Goal: Communication & Community: Answer question/provide support

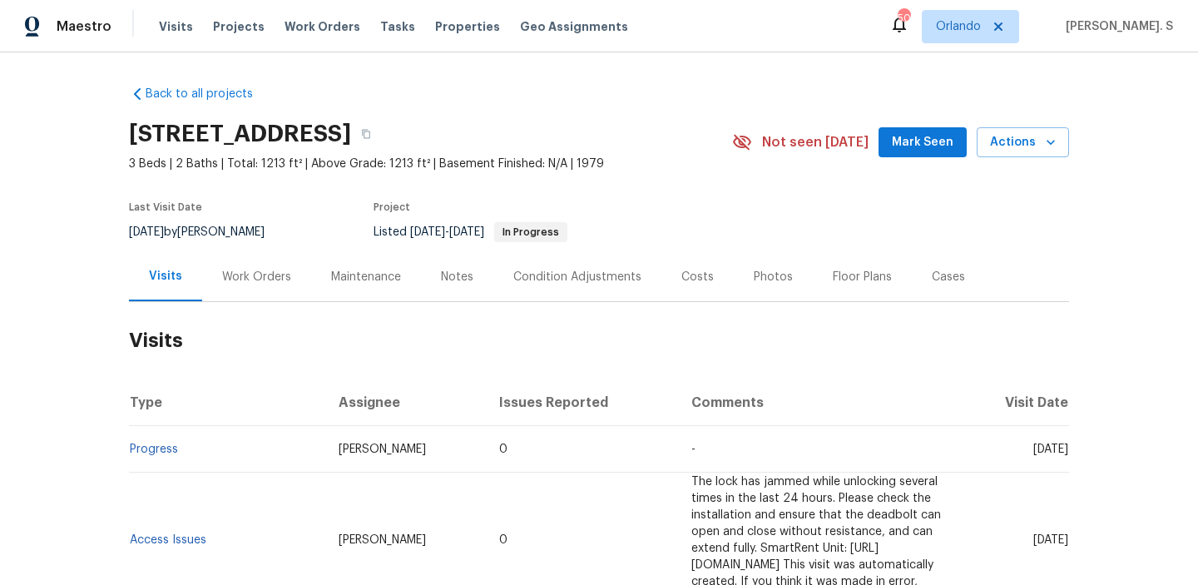
click at [268, 254] on div "Work Orders" at bounding box center [256, 276] width 109 height 49
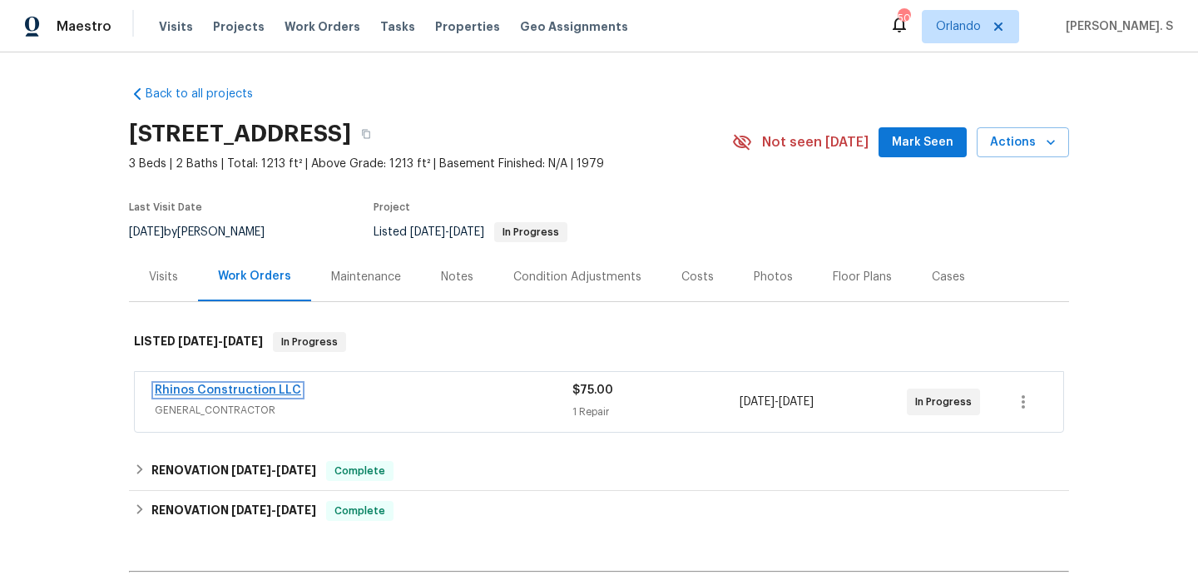
click at [234, 391] on link "Rhinos Construction LLC" at bounding box center [228, 390] width 146 height 12
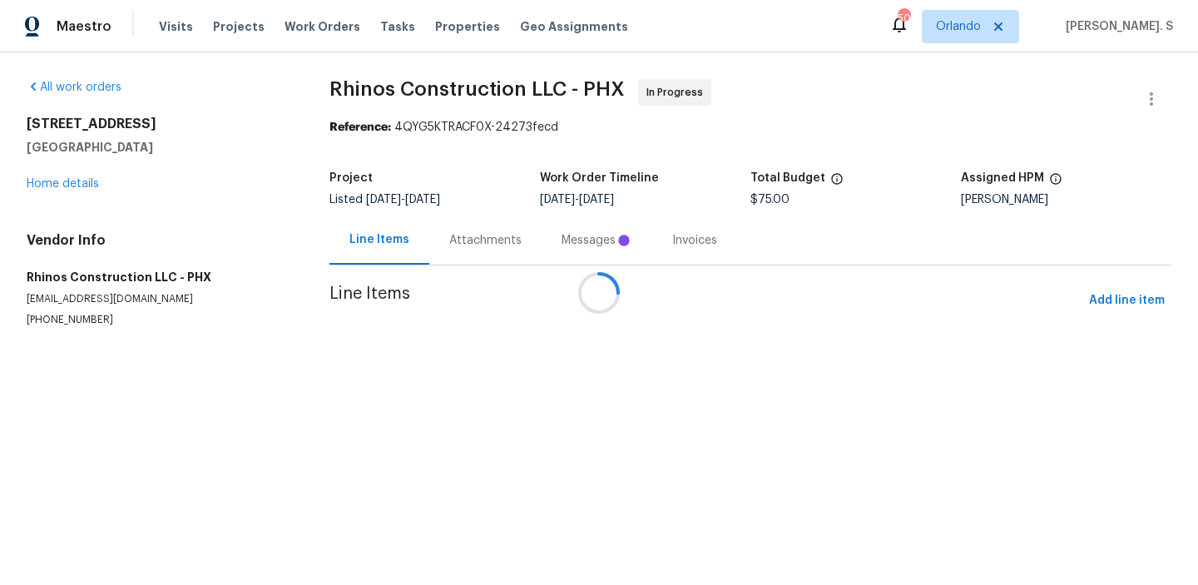
click at [461, 190] on div at bounding box center [599, 292] width 1198 height 585
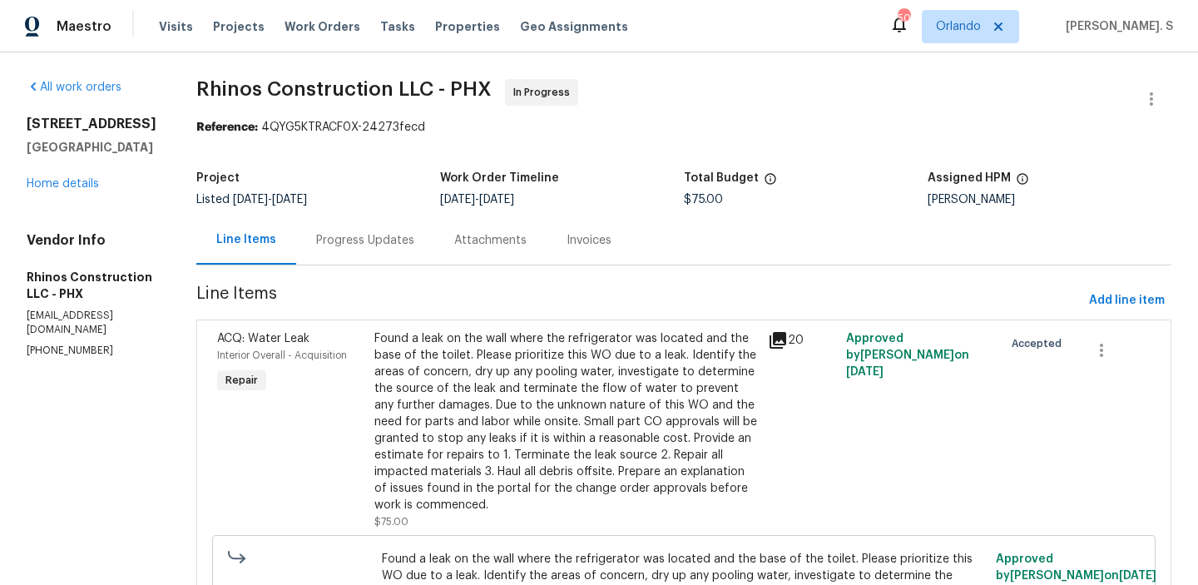
click at [470, 240] on div "Attachments" at bounding box center [490, 240] width 72 height 17
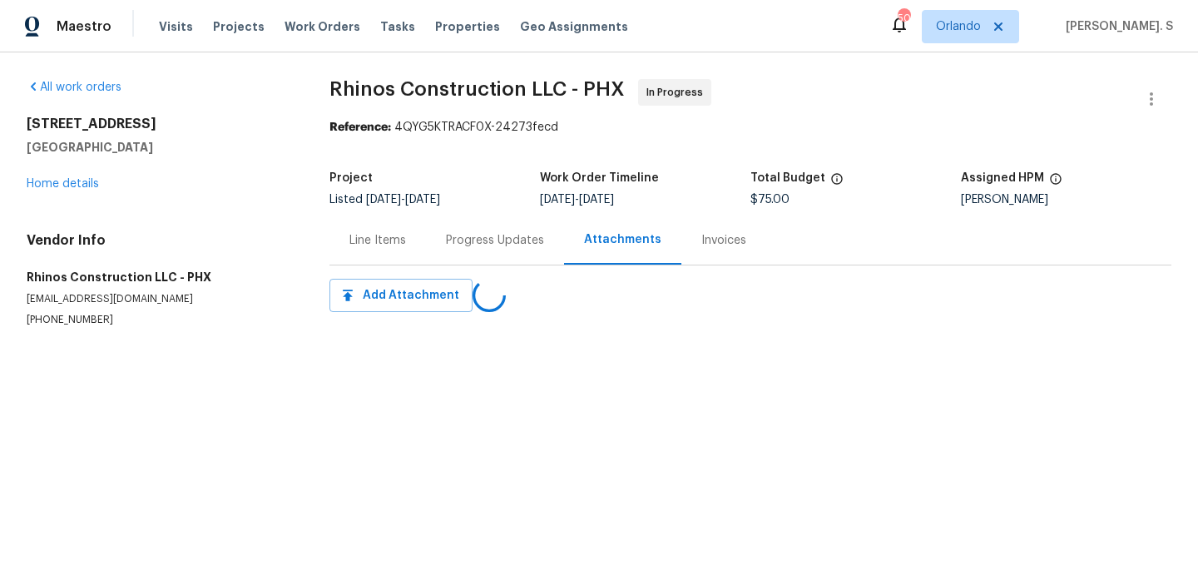
click at [470, 240] on div "Progress Updates" at bounding box center [495, 240] width 98 height 17
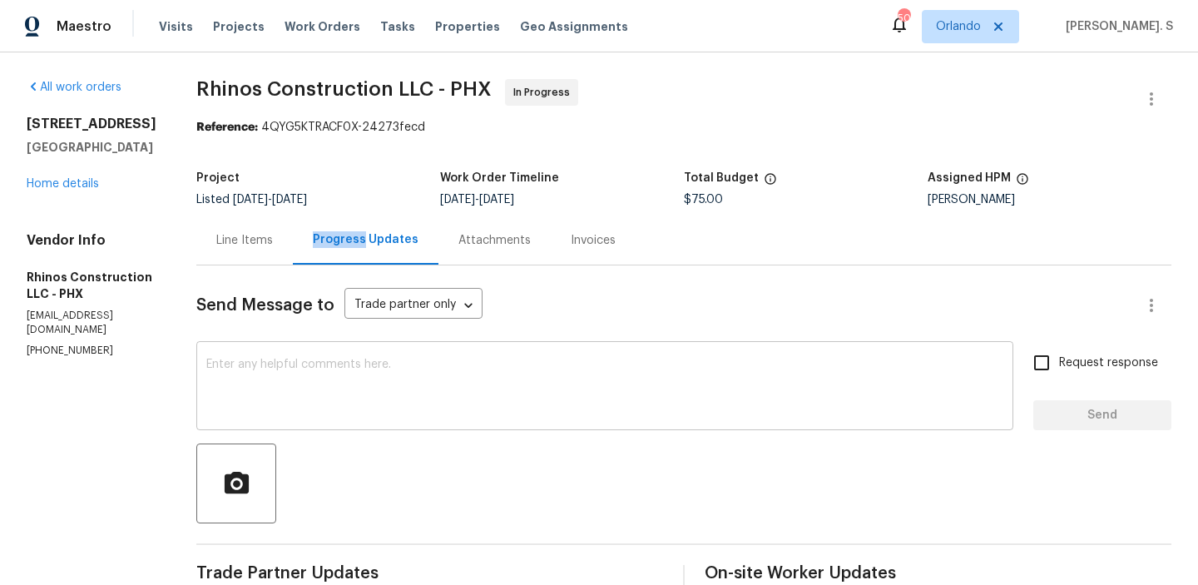
click at [605, 359] on textarea at bounding box center [604, 387] width 797 height 58
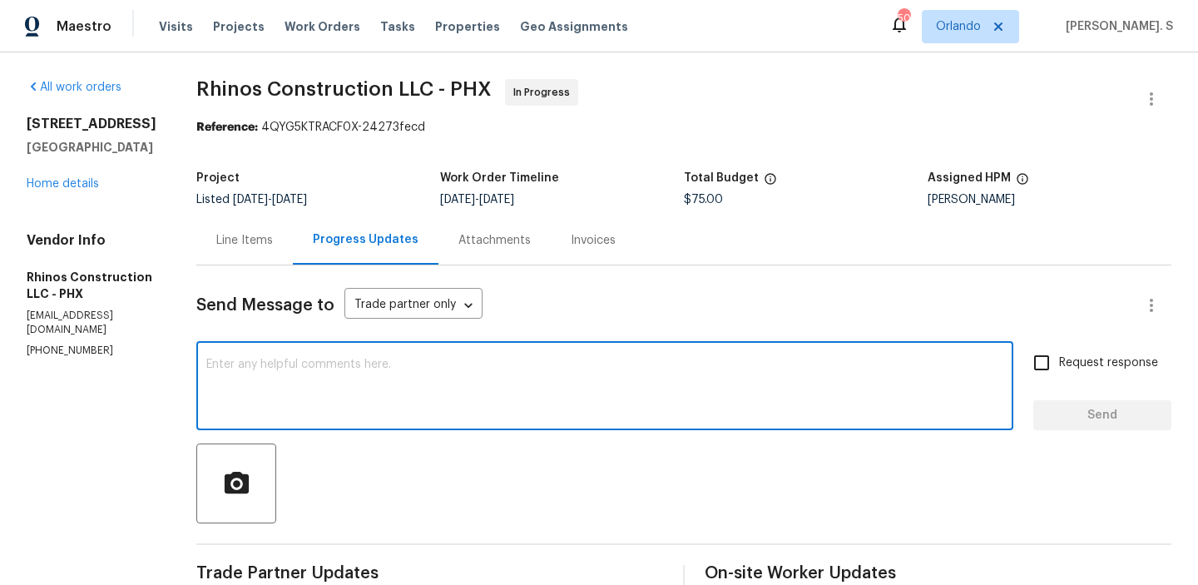
paste textarea "Hi, this is Glory with Opendoor. I’m confirming you received the WO for the pro…"
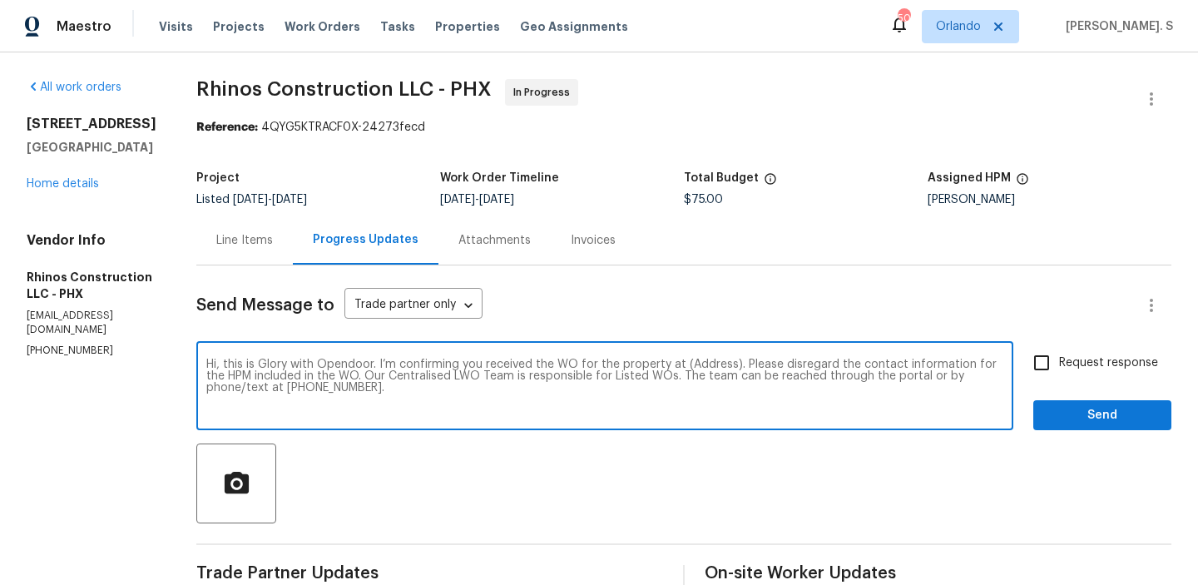
click at [697, 364] on textarea "Hi, this is Glory with Opendoor. I’m confirming you received the WO for the pro…" at bounding box center [604, 387] width 797 height 58
paste textarea "15807 N 60th Ave, Glendale, AZ 85306"
type textarea "Hi, this is Glory with Opendoor. I’m confirming you received the WO for the pro…"
click at [1075, 364] on span "Request response" at bounding box center [1108, 362] width 99 height 17
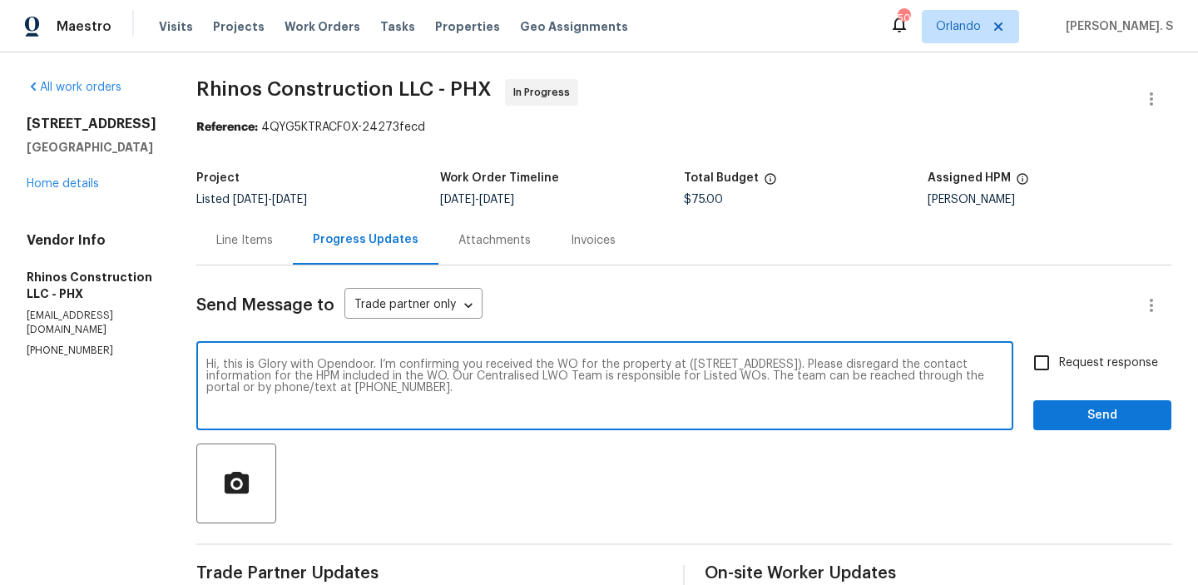
click at [1059, 364] on input "Request response" at bounding box center [1041, 362] width 35 height 35
checkbox input "true"
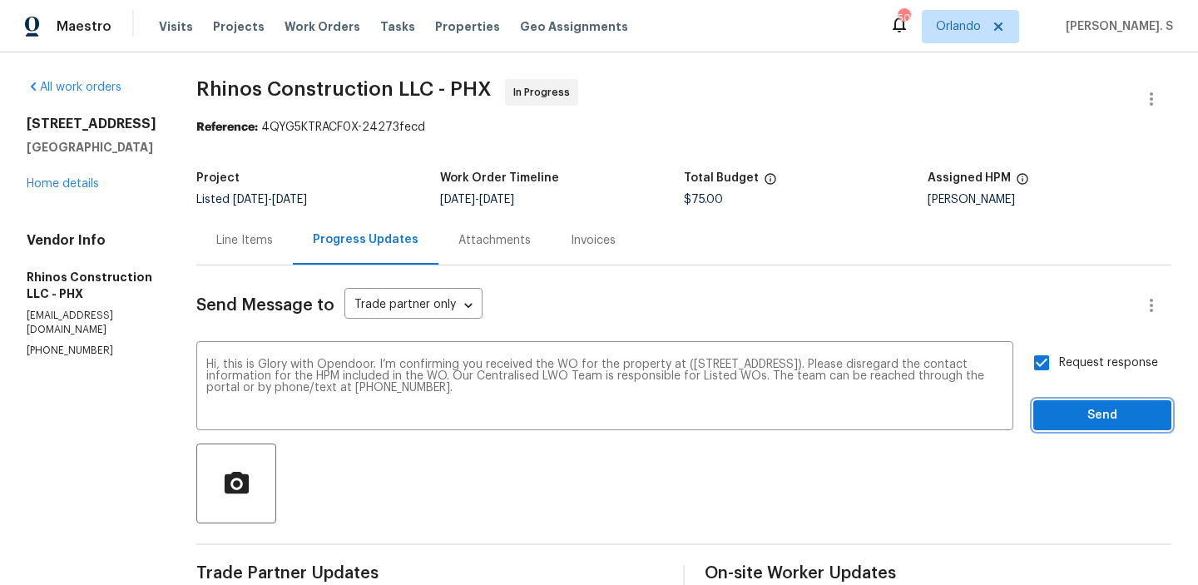
click at [1070, 414] on span "Send" at bounding box center [1101, 415] width 111 height 21
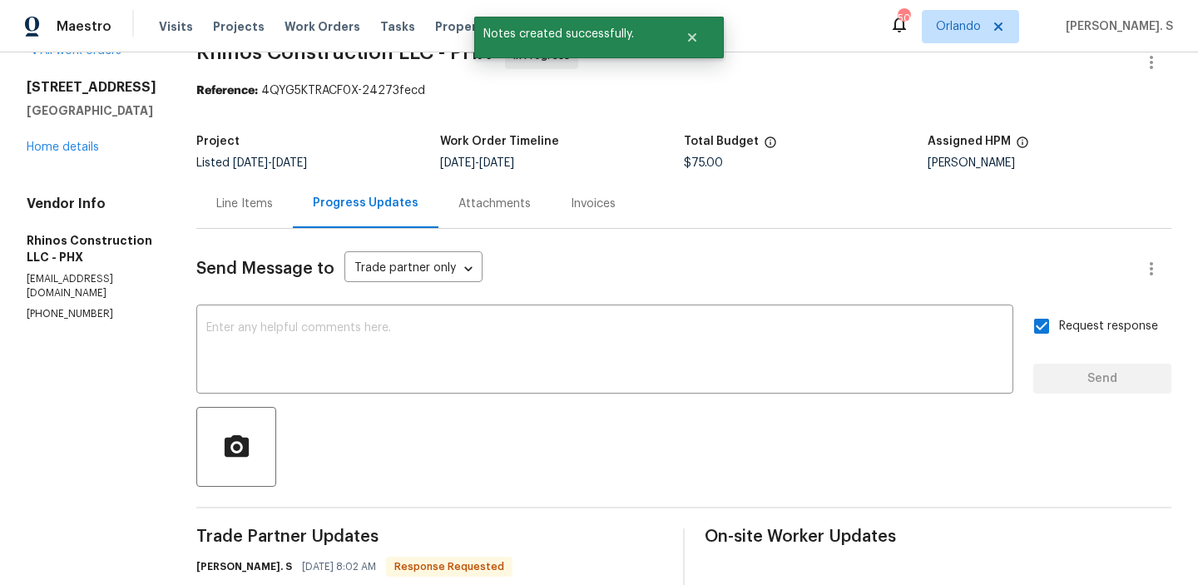
scroll to position [313, 0]
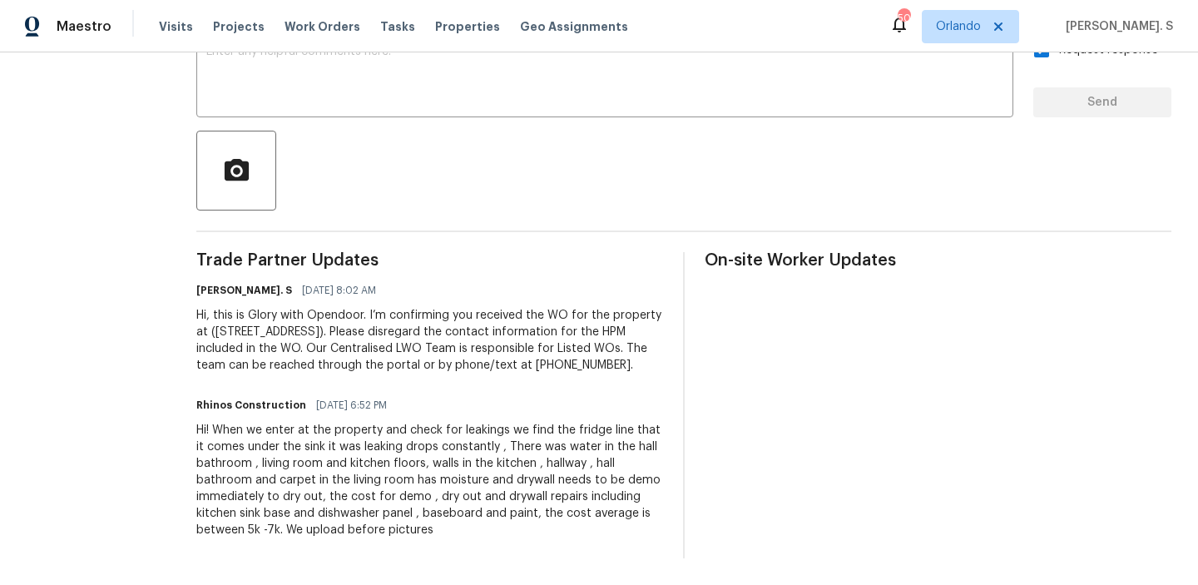
click at [571, 471] on div "Hi! When we enter at the property and check for leakings we find the fridge lin…" at bounding box center [429, 480] width 467 height 116
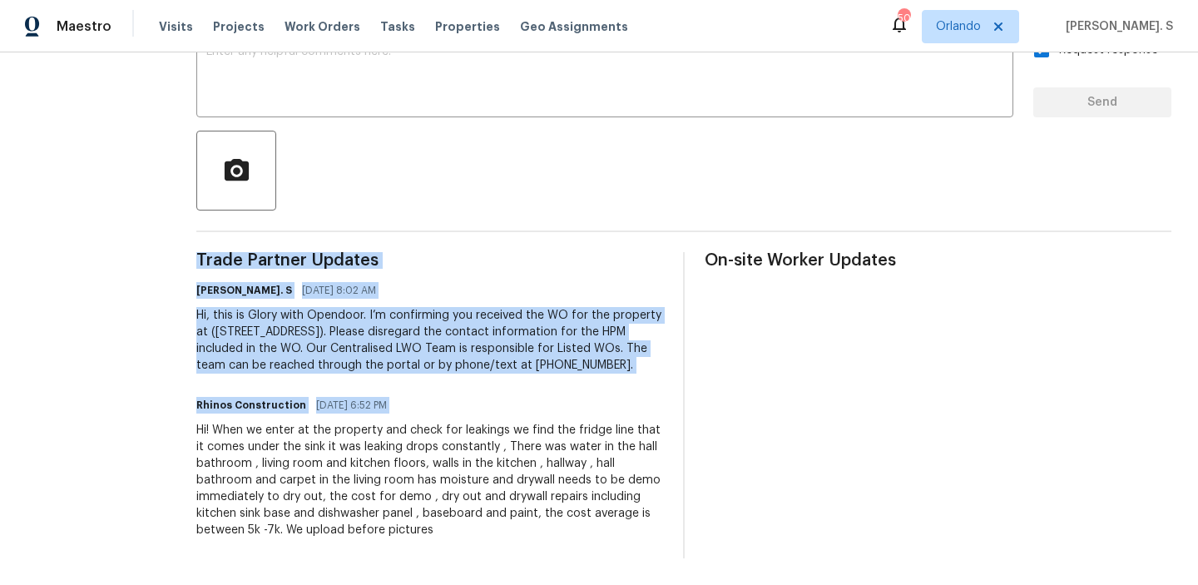
click at [571, 471] on div "Hi! When we enter at the property and check for leakings we find the fridge lin…" at bounding box center [429, 480] width 467 height 116
copy div "Trade Partner Updates Glory Joyce. S 08/18/2025 8:02 AM Hi, this is Glory with …"
click at [342, 453] on div "Hi! When we enter at the property and check for leakings we find the fridge lin…" at bounding box center [429, 480] width 467 height 116
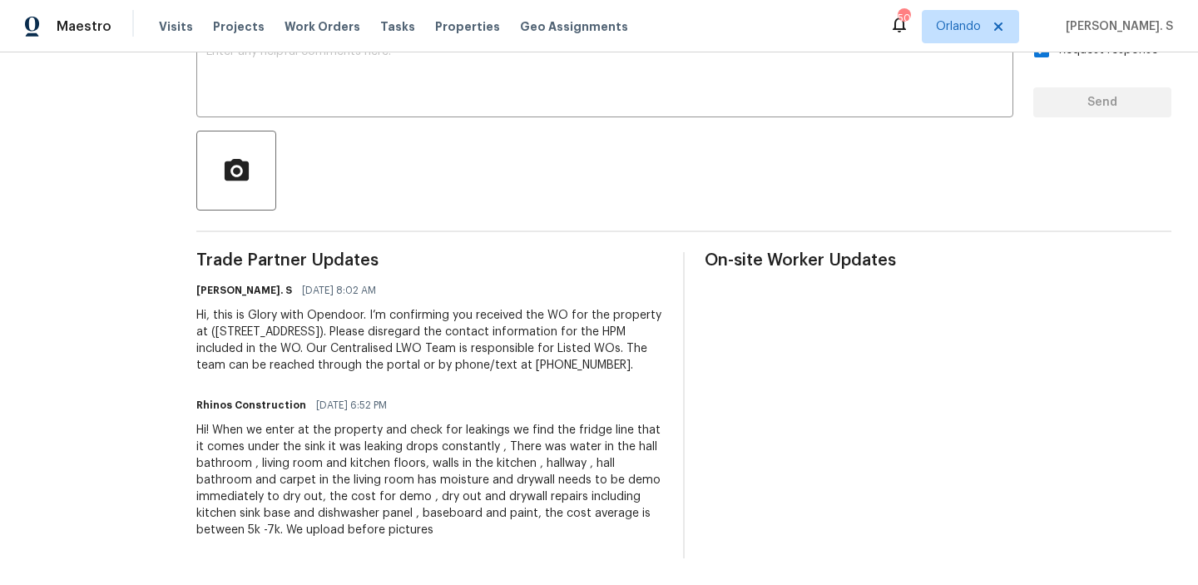
click at [342, 453] on div "Hi! When we enter at the property and check for leakings we find the fridge lin…" at bounding box center [429, 480] width 467 height 116
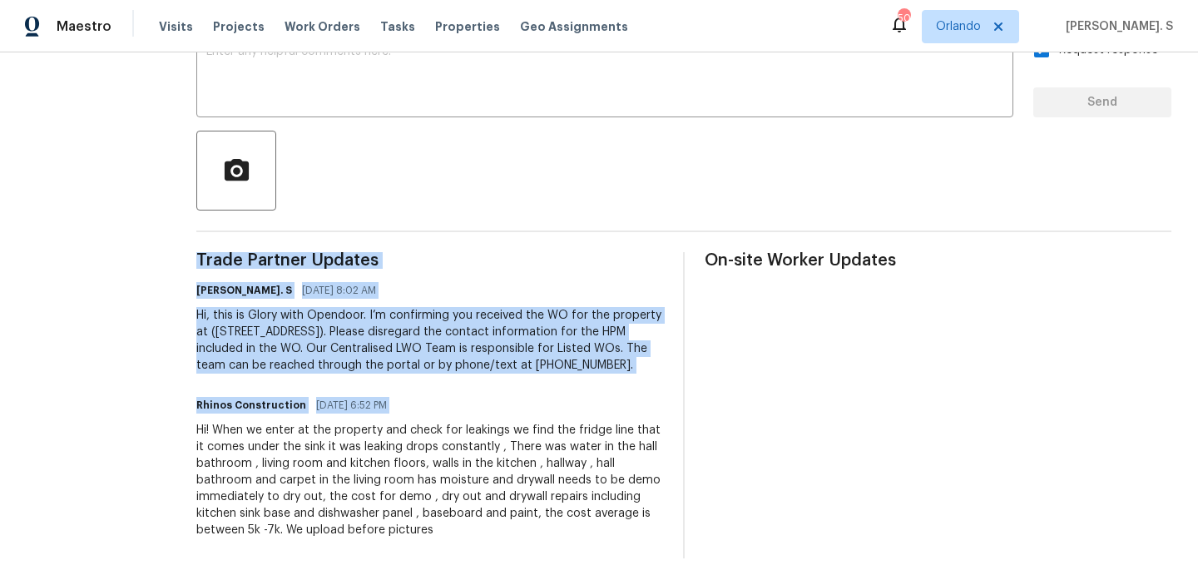
click at [342, 453] on div "Hi! When we enter at the property and check for leakings we find the fridge lin…" at bounding box center [429, 480] width 467 height 116
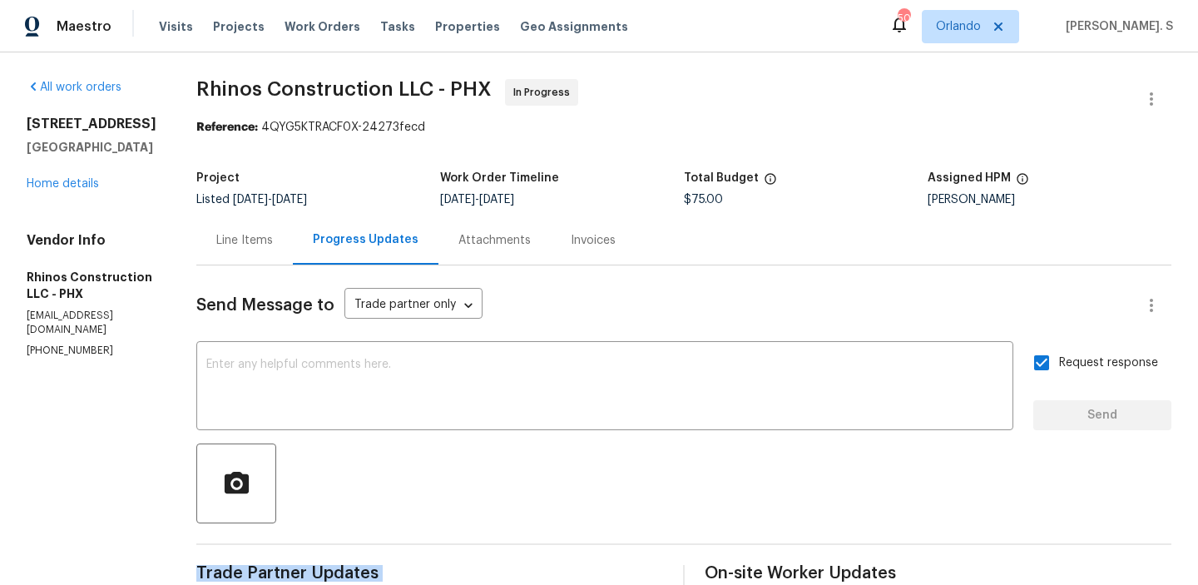
click at [368, 77] on div "All work orders 15807 N 60th Ave Glendale, AZ 85306 Home details Vendor Info Rh…" at bounding box center [599, 474] width 1198 height 845
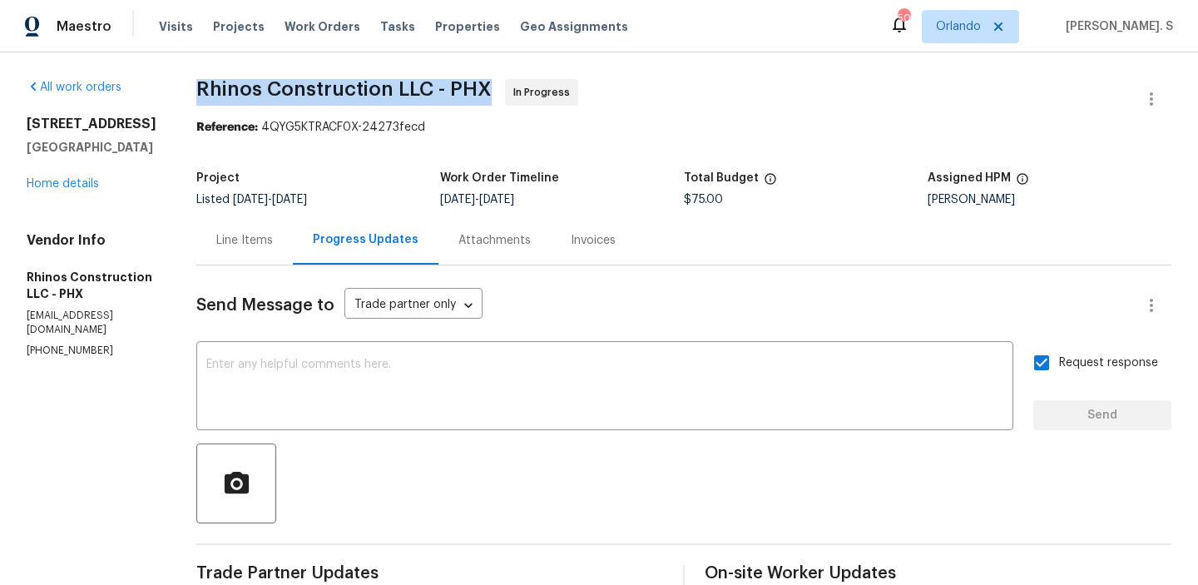
copy span "Rhinos Construction LLC - PHX"
click at [212, 265] on div "Send Message to Trade partner only Trade partner only ​ x ​ Request response Se…" at bounding box center [683, 568] width 975 height 606
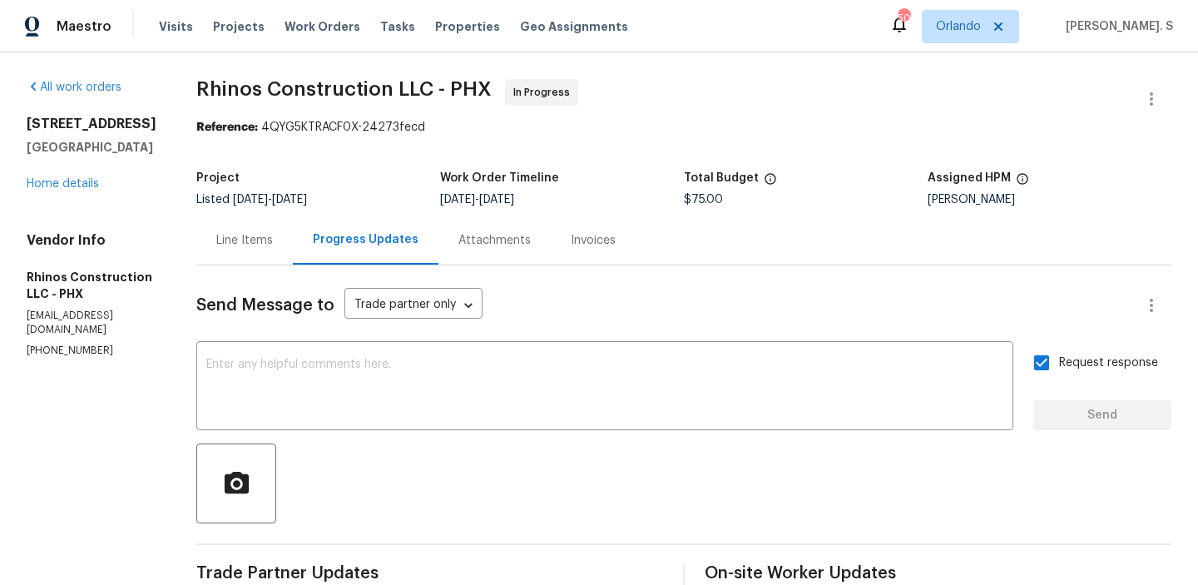
click at [275, 229] on div "Line Items" at bounding box center [244, 239] width 96 height 49
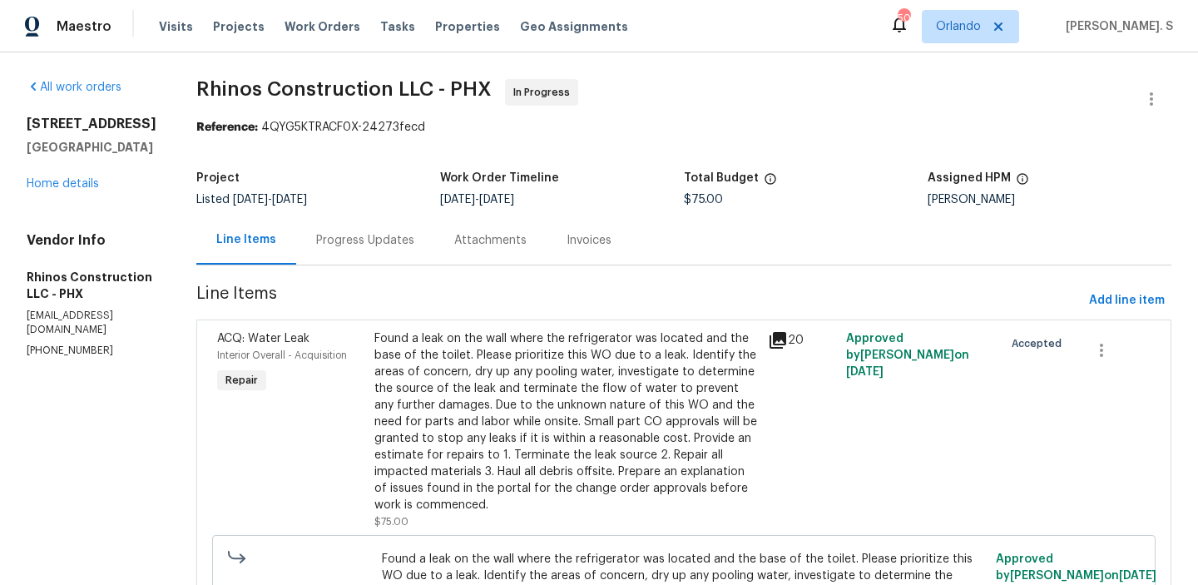
scroll to position [184, 0]
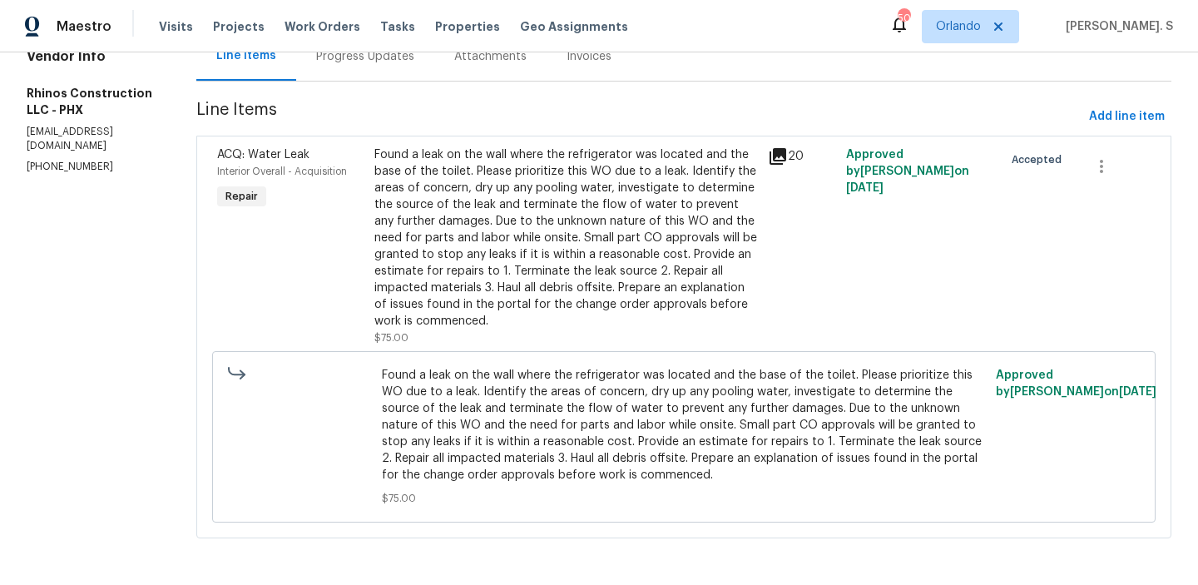
click at [443, 386] on span "Found a leak on the wall where the refrigerator was located and the base of the…" at bounding box center [684, 425] width 605 height 116
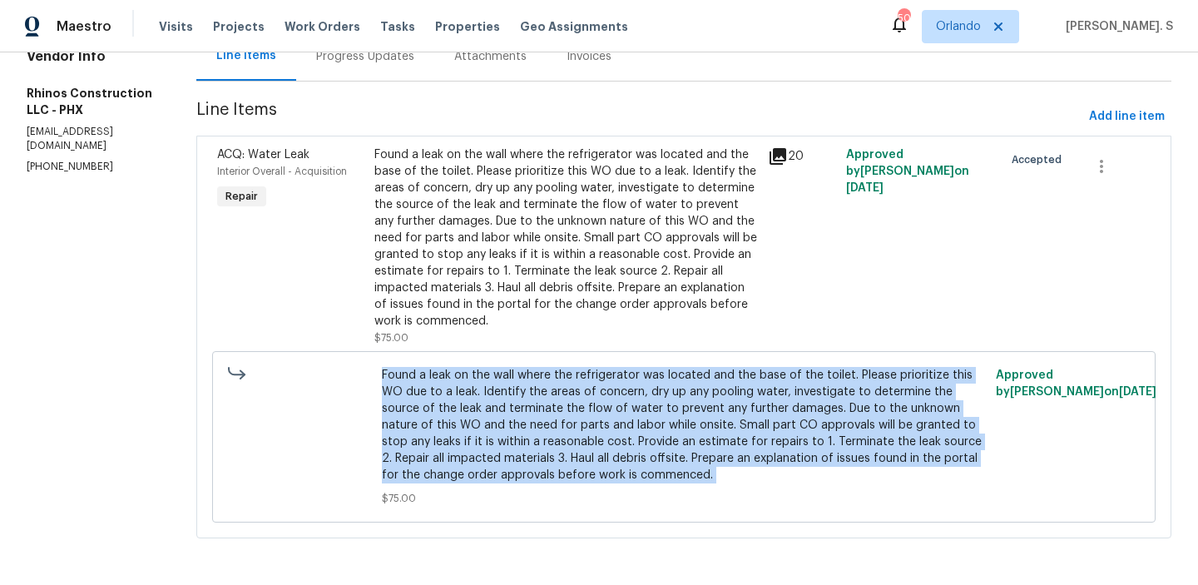
copy span "Found a leak on the wall where the refrigerator was located and the base of the…"
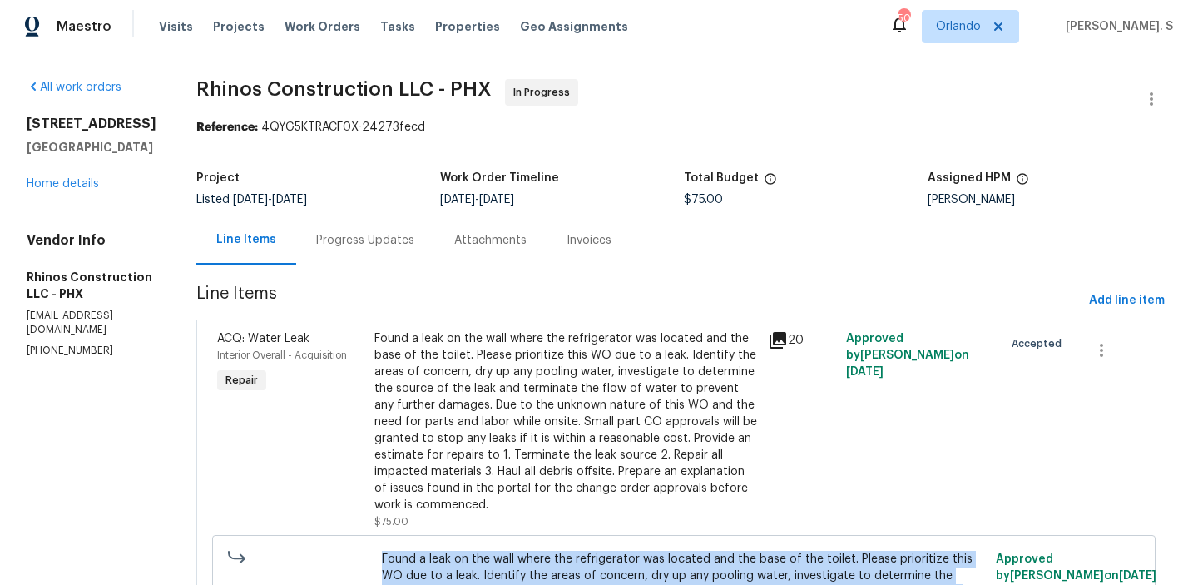
scroll to position [0, 0]
click at [335, 240] on div "Progress Updates" at bounding box center [365, 240] width 98 height 17
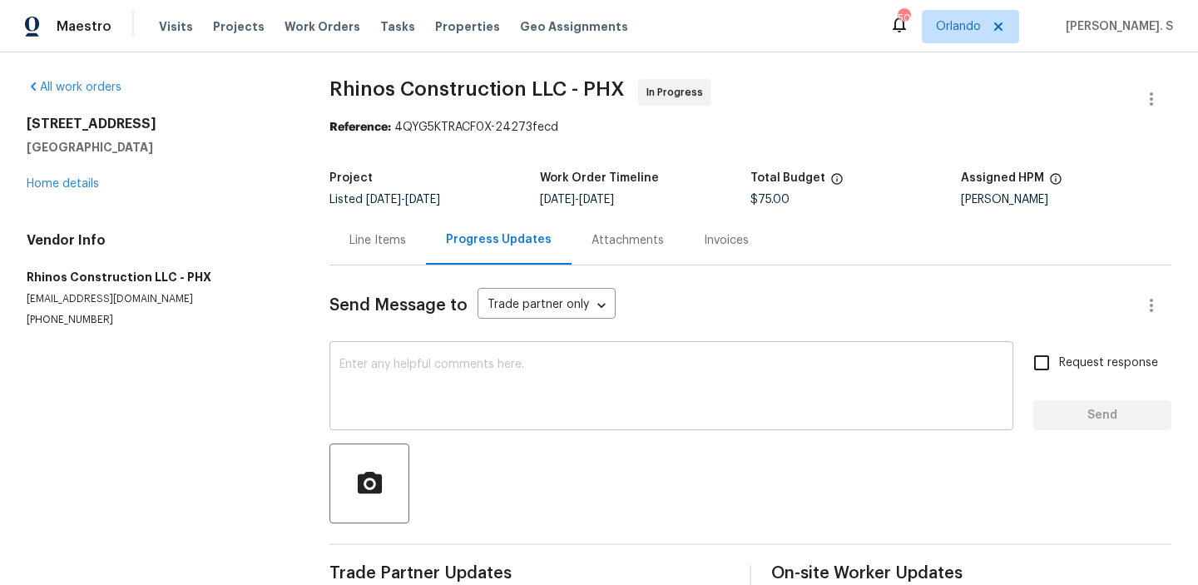
click at [395, 390] on textarea at bounding box center [671, 387] width 664 height 58
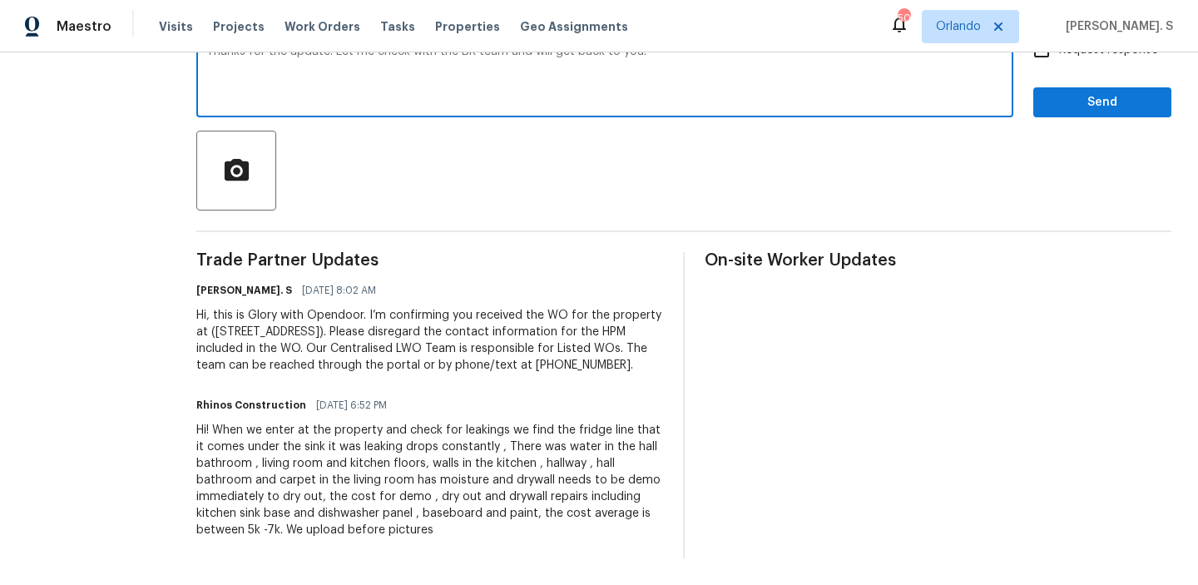
scroll to position [60, 0]
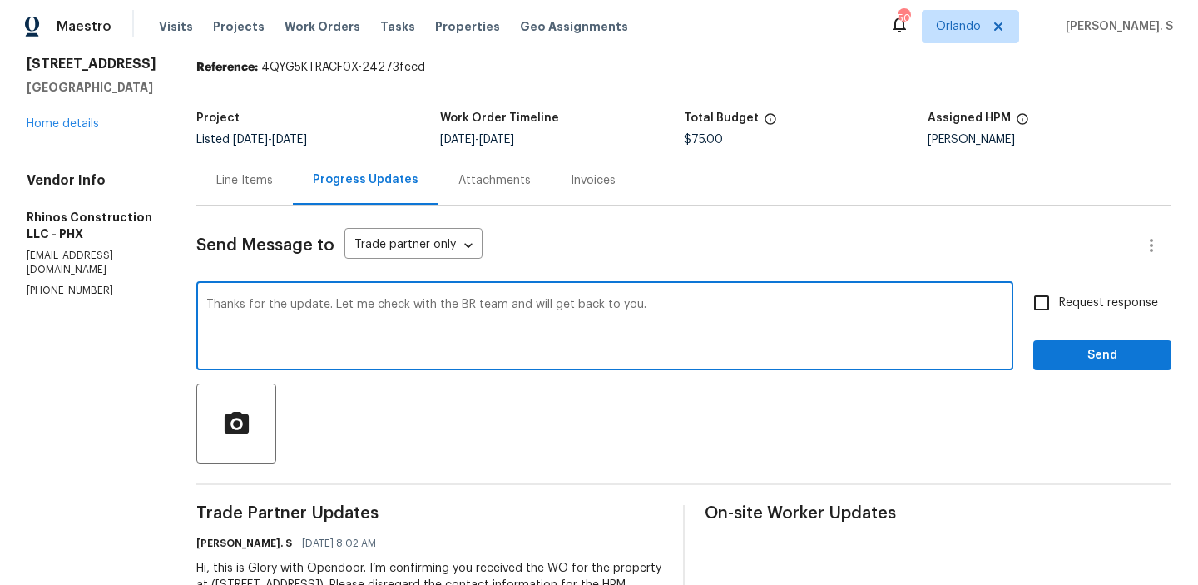
type textarea "Thanks for the update. Let me check with the BR team and will get back to you."
click at [1102, 305] on span "Request response" at bounding box center [1108, 302] width 99 height 17
click at [1059, 305] on input "Request response" at bounding box center [1041, 302] width 35 height 35
checkbox input "true"
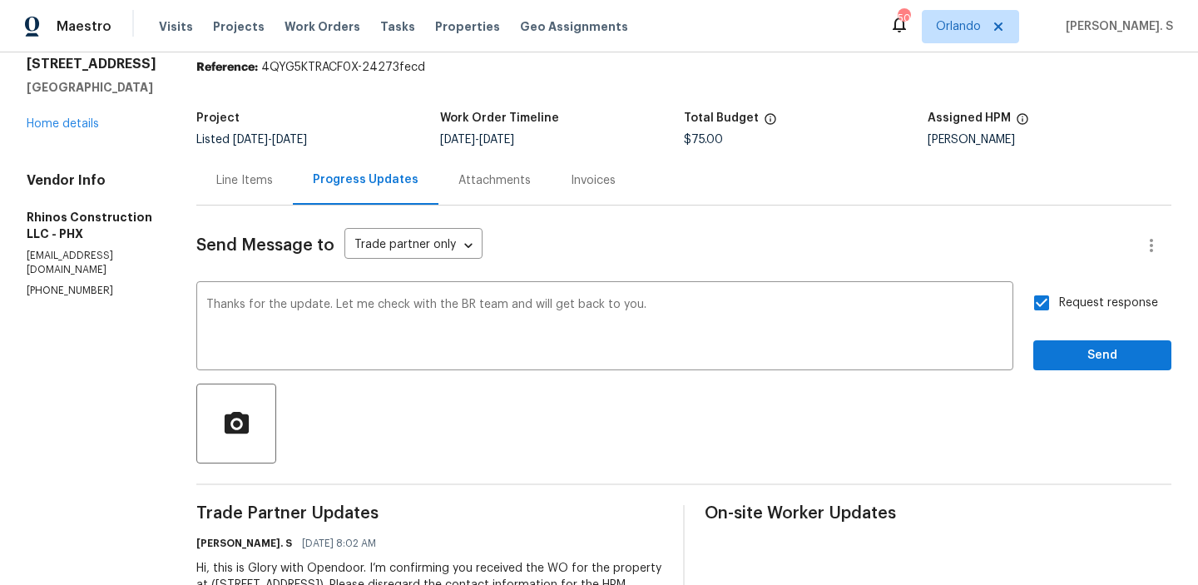
click at [1084, 391] on div at bounding box center [683, 423] width 975 height 80
click at [1095, 366] on button "Send" at bounding box center [1102, 355] width 138 height 31
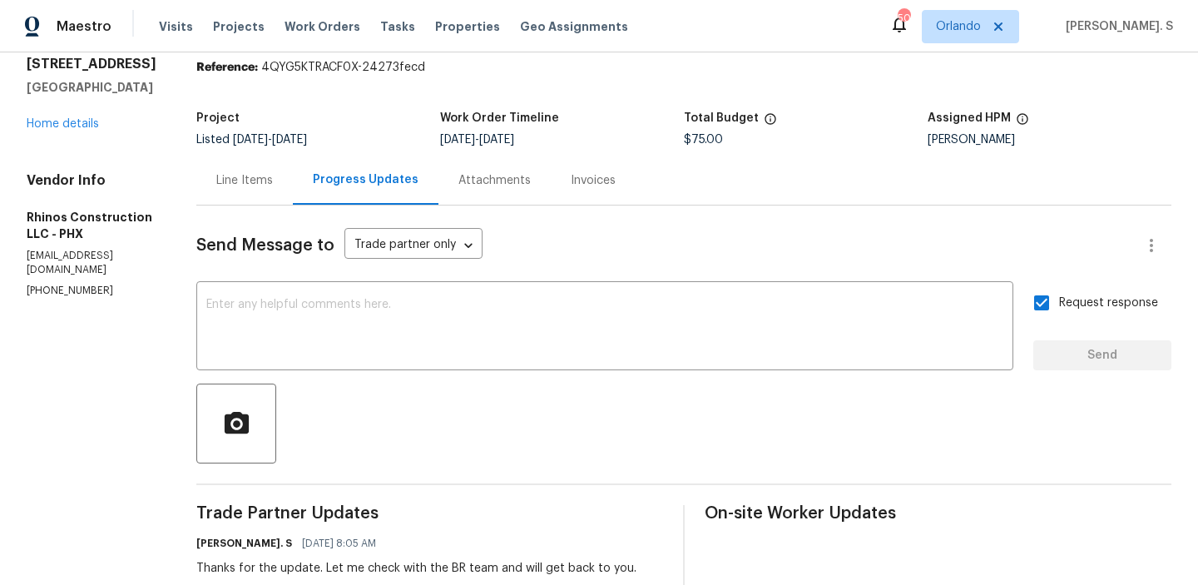
scroll to position [0, 0]
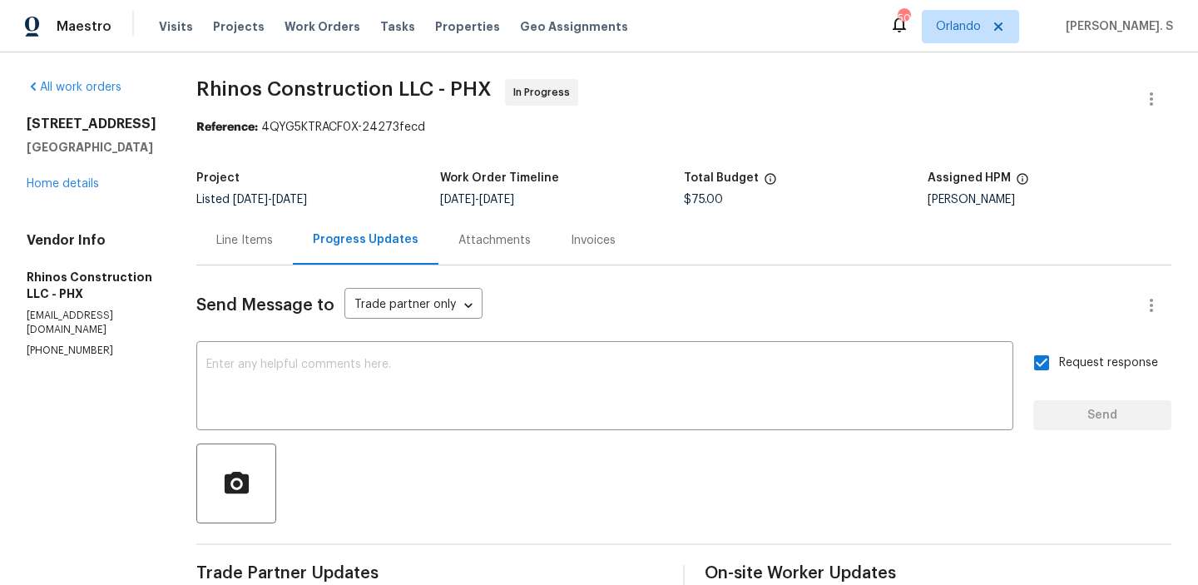
click at [324, 91] on span "Rhinos Construction LLC - PHX" at bounding box center [343, 89] width 295 height 20
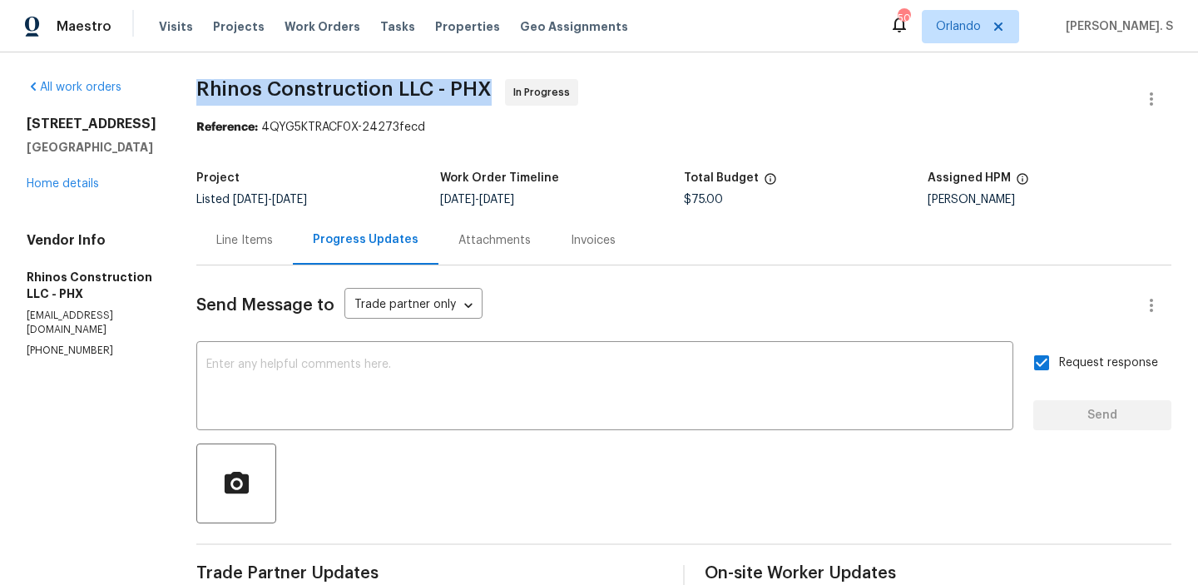
copy span "Rhinos Construction LLC - PHX"
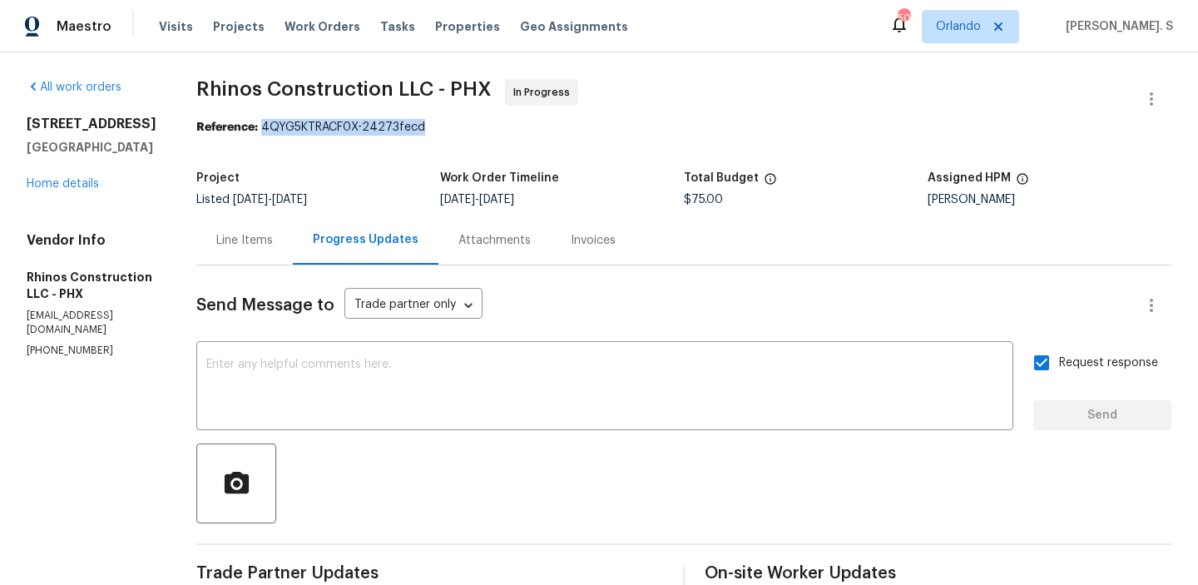
drag, startPoint x: 256, startPoint y: 125, endPoint x: 438, endPoint y: 125, distance: 182.2
click at [438, 125] on div "Reference: 4QYG5KTRACF0X-24273fecd" at bounding box center [683, 127] width 975 height 17
copy div "4QYG5KTRACF0X-24273fecd"
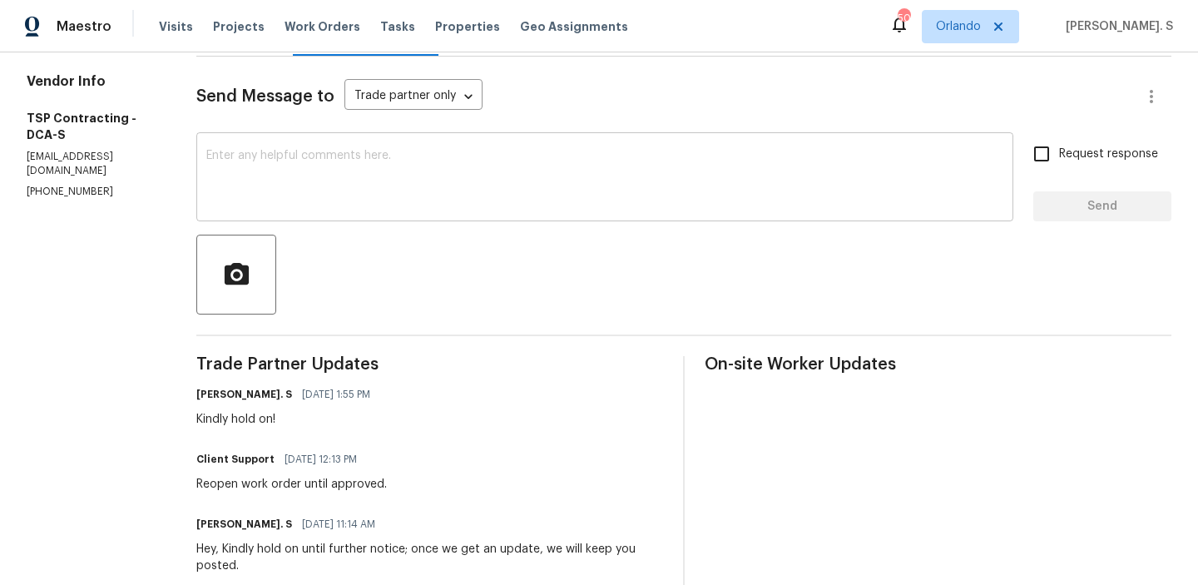
scroll to position [257, 0]
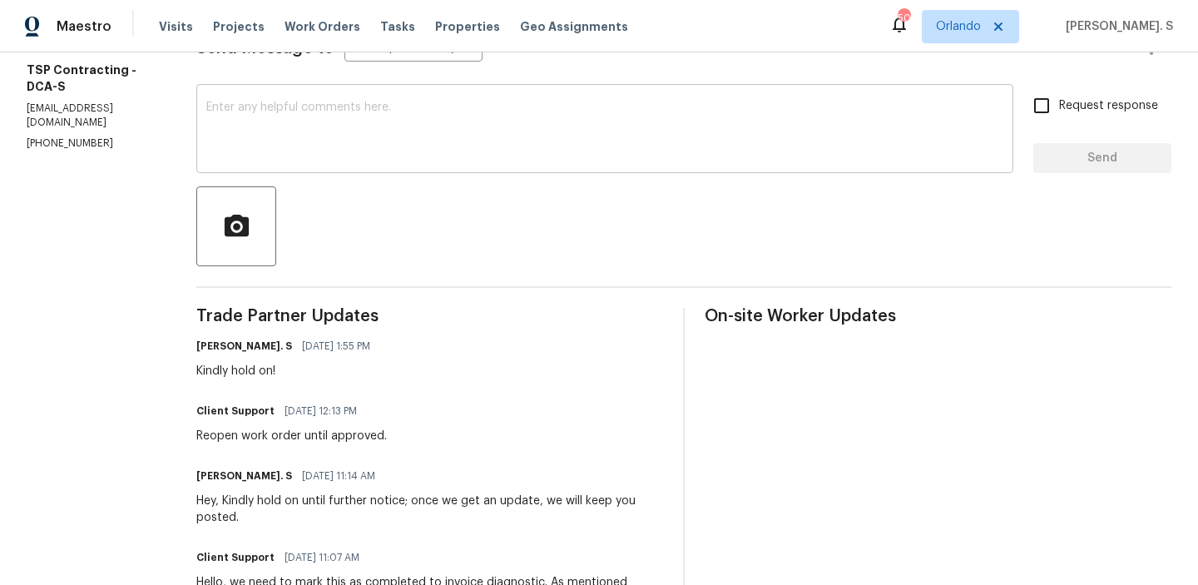
click at [318, 130] on textarea at bounding box center [604, 130] width 797 height 58
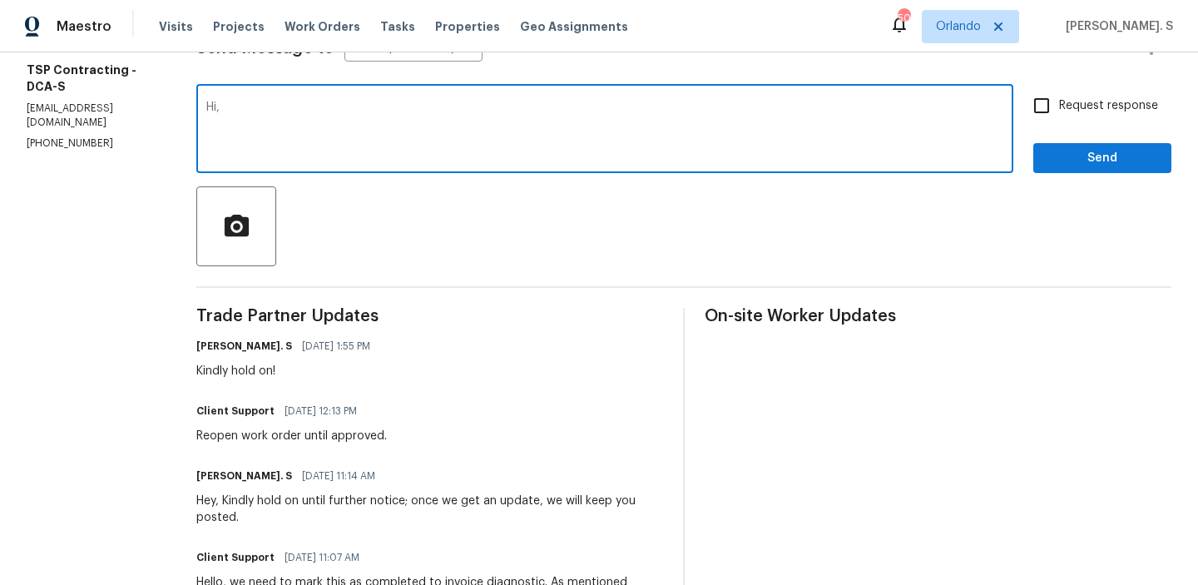
paste textarea "what their diagnostic fee is for the inspection. If we don’t hear back from the…"
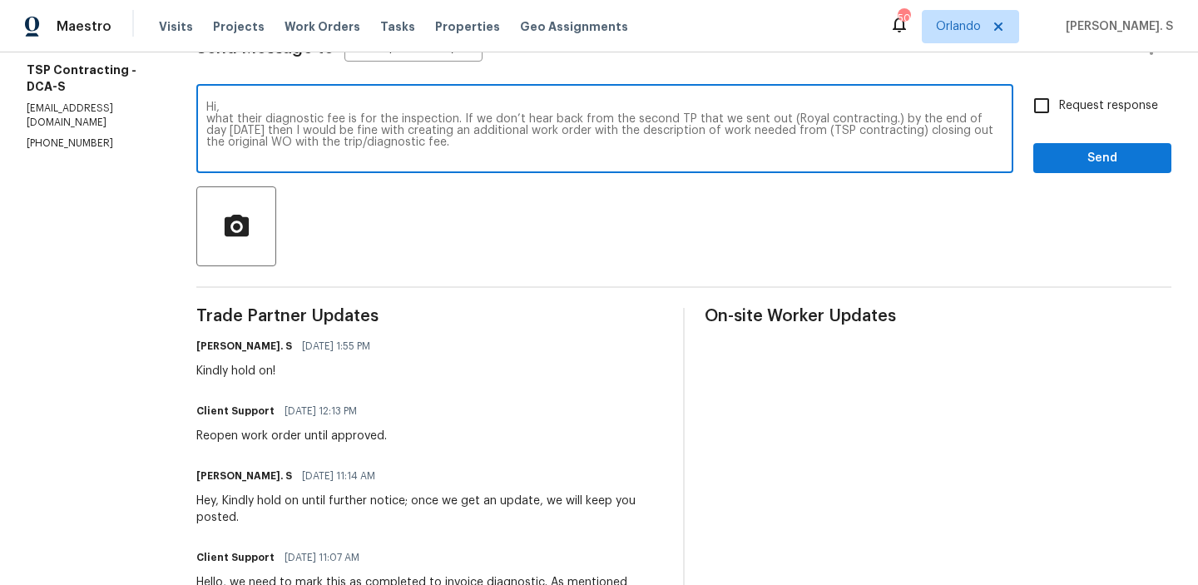
click at [220, 120] on textarea "Hi, what their diagnostic fee is for the inspection. If we don’t hear back from…" at bounding box center [604, 130] width 797 height 58
click at [0, 0] on div "Add a question mark inspection? Ignore Rewrite sentence" at bounding box center [0, 0] width 0 height 0
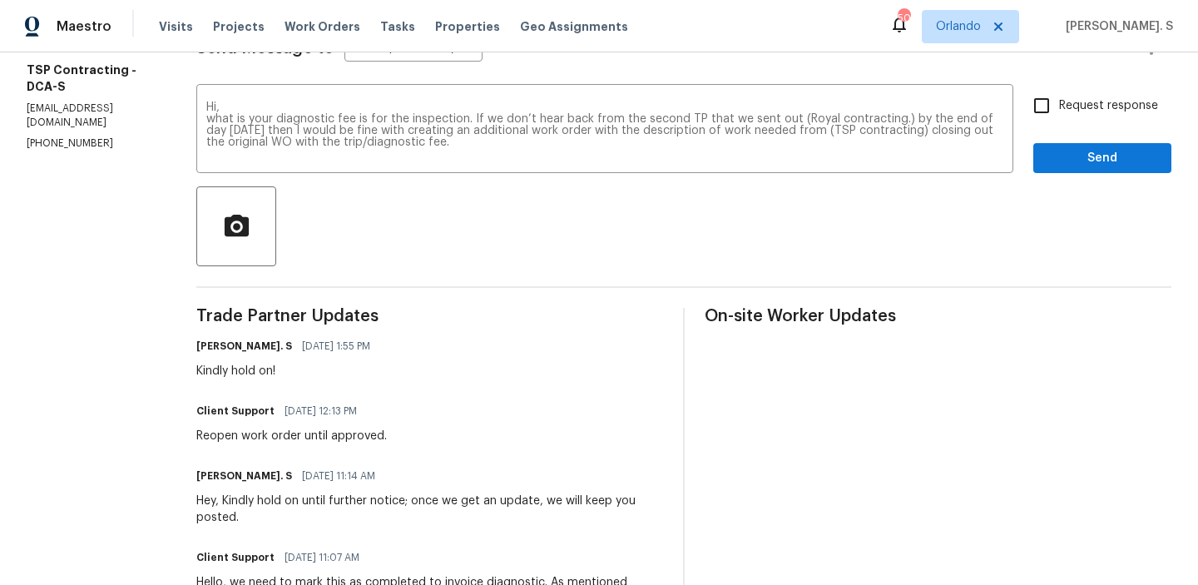
click at [0, 0] on span "inspection?" at bounding box center [0, 0] width 0 height 0
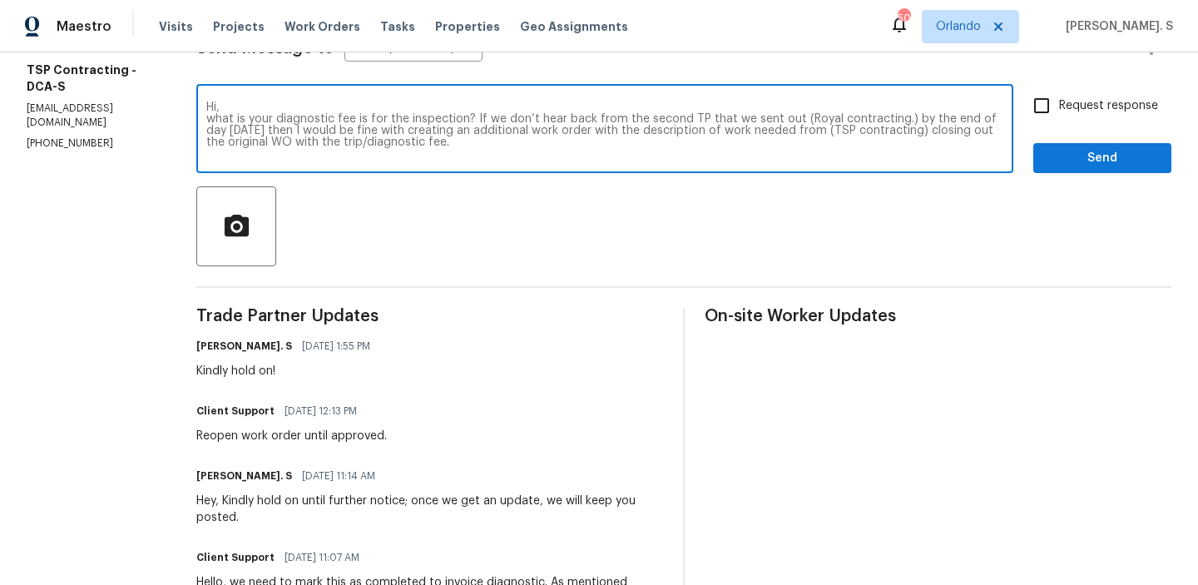
click at [0, 0] on div "is" at bounding box center [0, 0] width 0 height 0
drag, startPoint x: 434, startPoint y: 118, endPoint x: 714, endPoint y: 137, distance: 280.1
click at [714, 137] on textarea "Hi, what is your diagnostic fee for the inspection? If we don’t hear back from …" at bounding box center [604, 130] width 797 height 58
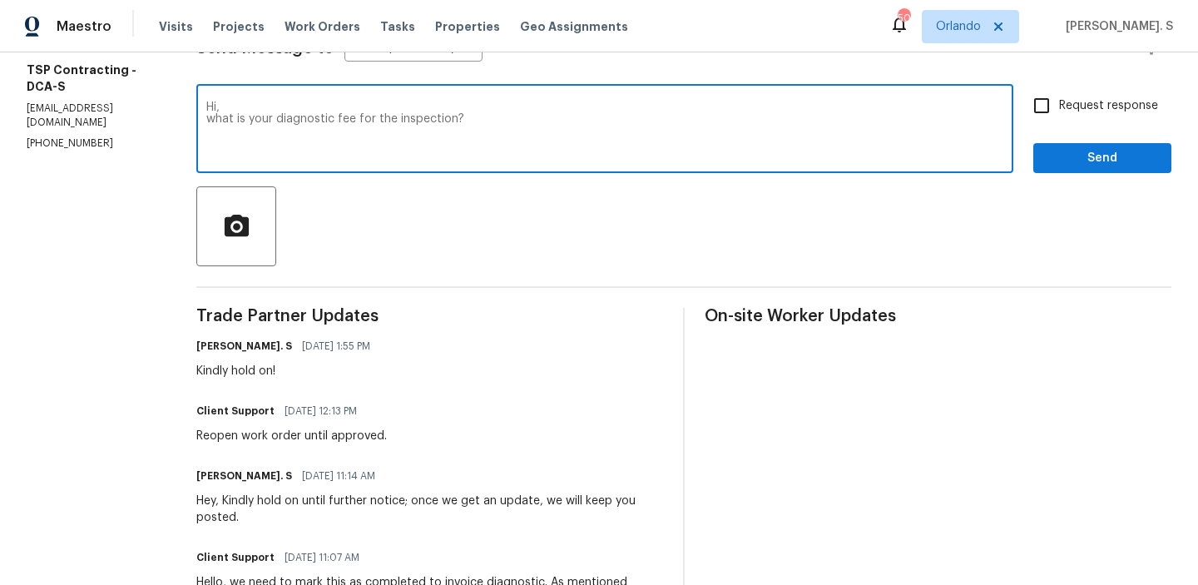
click at [206, 122] on textarea "Hi, what is your diagnostic fee for the inspection?" at bounding box center [604, 130] width 797 height 58
click at [0, 0] on qb-div "Change the word order is" at bounding box center [0, 0] width 0 height 0
click at [0, 0] on qb-div "Change the word order fee is" at bounding box center [0, 0] width 0 height 0
type textarea "Hi, Could you please let us know what your diagnostic fee is for the inspection?"
click at [1119, 100] on span "Request response" at bounding box center [1108, 105] width 99 height 17
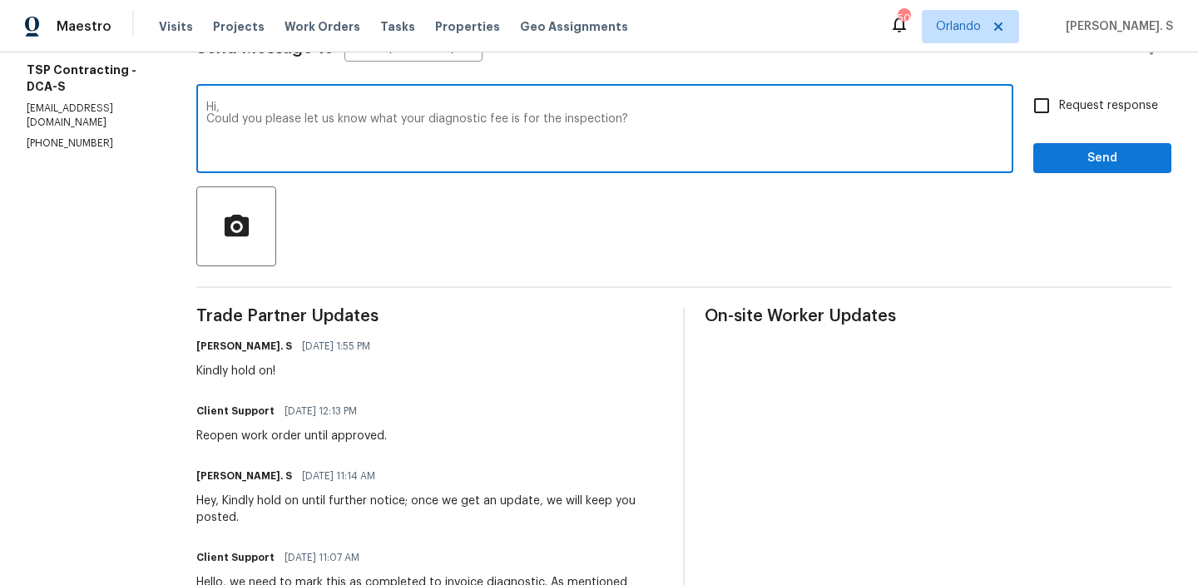
click at [1059, 100] on input "Request response" at bounding box center [1041, 105] width 35 height 35
checkbox input "true"
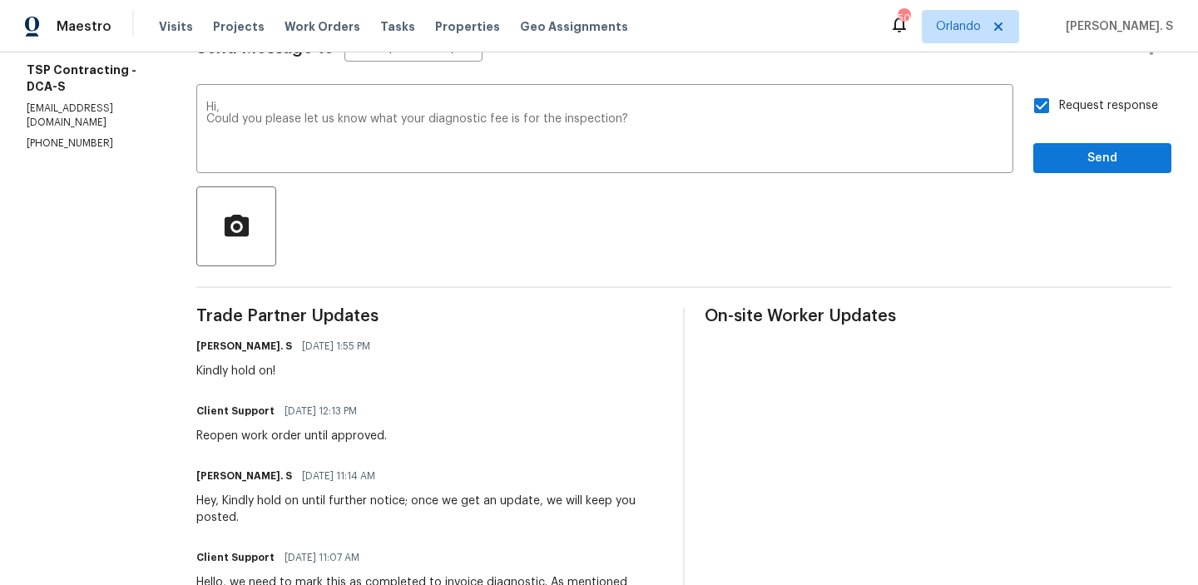
click at [1076, 140] on div "Request response Send" at bounding box center [1102, 130] width 138 height 85
click at [1070, 164] on span "Send" at bounding box center [1101, 158] width 111 height 21
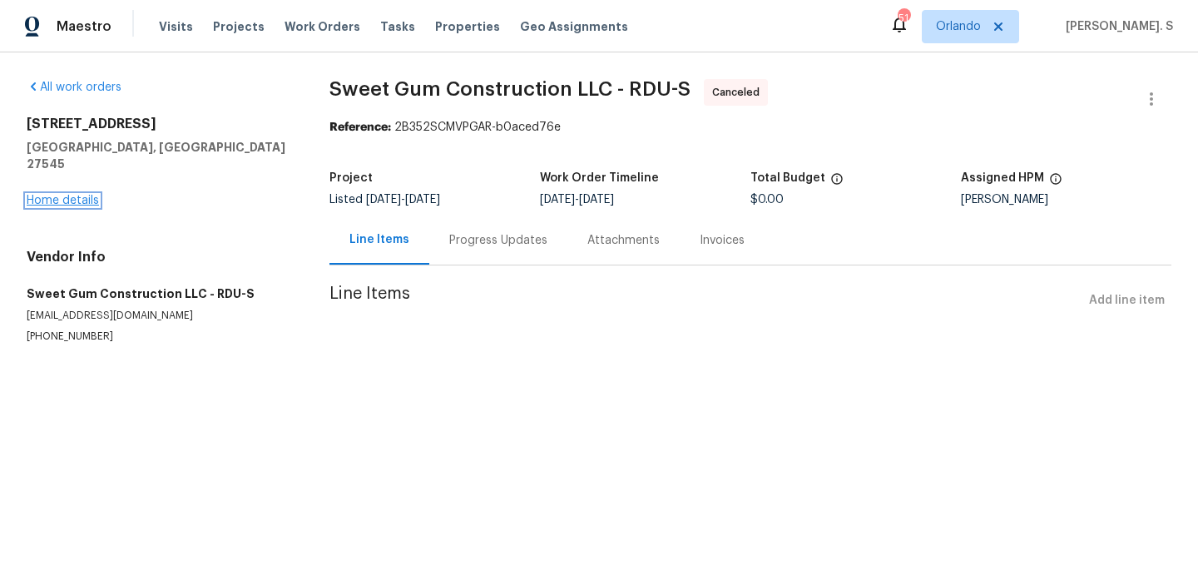
click at [71, 195] on link "Home details" at bounding box center [63, 201] width 72 height 12
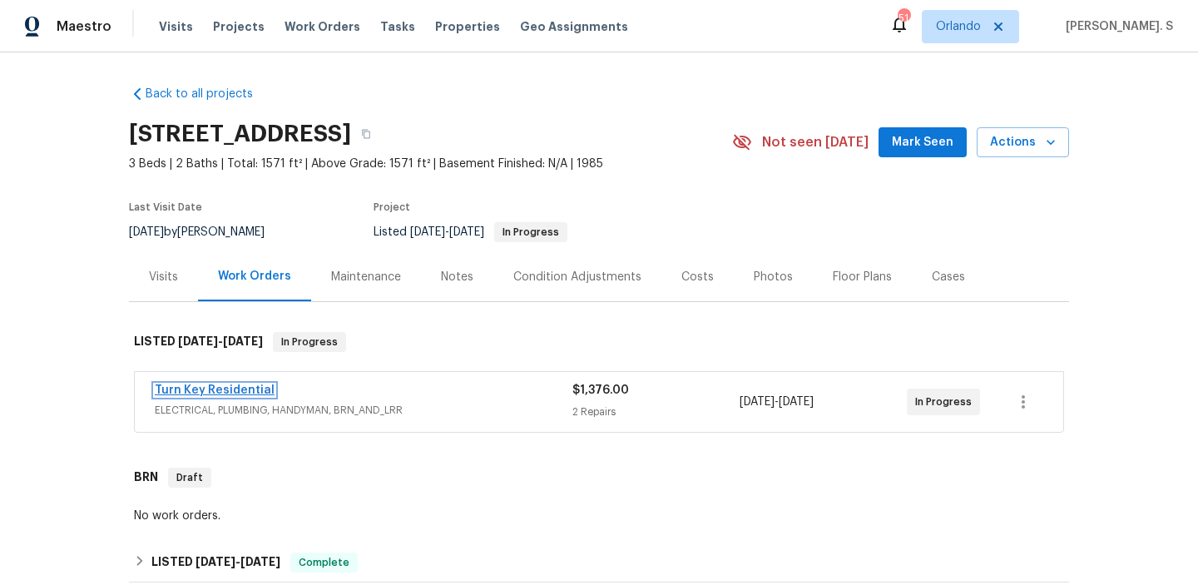
click at [231, 392] on link "Turn Key Residential" at bounding box center [215, 390] width 120 height 12
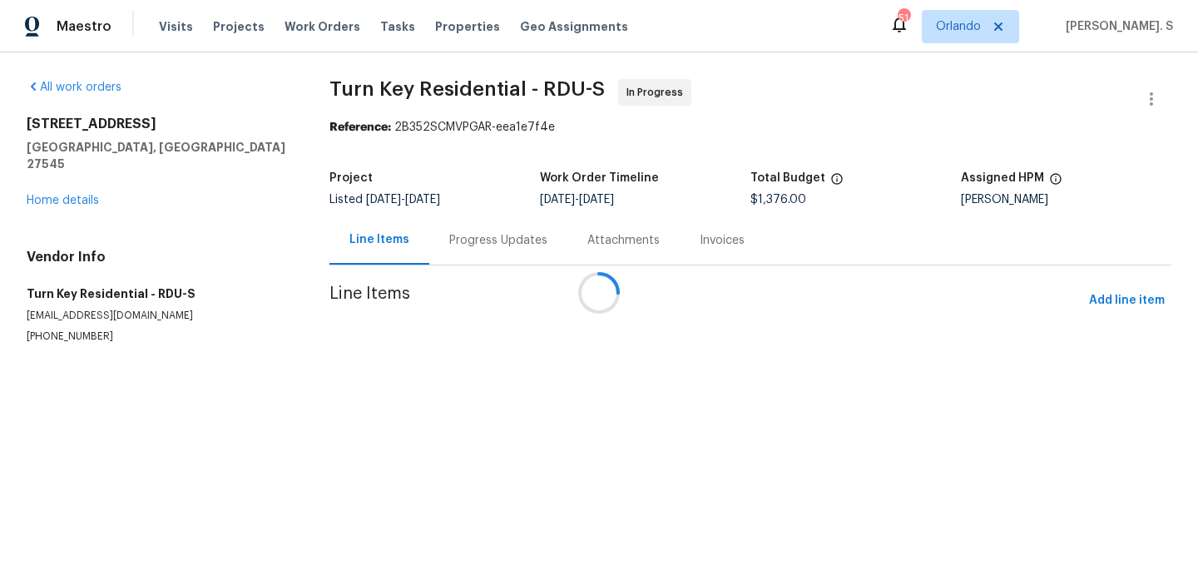
click at [463, 234] on div at bounding box center [599, 292] width 1198 height 585
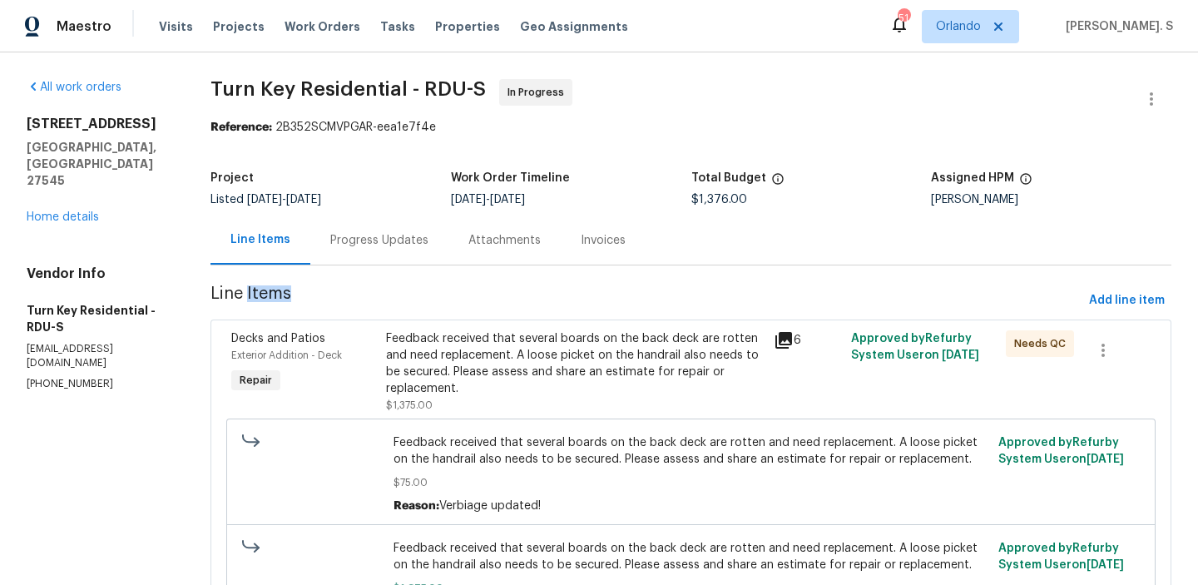
click at [448, 234] on div "Progress Updates" at bounding box center [379, 239] width 138 height 49
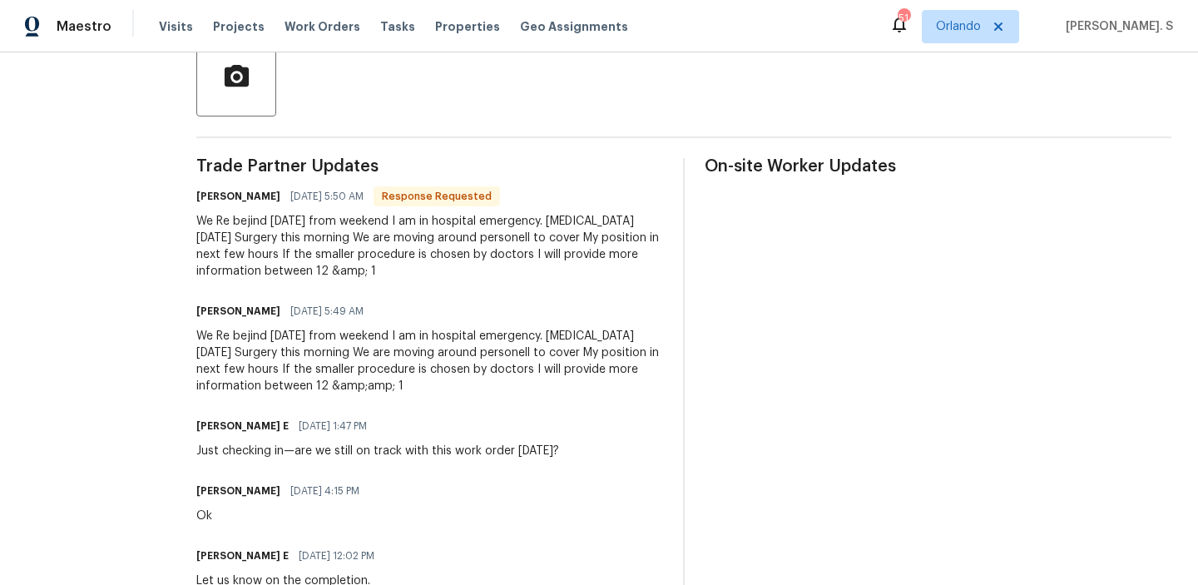
scroll to position [403, 0]
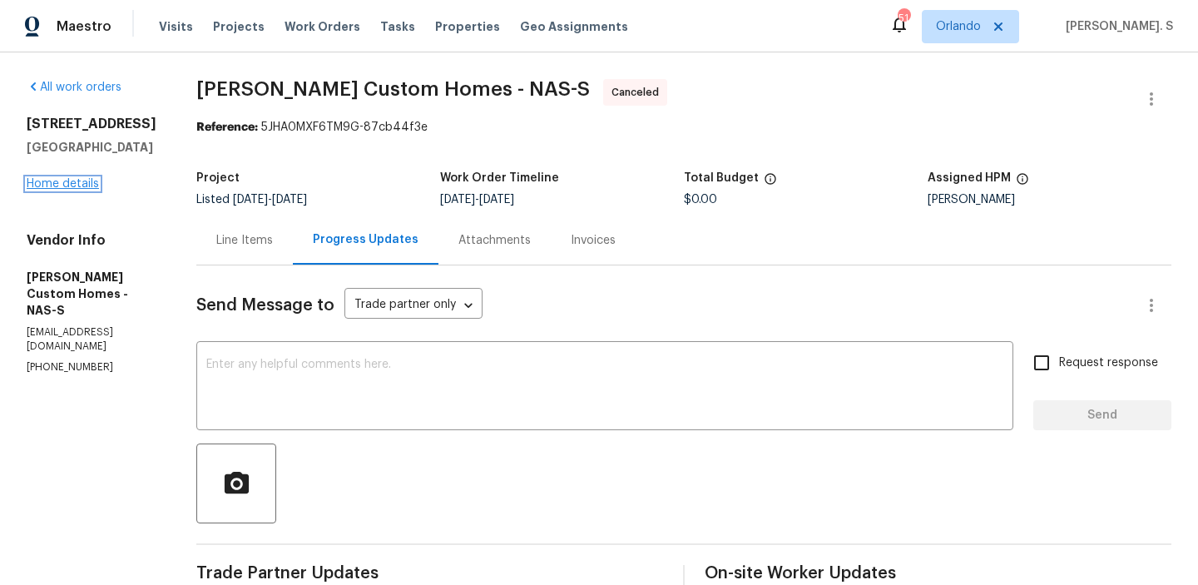
click at [75, 187] on link "Home details" at bounding box center [63, 184] width 72 height 12
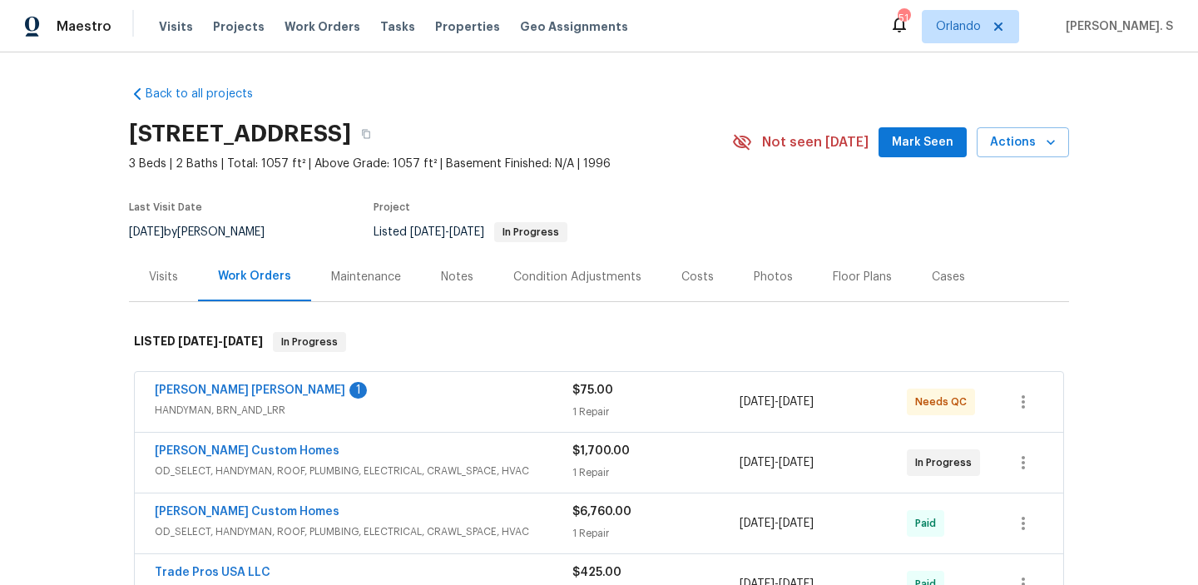
click at [209, 396] on span "Fernando Ruiz Hernandez" at bounding box center [250, 390] width 190 height 17
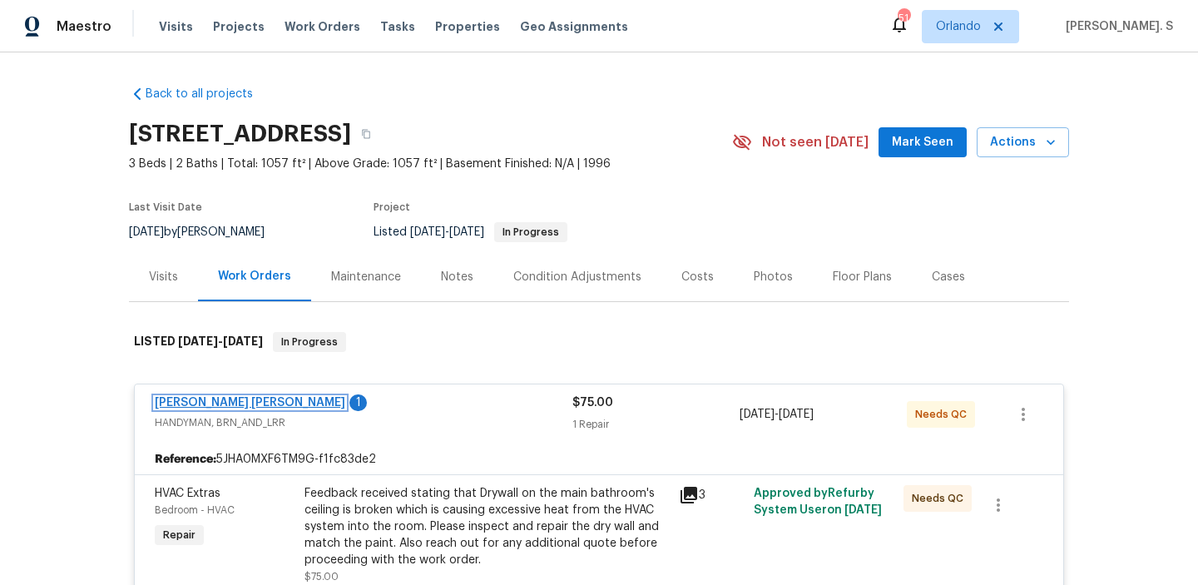
click at [231, 400] on link "[PERSON_NAME] [PERSON_NAME]" at bounding box center [250, 403] width 190 height 12
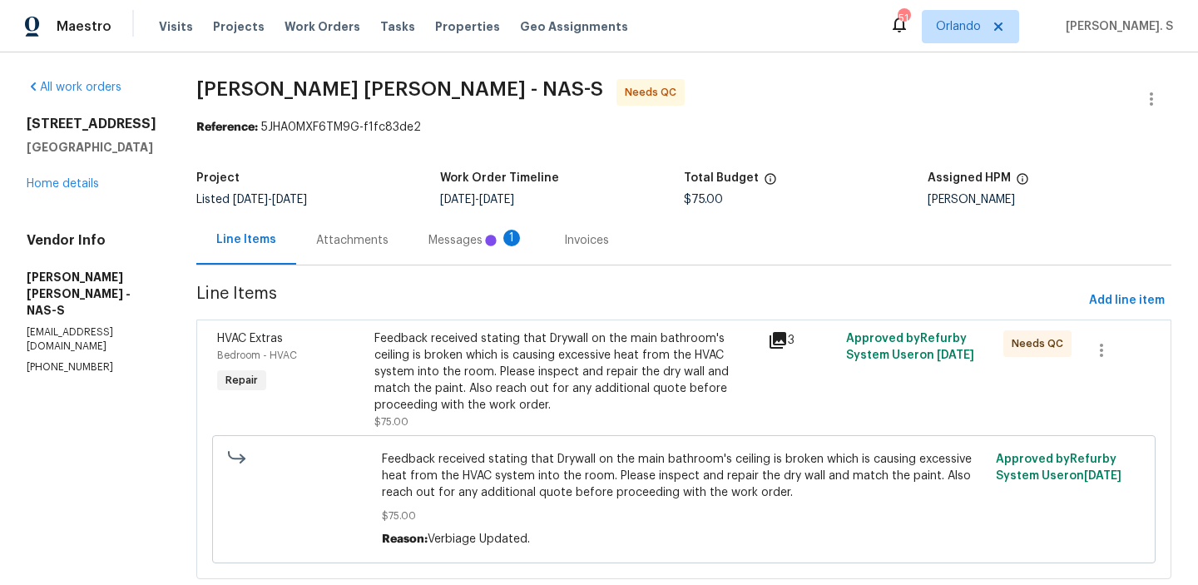
click at [408, 253] on div "Messages 1" at bounding box center [476, 239] width 136 height 49
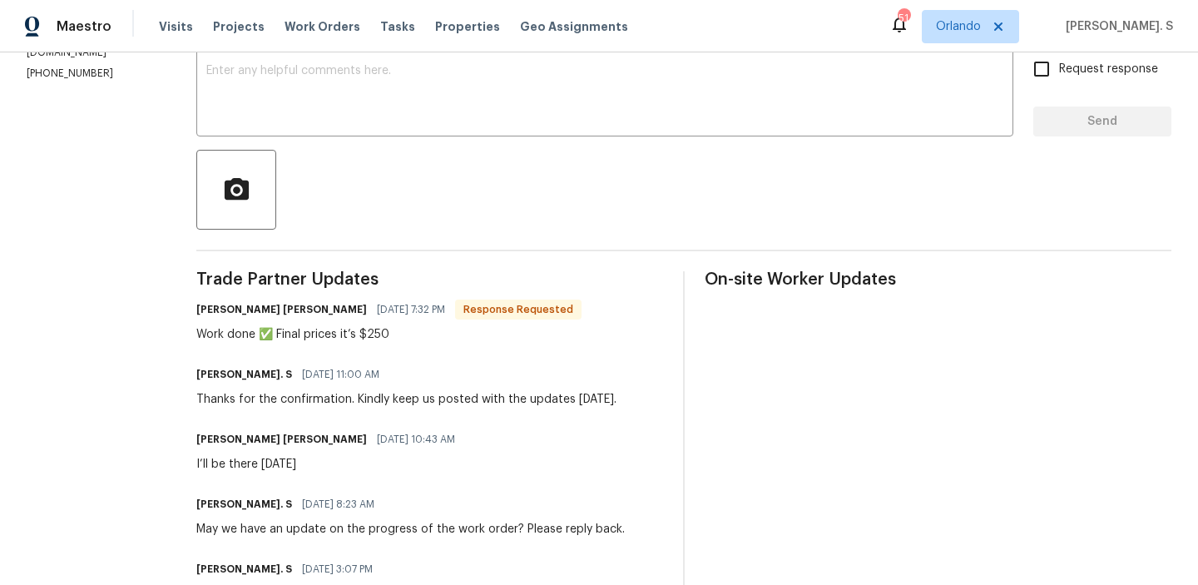
scroll to position [297, 0]
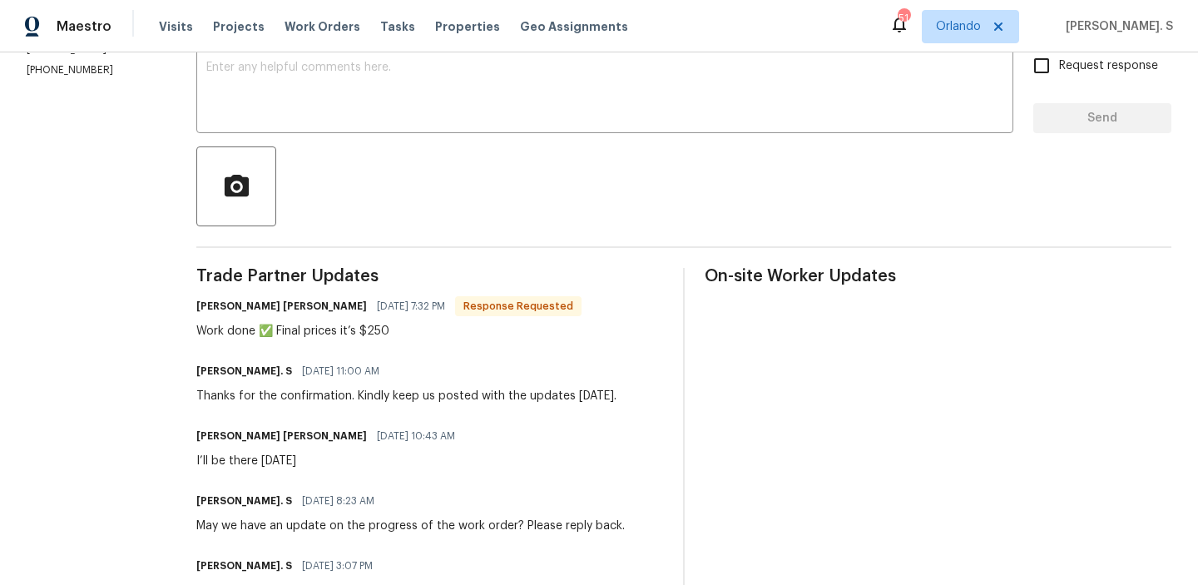
click at [347, 330] on div "Work done ✅ Final prices it’s $250" at bounding box center [388, 331] width 385 height 17
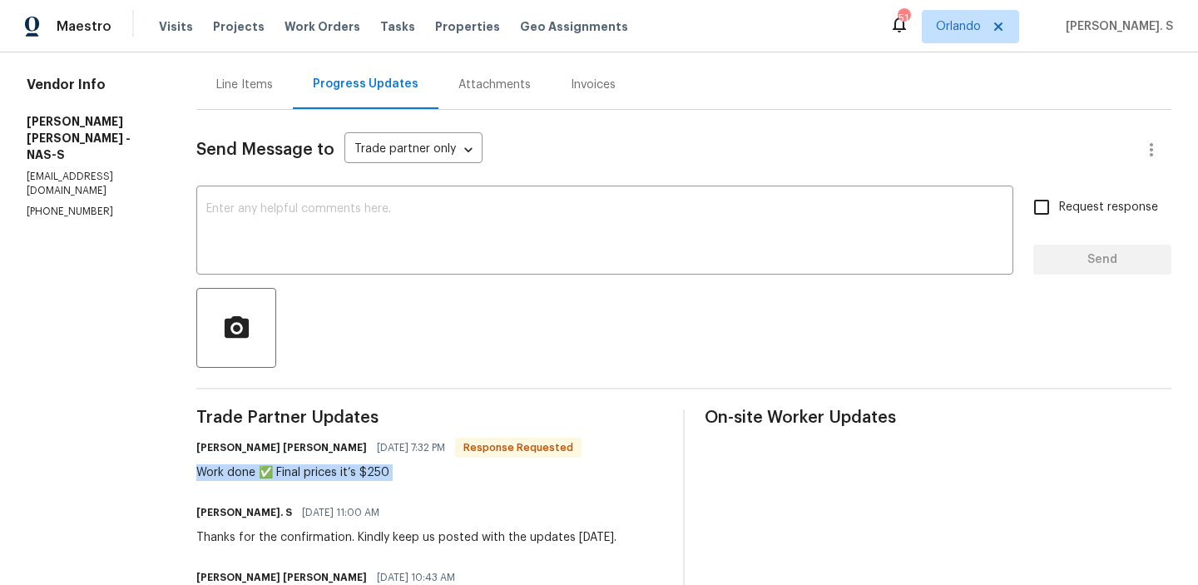
scroll to position [0, 0]
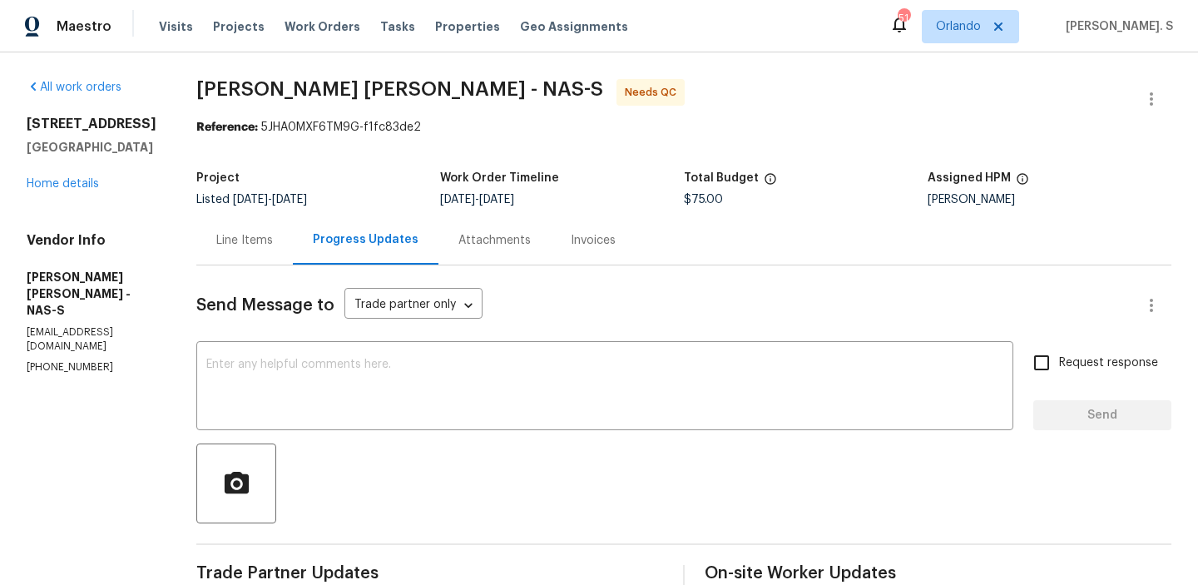
click at [265, 249] on div "Line Items" at bounding box center [244, 239] width 96 height 49
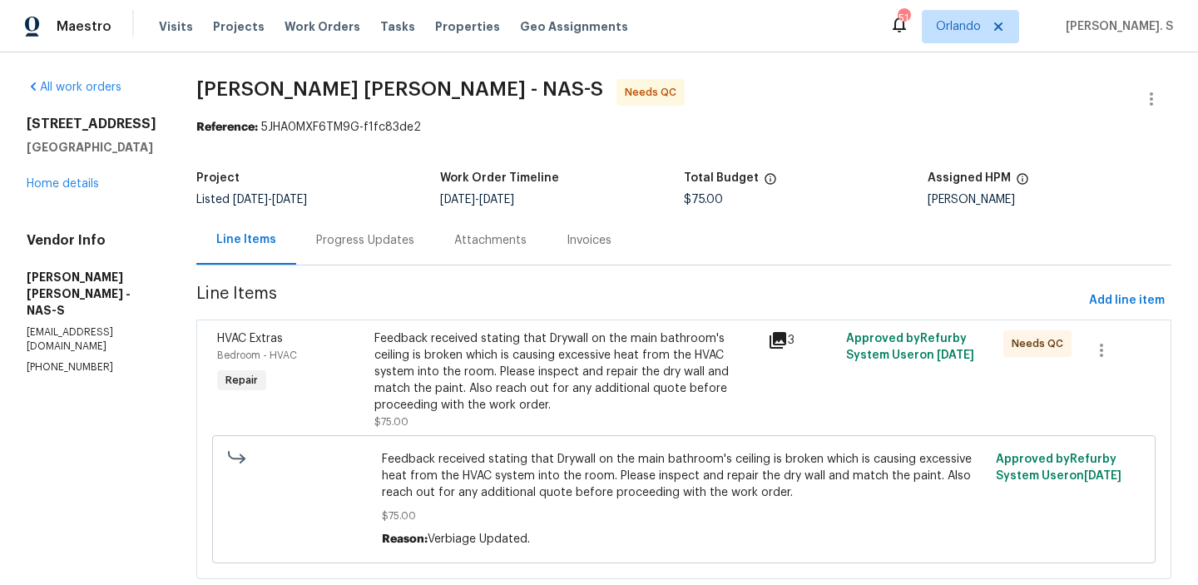
click at [394, 378] on div "Feedback received stating that Drywall on the main bathroom's ceiling is broken…" at bounding box center [565, 371] width 383 height 83
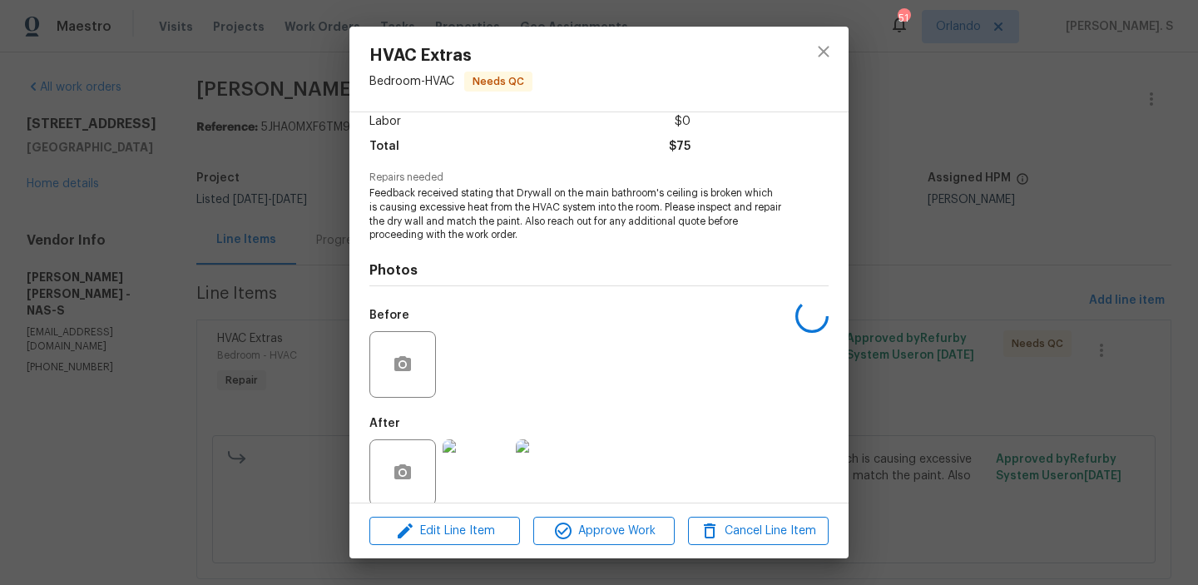
scroll to position [140, 0]
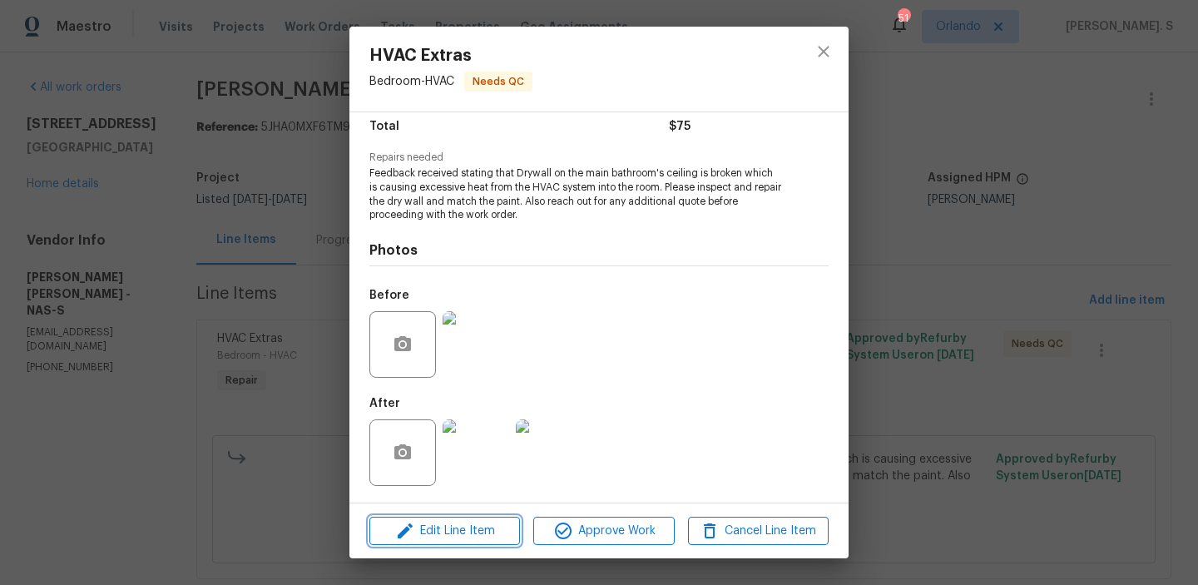
click at [459, 536] on span "Edit Line Item" at bounding box center [444, 531] width 141 height 21
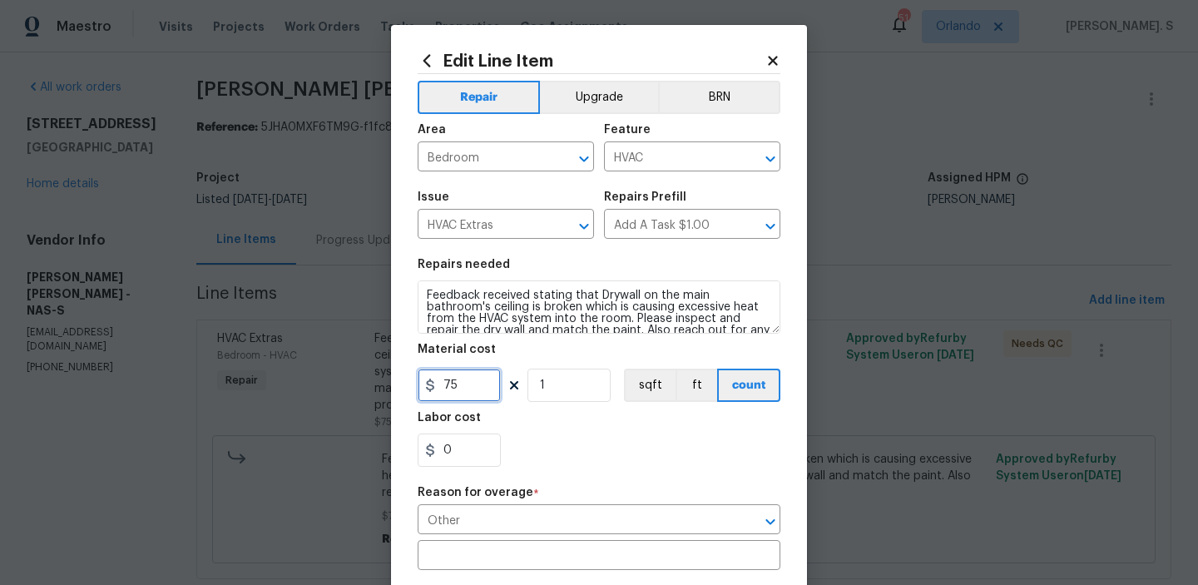
click at [458, 389] on input "75" at bounding box center [459, 384] width 83 height 33
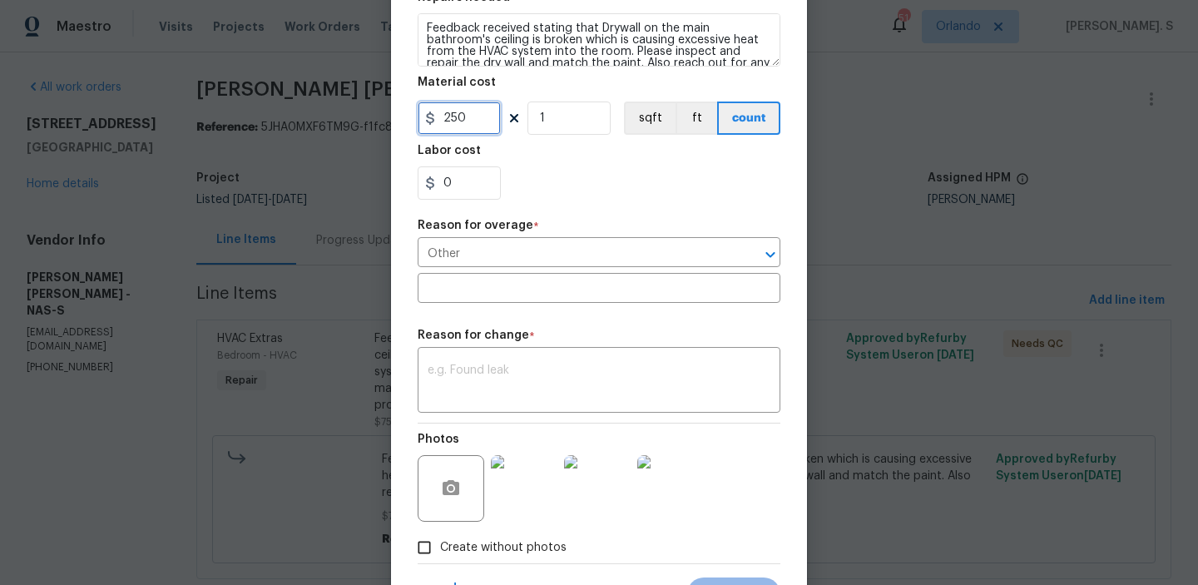
scroll to position [324, 0]
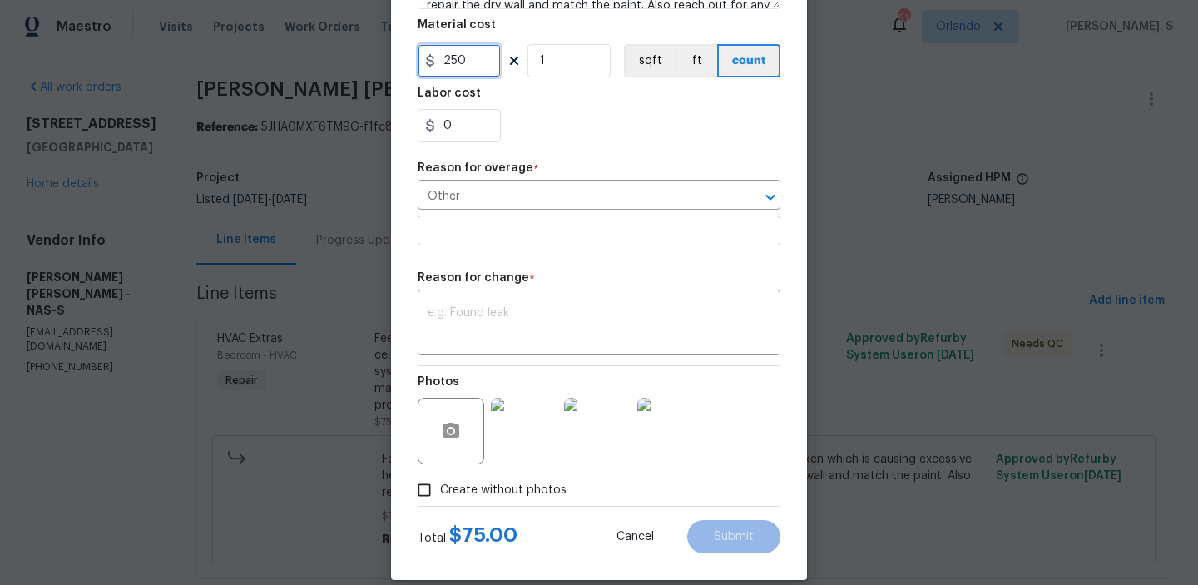
type input "250"
click at [477, 244] on input "text" at bounding box center [599, 233] width 363 height 26
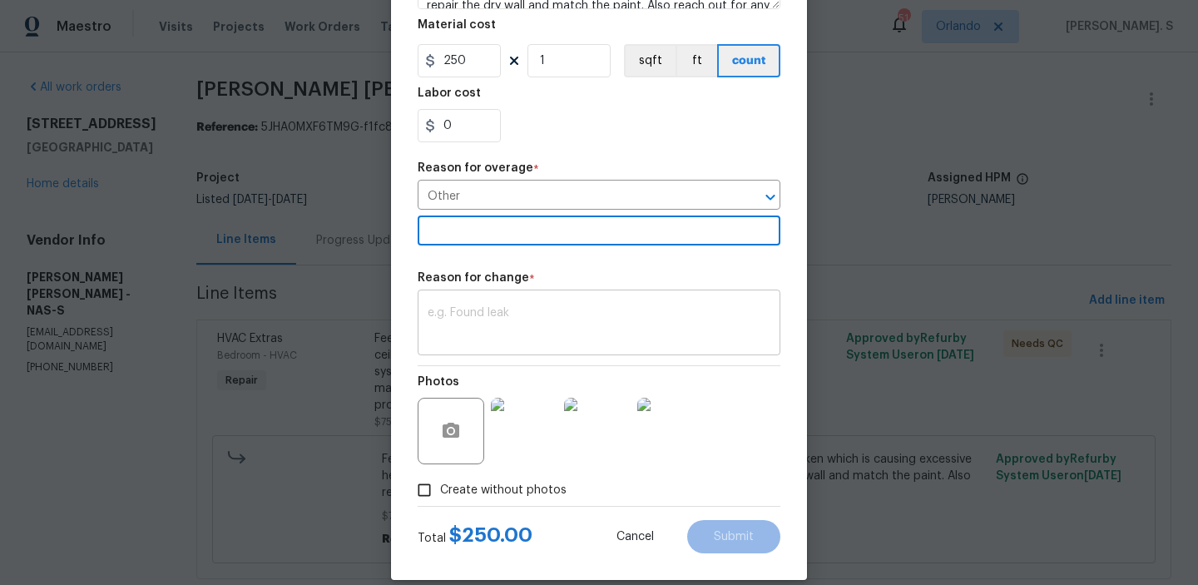
click at [492, 340] on textarea at bounding box center [599, 324] width 343 height 35
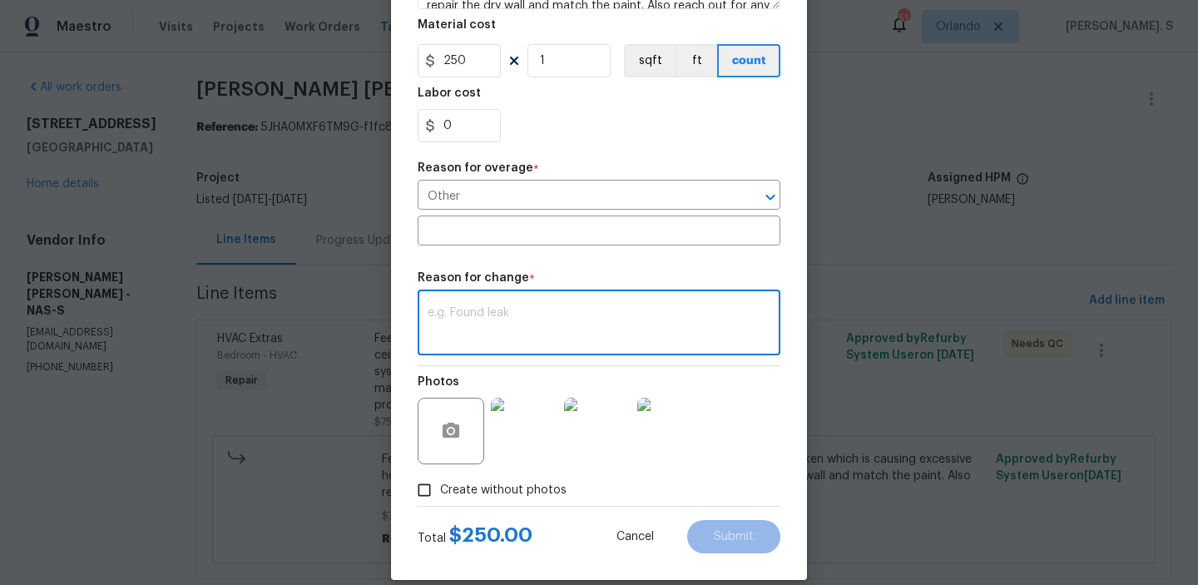
paste textarea "(GJ) Updated per vendor’s final cost."
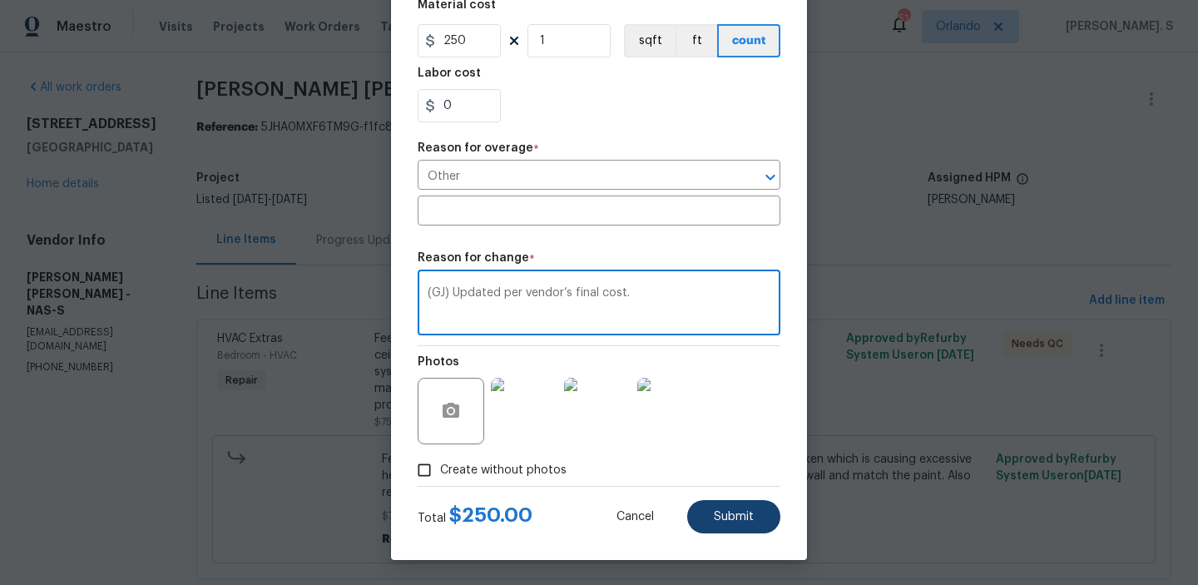
type textarea "(GJ) Updated per vendor’s final cost."
click at [716, 516] on span "Submit" at bounding box center [734, 517] width 40 height 12
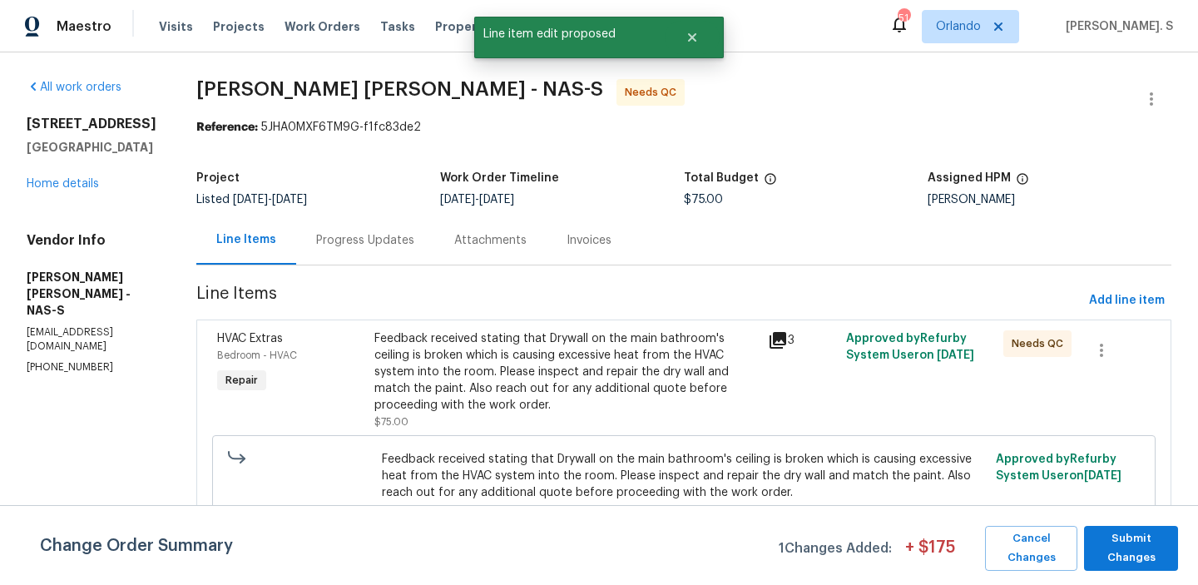
scroll to position [0, 0]
click at [1114, 533] on span "Submit Changes" at bounding box center [1130, 548] width 77 height 38
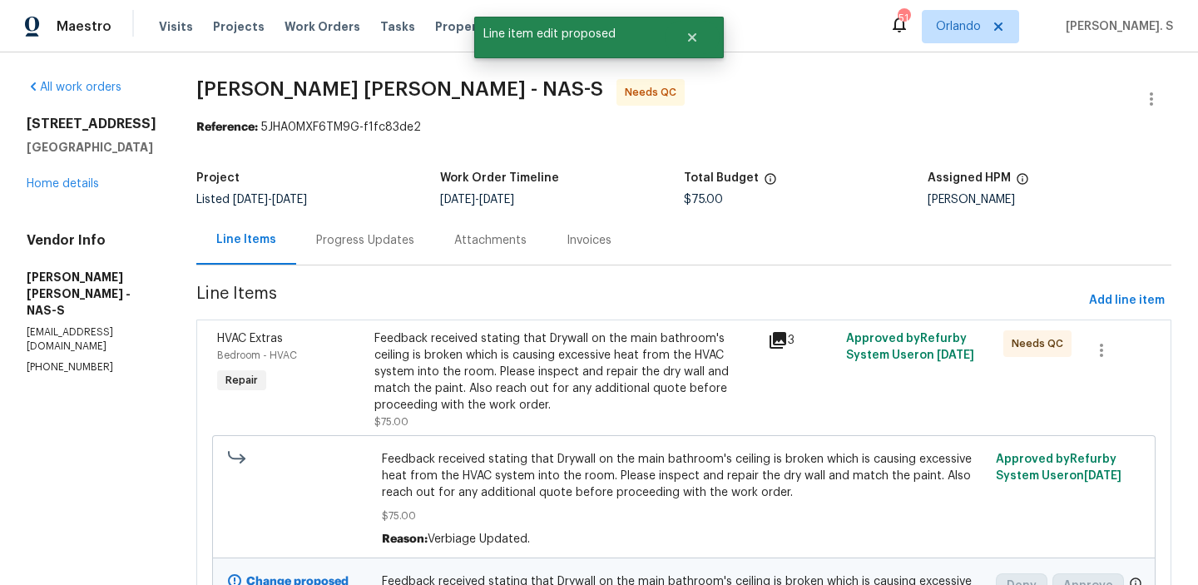
click at [508, 330] on div "Feedback received stating that Drywall on the main bathroom's ceiling is broken…" at bounding box center [565, 371] width 383 height 83
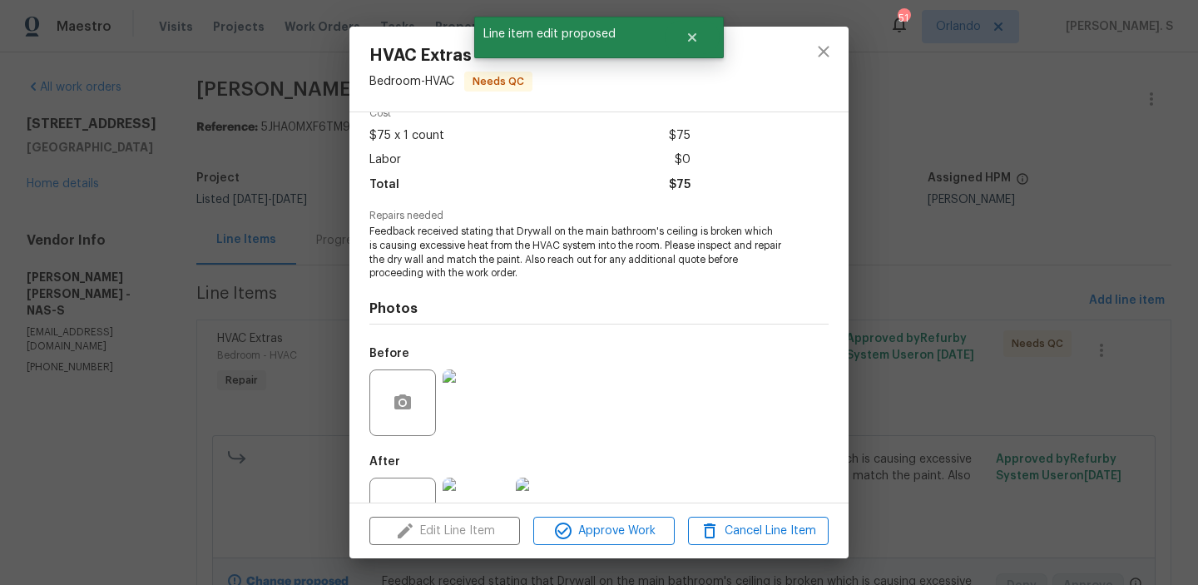
scroll to position [140, 0]
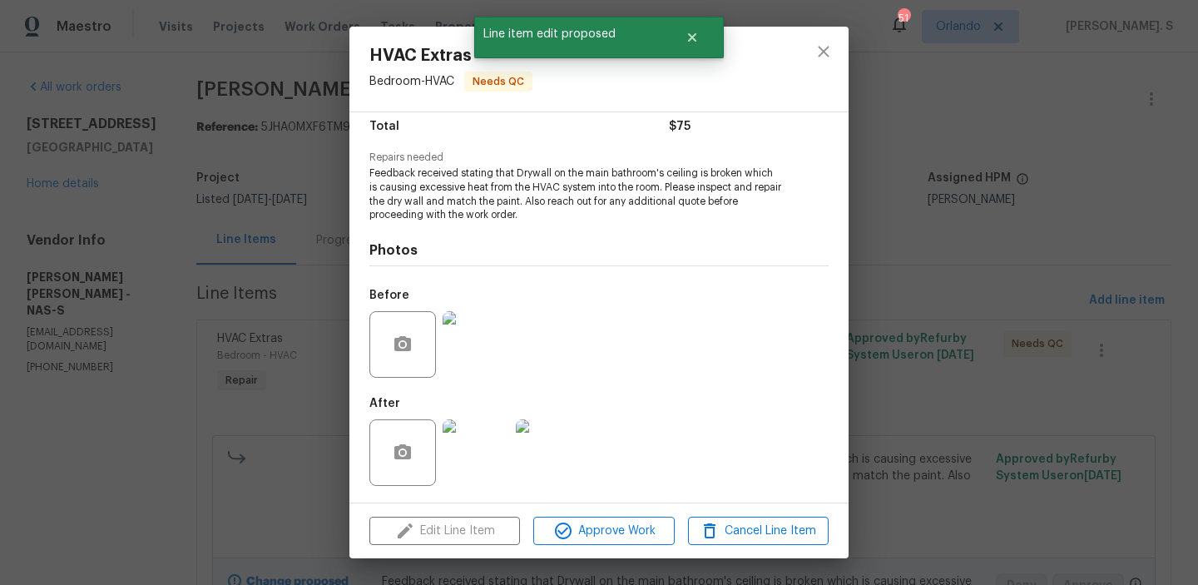
click at [475, 352] on img at bounding box center [476, 344] width 67 height 67
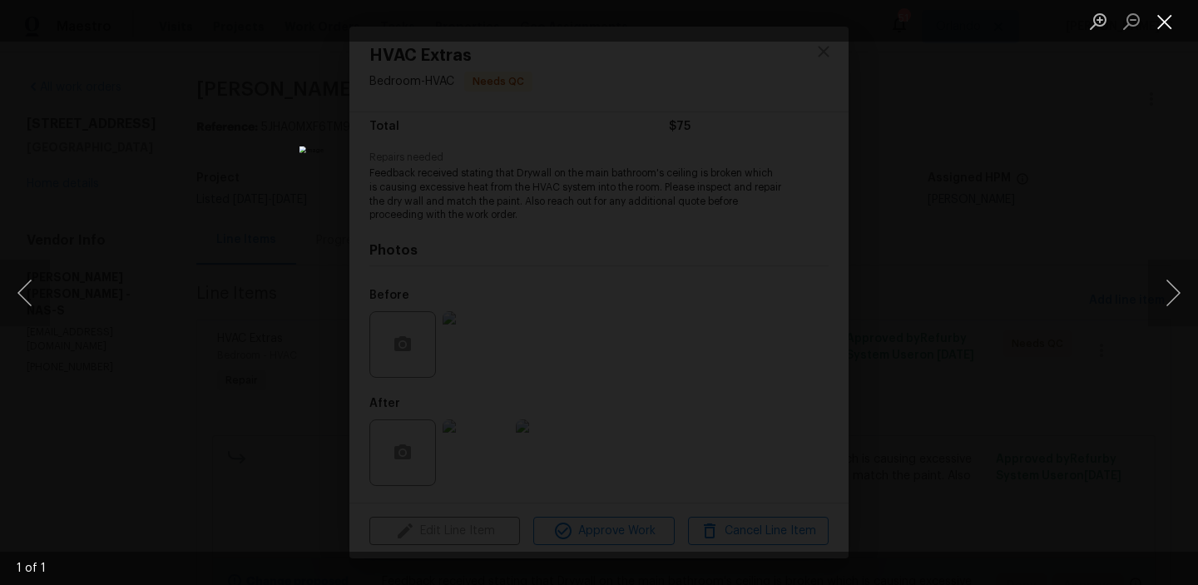
click at [1168, 21] on button "Close lightbox" at bounding box center [1164, 21] width 33 height 29
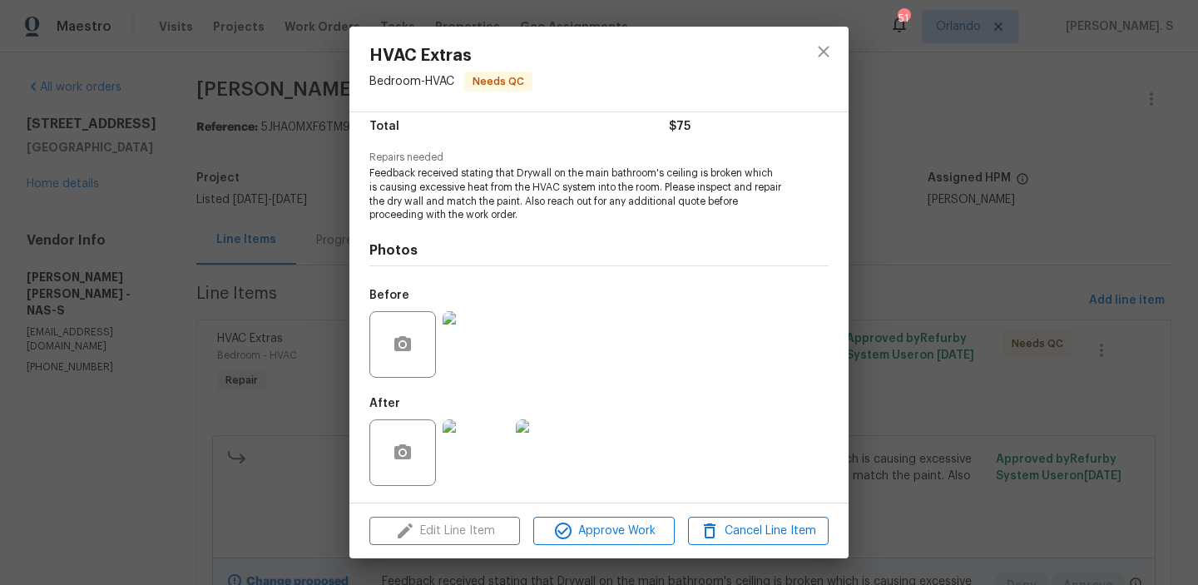
click at [502, 447] on img at bounding box center [476, 452] width 67 height 67
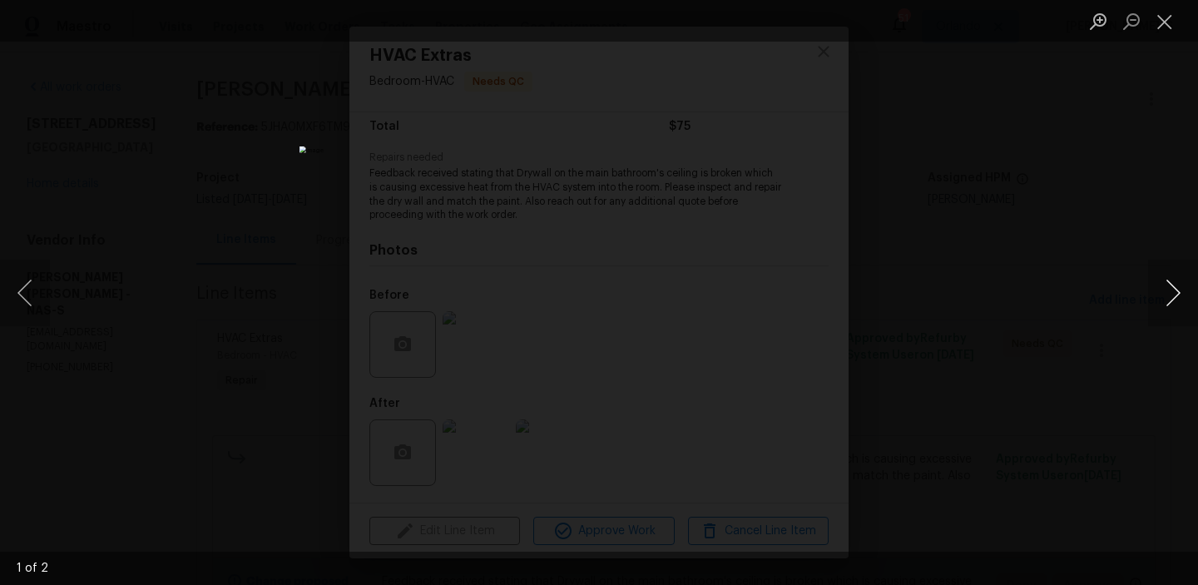
click at [1179, 295] on button "Next image" at bounding box center [1173, 293] width 50 height 67
click at [1169, 22] on button "Close lightbox" at bounding box center [1164, 21] width 33 height 29
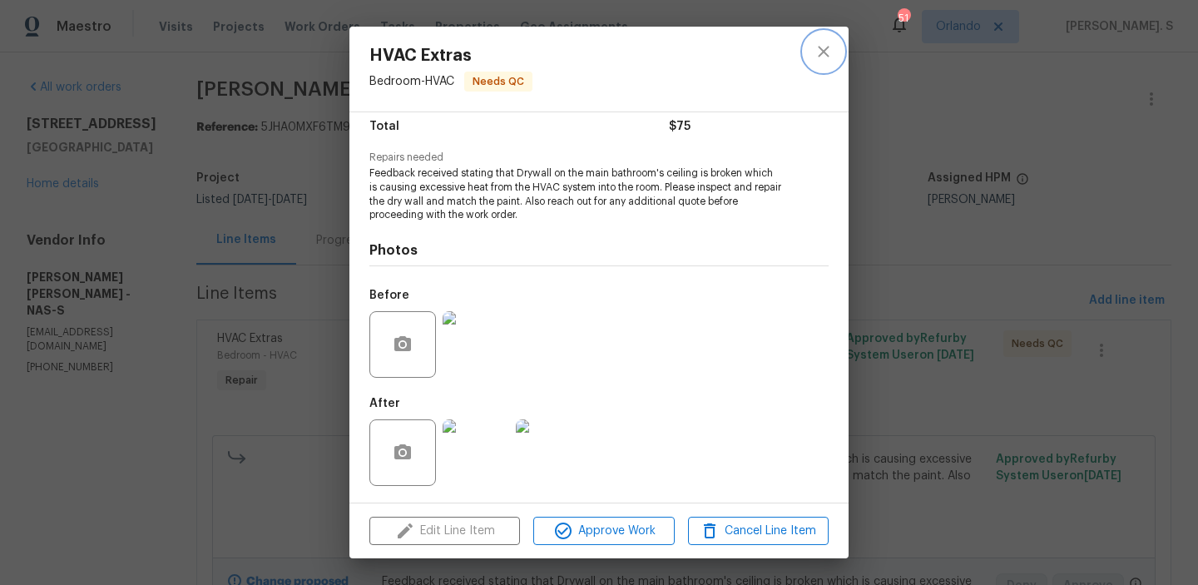
click at [829, 52] on icon "close" at bounding box center [823, 52] width 20 height 20
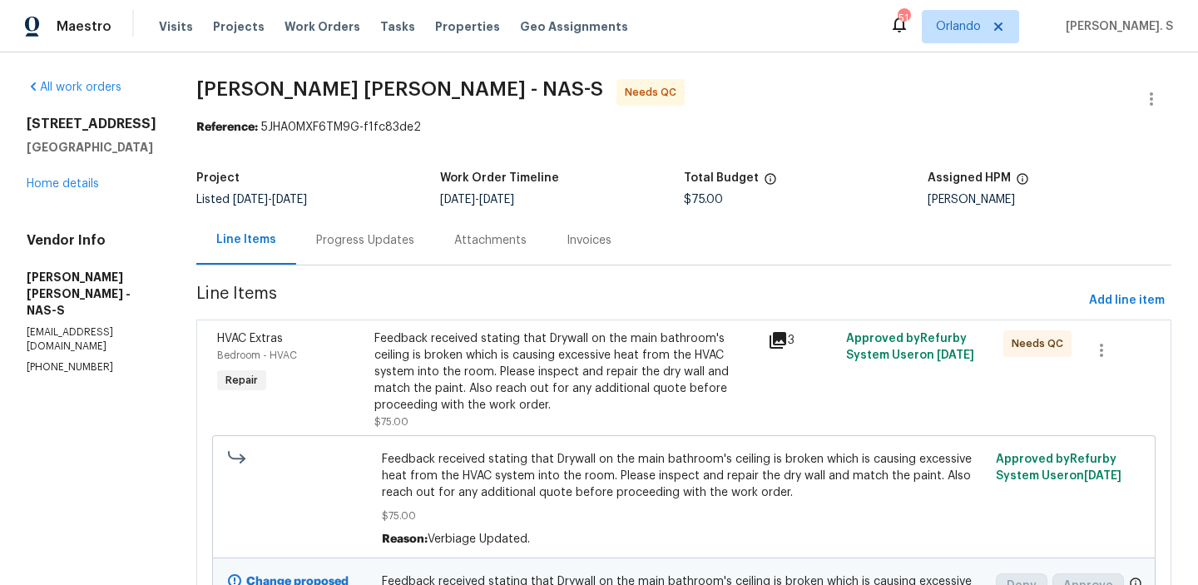
click at [383, 256] on div "Progress Updates" at bounding box center [365, 239] width 138 height 49
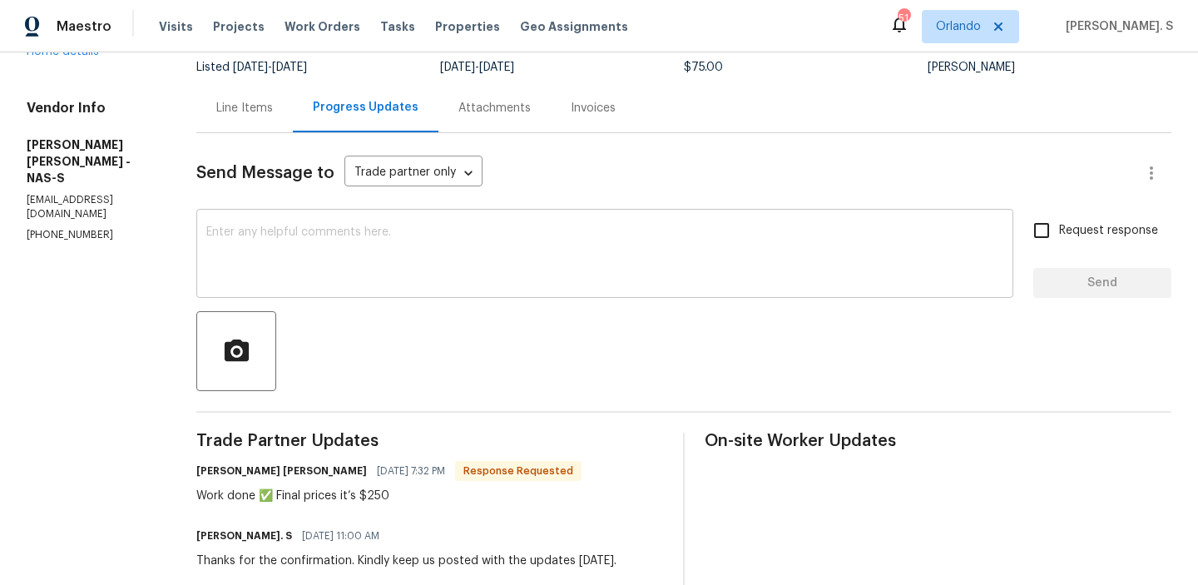
scroll to position [258, 0]
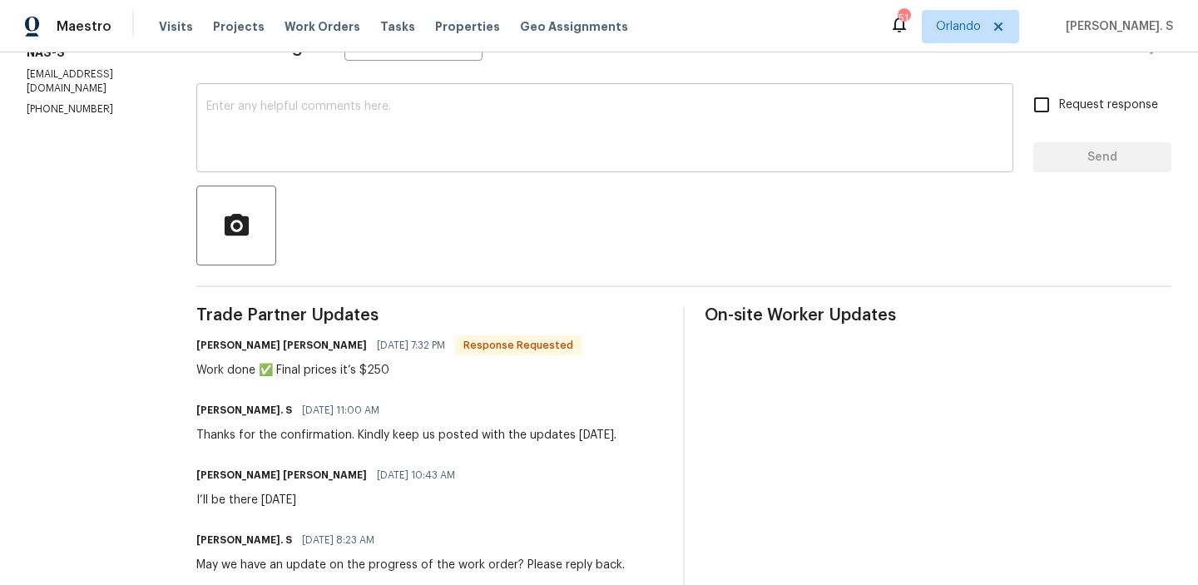
click at [512, 145] on textarea at bounding box center [604, 130] width 797 height 58
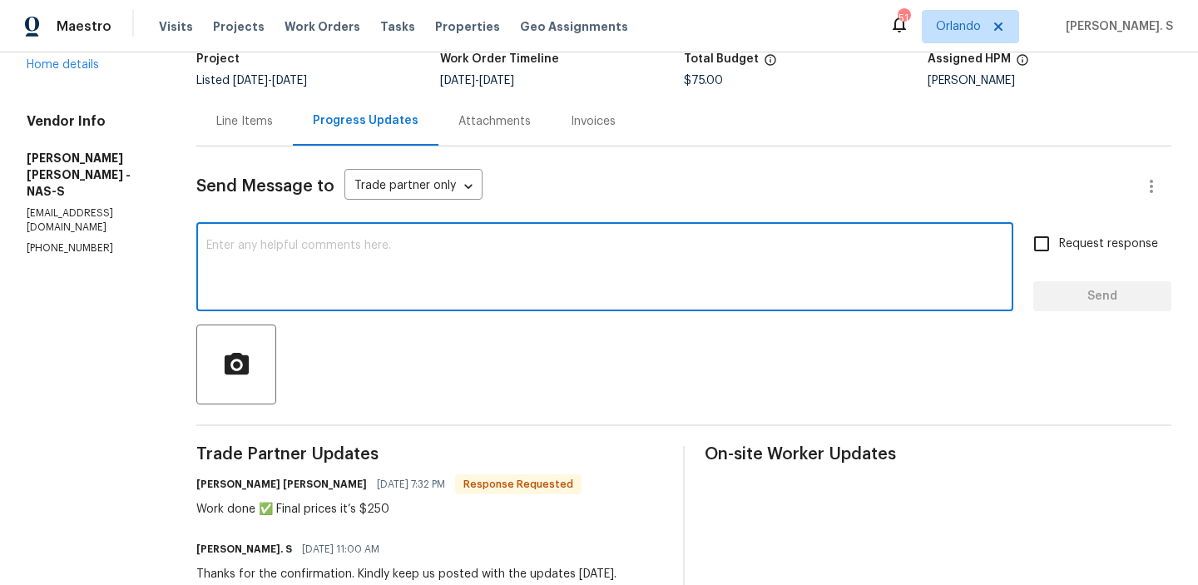
scroll to position [0, 0]
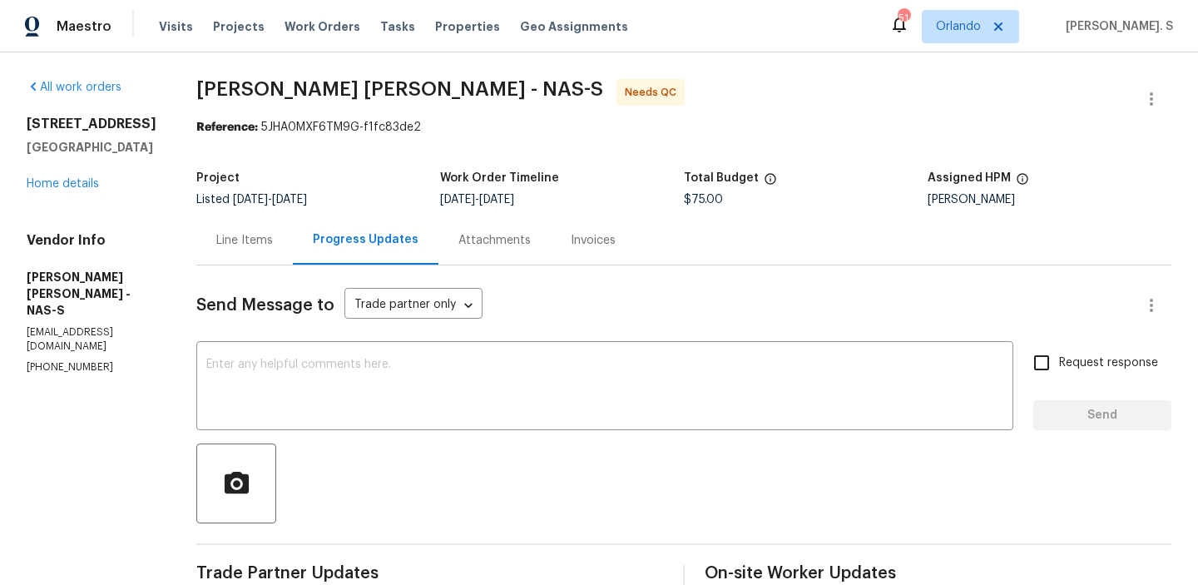
click at [273, 246] on div "Line Items" at bounding box center [244, 240] width 57 height 17
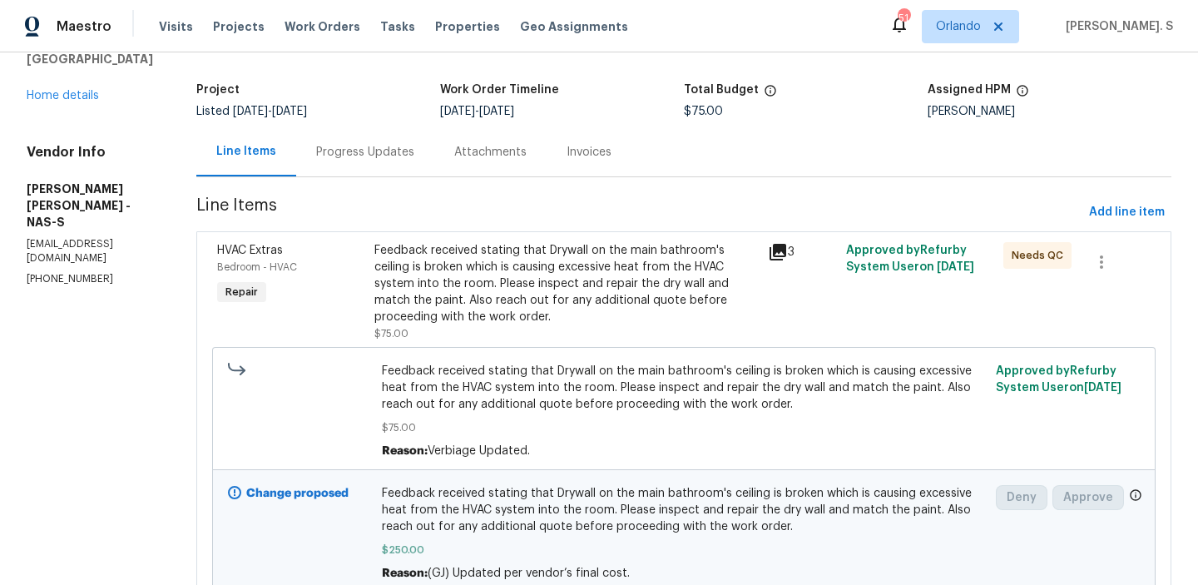
scroll to position [164, 0]
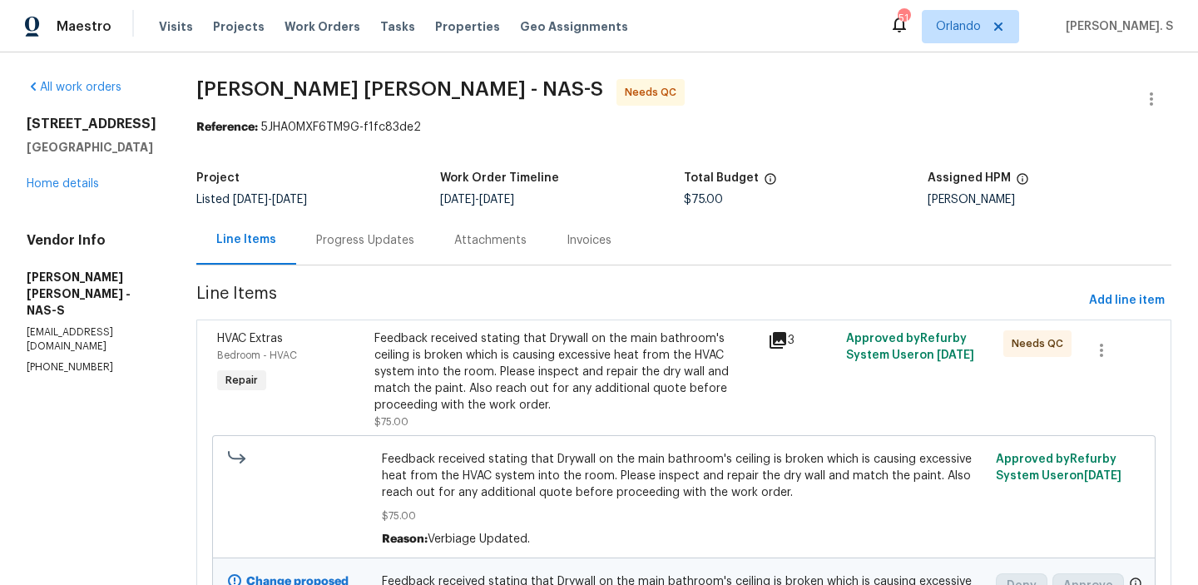
click at [433, 251] on div "Progress Updates" at bounding box center [365, 239] width 138 height 49
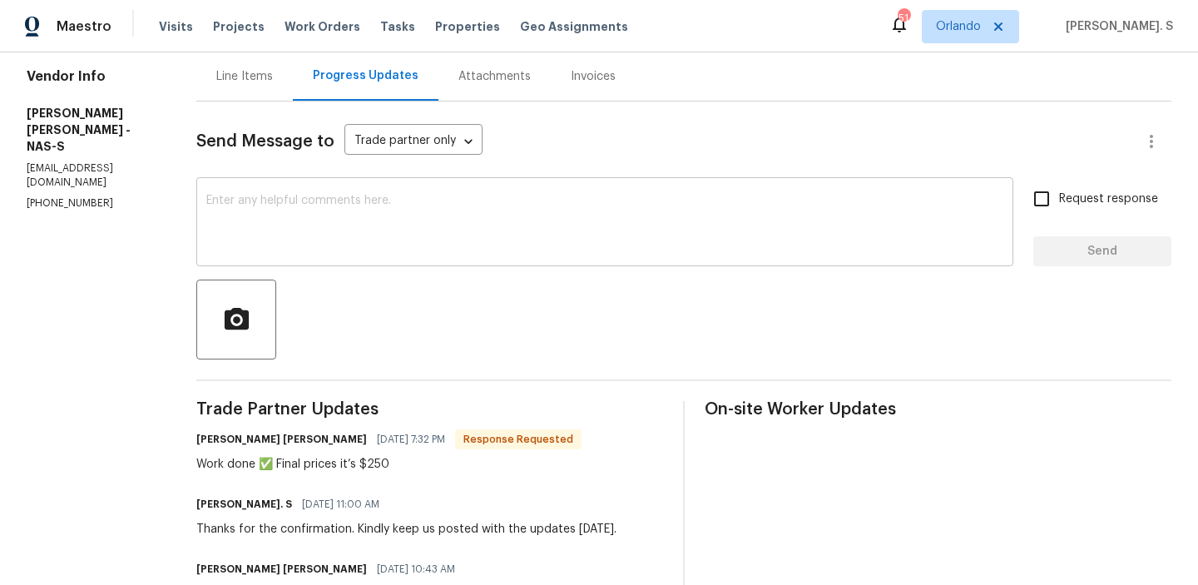
scroll to position [138, 0]
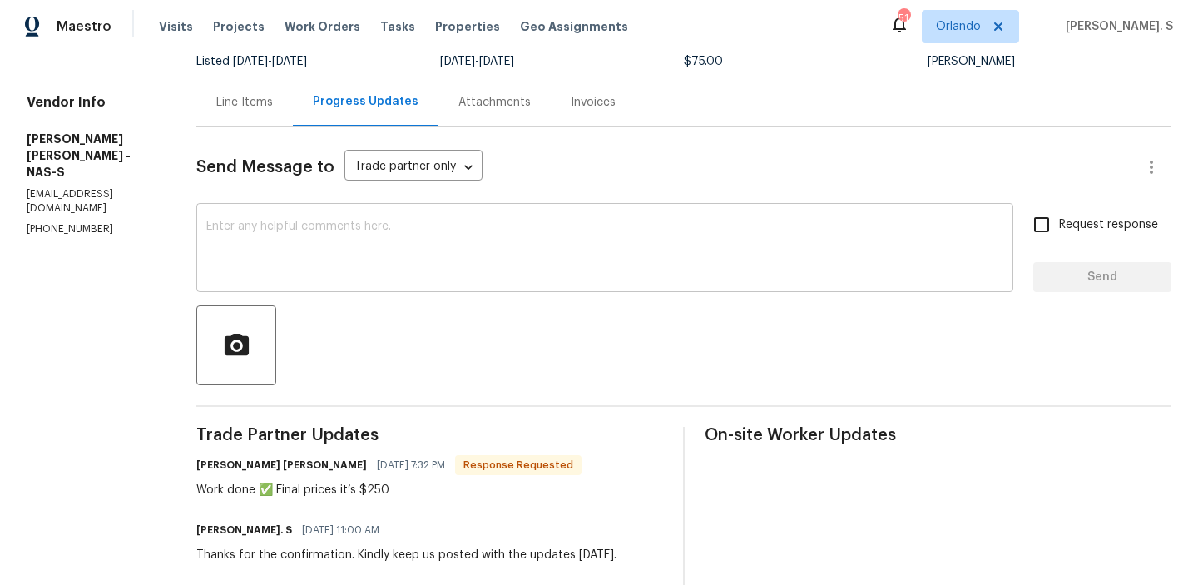
click at [328, 270] on textarea at bounding box center [604, 249] width 797 height 58
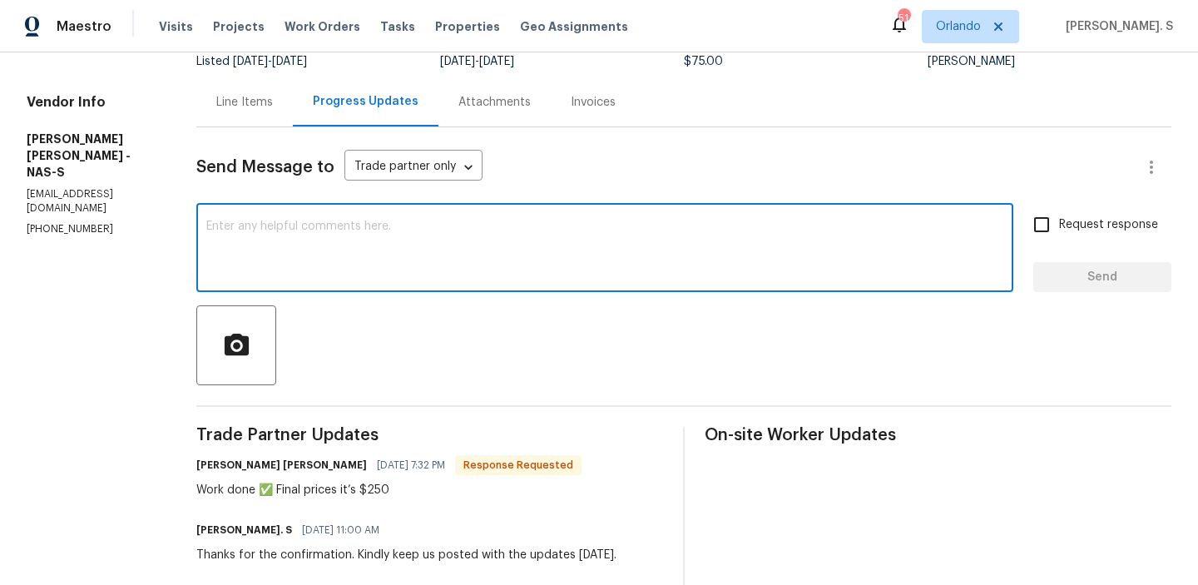
click at [328, 270] on textarea at bounding box center [604, 249] width 797 height 58
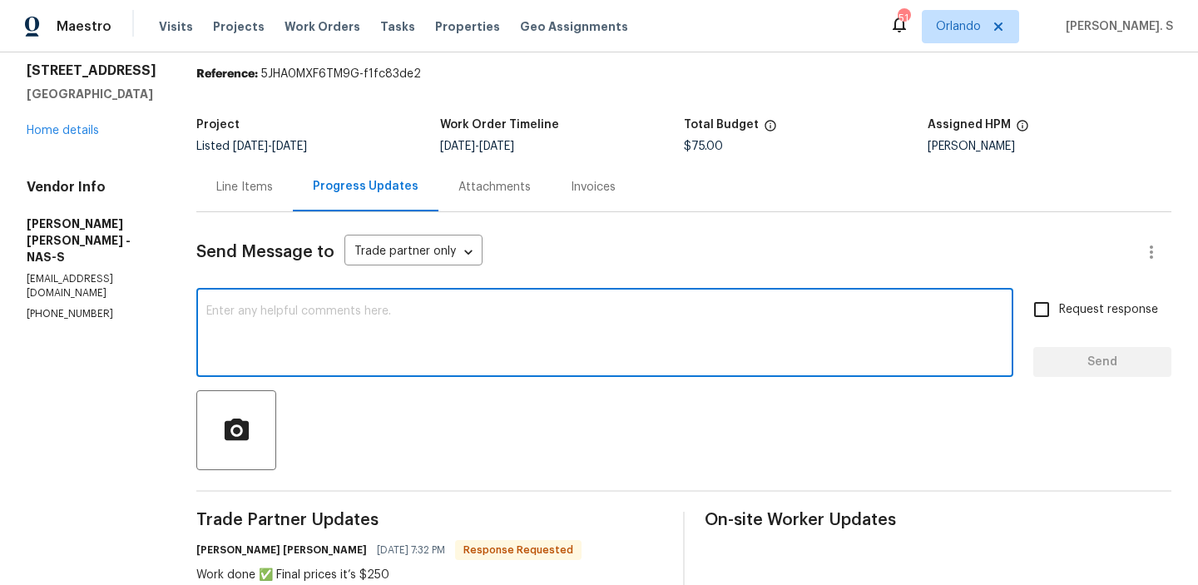
scroll to position [0, 0]
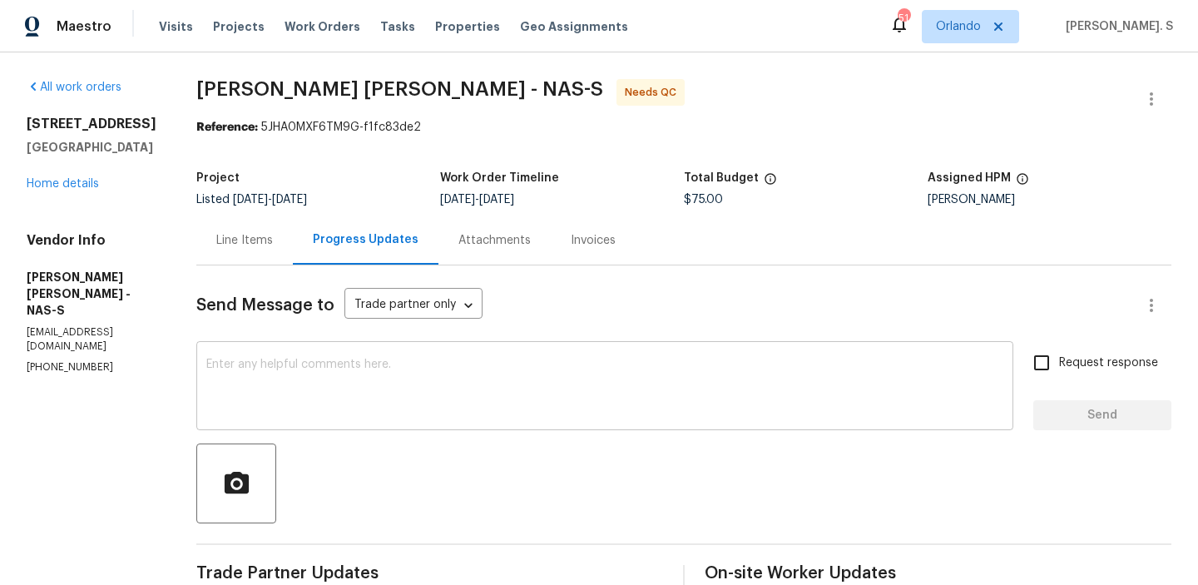
click at [470, 354] on div "x ​" at bounding box center [604, 387] width 817 height 85
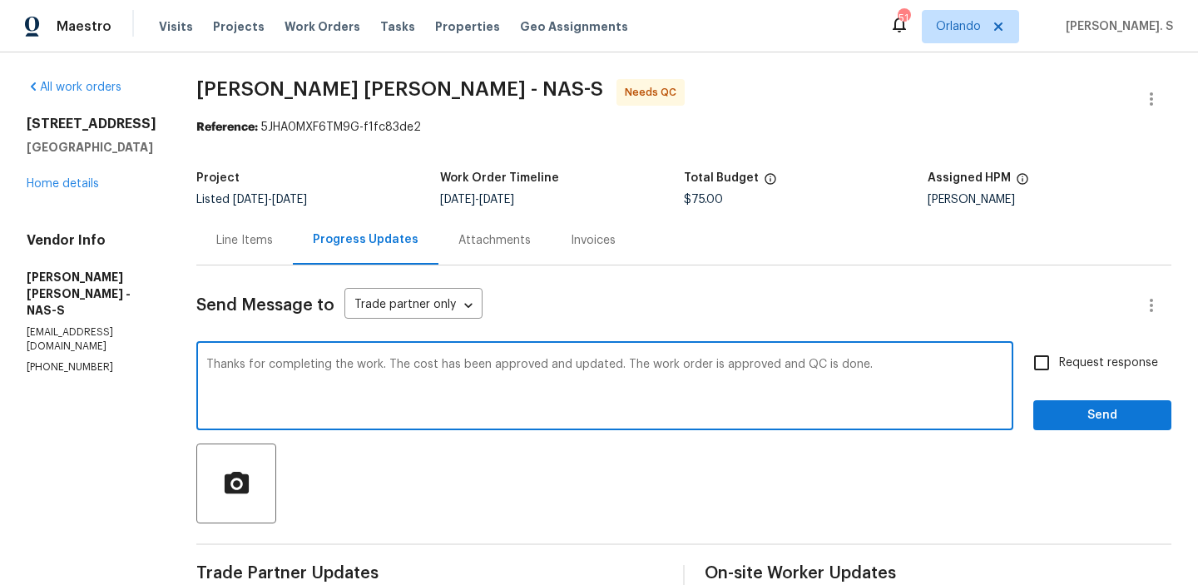
click at [577, 368] on textarea "Thanks for completing the work. The cost has been approved and updated. The wor…" at bounding box center [604, 387] width 797 height 58
type textarea "Thanks for completing the work. The cost has been approved and updated. The wor…"
click at [1047, 372] on input "Request response" at bounding box center [1041, 362] width 35 height 35
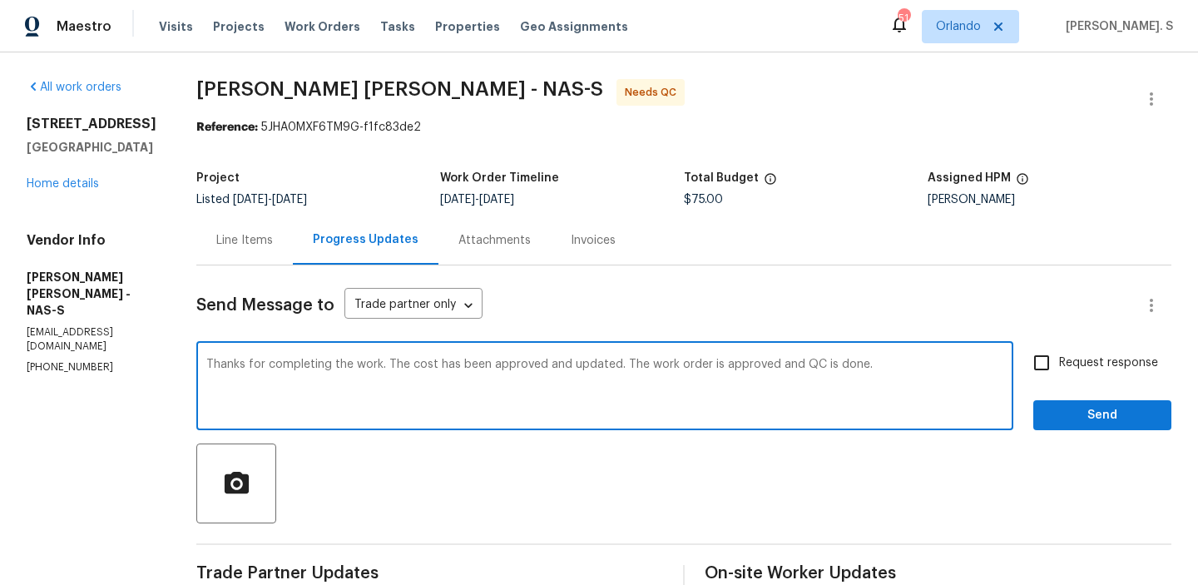
checkbox input "true"
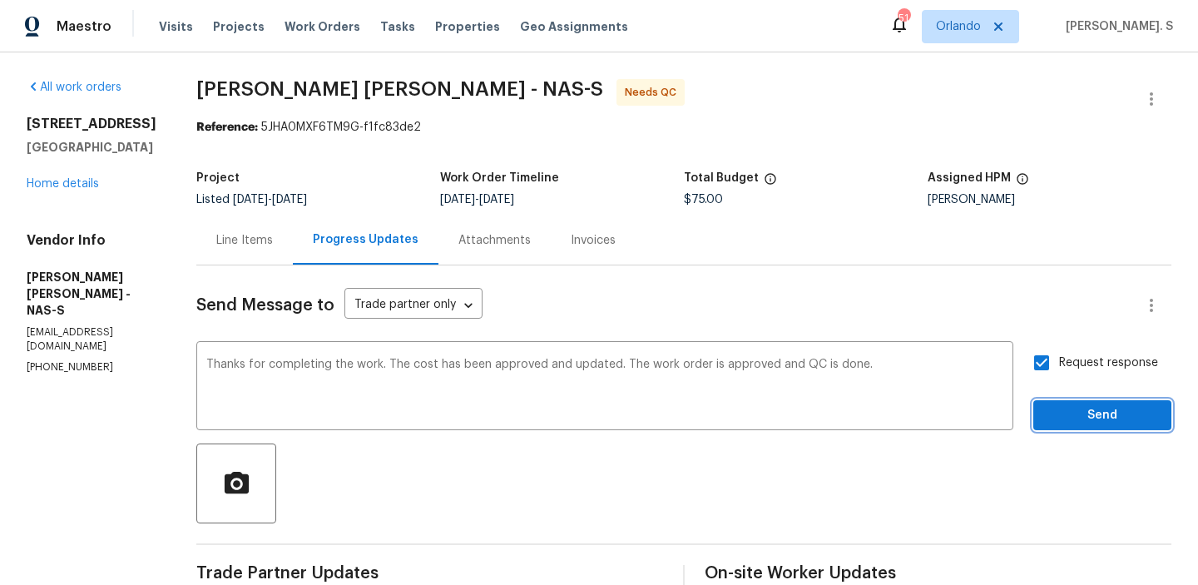
click at [1058, 405] on span "Send" at bounding box center [1101, 415] width 111 height 21
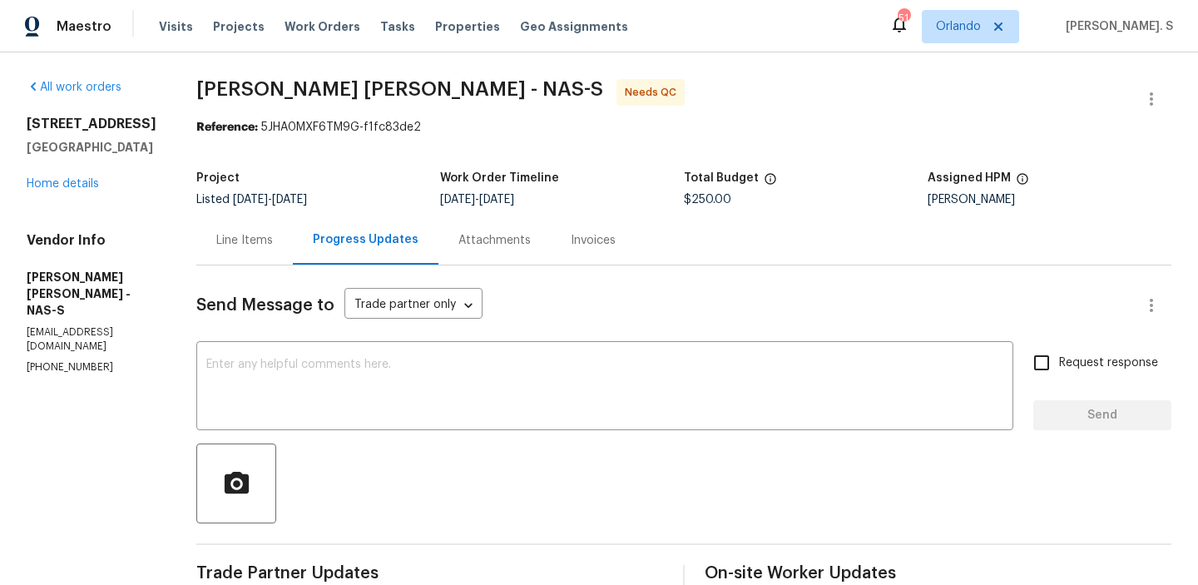
click at [249, 245] on div "Line Items" at bounding box center [244, 240] width 57 height 17
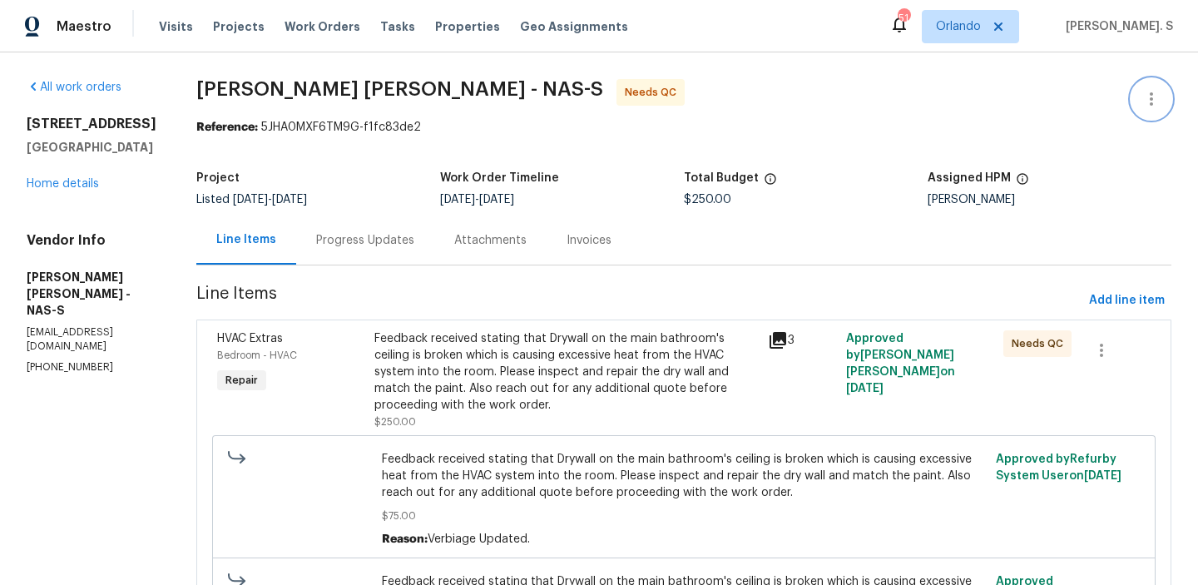
click at [1152, 106] on icon "button" at bounding box center [1151, 99] width 20 height 20
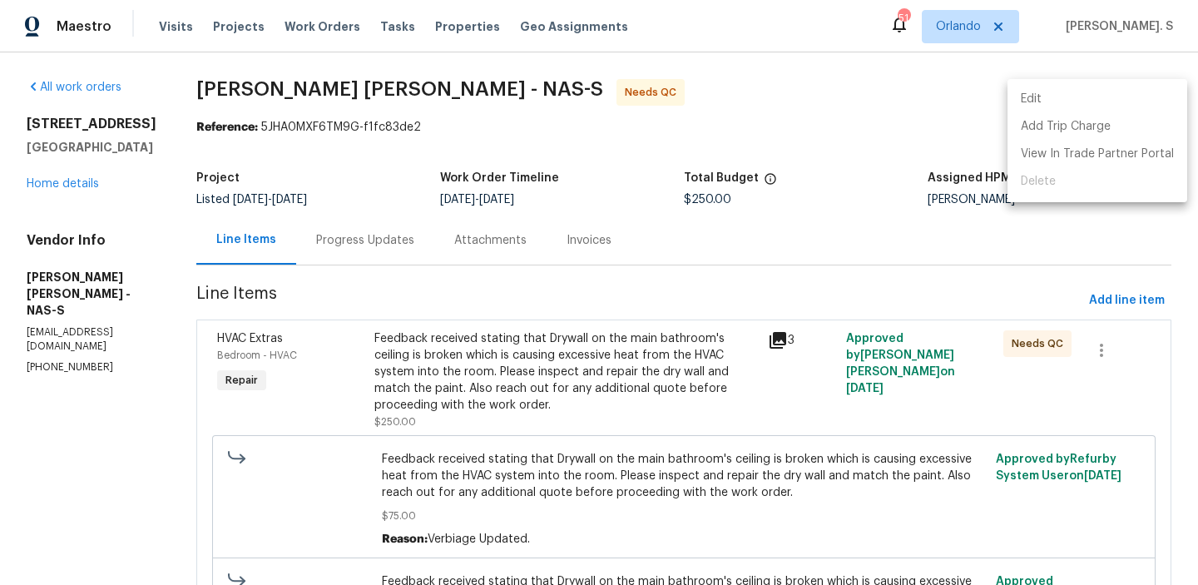
click at [1090, 102] on li "Edit" at bounding box center [1097, 99] width 180 height 27
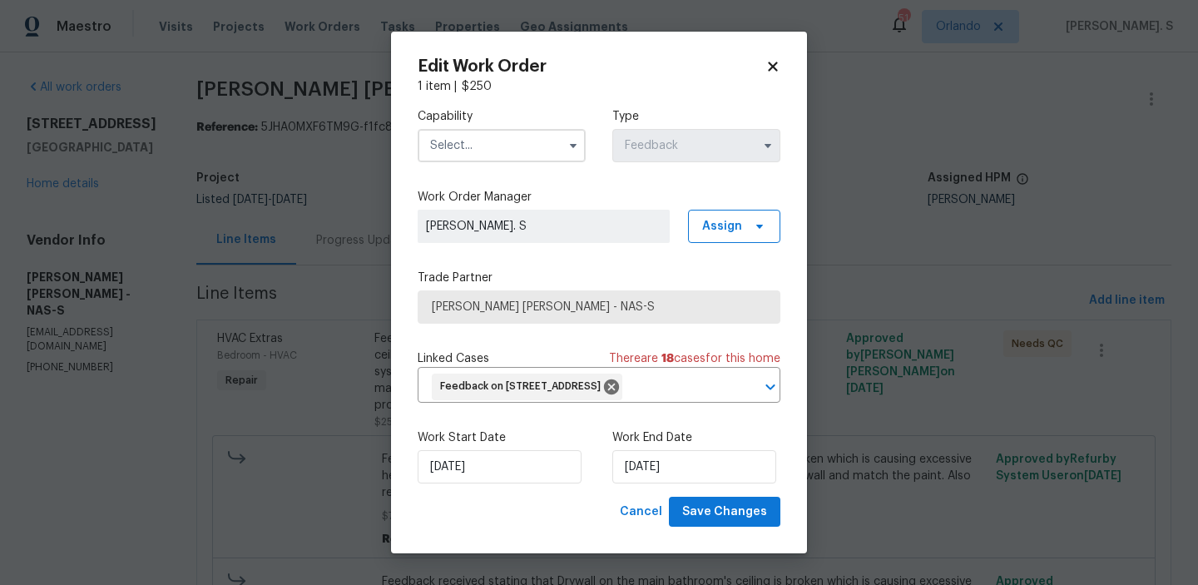
click at [532, 156] on input "text" at bounding box center [502, 145] width 168 height 33
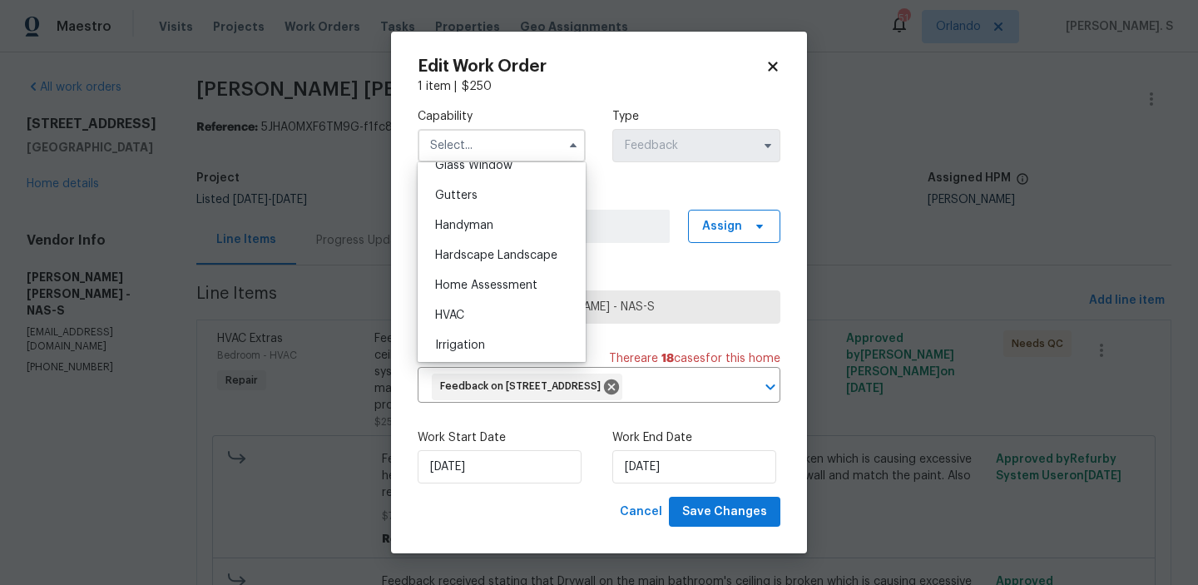
scroll to position [900, 0]
click at [497, 198] on div "Handyman" at bounding box center [502, 196] width 160 height 30
type input "Handyman"
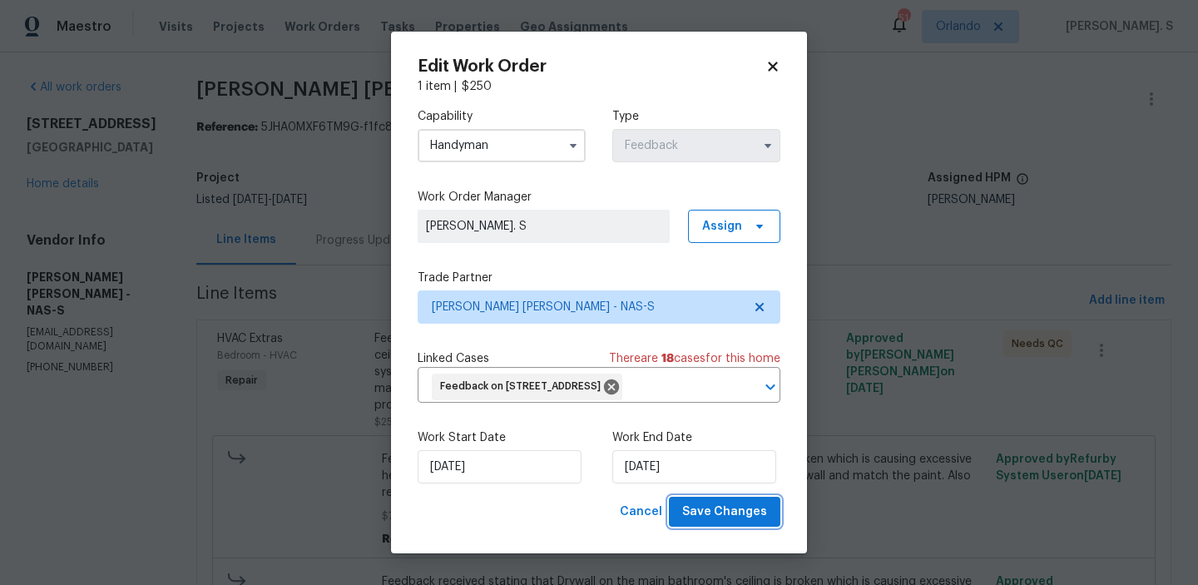
click at [681, 499] on button "Save Changes" at bounding box center [724, 512] width 111 height 31
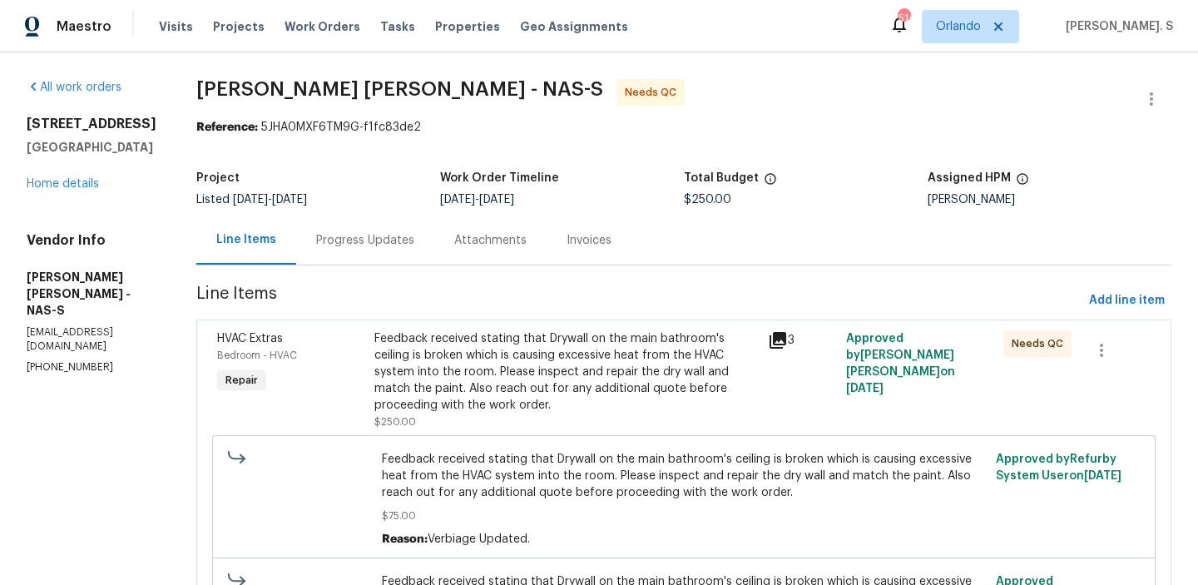
click at [408, 344] on div "Feedback received stating that Drywall on the main bathroom's ceiling is broken…" at bounding box center [565, 371] width 383 height 83
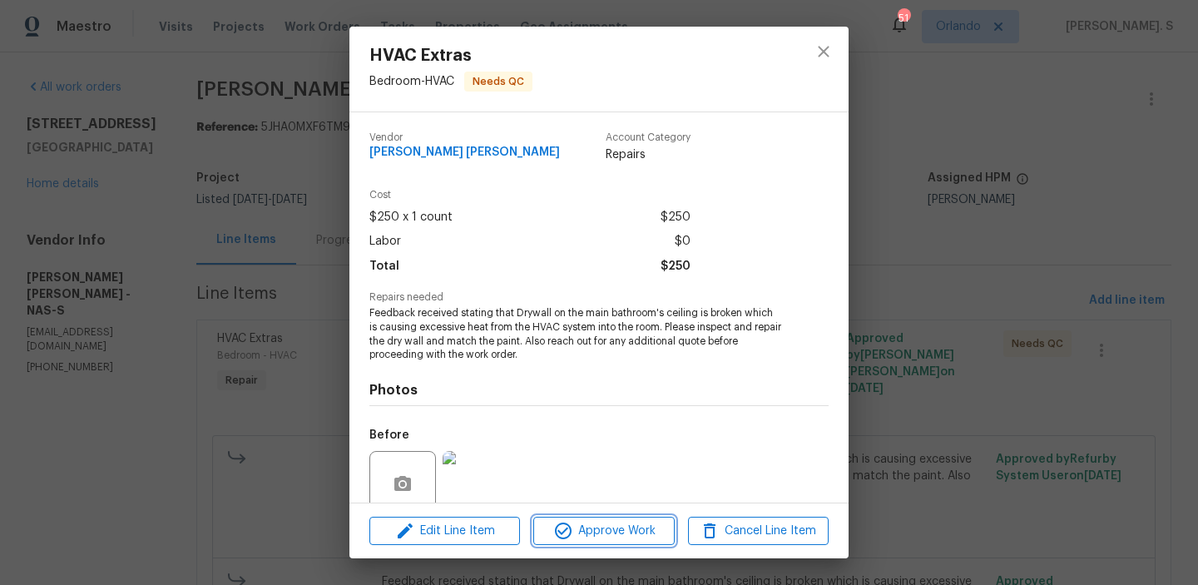
click at [601, 527] on span "Approve Work" at bounding box center [603, 531] width 131 height 21
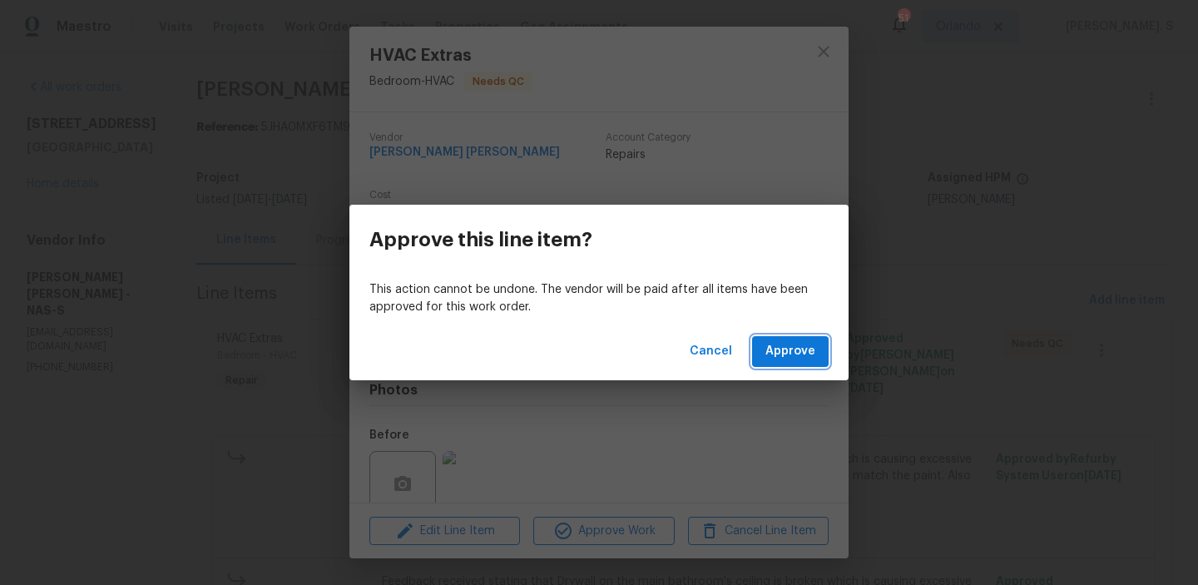
click at [823, 343] on button "Approve" at bounding box center [790, 351] width 77 height 31
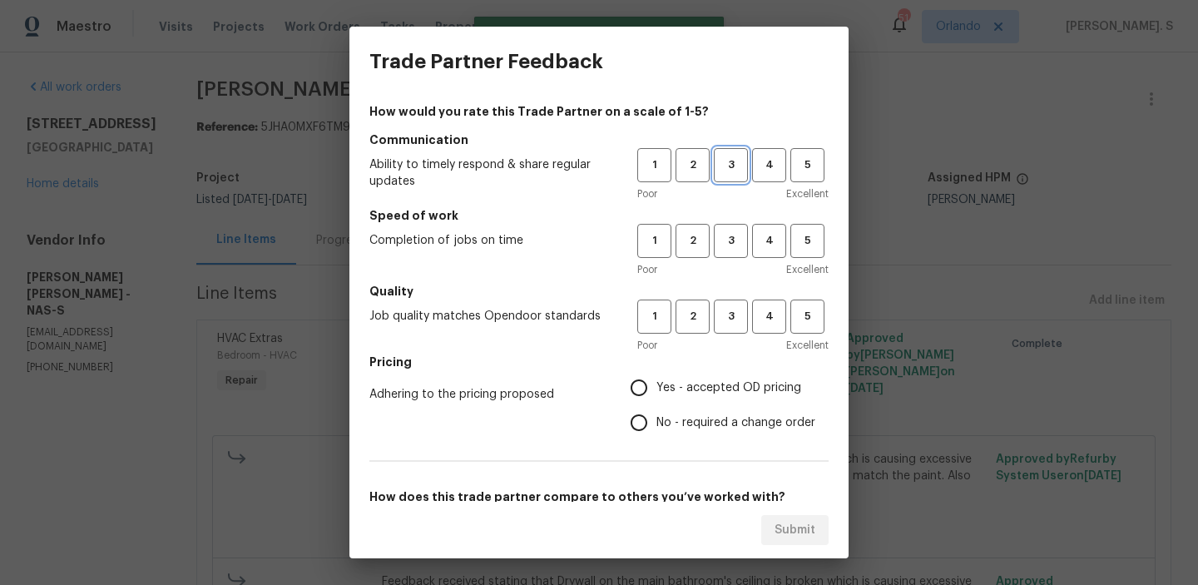
click at [729, 173] on span "3" at bounding box center [730, 165] width 31 height 19
click at [729, 240] on span "3" at bounding box center [730, 240] width 31 height 19
click at [727, 322] on span "3" at bounding box center [730, 316] width 31 height 19
click at [724, 414] on span "No - required a change order" at bounding box center [735, 422] width 159 height 17
click at [656, 413] on input "No - required a change order" at bounding box center [638, 422] width 35 height 35
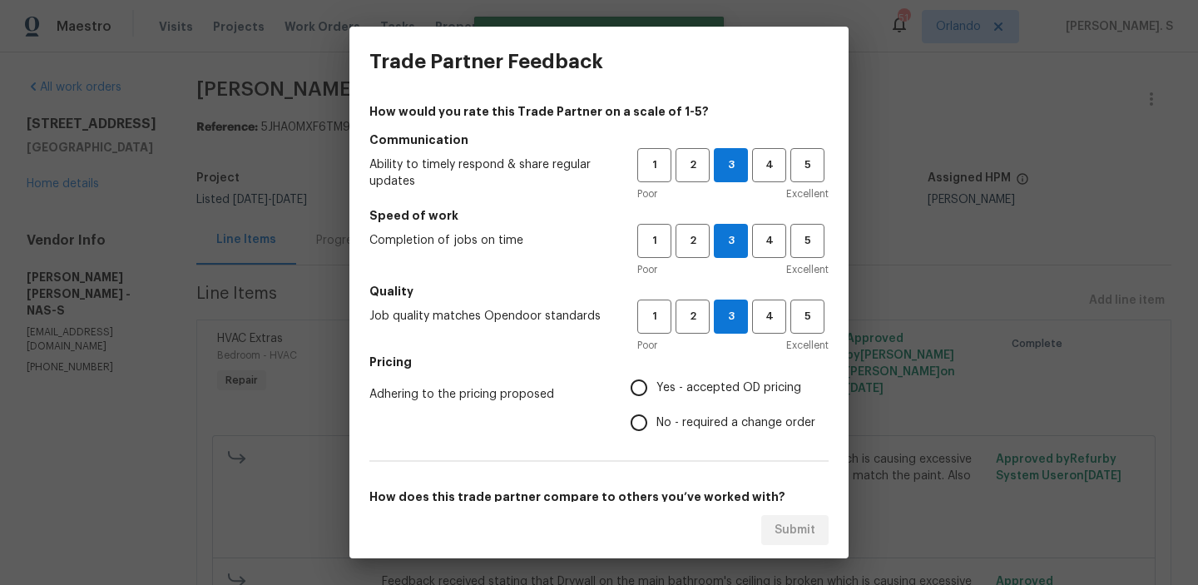
radio input "true"
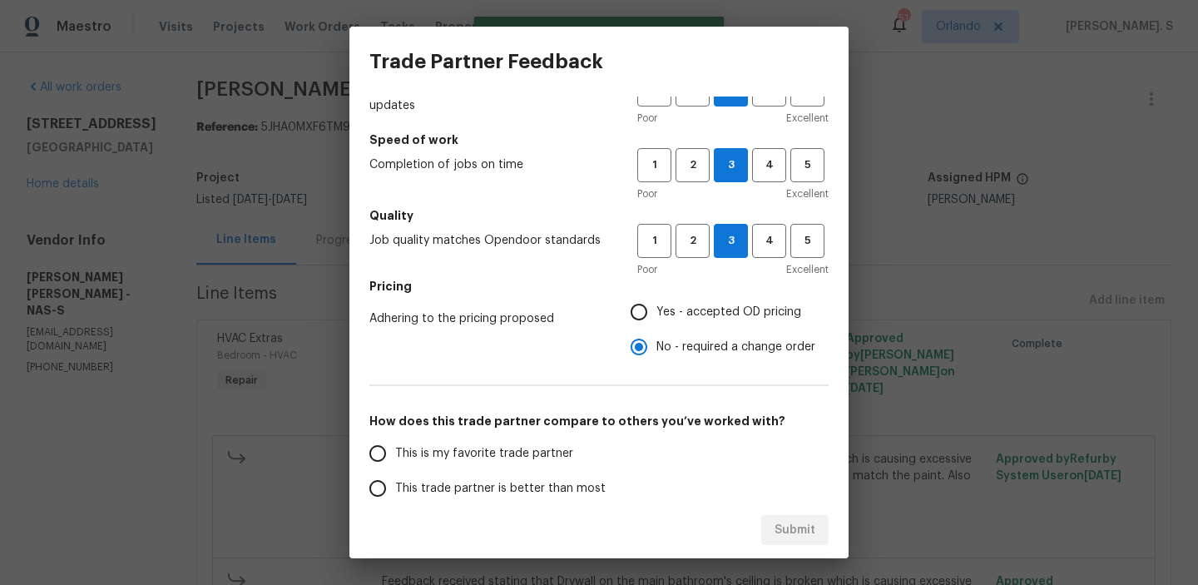
scroll to position [190, 0]
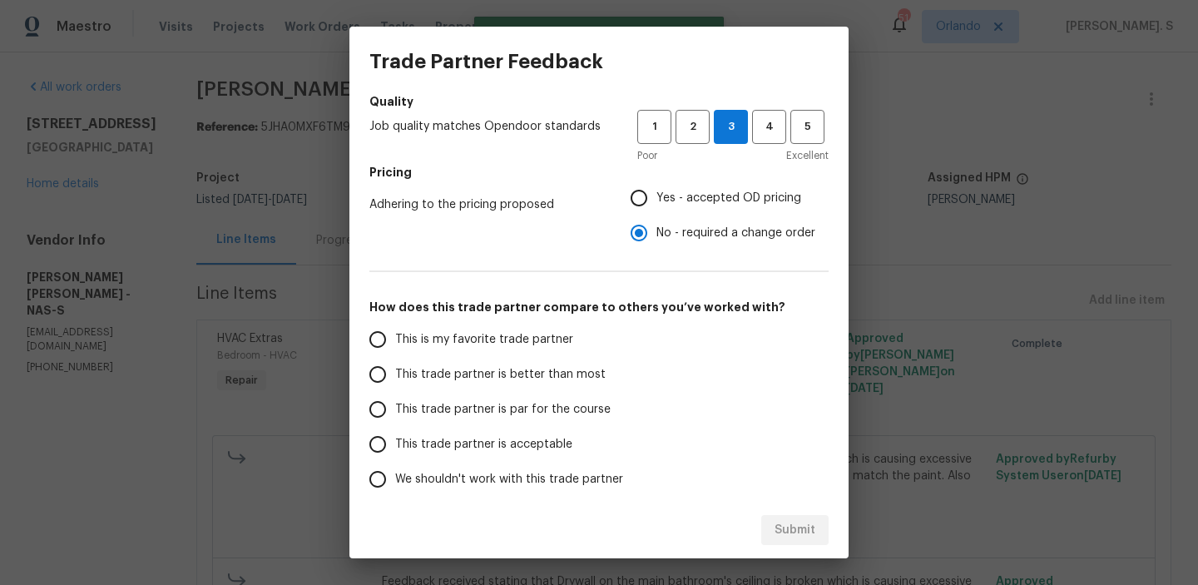
click at [512, 362] on label "This trade partner is better than most" at bounding box center [491, 374] width 263 height 35
click at [395, 362] on input "This trade partner is better than most" at bounding box center [377, 374] width 35 height 35
click at [788, 528] on span "Submit" at bounding box center [794, 530] width 41 height 21
radio input "true"
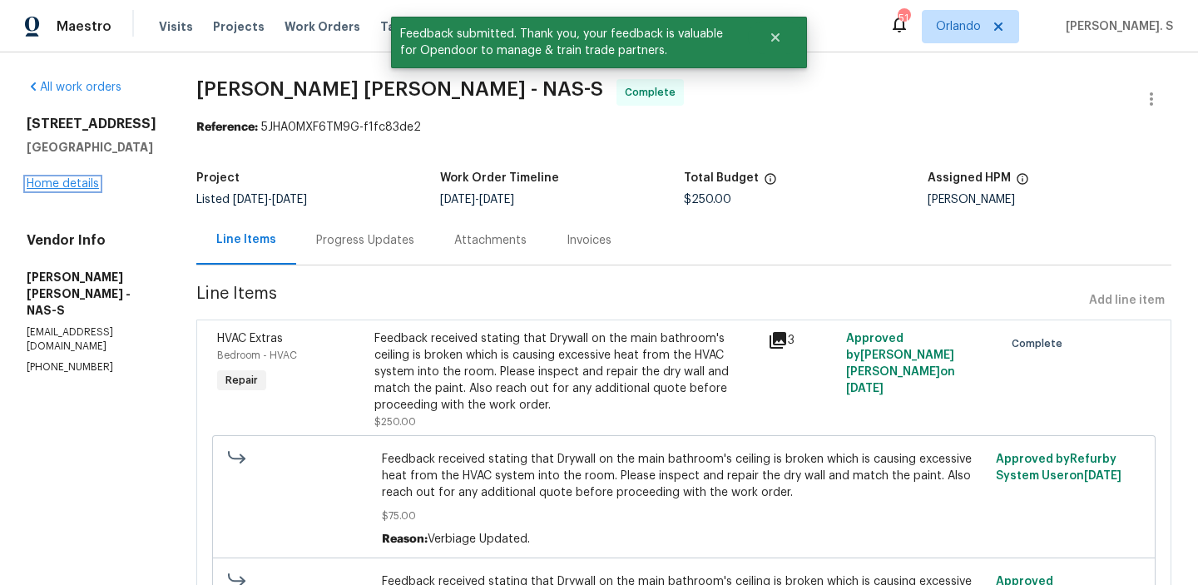
click at [67, 188] on link "Home details" at bounding box center [63, 184] width 72 height 12
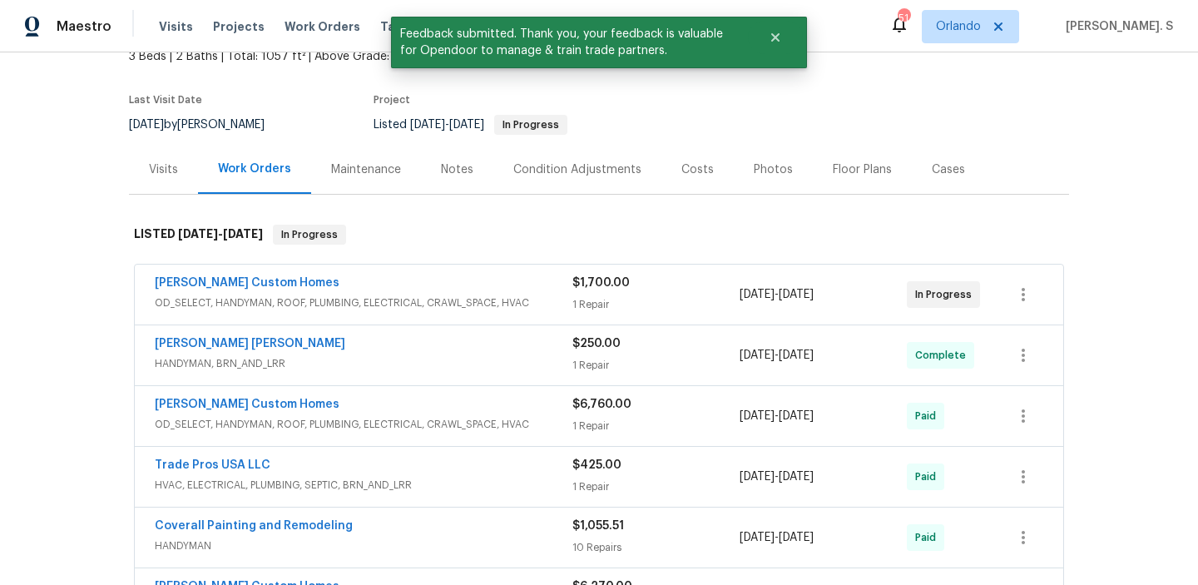
scroll to position [118, 0]
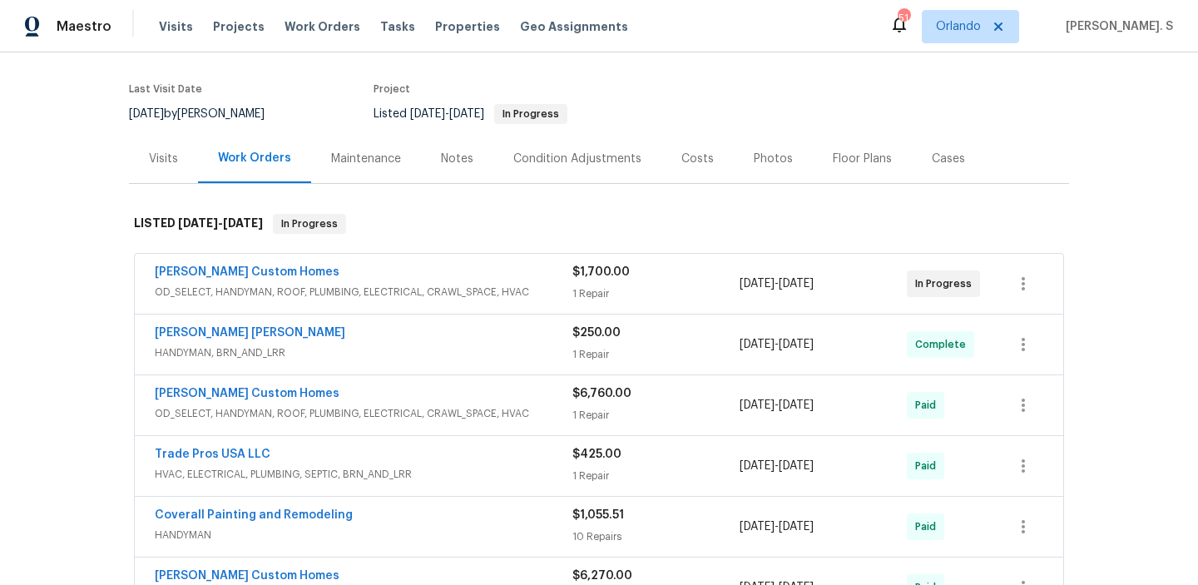
click at [261, 292] on span "OD_SELECT, HANDYMAN, ROOF, PLUMBING, ELECTRICAL, CRAWL_SPACE, HVAC" at bounding box center [364, 292] width 418 height 17
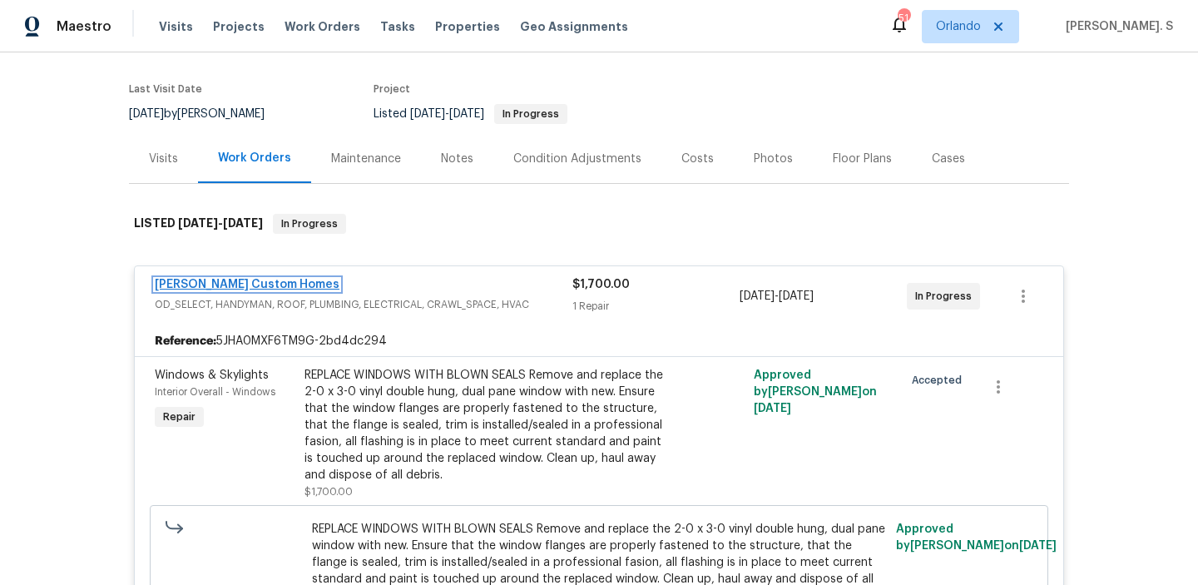
click at [235, 285] on link "Rappa Custom Homes" at bounding box center [247, 285] width 185 height 12
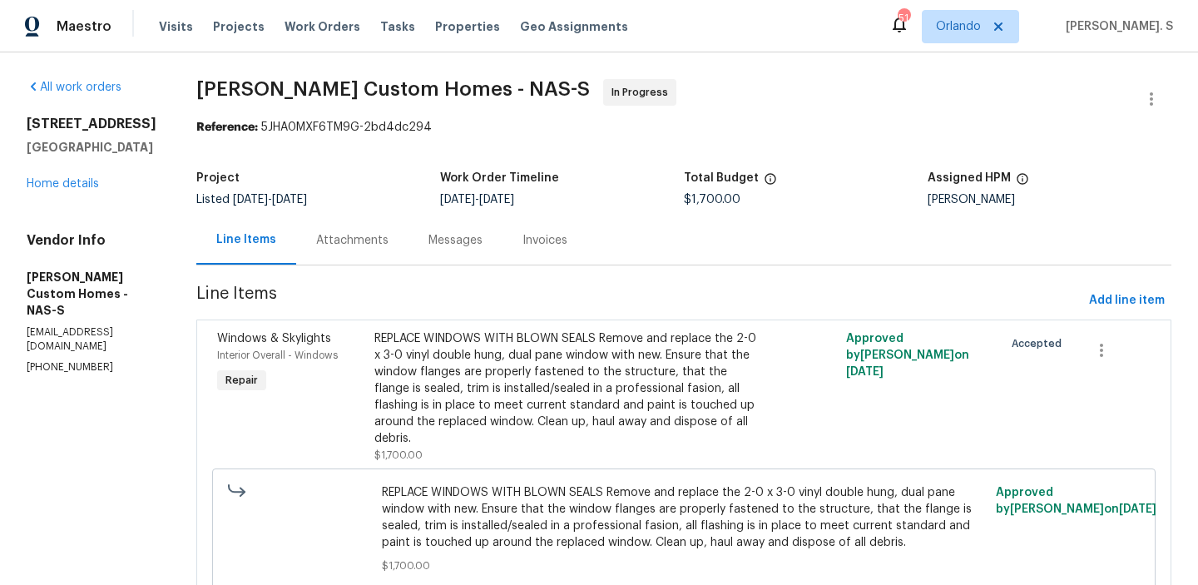
click at [495, 265] on div "Line Items Attachments Messages Invoices" at bounding box center [683, 240] width 975 height 50
click at [434, 256] on div "Progress Updates" at bounding box center [365, 239] width 138 height 49
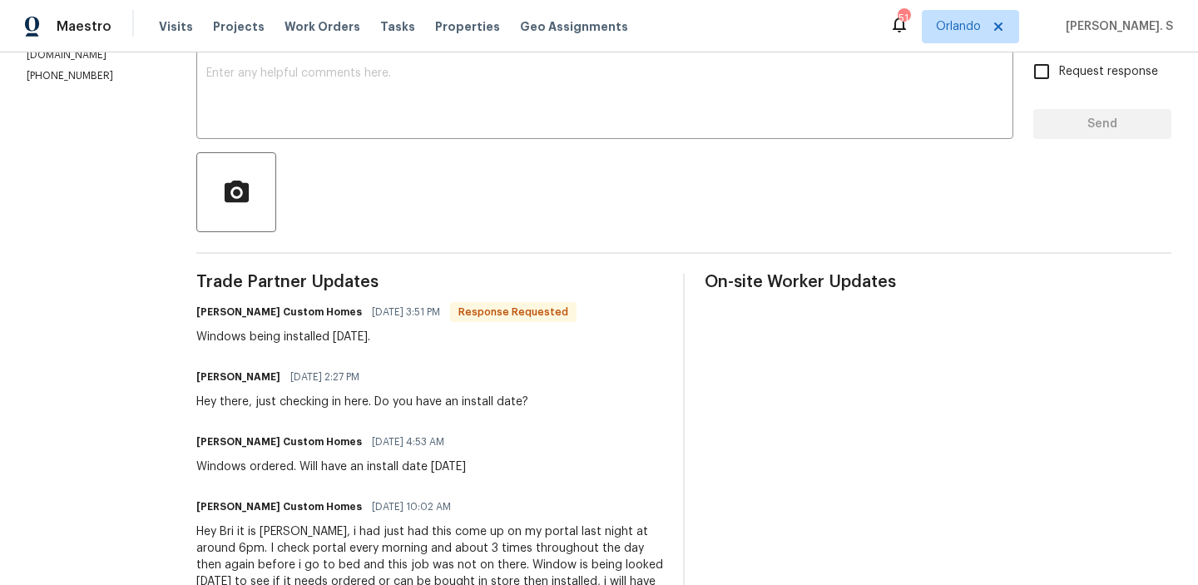
scroll to position [87, 0]
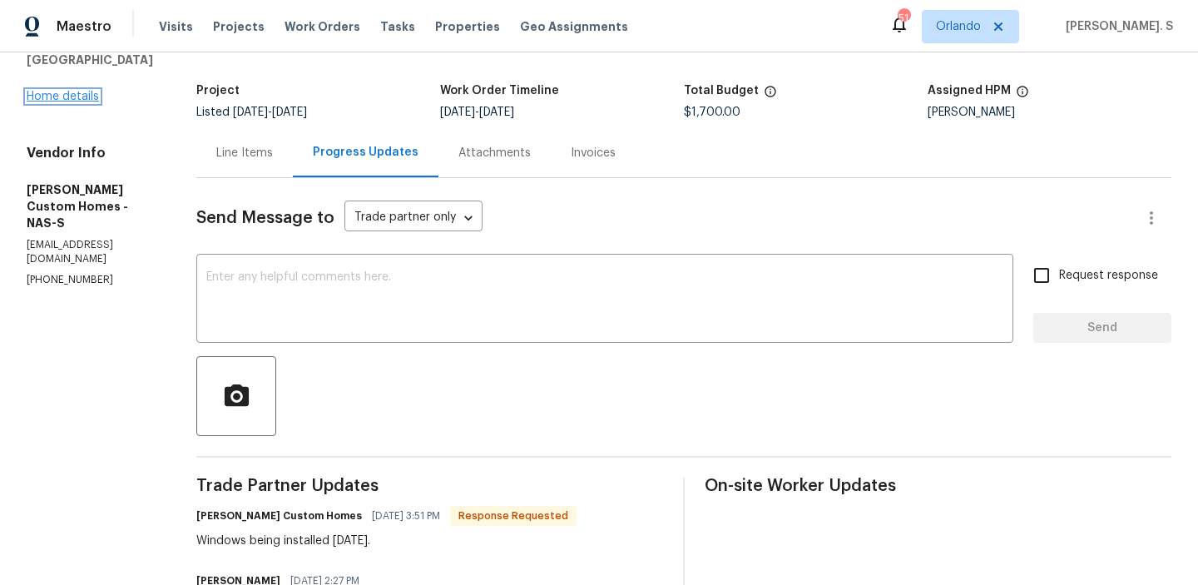
click at [62, 93] on link "Home details" at bounding box center [63, 97] width 72 height 12
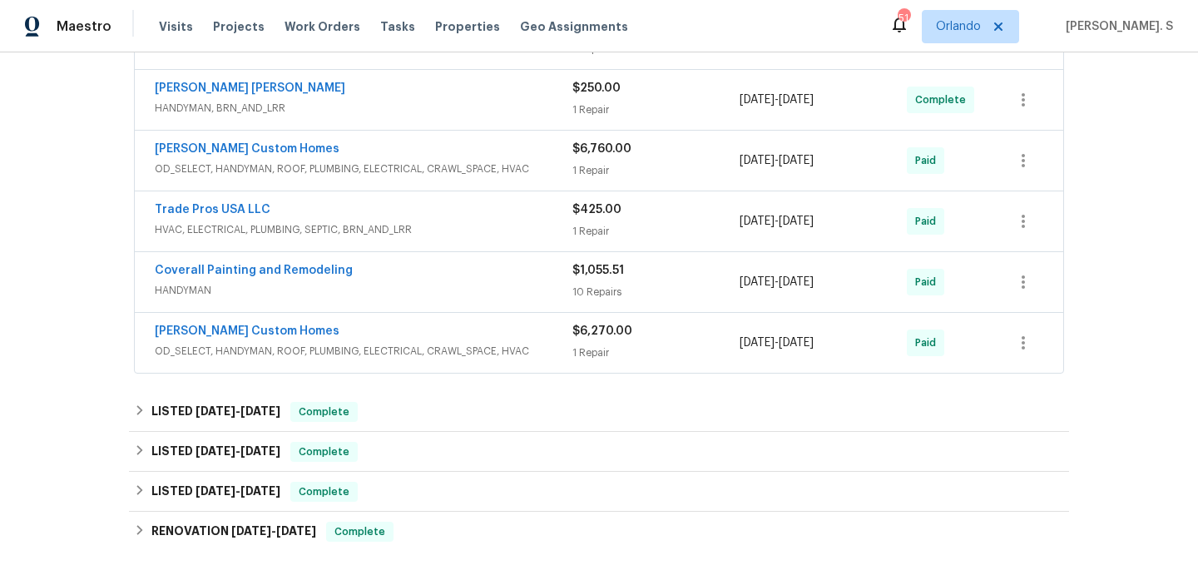
scroll to position [387, 0]
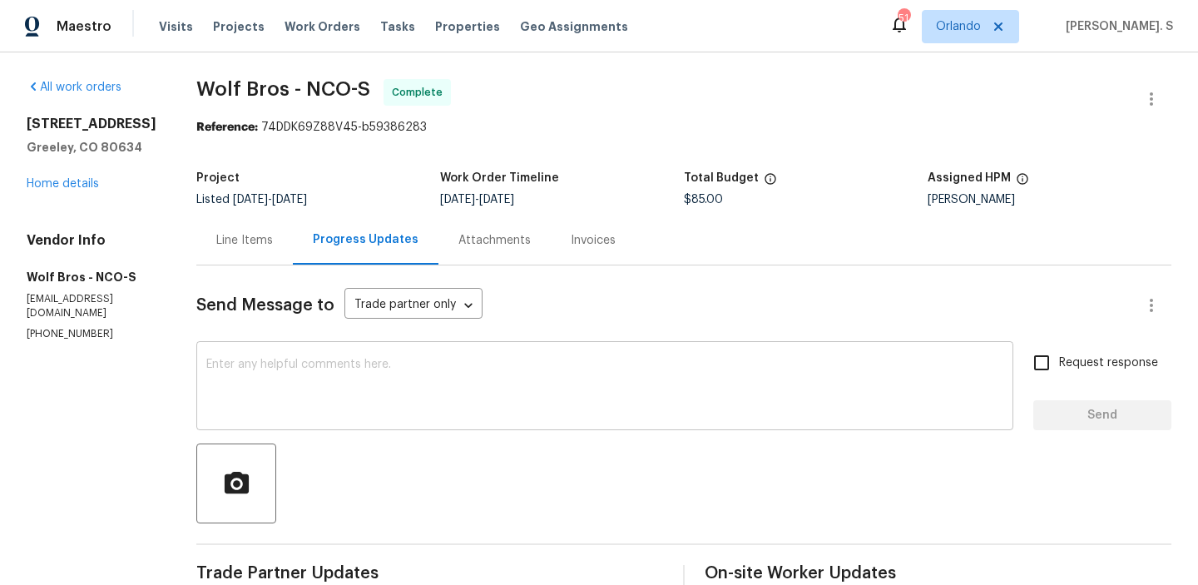
click at [380, 390] on textarea at bounding box center [604, 387] width 797 height 58
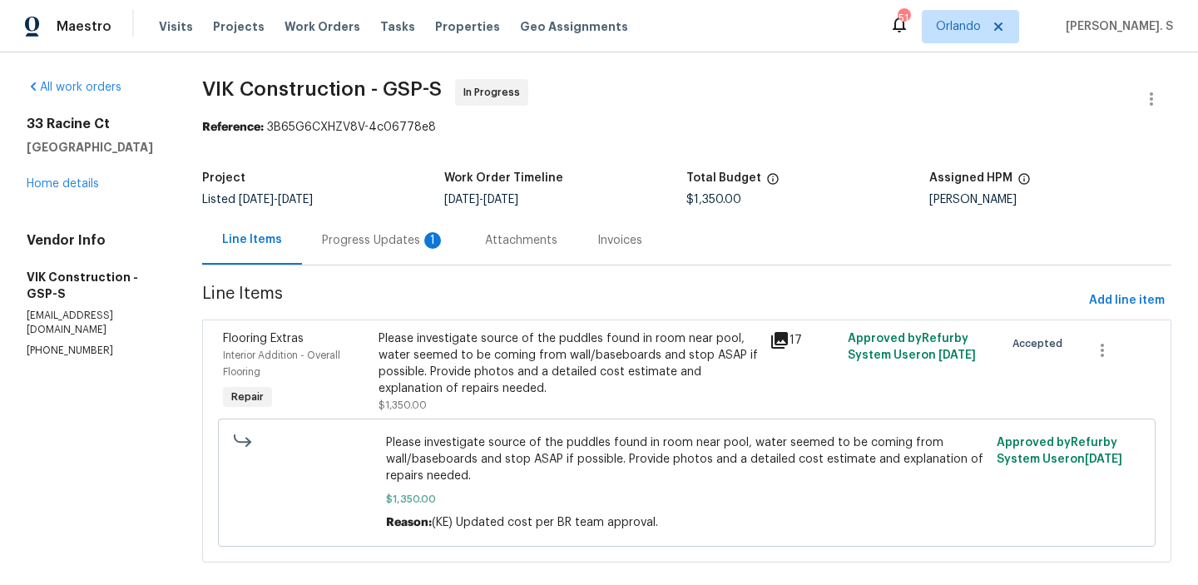
click at [441, 242] on div "1" at bounding box center [432, 240] width 17 height 17
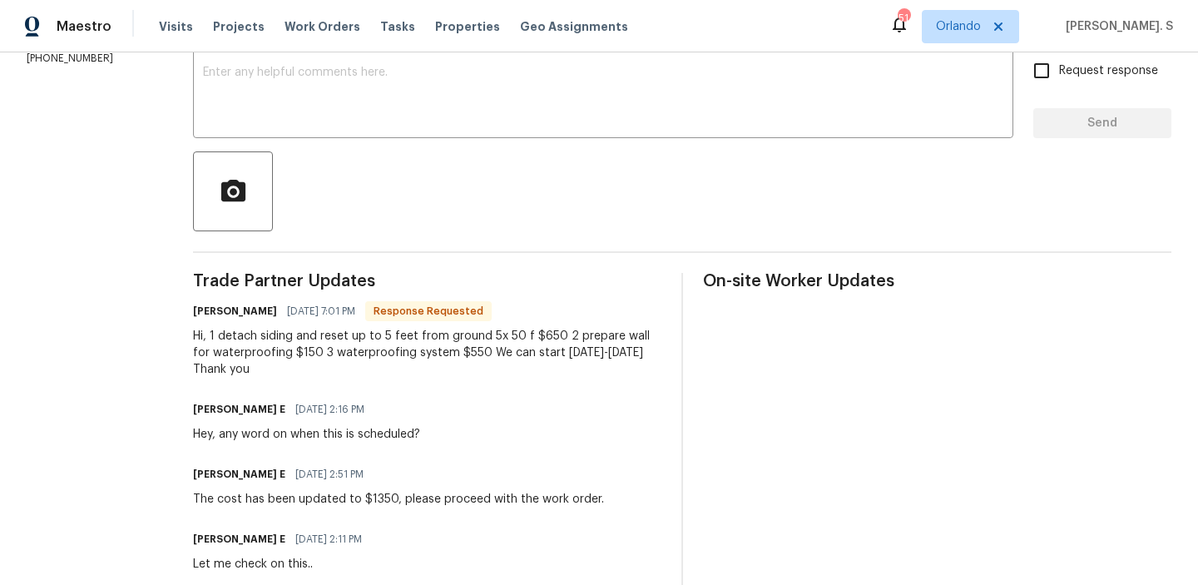
scroll to position [304, 0]
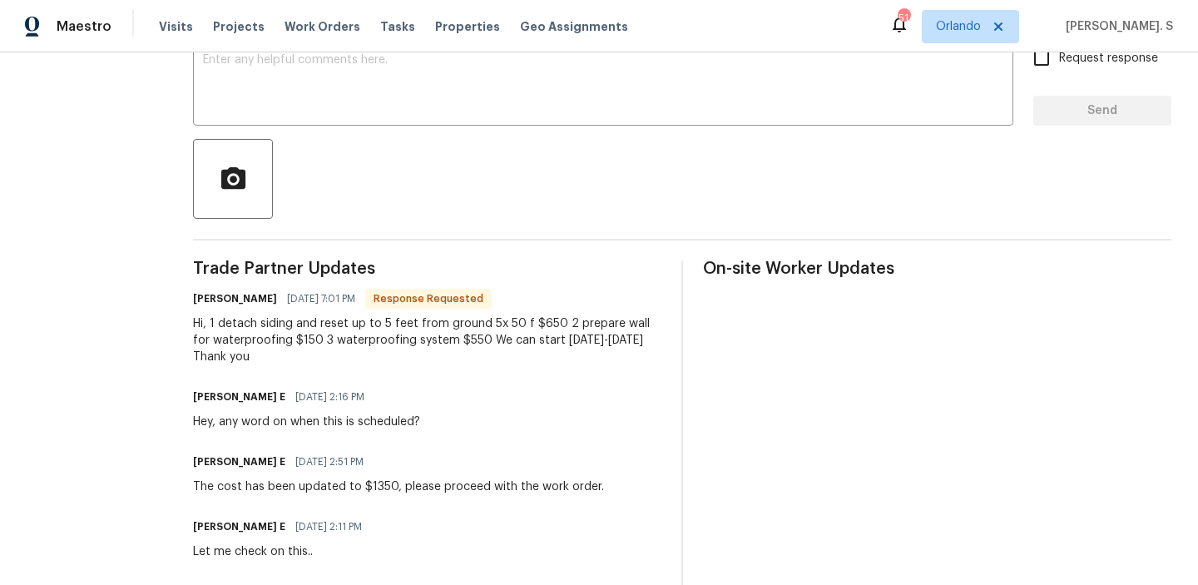
drag, startPoint x: 243, startPoint y: 323, endPoint x: 385, endPoint y: 319, distance: 142.3
click at [383, 319] on div "Hi, 1 detach siding and reset up to 5 feet from ground 5x 50 f $650 2 prepare w…" at bounding box center [427, 340] width 468 height 50
click at [390, 319] on div "Hi, 1 detach siding and reset up to 5 feet from ground 5x 50 f $650 2 prepare w…" at bounding box center [427, 340] width 468 height 50
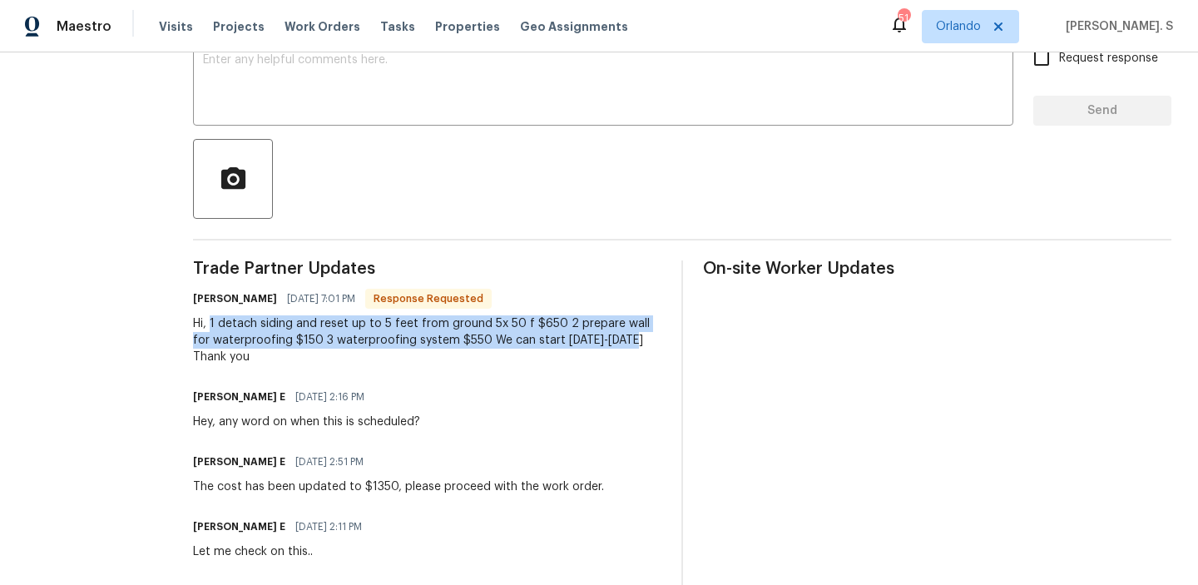
drag, startPoint x: 245, startPoint y: 324, endPoint x: 675, endPoint y: 340, distance: 430.3
click at [661, 340] on div "Hi, 1 detach siding and reset up to 5 feet from ground 5x 50 f $650 2 prepare w…" at bounding box center [427, 340] width 468 height 50
copy div "1 detach siding and reset up to 5 feet from ground 5x 50 f $650 2 prepare wall …"
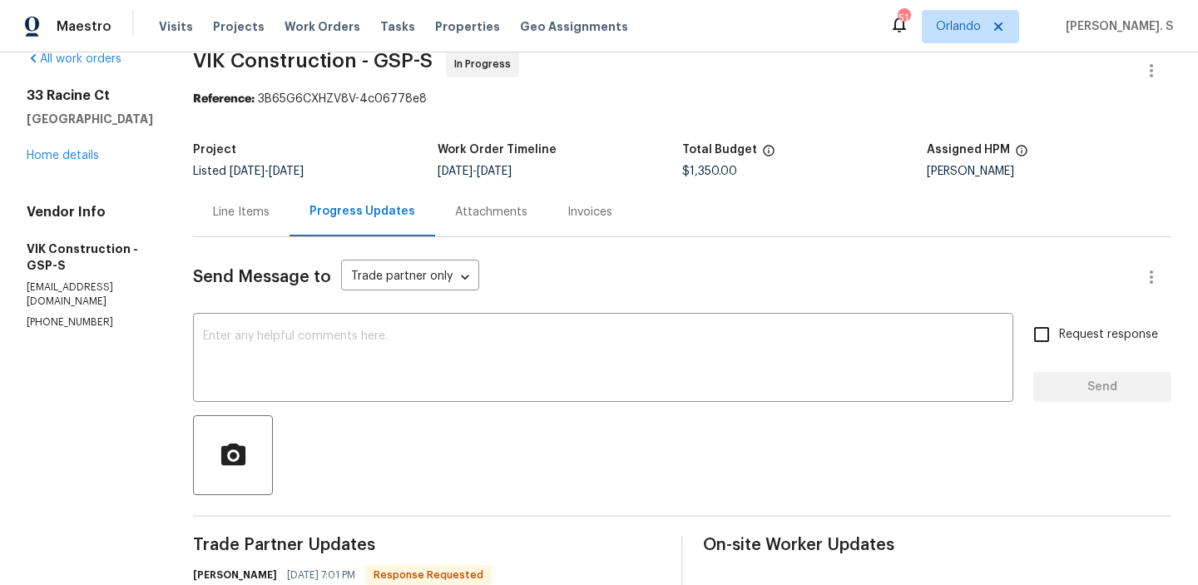
scroll to position [0, 0]
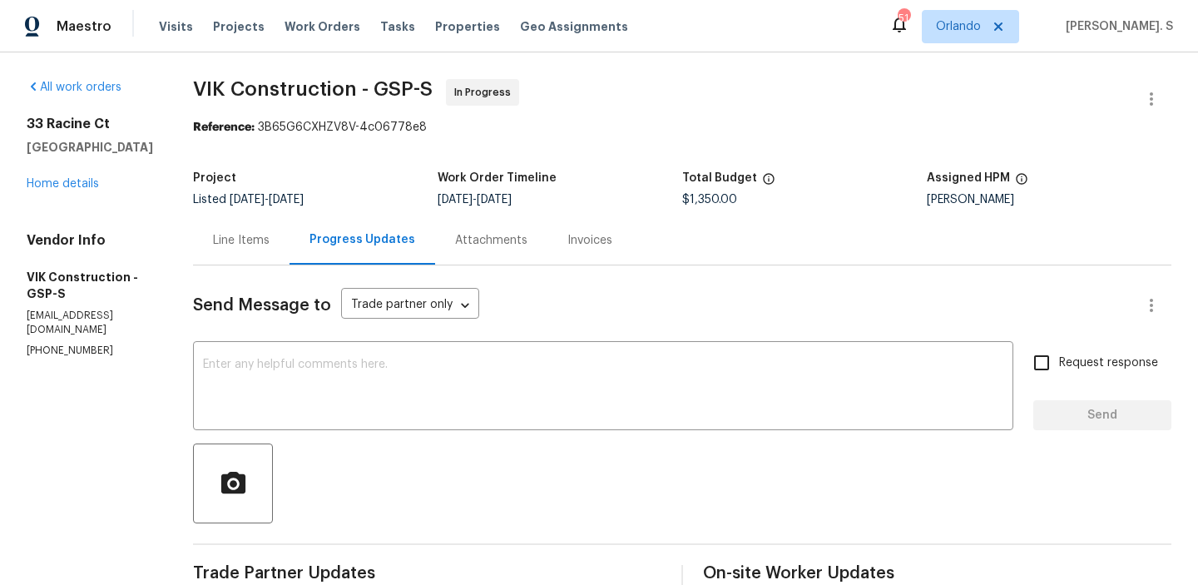
click at [336, 97] on span "VIK Construction - GSP-S" at bounding box center [313, 89] width 240 height 20
copy span "VIK Construction - GSP-S"
click at [249, 243] on div "Line Items" at bounding box center [241, 240] width 57 height 17
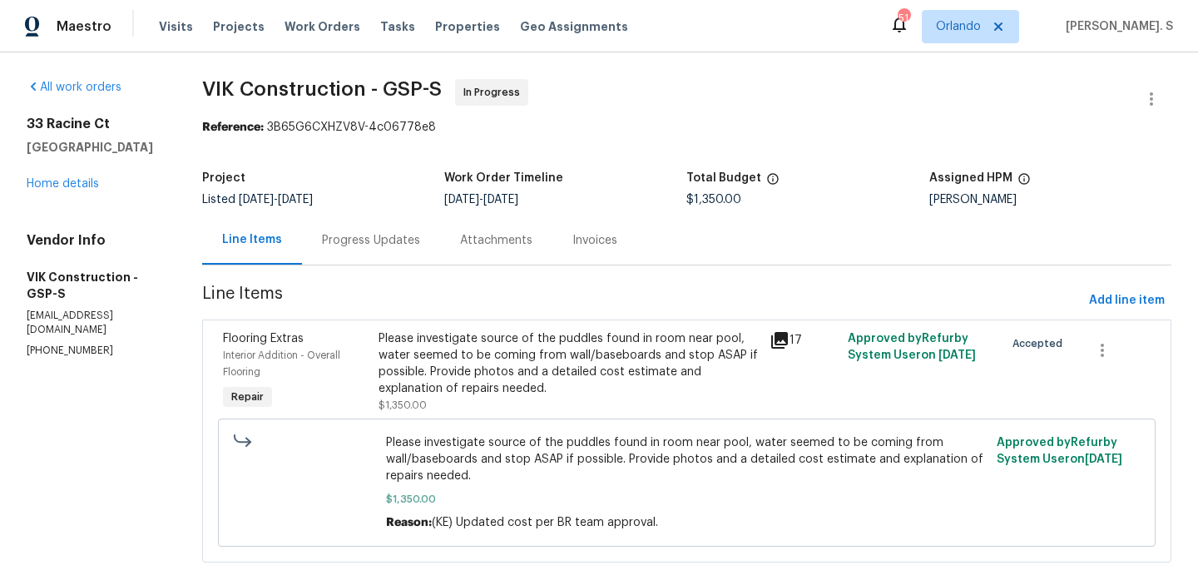
click at [511, 469] on span "Please investigate source of the puddles found in room near pool, water seemed …" at bounding box center [686, 459] width 601 height 50
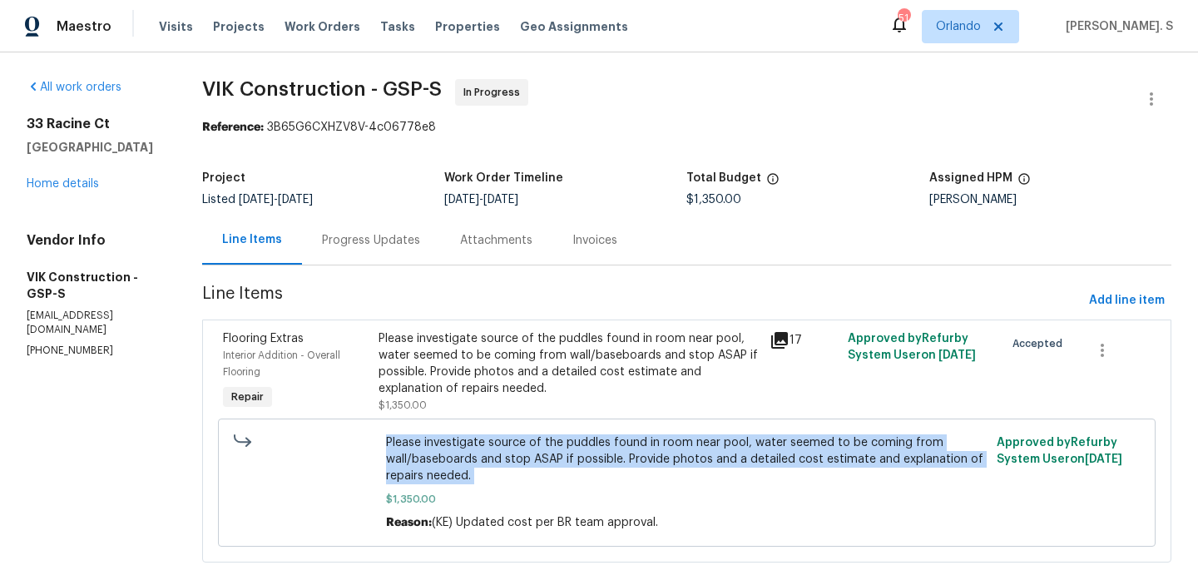
copy span "Please investigate source of the puddles found in room near pool, water seemed …"
click at [385, 250] on div "Progress Updates" at bounding box center [371, 239] width 138 height 49
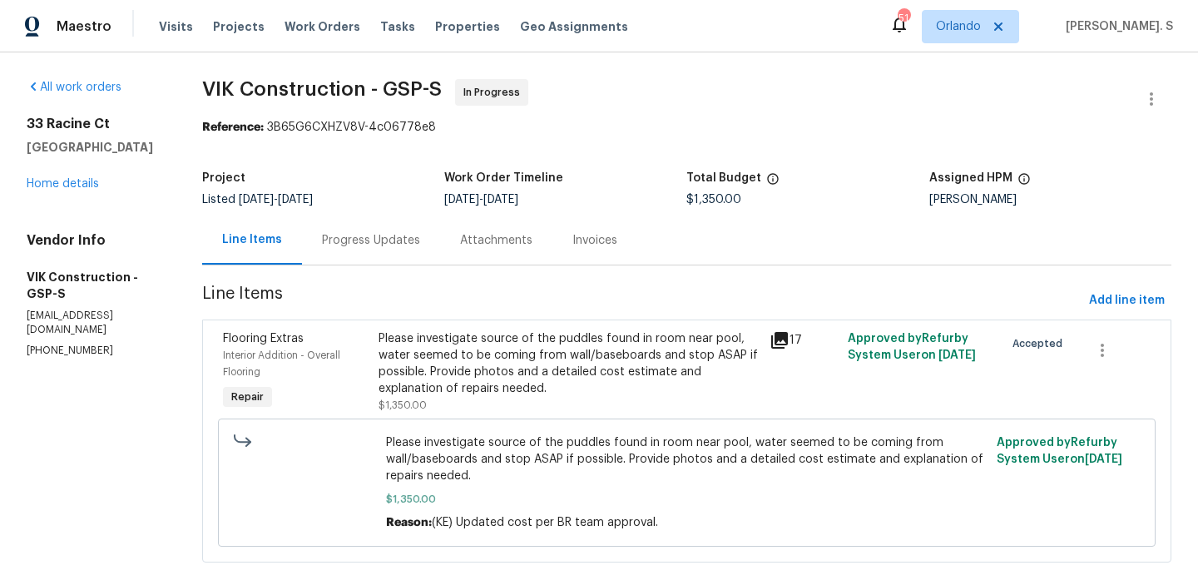
click at [411, 379] on div "Please investigate source of the puddles found in room near pool, water seemed …" at bounding box center [568, 363] width 381 height 67
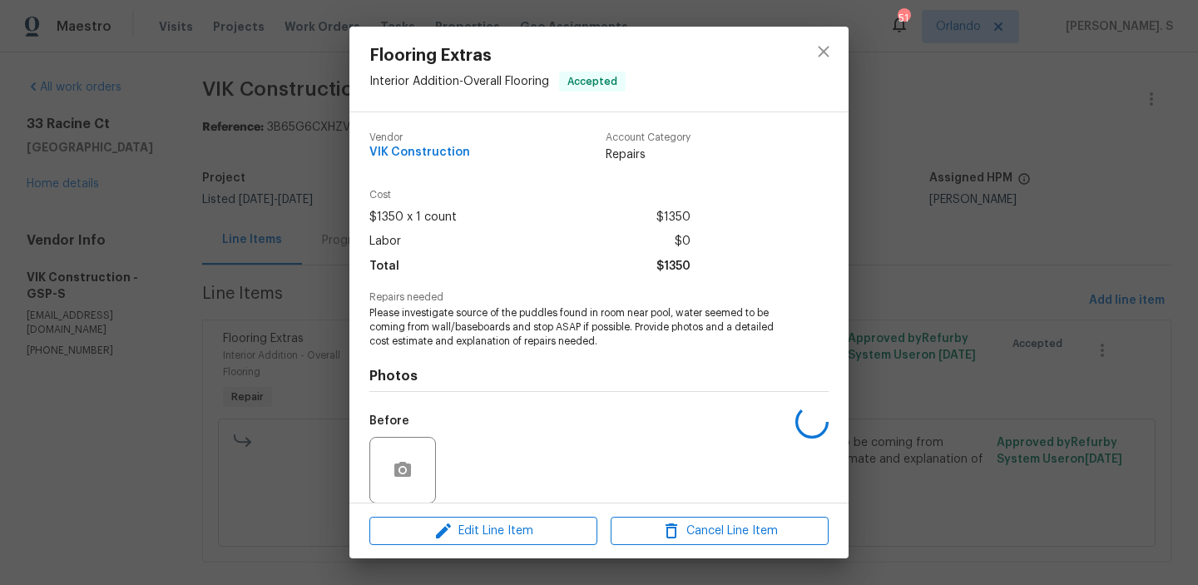
click at [379, 250] on span "Labor" at bounding box center [385, 242] width 32 height 24
click at [249, 341] on div "Flooring Extras Interior Addition - Overall Flooring Accepted Vendor VIK Constr…" at bounding box center [599, 292] width 1198 height 585
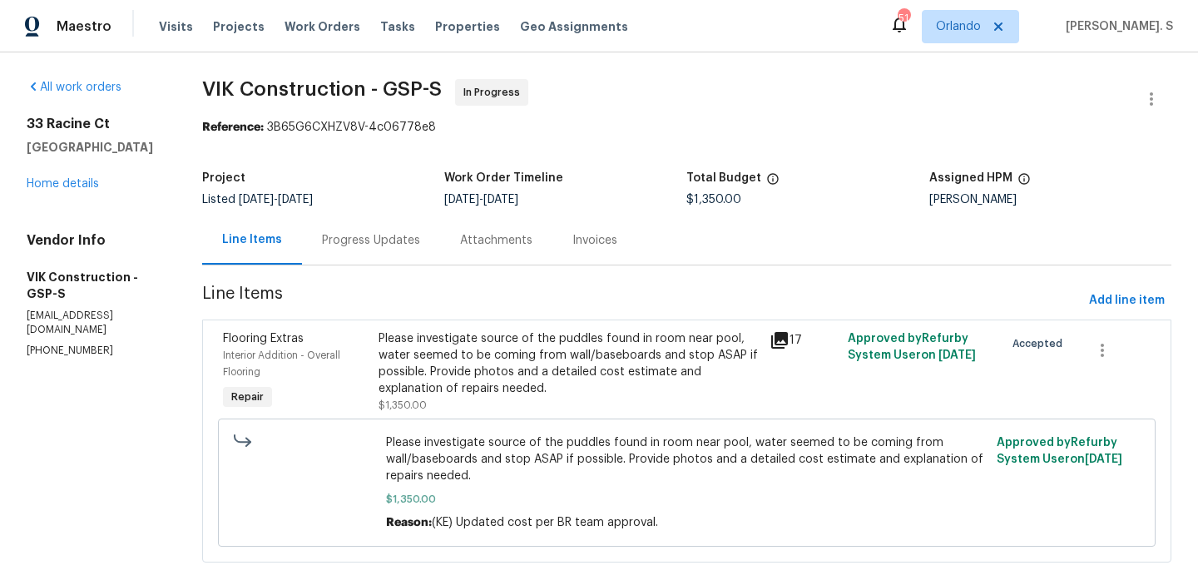
click at [388, 258] on div "Progress Updates" at bounding box center [371, 239] width 138 height 49
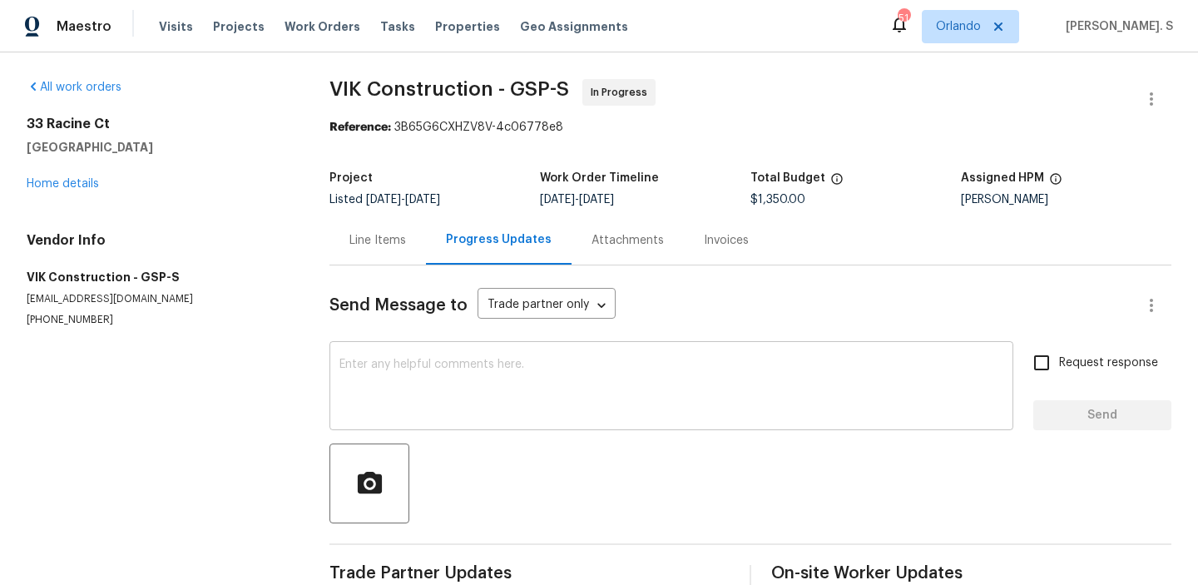
click at [436, 407] on textarea at bounding box center [671, 387] width 664 height 58
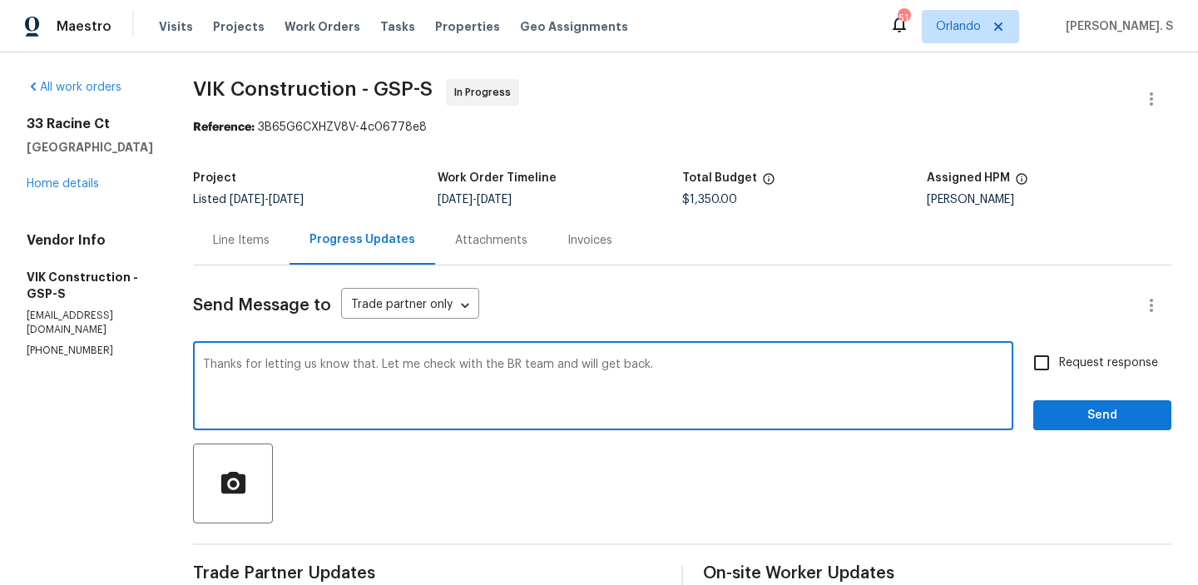
type textarea "Thanks for letting us know that. Let me check with the BR team and will get bac…"
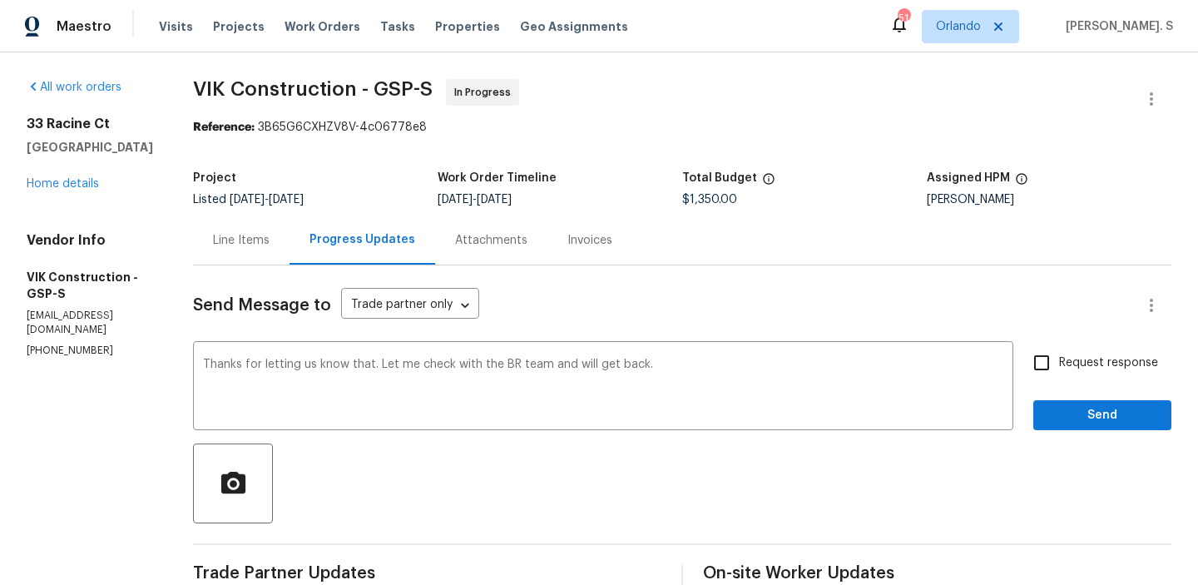
click at [1099, 387] on div "Request response Send" at bounding box center [1102, 387] width 138 height 85
click at [1093, 363] on span "Request response" at bounding box center [1108, 362] width 99 height 17
click at [1059, 363] on input "Request response" at bounding box center [1041, 362] width 35 height 35
checkbox input "true"
click at [1075, 411] on span "Send" at bounding box center [1101, 415] width 111 height 21
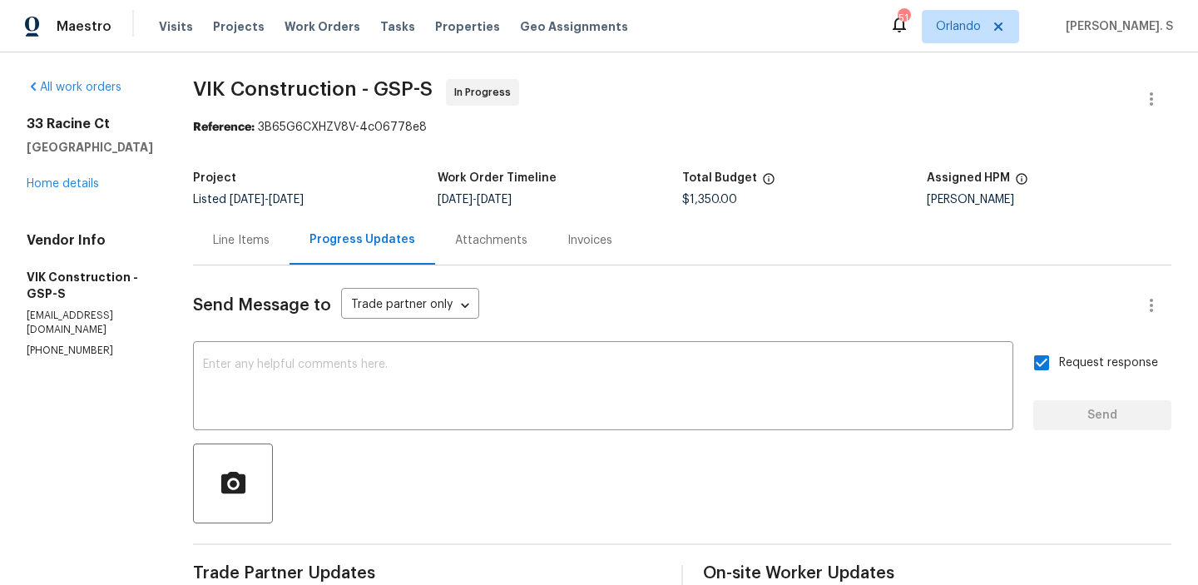
drag, startPoint x: 291, startPoint y: 126, endPoint x: 561, endPoint y: 133, distance: 269.6
click at [562, 127] on div "Reference: 3B65G6CXHZV8V-4c06778e8" at bounding box center [682, 127] width 978 height 17
drag, startPoint x: 292, startPoint y: 126, endPoint x: 551, endPoint y: 126, distance: 259.5
click at [551, 126] on div "Reference: 3B65G6CXHZV8V-4c06778e8" at bounding box center [682, 127] width 978 height 17
copy div "3B65G6CXHZV8V-4c06778e8"
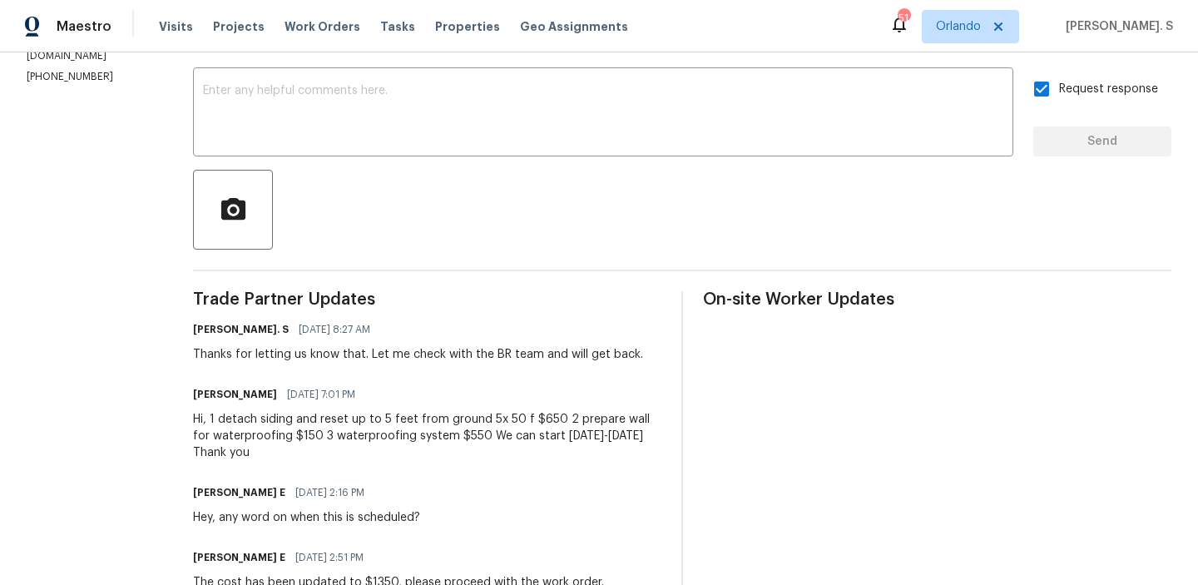
scroll to position [260, 0]
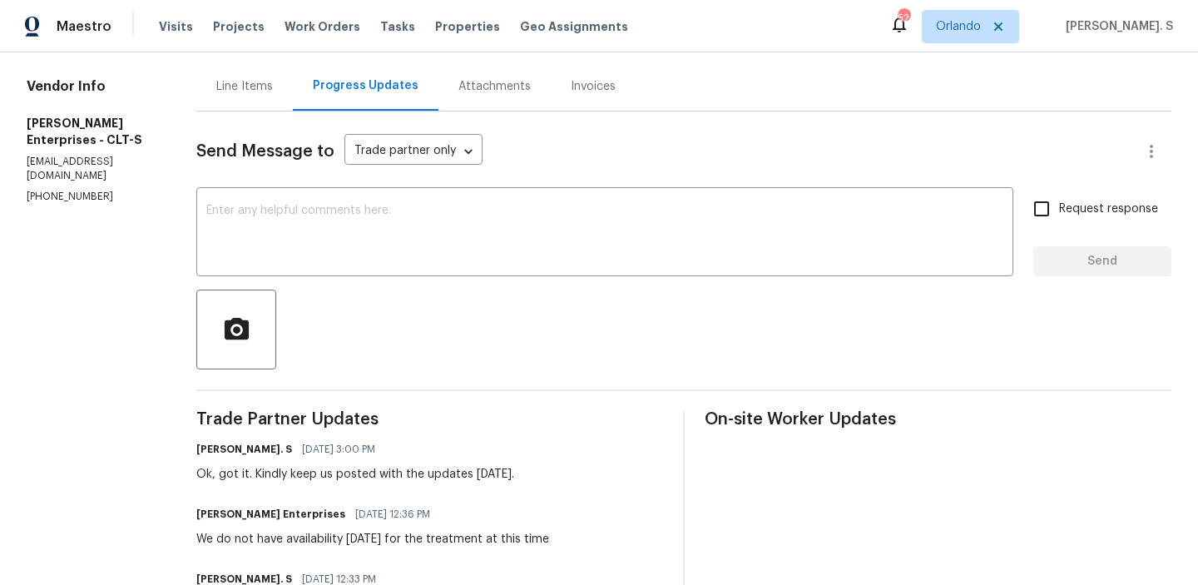
scroll to position [205, 0]
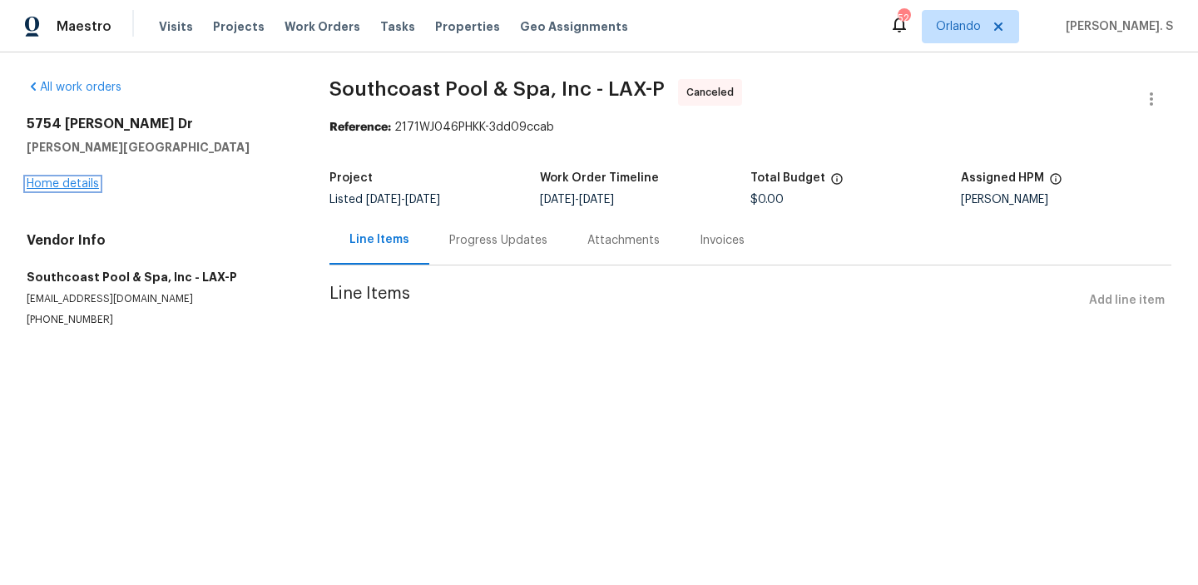
click at [81, 178] on link "Home details" at bounding box center [63, 184] width 72 height 12
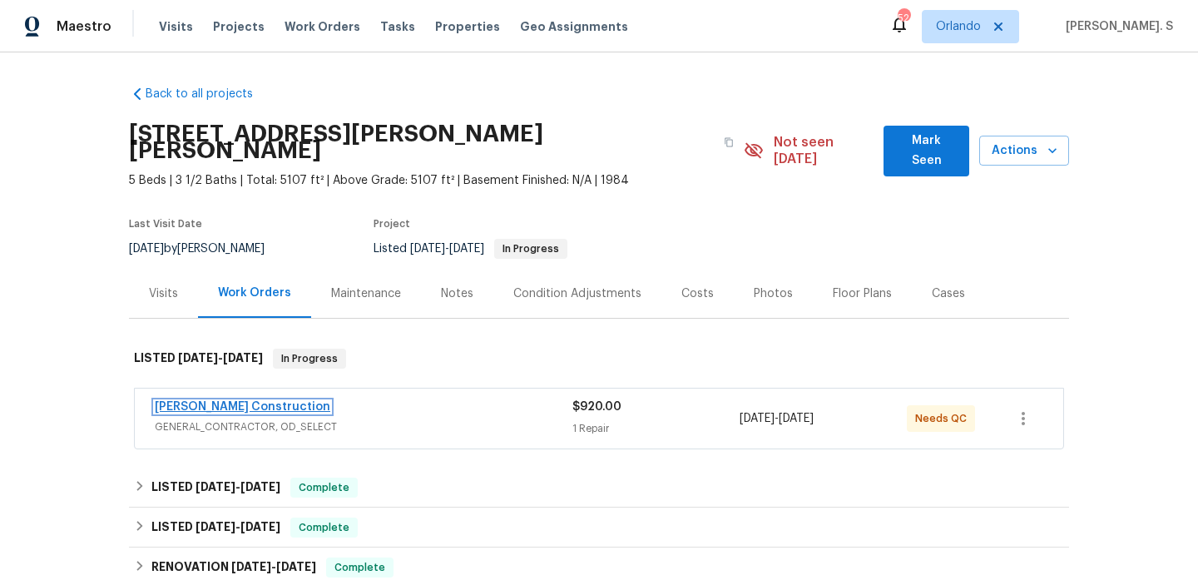
click at [221, 401] on link "[PERSON_NAME] Construction" at bounding box center [243, 407] width 176 height 12
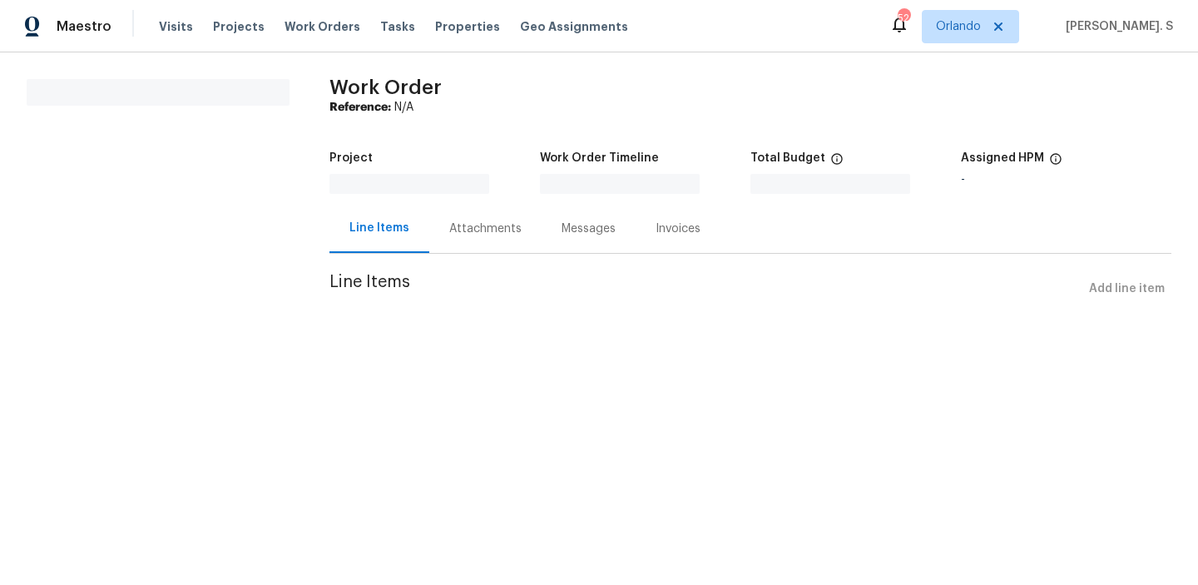
click at [221, 351] on html "Maestro Visits Projects Work Orders Tasks Properties Geo Assignments 52 [PERSON…" at bounding box center [599, 175] width 1198 height 351
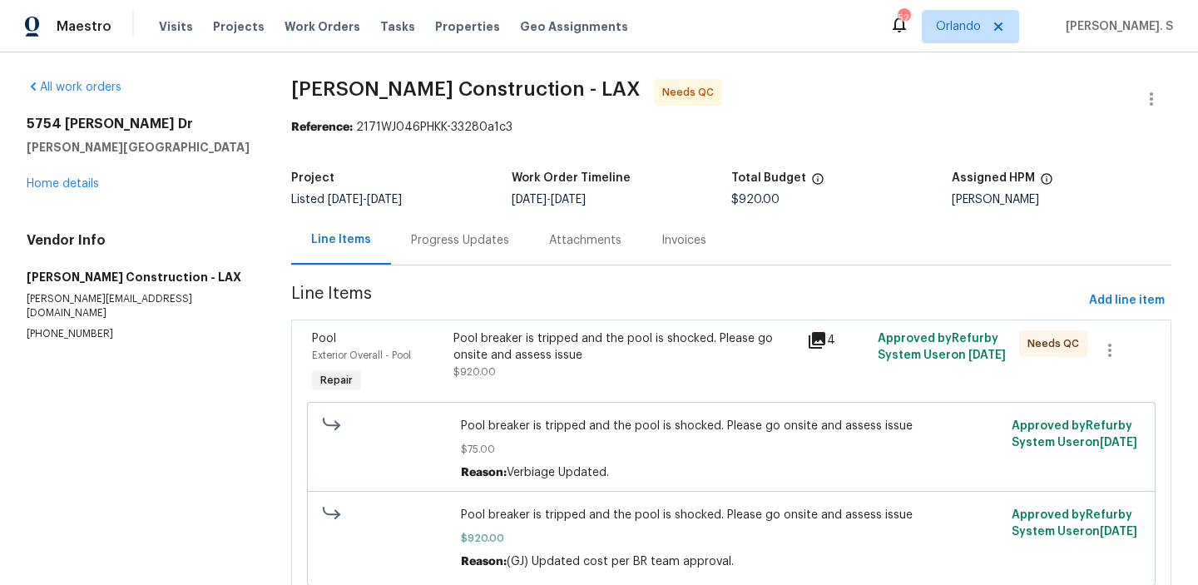
click at [453, 254] on div "Progress Updates" at bounding box center [460, 239] width 138 height 49
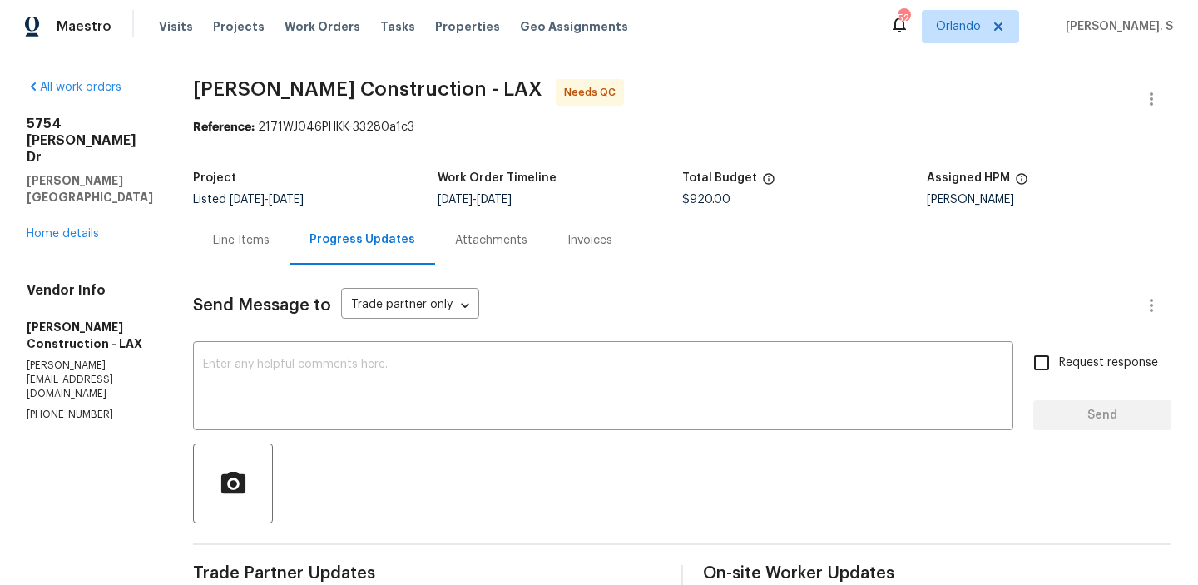
click at [269, 245] on div "Line Items" at bounding box center [241, 240] width 57 height 17
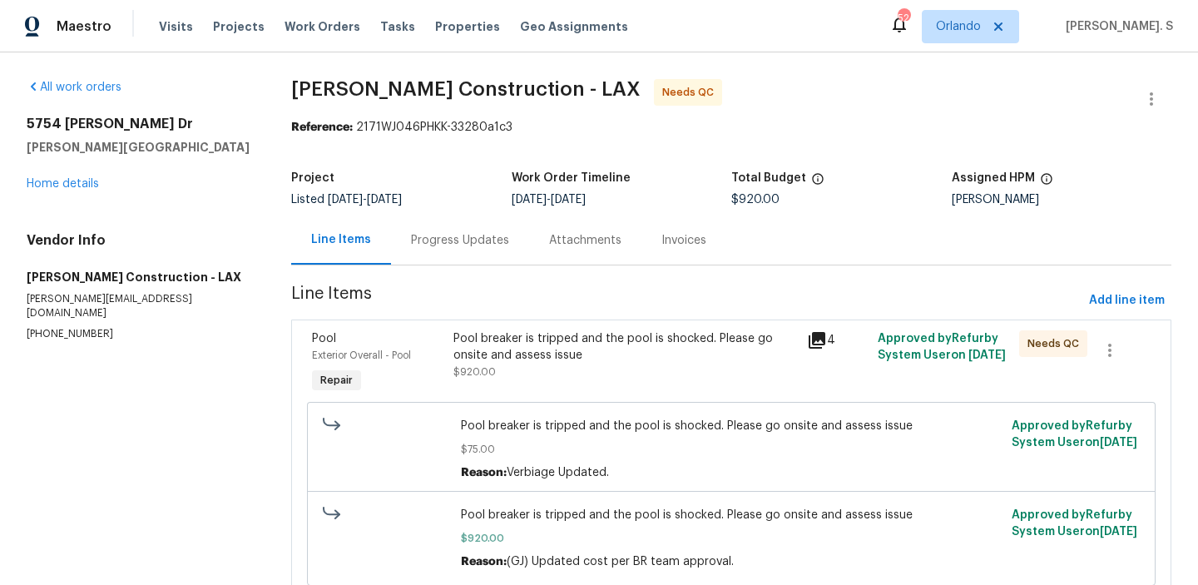
click at [616, 361] on div "Pool breaker is tripped and the pool is shocked. Please go onsite and assess is…" at bounding box center [625, 346] width 344 height 33
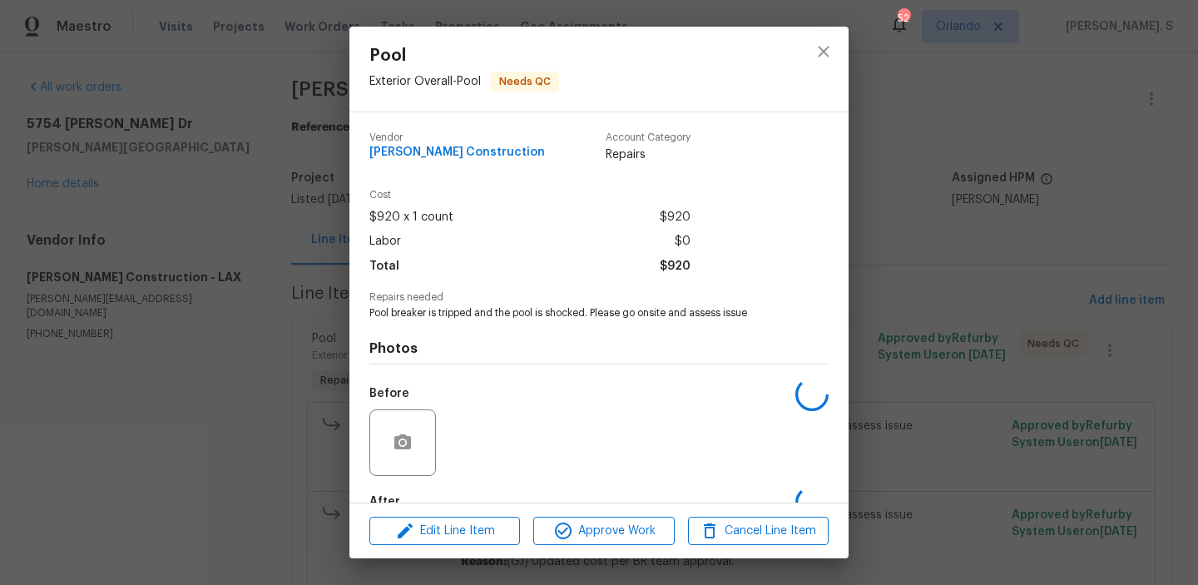
scroll to position [98, 0]
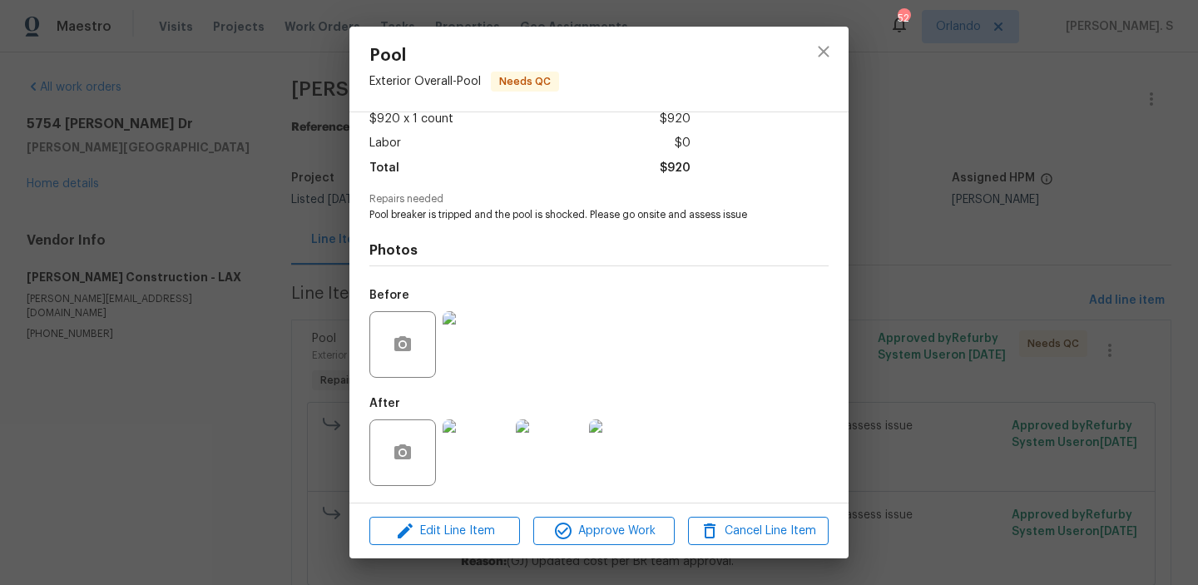
click at [472, 433] on img at bounding box center [476, 452] width 67 height 67
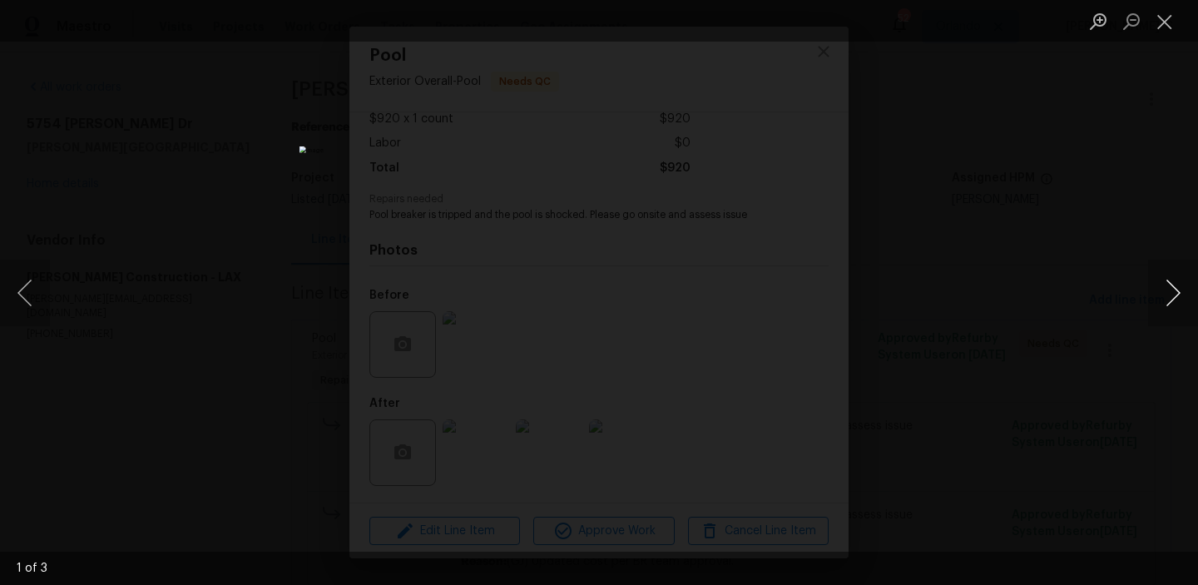
click at [1155, 296] on button "Next image" at bounding box center [1173, 293] width 50 height 67
click at [27, 300] on button "Previous image" at bounding box center [25, 293] width 50 height 67
click at [1154, 290] on button "Next image" at bounding box center [1173, 293] width 50 height 67
click at [1178, 32] on button "Close lightbox" at bounding box center [1164, 21] width 33 height 29
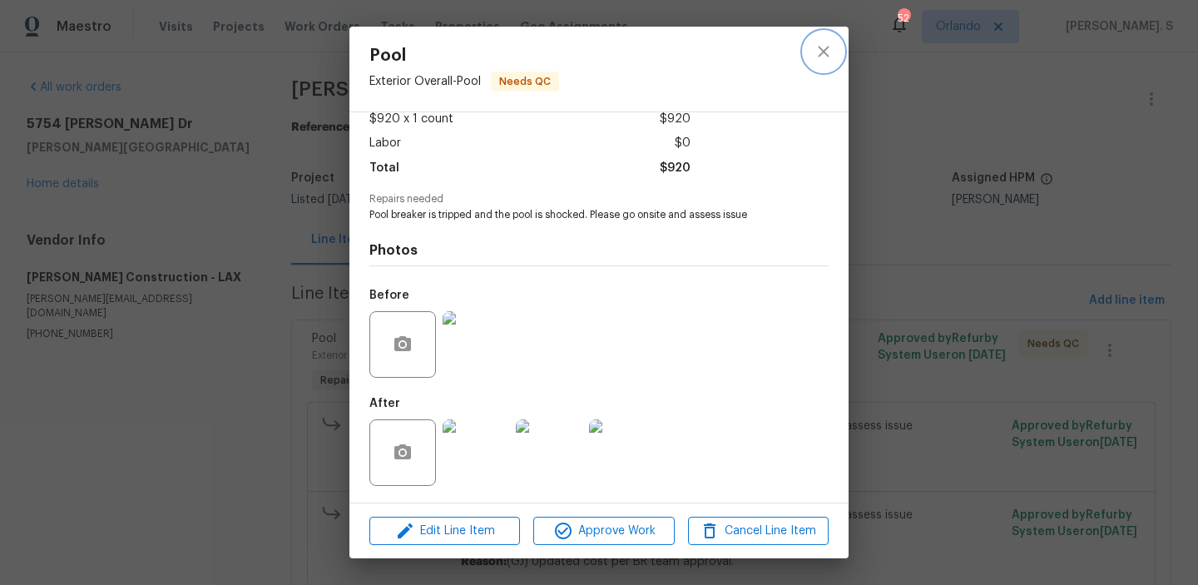
click at [819, 42] on icon "close" at bounding box center [823, 52] width 20 height 20
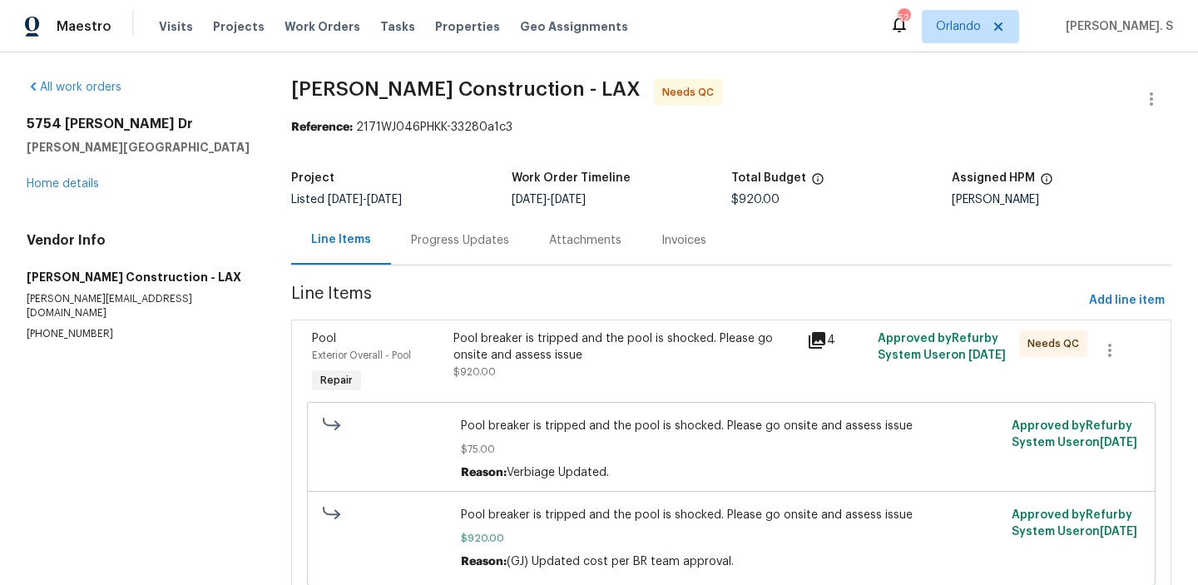
click at [63, 327] on p "(310) 701-8078" at bounding box center [139, 334] width 225 height 14
copy p "(310) 701-8078"
click at [1107, 301] on span "Add line item" at bounding box center [1127, 300] width 76 height 21
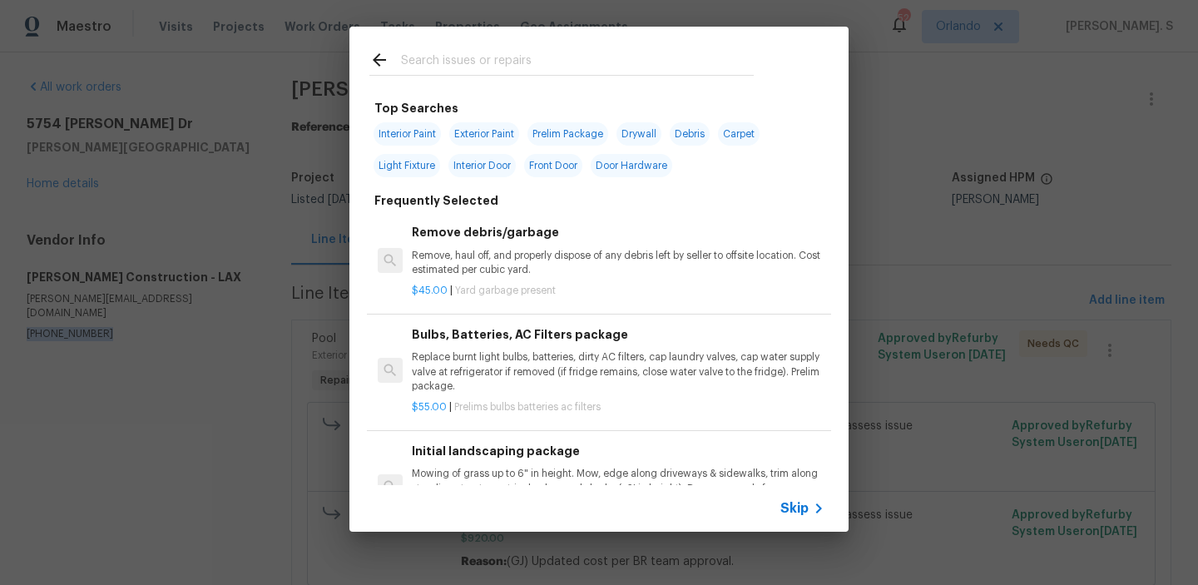
click at [614, 296] on p "$45.00 | Yard garbage present" at bounding box center [618, 291] width 413 height 14
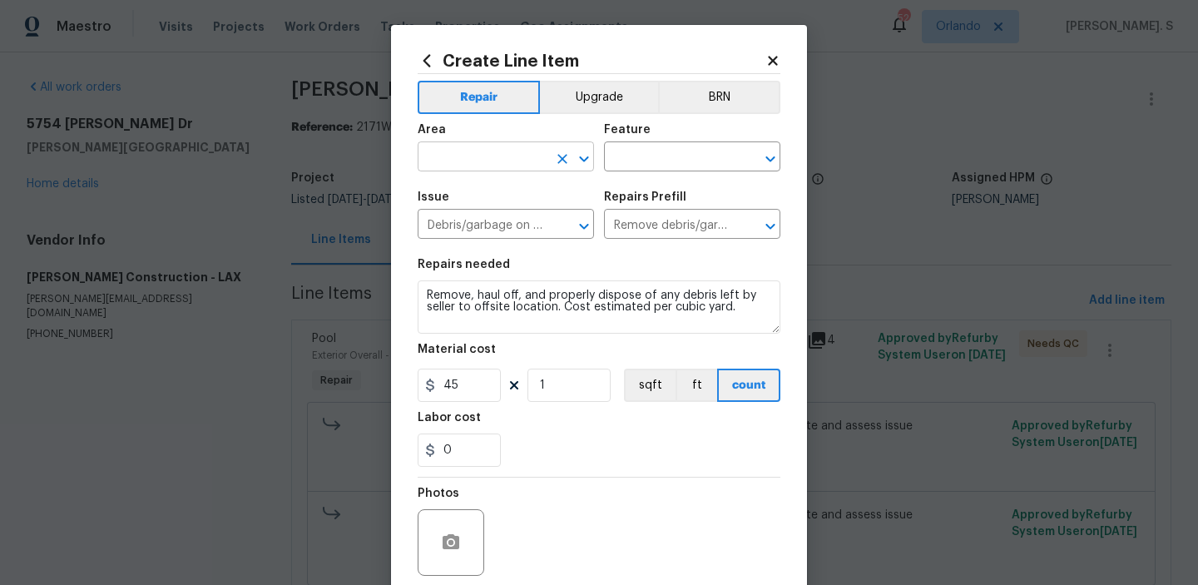
click at [579, 146] on div "​" at bounding box center [506, 159] width 176 height 26
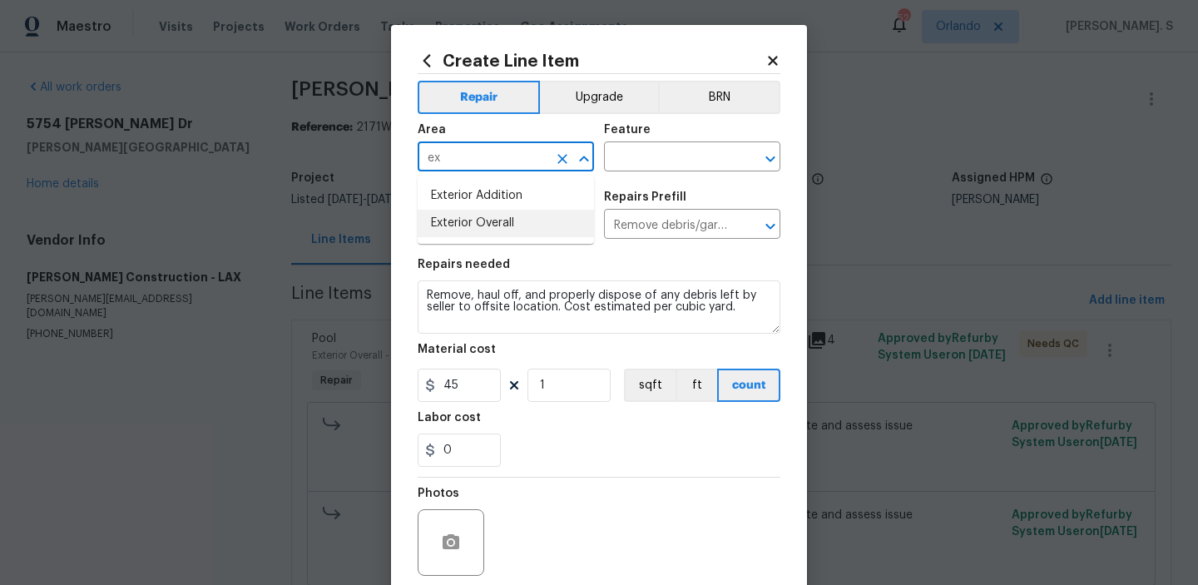
click at [511, 217] on li "Exterior Overall" at bounding box center [506, 223] width 176 height 27
click at [768, 155] on icon "Open" at bounding box center [770, 159] width 20 height 20
type input "Exterior Overall"
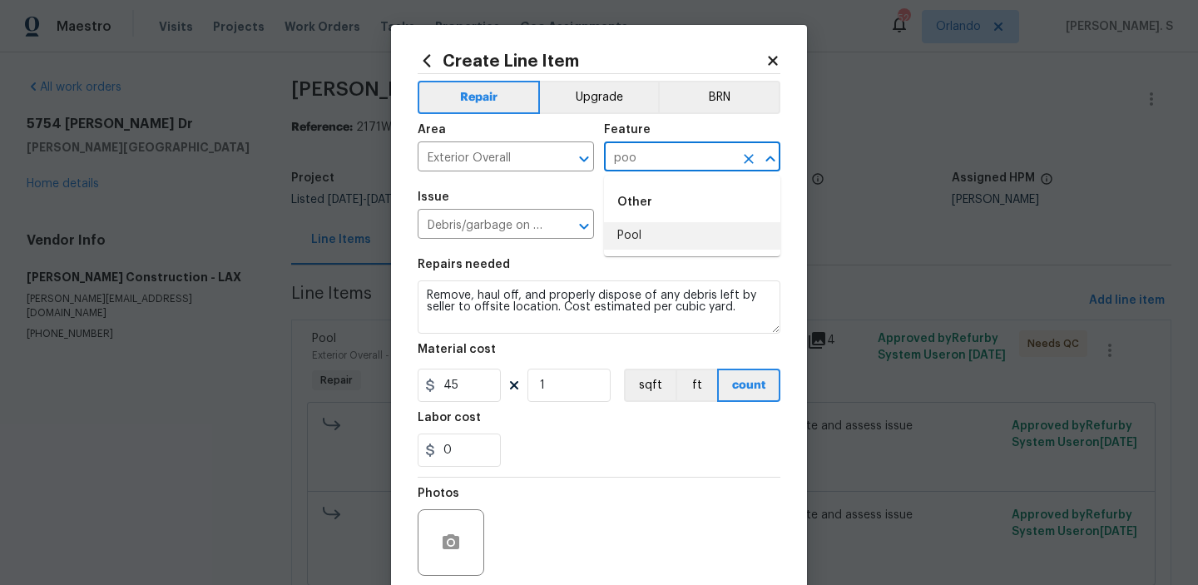
click at [671, 225] on li "Pool" at bounding box center [692, 235] width 176 height 27
type input "Pool"
click at [478, 339] on section "Repairs needed Remove, haul off, and properly dispose of any debris left by sel…" at bounding box center [599, 363] width 363 height 228
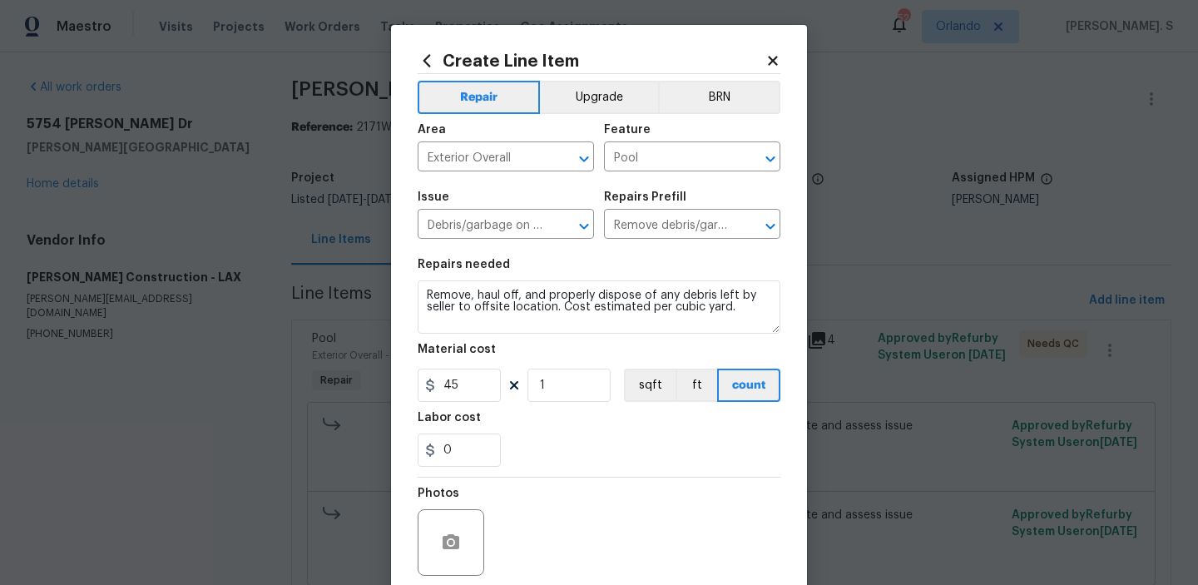
click at [478, 339] on section "Repairs needed Remove, haul off, and properly dispose of any debris left by sel…" at bounding box center [599, 363] width 363 height 228
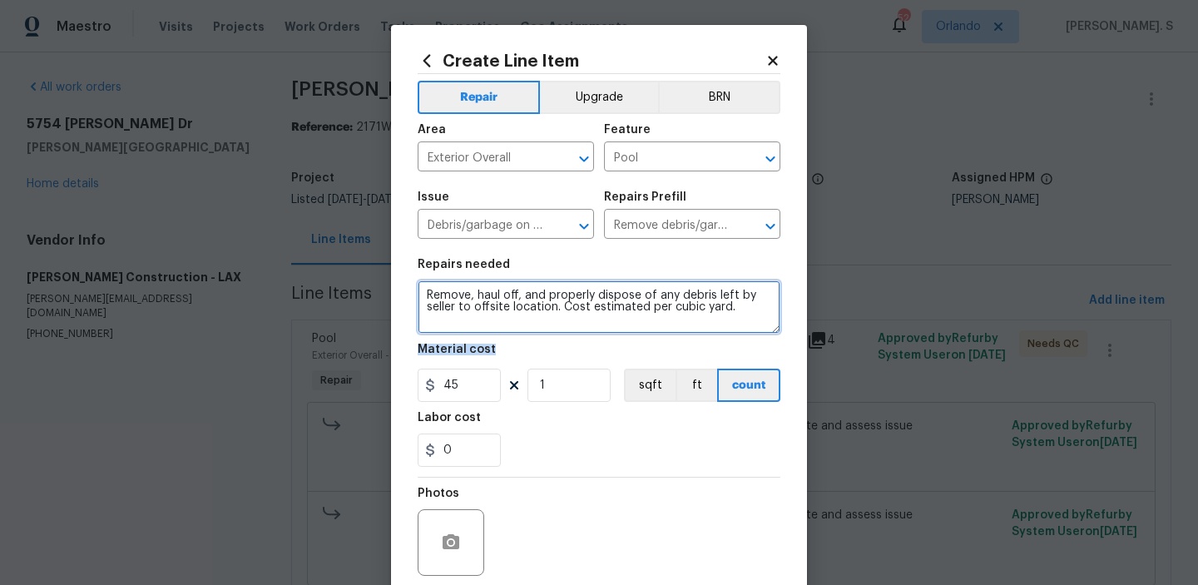
click at [507, 305] on textarea "Remove, haul off, and properly dispose of any debris left by seller to offsite …" at bounding box center [599, 306] width 363 height 53
type textarea "Waiting for TP confirmation."
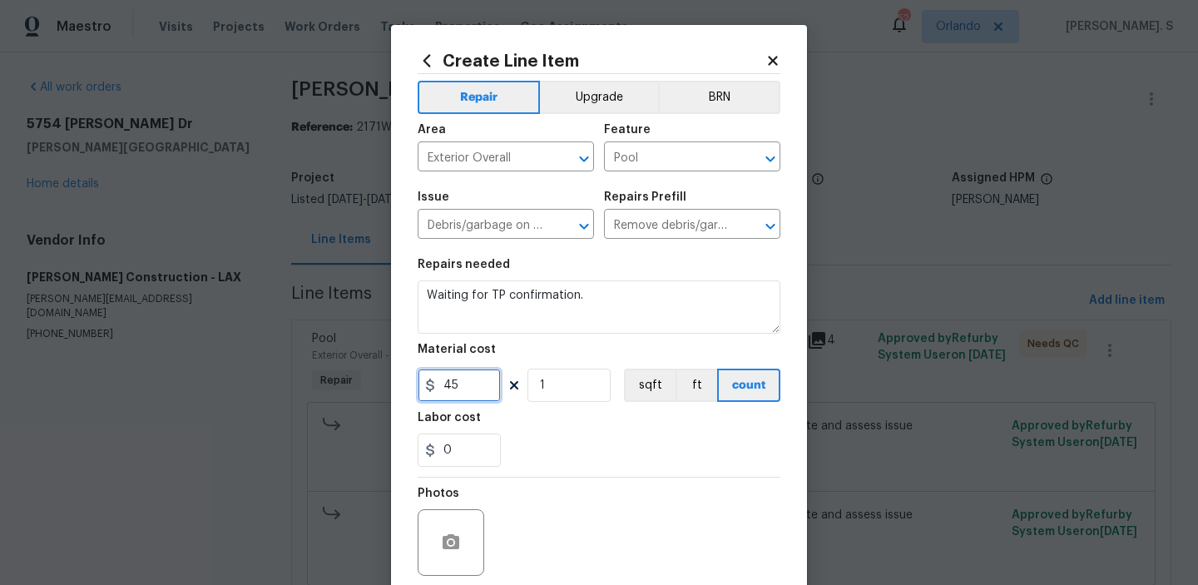
click at [455, 377] on input "45" at bounding box center [459, 384] width 83 height 33
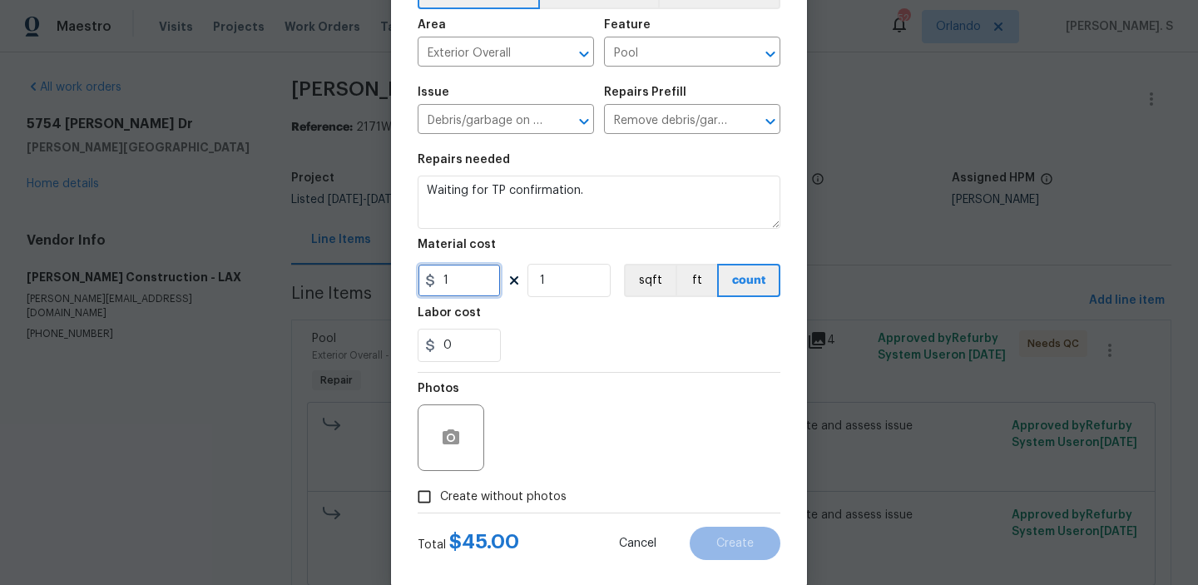
scroll to position [132, 0]
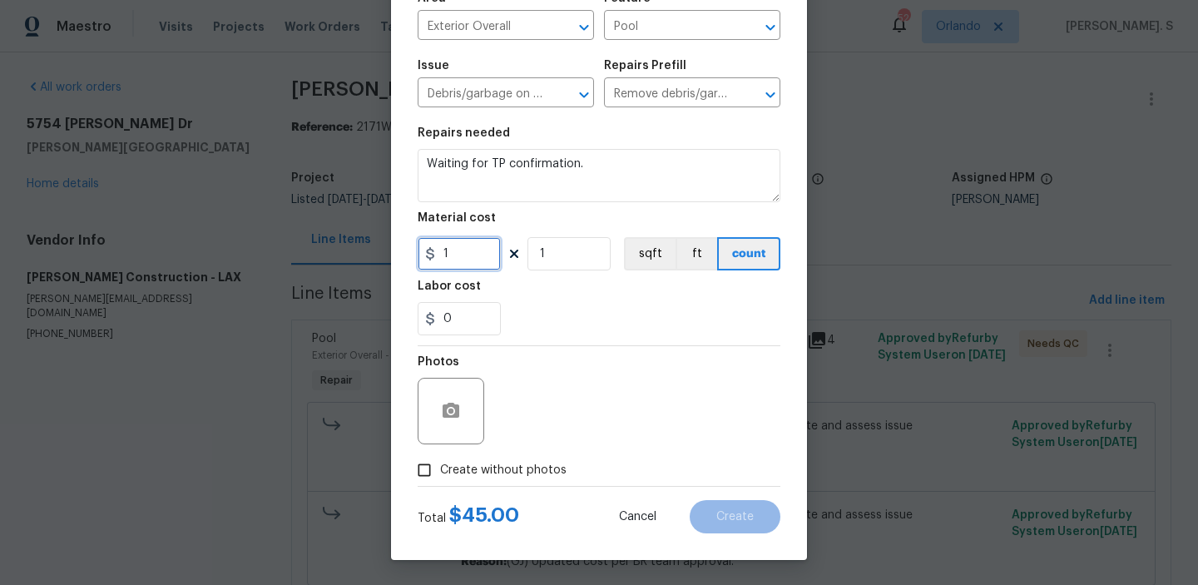
type input "1"
click at [503, 486] on div at bounding box center [599, 486] width 363 height 1
click at [523, 472] on span "Create without photos" at bounding box center [503, 470] width 126 height 17
click at [440, 472] on input "Create without photos" at bounding box center [424, 470] width 32 height 32
checkbox input "true"
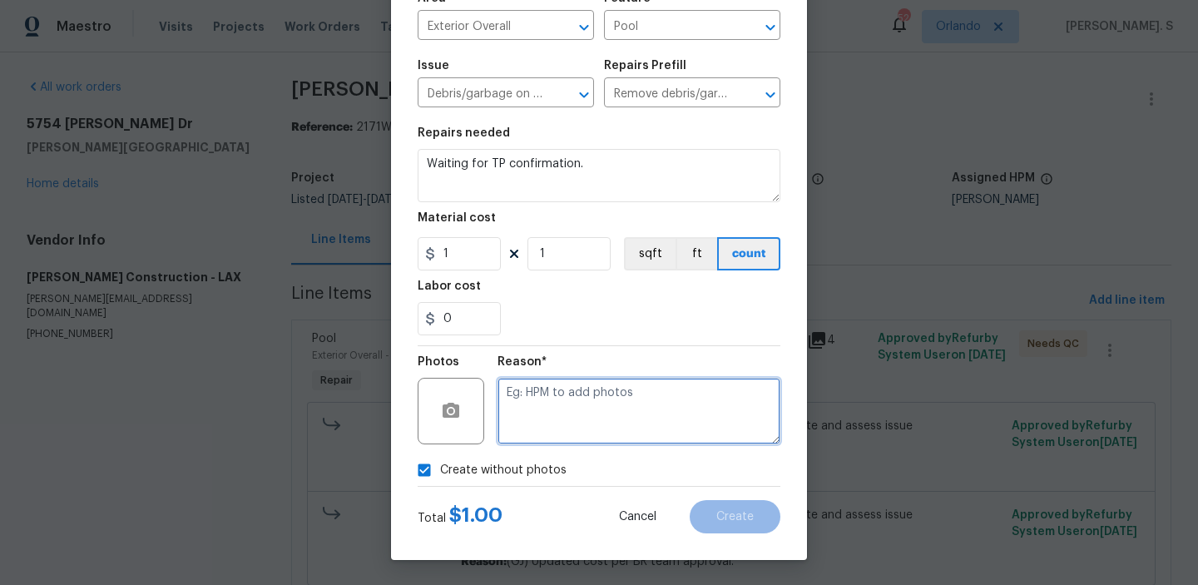
click at [598, 437] on textarea at bounding box center [638, 411] width 283 height 67
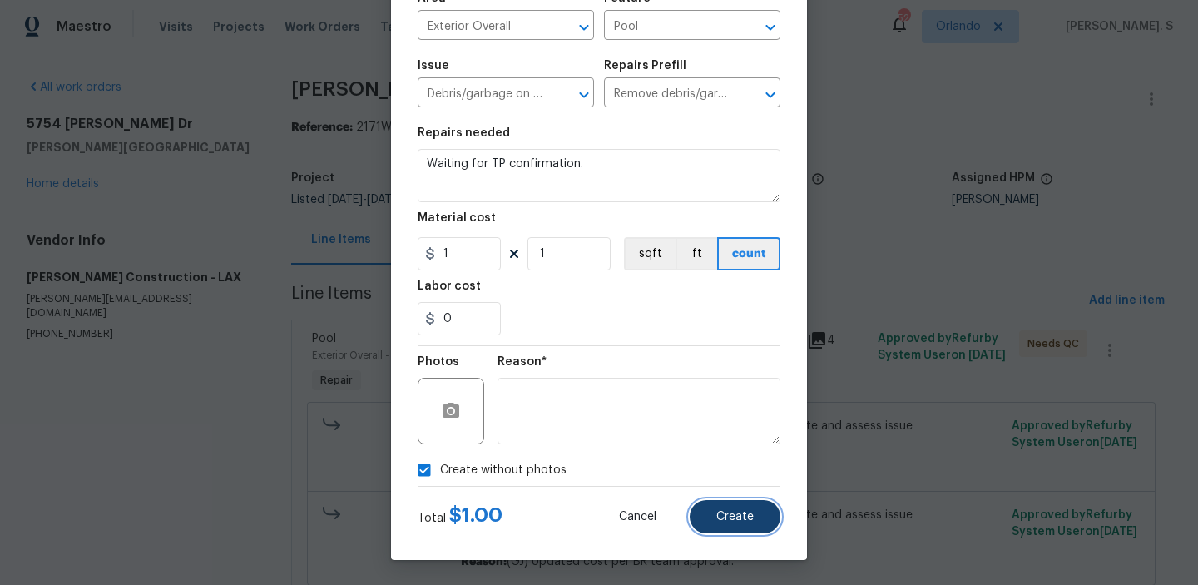
click at [749, 527] on button "Create" at bounding box center [735, 516] width 91 height 33
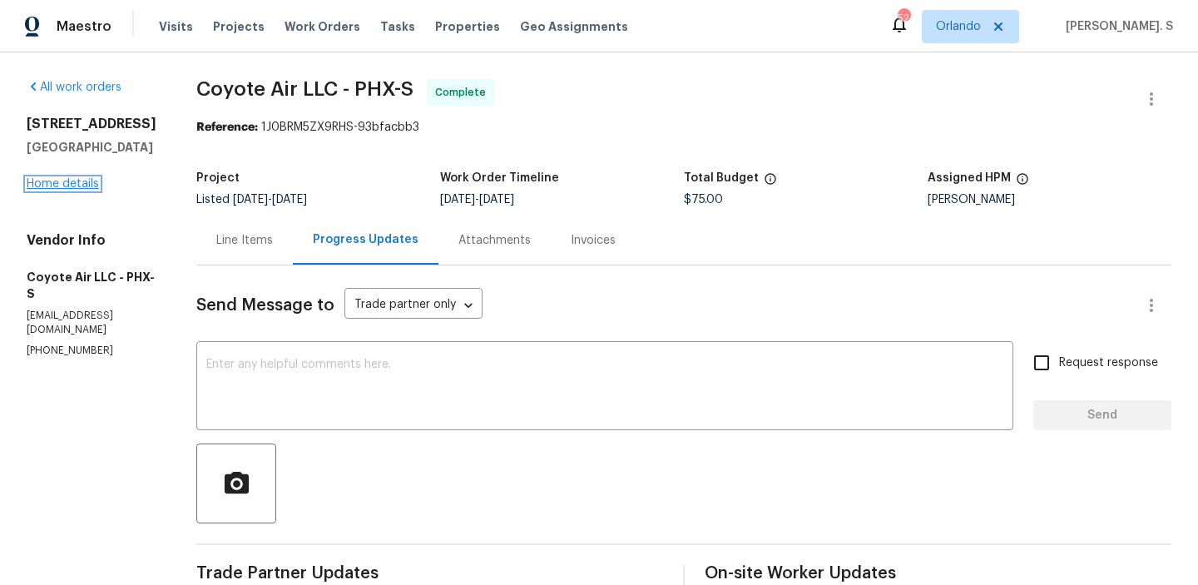
click at [79, 187] on link "Home details" at bounding box center [63, 184] width 72 height 12
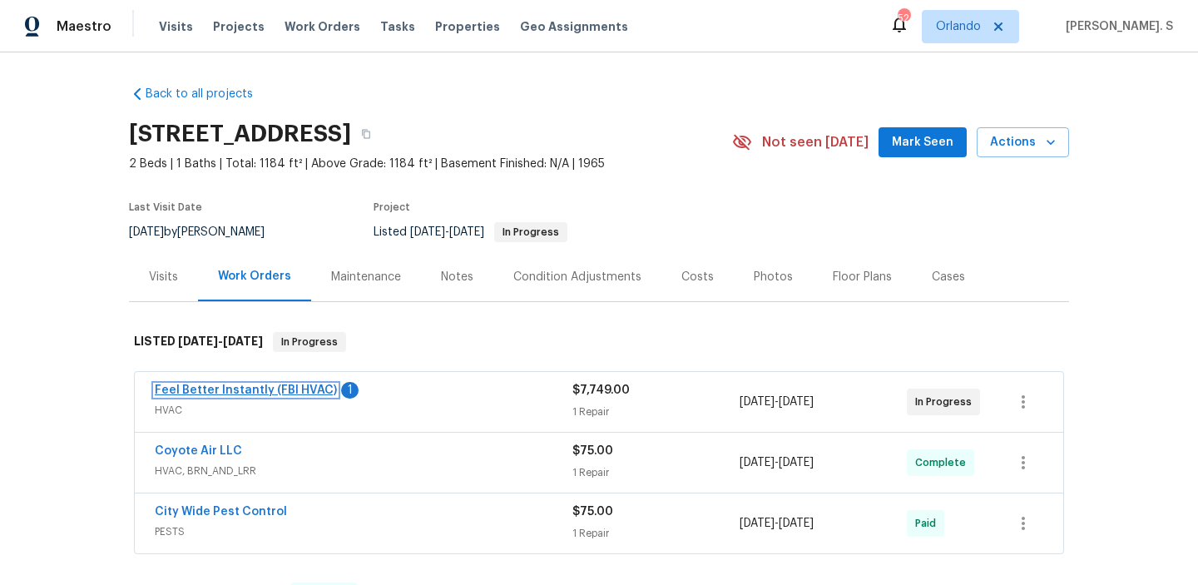
click at [258, 393] on link "Feel Better Instantly (FBI HVAC)" at bounding box center [246, 390] width 182 height 12
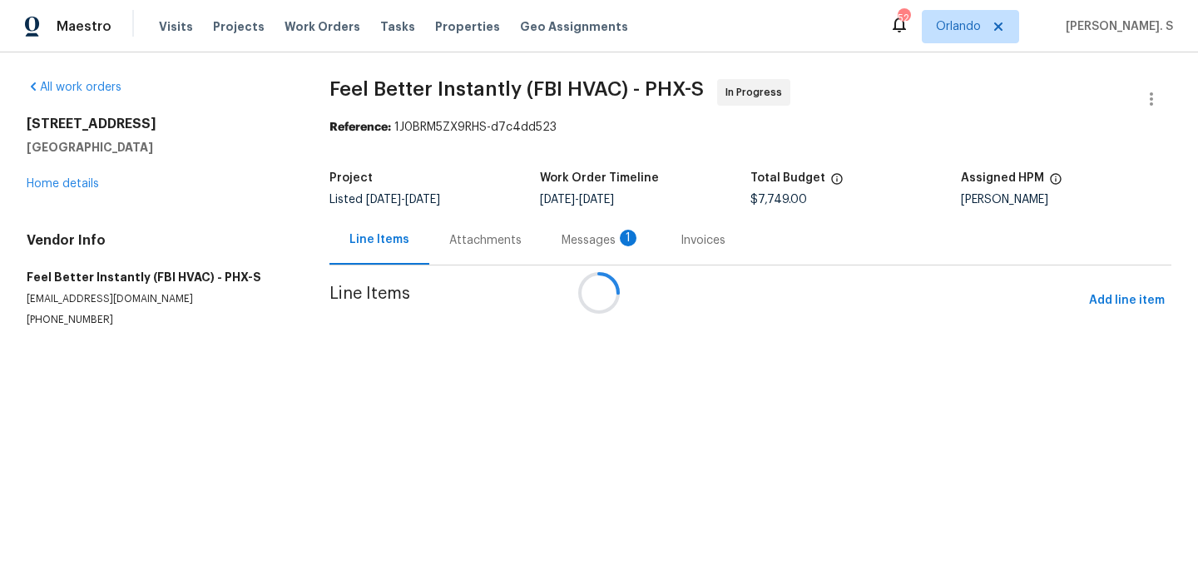
click at [493, 224] on div "Attachments" at bounding box center [485, 239] width 112 height 49
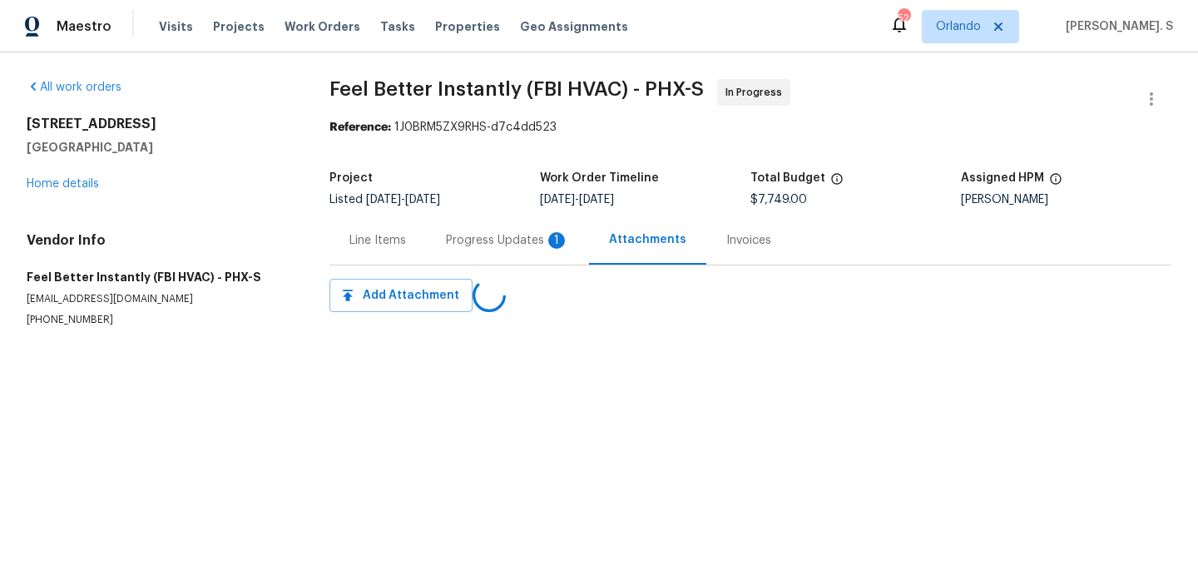
click at [493, 224] on div "Progress Updates 1" at bounding box center [507, 239] width 163 height 49
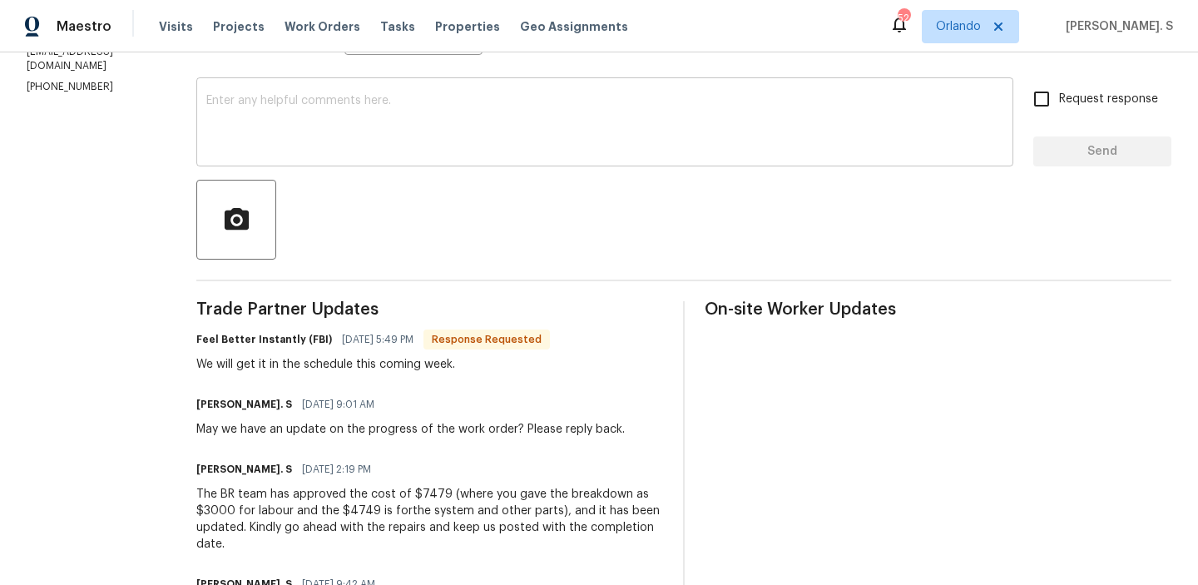
scroll to position [265, 0]
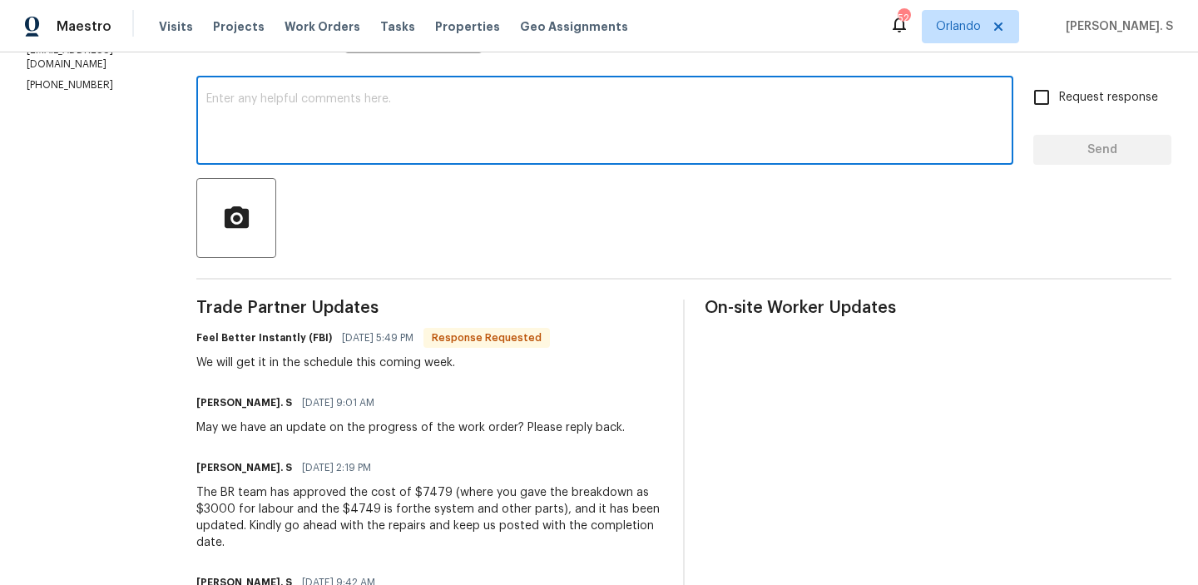
click at [348, 96] on textarea at bounding box center [604, 122] width 797 height 58
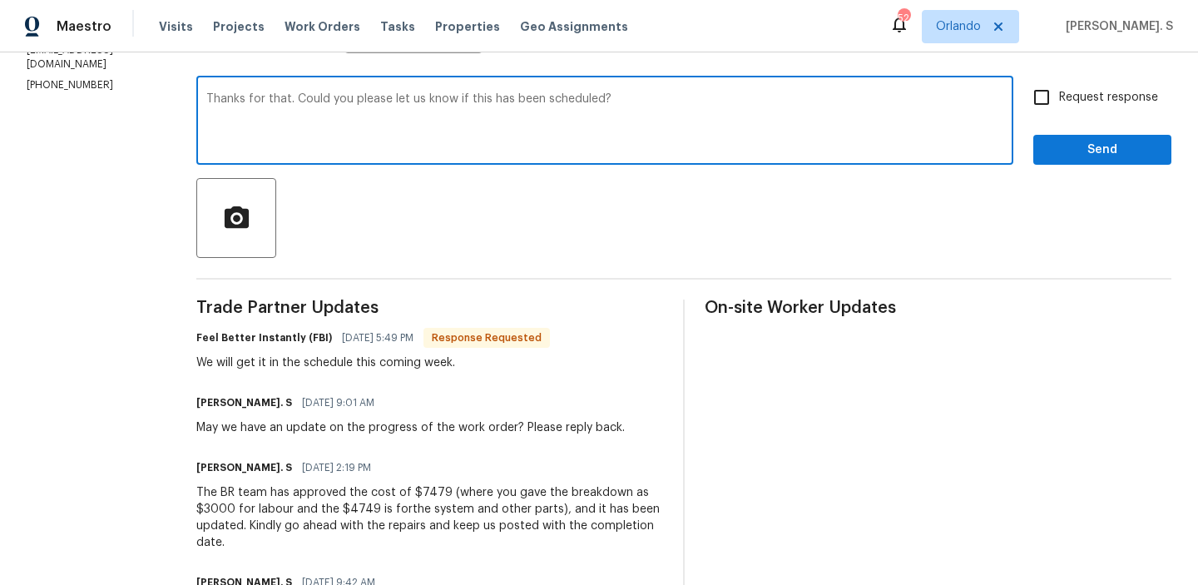
type textarea "Thanks for that. Could you please let us know if this has been scheduled?"
click at [1109, 101] on span "Request response" at bounding box center [1108, 97] width 99 height 17
click at [1059, 101] on input "Request response" at bounding box center [1041, 97] width 35 height 35
checkbox input "true"
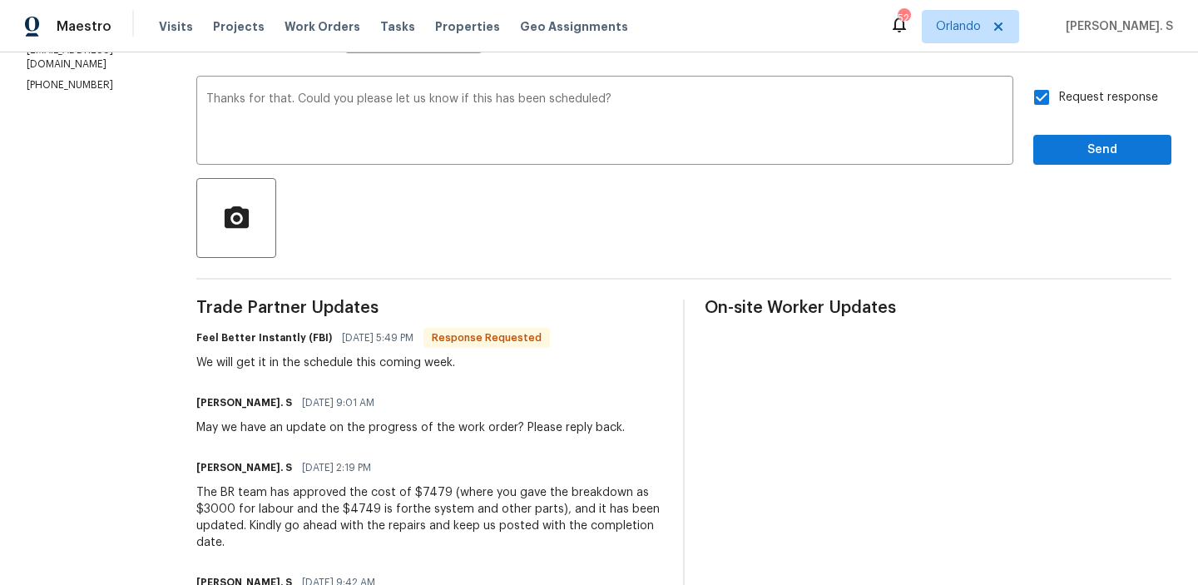
click at [395, 363] on div "We will get it in the schedule this coming week." at bounding box center [373, 362] width 354 height 17
copy div "We will get it in the schedule this coming week."
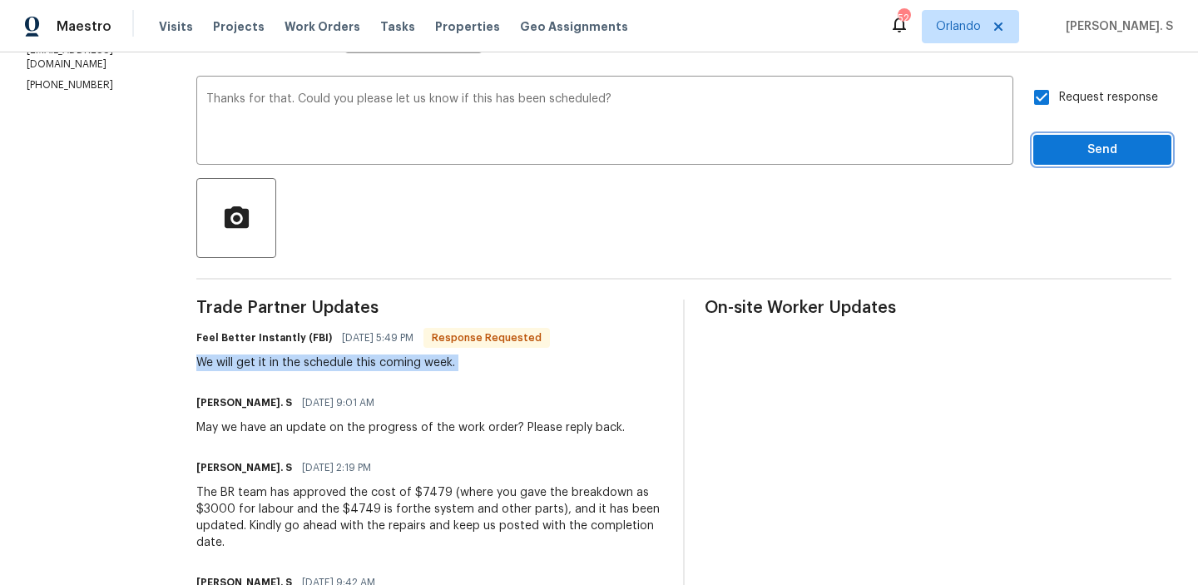
click at [1117, 161] on button "Send" at bounding box center [1102, 150] width 138 height 31
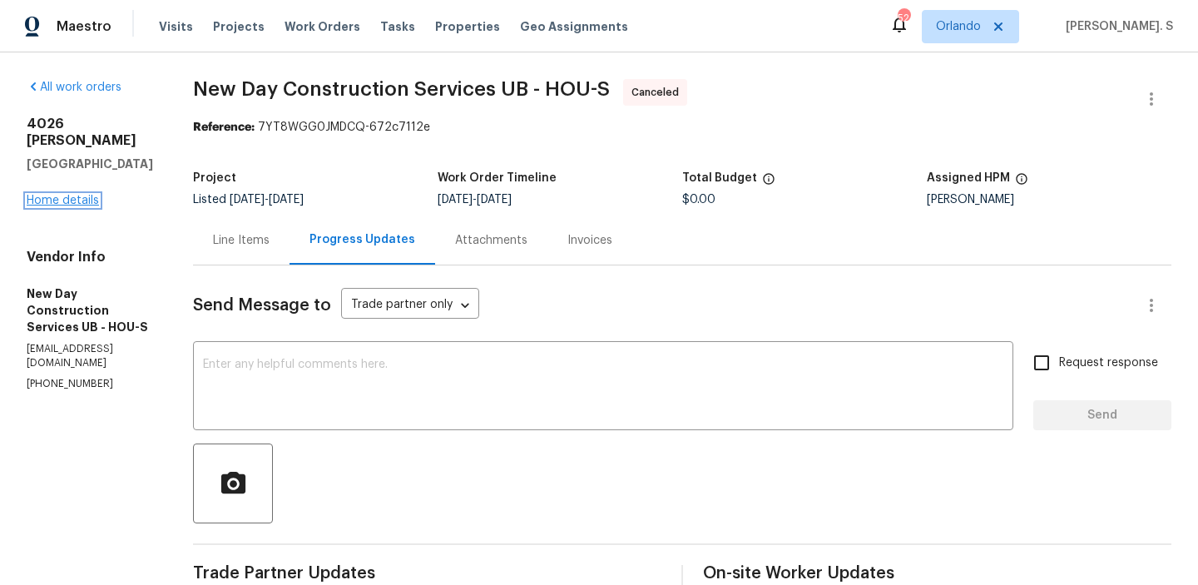
click at [71, 195] on link "Home details" at bounding box center [63, 201] width 72 height 12
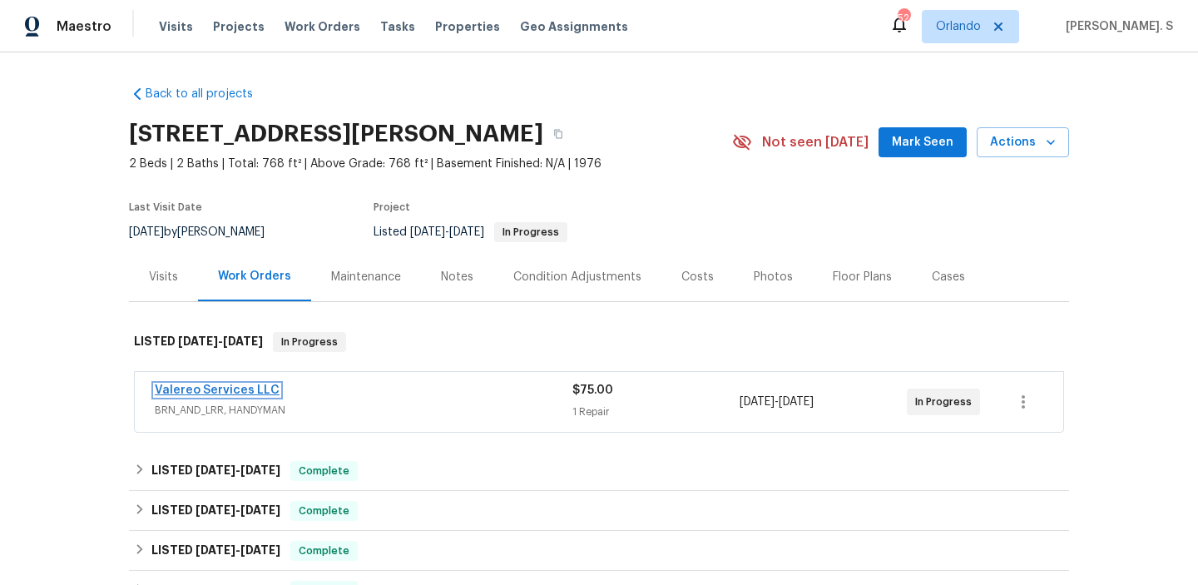
click at [257, 386] on link "Valereo Services LLC" at bounding box center [217, 390] width 125 height 12
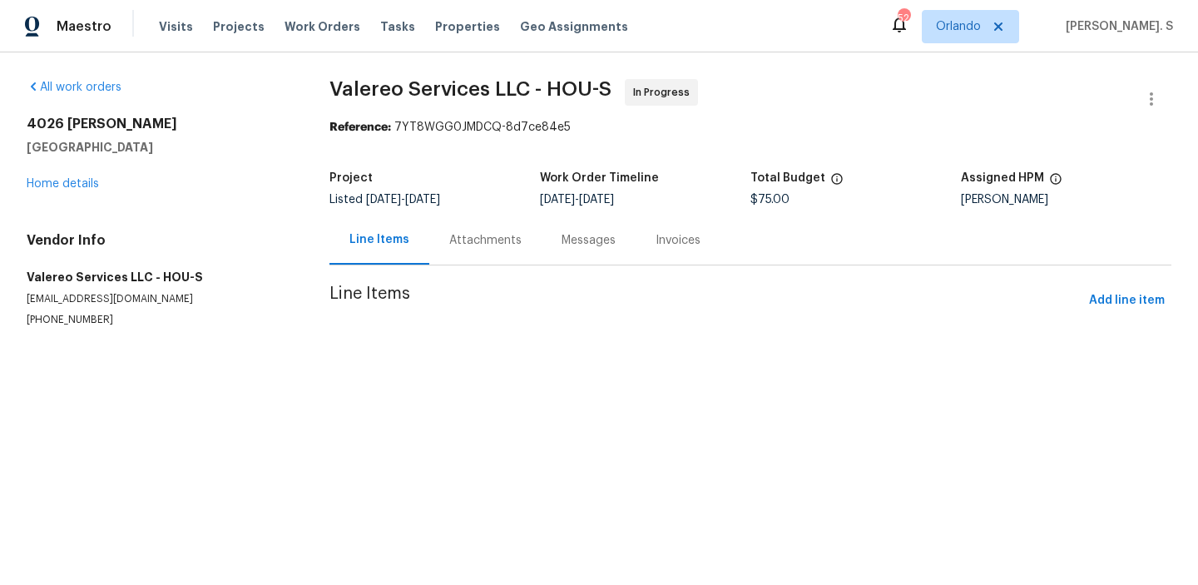
click at [561, 235] on div "Messages" at bounding box center [588, 240] width 54 height 17
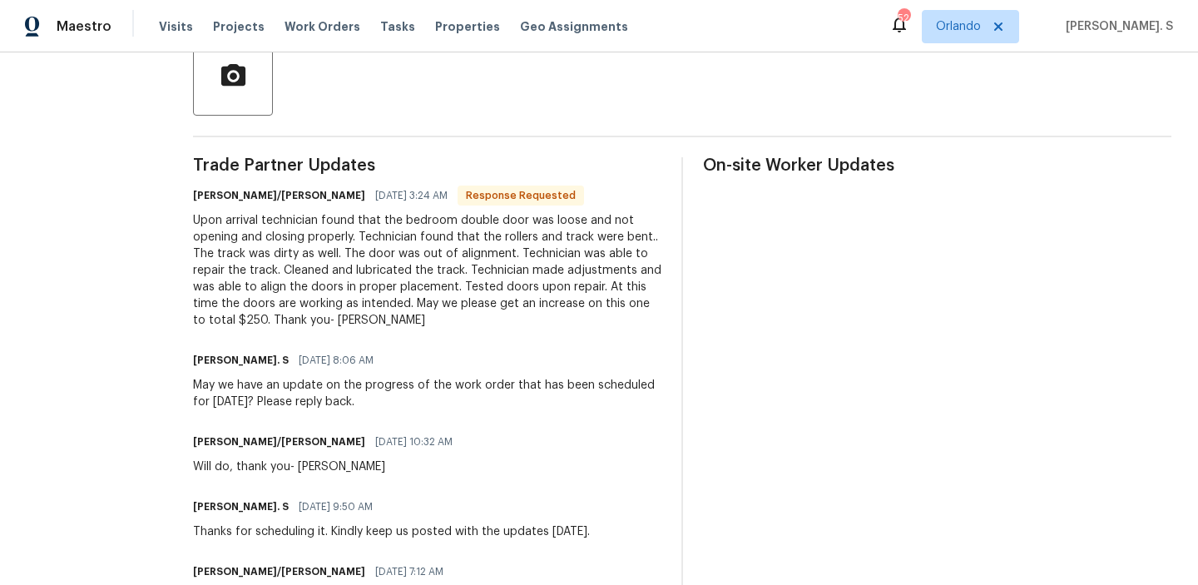
scroll to position [416, 0]
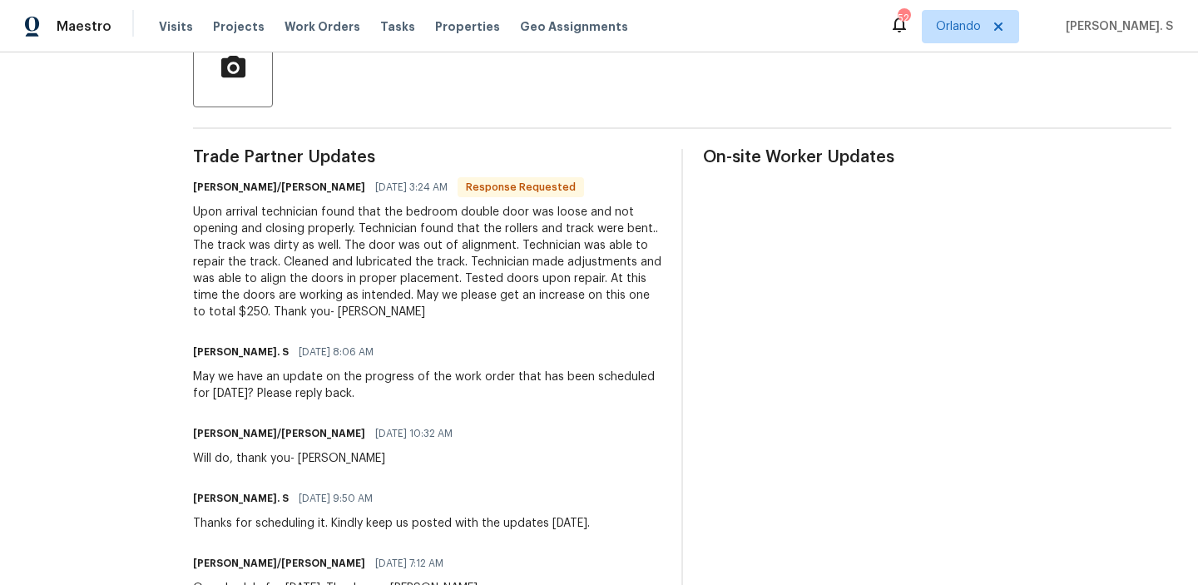
click at [468, 235] on div "Upon arrival technician found that the bedroom double door was loose and not op…" at bounding box center [427, 262] width 468 height 116
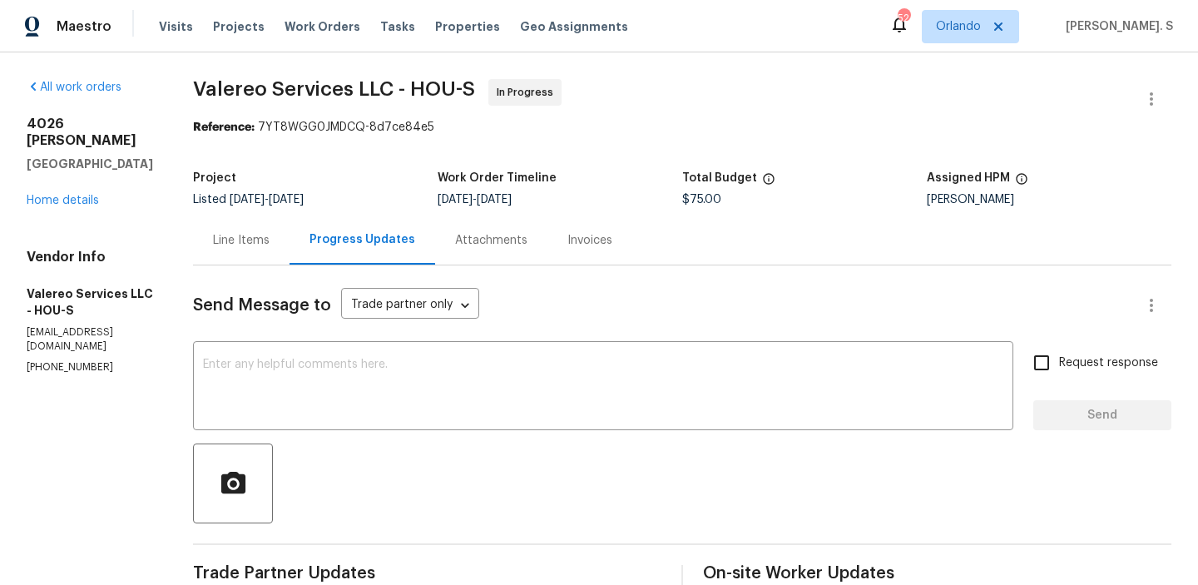
click at [230, 239] on div "Line Items" at bounding box center [241, 240] width 57 height 17
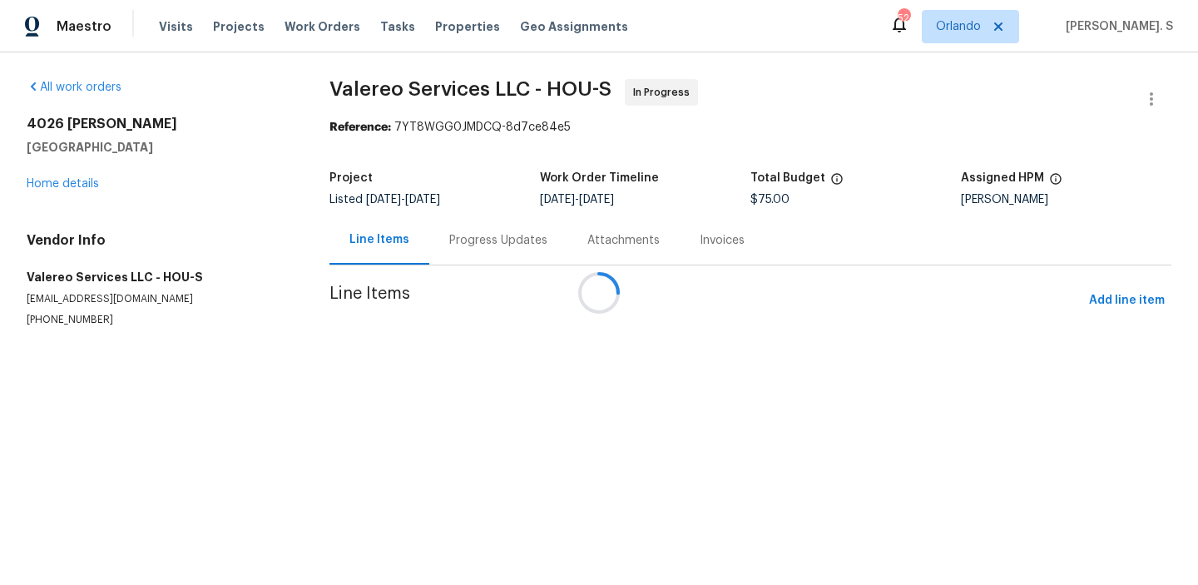
click at [553, 374] on div at bounding box center [599, 292] width 1198 height 585
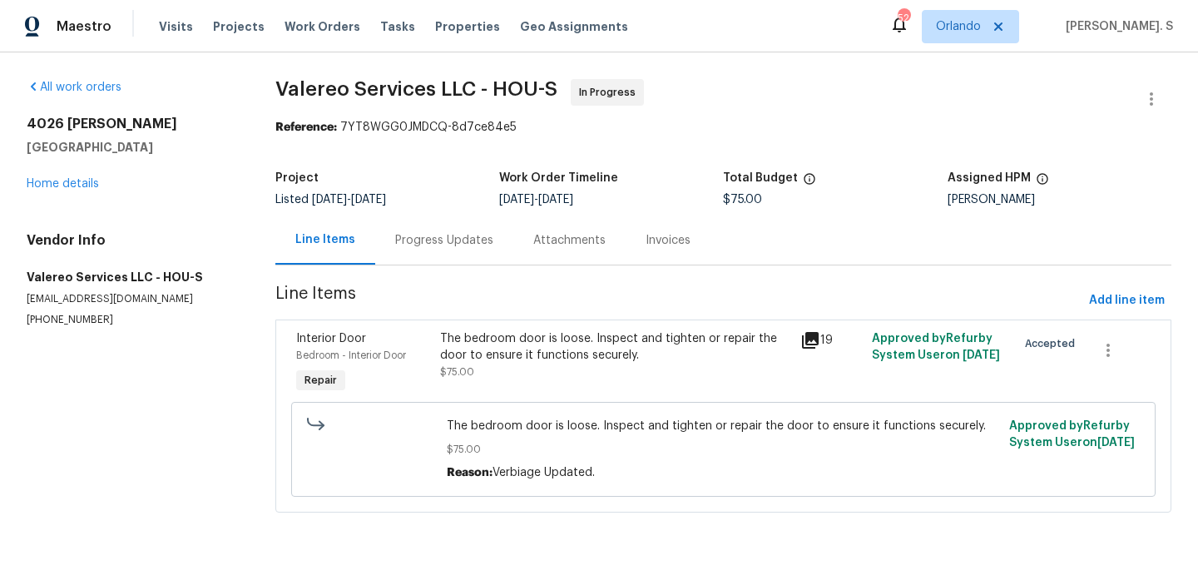
click at [553, 374] on div "The bedroom door is loose. Inspect and tighten or repair the door to ensure it …" at bounding box center [615, 355] width 350 height 50
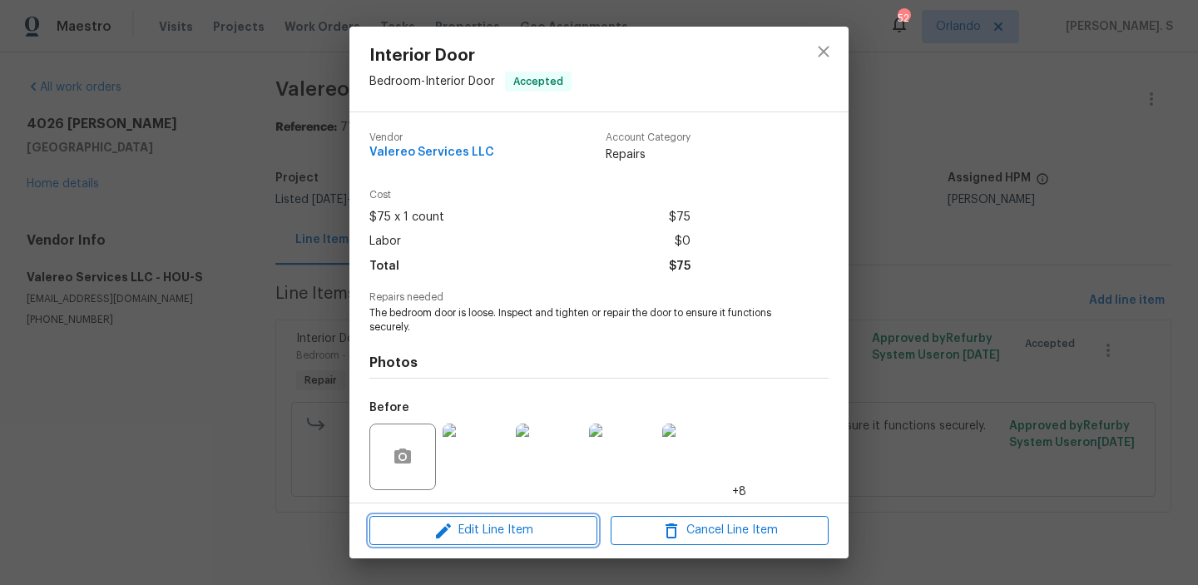
click at [496, 533] on span "Edit Line Item" at bounding box center [483, 530] width 218 height 21
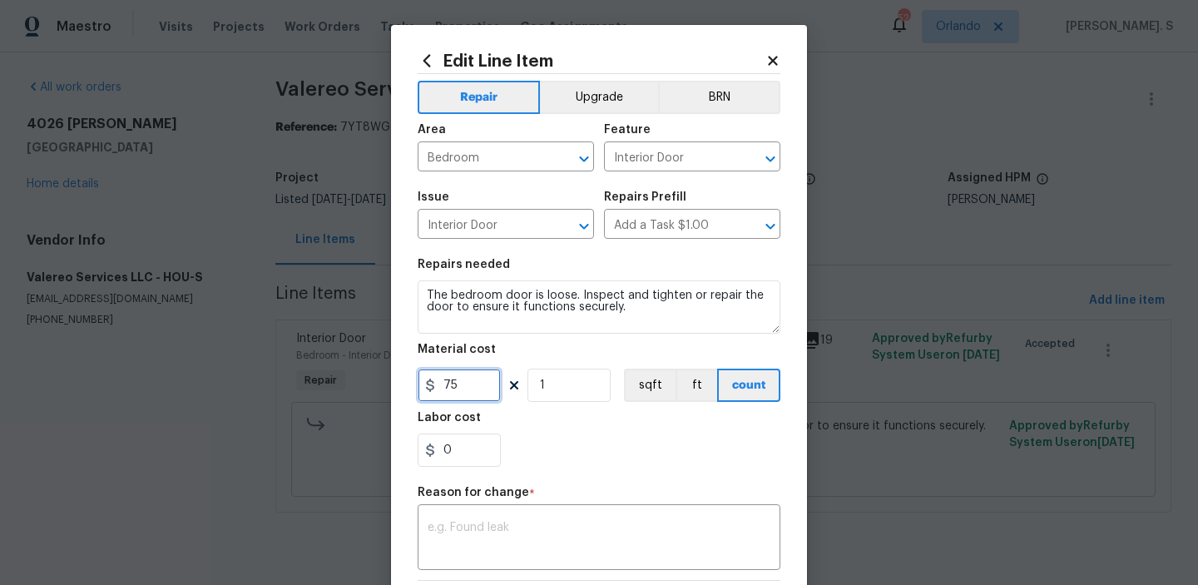
click at [466, 388] on input "75" at bounding box center [459, 384] width 83 height 33
type input "250"
click at [435, 536] on textarea at bounding box center [599, 539] width 343 height 35
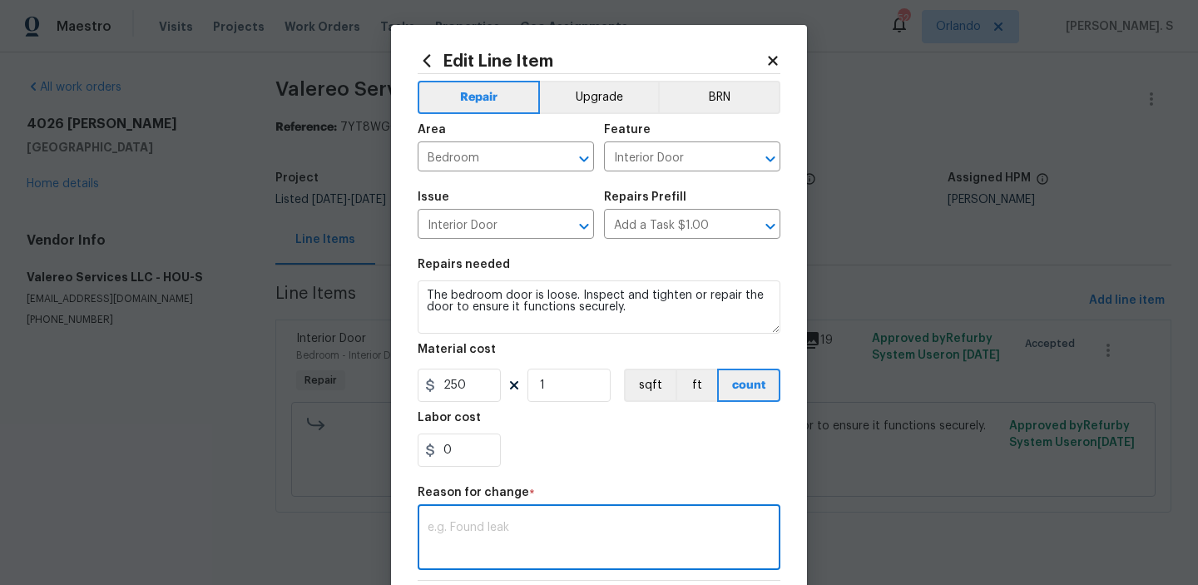
paste textarea "(GJ) Updated per vendor’s final cost."
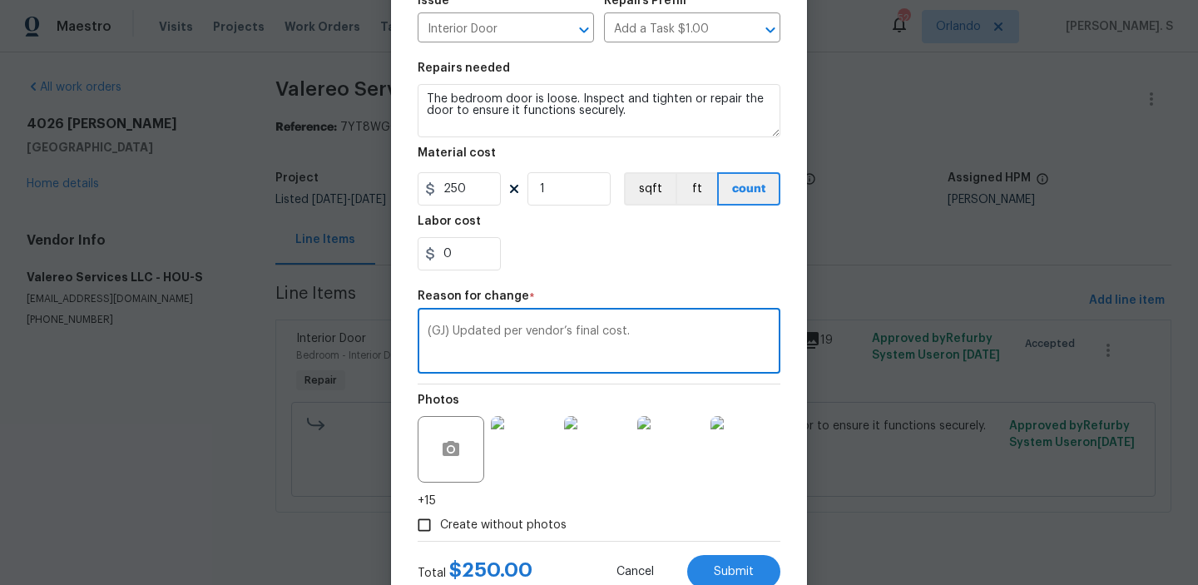
scroll to position [252, 0]
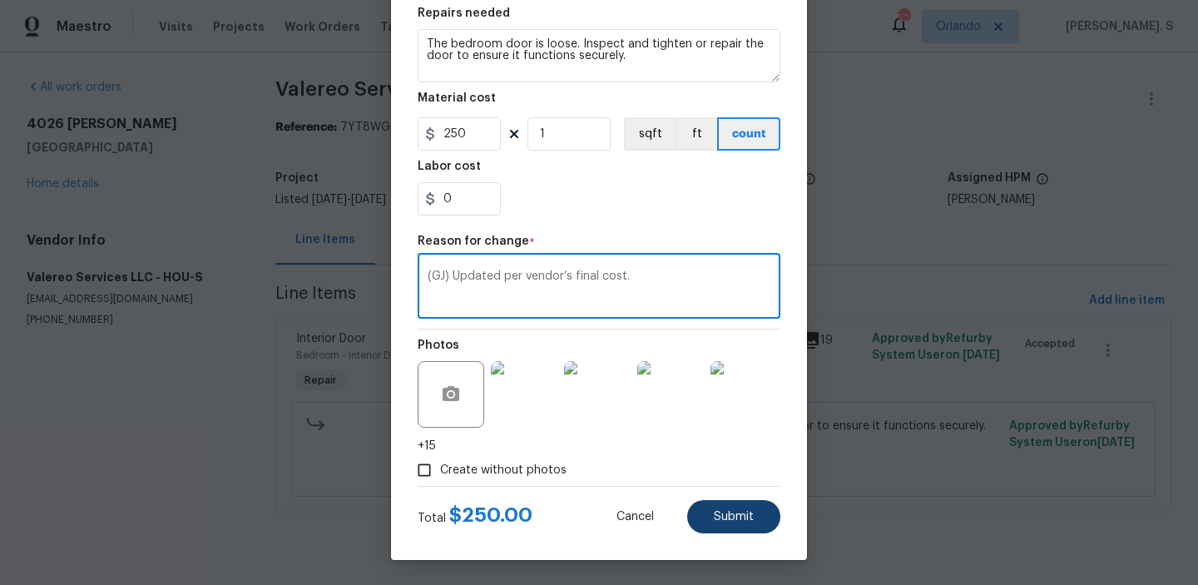
type textarea "(GJ) Updated per vendor’s final cost."
click at [735, 517] on span "Submit" at bounding box center [734, 517] width 40 height 12
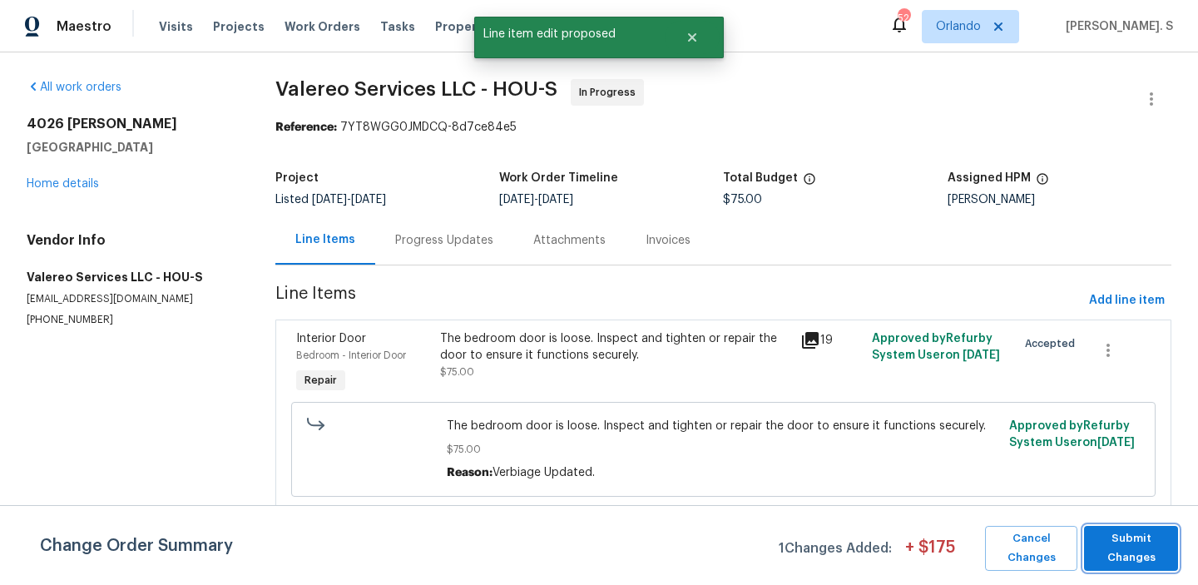
click at [1153, 559] on span "Submit Changes" at bounding box center [1130, 548] width 77 height 38
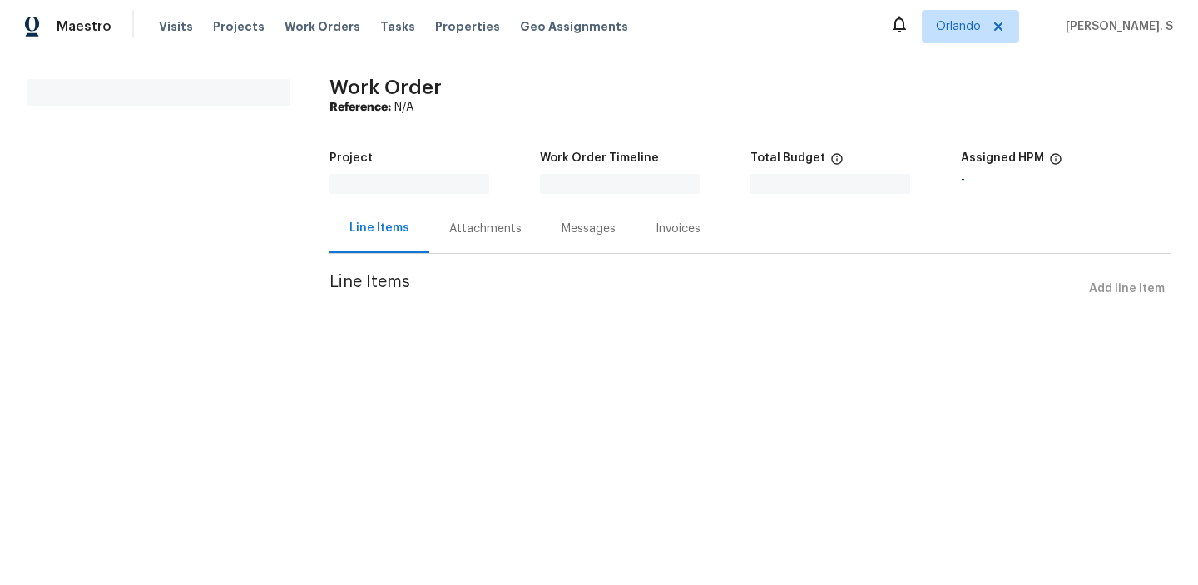
click at [438, 240] on div "Attachments" at bounding box center [485, 228] width 112 height 49
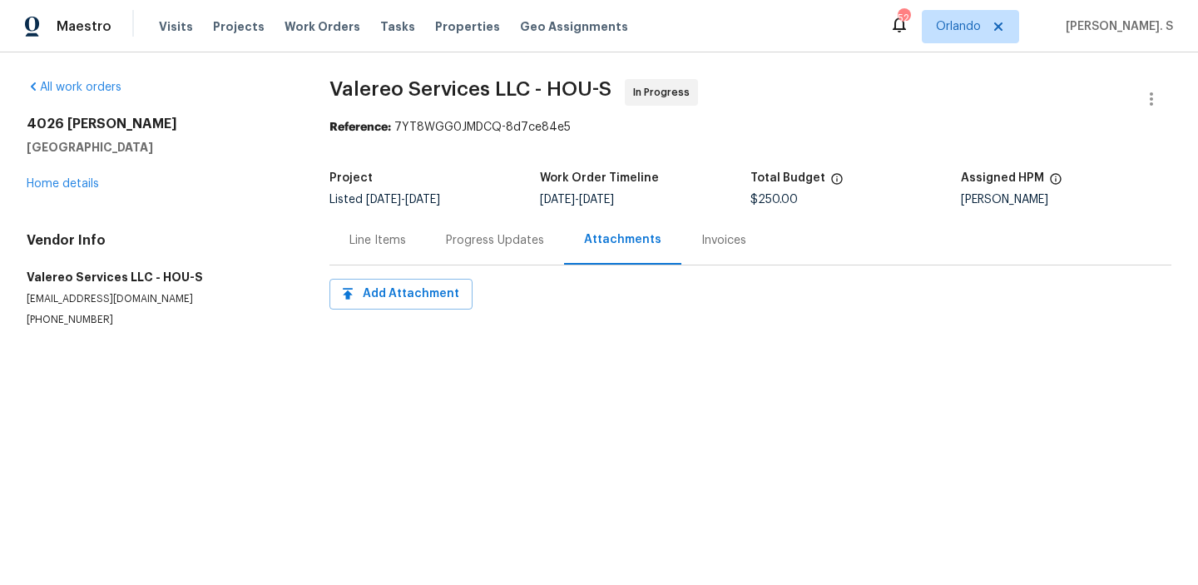
click at [473, 270] on section "Valereo Services LLC - HOU-S In Progress Reference: 7YT8WGG0JMDCQ-8d7ce84e5 Pro…" at bounding box center [750, 223] width 842 height 288
click at [473, 245] on div "Progress Updates" at bounding box center [495, 240] width 98 height 17
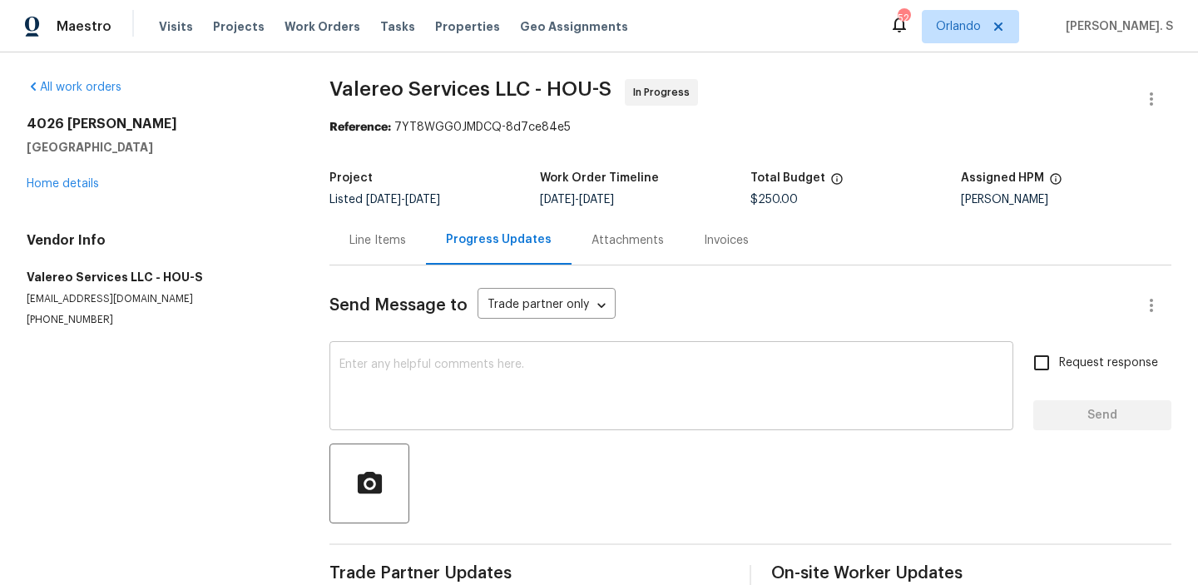
click at [473, 362] on textarea at bounding box center [671, 387] width 664 height 58
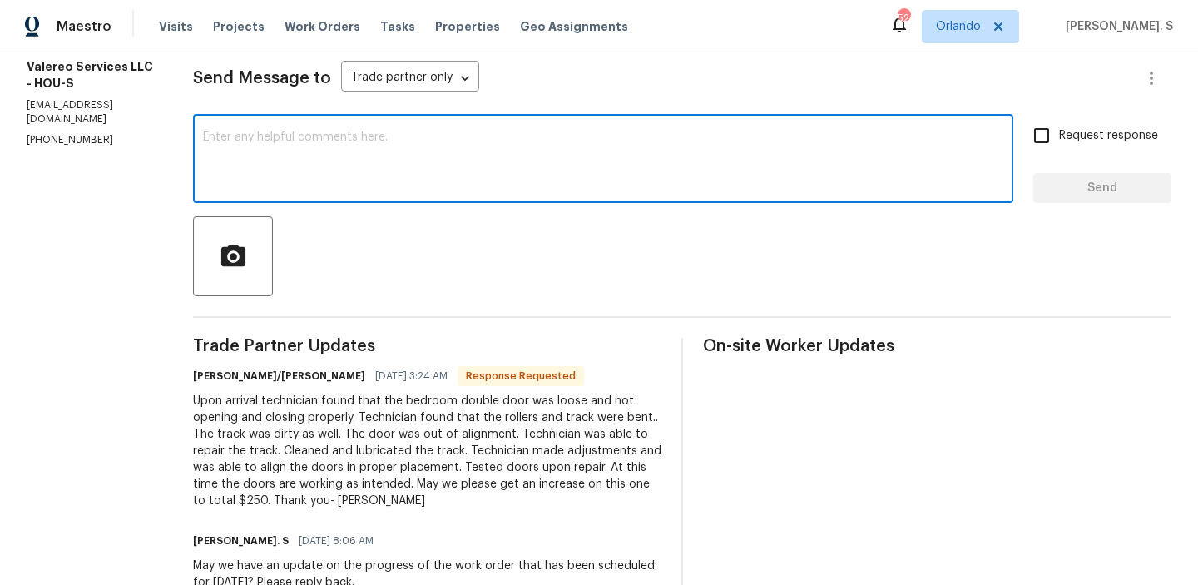
scroll to position [265, 0]
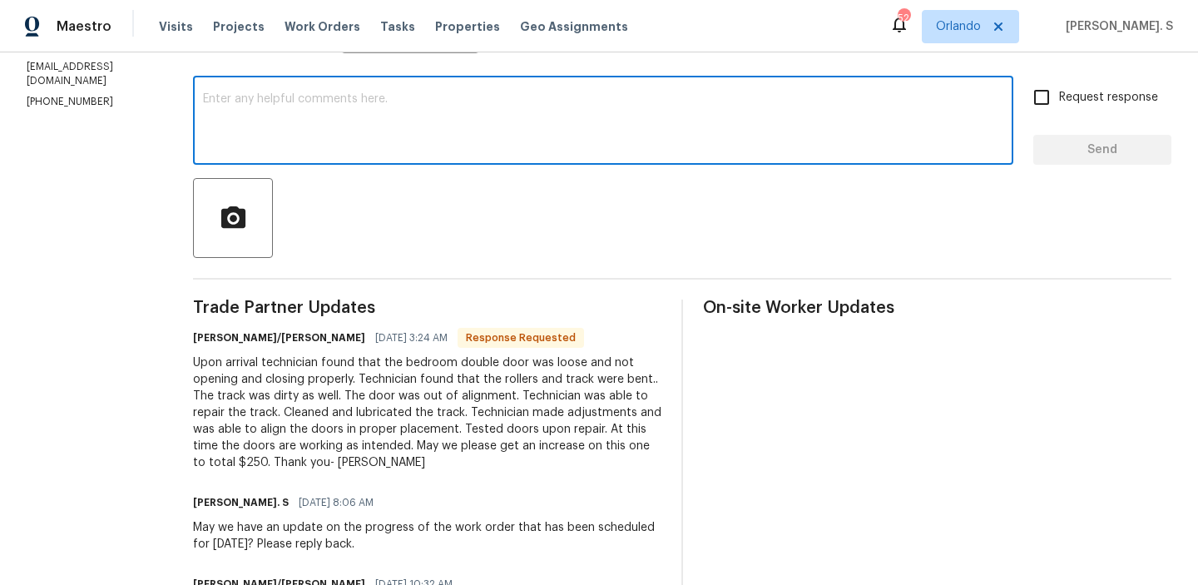
click at [273, 113] on textarea at bounding box center [603, 122] width 800 height 58
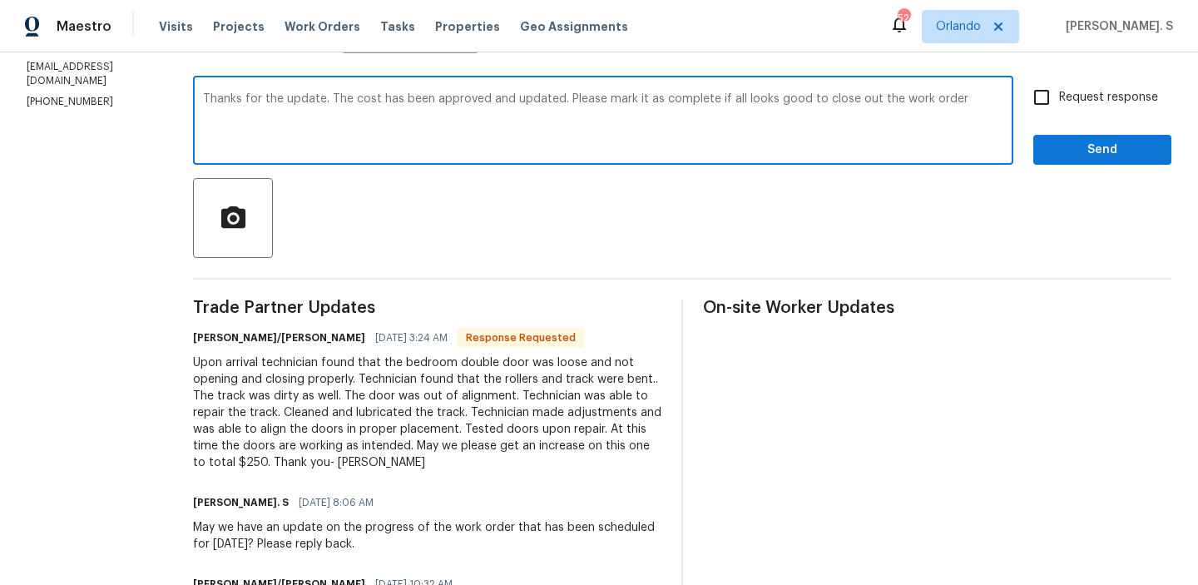
type textarea "Thanks for the update. The cost has been approved and updated. Please mark it a…"
click at [273, 113] on textarea "Thanks for the update. The cost has been approved and updated. Please mark it a…" at bounding box center [603, 122] width 800 height 58
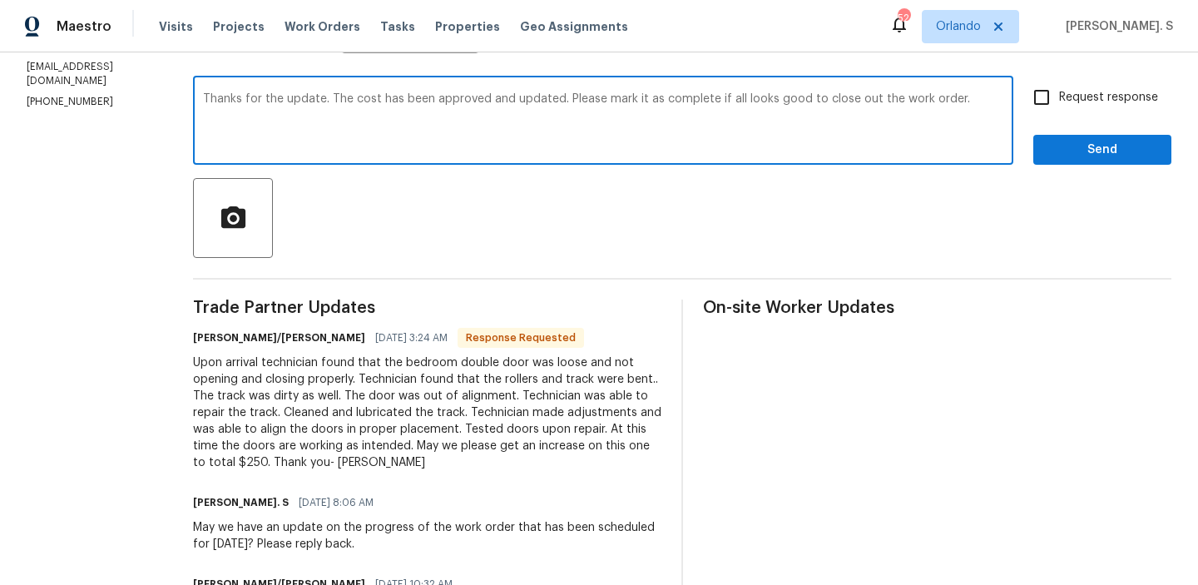
scroll to position [24, 0]
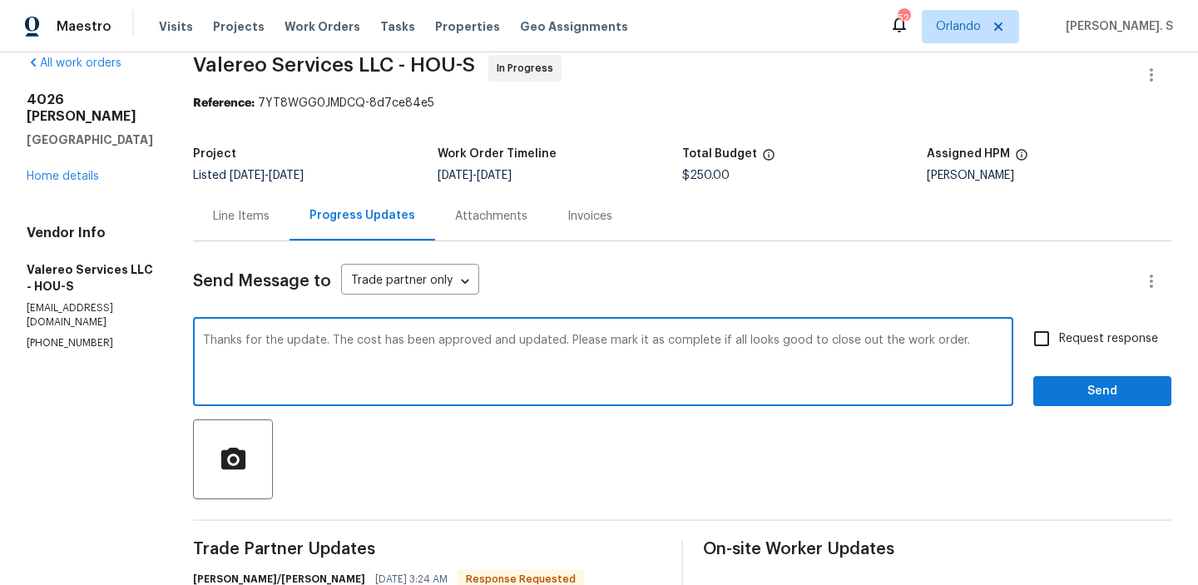
click at [230, 240] on div "Line Items" at bounding box center [241, 215] width 96 height 49
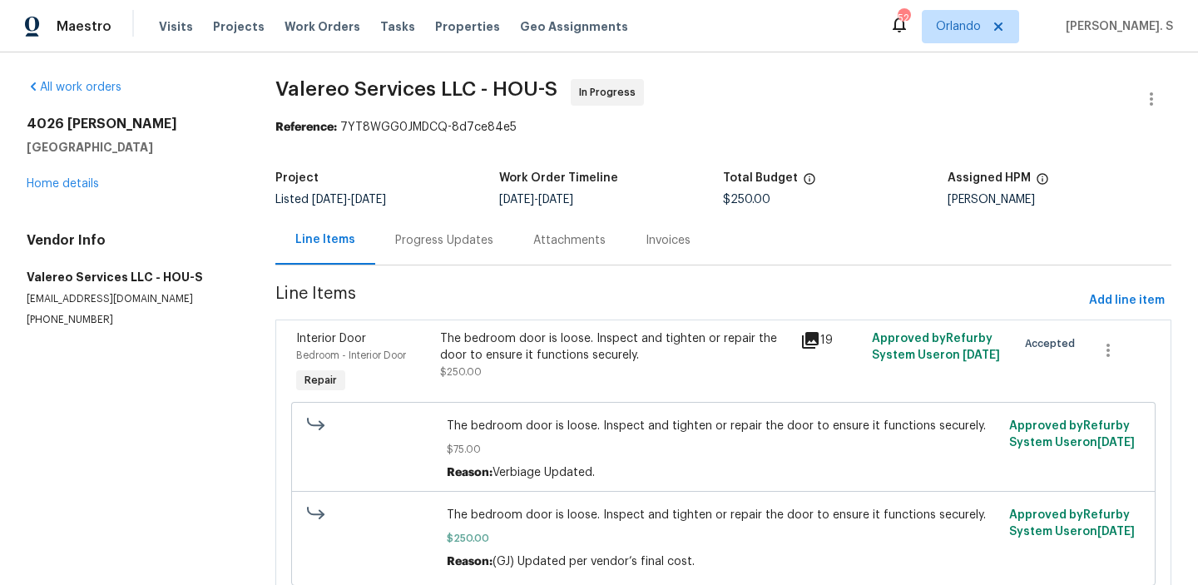
click at [422, 230] on div "Progress Updates" at bounding box center [444, 239] width 138 height 49
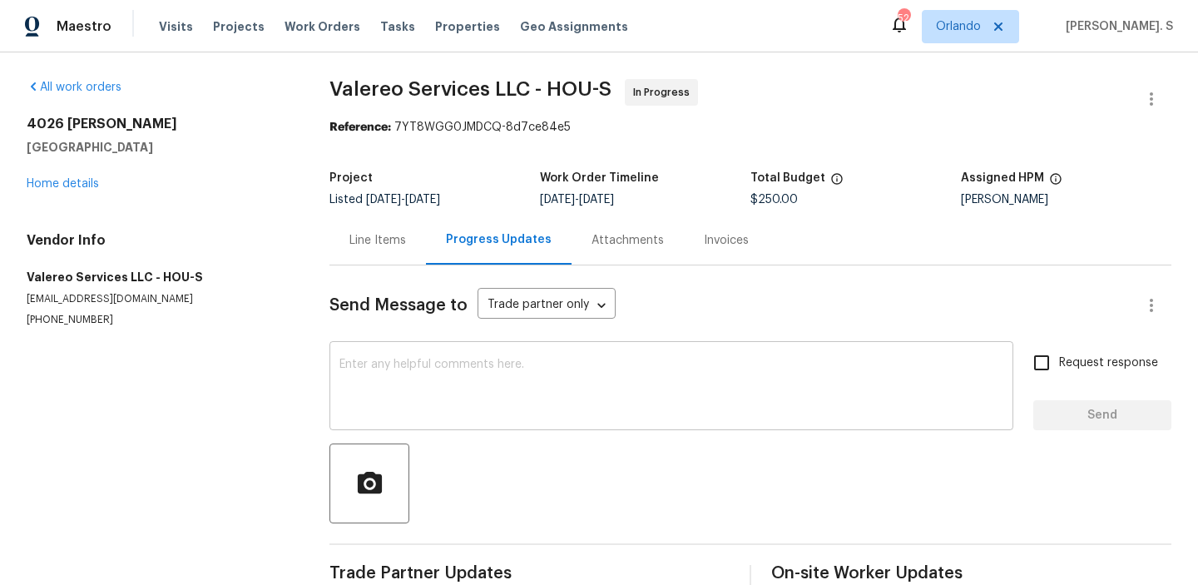
click at [477, 388] on textarea at bounding box center [671, 387] width 664 height 58
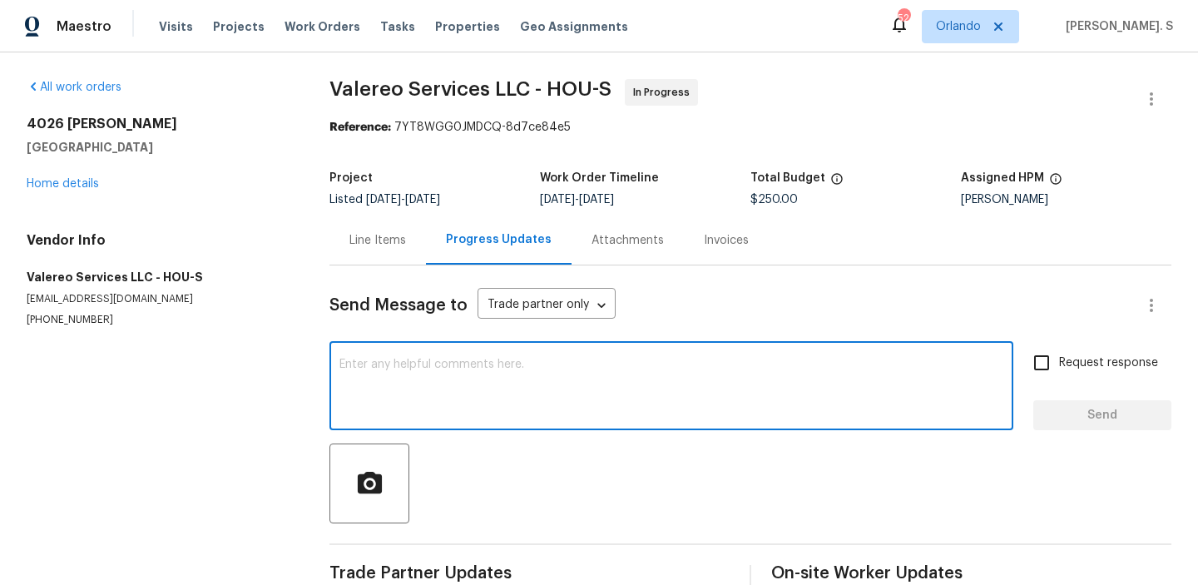
paste textarea "Thanks for the update. The cost has been approved and updated. Please mark it a…"
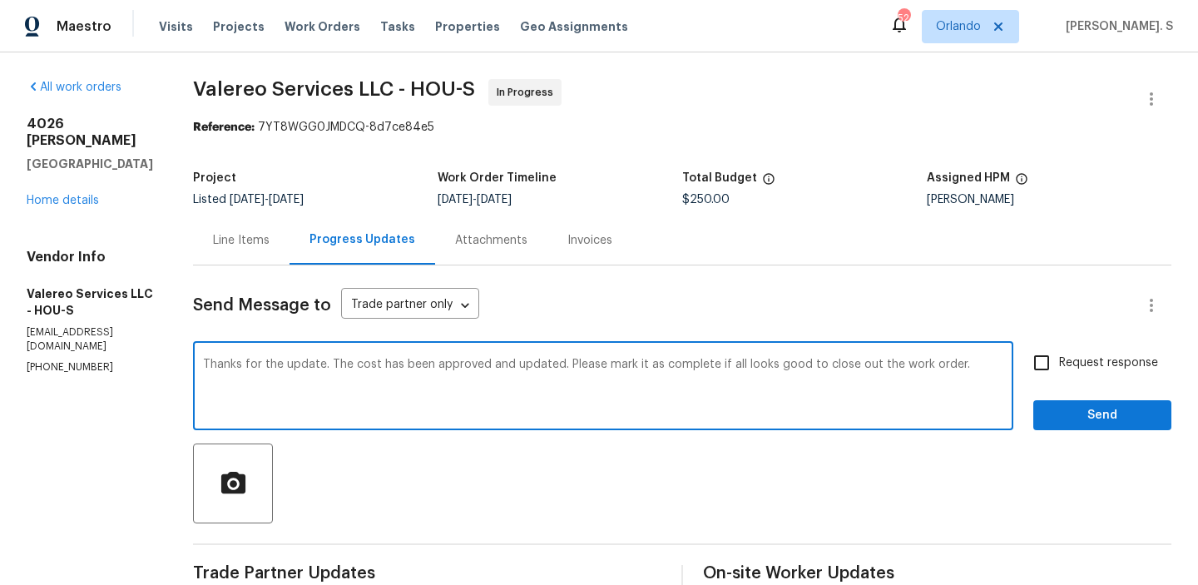
type textarea "Thanks for the update. The cost has been approved and updated. Please mark it a…"
click at [1099, 362] on span "Request response" at bounding box center [1108, 362] width 99 height 17
click at [1059, 362] on input "Request response" at bounding box center [1041, 362] width 35 height 35
checkbox input "true"
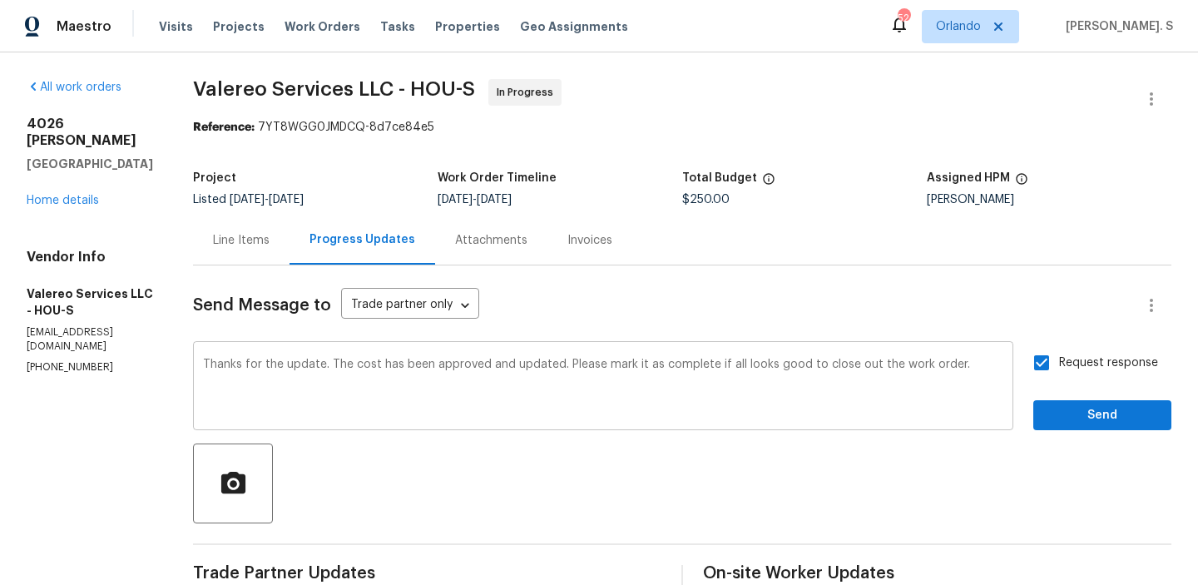
click at [744, 372] on textarea "Thanks for the update. The cost has been approved and updated. Please mark it a…" at bounding box center [603, 387] width 800 height 58
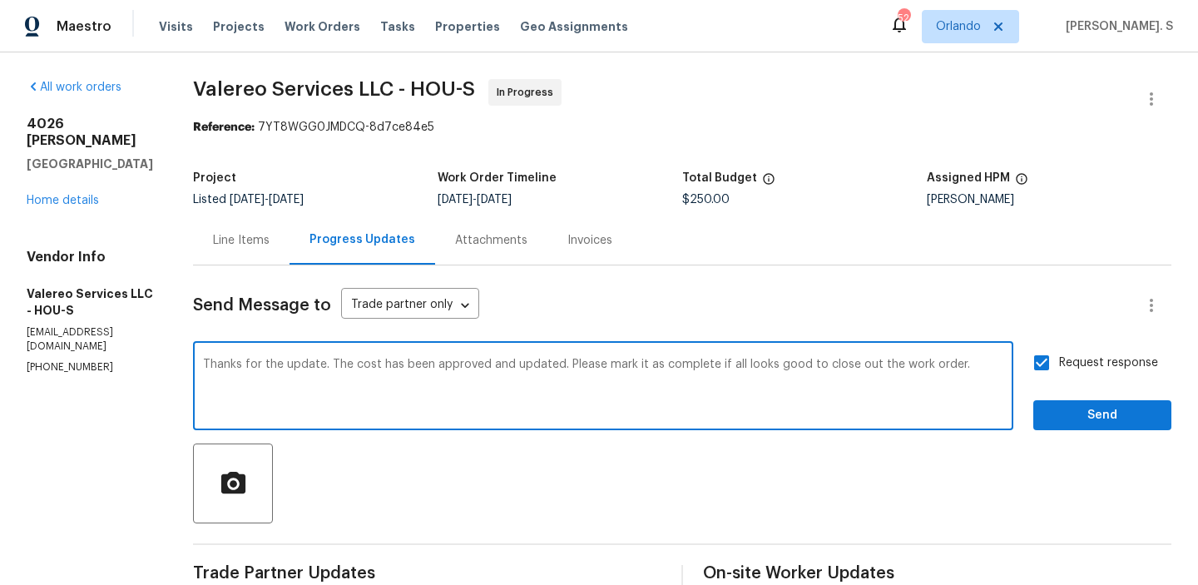
click at [744, 372] on textarea "Thanks for the update. The cost has been approved and updated. Please mark it a…" at bounding box center [603, 387] width 800 height 58
click at [1083, 401] on button "Send" at bounding box center [1102, 415] width 138 height 31
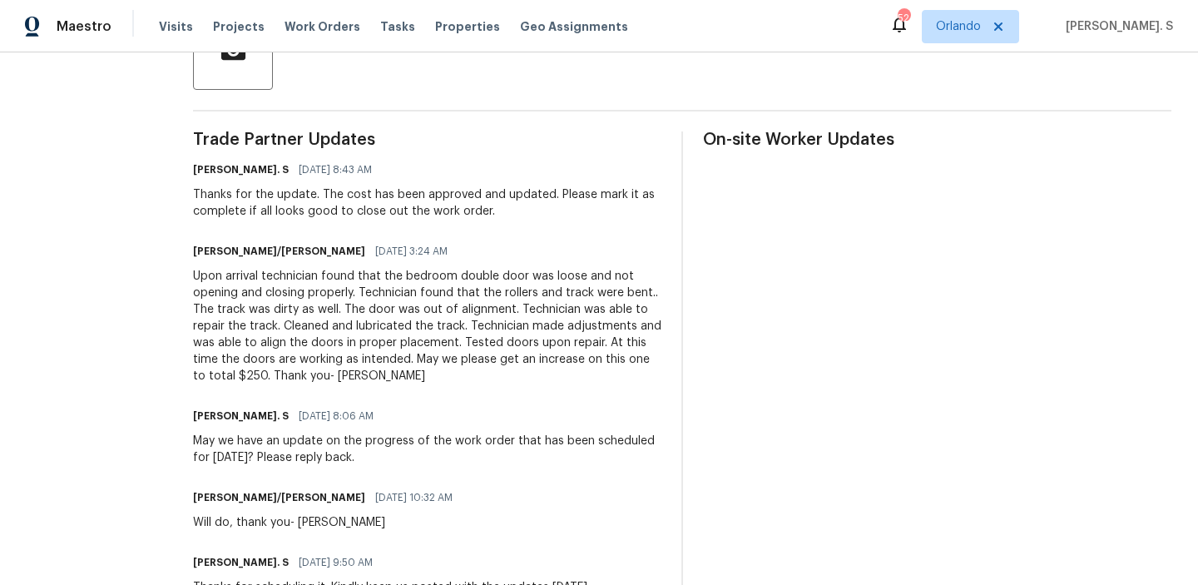
scroll to position [457, 0]
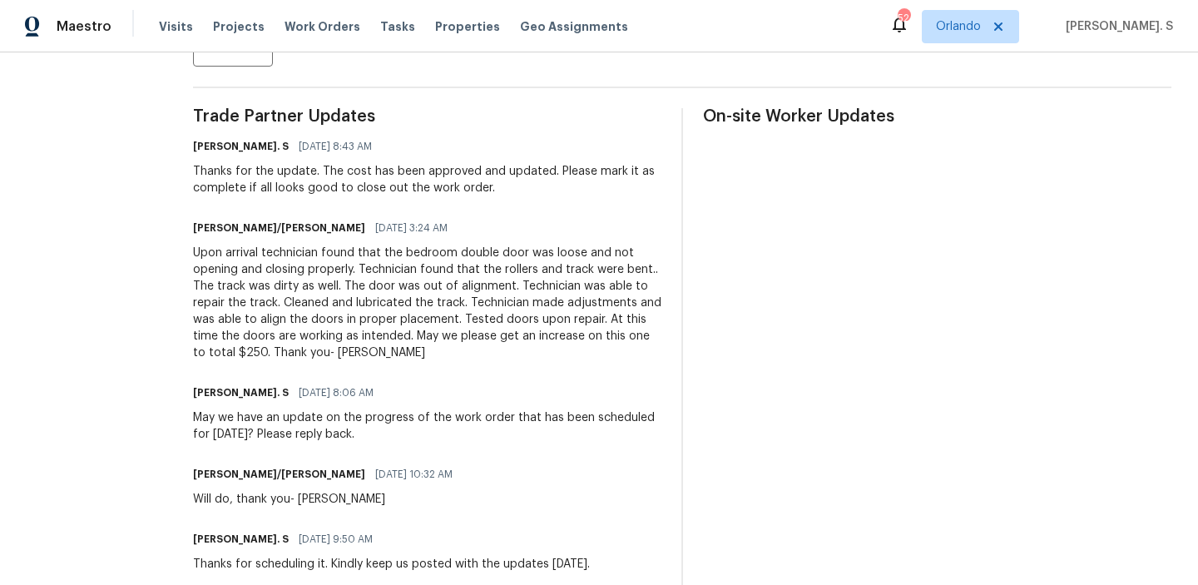
click at [509, 328] on div "Upon arrival technician found that the bedroom double door was loose and not op…" at bounding box center [427, 303] width 468 height 116
drag, startPoint x: 457, startPoint y: 340, endPoint x: 502, endPoint y: 348, distance: 44.7
click at [502, 348] on div "Upon arrival technician found that the bedroom double door was loose and not op…" at bounding box center [427, 303] width 468 height 116
copy div "get an increase on this one to total $250. Thank you- Kelly"
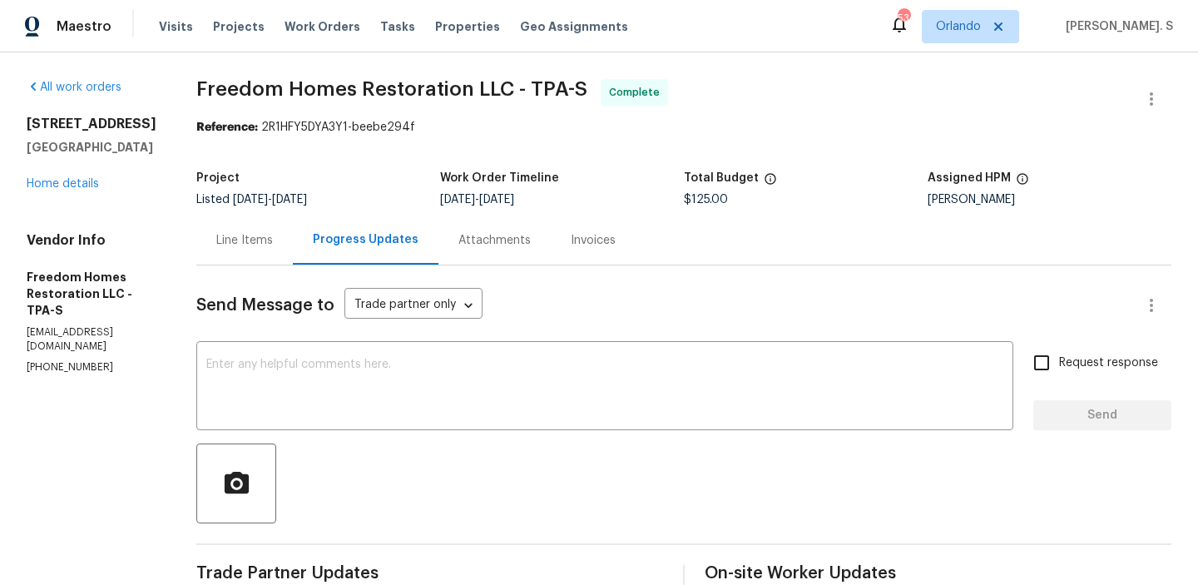
click at [48, 192] on div "[STREET_ADDRESS] Home details" at bounding box center [92, 154] width 130 height 77
click at [47, 190] on link "Home details" at bounding box center [63, 184] width 72 height 12
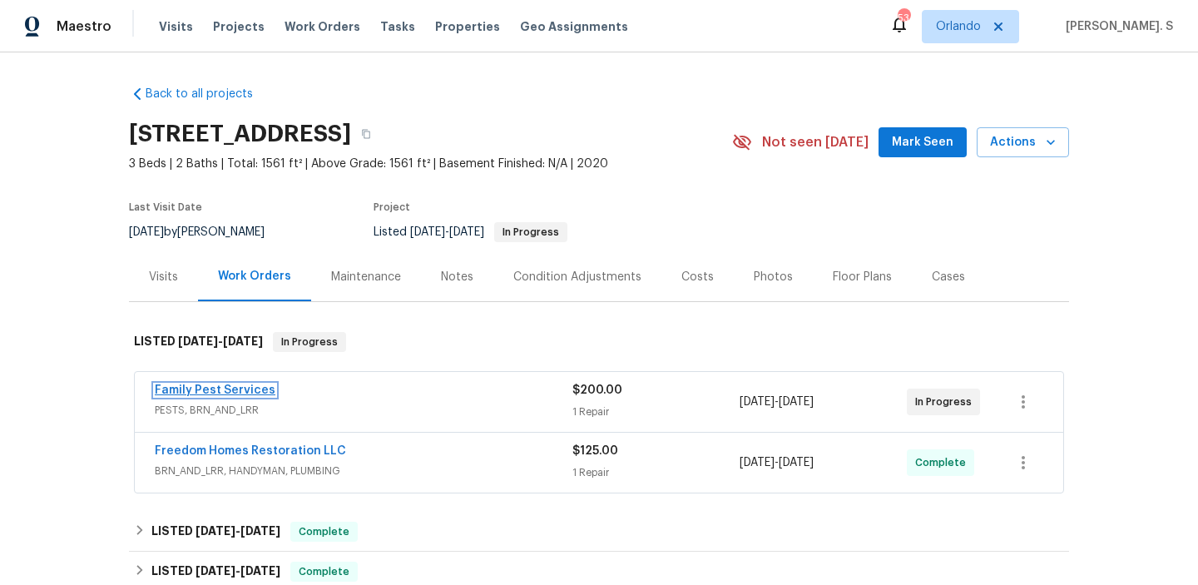
click at [197, 388] on link "Family Pest Services" at bounding box center [215, 390] width 121 height 12
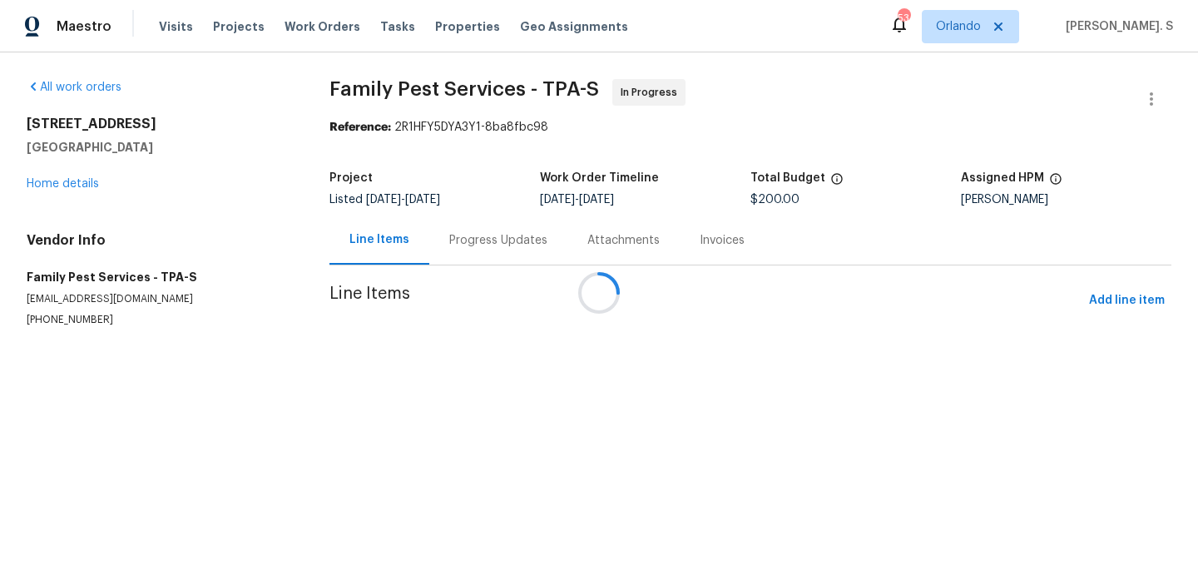
click at [469, 220] on div "Progress Updates" at bounding box center [498, 239] width 138 height 49
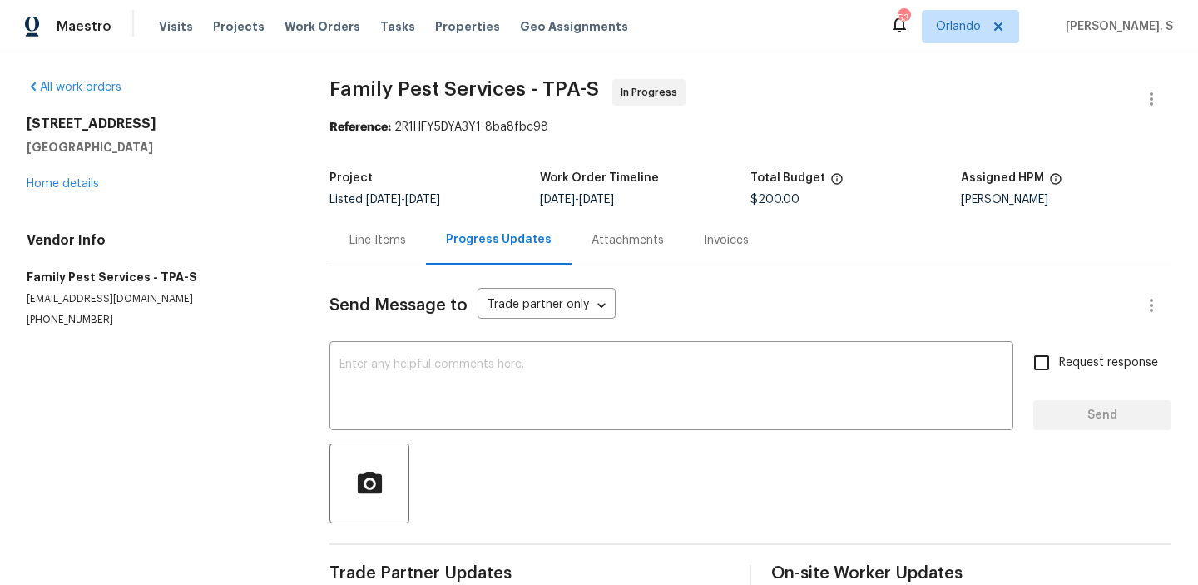
click at [469, 220] on div "Progress Updates" at bounding box center [499, 239] width 146 height 49
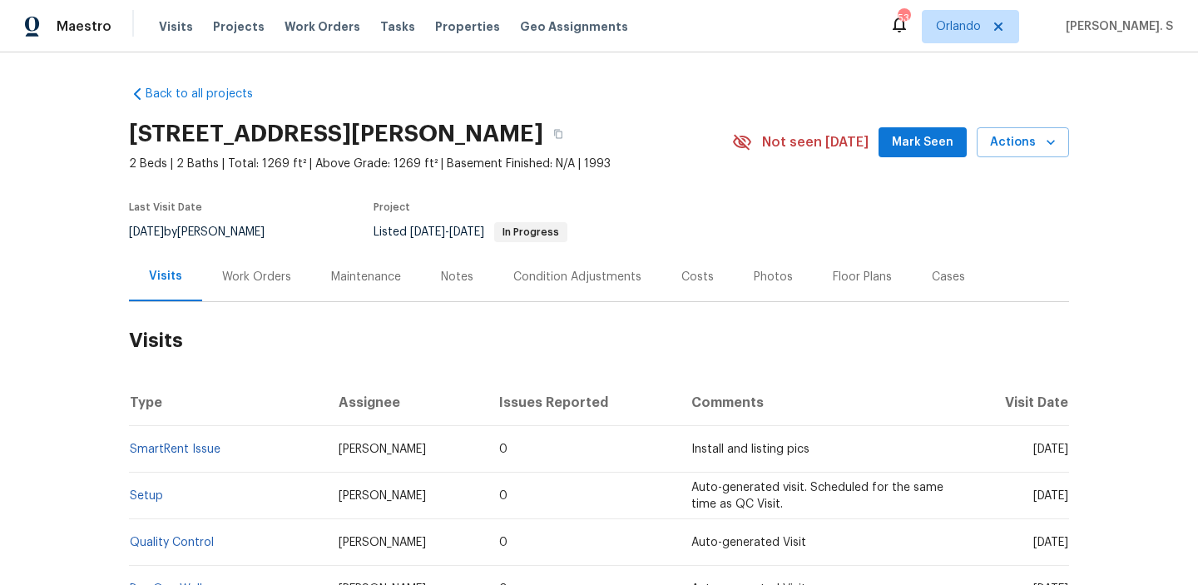
click at [280, 250] on div "Last Visit Date 7/23/2025 by Craig Edwards Project Listed 8/15/2025 - 8/18/2025…" at bounding box center [411, 222] width 564 height 60
click at [274, 266] on div "Work Orders" at bounding box center [256, 276] width 109 height 49
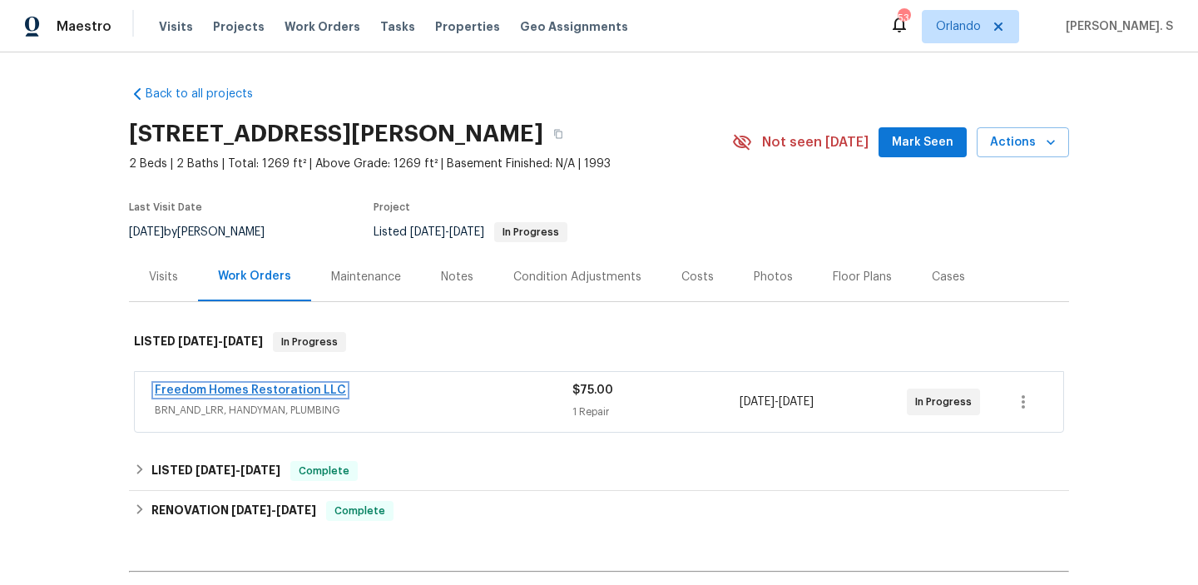
click at [278, 393] on link "Freedom Homes Restoration LLC" at bounding box center [250, 390] width 191 height 12
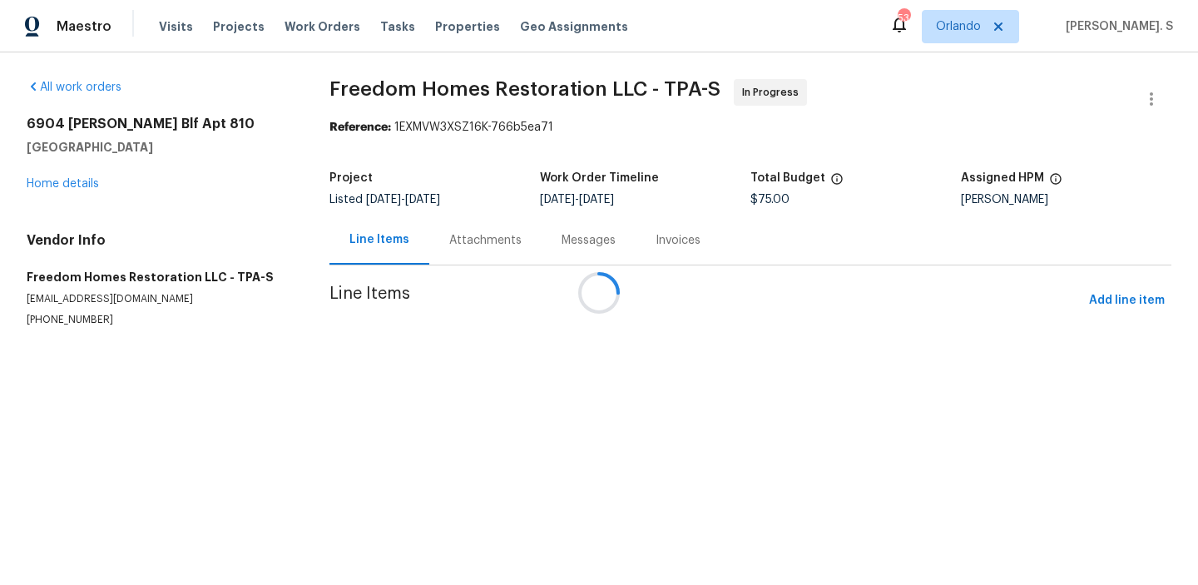
click at [465, 260] on div at bounding box center [599, 292] width 1198 height 585
click at [465, 260] on div "Attachments" at bounding box center [485, 239] width 112 height 49
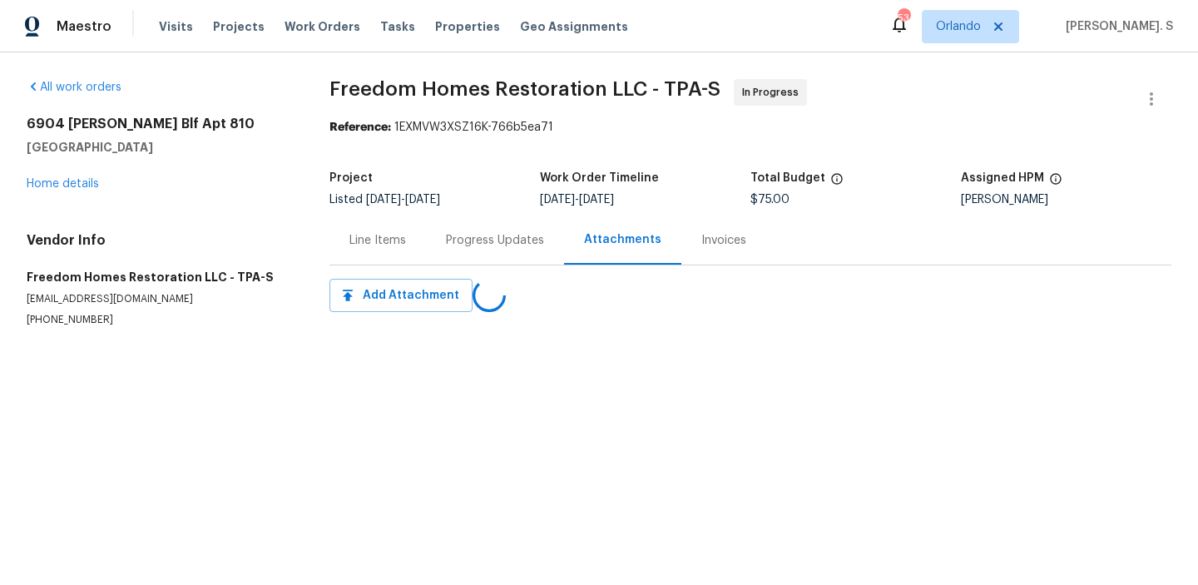
click at [465, 260] on div "Progress Updates" at bounding box center [495, 239] width 138 height 49
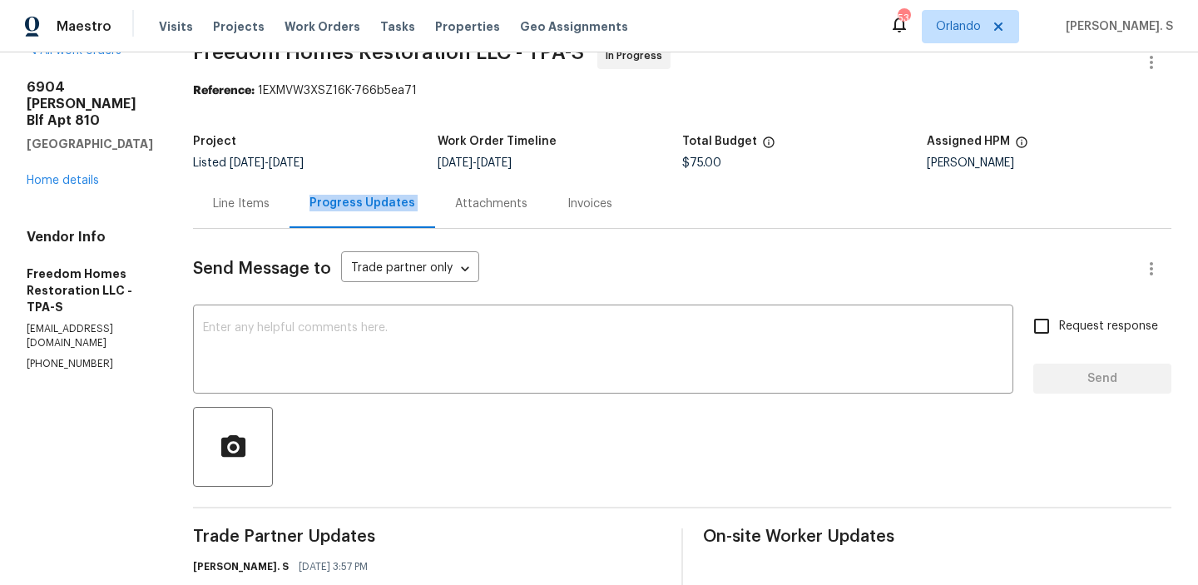
scroll to position [61, 0]
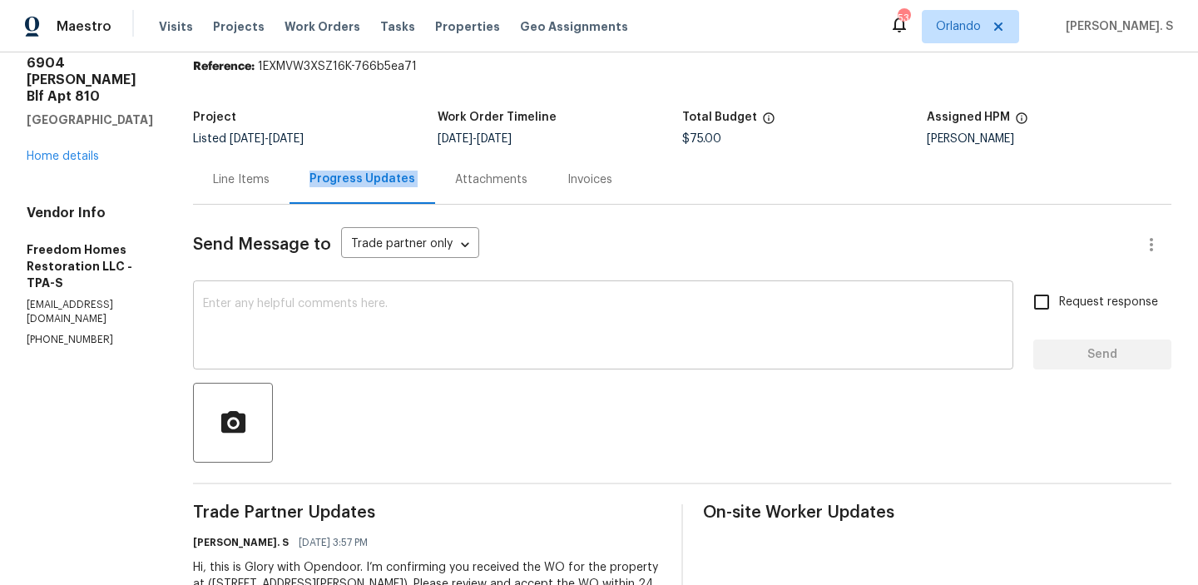
click at [438, 340] on textarea at bounding box center [603, 327] width 800 height 58
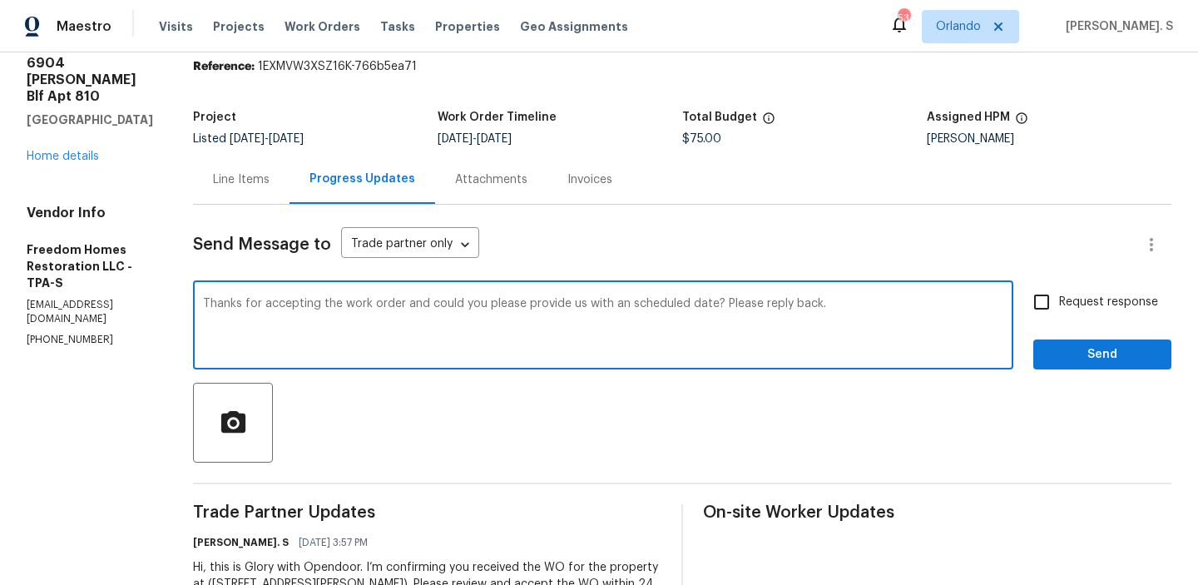
scroll to position [0, 0]
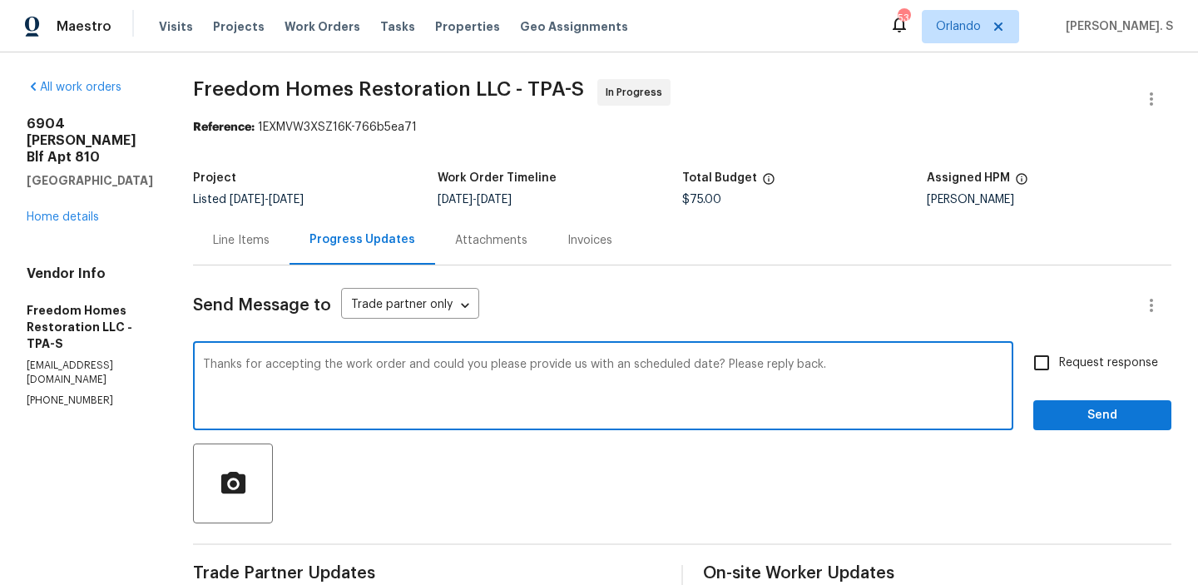
click at [0, 0] on div "a" at bounding box center [0, 0] width 0 height 0
click at [539, 368] on textarea "Thanks for accepting the work order and could you please provide us with a sche…" at bounding box center [603, 387] width 800 height 58
click at [588, 365] on textarea "Thanks for accepting the work order and could you please confirm if us with a s…" at bounding box center [603, 387] width 800 height 58
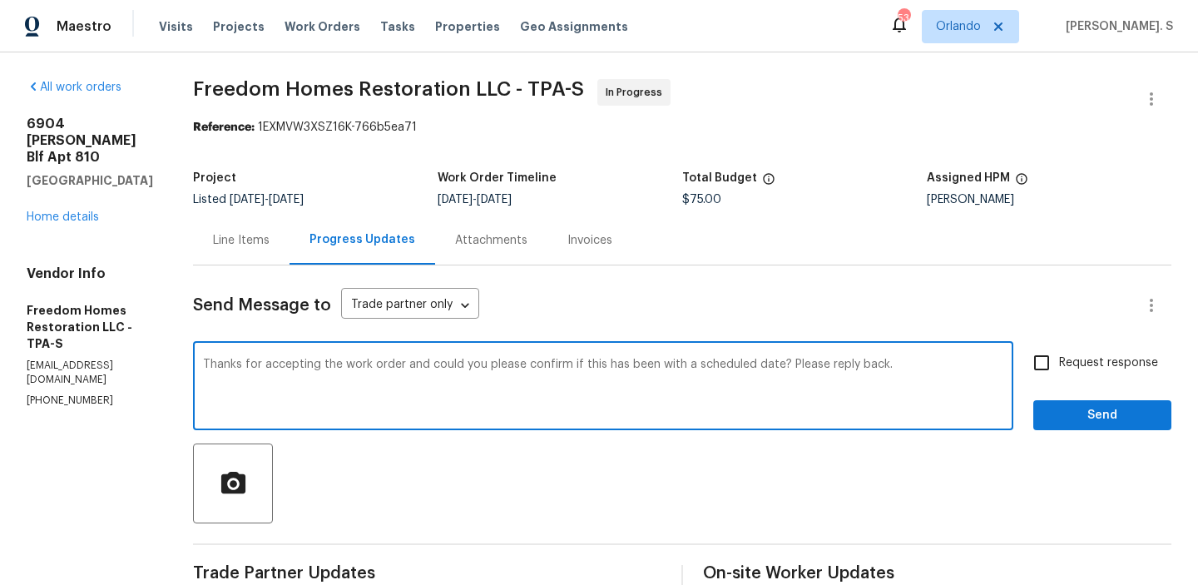
click at [0, 0] on div "it for" at bounding box center [0, 0] width 0 height 0
drag, startPoint x: 575, startPoint y: 363, endPoint x: 795, endPoint y: 364, distance: 220.4
click at [795, 364] on textarea "Thanks for accepting the work order and could you please confirm it for this ha…" at bounding box center [603, 387] width 800 height 58
click at [0, 0] on div "and ," at bounding box center [0, 0] width 0 height 0
click at [0, 0] on qb-div "Add Punctuation so ," at bounding box center [0, 0] width 0 height 0
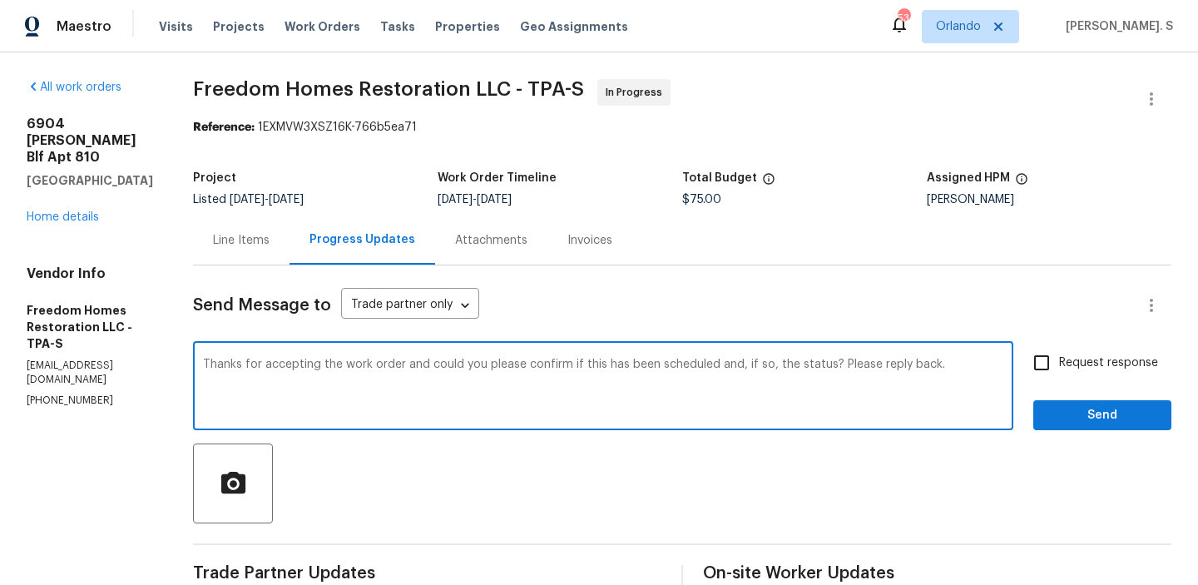
type textarea "Thanks for accepting the work order and could you please confirm if this has be…"
click at [1075, 364] on span "Request response" at bounding box center [1108, 362] width 99 height 17
click at [1059, 364] on input "Request response" at bounding box center [1041, 362] width 35 height 35
checkbox input "true"
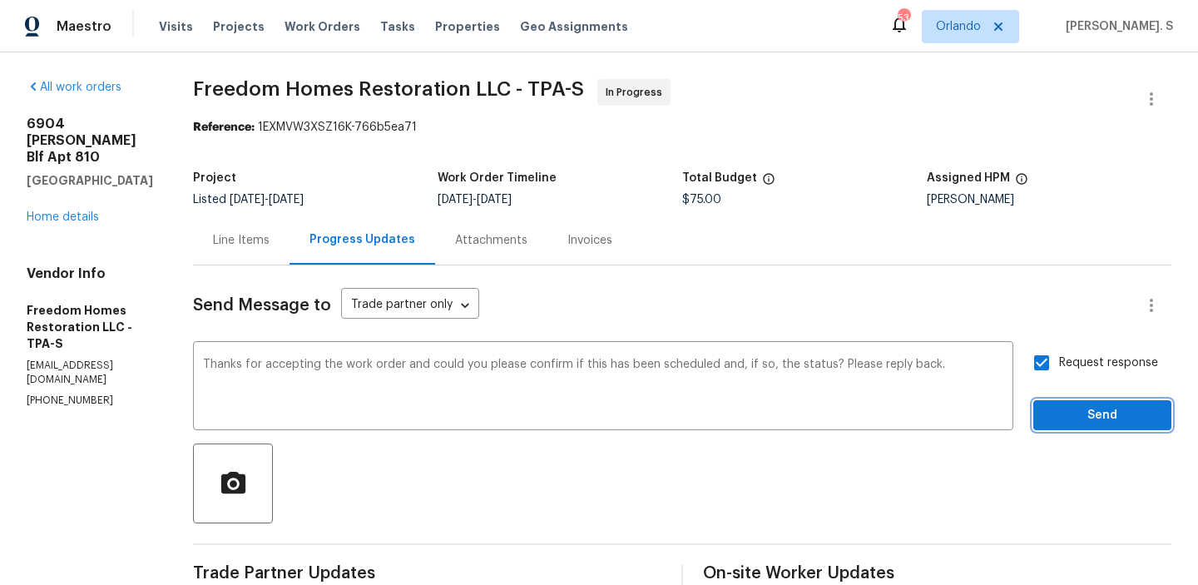
click at [1096, 409] on span "Send" at bounding box center [1101, 415] width 111 height 21
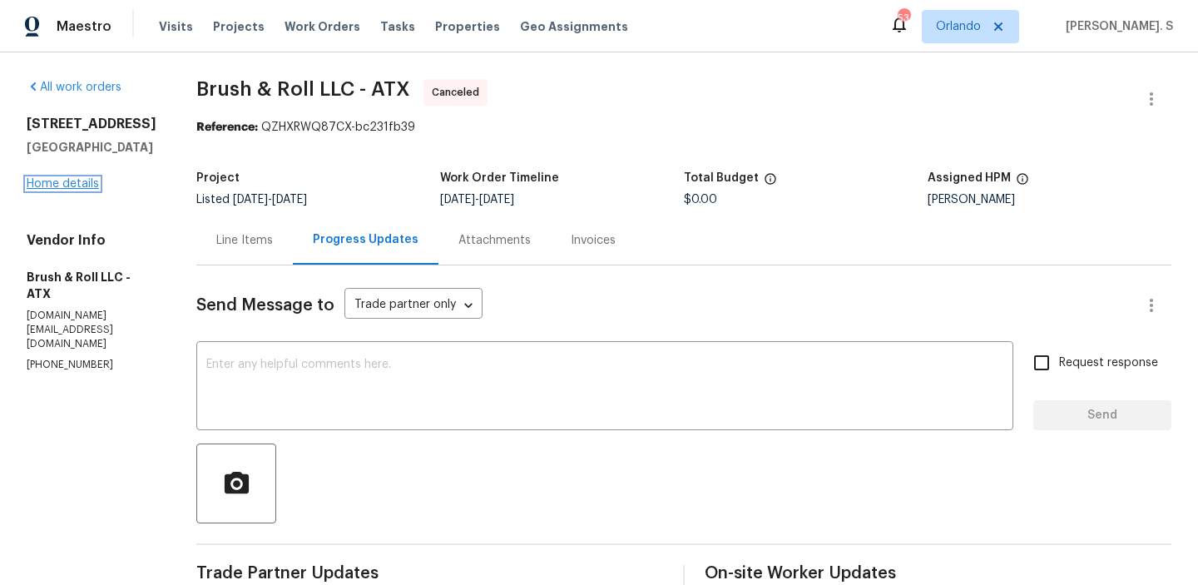
click at [43, 190] on link "Home details" at bounding box center [63, 184] width 72 height 12
click at [47, 192] on div "[STREET_ADDRESS] Home details" at bounding box center [92, 154] width 130 height 77
click at [68, 190] on link "Home details" at bounding box center [63, 184] width 72 height 12
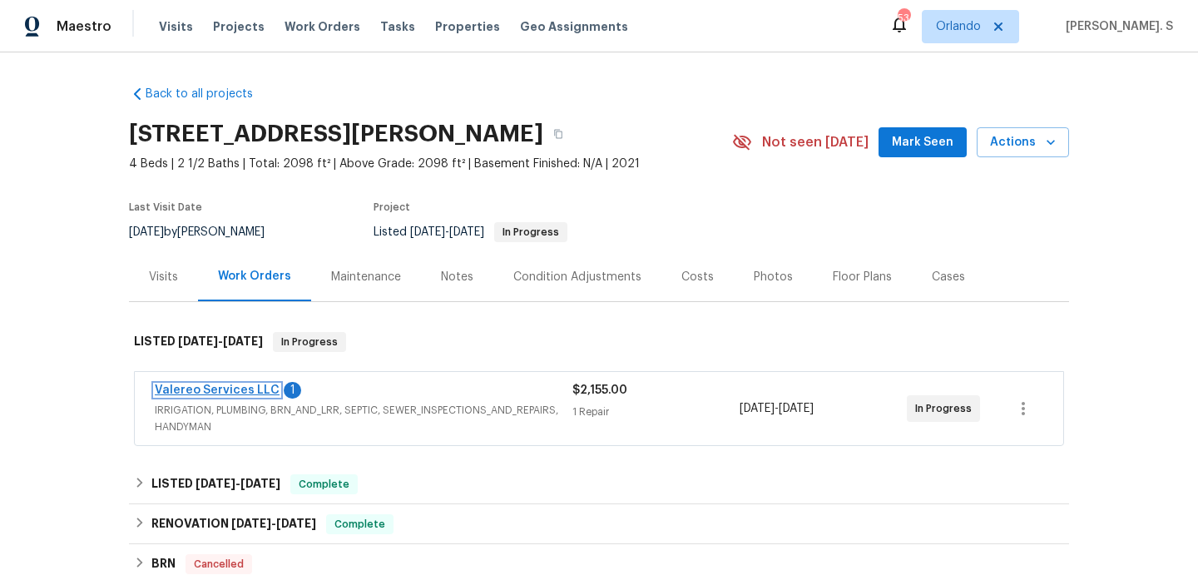
click at [227, 390] on link "Valereo Services LLC" at bounding box center [217, 390] width 125 height 12
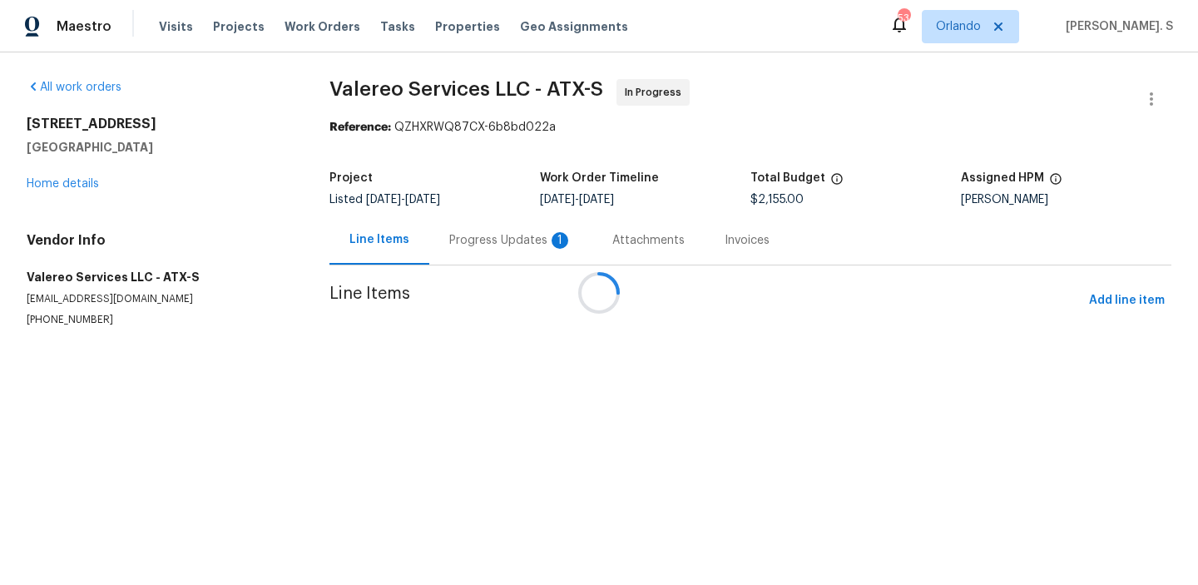
click at [454, 227] on div at bounding box center [599, 292] width 1198 height 585
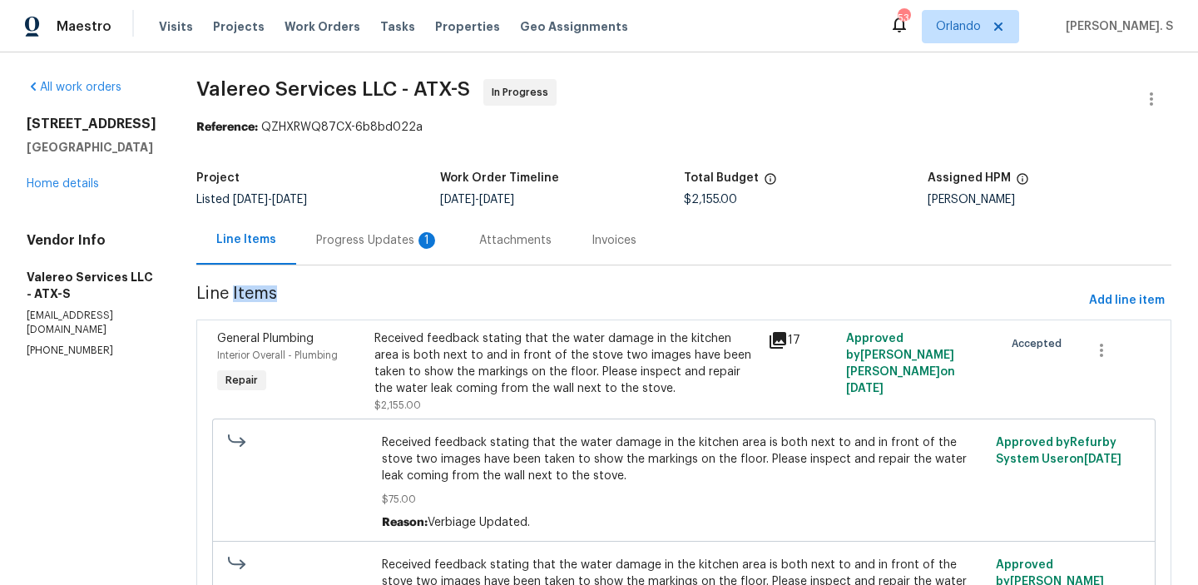
click at [459, 227] on div "Attachments" at bounding box center [515, 239] width 112 height 49
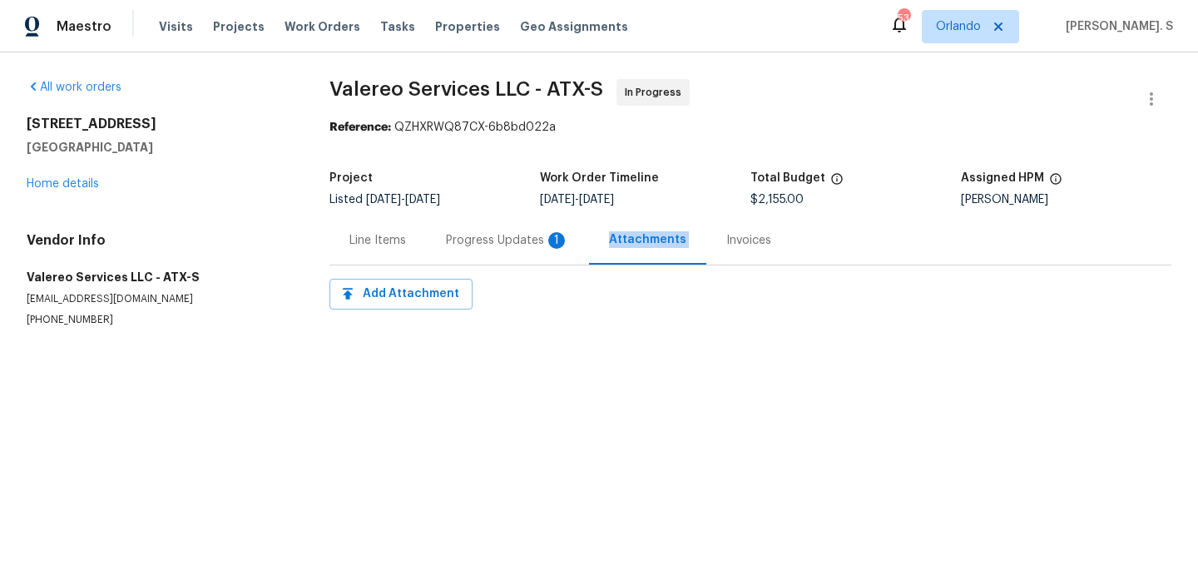
click at [454, 228] on div "Progress Updates 1" at bounding box center [507, 239] width 163 height 49
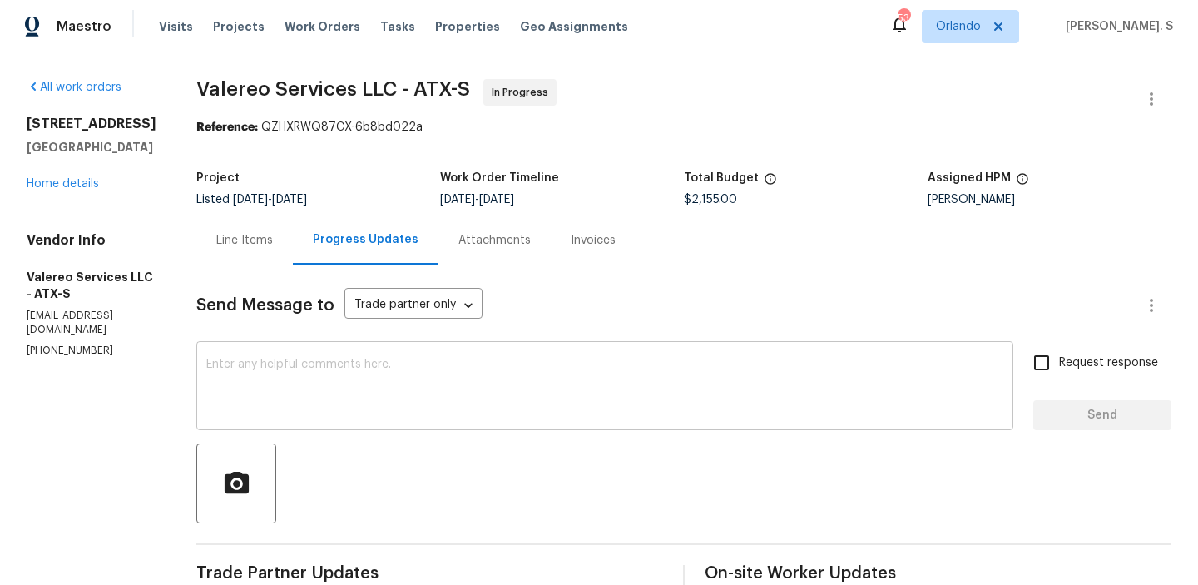
click at [363, 363] on textarea at bounding box center [604, 387] width 797 height 58
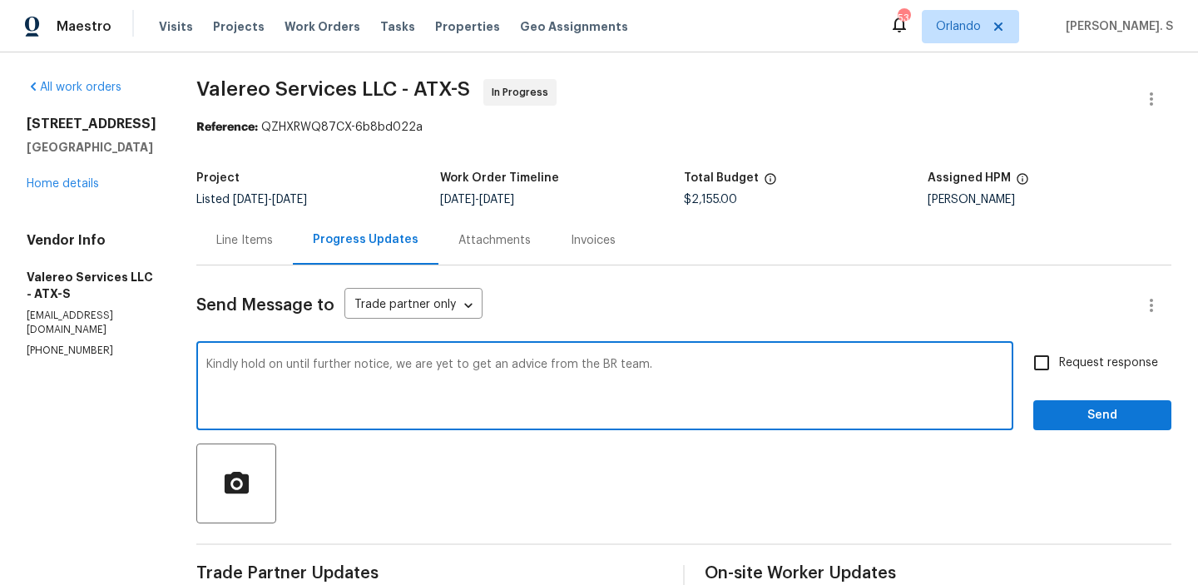
click at [0, 0] on qb-div "Replace with notice;" at bounding box center [0, 0] width 0 height 0
type textarea "Kindly hold on until further notice; we are yet to get an advice from the BR te…"
click at [1041, 380] on div "Request response Send" at bounding box center [1102, 387] width 138 height 85
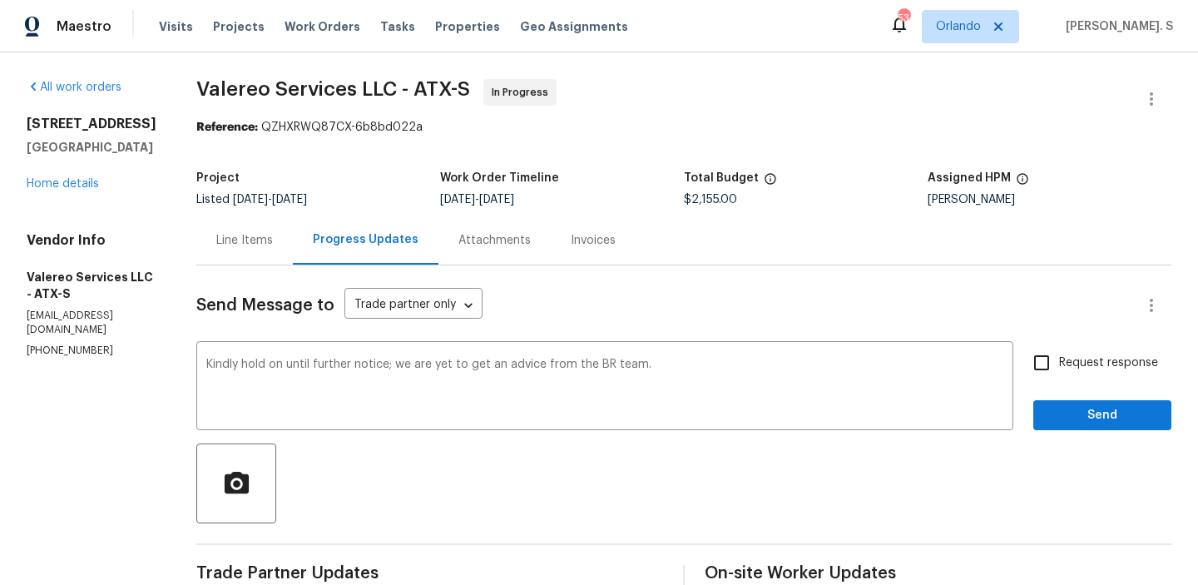
click at [1063, 364] on span "Request response" at bounding box center [1108, 362] width 99 height 17
click at [1059, 364] on input "Request response" at bounding box center [1041, 362] width 35 height 35
checkbox input "true"
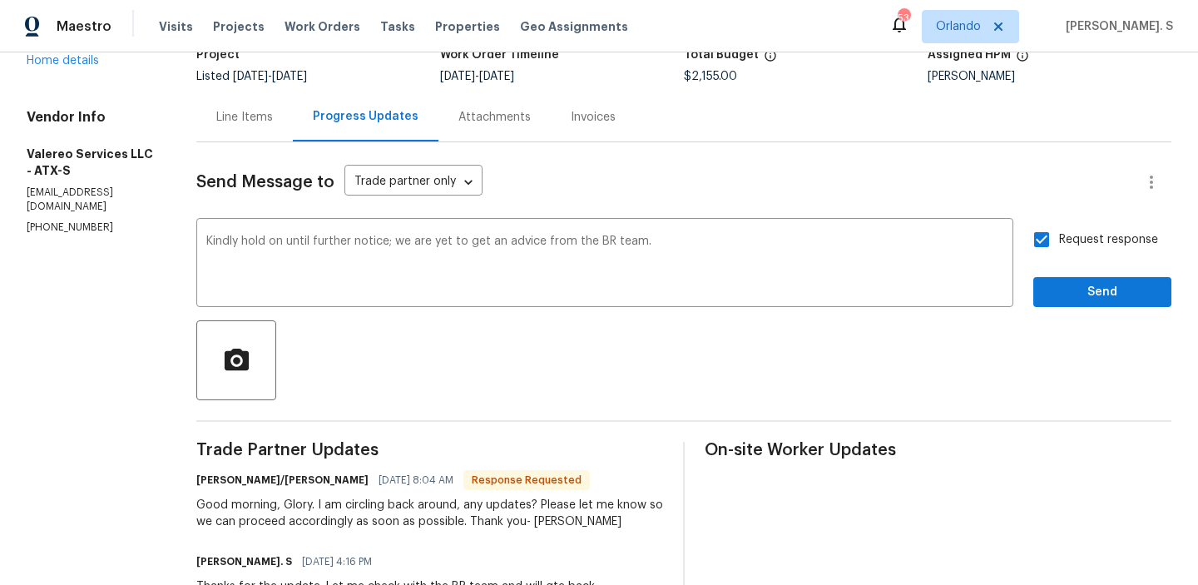
scroll to position [255, 0]
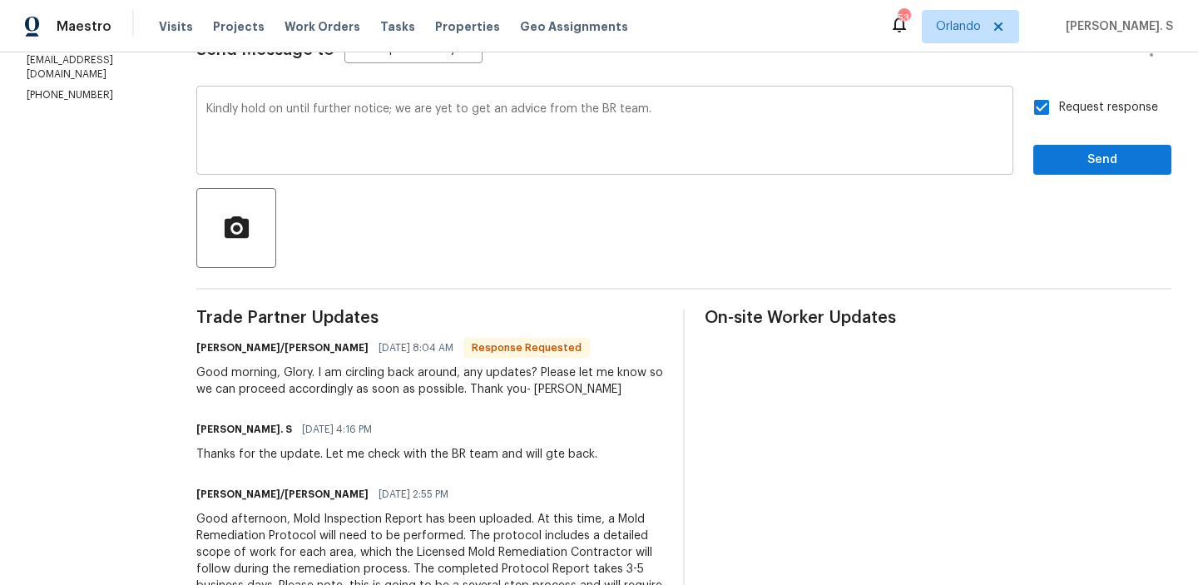
click at [0, 0] on div "Correct the article an Ignore Rewrite sentence" at bounding box center [0, 0] width 0 height 0
click at [0, 0] on div "an" at bounding box center [0, 0] width 0 height 0
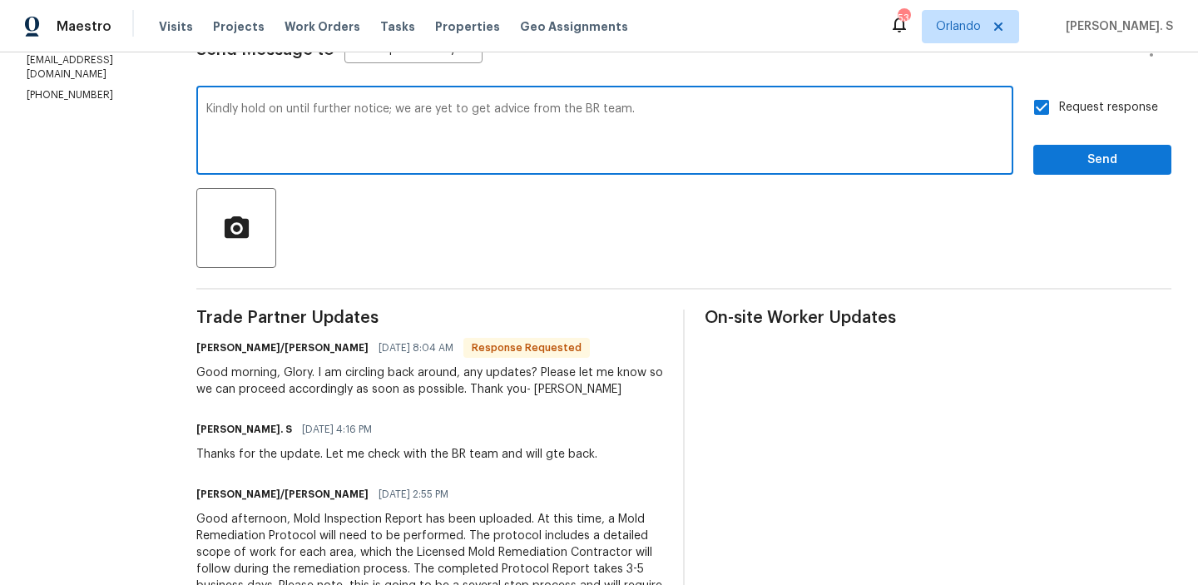
type textarea "Kindly hold on until further notice; we are yet to get advice from the BR team."
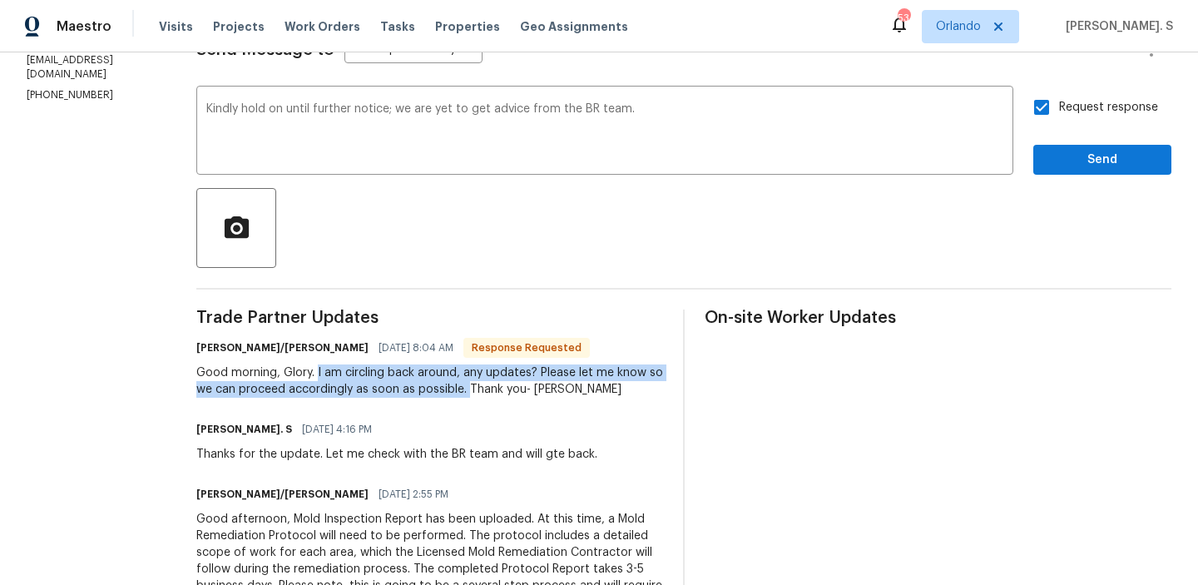
drag, startPoint x: 302, startPoint y: 373, endPoint x: 452, endPoint y: 385, distance: 150.2
click at [452, 385] on div "Good morning, Glory. I am circling back around, any updates? Please let me know…" at bounding box center [429, 380] width 467 height 33
copy div "I am circling back around, any updates? Please let me know so we can proceed ac…"
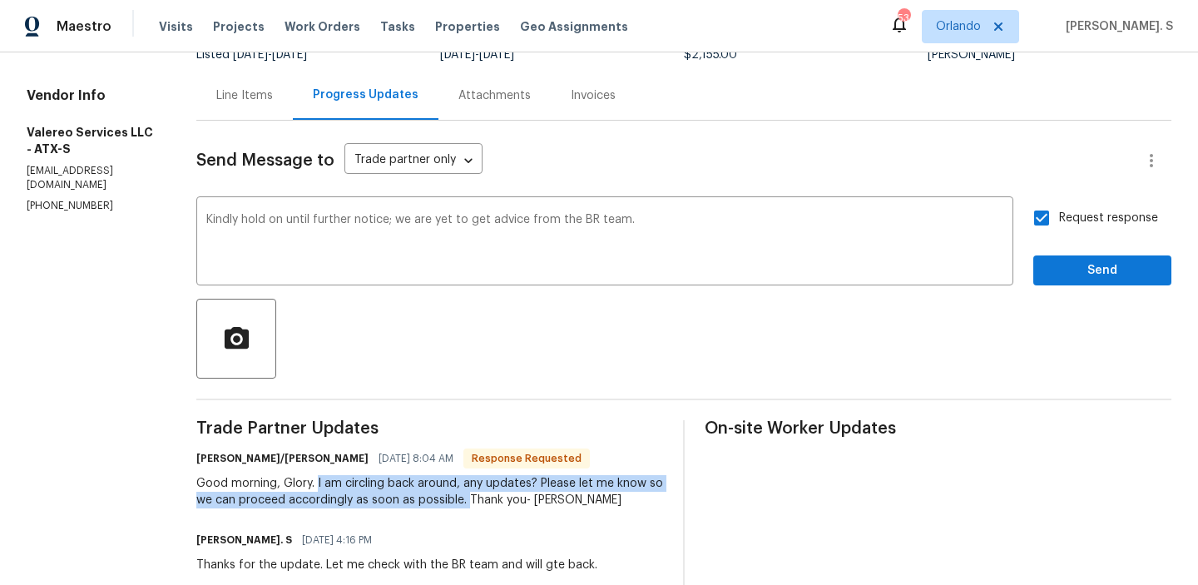
scroll to position [0, 0]
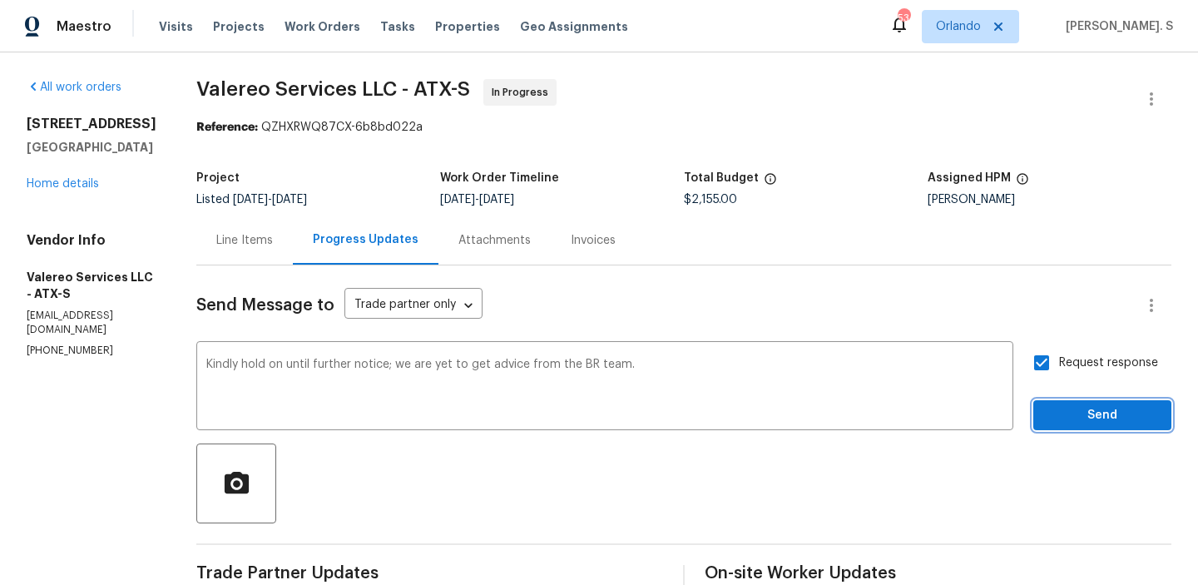
click at [1098, 412] on span "Send" at bounding box center [1101, 415] width 111 height 21
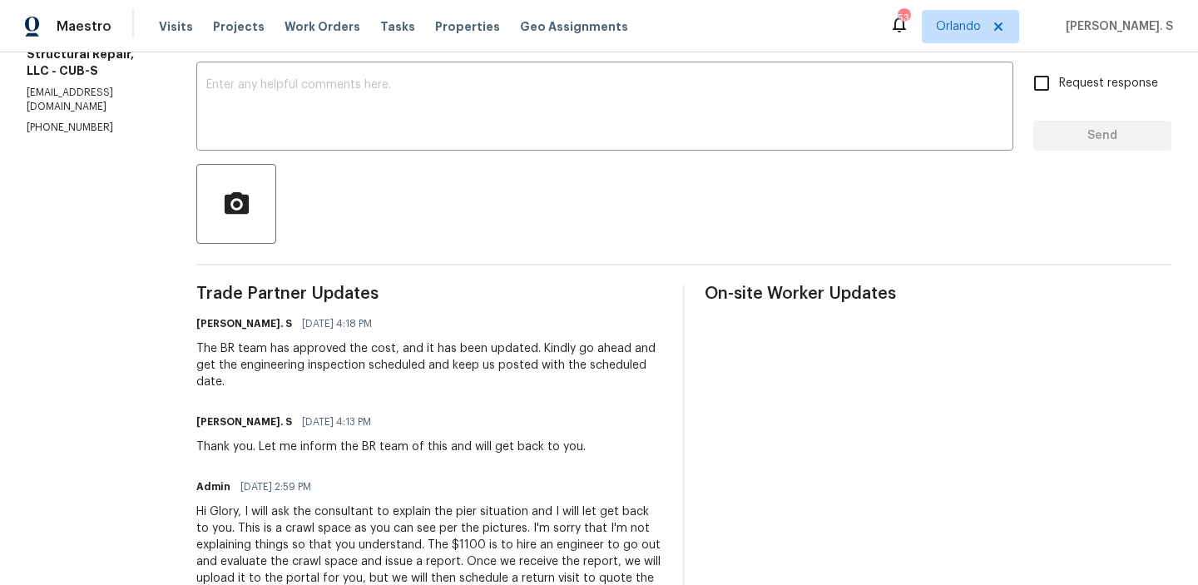
scroll to position [202, 0]
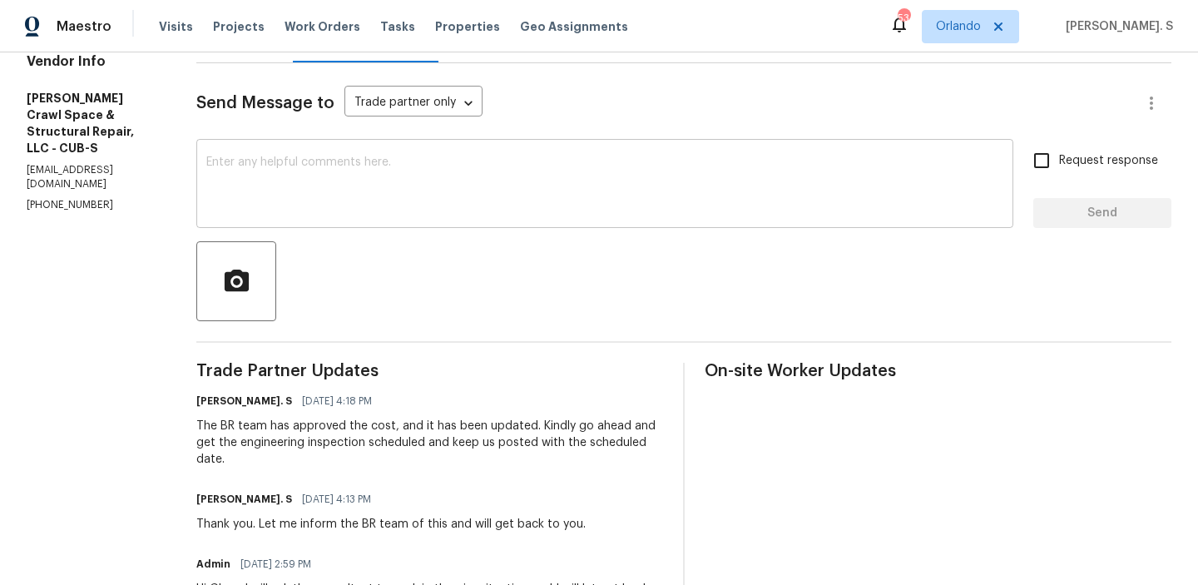
click at [344, 151] on div "x ​" at bounding box center [604, 185] width 817 height 85
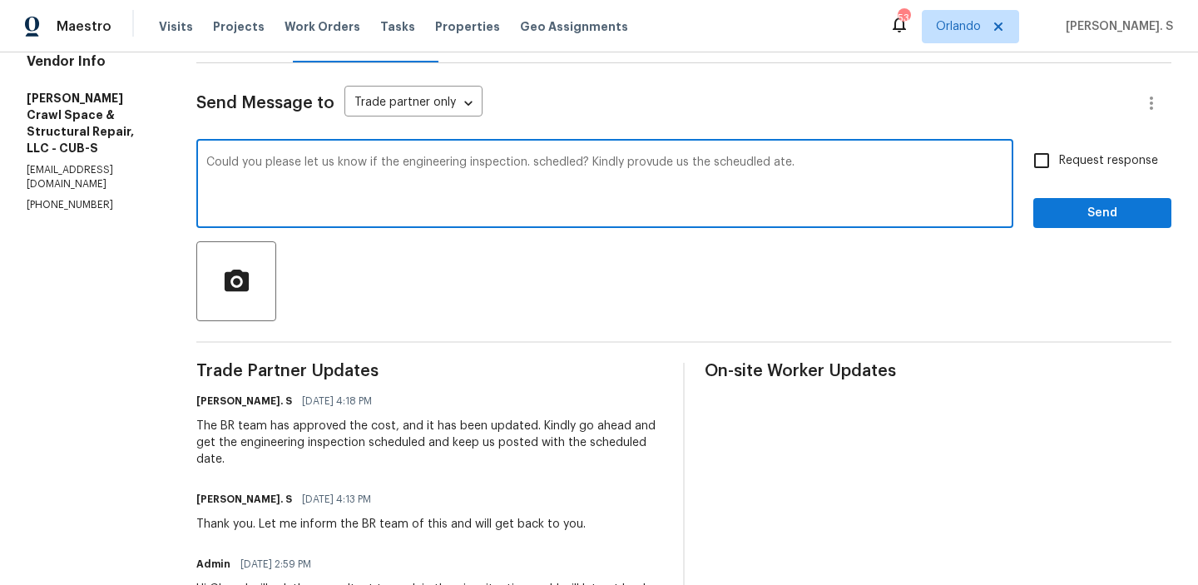
click at [0, 0] on span "Replace with" at bounding box center [0, 0] width 0 height 0
click at [0, 0] on div "provide" at bounding box center [0, 0] width 0 height 0
click at [774, 177] on textarea "Could you please let us know if the engineering inspection is scheduled? Kindly…" at bounding box center [604, 185] width 797 height 58
click at [0, 0] on span "scheduled date." at bounding box center [0, 0] width 0 height 0
type textarea "Could you please let us know if the engineering inspection is scheduled? Kindly…"
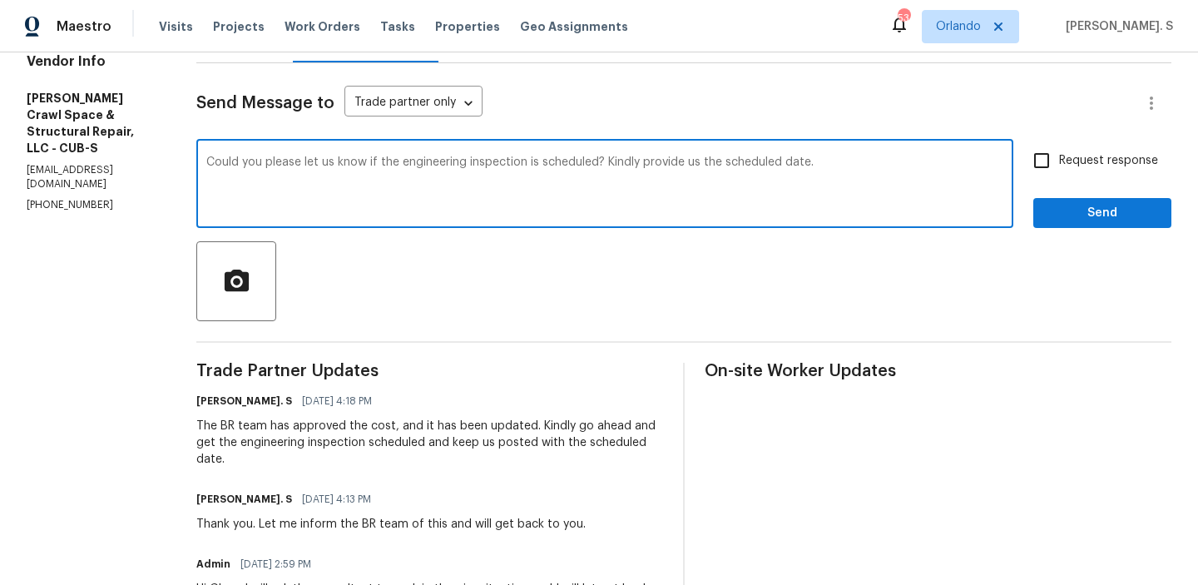
click at [1074, 161] on span "Request response" at bounding box center [1108, 160] width 99 height 17
click at [1059, 161] on input "Request response" at bounding box center [1041, 160] width 35 height 35
checkbox input "true"
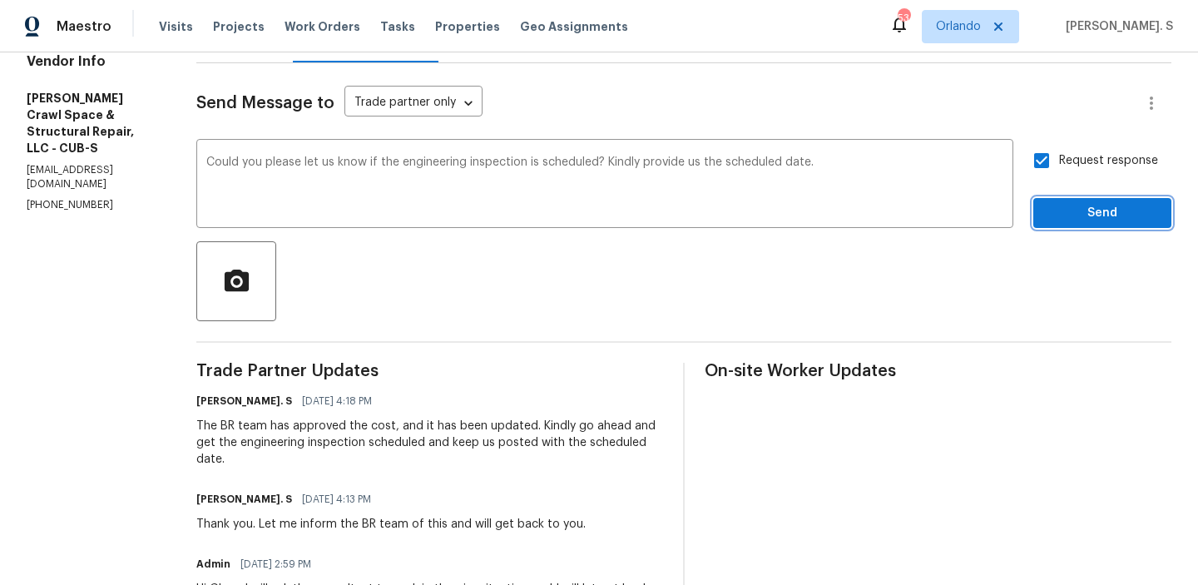
click at [1070, 224] on button "Send" at bounding box center [1102, 213] width 138 height 31
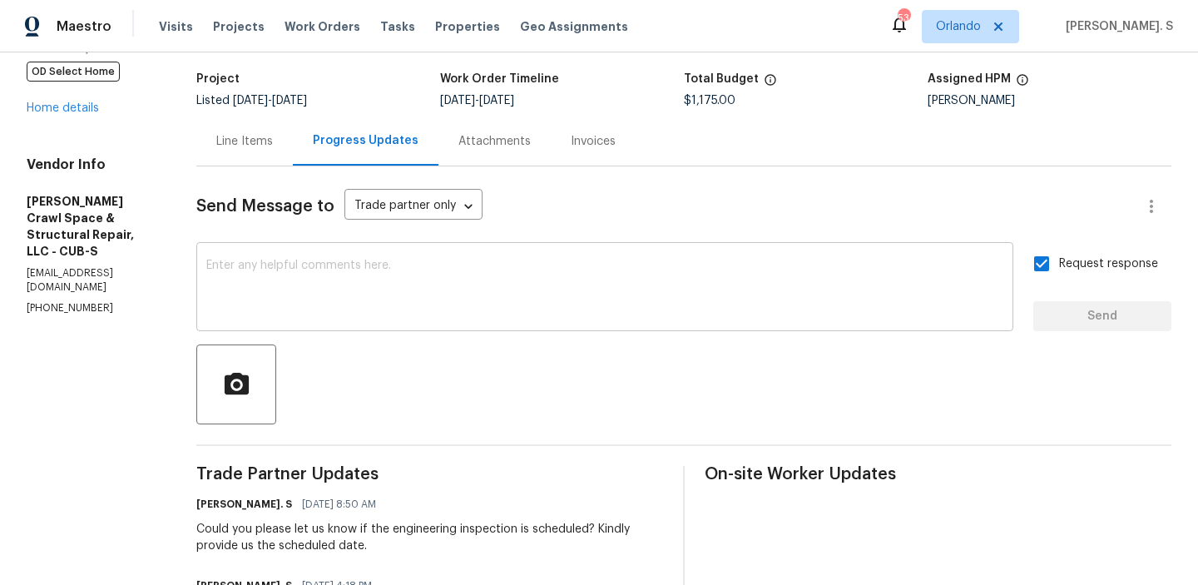
scroll to position [0, 0]
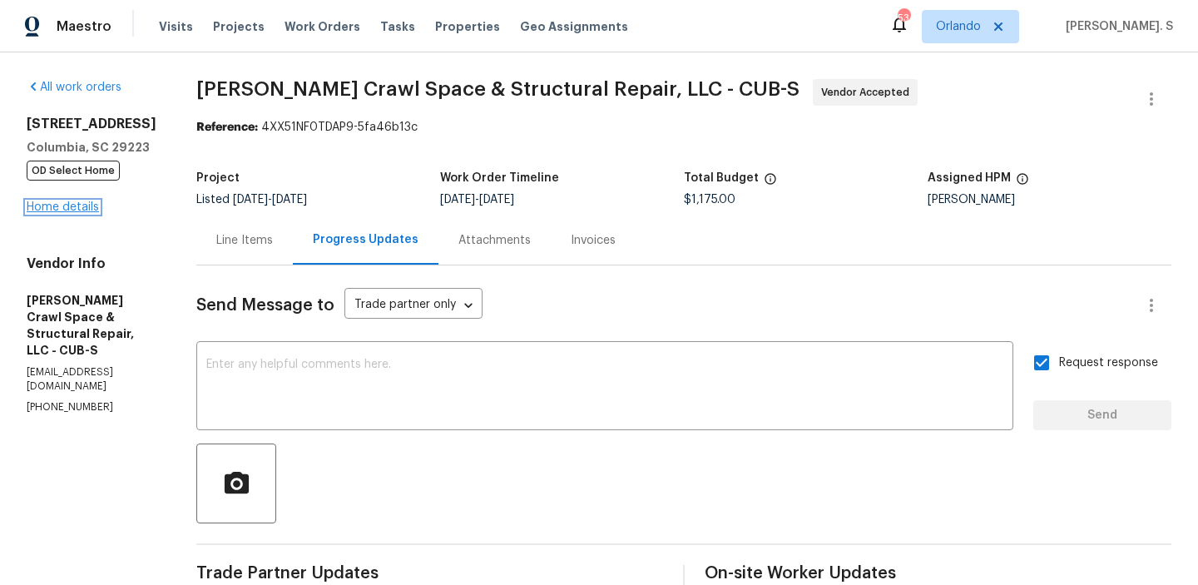
click at [55, 207] on link "Home details" at bounding box center [63, 207] width 72 height 12
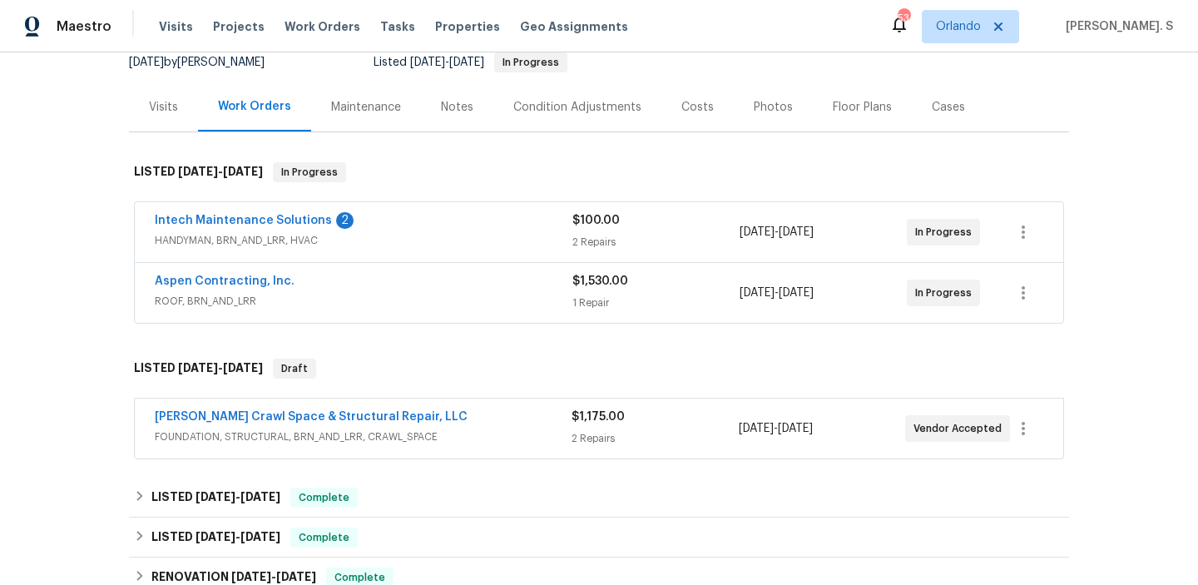
scroll to position [181, 0]
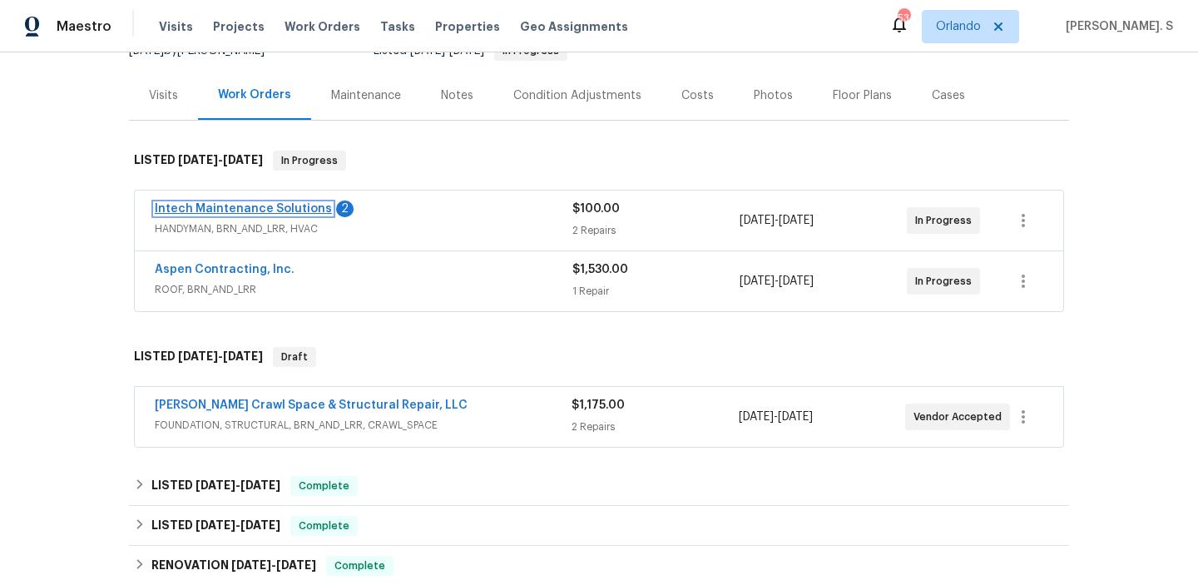
click at [243, 208] on link "Intech Maintenance Solutions" at bounding box center [243, 209] width 177 height 12
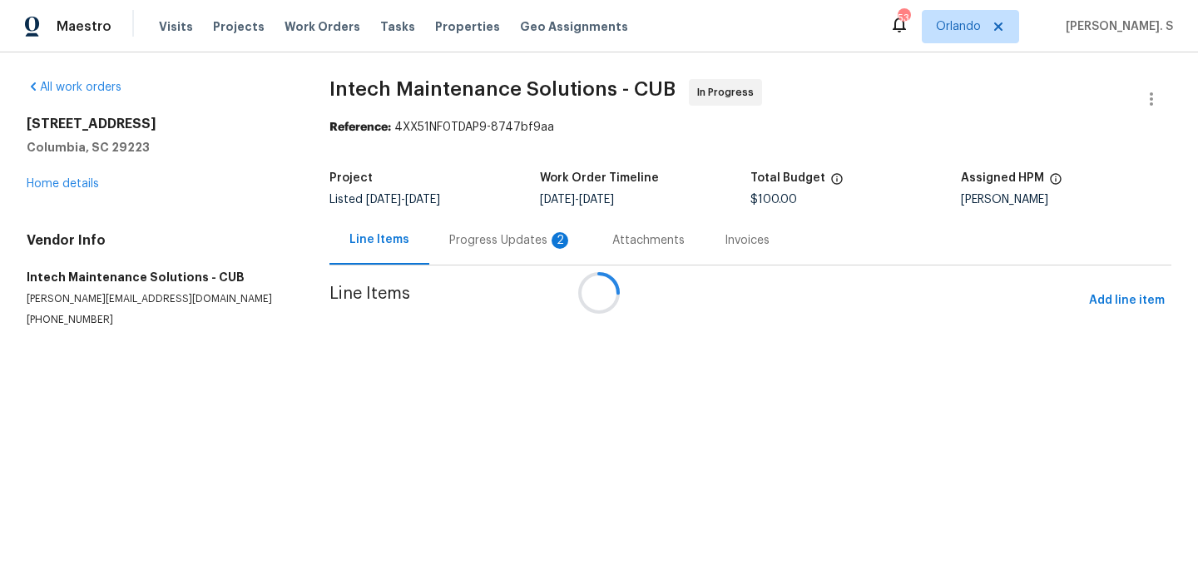
click at [462, 235] on div at bounding box center [599, 292] width 1198 height 585
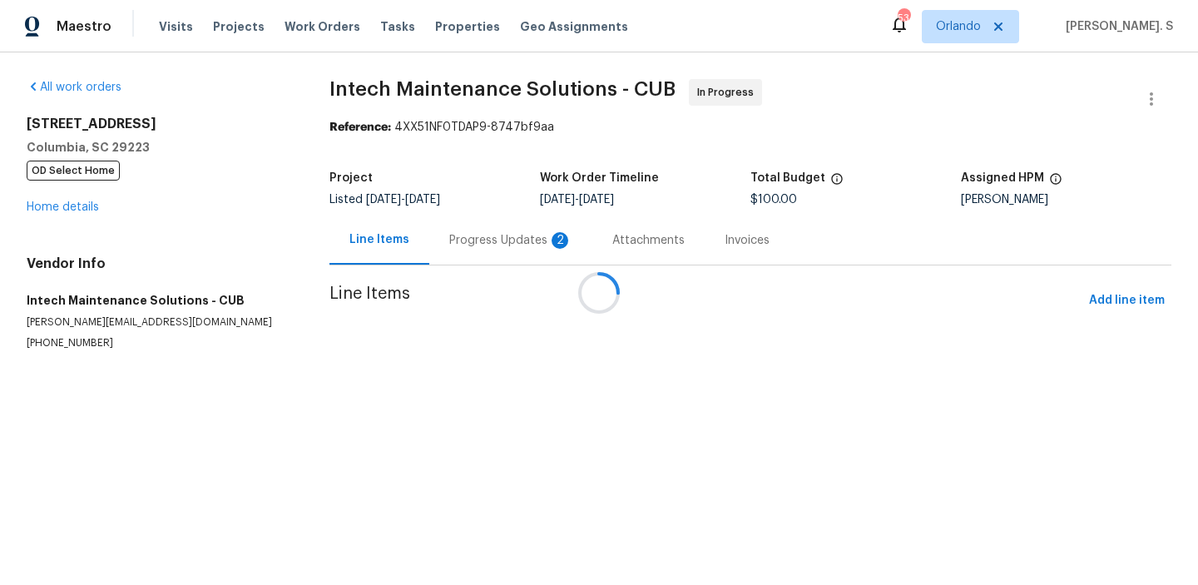
click at [462, 235] on div at bounding box center [599, 292] width 1198 height 585
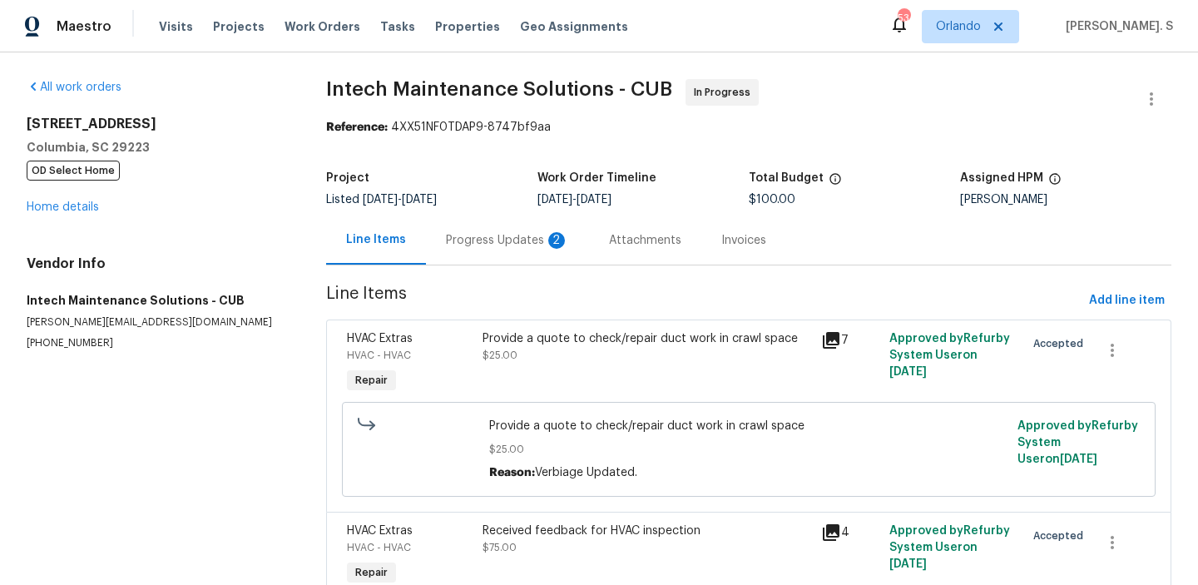
click at [462, 235] on div "Progress Updates 2" at bounding box center [507, 240] width 123 height 17
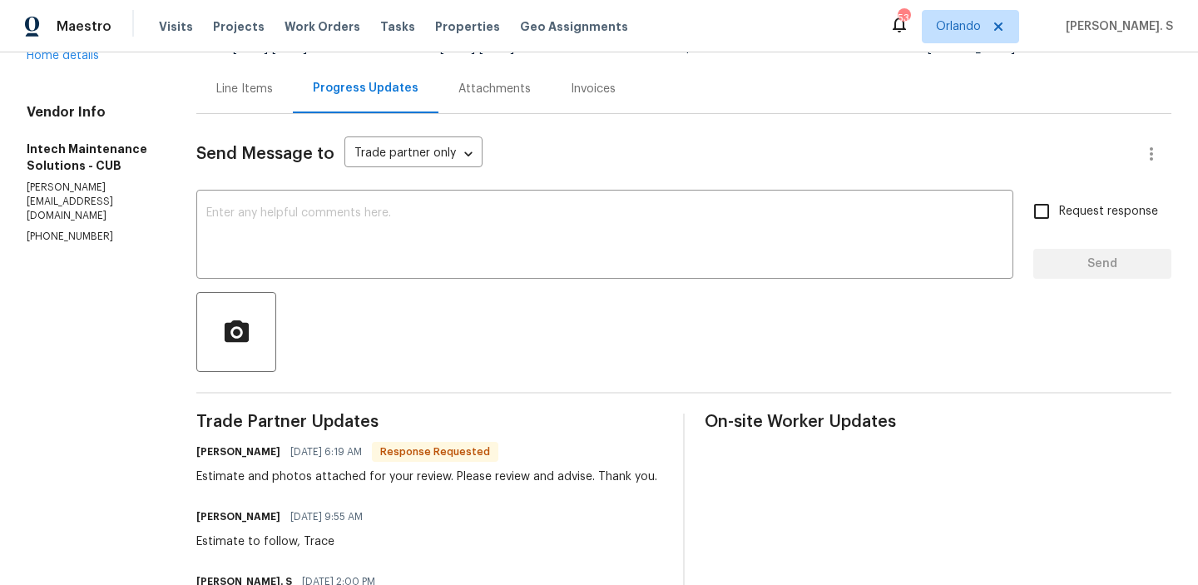
scroll to position [98, 0]
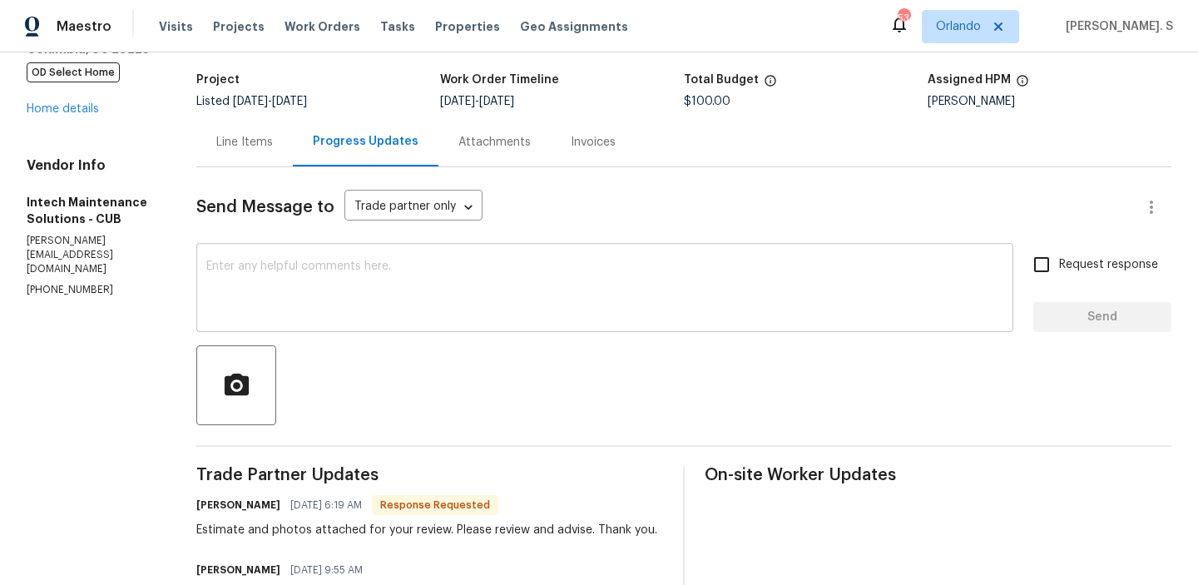
click at [430, 271] on textarea at bounding box center [604, 289] width 797 height 58
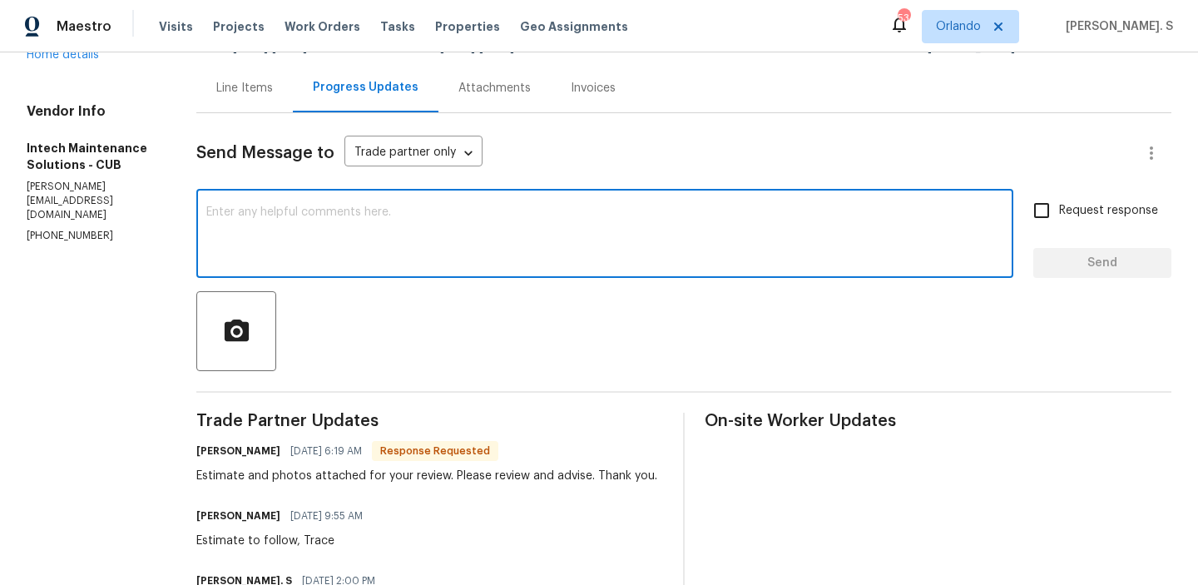
scroll to position [225, 0]
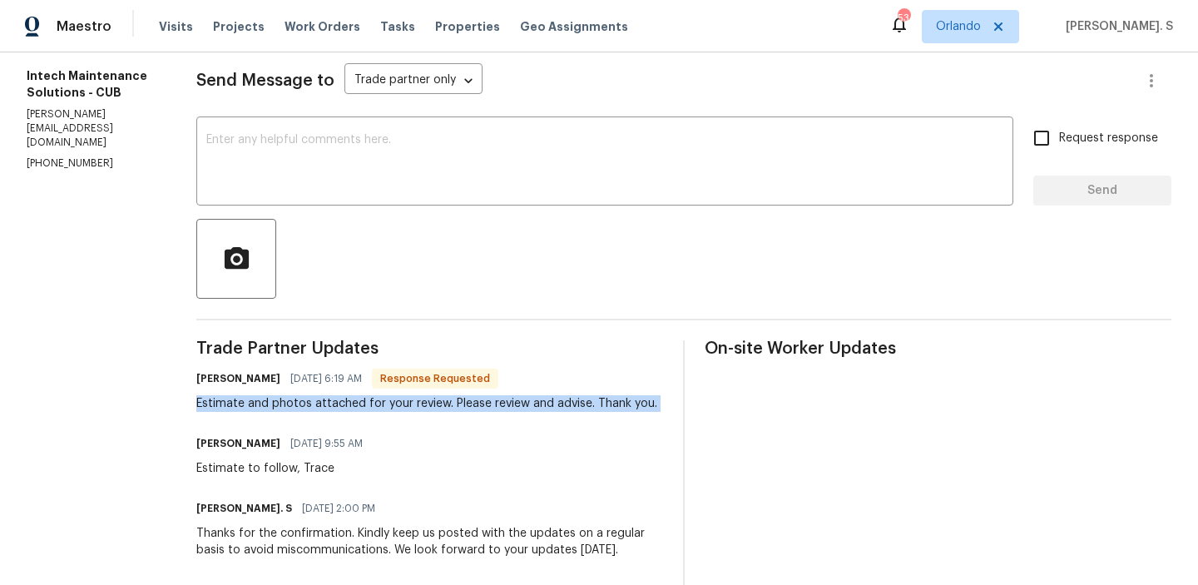
copy div "Estimate and photos attached for your review. Please review and advise. Thank y…"
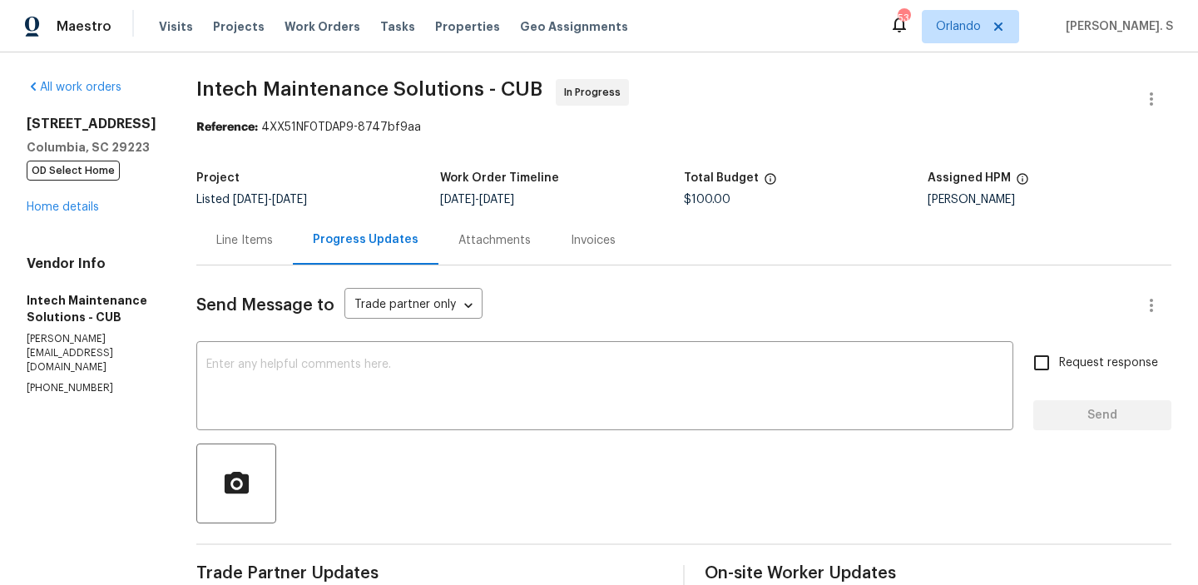
click at [482, 95] on span "Intech Maintenance Solutions - CUB" at bounding box center [369, 89] width 346 height 20
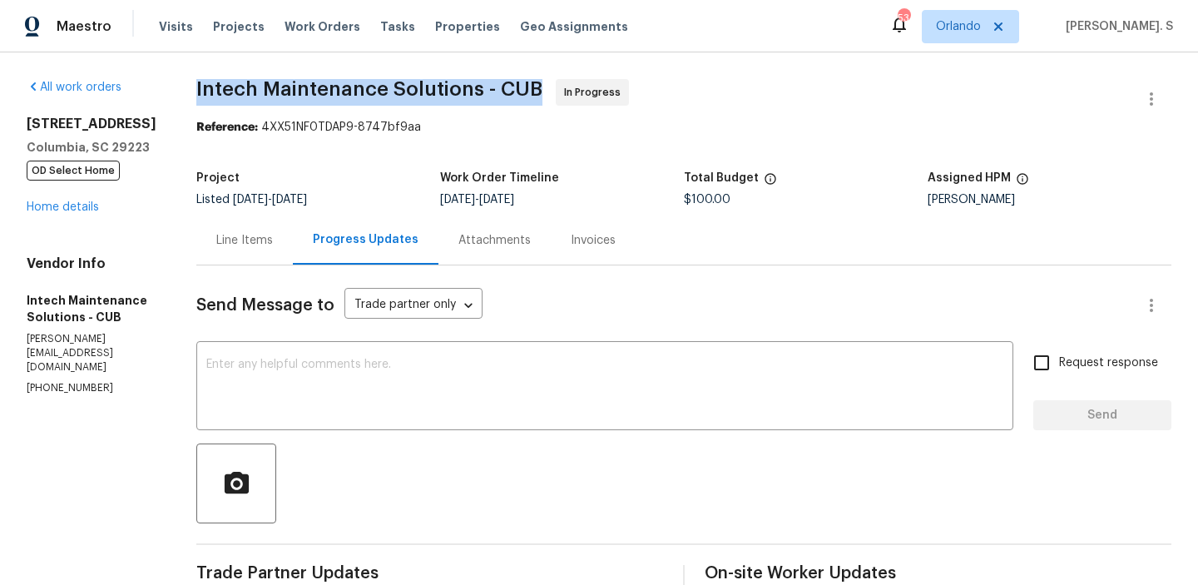
click at [482, 95] on span "Intech Maintenance Solutions - CUB" at bounding box center [369, 89] width 346 height 20
copy span "Intech Maintenance Solutions - CUB"
click at [196, 252] on div "Line Items" at bounding box center [244, 239] width 96 height 49
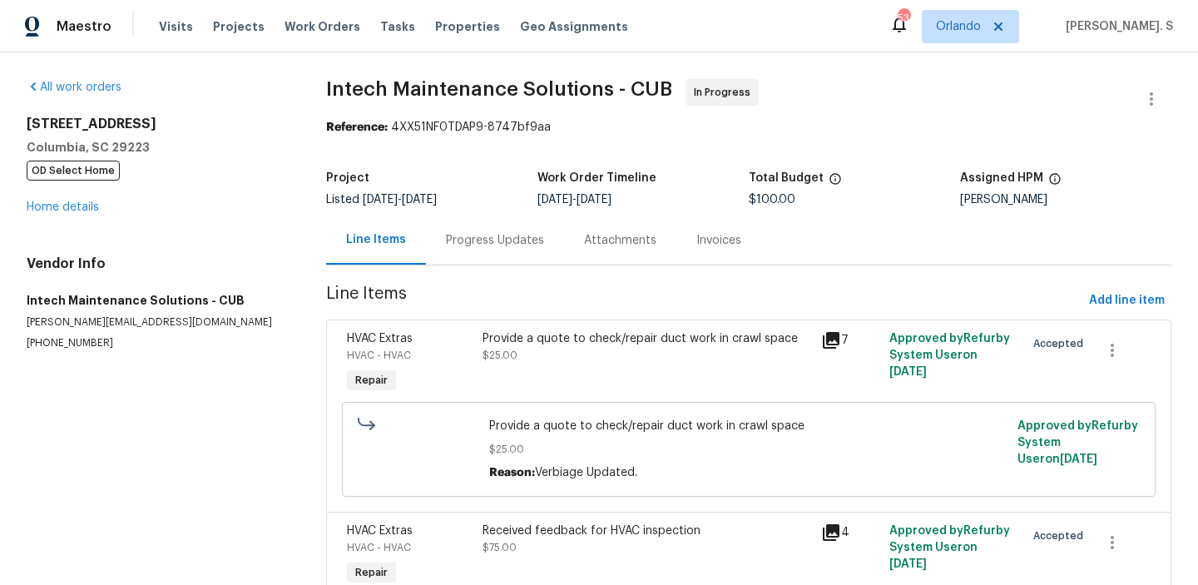
click at [529, 423] on span "Provide a quote to check/repair duct work in crawl space" at bounding box center [748, 426] width 518 height 17
copy span "Provide a quote to check/repair duct work in crawl space"
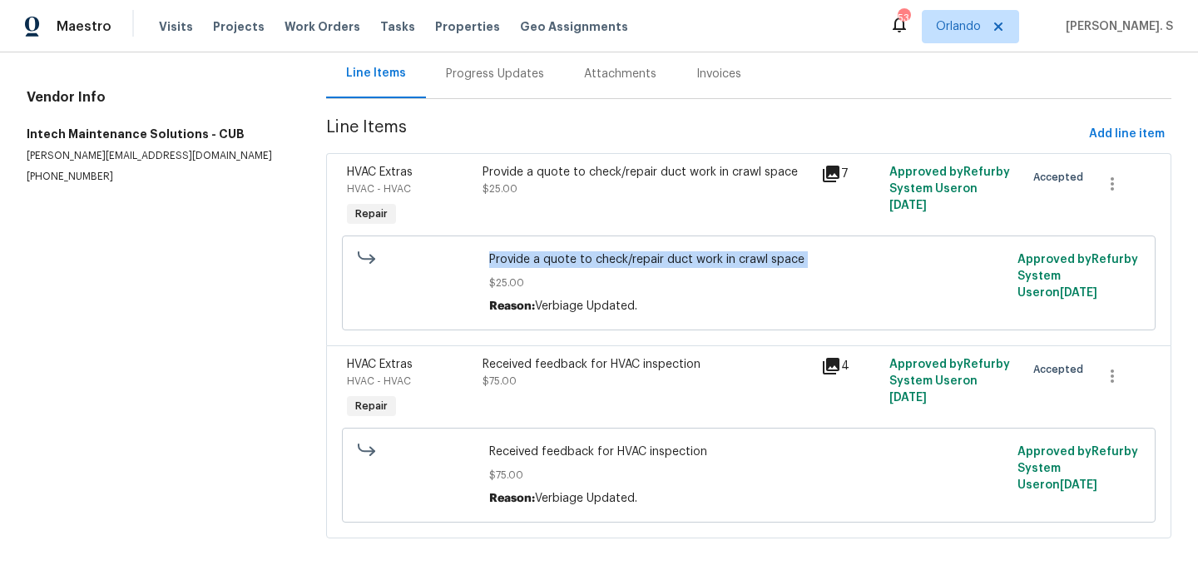
click at [613, 444] on span "Received feedback for HVAC inspection" at bounding box center [748, 451] width 518 height 17
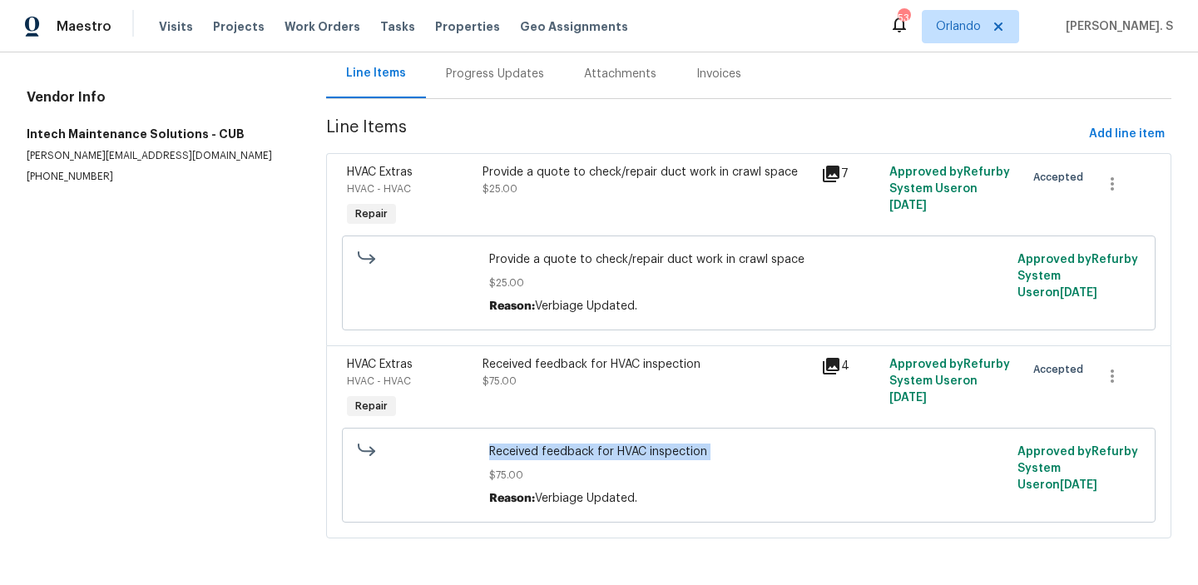
click at [613, 444] on span "Received feedback for HVAC inspection" at bounding box center [748, 451] width 518 height 17
copy span "Received feedback for HVAC inspection"
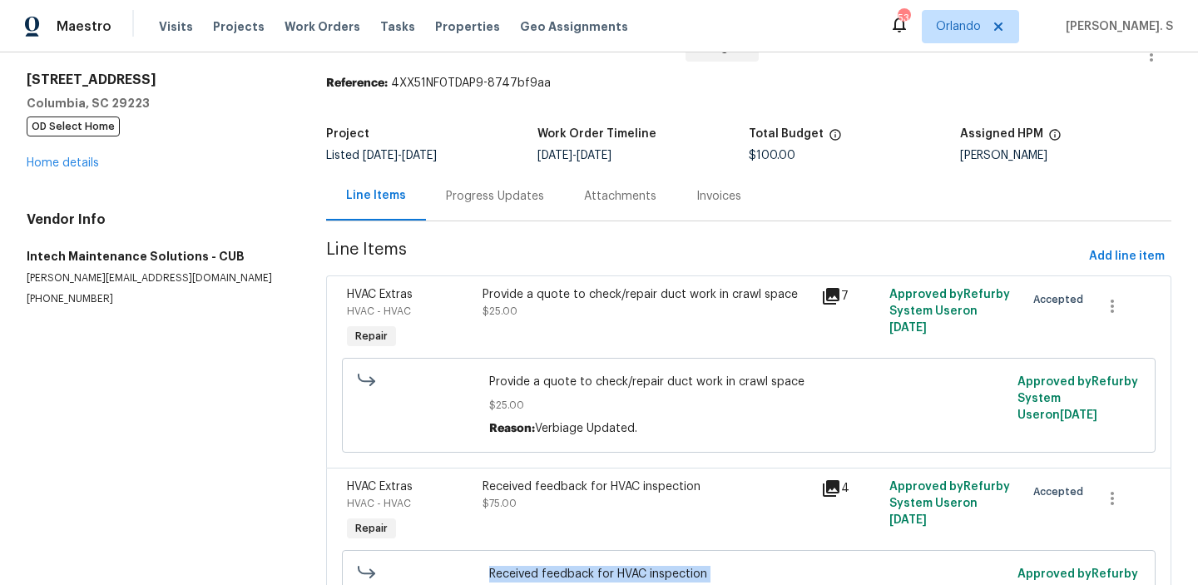
scroll to position [0, 0]
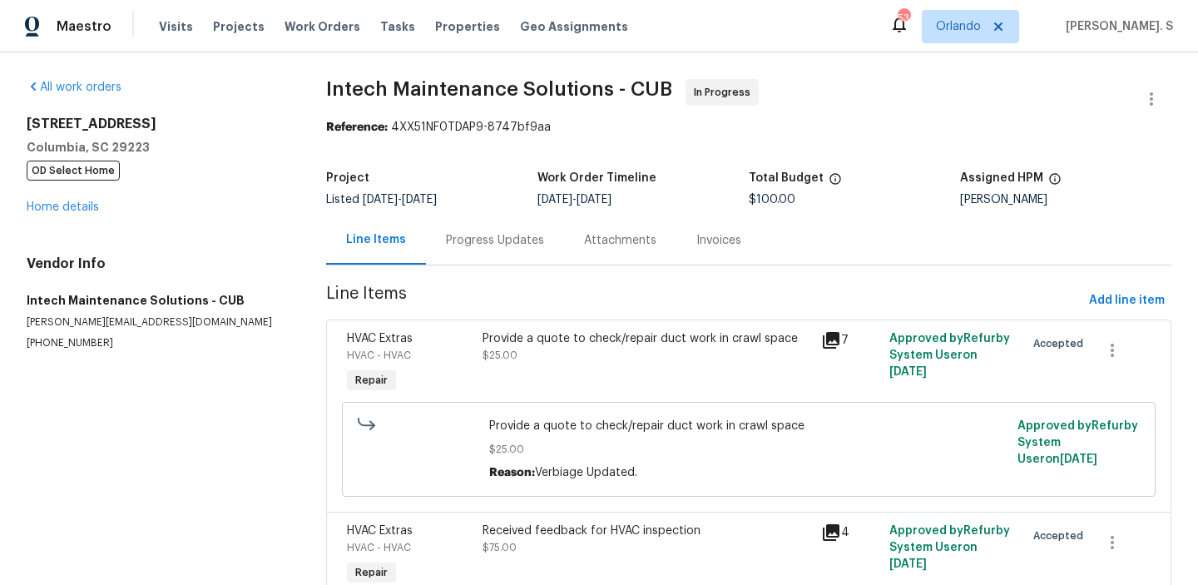
click at [491, 261] on div "Progress Updates" at bounding box center [495, 239] width 138 height 49
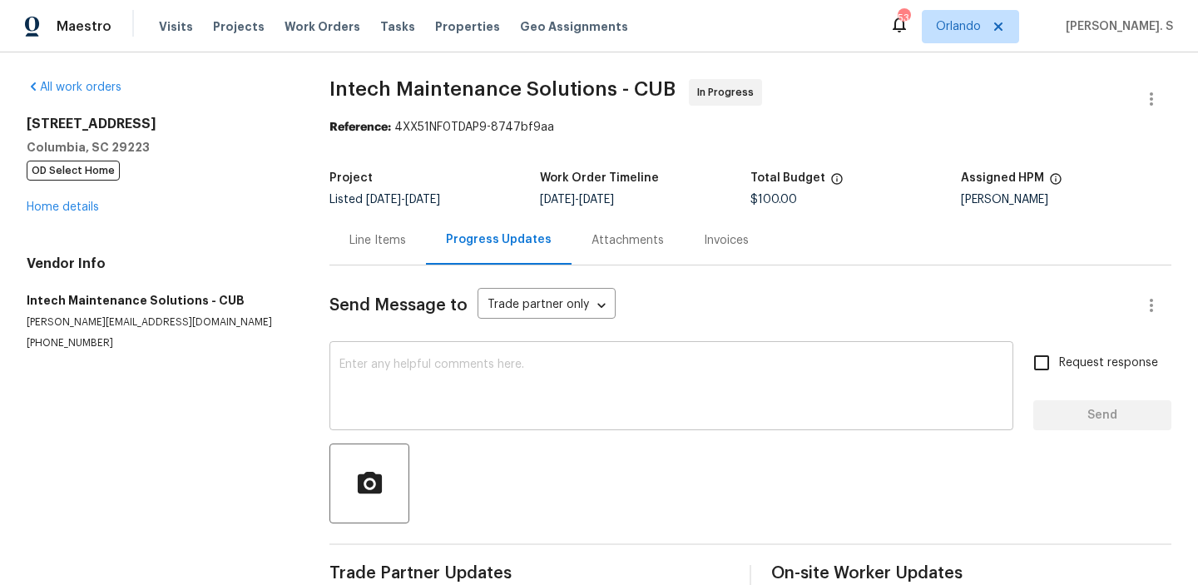
click at [492, 380] on textarea at bounding box center [671, 387] width 664 height 58
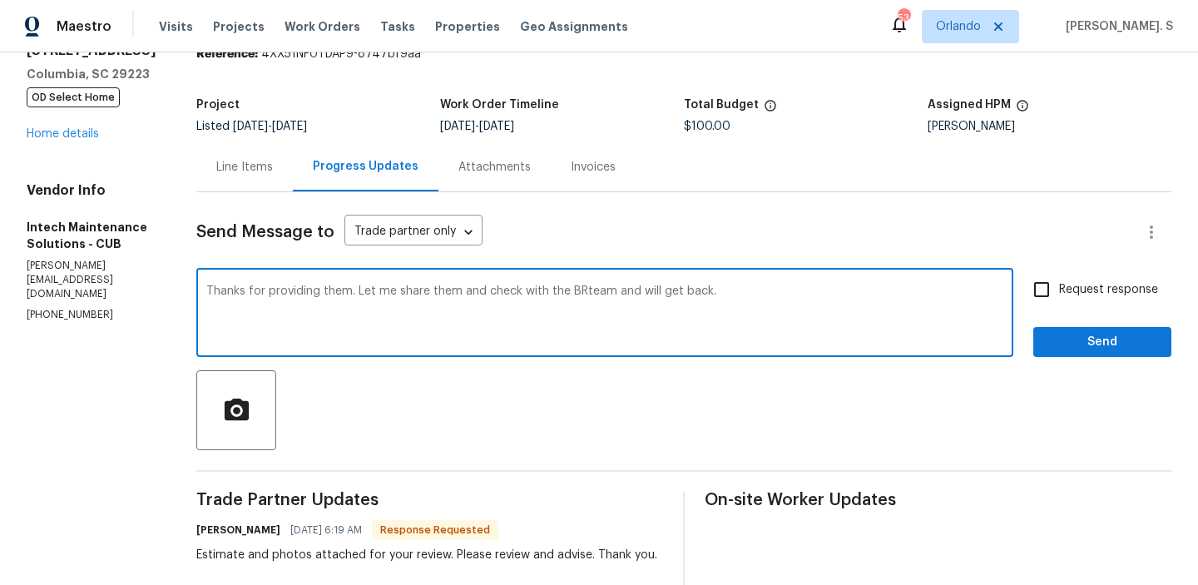
scroll to position [180, 0]
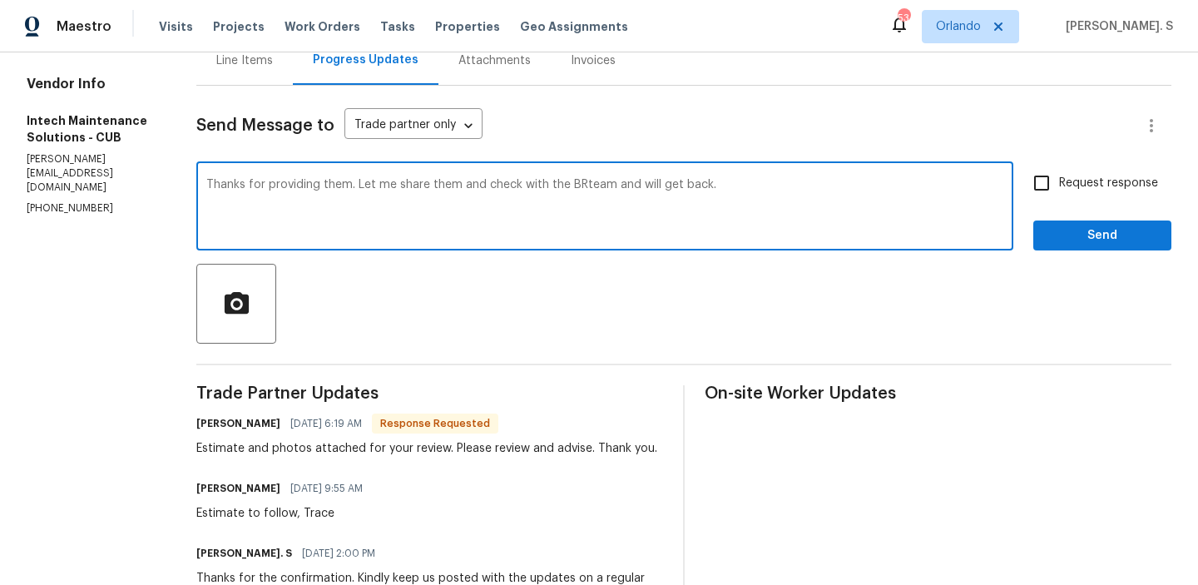
click at [373, 432] on span "Response Requested" at bounding box center [434, 423] width 123 height 17
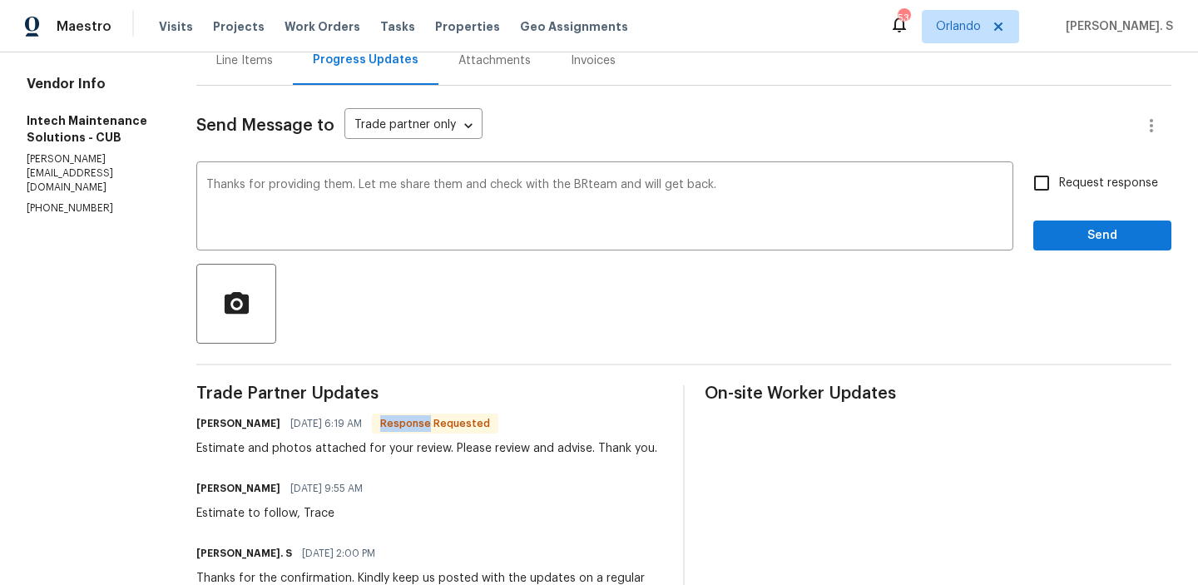
click at [373, 432] on span "Response Requested" at bounding box center [434, 423] width 123 height 17
click at [325, 440] on div "Estimate and photos attached for your review. Please review and advise. Thank y…" at bounding box center [426, 448] width 461 height 17
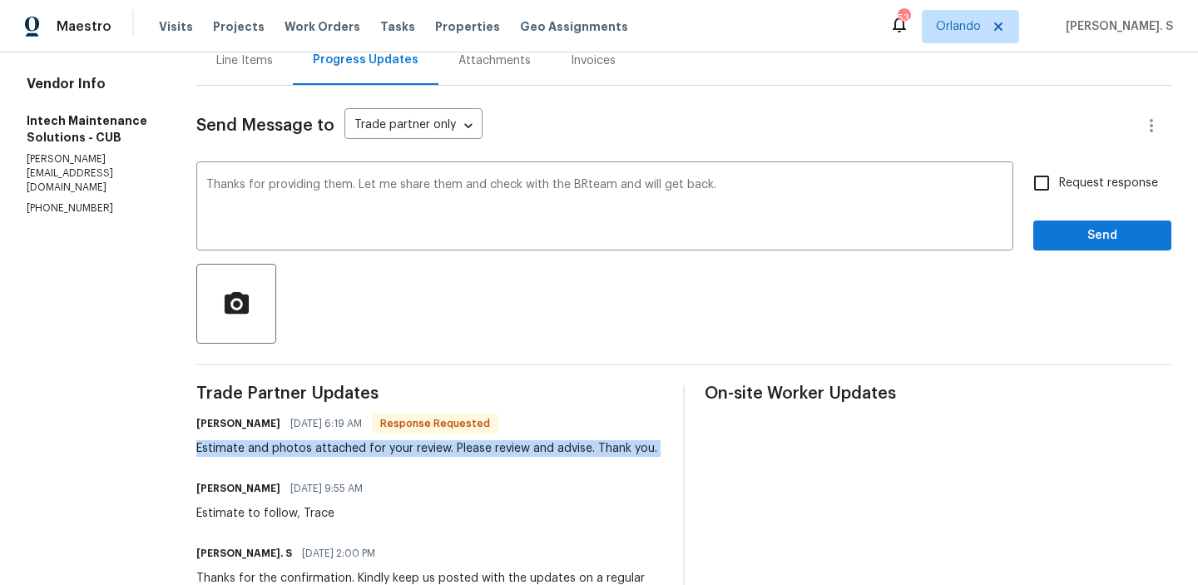
click at [325, 440] on div "Estimate and photos attached for your review. Please review and advise. Thank y…" at bounding box center [426, 448] width 461 height 17
click at [0, 0] on qb-div "Replace with BR team," at bounding box center [0, 0] width 0 height 0
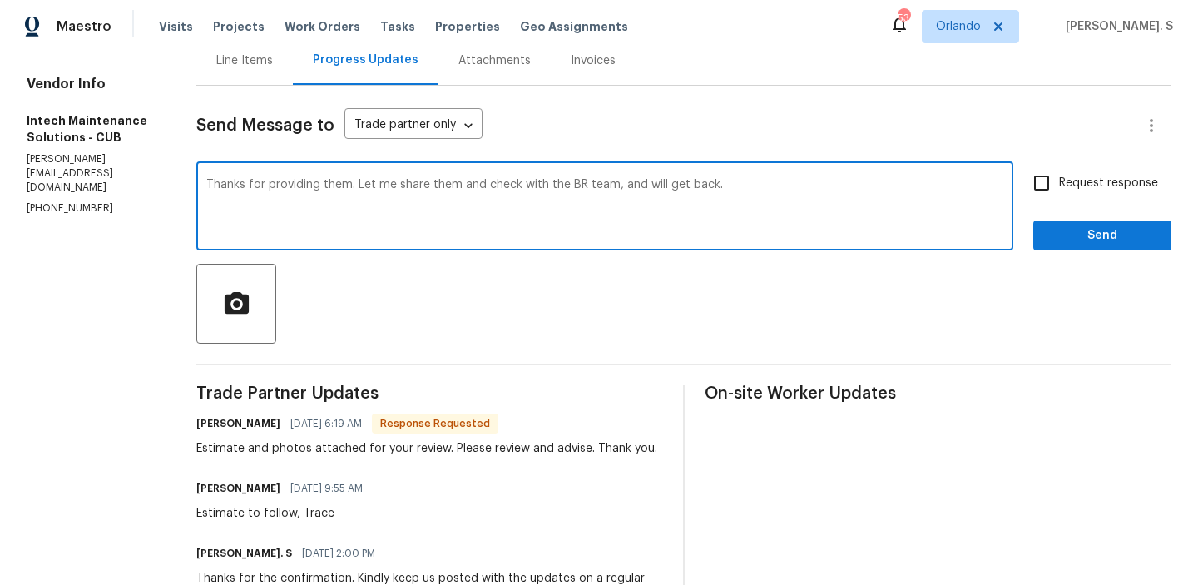
type textarea "Thanks for providing them. Let me share them and check with the BR team, and wi…"
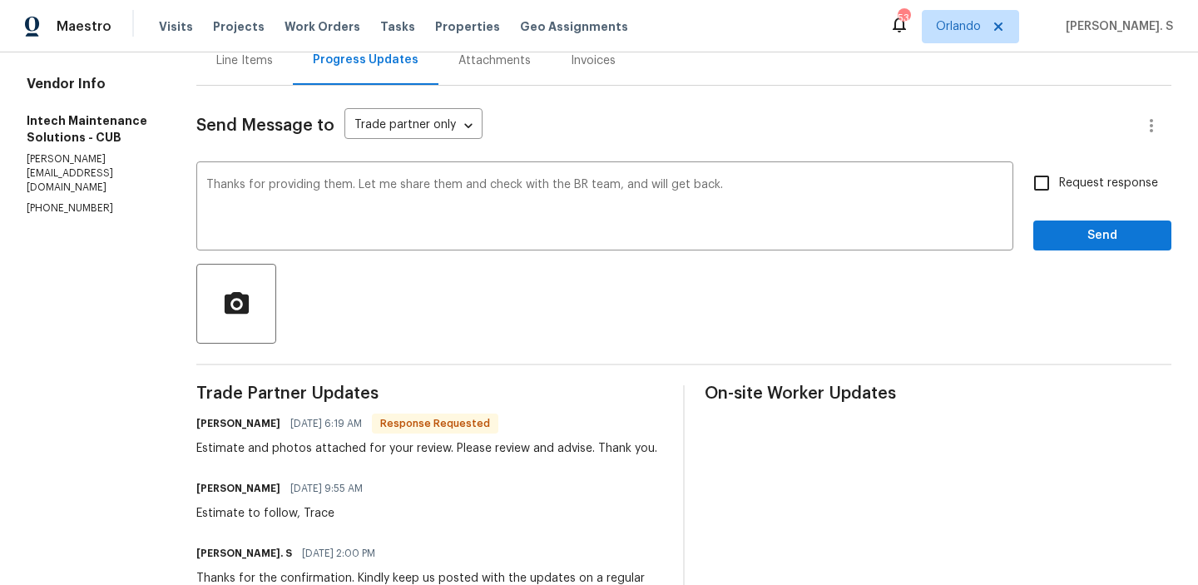
click at [1091, 185] on span "Request response" at bounding box center [1108, 183] width 99 height 17
click at [1059, 185] on input "Request response" at bounding box center [1041, 183] width 35 height 35
checkbox input "true"
click at [1065, 246] on button "Send" at bounding box center [1102, 235] width 138 height 31
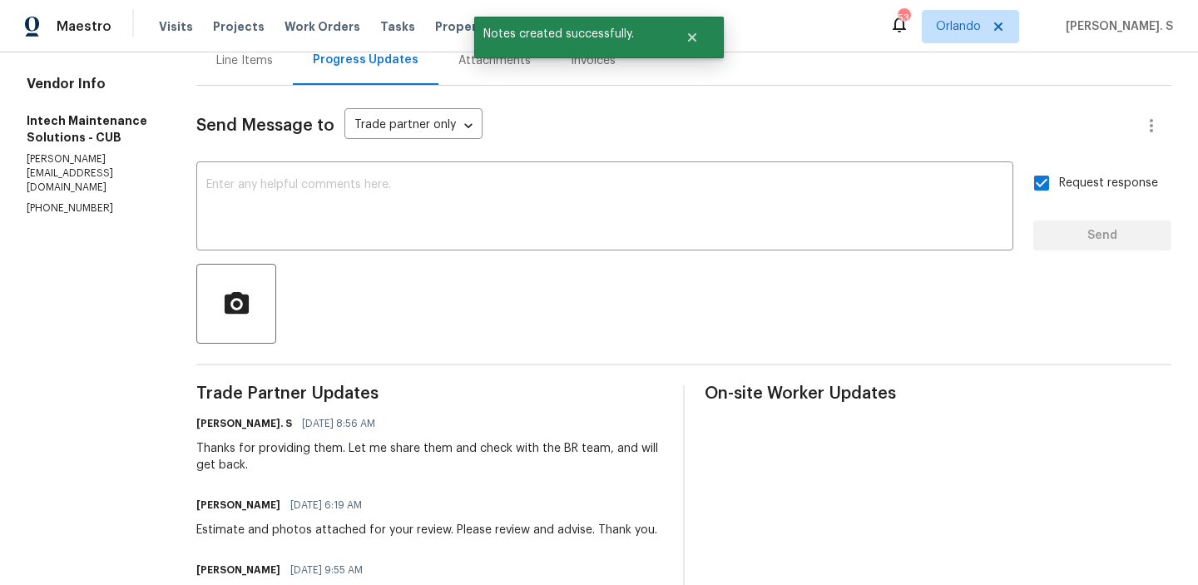
click at [77, 33] on link "Home details" at bounding box center [63, 28] width 72 height 12
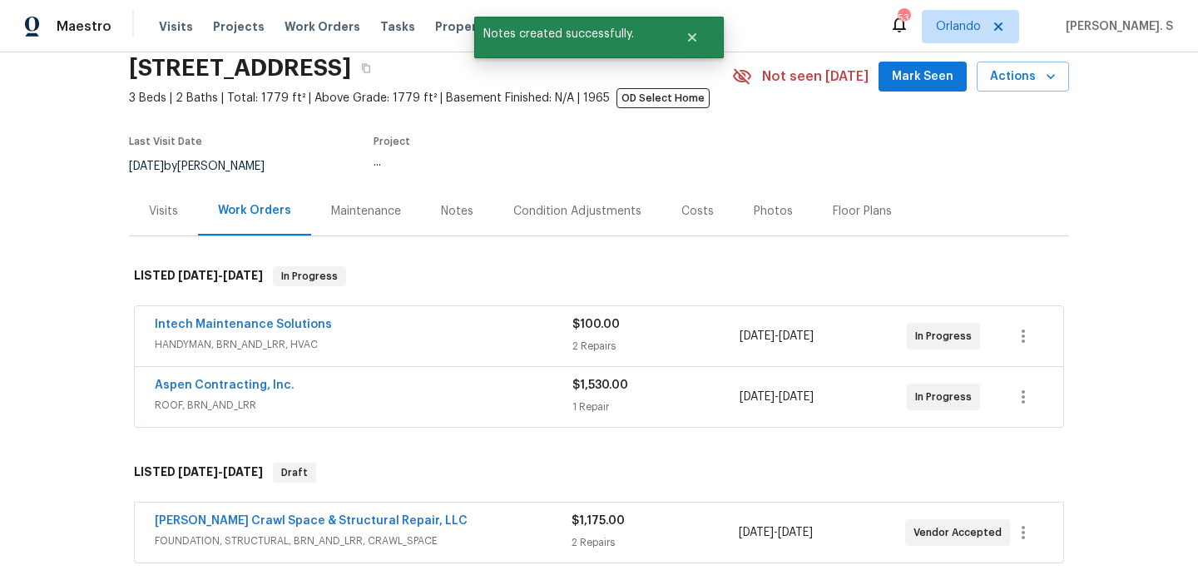
scroll to position [187, 0]
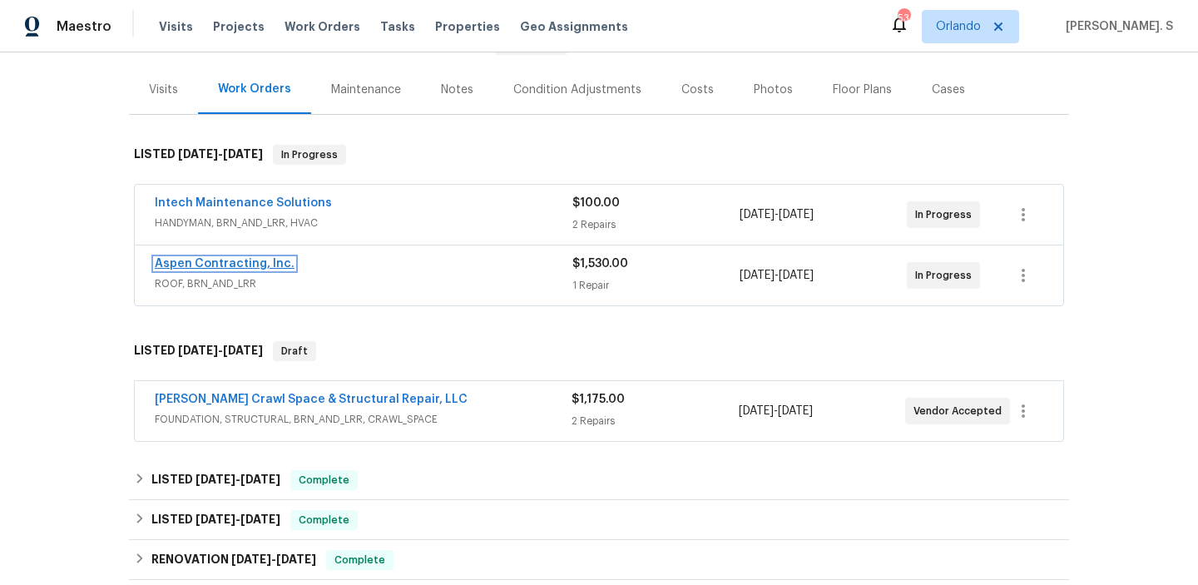
click at [245, 266] on link "Aspen Contracting, Inc." at bounding box center [225, 264] width 140 height 12
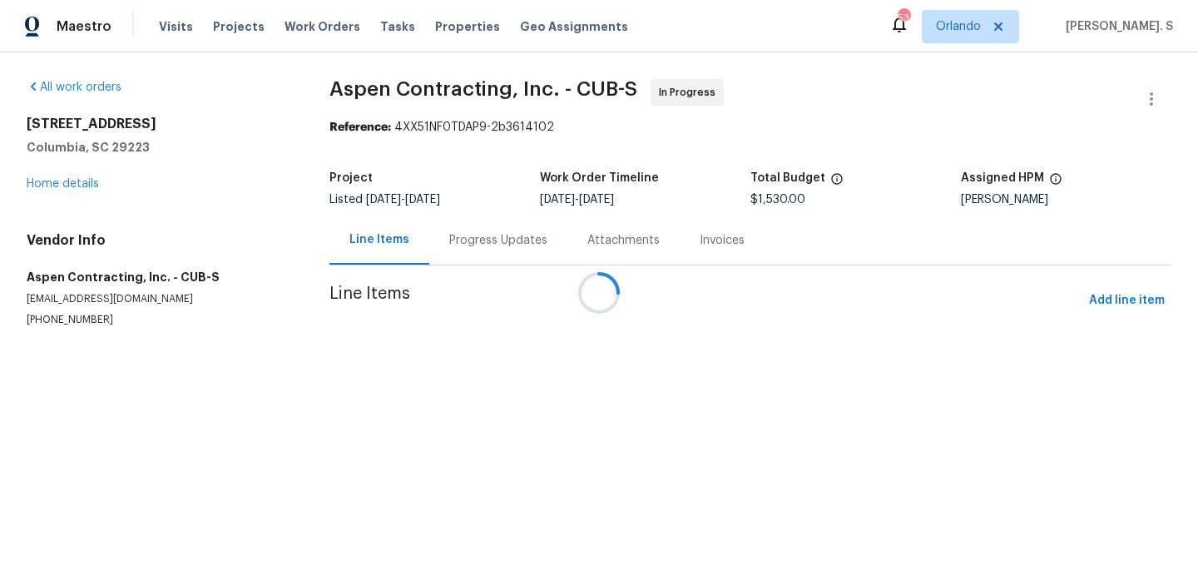
click at [465, 240] on div at bounding box center [599, 292] width 1198 height 585
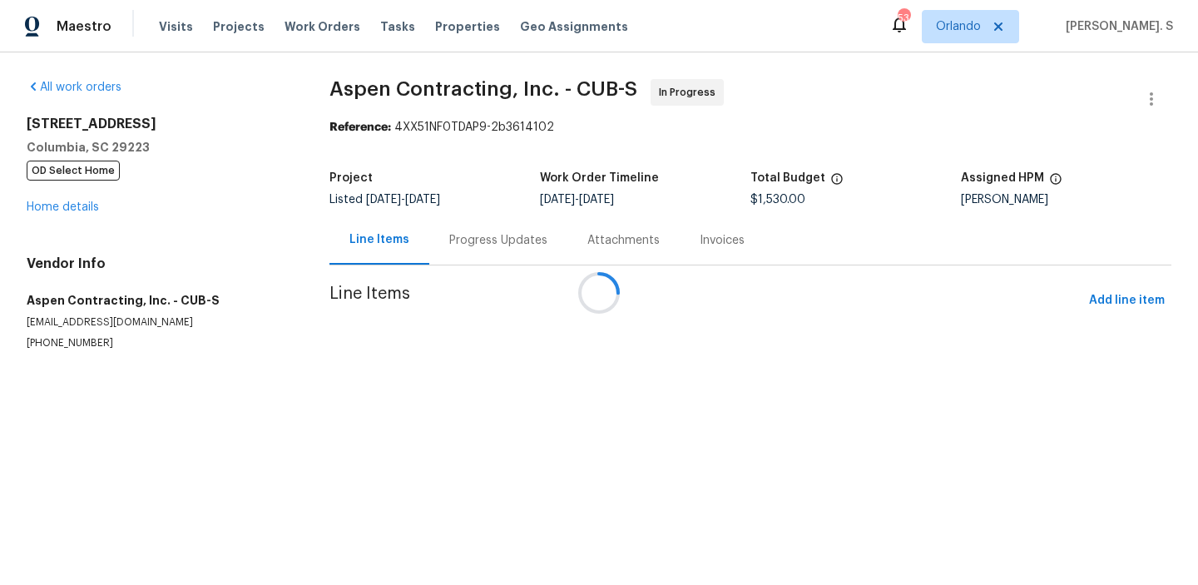
click at [465, 240] on div "Progress Updates" at bounding box center [498, 240] width 98 height 17
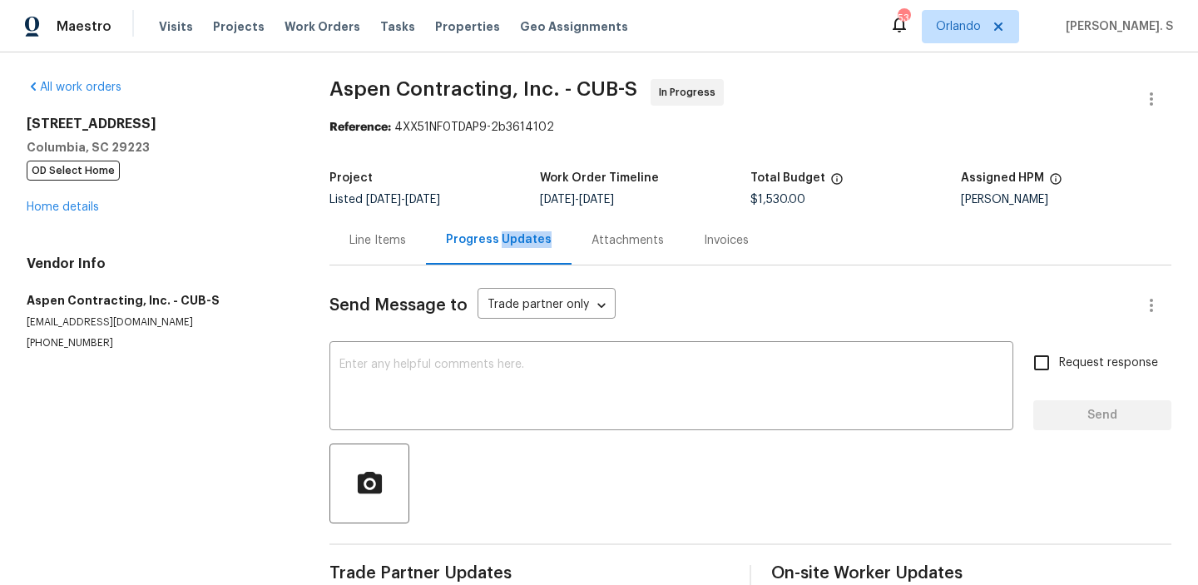
click at [465, 240] on div "Progress Updates" at bounding box center [499, 239] width 106 height 17
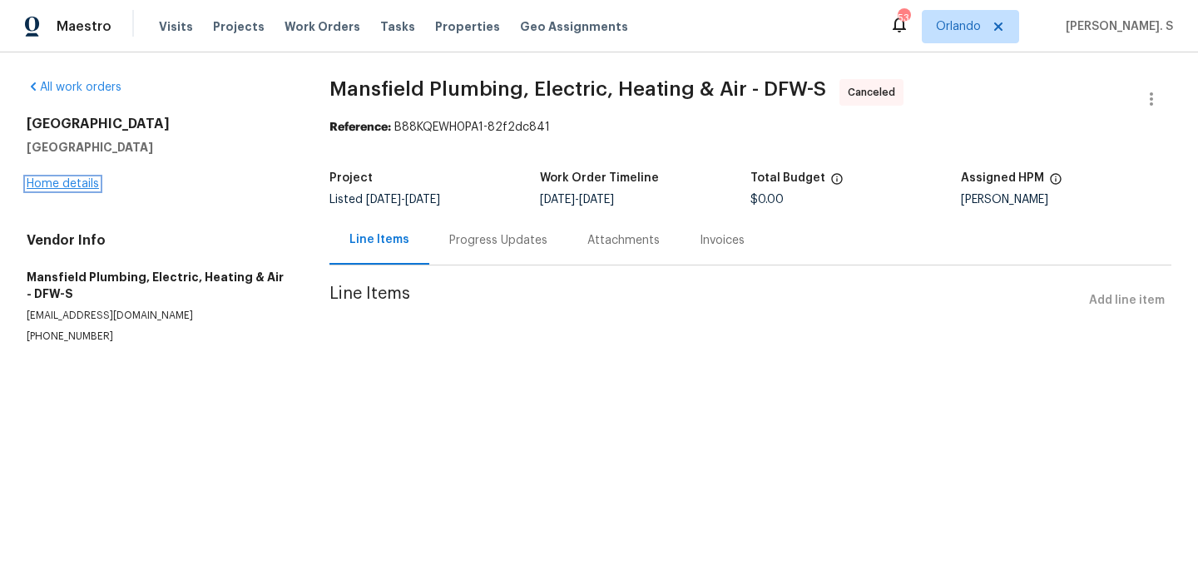
click at [83, 179] on link "Home details" at bounding box center [63, 184] width 72 height 12
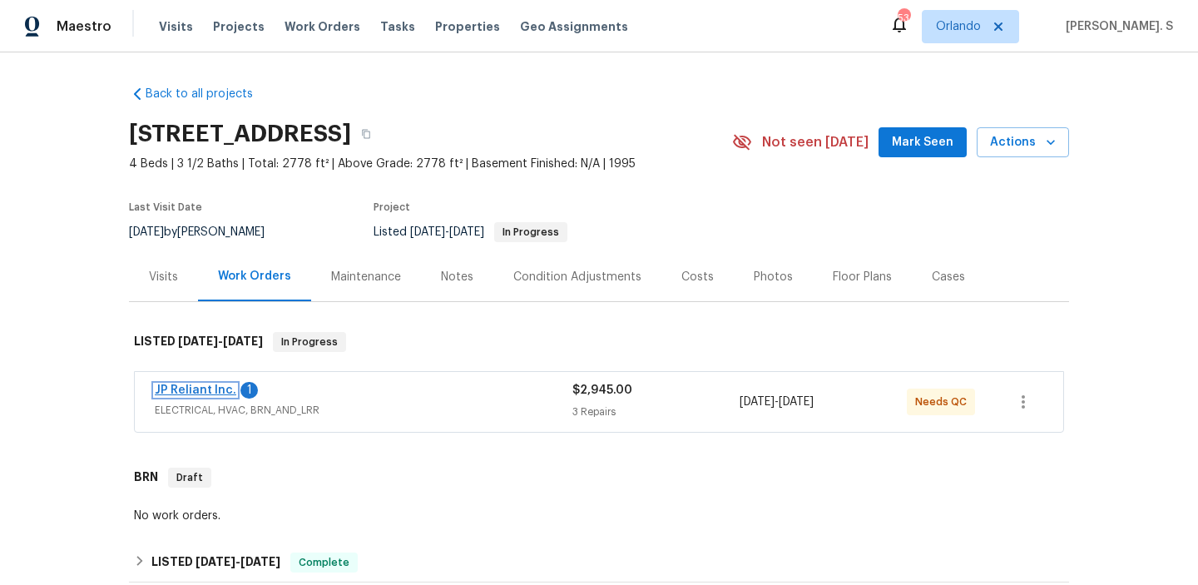
click at [182, 386] on link "JP Reliant Inc." at bounding box center [196, 390] width 82 height 12
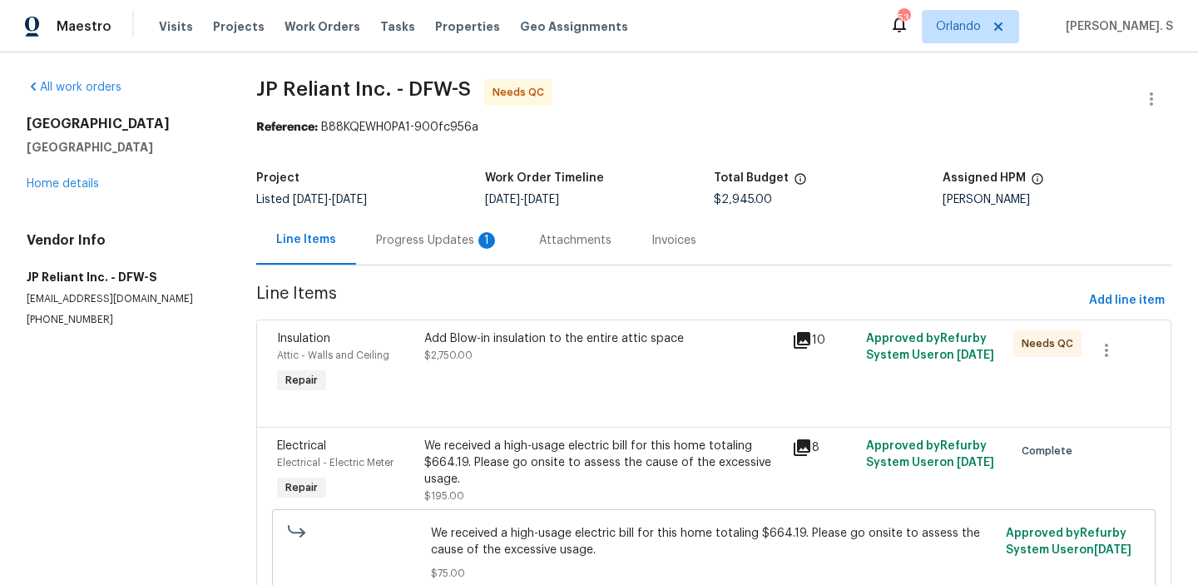
click at [449, 243] on div "Progress Updates 1" at bounding box center [437, 240] width 123 height 17
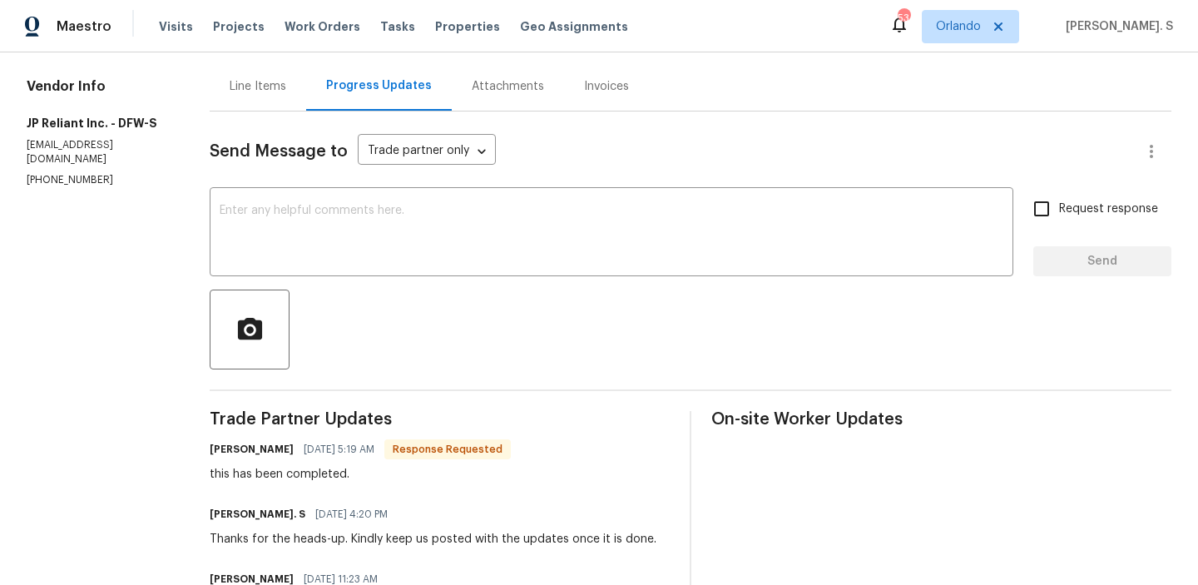
scroll to position [33, 0]
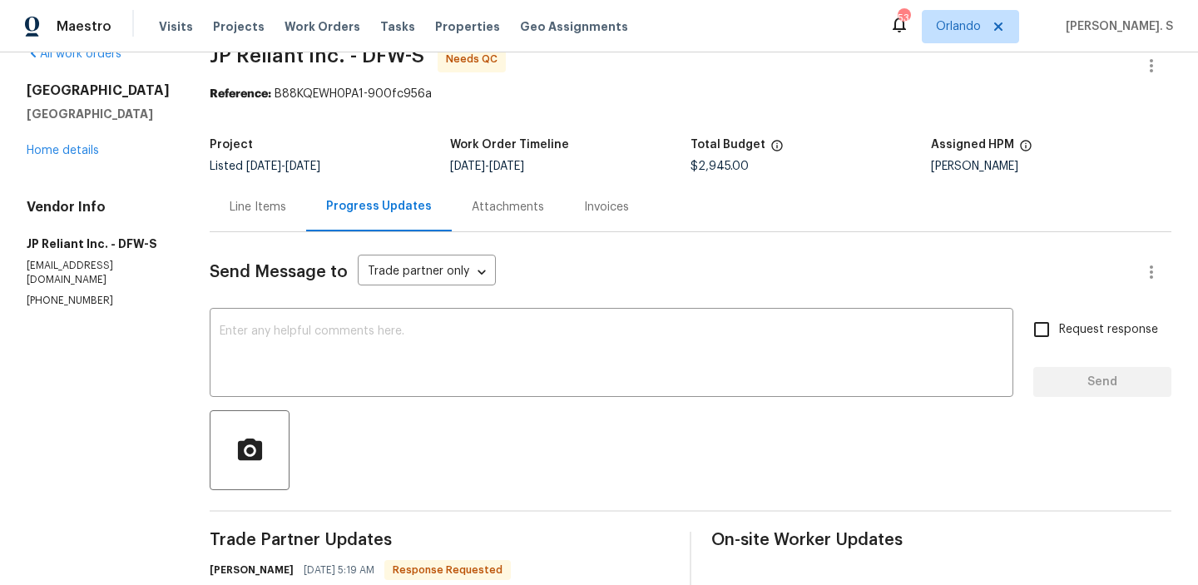
click at [275, 200] on div "Line Items" at bounding box center [258, 207] width 57 height 17
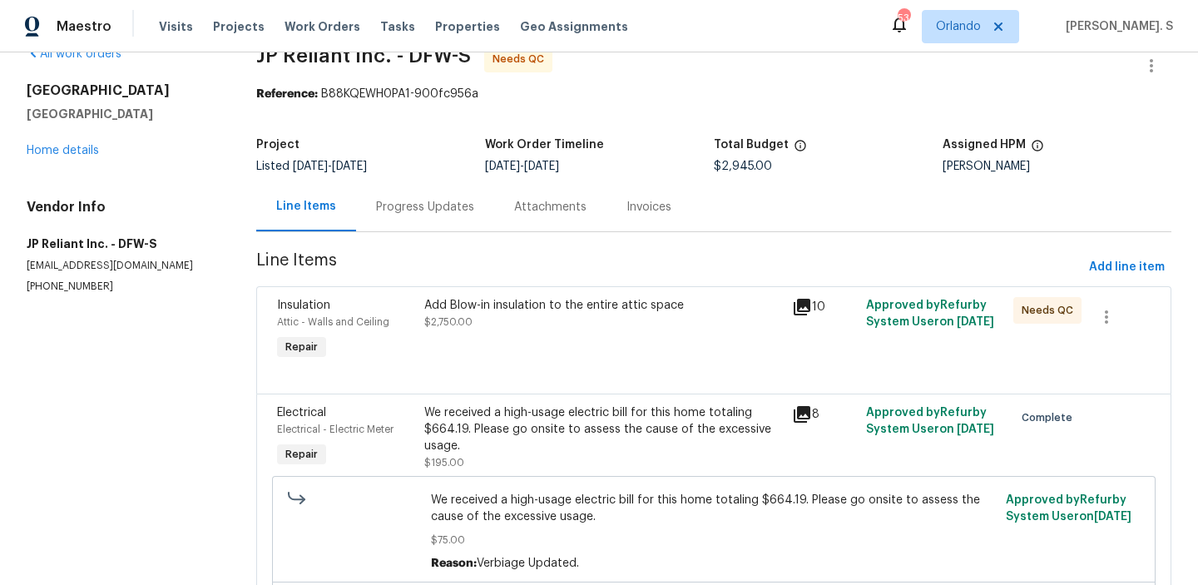
click at [650, 302] on div "Add Blow-in insulation to the entire attic space" at bounding box center [603, 305] width 358 height 17
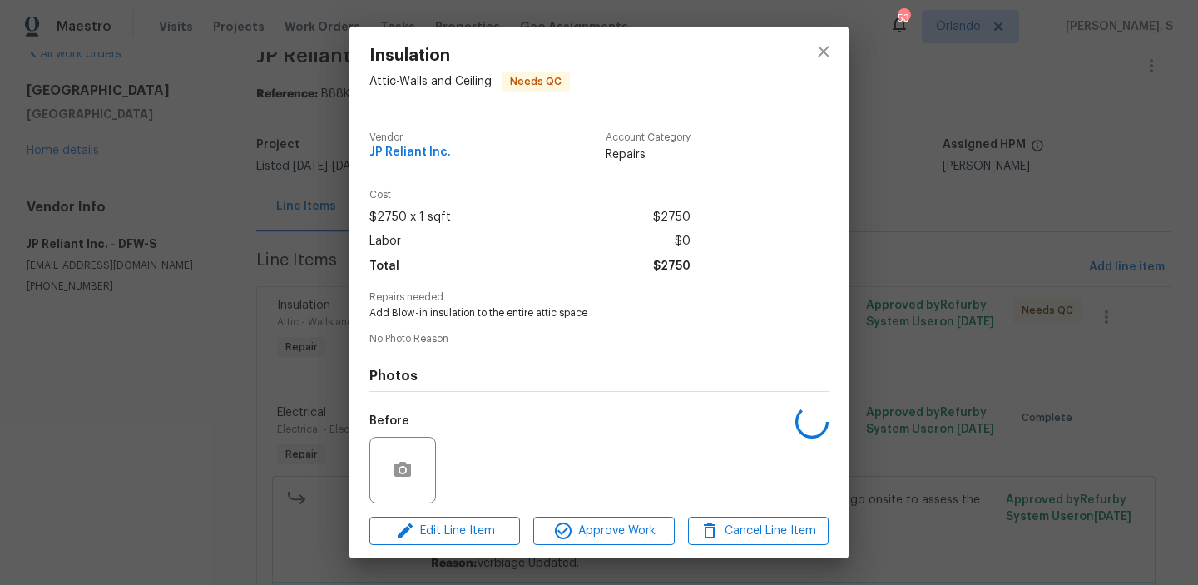
scroll to position [125, 0]
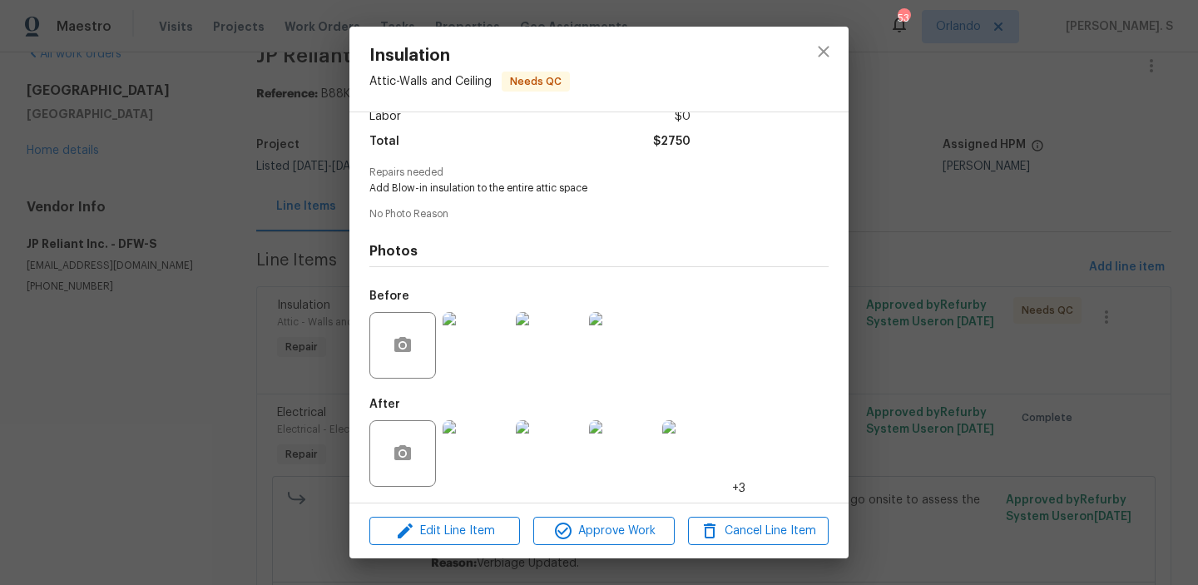
click at [484, 445] on img at bounding box center [476, 453] width 67 height 67
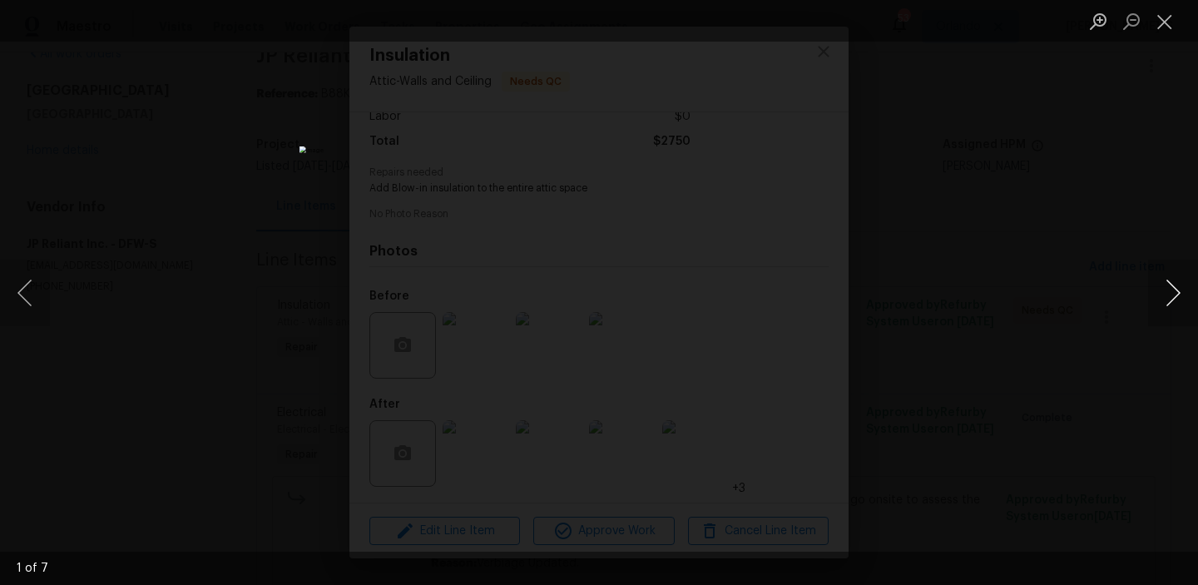
click at [1157, 300] on button "Next image" at bounding box center [1173, 293] width 50 height 67
click at [1182, 27] on ul "Lightbox" at bounding box center [1139, 21] width 116 height 42
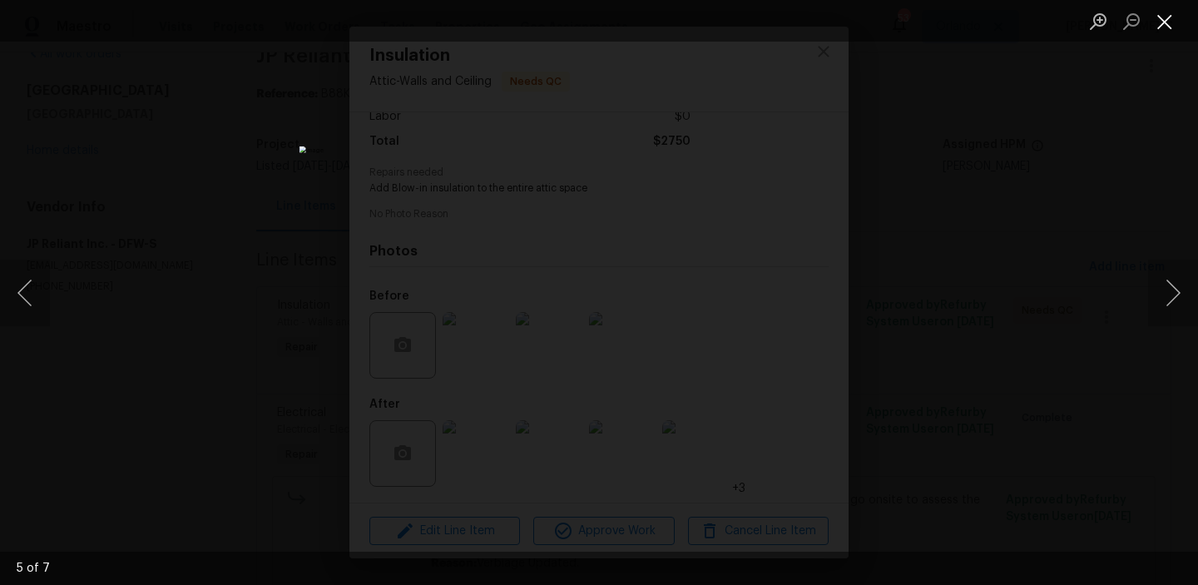
click at [1157, 21] on button "Close lightbox" at bounding box center [1164, 21] width 33 height 29
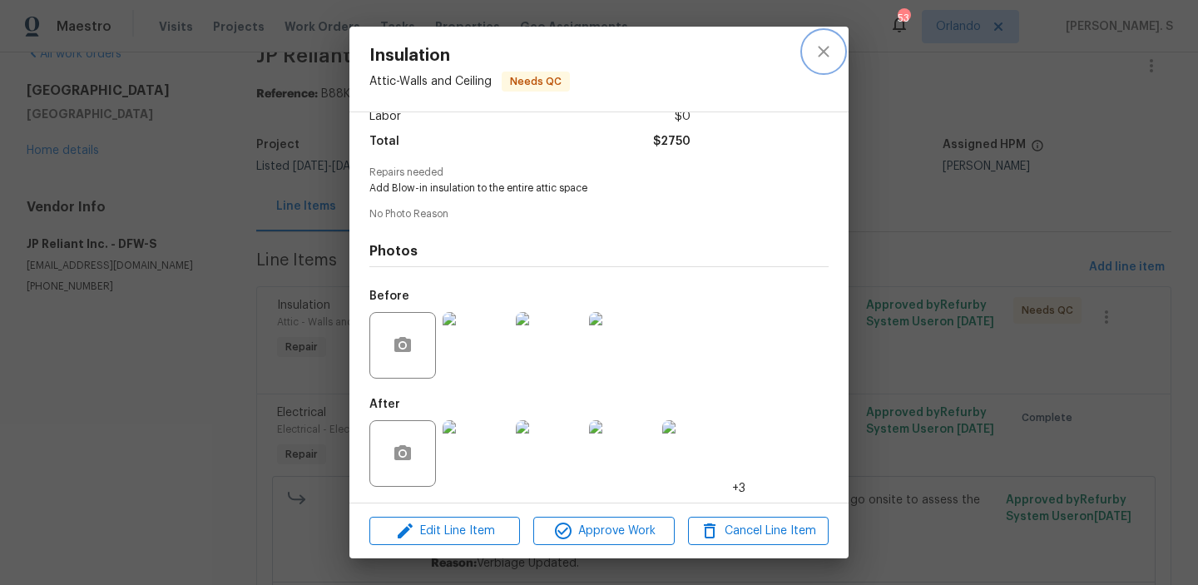
click at [828, 52] on icon "close" at bounding box center [823, 52] width 20 height 20
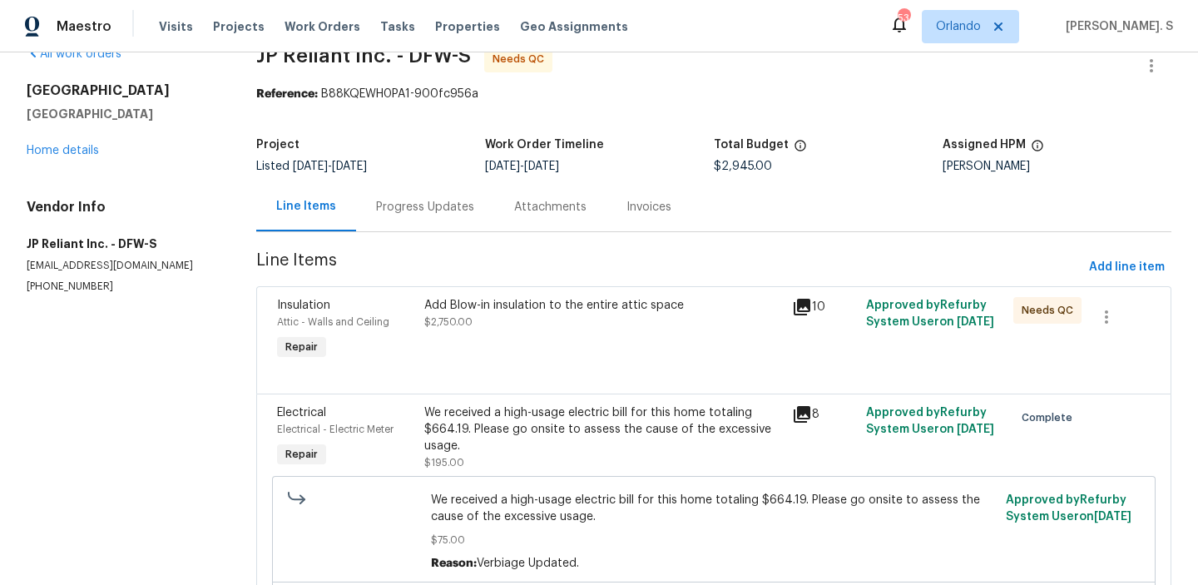
scroll to position [156, 0]
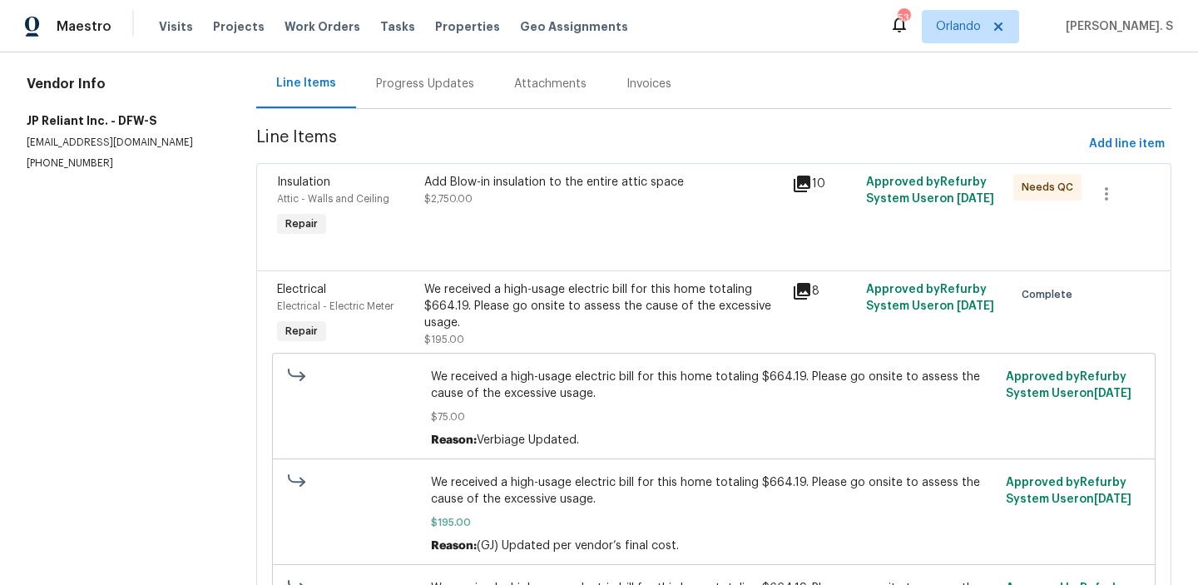
click at [645, 310] on div "We received a high-usage electric bill for this home totaling $664.19. Please g…" at bounding box center [603, 306] width 358 height 50
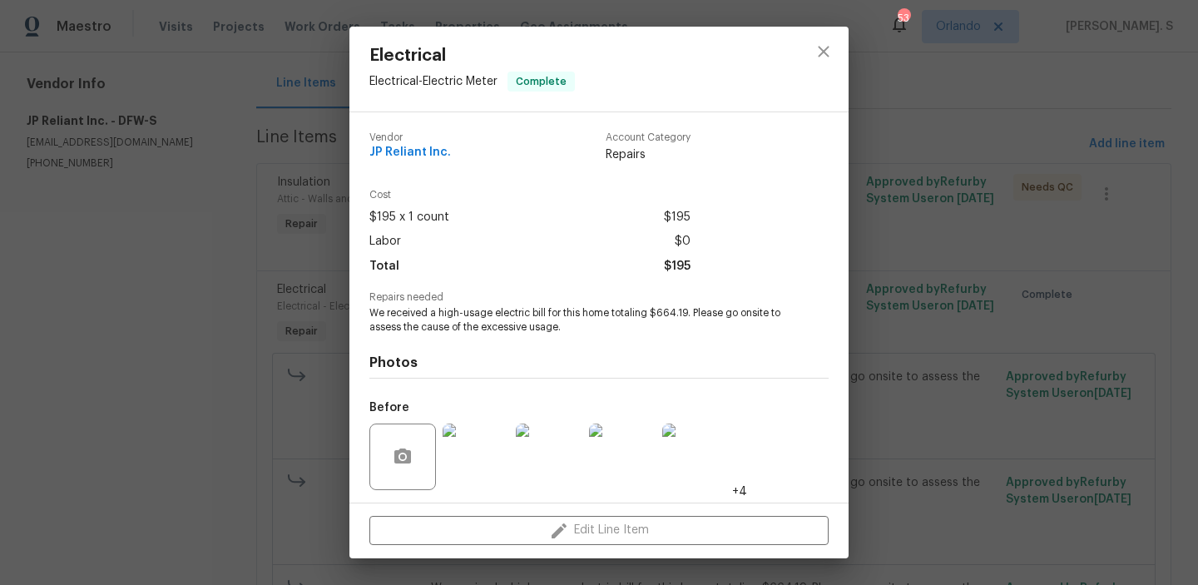
scroll to position [112, 0]
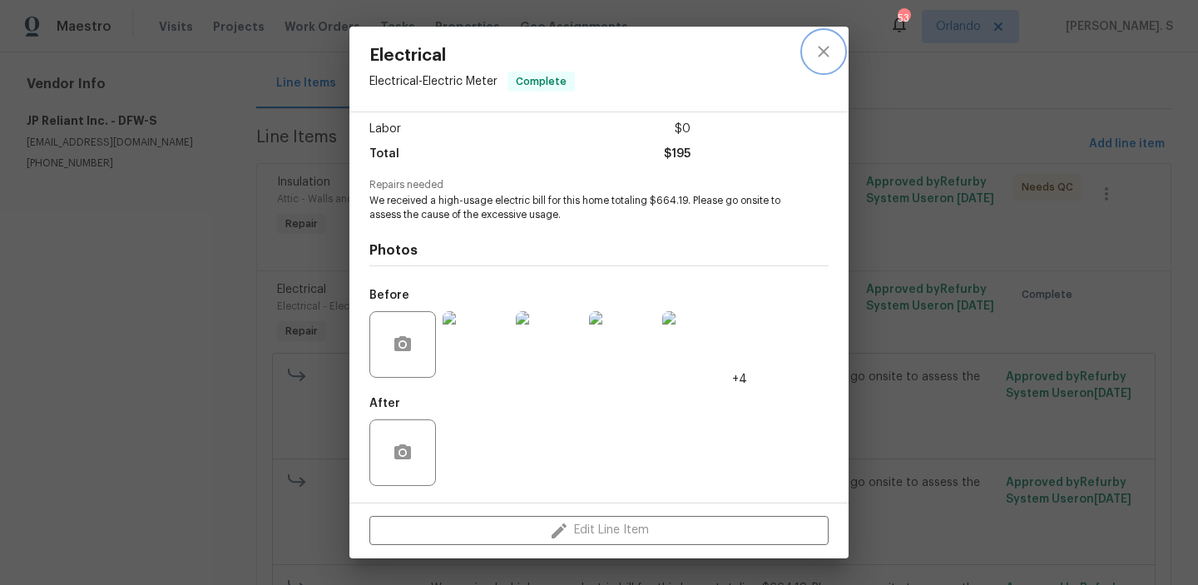
click at [812, 54] on button "close" at bounding box center [823, 52] width 40 height 40
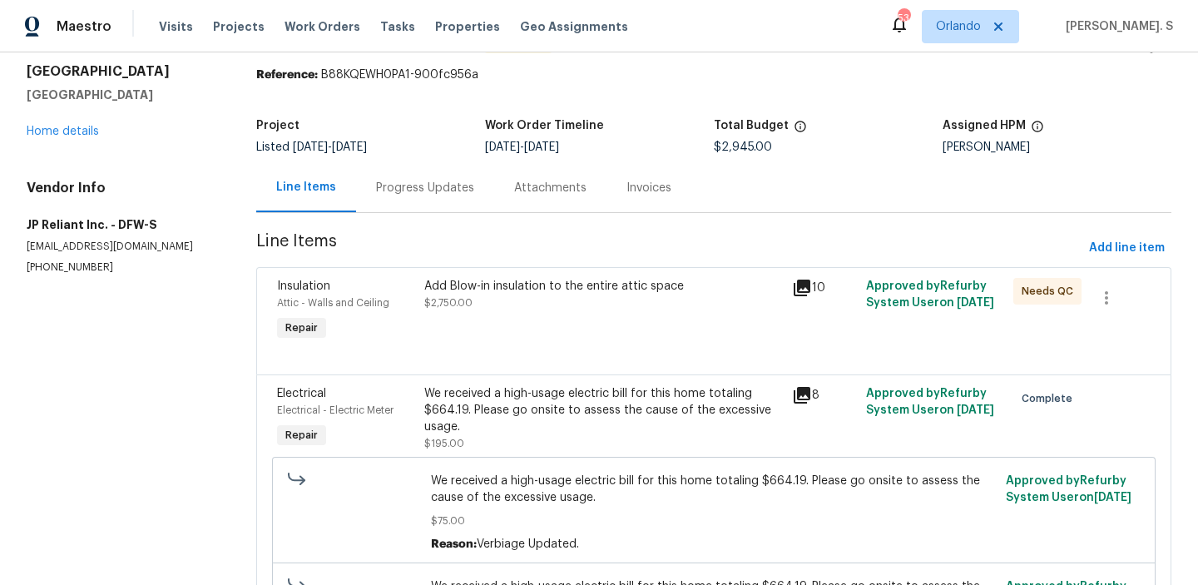
click at [430, 168] on div "Progress Updates" at bounding box center [425, 187] width 138 height 49
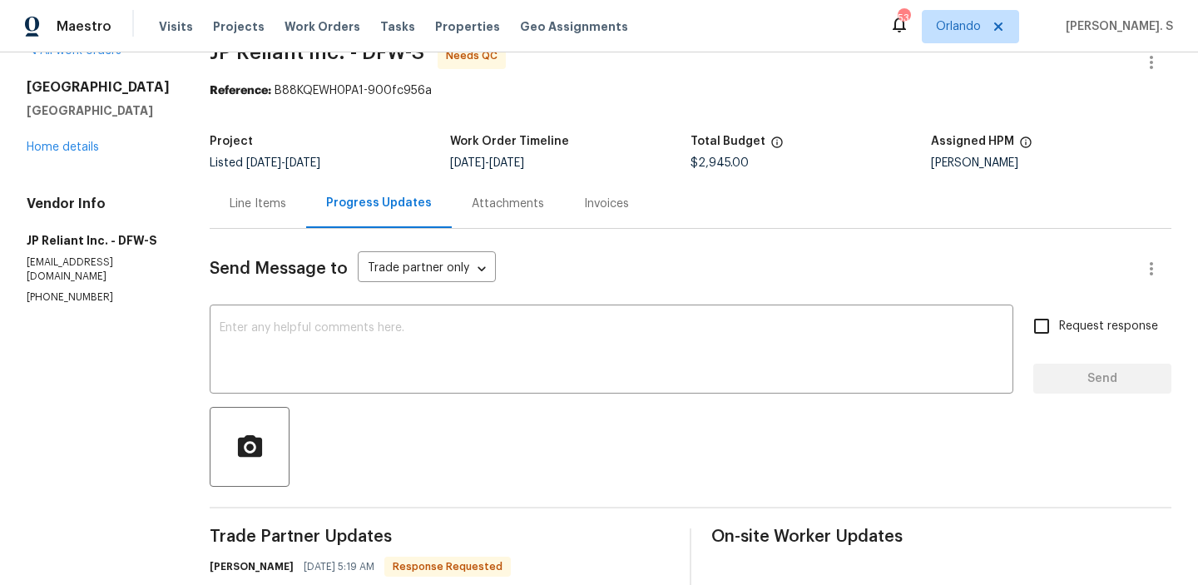
scroll to position [52, 0]
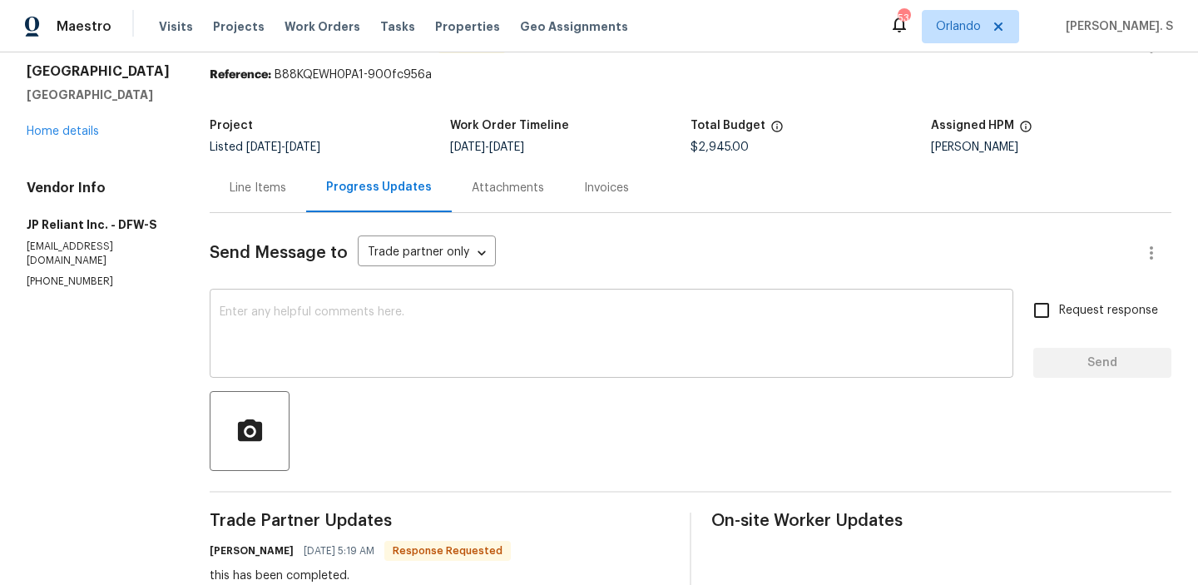
click at [302, 334] on textarea at bounding box center [612, 335] width 784 height 58
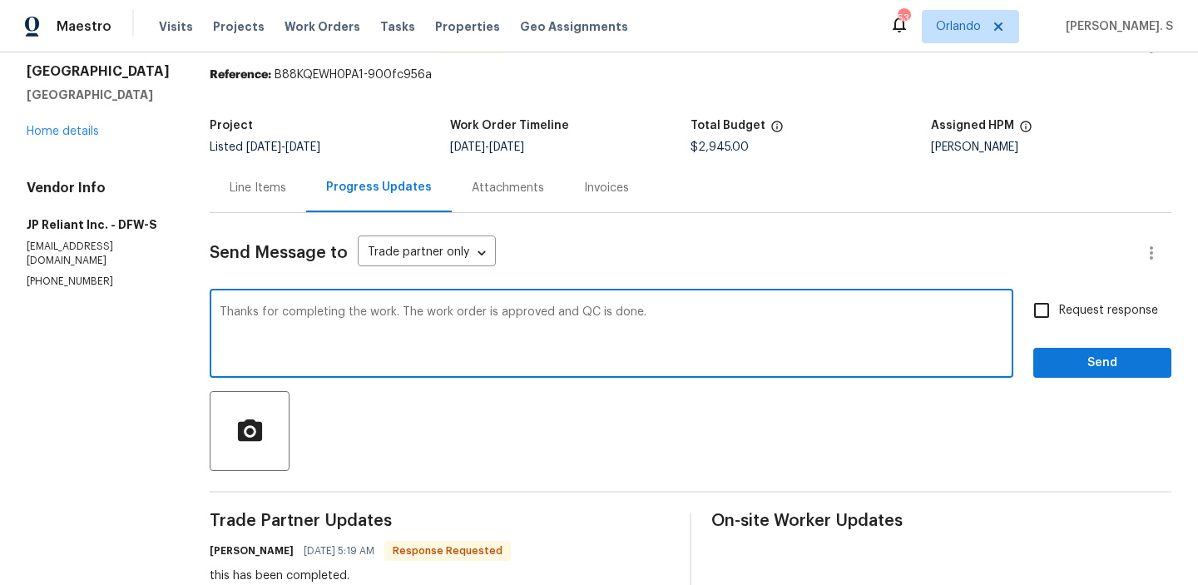
scroll to position [195, 0]
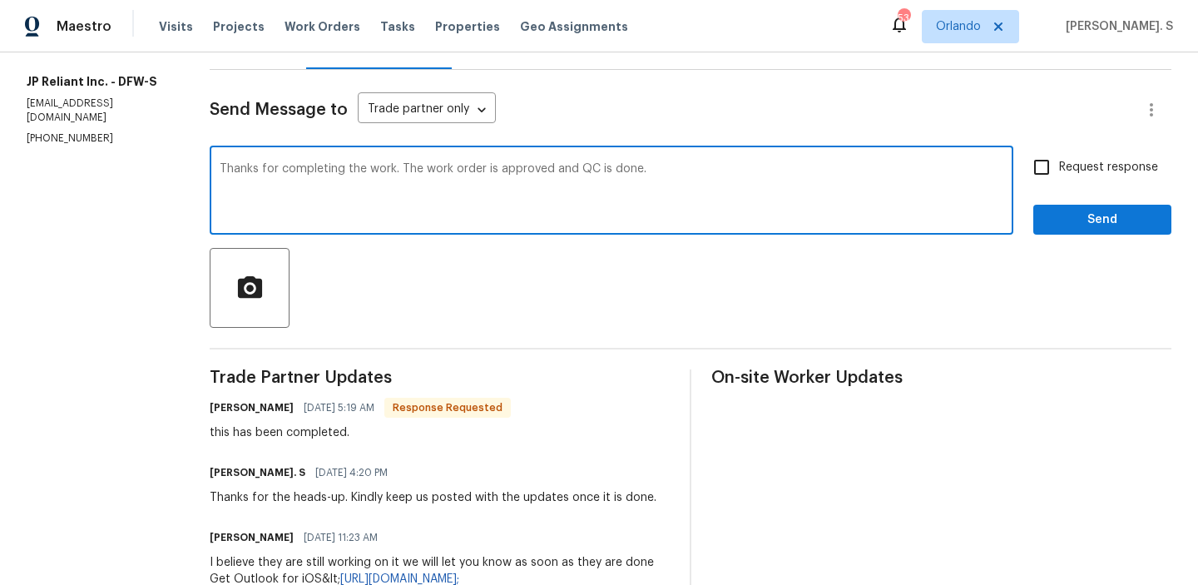
type textarea "Thanks for completing the work. The work order is approved and QC is done."
click at [287, 432] on div "this has been completed." at bounding box center [360, 432] width 301 height 17
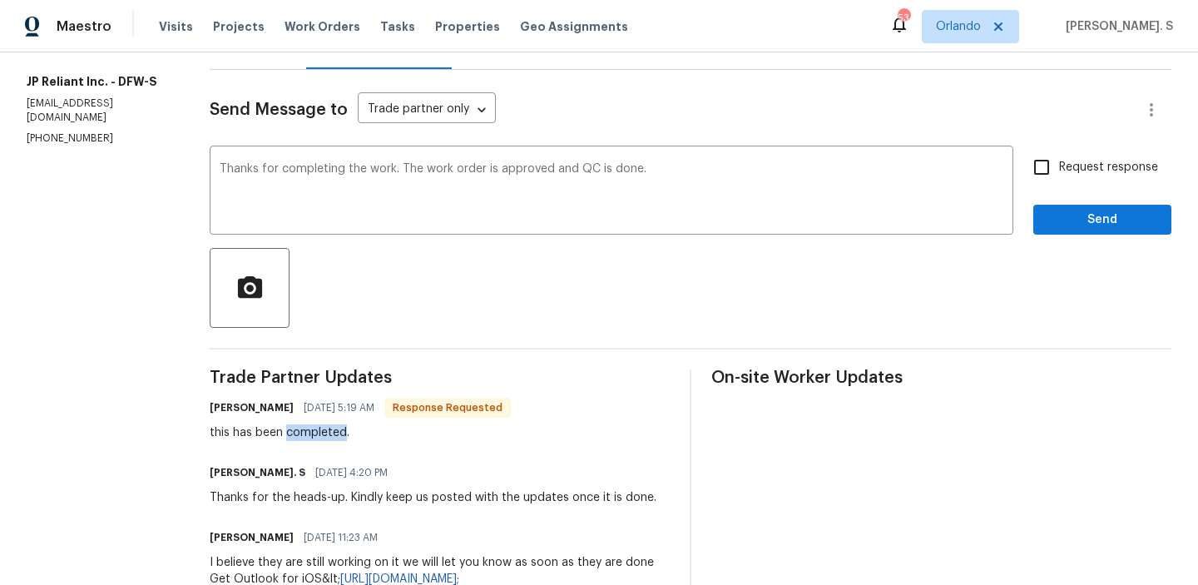
click at [287, 432] on div "this has been completed." at bounding box center [360, 432] width 301 height 17
copy div "this has been completed."
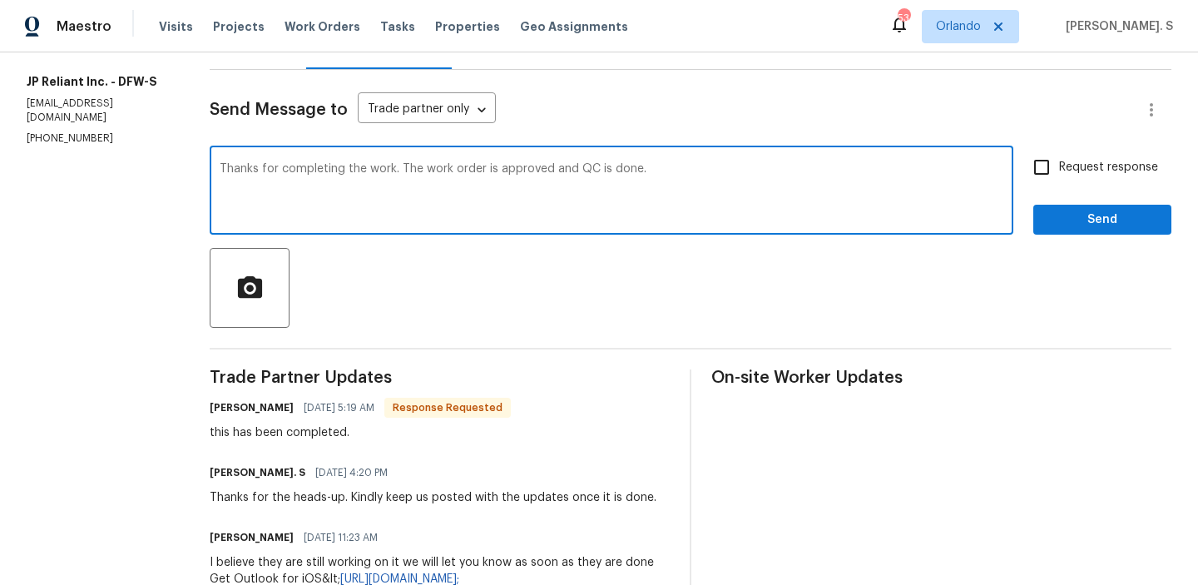
drag, startPoint x: 226, startPoint y: 173, endPoint x: 838, endPoint y: 171, distance: 611.4
click at [838, 171] on textarea "Thanks for completing the work. The work order is approved and QC is done." at bounding box center [612, 192] width 784 height 58
click at [1118, 171] on span "Request response" at bounding box center [1108, 167] width 99 height 17
click at [1059, 171] on input "Request response" at bounding box center [1041, 167] width 35 height 35
checkbox input "true"
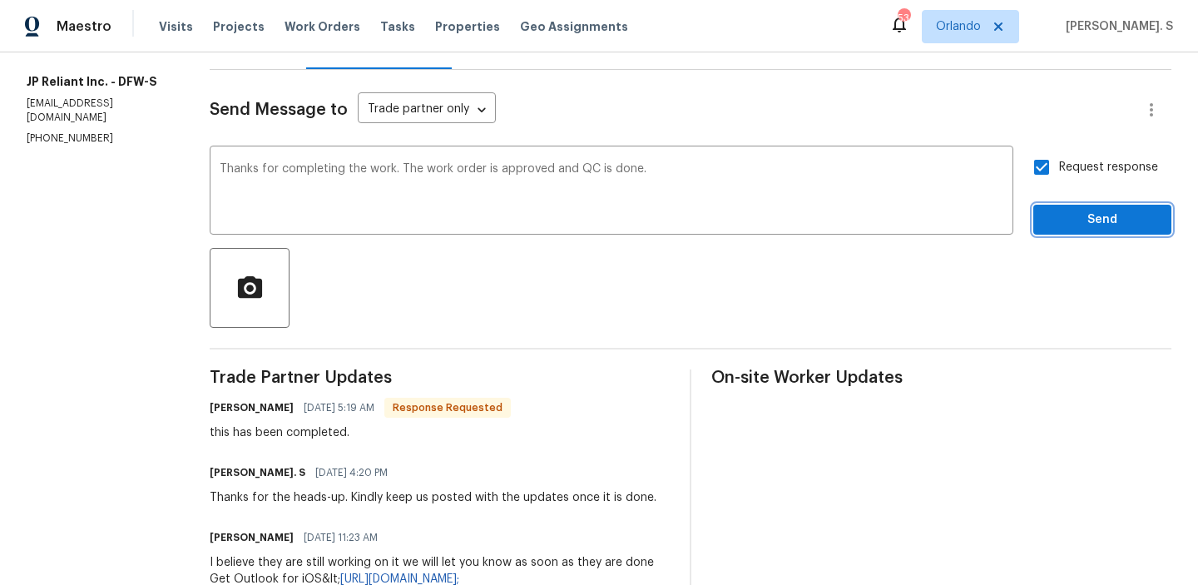
click at [1100, 210] on span "Send" at bounding box center [1101, 220] width 111 height 21
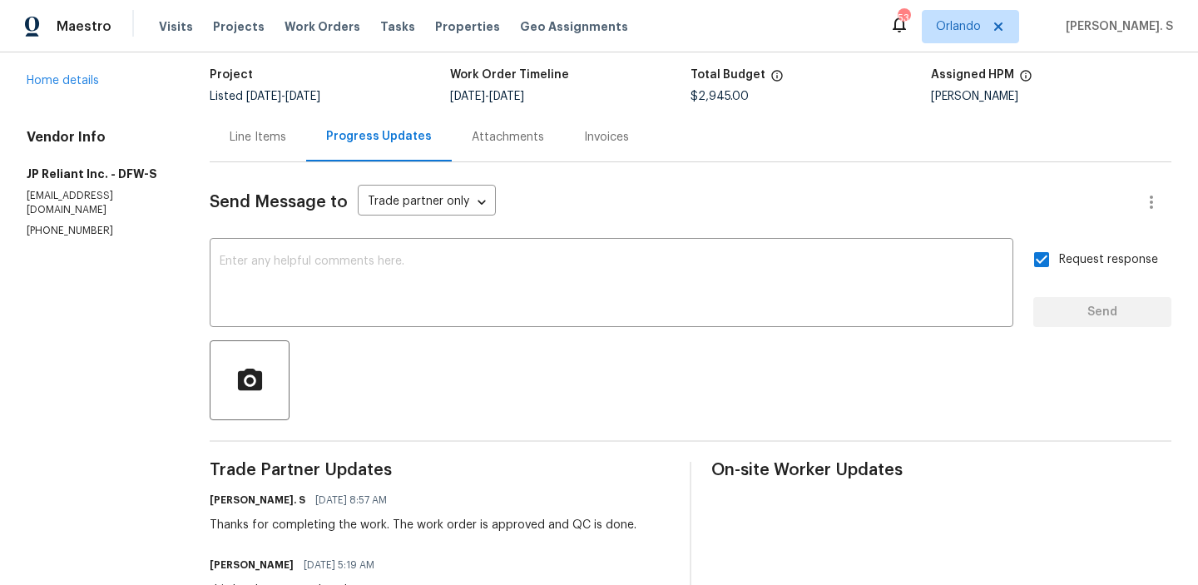
scroll to position [0, 0]
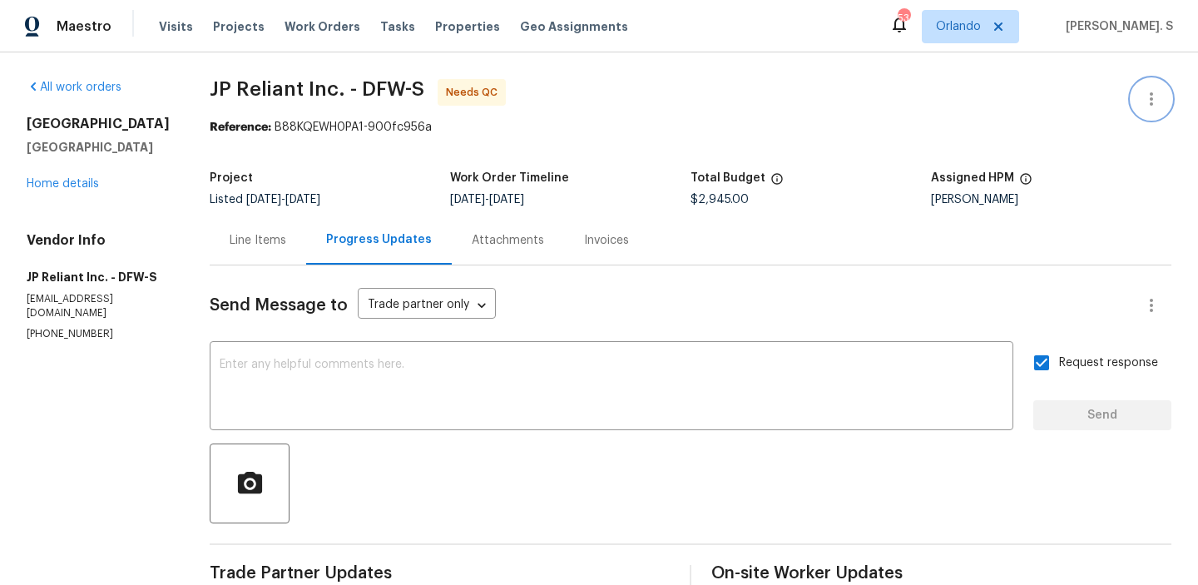
click at [1151, 94] on icon "button" at bounding box center [1151, 98] width 3 height 13
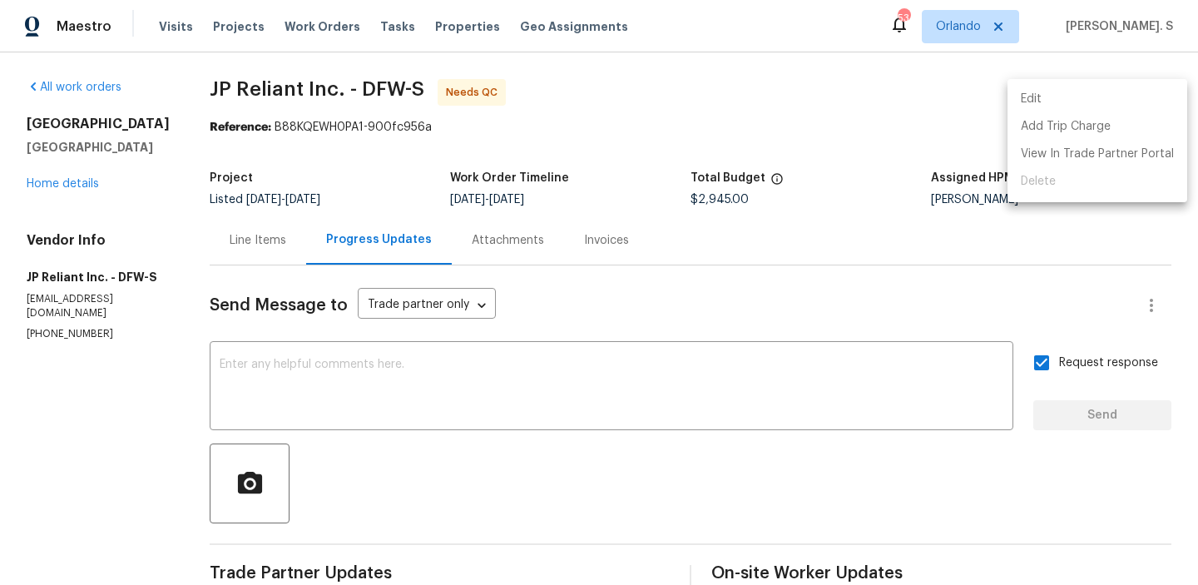
click at [1070, 102] on li "Edit" at bounding box center [1097, 99] width 180 height 27
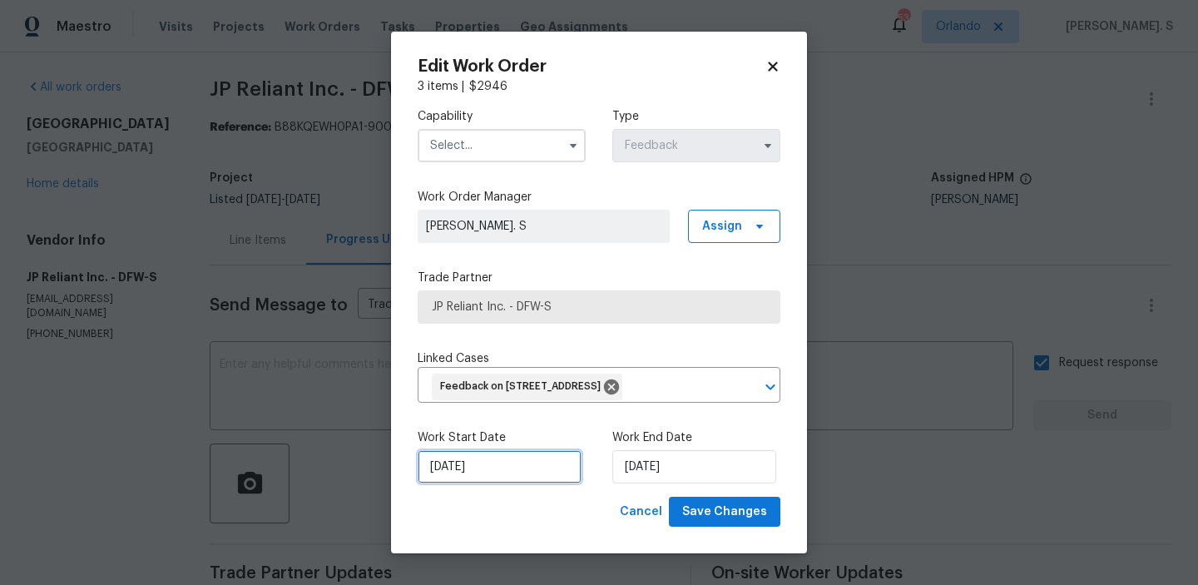
click at [529, 467] on input "8/7/2025" at bounding box center [500, 466] width 164 height 33
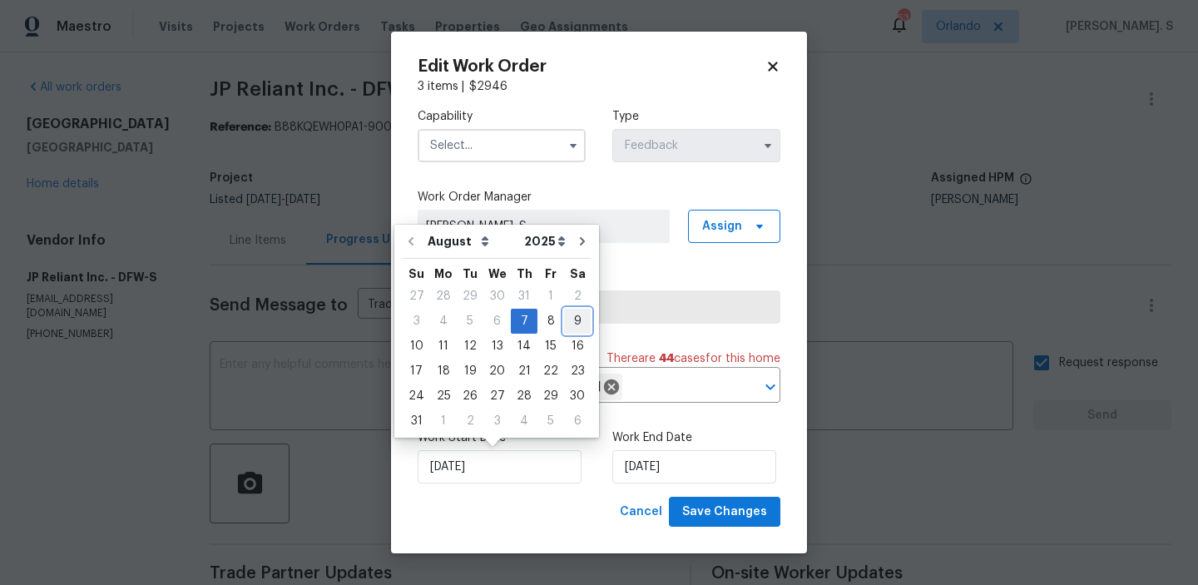
click at [564, 321] on div "9" at bounding box center [577, 320] width 27 height 23
type input "8/9/2025"
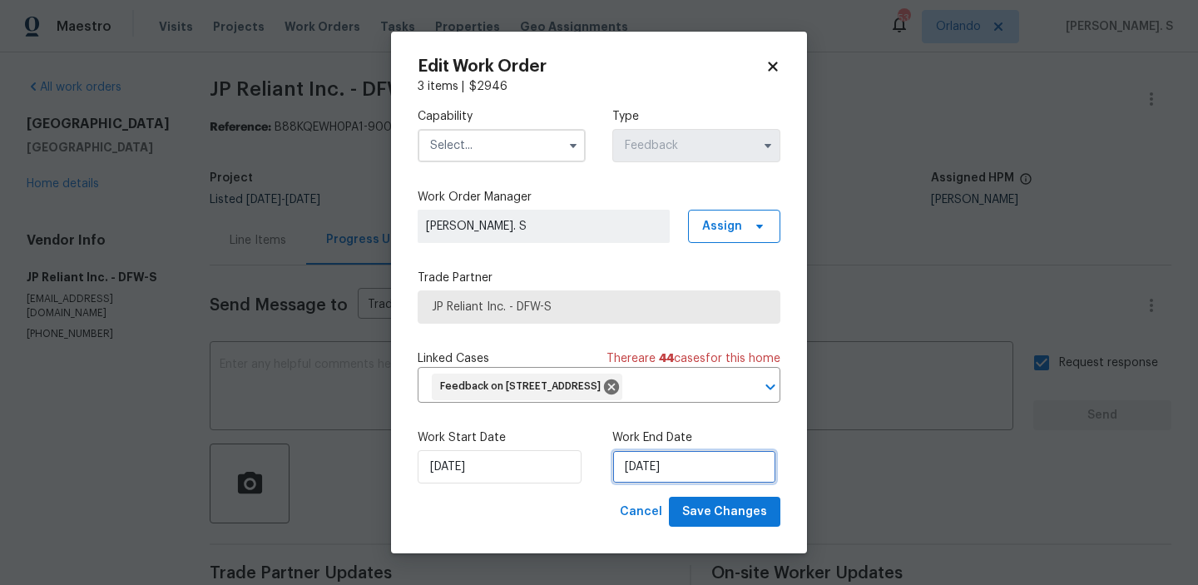
click at [639, 464] on input "8/9/2025" at bounding box center [694, 466] width 164 height 33
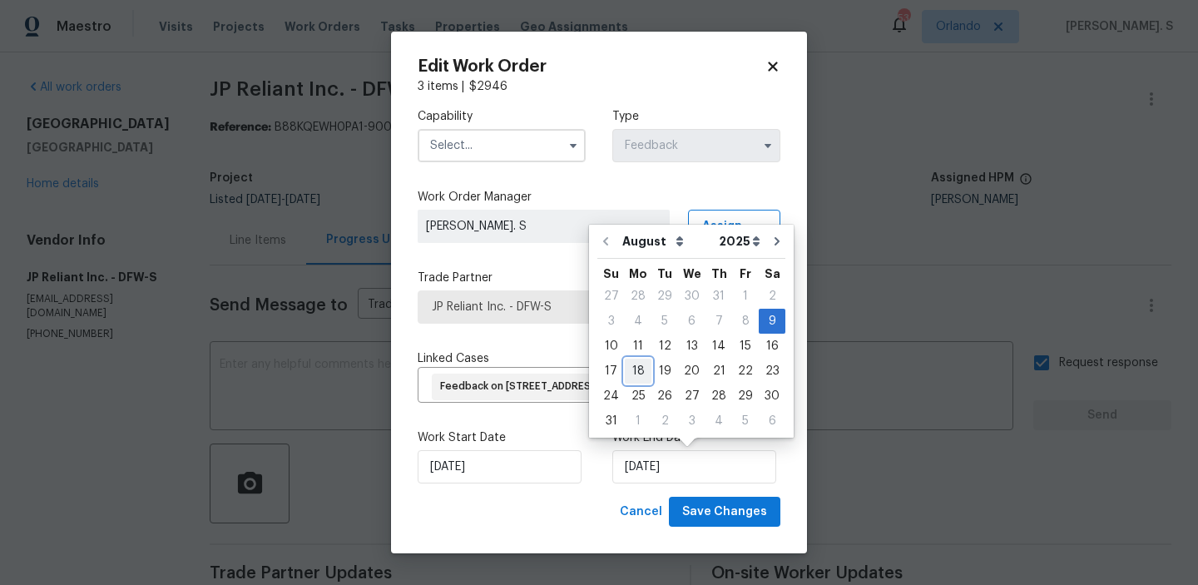
click at [626, 368] on div "18" at bounding box center [638, 370] width 27 height 23
type input "8/18/2025"
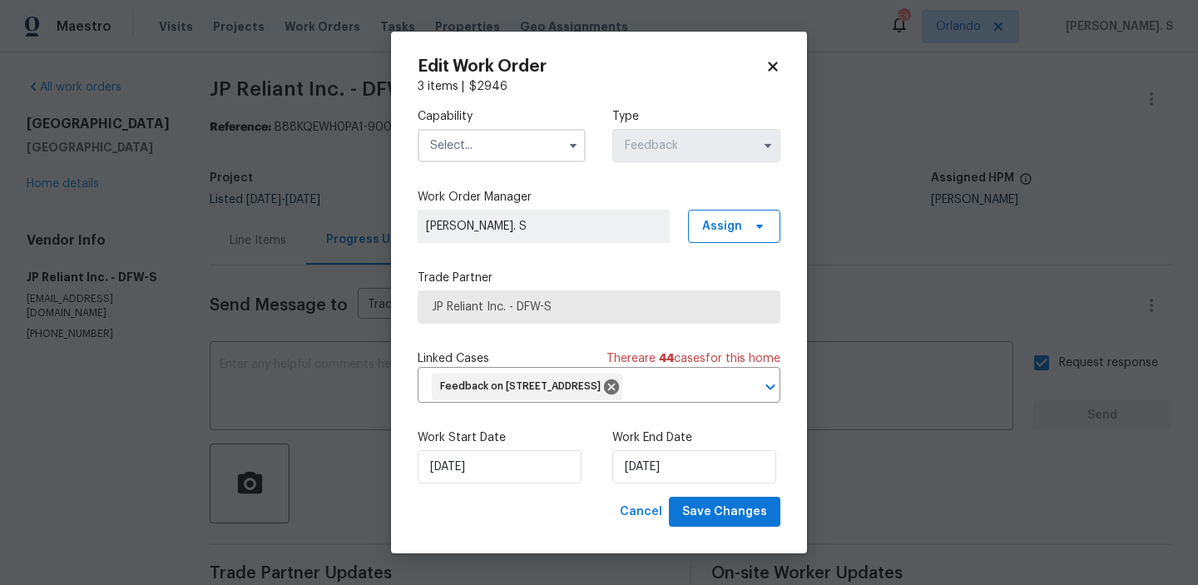
click at [512, 136] on input "text" at bounding box center [502, 145] width 168 height 33
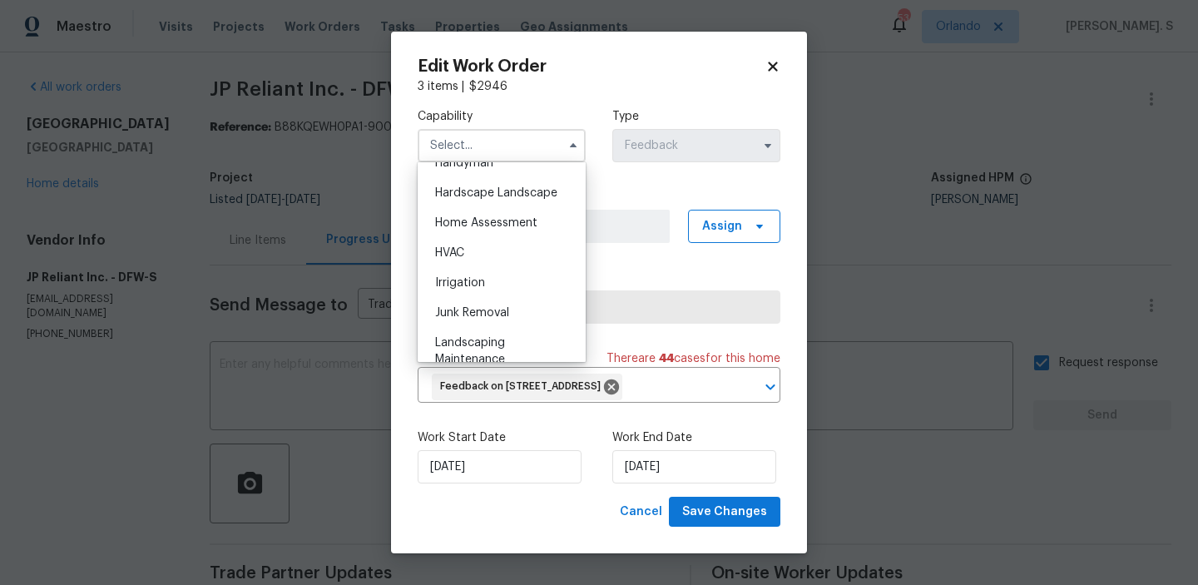
scroll to position [974, 0]
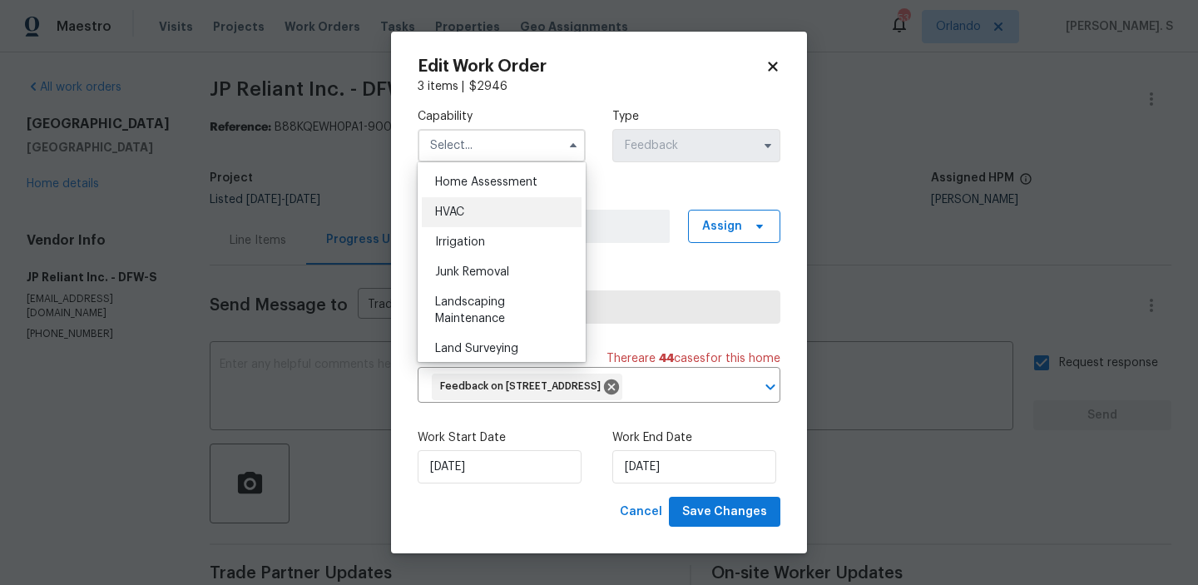
click at [495, 212] on div "HVAC" at bounding box center [502, 212] width 160 height 30
type input "HVAC"
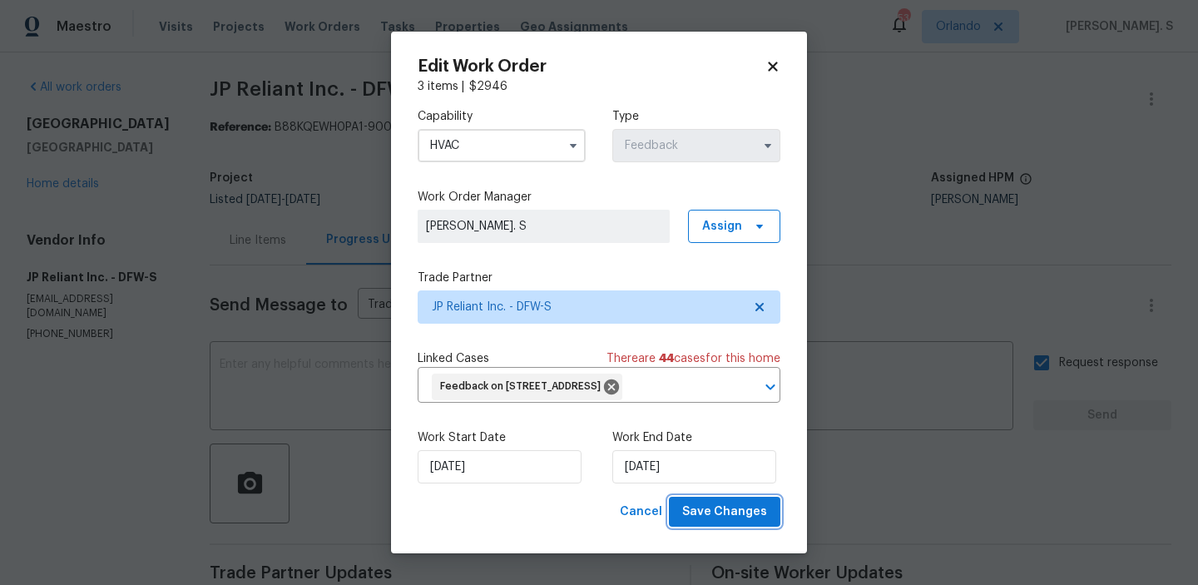
click at [728, 507] on span "Save Changes" at bounding box center [724, 512] width 85 height 21
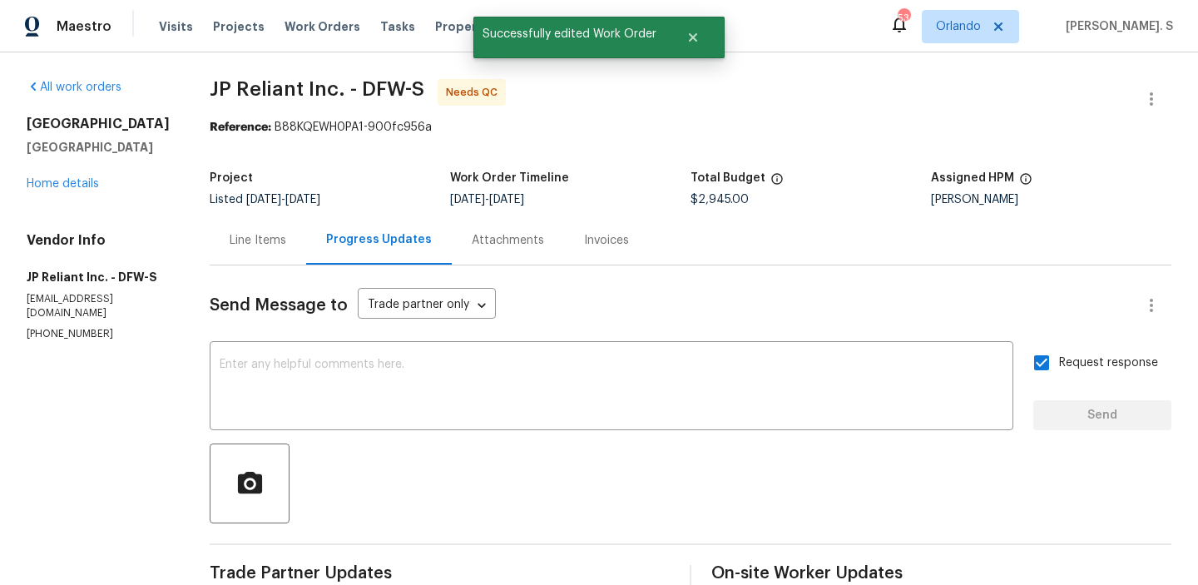
click at [284, 253] on div "Line Items" at bounding box center [258, 239] width 96 height 49
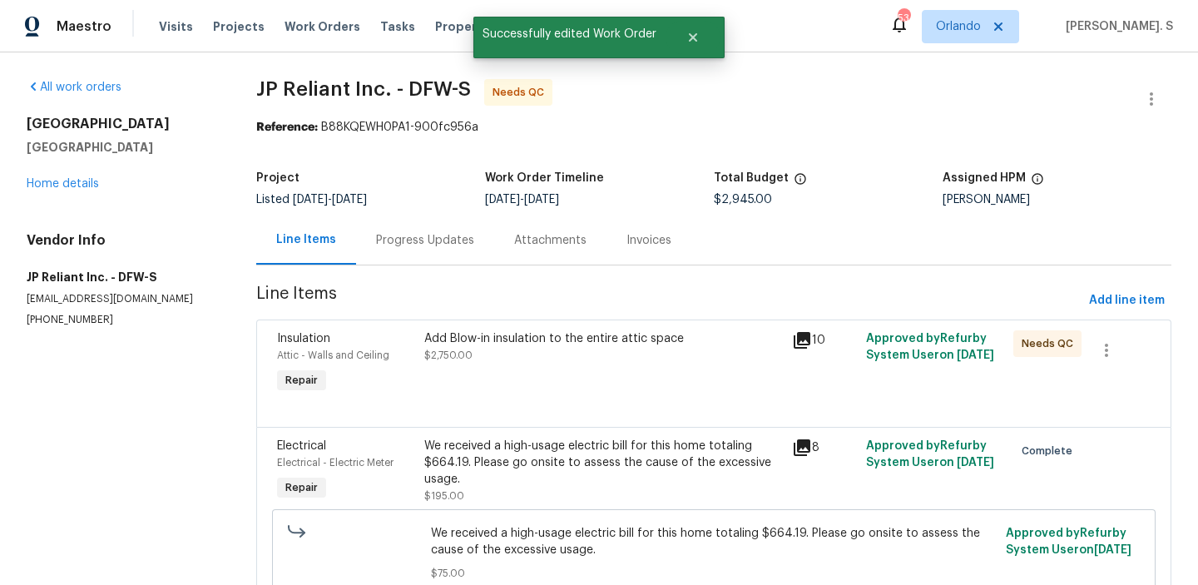
click at [638, 378] on div "Add Blow-in insulation to the entire attic space $2,750.00" at bounding box center [603, 363] width 368 height 77
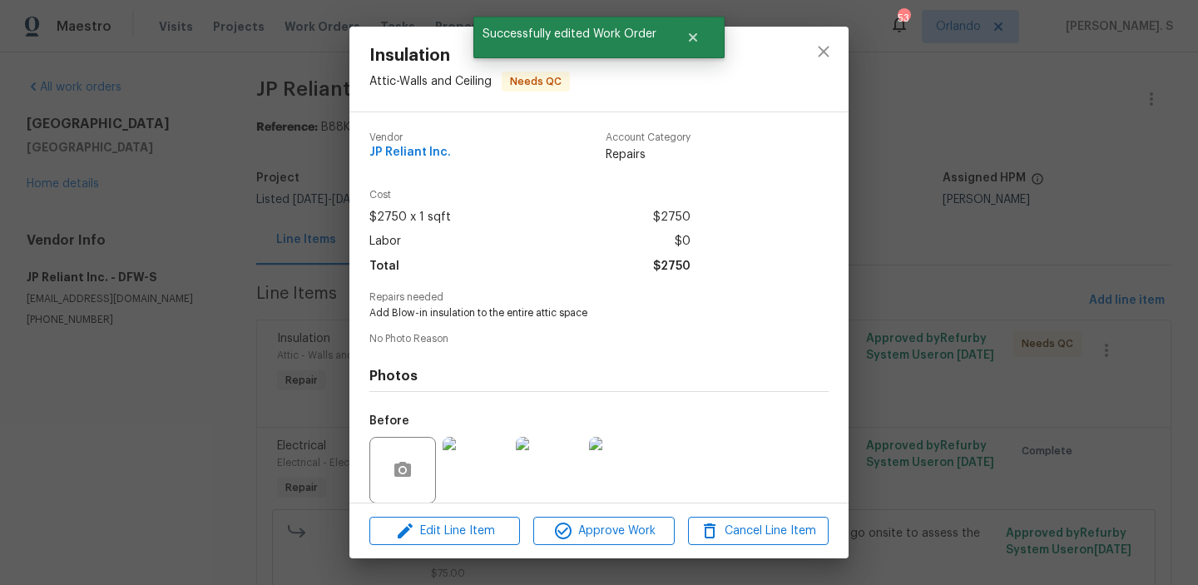
scroll to position [125, 0]
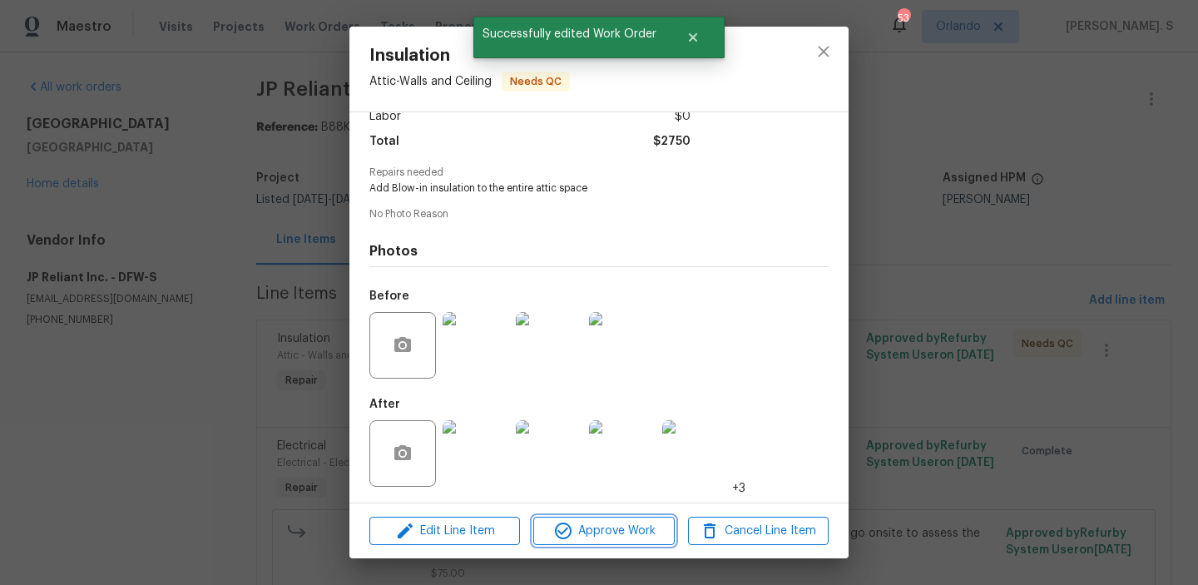
click at [615, 534] on span "Approve Work" at bounding box center [603, 531] width 131 height 21
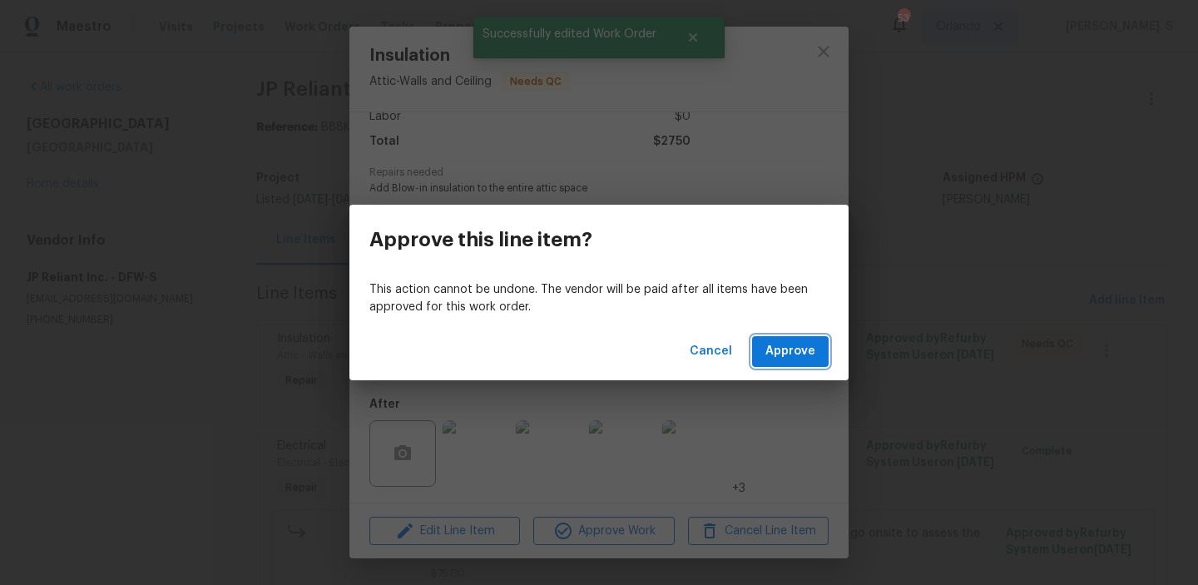
click at [816, 360] on button "Approve" at bounding box center [790, 351] width 77 height 31
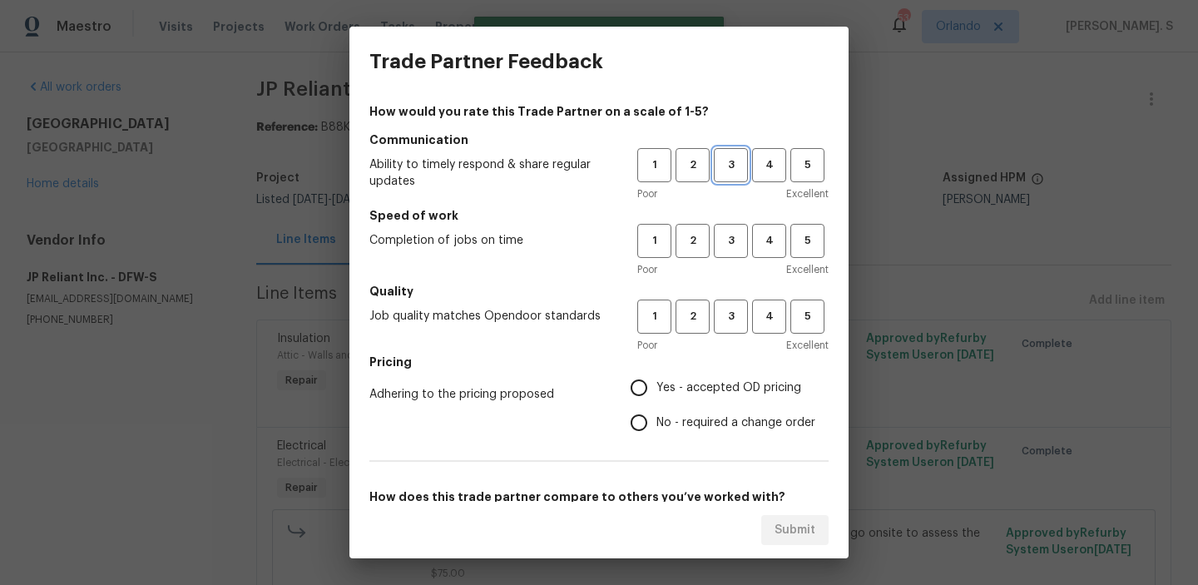
click at [735, 169] on span "3" at bounding box center [730, 165] width 31 height 19
click at [734, 245] on span "3" at bounding box center [730, 240] width 31 height 19
click at [736, 339] on div "Poor Excellent" at bounding box center [732, 345] width 191 height 17
click at [736, 329] on button "3" at bounding box center [731, 316] width 34 height 34
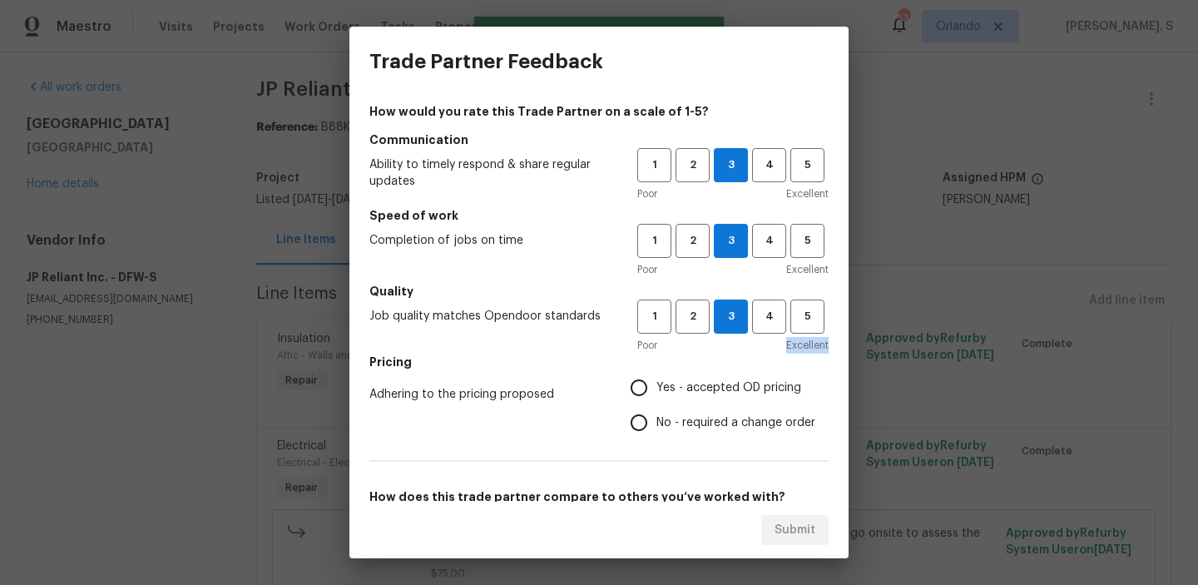
click at [729, 414] on span "No - required a change order" at bounding box center [735, 422] width 159 height 17
click at [656, 413] on input "No - required a change order" at bounding box center [638, 422] width 35 height 35
radio input "true"
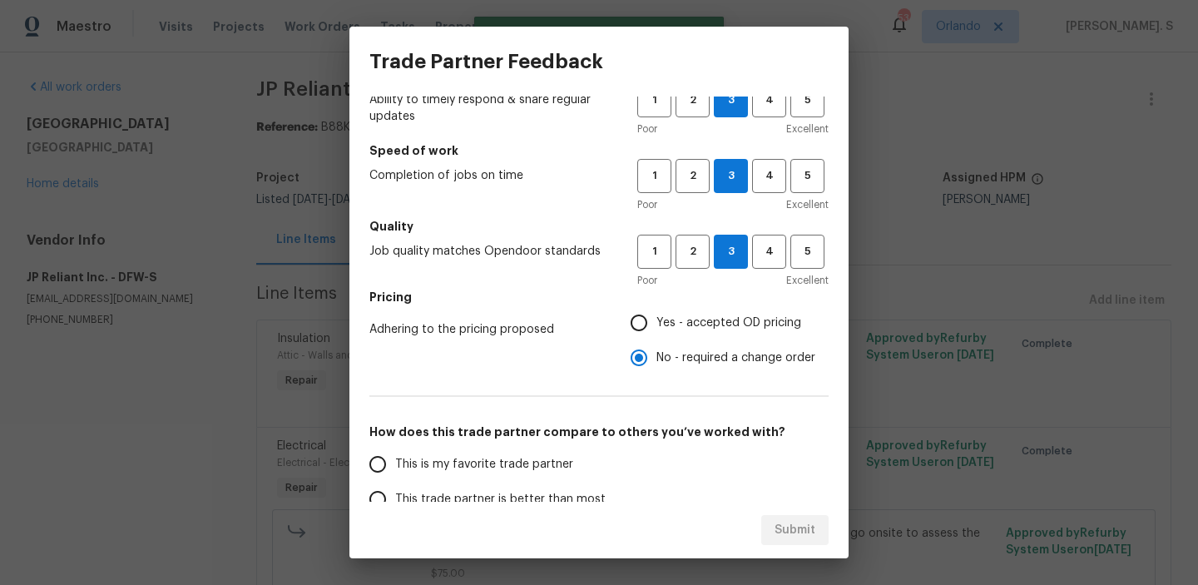
scroll to position [151, 0]
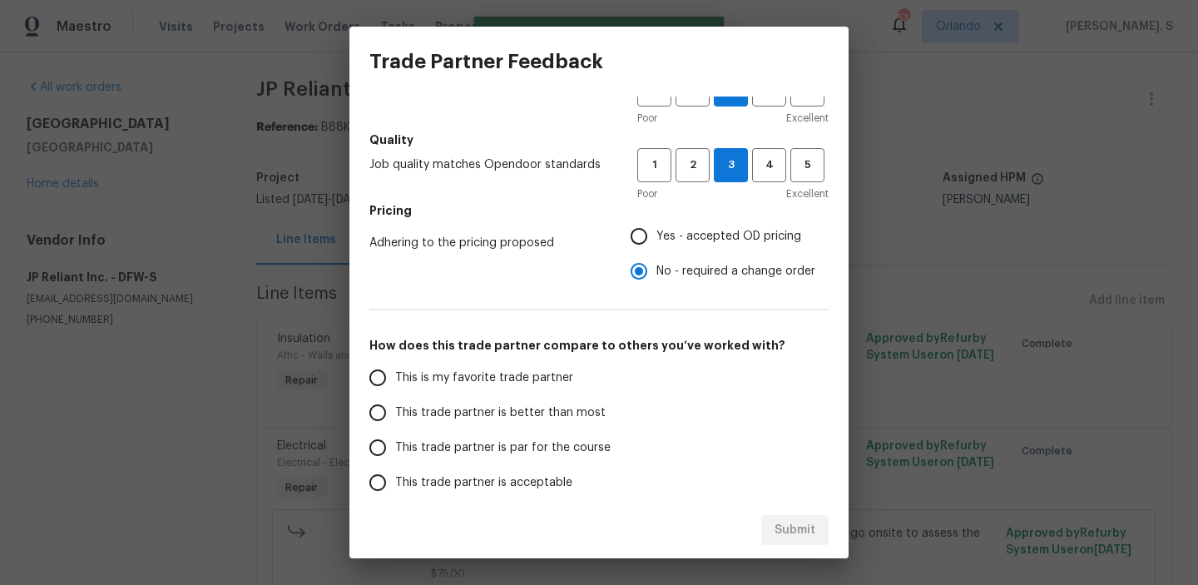
click at [580, 409] on span "This trade partner is better than most" at bounding box center [500, 412] width 210 height 17
click at [395, 409] on input "This trade partner is better than most" at bounding box center [377, 412] width 35 height 35
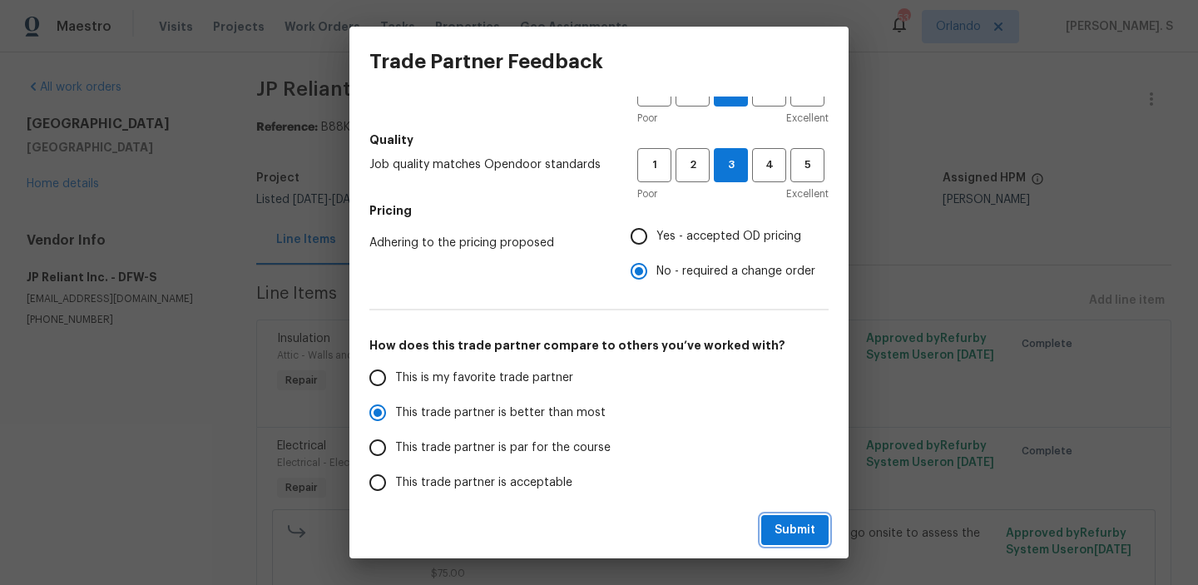
click at [798, 539] on span "Submit" at bounding box center [794, 530] width 41 height 21
radio input "true"
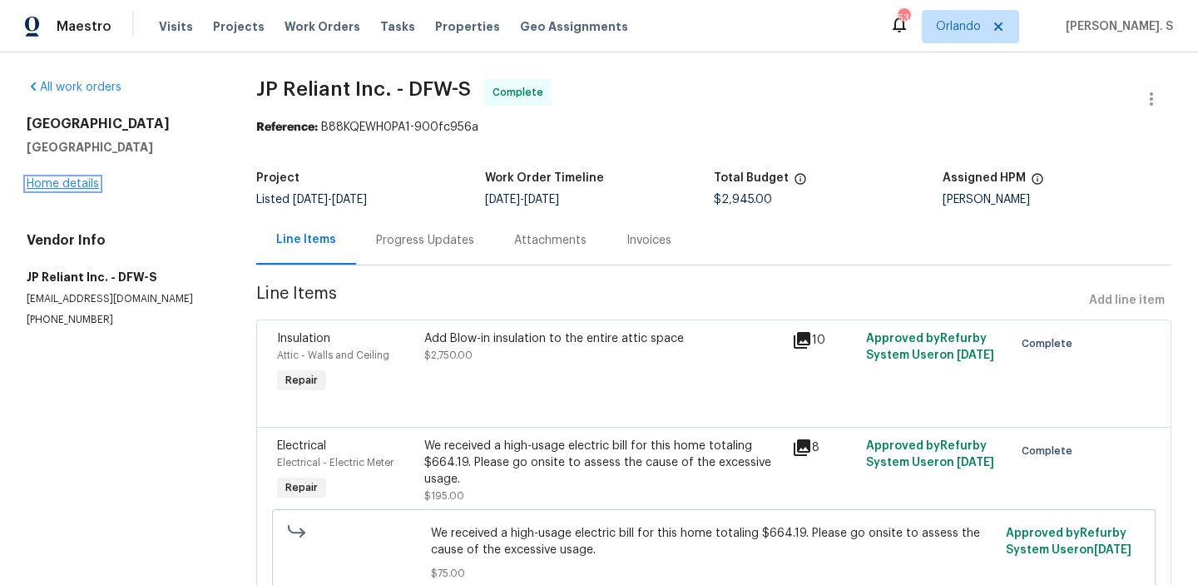
click at [73, 185] on link "Home details" at bounding box center [63, 184] width 72 height 12
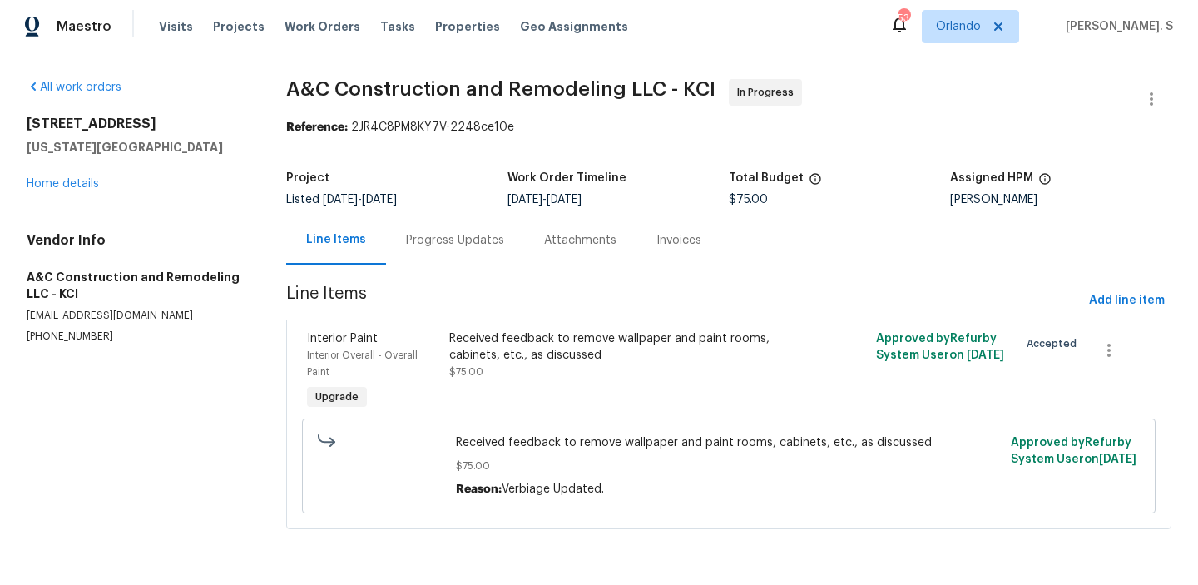
click at [467, 254] on div "Progress Updates" at bounding box center [455, 239] width 138 height 49
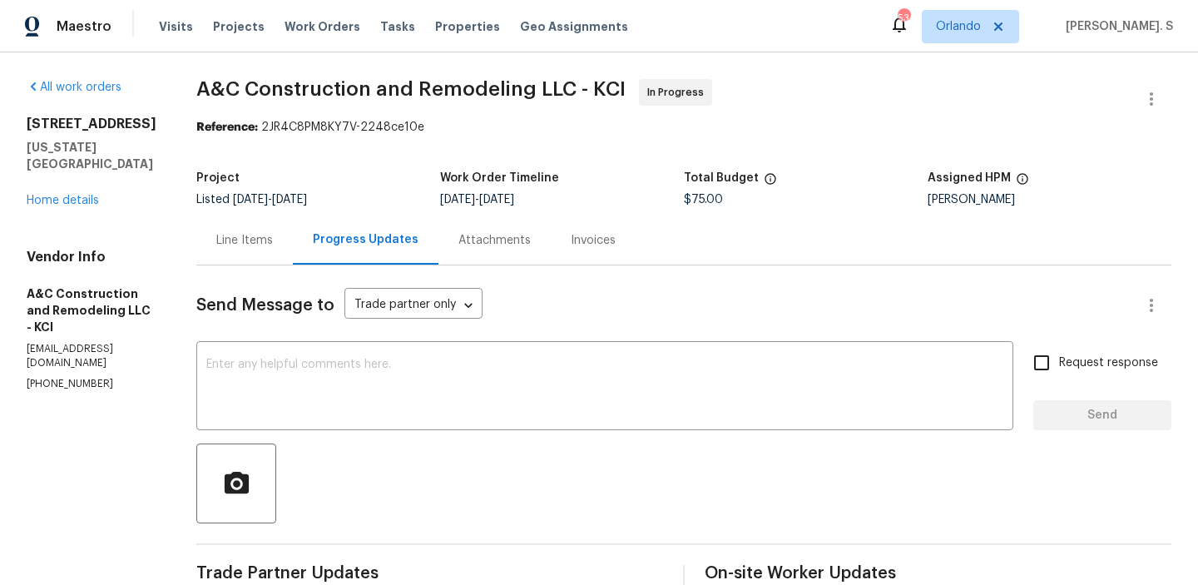
click at [87, 377] on p "(816) 668-2362" at bounding box center [92, 384] width 130 height 14
copy p "(816) 668-2362"
click at [396, 356] on div "x ​" at bounding box center [604, 387] width 817 height 85
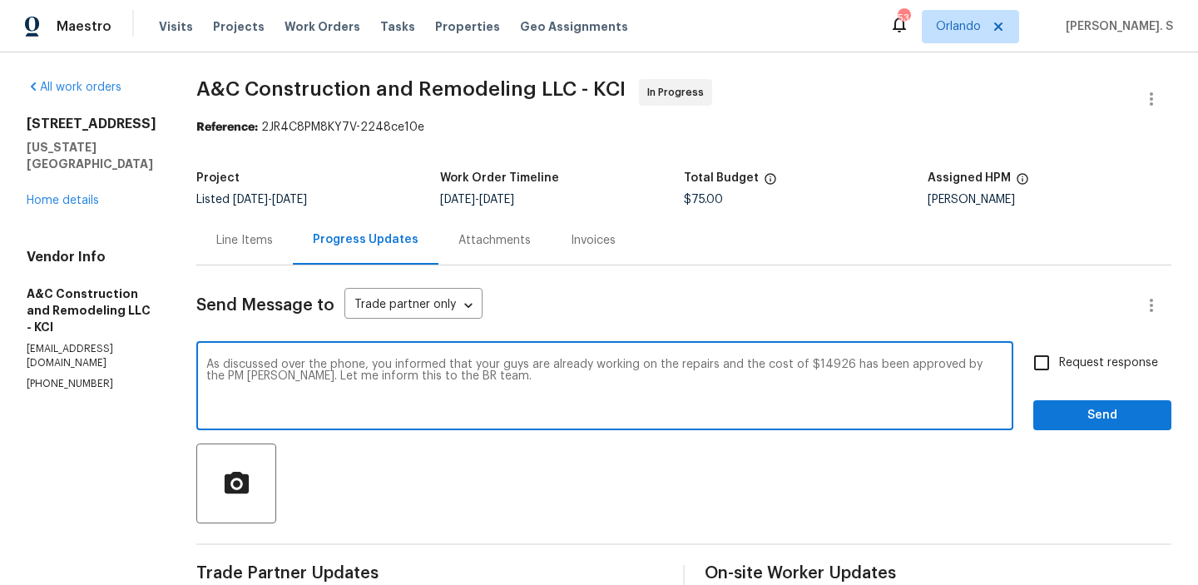
click at [0, 0] on span "Change the pronoun" at bounding box center [0, 0] width 0 height 0
click at [388, 374] on textarea "As discussed over the phone, you informed me that your guys are already working…" at bounding box center [604, 387] width 797 height 58
type textarea "As discussed over the phone, you informed me that your guys are already working…"
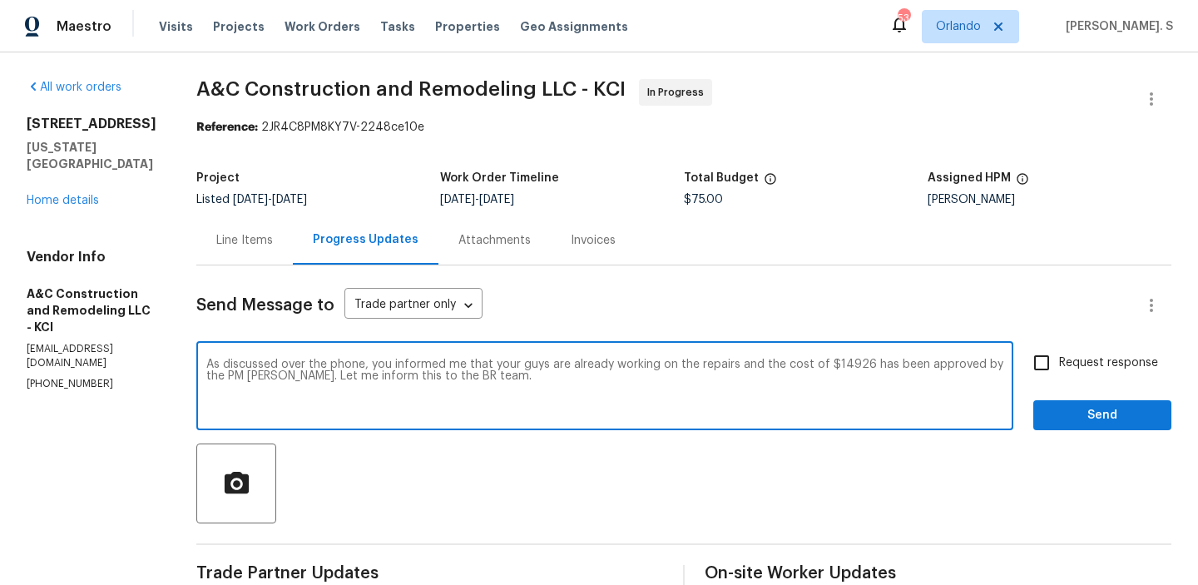
click at [1039, 368] on input "Request response" at bounding box center [1041, 362] width 35 height 35
checkbox input "true"
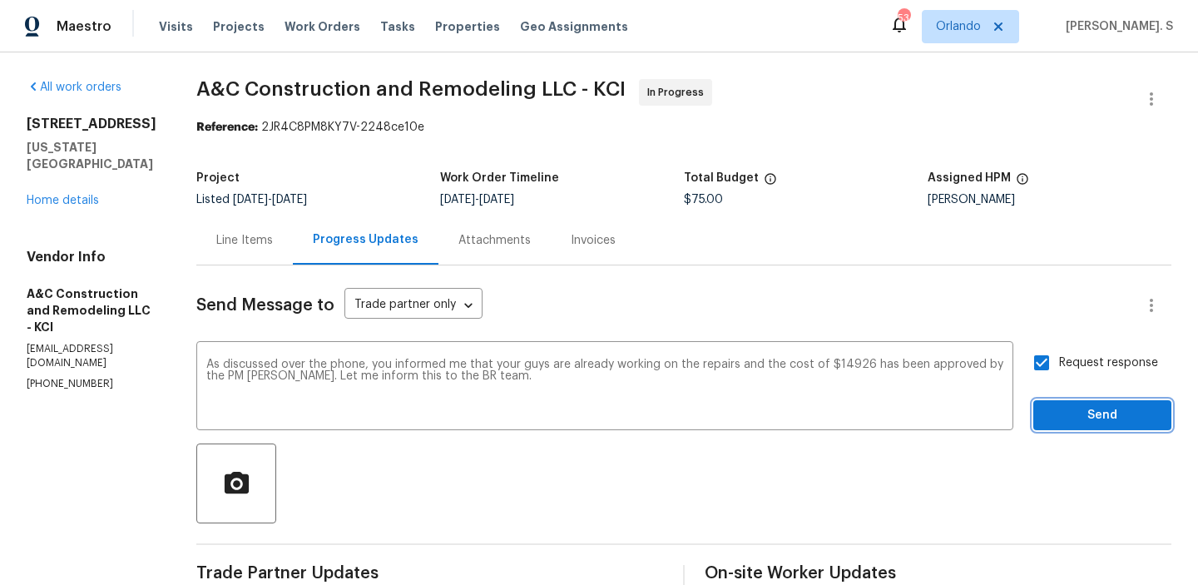
click at [1051, 413] on span "Send" at bounding box center [1101, 415] width 111 height 21
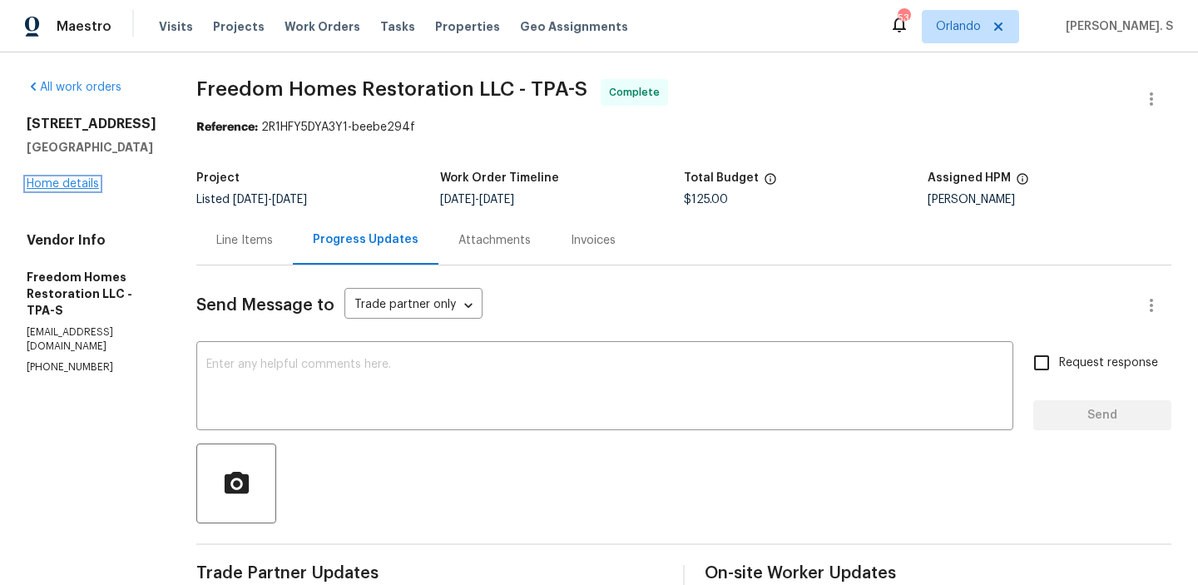
click at [67, 190] on link "Home details" at bounding box center [63, 184] width 72 height 12
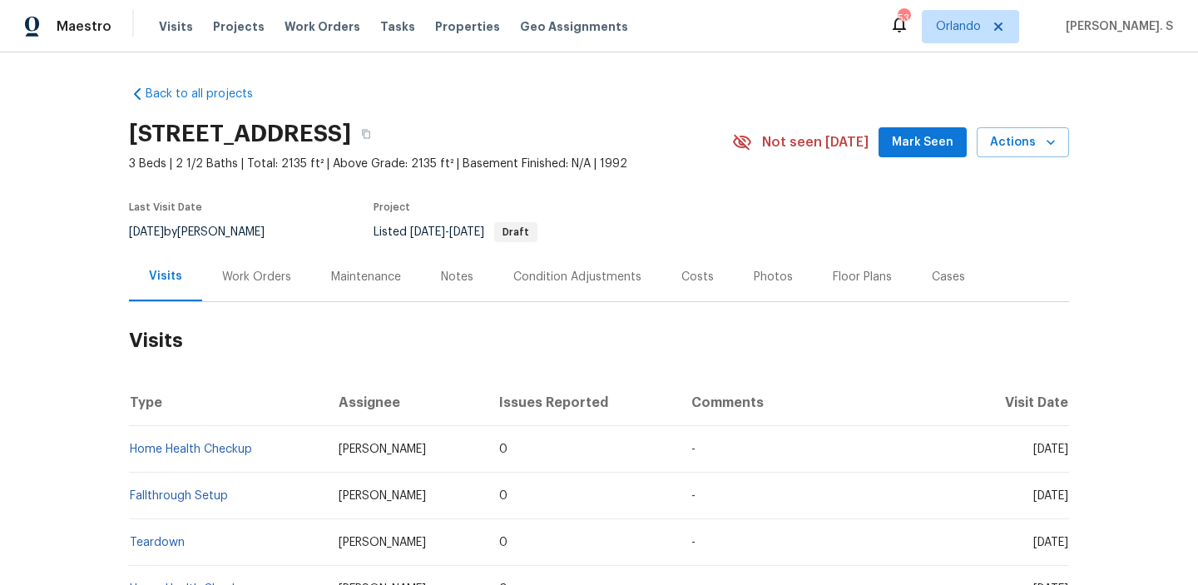
click at [230, 295] on div "Work Orders" at bounding box center [256, 276] width 109 height 49
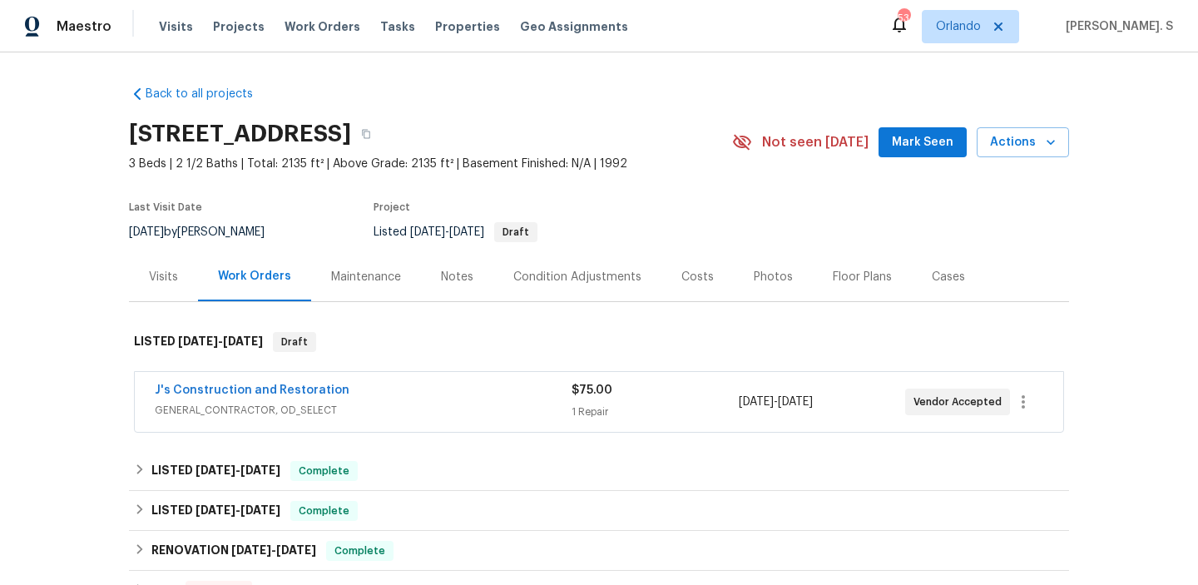
click at [230, 295] on div "Work Orders" at bounding box center [254, 276] width 113 height 49
click at [235, 388] on link "J's Construction and Restoration" at bounding box center [252, 390] width 195 height 12
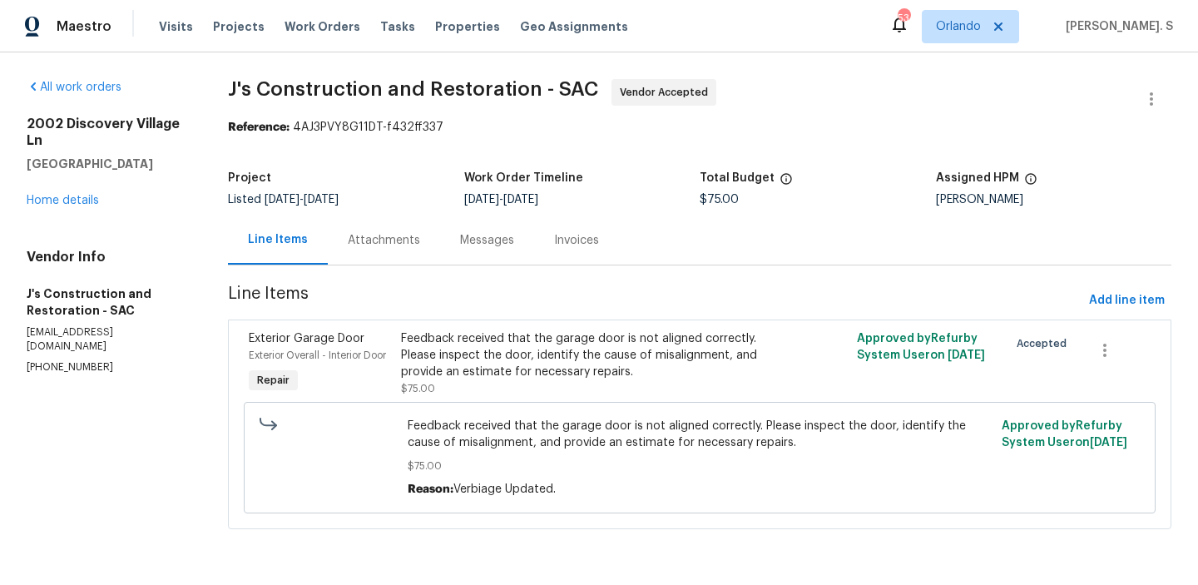
click at [501, 216] on div "Messages" at bounding box center [487, 239] width 94 height 49
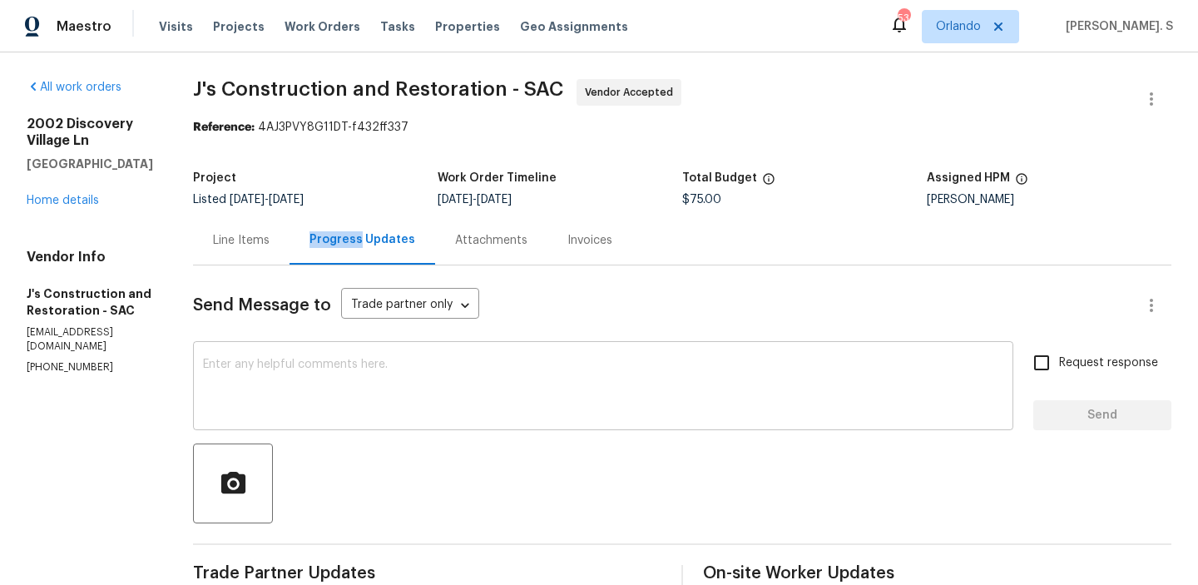
click at [306, 398] on textarea at bounding box center [603, 387] width 800 height 58
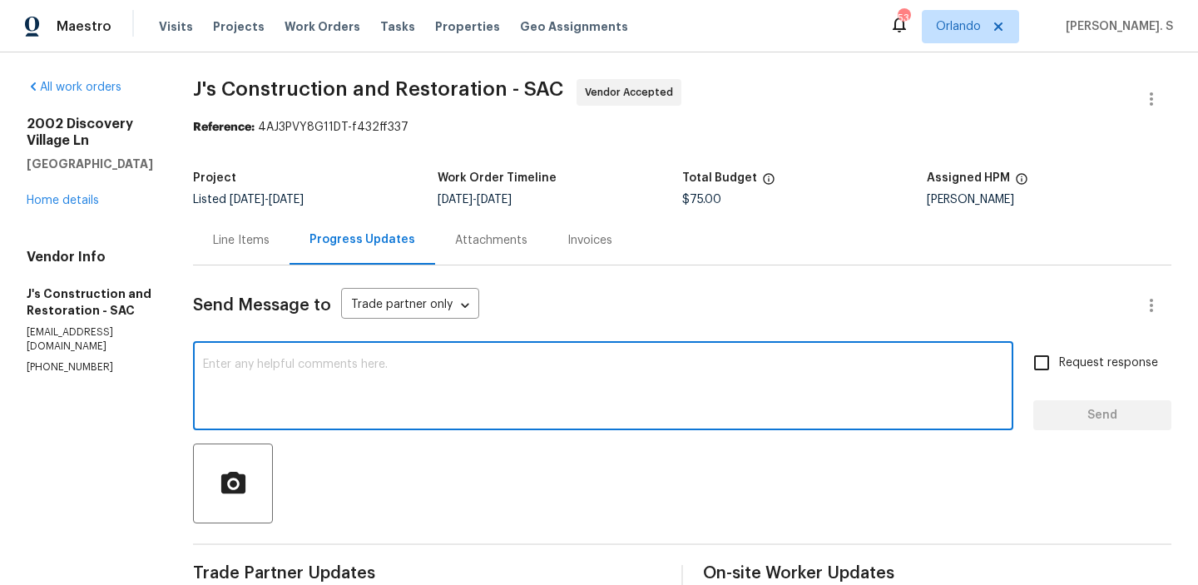
paste textarea "May we have an update on the progress of the work order?"
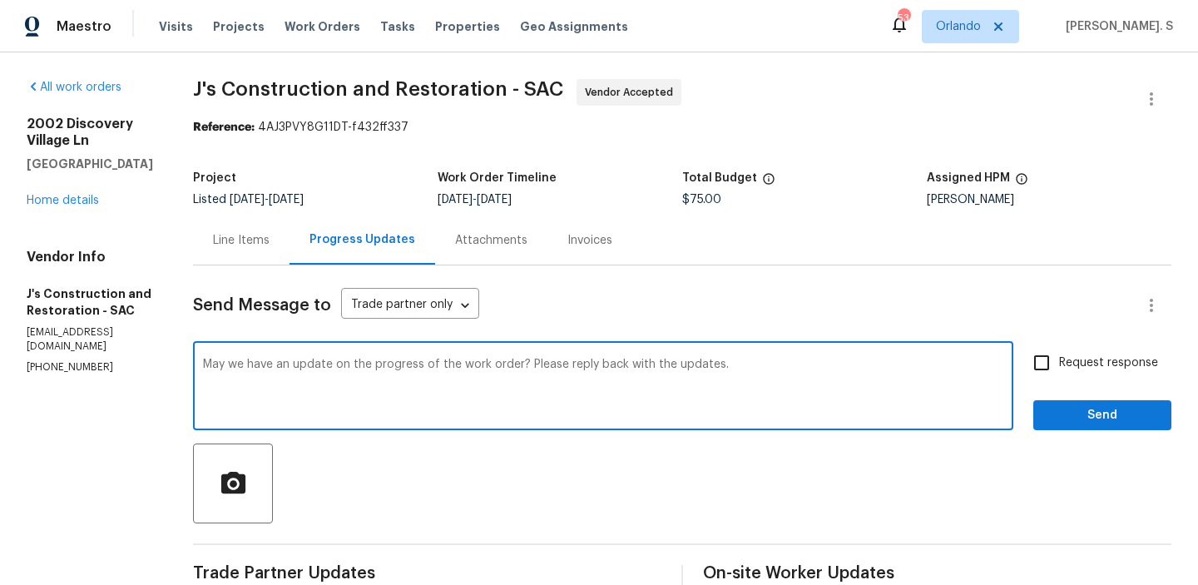
type textarea "May we have an update on the progress of the work order? Please reply back with…"
click at [1095, 373] on label "Request response" at bounding box center [1091, 362] width 134 height 35
click at [1059, 373] on input "Request response" at bounding box center [1041, 362] width 35 height 35
checkbox input "true"
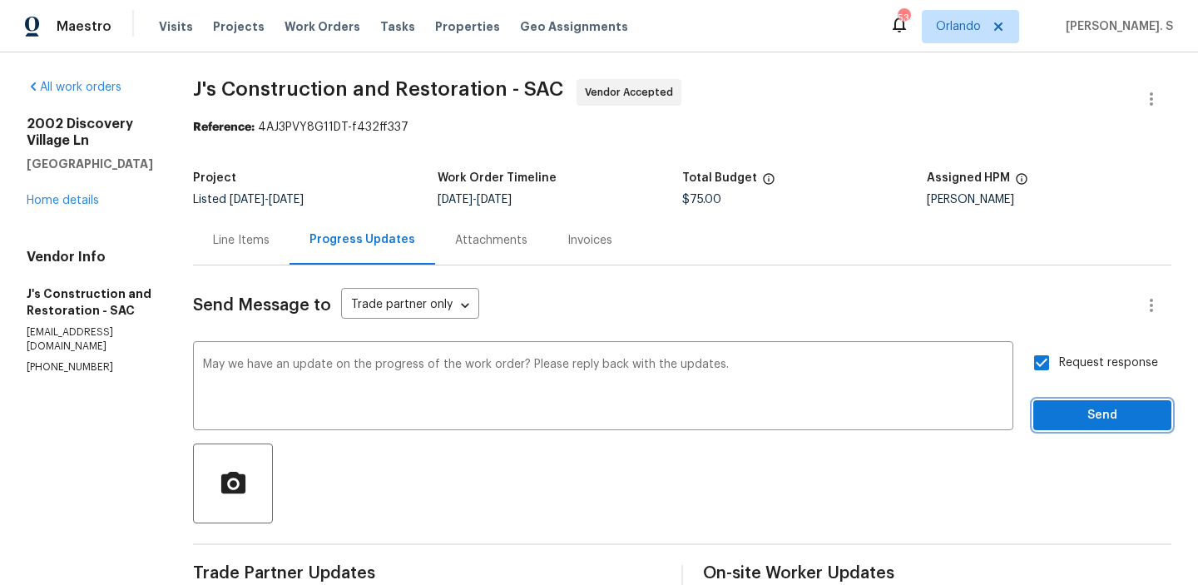
click at [1085, 418] on span "Send" at bounding box center [1101, 415] width 111 height 21
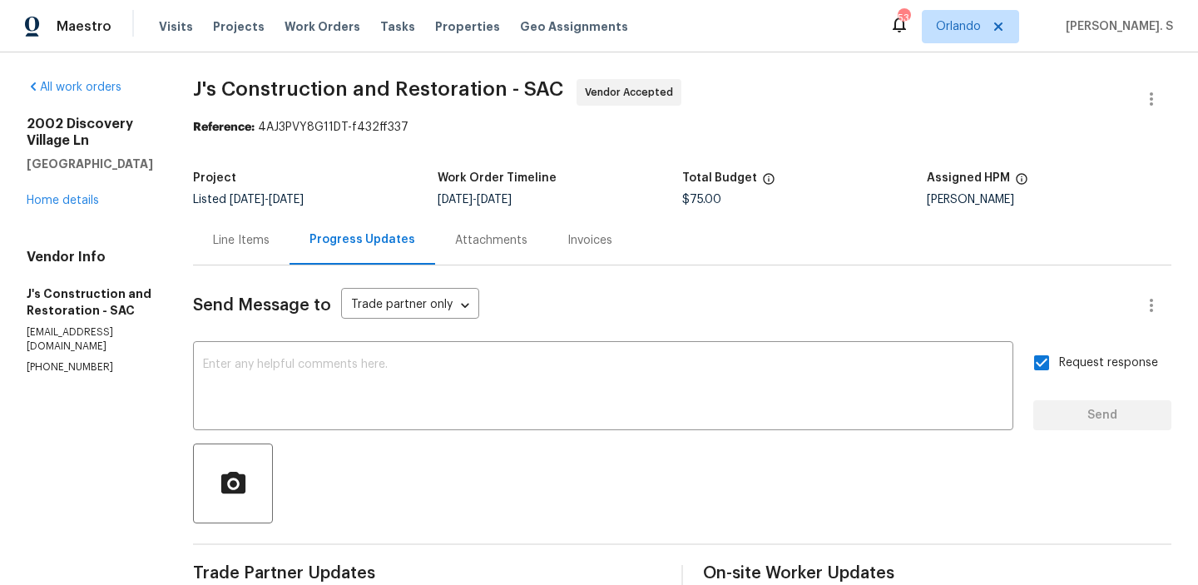
click at [63, 360] on p "[PHONE_NUMBER]" at bounding box center [90, 367] width 126 height 14
copy p "[PHONE_NUMBER]"
click at [114, 330] on p "[EMAIL_ADDRESS][DOMAIN_NAME]" at bounding box center [90, 339] width 126 height 28
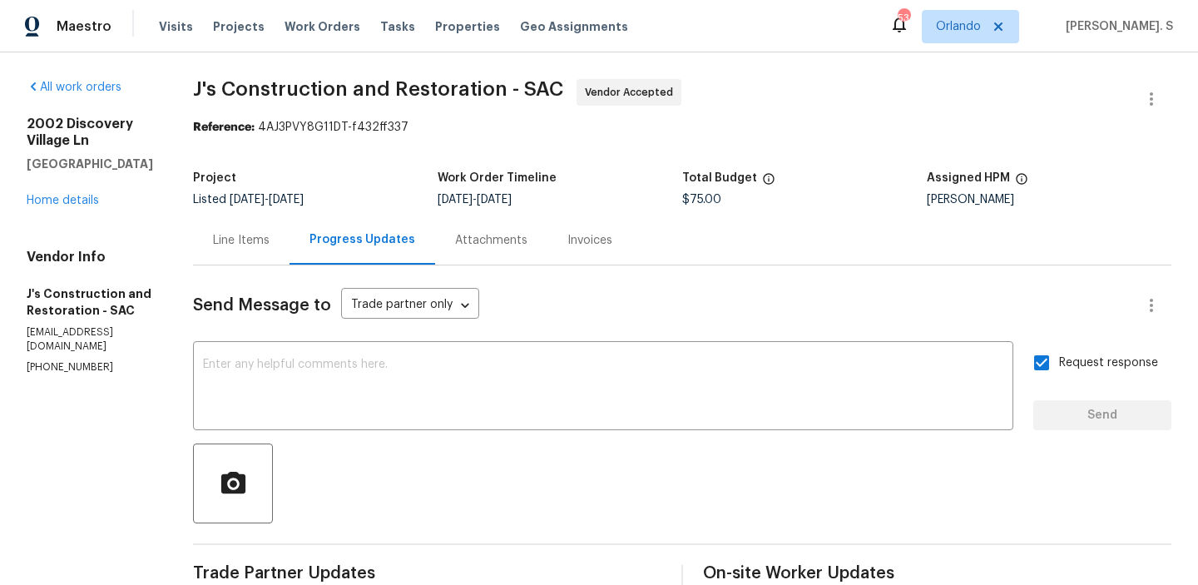
click at [114, 330] on p "[EMAIL_ADDRESS][DOMAIN_NAME]" at bounding box center [90, 339] width 126 height 28
copy p "[EMAIL_ADDRESS][DOMAIN_NAME]"
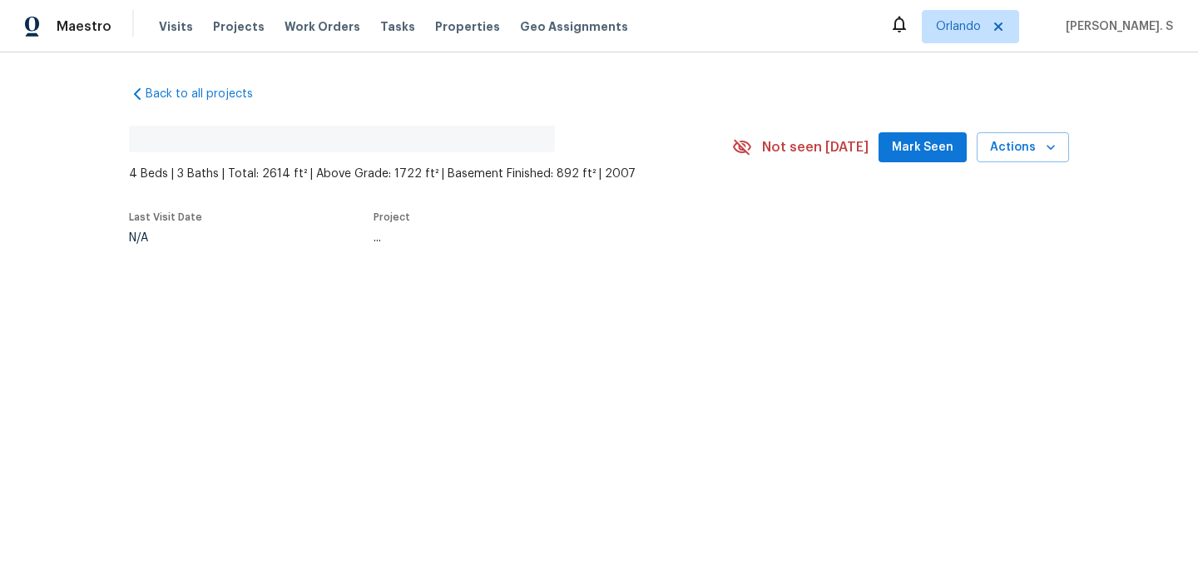
click at [270, 274] on div "Back to all projects No address found 4 Beds | 3 Baths | Total: 2614 ft² | Abov…" at bounding box center [599, 202] width 1198 height 301
click at [215, 280] on div "Back to all projects No address found 4 Beds | 3 Baths | Total: 2614 ft² | Abov…" at bounding box center [599, 202] width 1198 height 301
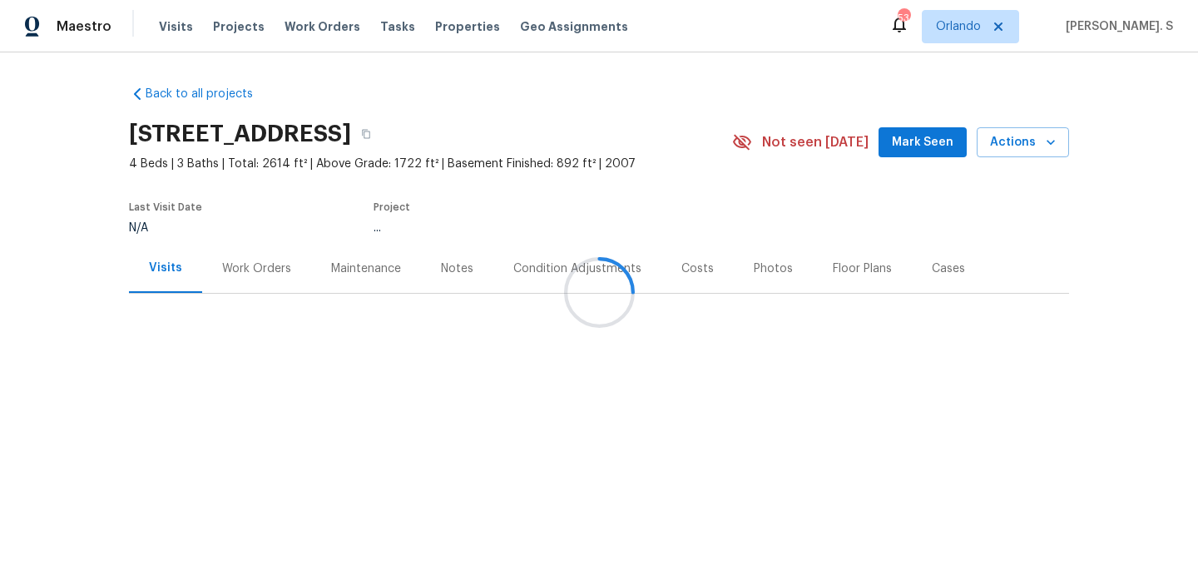
click at [215, 280] on div at bounding box center [599, 292] width 1198 height 585
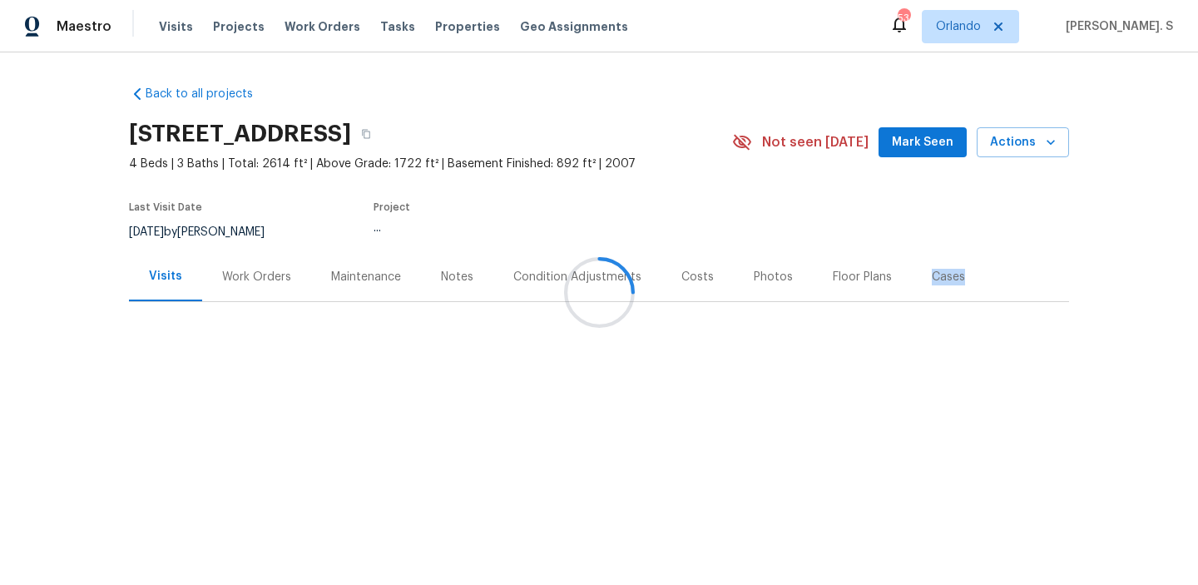
click at [215, 280] on div at bounding box center [599, 292] width 1198 height 585
click at [231, 280] on div at bounding box center [599, 292] width 1198 height 585
click at [231, 280] on div "Work Orders" at bounding box center [256, 277] width 69 height 17
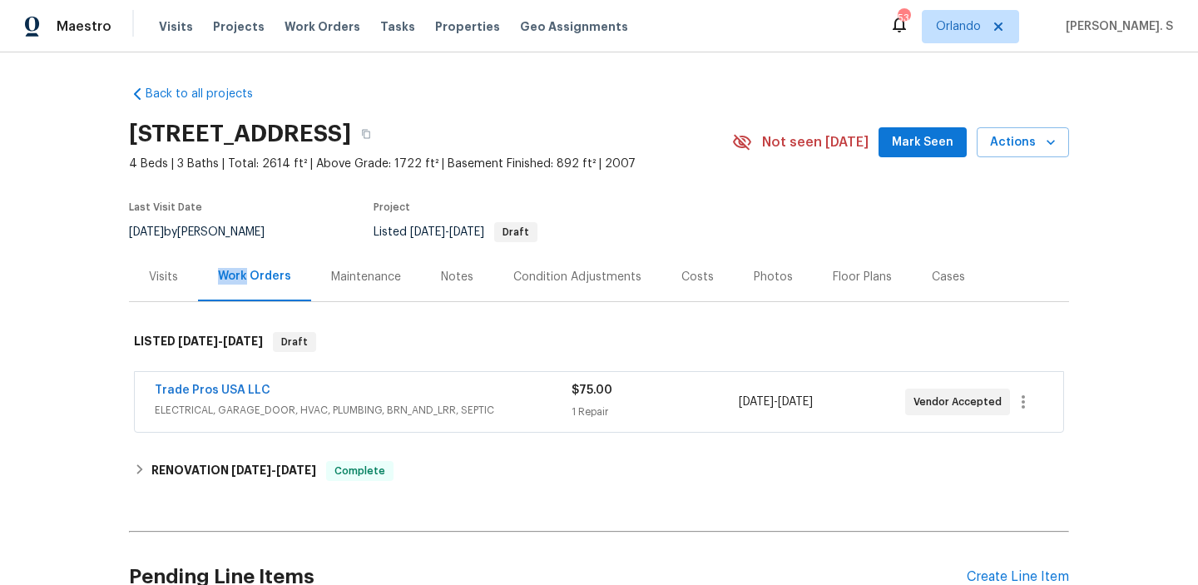
click at [231, 280] on div "Work Orders" at bounding box center [254, 276] width 73 height 17
click at [245, 392] on link "Trade Pros USA LLC" at bounding box center [213, 390] width 116 height 12
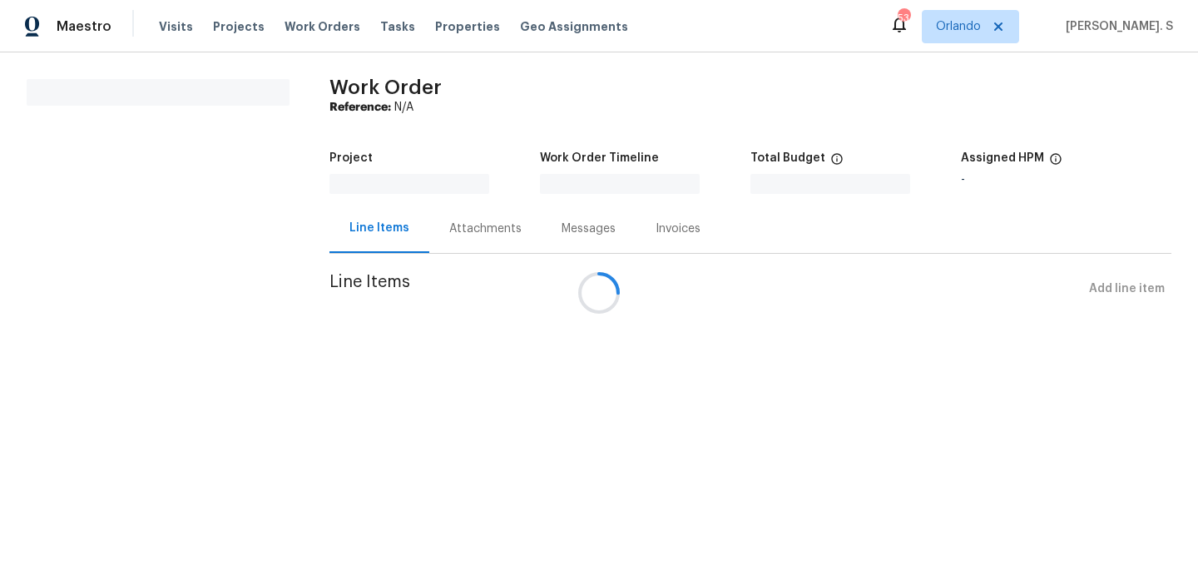
click at [467, 219] on div at bounding box center [599, 292] width 1198 height 585
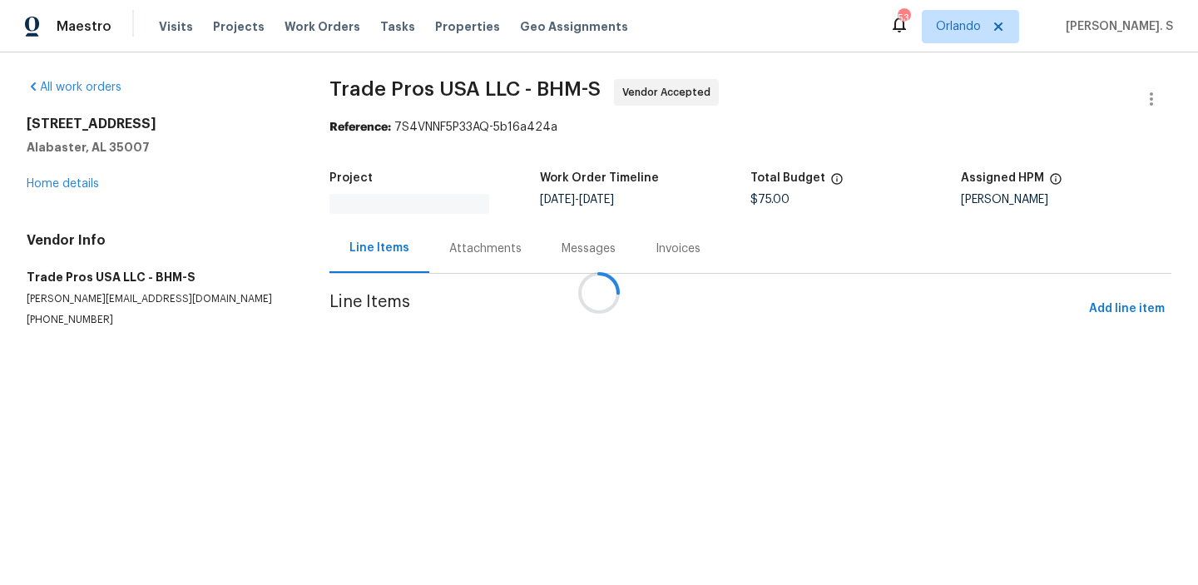
click at [467, 219] on div at bounding box center [599, 292] width 1198 height 585
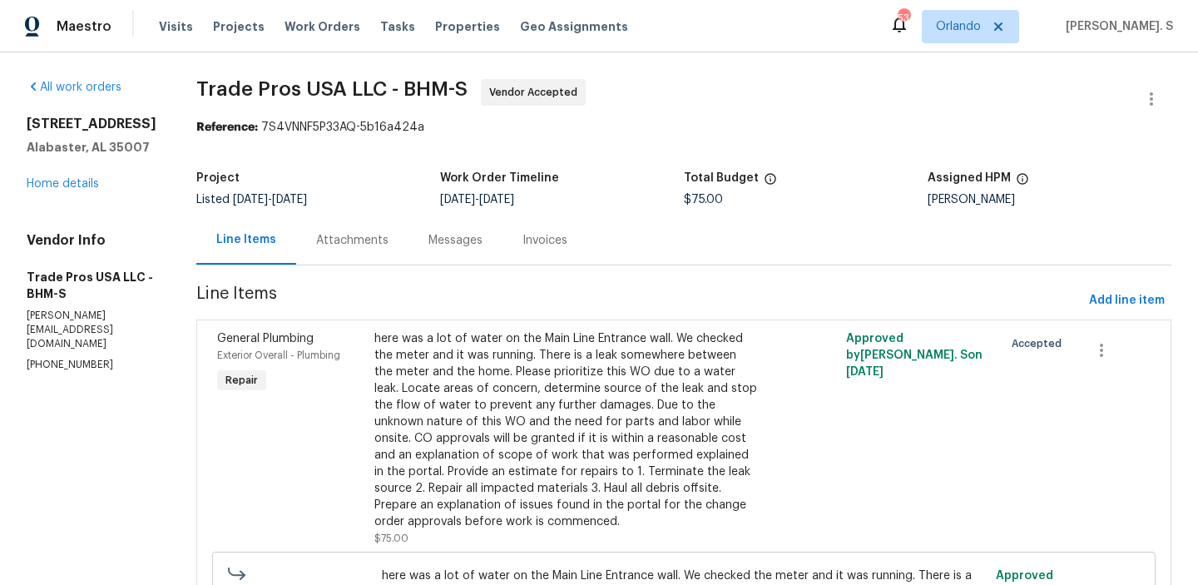
click at [467, 219] on div "Messages" at bounding box center [455, 239] width 94 height 49
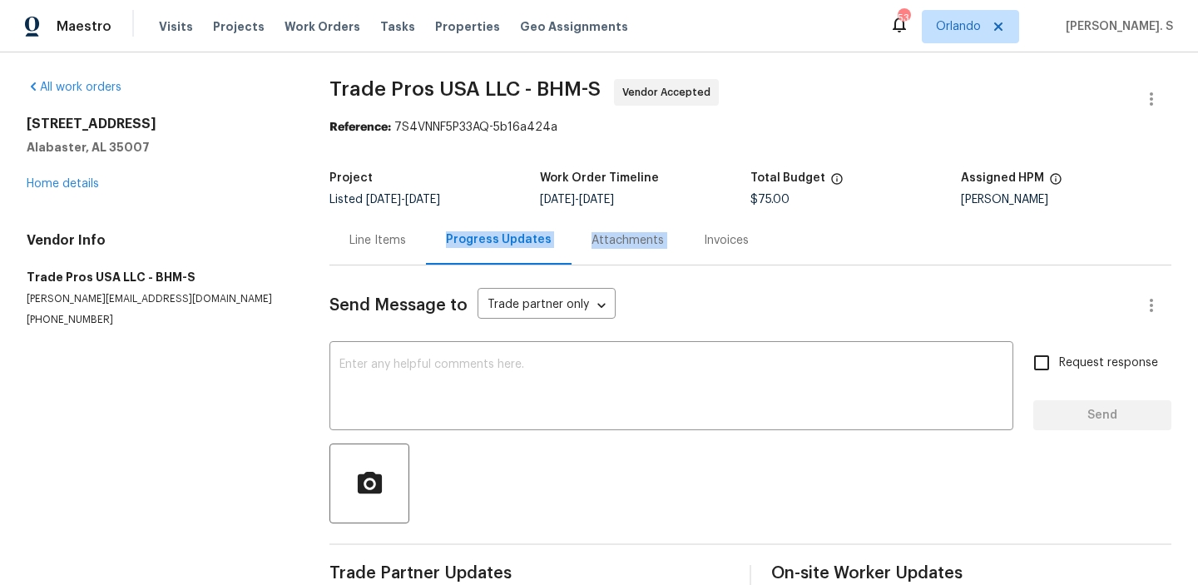
click at [382, 248] on div "Line Items" at bounding box center [377, 240] width 57 height 17
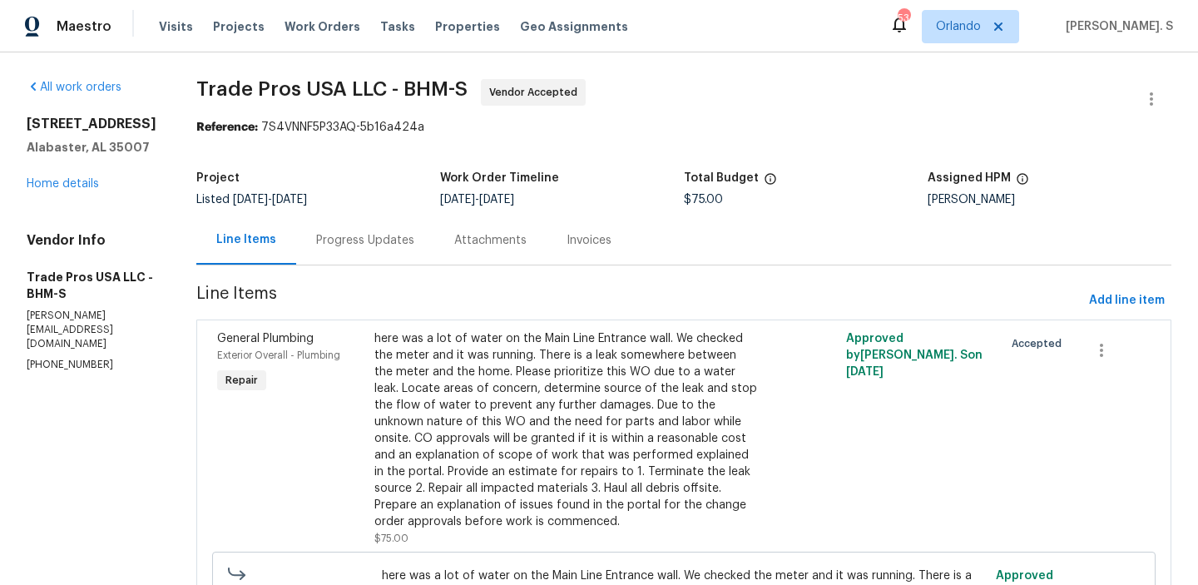
click at [382, 248] on div "Progress Updates" at bounding box center [365, 240] width 98 height 17
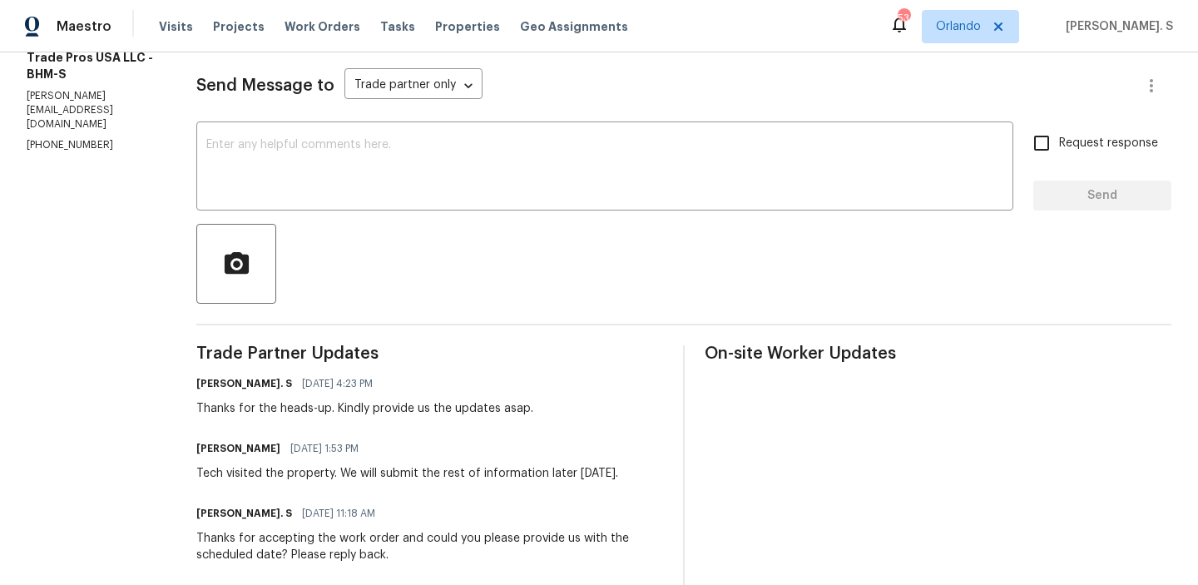
scroll to position [179, 0]
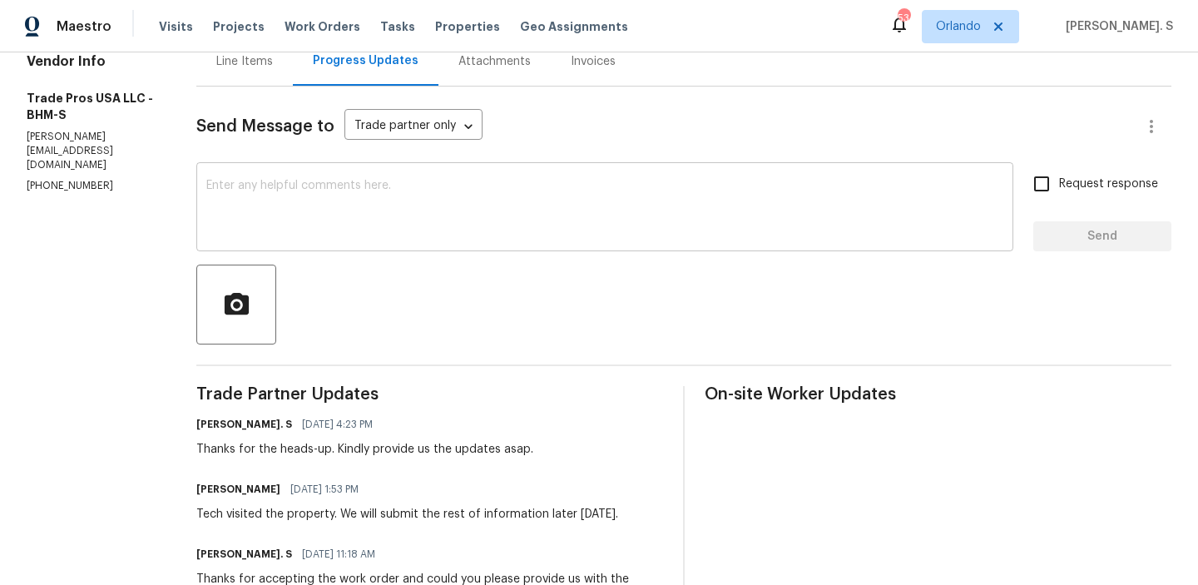
click at [397, 192] on textarea at bounding box center [604, 209] width 797 height 58
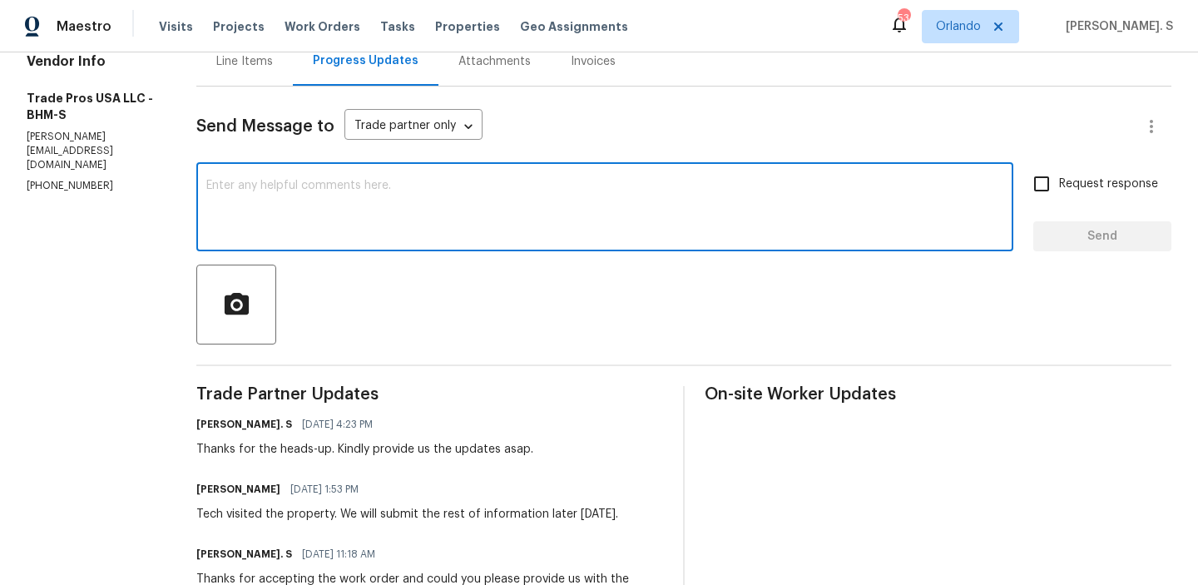
paste textarea "May we have an update on the progress of the work order?"
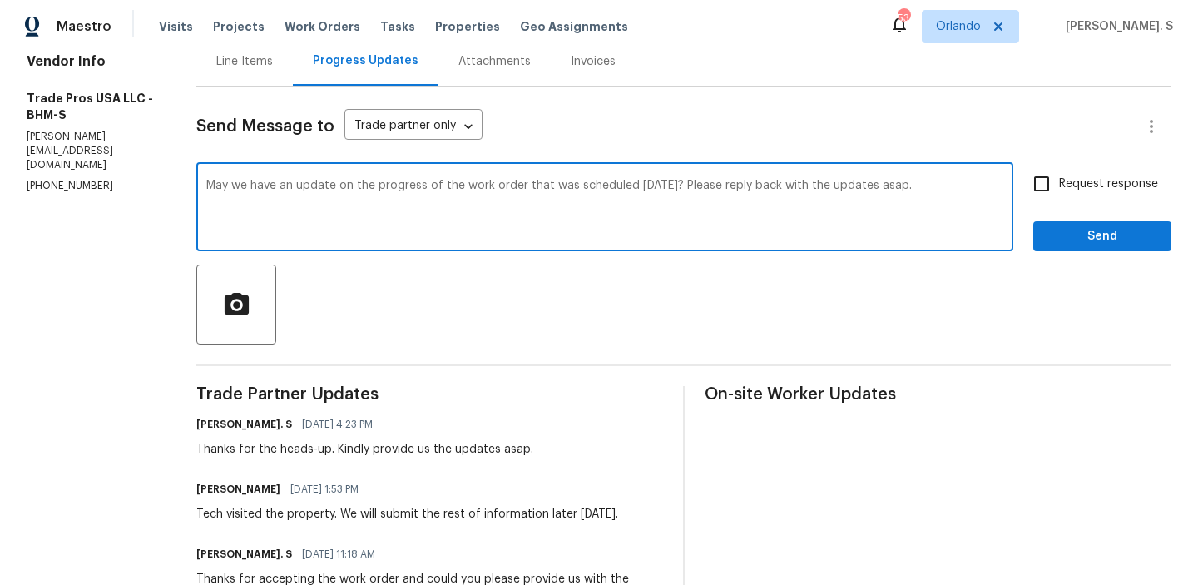
type textarea "May we have an update on the progress of the work order that was scheduled on F…"
click at [81, 172] on section "All work orders 121 Old Spanish Trl Alabaster, AL 35007 Home details Vendor Inf…" at bounding box center [92, 360] width 130 height 920
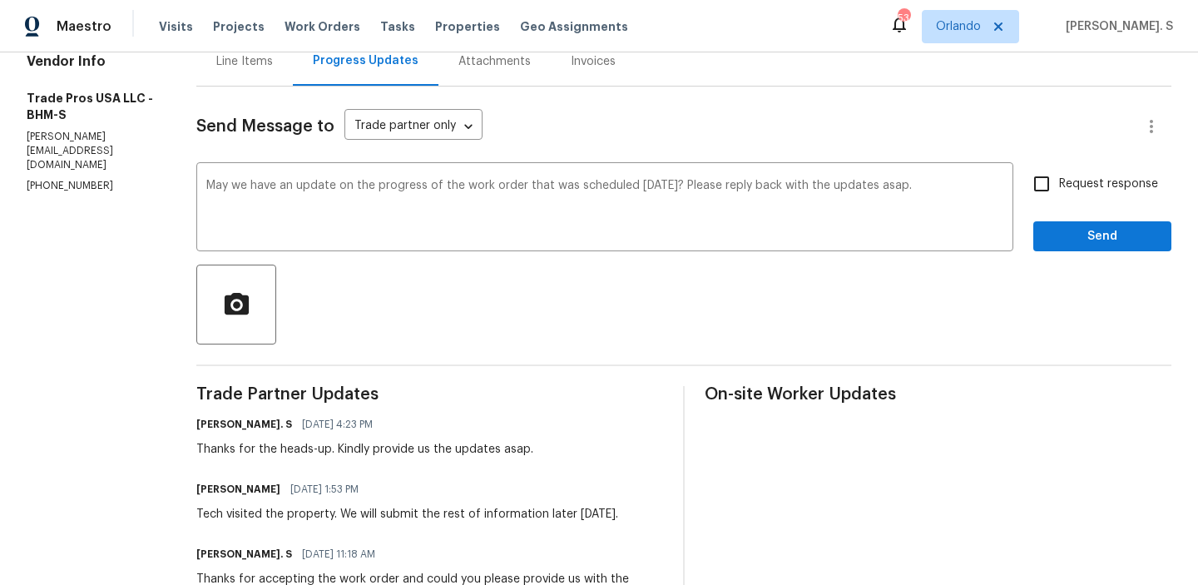
click at [81, 172] on section "All work orders 121 Old Spanish Trl Alabaster, AL 35007 Home details Vendor Inf…" at bounding box center [92, 360] width 130 height 920
copy p "(256) 910-1247"
click at [119, 136] on p "trevor@tradeprosusa.com" at bounding box center [92, 151] width 130 height 42
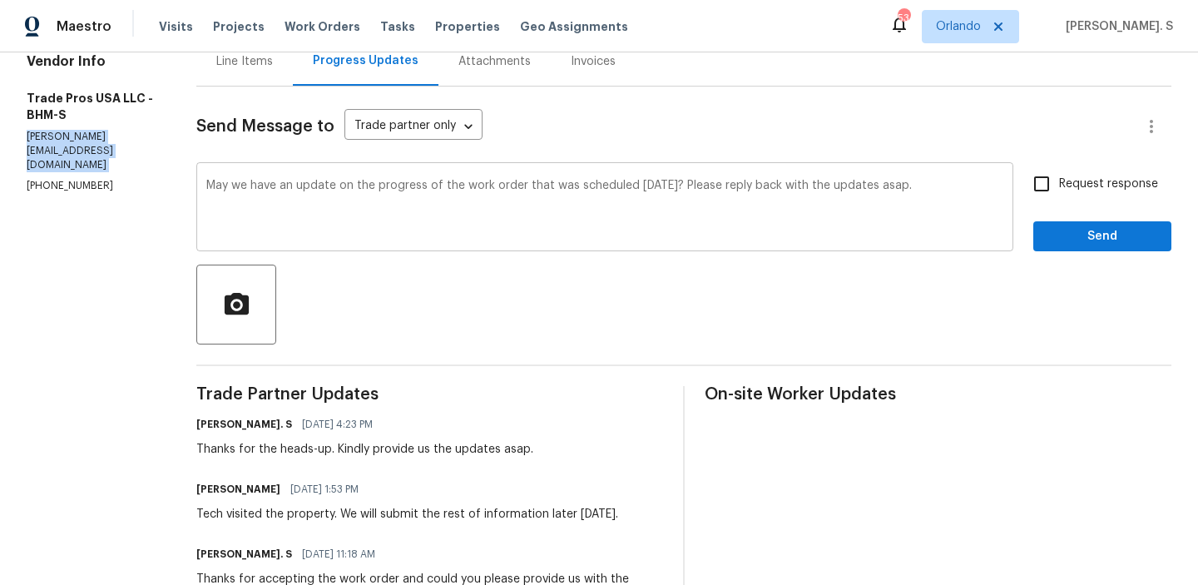
copy p "trevor@tradeprosusa.com"
click at [1036, 189] on input "Request response" at bounding box center [1041, 183] width 35 height 35
checkbox input "true"
click at [1070, 240] on span "Send" at bounding box center [1101, 236] width 111 height 21
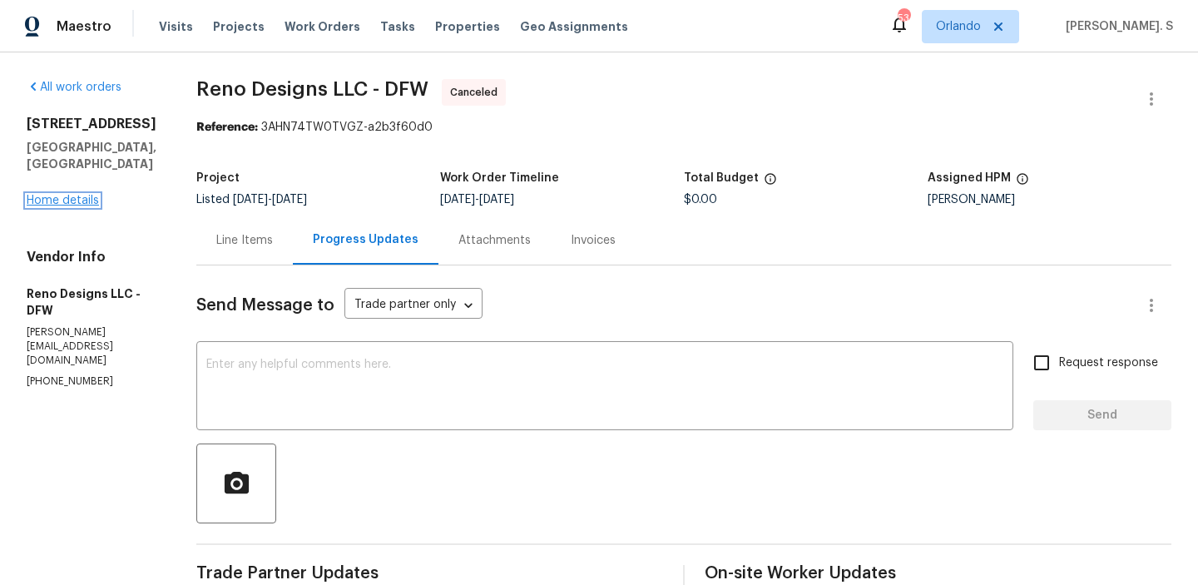
click at [80, 195] on link "Home details" at bounding box center [63, 201] width 72 height 12
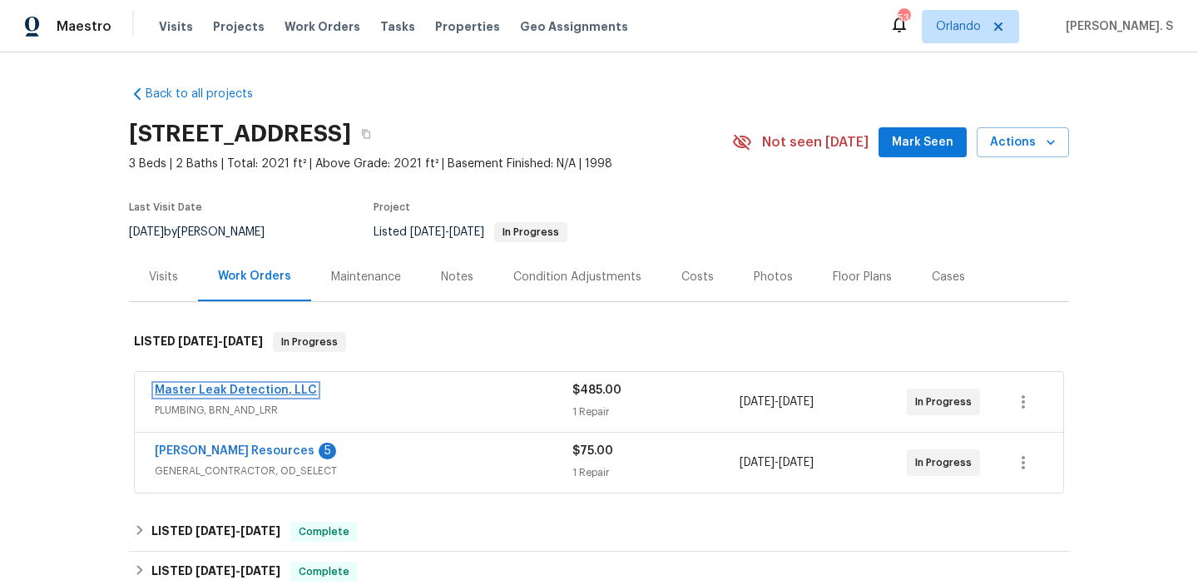
click at [262, 386] on link "Master Leak Detection, LLC" at bounding box center [236, 390] width 162 height 12
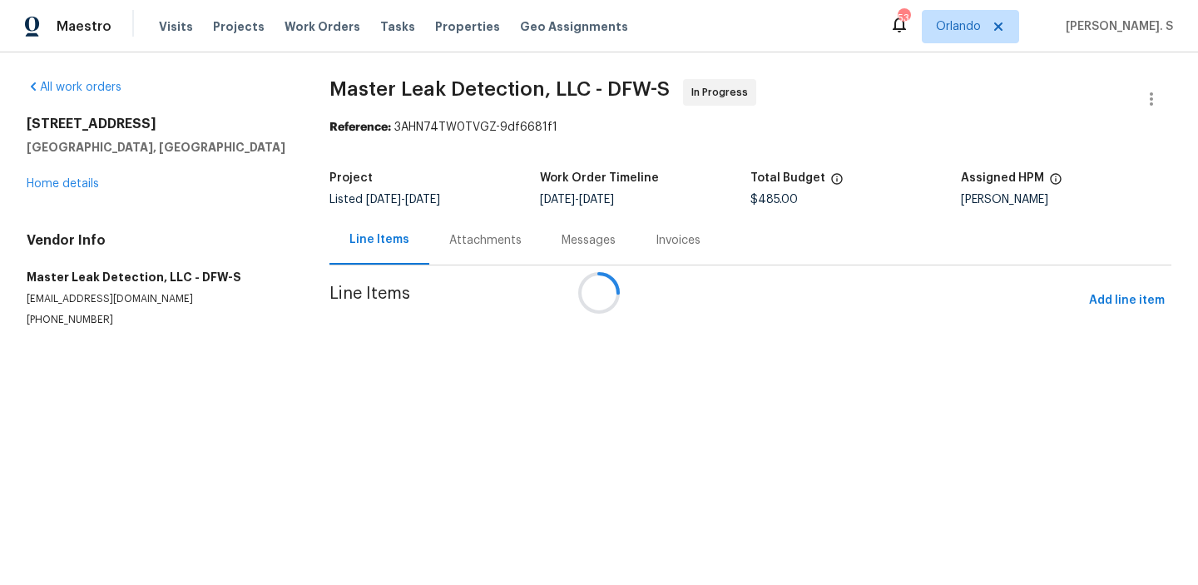
click at [487, 243] on div "Attachments" at bounding box center [485, 240] width 72 height 17
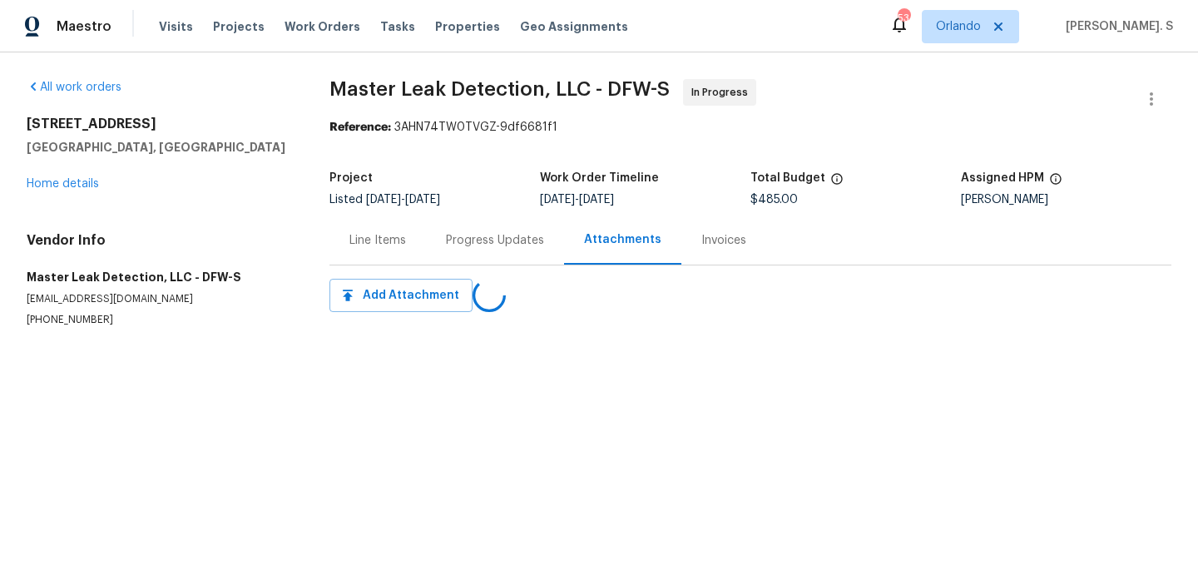
click at [487, 243] on div "Progress Updates" at bounding box center [495, 240] width 98 height 17
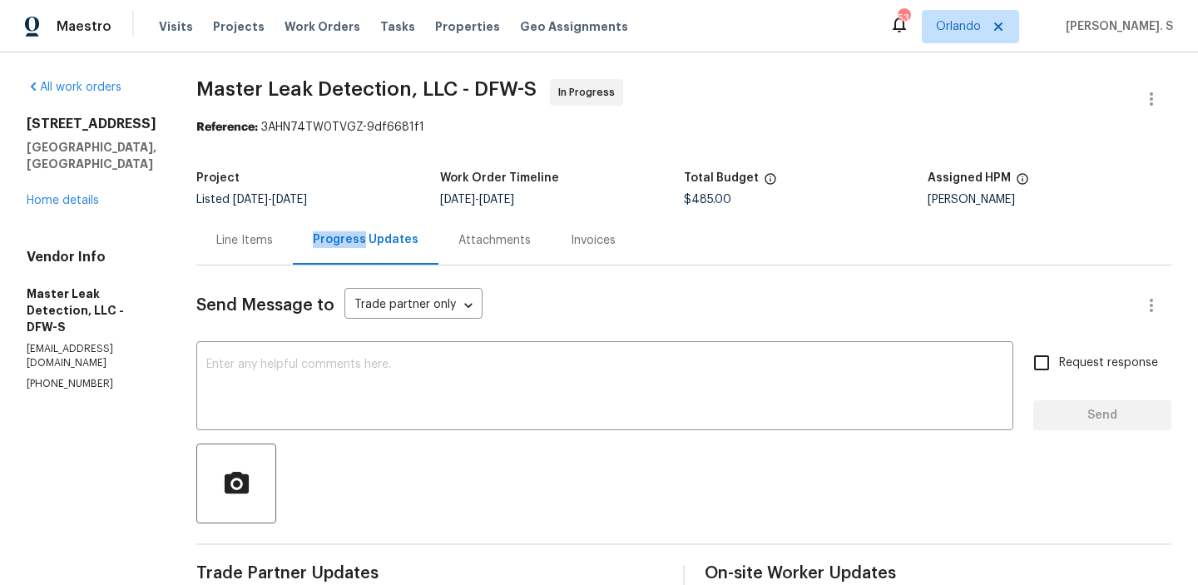
click at [293, 233] on div "Line Items" at bounding box center [244, 239] width 96 height 49
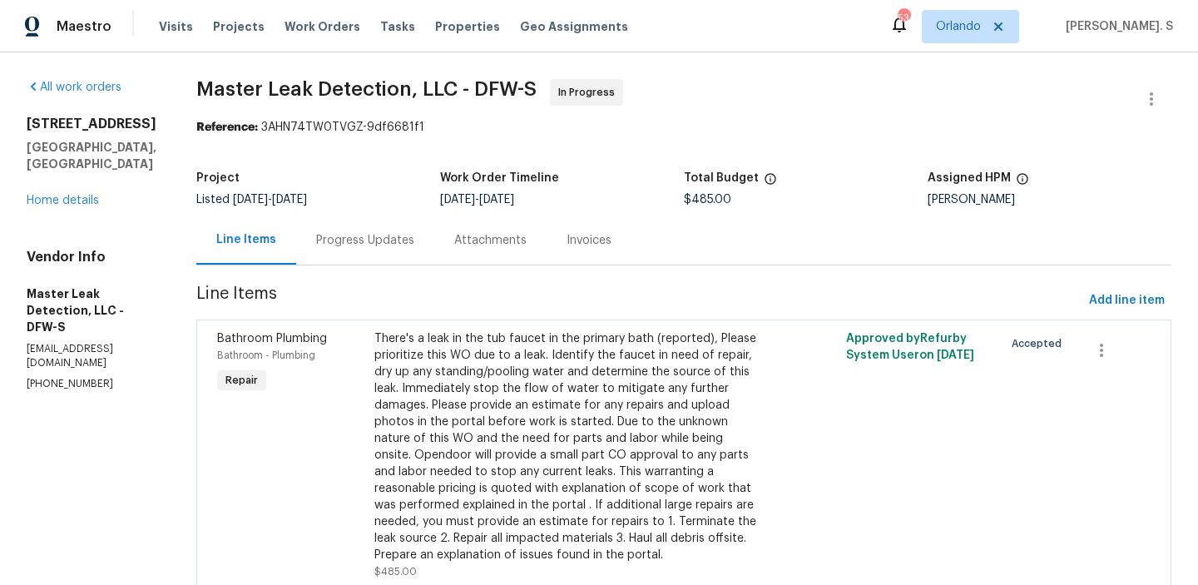
click at [396, 236] on div "Progress Updates" at bounding box center [365, 240] width 98 height 17
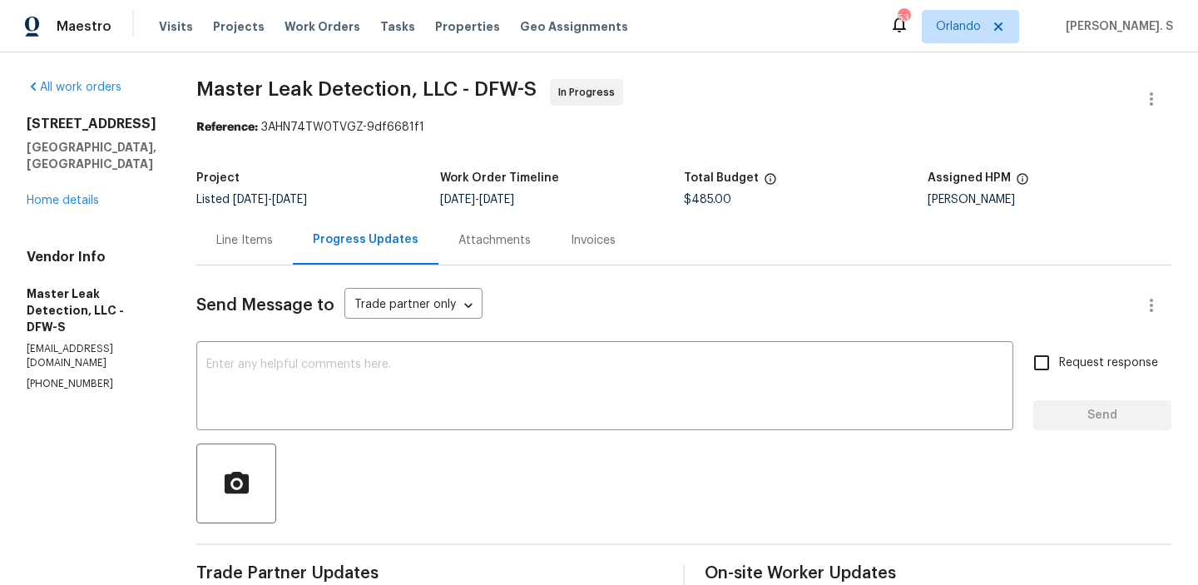
click at [75, 324] on div "Vendor Info Master Leak Detection, LLC - DFW-S info@masterleakdetection.com (97…" at bounding box center [92, 320] width 130 height 142
copy p "(972) 916-1261"
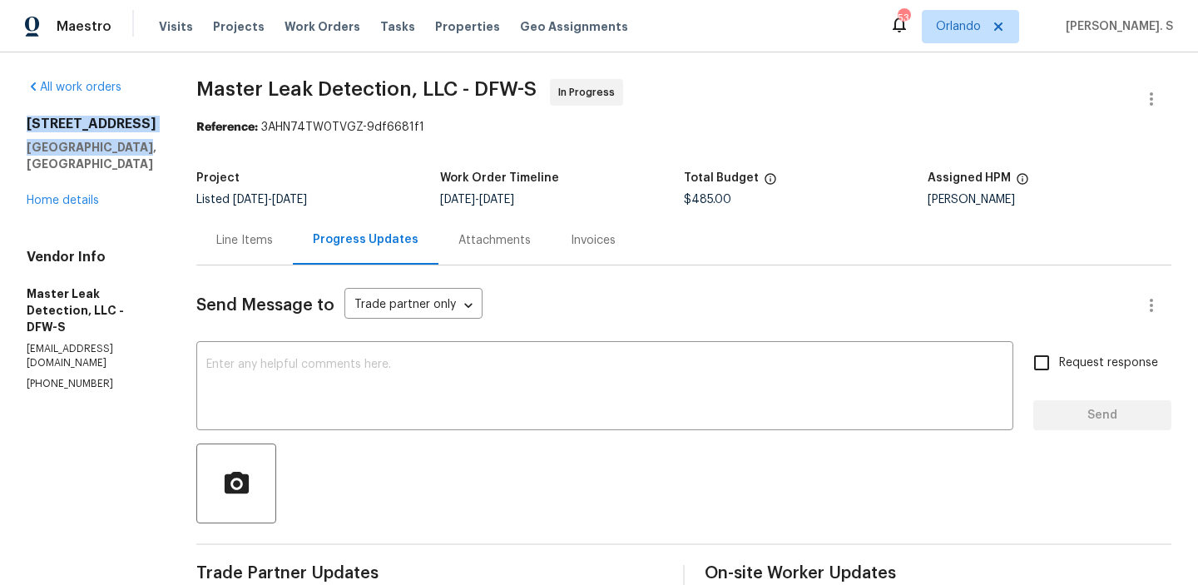
copy div "7202 Sand Pine Dr Rowlett, TX 75089"
drag, startPoint x: 26, startPoint y: 122, endPoint x: 144, endPoint y: 149, distance: 121.1
click at [146, 154] on div "All work orders 7202 Sand Pine Dr Rowlett, TX 75089 Home details Vendor Info Ma…" at bounding box center [599, 547] width 1198 height 990
click at [121, 326] on div "Vendor Info Master Leak Detection, LLC - DFW-S info@masterleakdetection.com (97…" at bounding box center [92, 320] width 130 height 142
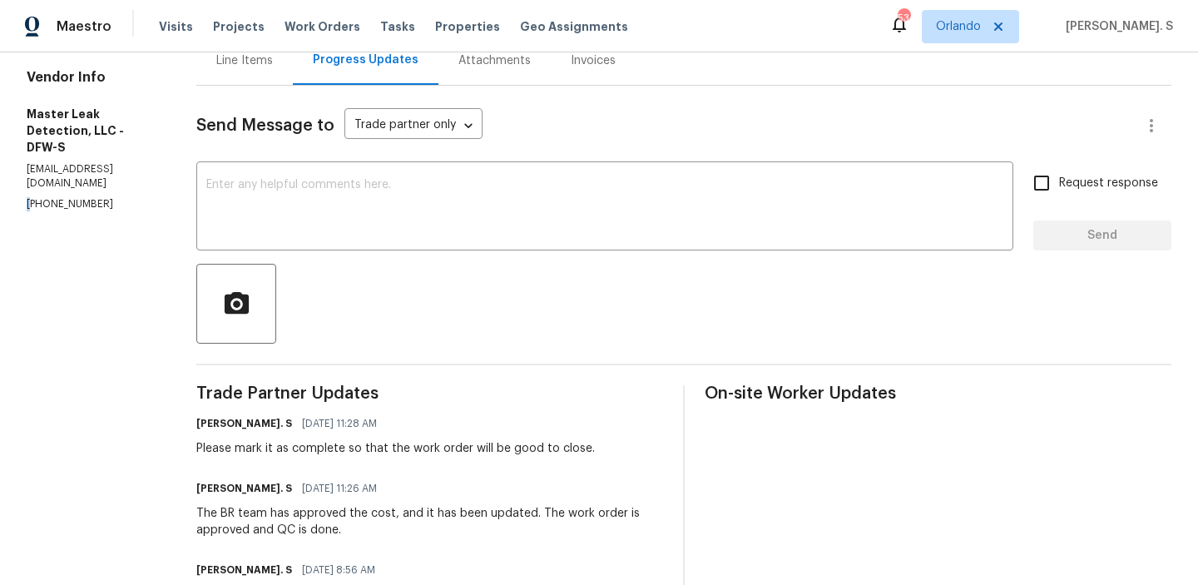
scroll to position [194, 0]
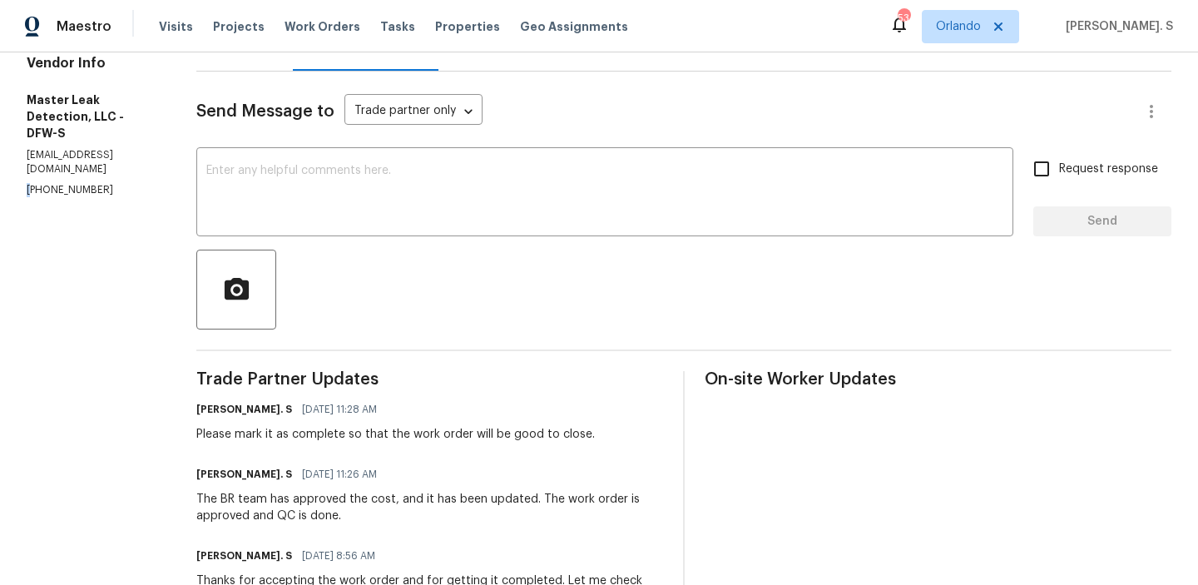
click at [275, 399] on div "Glory Joyce. S 08/15/2025 11:28 AM" at bounding box center [395, 409] width 398 height 23
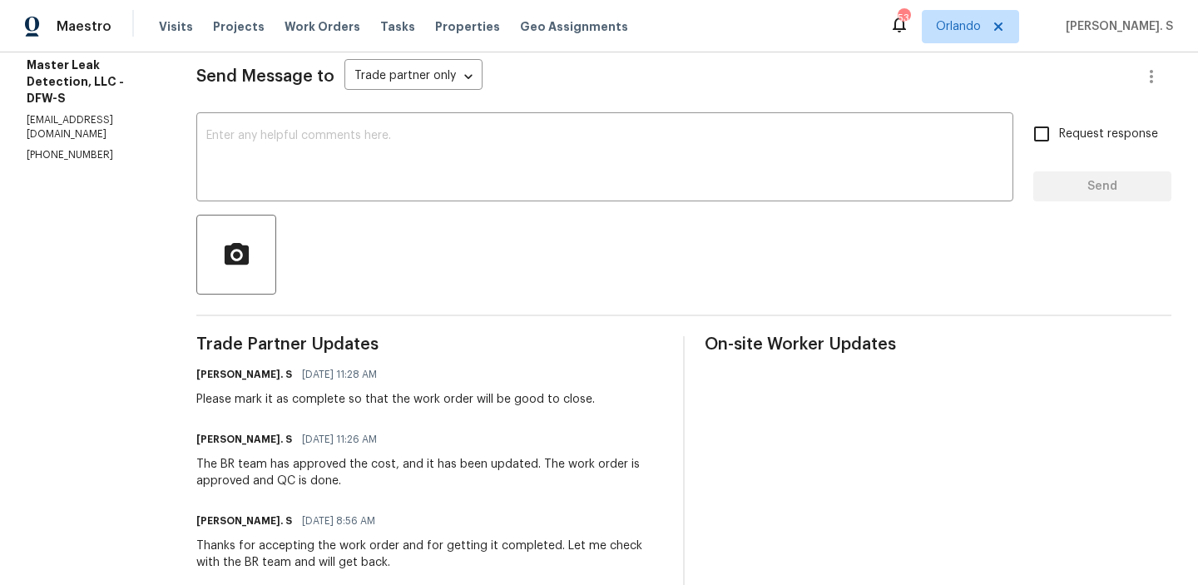
scroll to position [269, 0]
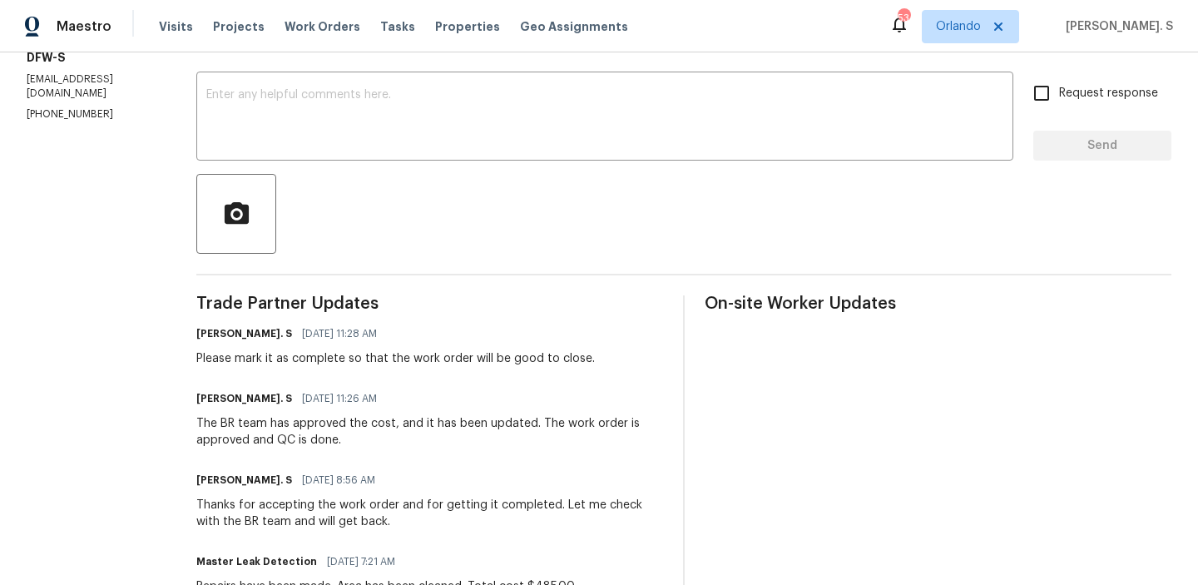
click at [319, 443] on div "The BR team has approved the cost, and it has been updated. The work order is a…" at bounding box center [429, 431] width 467 height 33
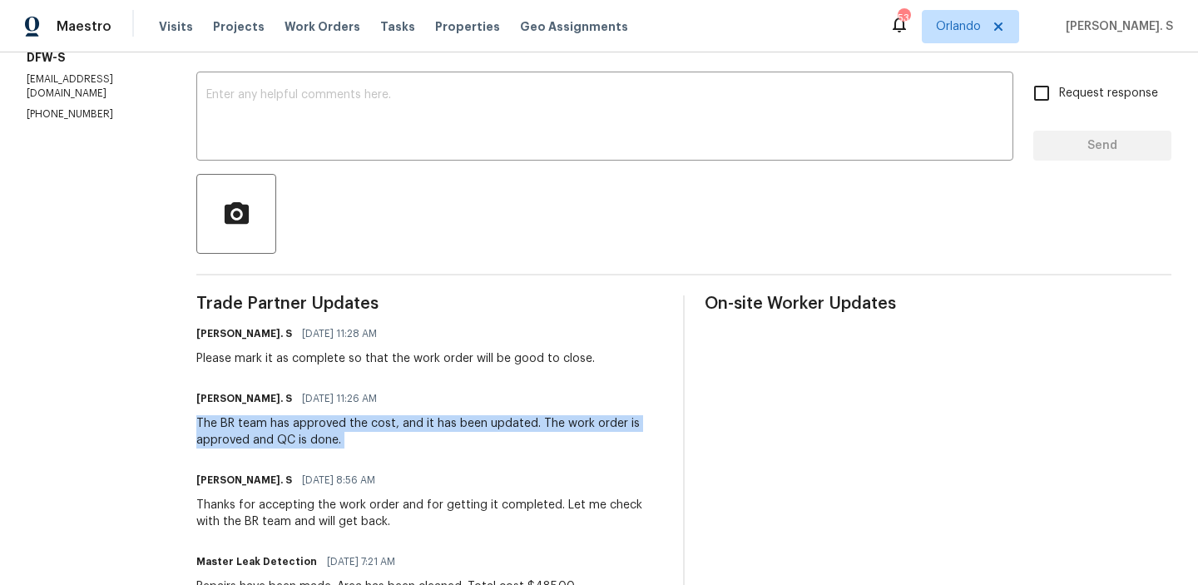
copy div "The BR team has approved the cost, and it has been updated. The work order is a…"
click at [200, 372] on div "All work orders 7202 Sand Pine Dr Rowlett, TX 75089 Home details Vendor Info Ma…" at bounding box center [599, 278] width 1198 height 990
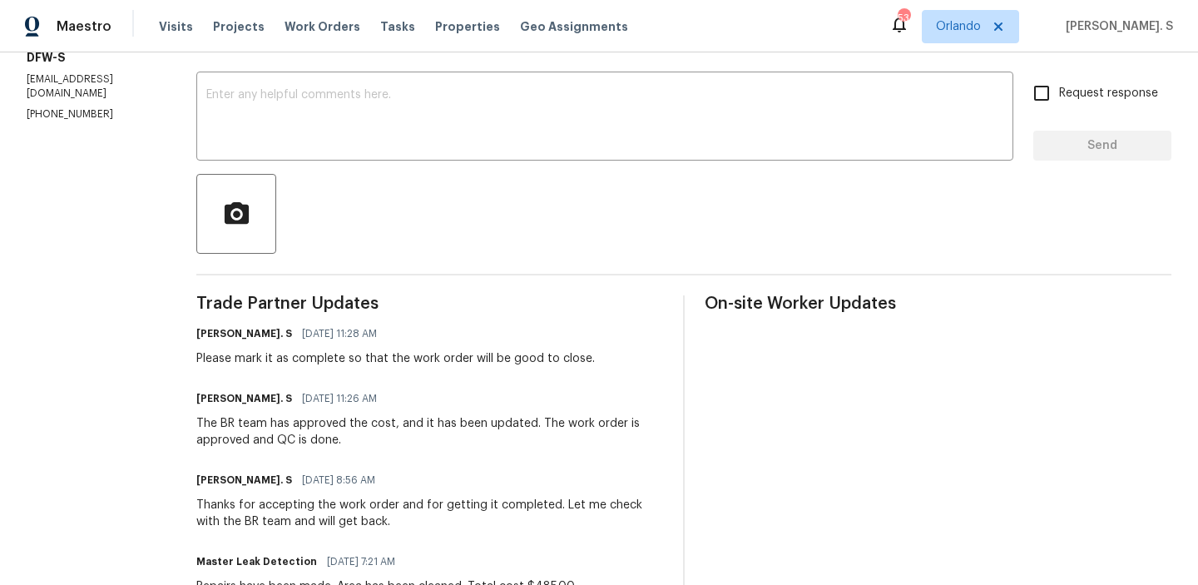
click at [200, 372] on div "All work orders 7202 Sand Pine Dr Rowlett, TX 75089 Home details Vendor Info Ma…" at bounding box center [599, 278] width 1198 height 990
copy div "Please mark it as complete so that the work order will be good to close."
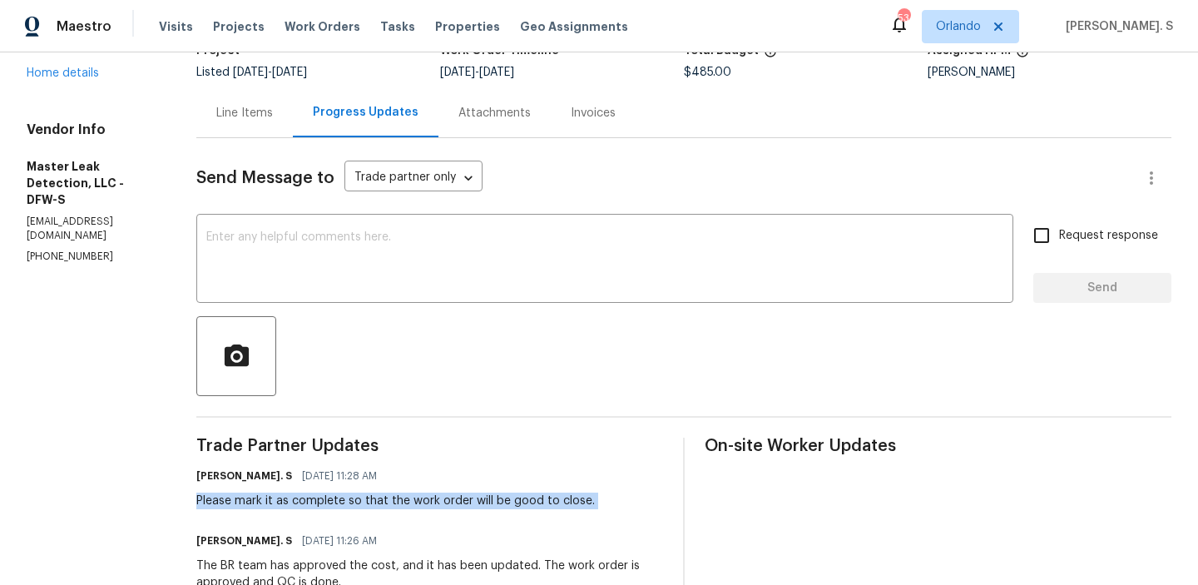
click at [82, 200] on div "Vendor Info Master Leak Detection, LLC - DFW-S info@masterleakdetection.com (97…" at bounding box center [92, 192] width 130 height 142
click at [113, 195] on div "Vendor Info Master Leak Detection, LLC - DFW-S info@masterleakdetection.com (97…" at bounding box center [92, 192] width 130 height 142
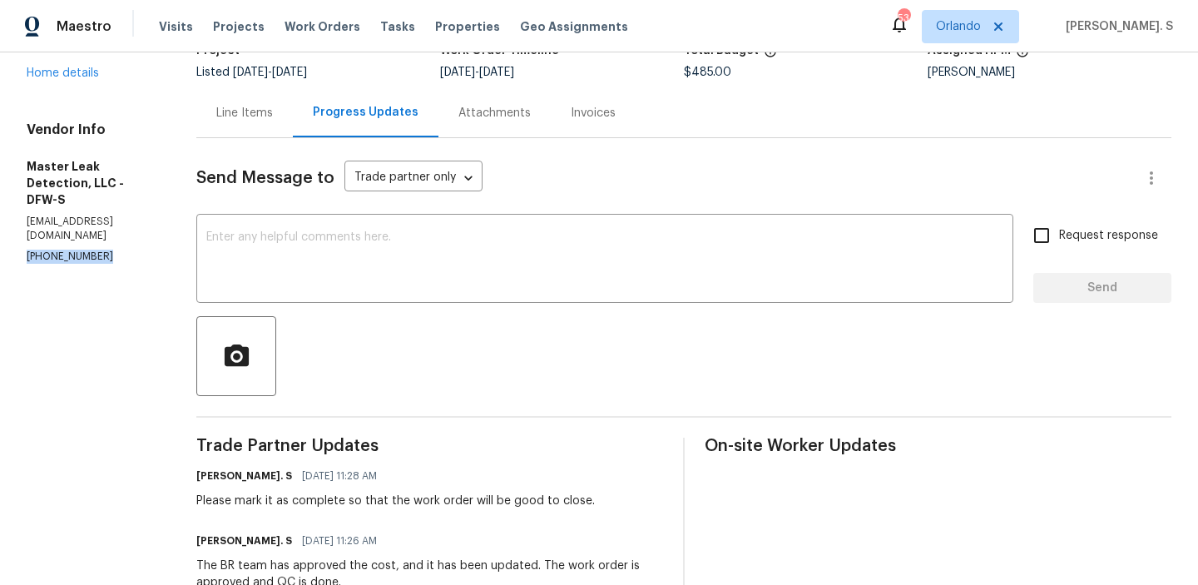
click at [152, 179] on div "Vendor Info Master Leak Detection, LLC - DFW-S info@masterleakdetection.com (97…" at bounding box center [92, 192] width 130 height 142
copy p "info@masterleakdetection.com"
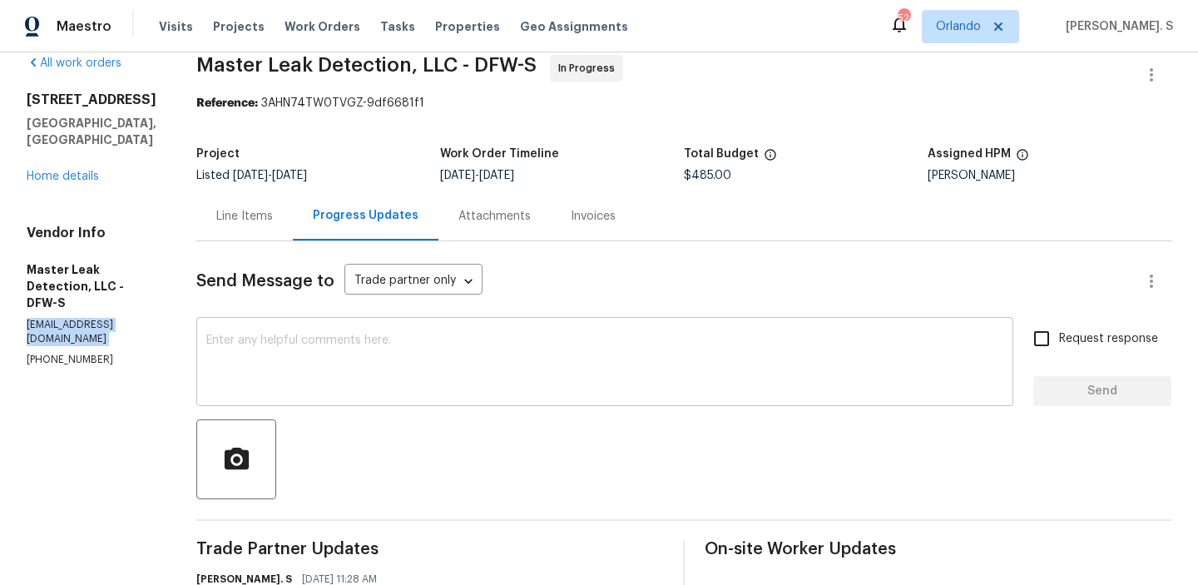
scroll to position [7, 0]
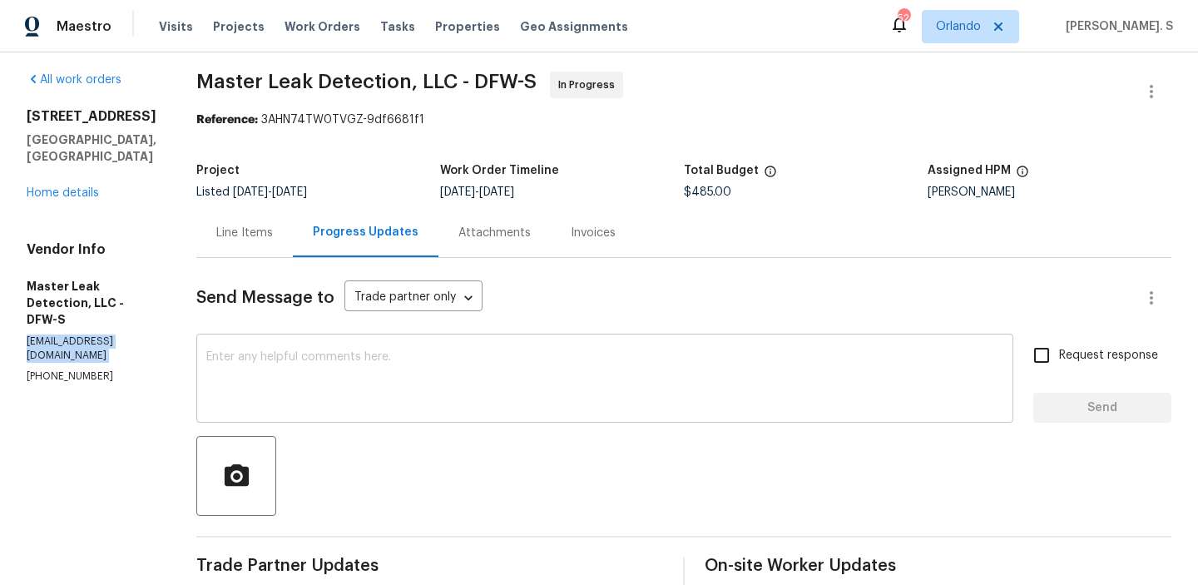
click at [454, 399] on textarea at bounding box center [604, 380] width 797 height 58
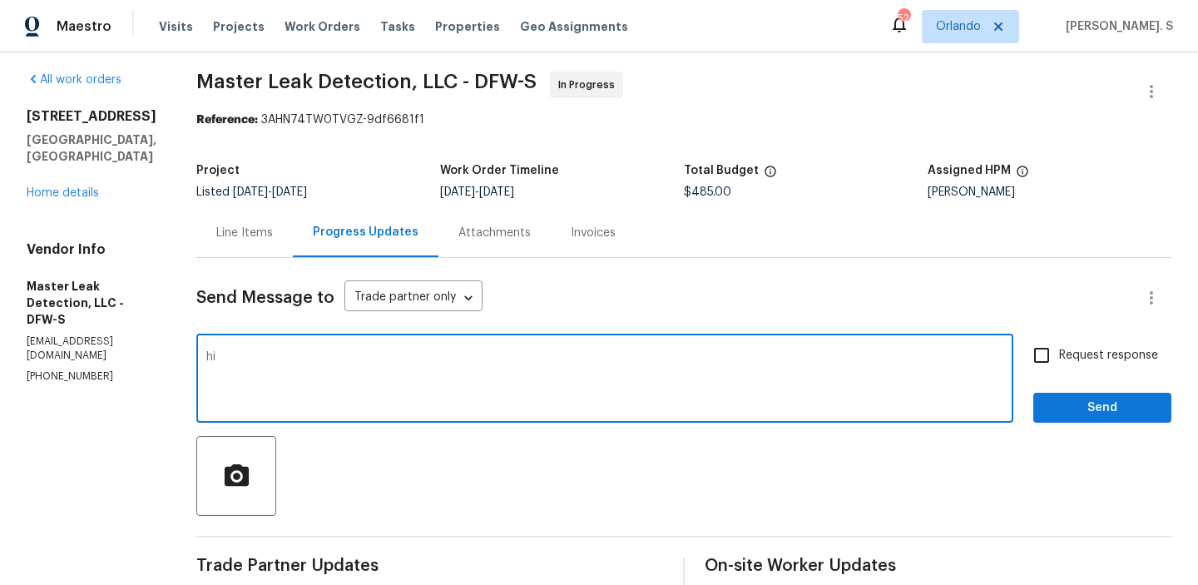
type textarea "h"
paste textarea "We tried calling you for an update on the work order but reached your voicemail…"
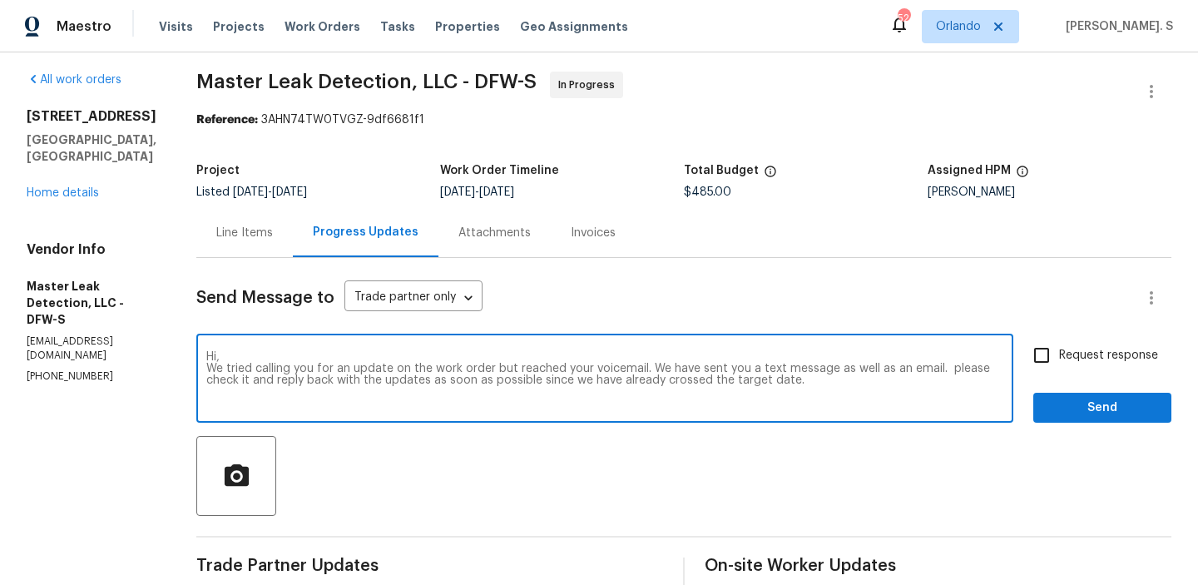
drag, startPoint x: 329, startPoint y: 371, endPoint x: 507, endPoint y: 366, distance: 177.2
click at [507, 366] on textarea "Hi, We tried calling you for an update on the work order but reached your voice…" at bounding box center [604, 380] width 797 height 58
click at [0, 0] on div "pictures of" at bounding box center [0, 0] width 0 height 0
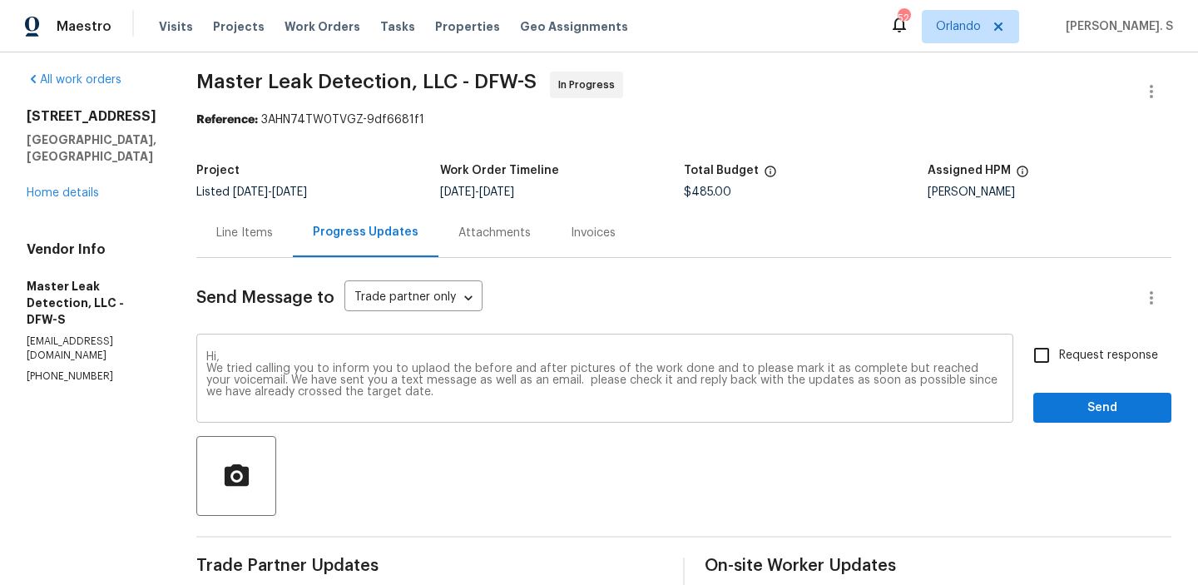
click at [463, 419] on div "Hi, We tried calling you to inform you to uplaod the before and after pictures …" at bounding box center [604, 380] width 817 height 85
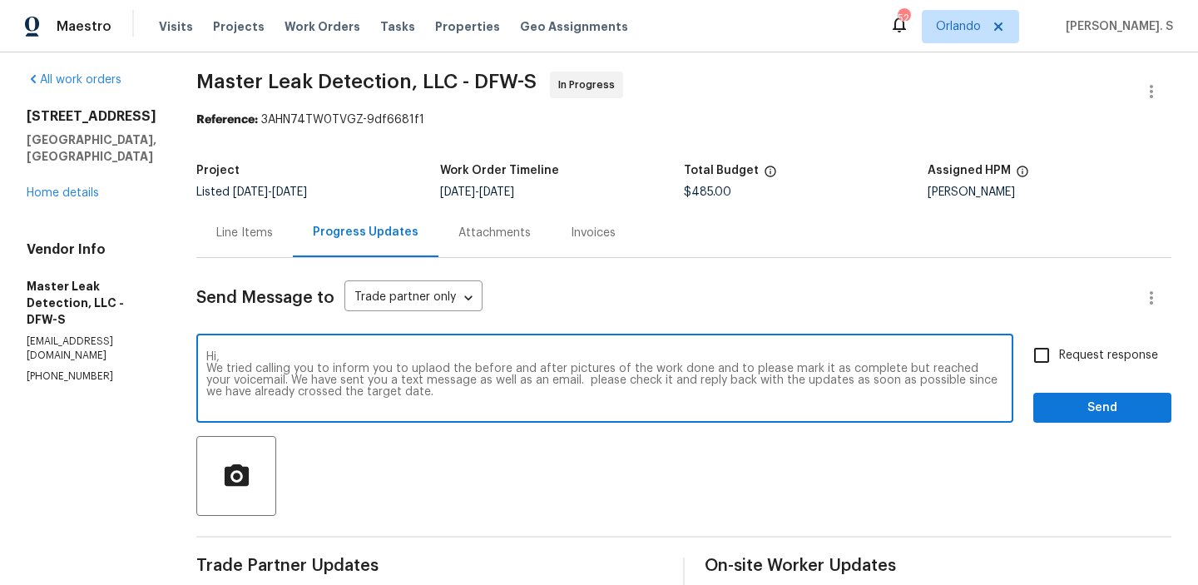
click at [0, 0] on qb-div "Correct the spelling error upload" at bounding box center [0, 0] width 0 height 0
drag, startPoint x: 684, startPoint y: 382, endPoint x: 739, endPoint y: 402, distance: 58.4
click at [739, 402] on textarea "Hi, We tried calling you to inform you to upload the before and after pictures …" at bounding box center [604, 380] width 797 height 58
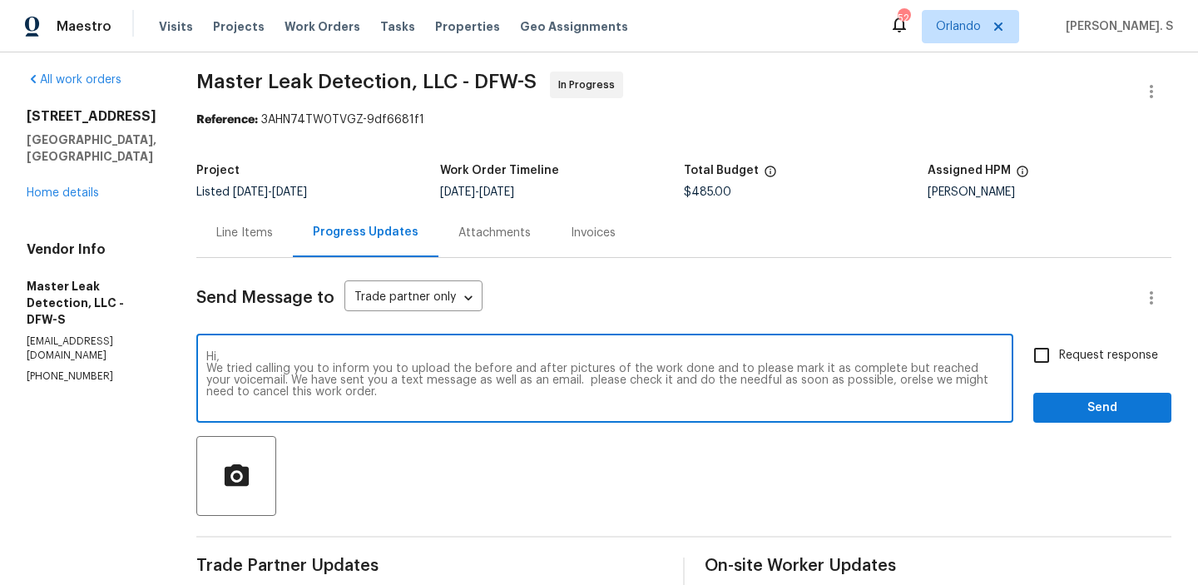
click at [739, 402] on textarea "Hi, We tried calling you to inform you to upload the before and after pictures …" at bounding box center [604, 380] width 797 height 58
type textarea "Hi, We tried calling you to inform you to upload the before and after pictures …"
click at [1090, 363] on span "Request response" at bounding box center [1108, 355] width 99 height 17
click at [1059, 363] on input "Request response" at bounding box center [1041, 355] width 35 height 35
checkbox input "true"
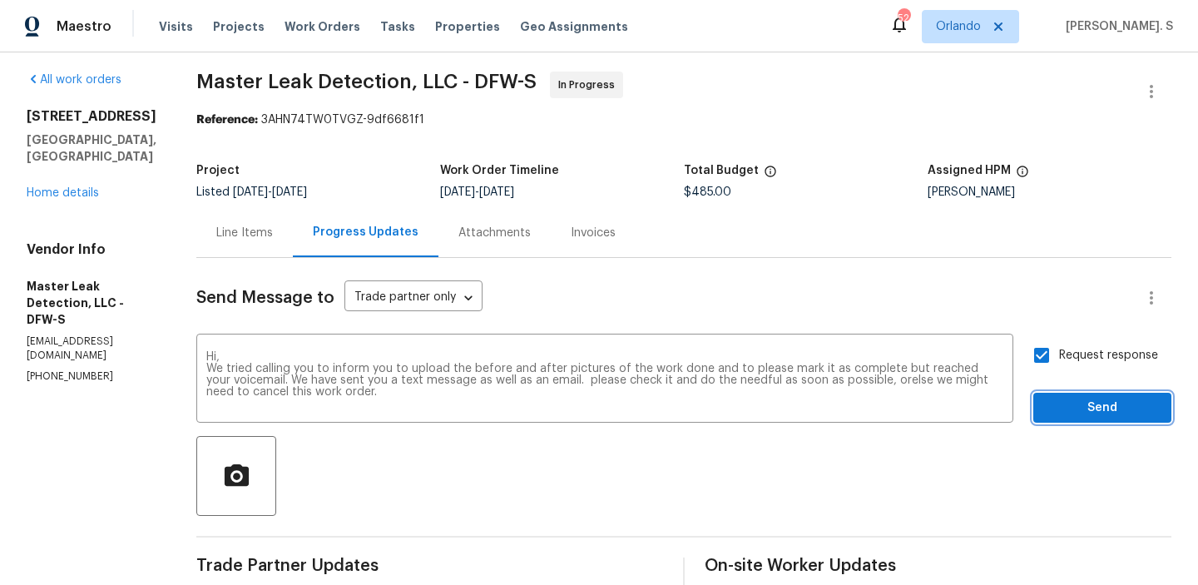
click at [1065, 414] on span "Send" at bounding box center [1101, 408] width 111 height 21
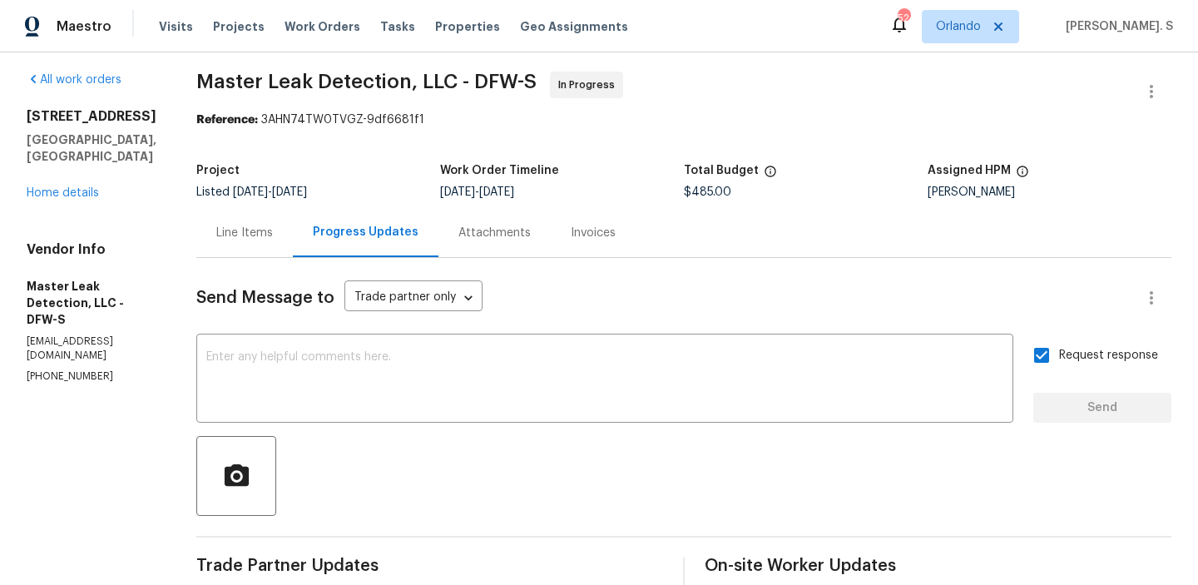
click at [99, 166] on div "7202 Sand Pine Dr Rowlett, TX 75089 Home details" at bounding box center [92, 154] width 130 height 93
click at [83, 187] on link "Home details" at bounding box center [63, 193] width 72 height 12
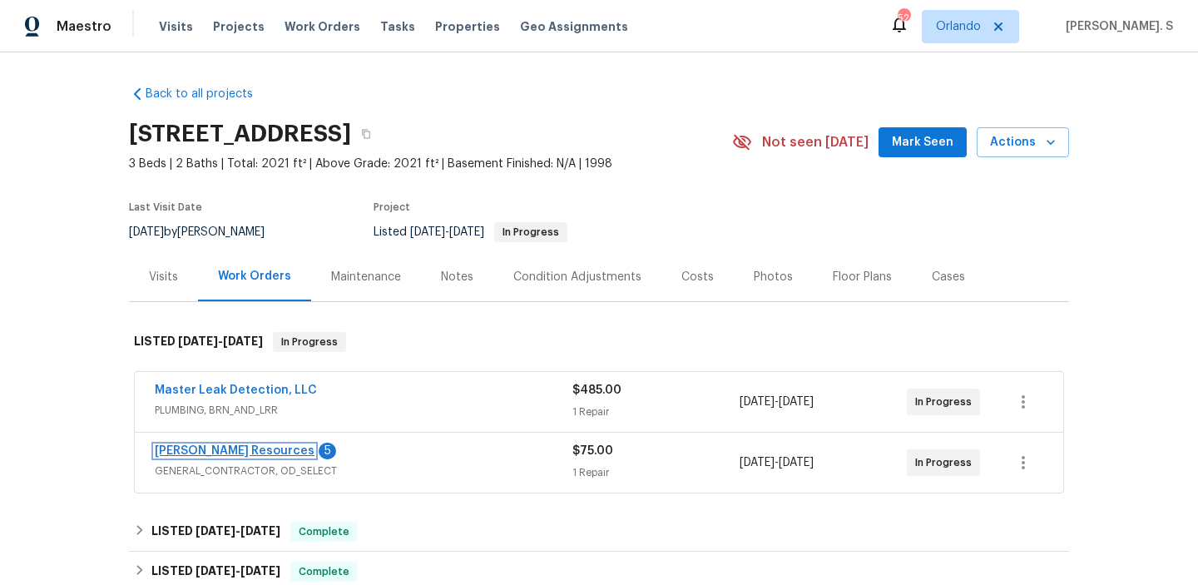
click at [233, 449] on link "Lawrence Resources" at bounding box center [235, 451] width 160 height 12
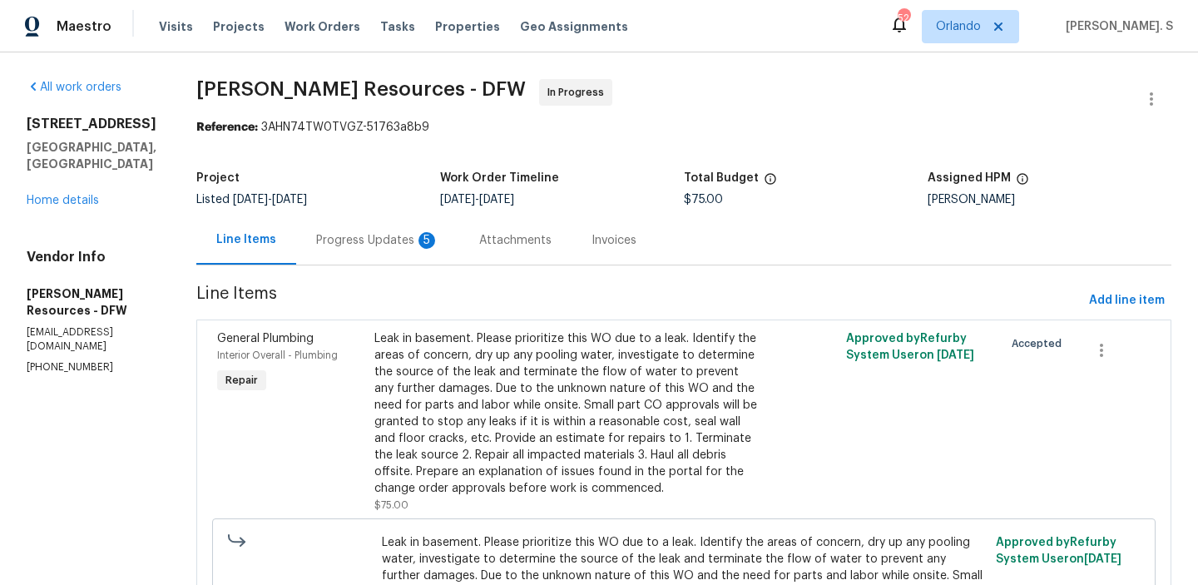
click at [426, 240] on div "Progress Updates 5" at bounding box center [377, 240] width 123 height 17
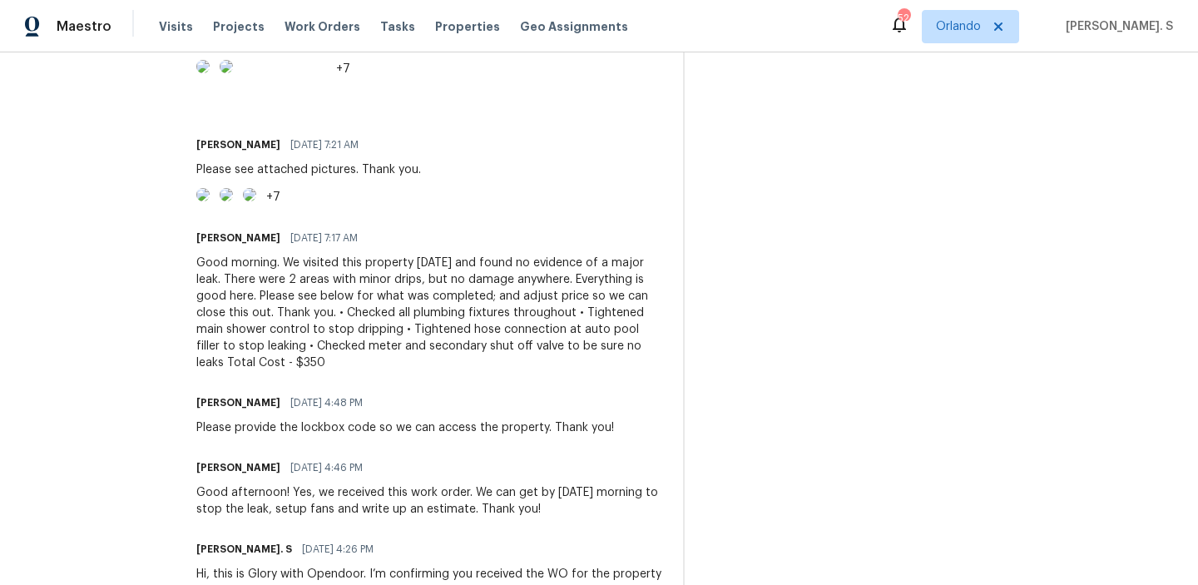
scroll to position [691, 0]
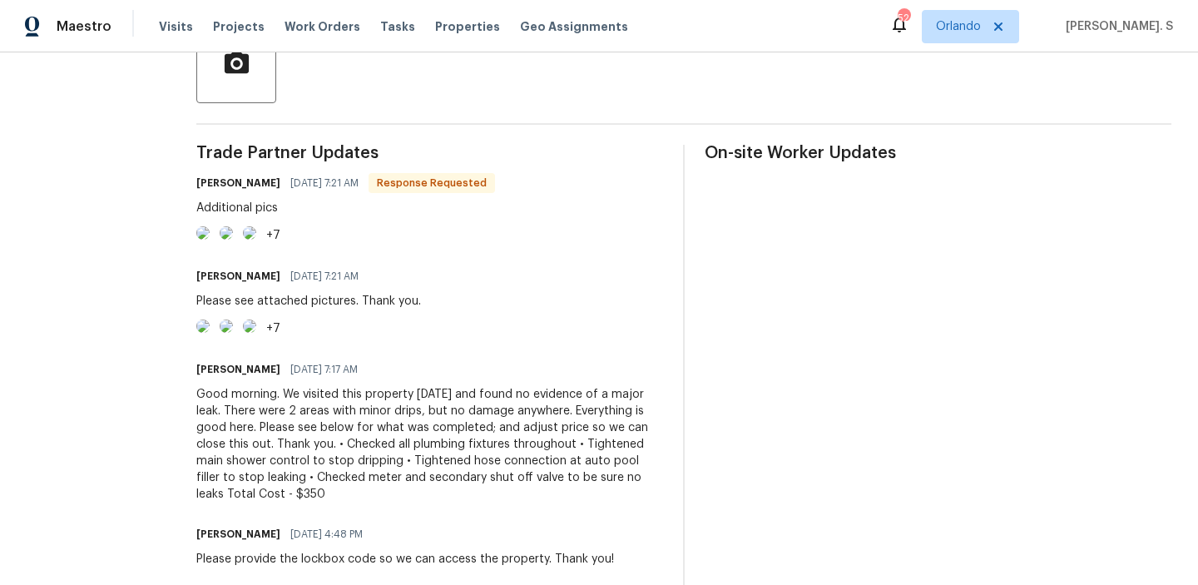
scroll to position [414, 0]
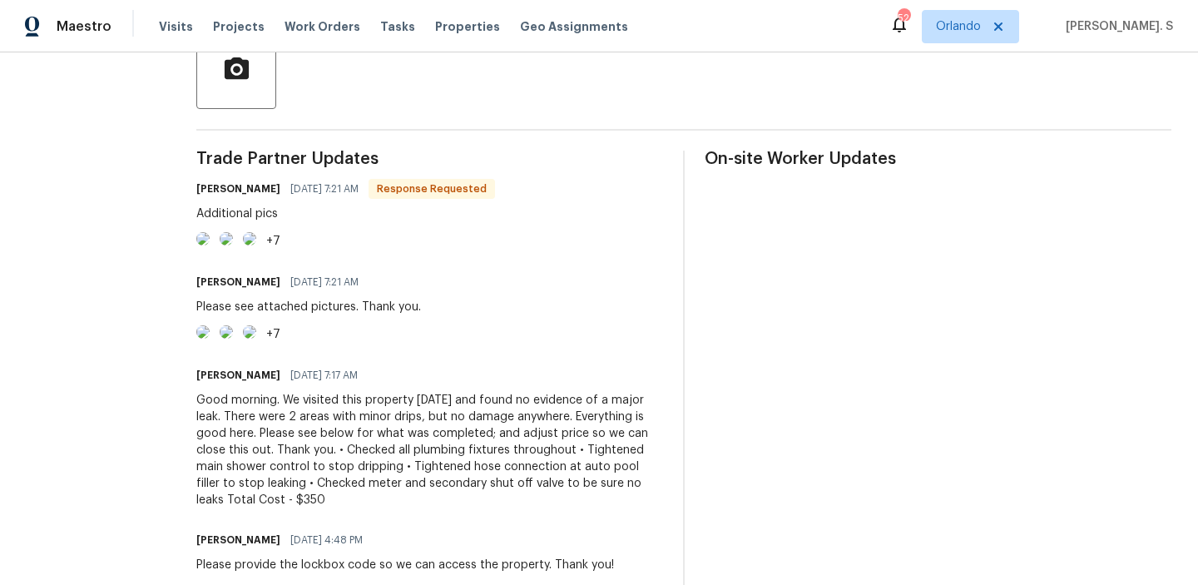
click at [210, 339] on img at bounding box center [202, 331] width 13 height 13
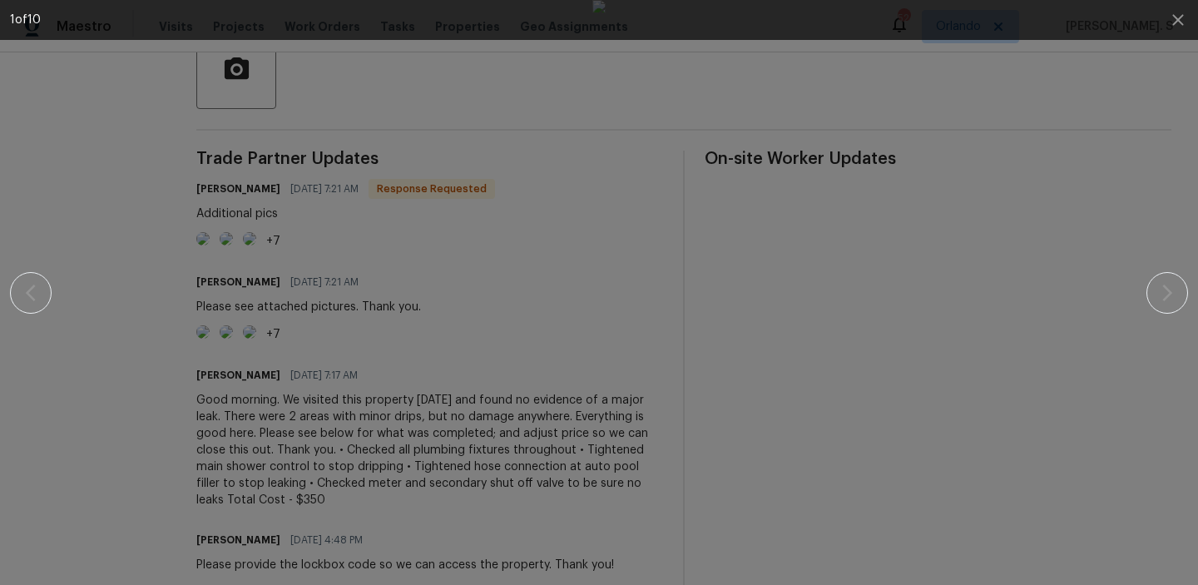
click at [592, 190] on img at bounding box center [598, 292] width 13 height 585
click at [1172, 21] on icon "button" at bounding box center [1178, 20] width 20 height 20
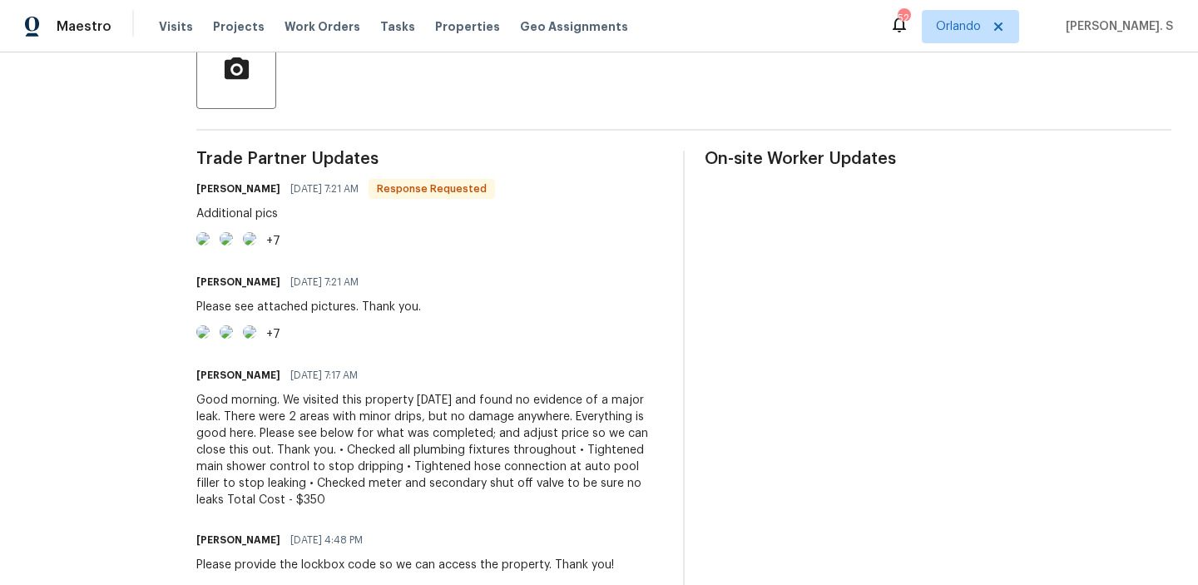
scroll to position [0, 0]
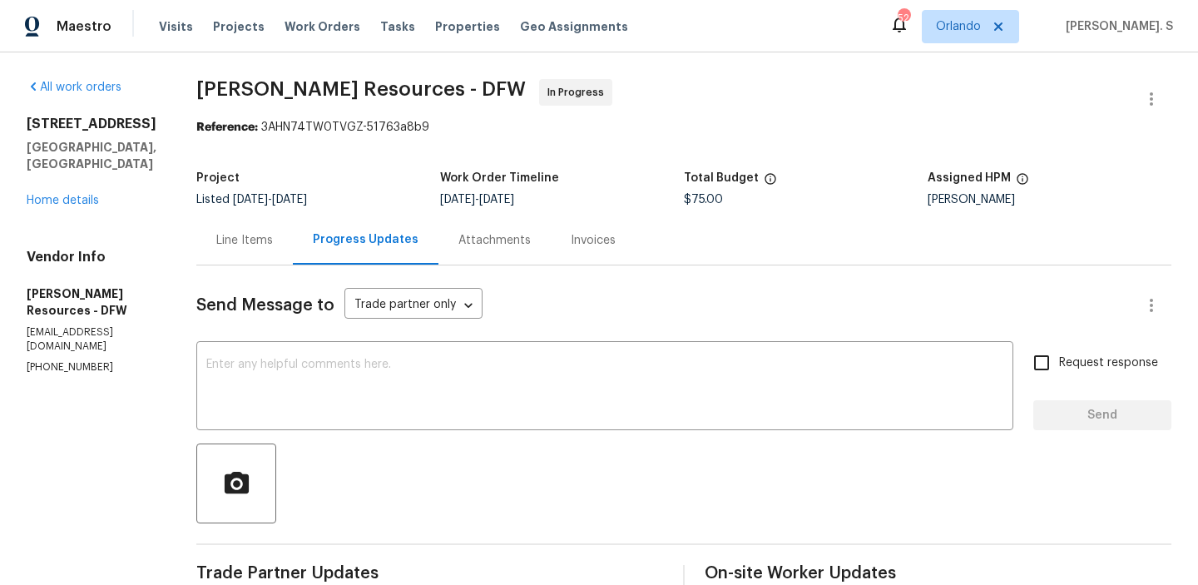
click at [284, 225] on div "Line Items" at bounding box center [244, 239] width 96 height 49
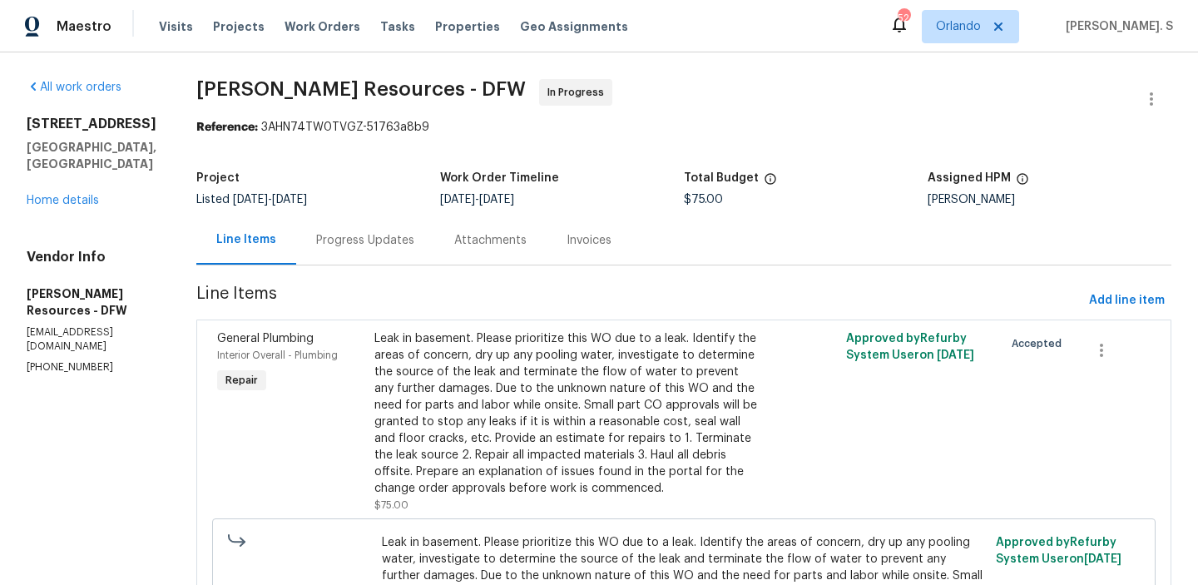
click at [434, 263] on div "Progress Updates" at bounding box center [365, 239] width 138 height 49
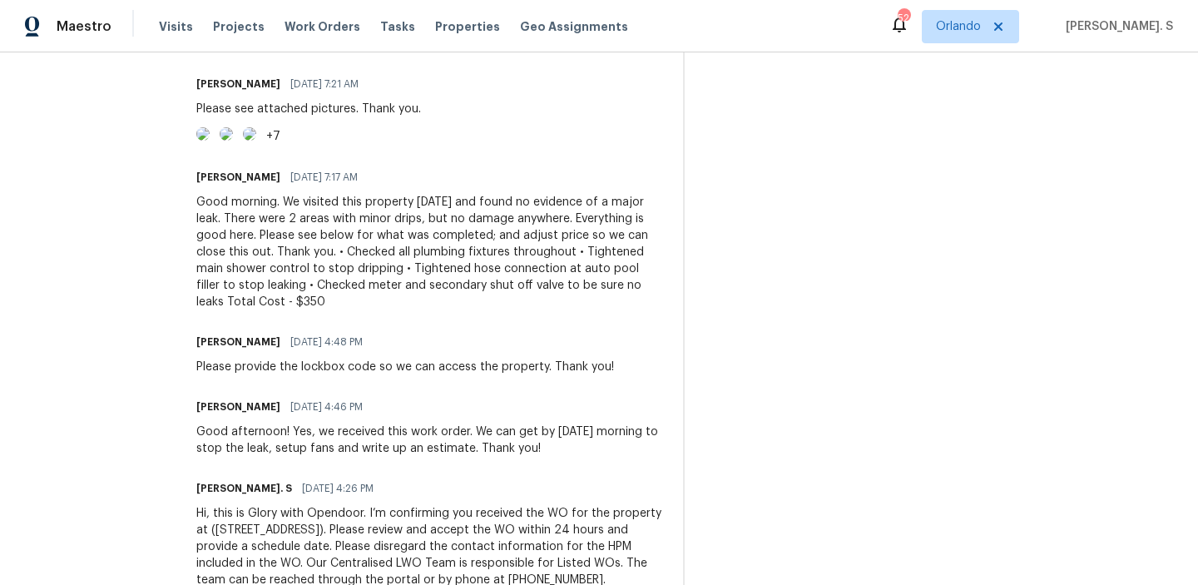
scroll to position [562, 0]
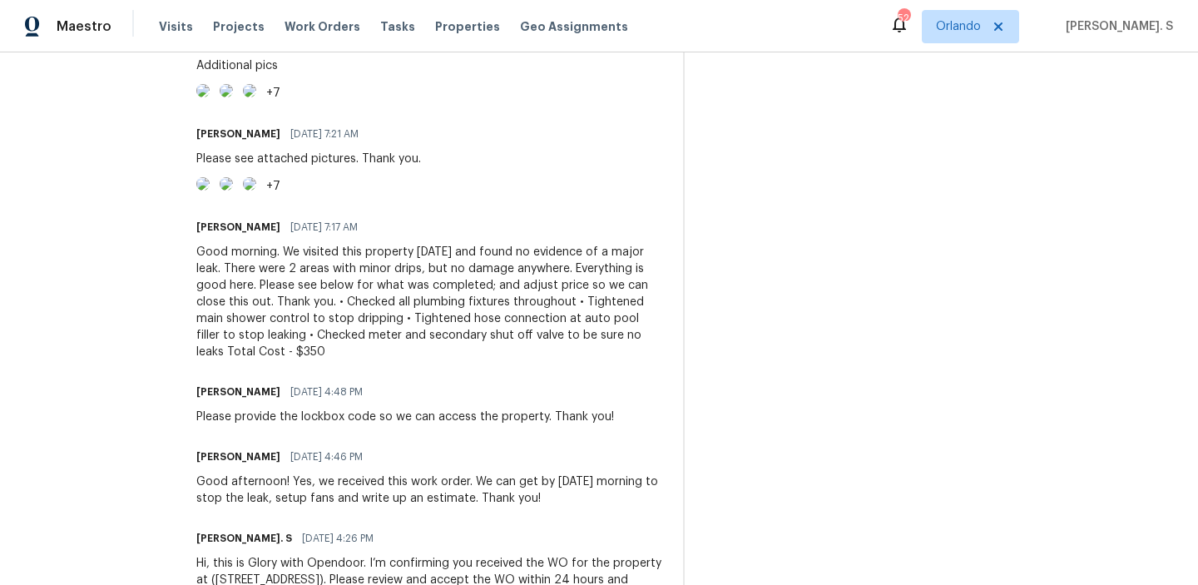
click at [210, 190] on img at bounding box center [202, 183] width 13 height 13
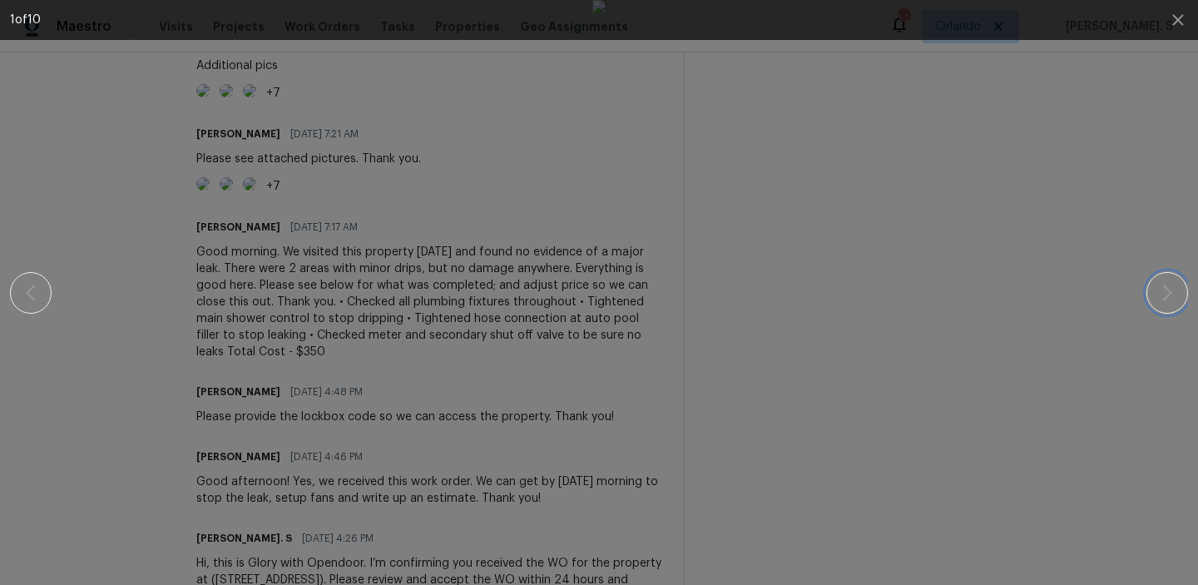
click at [1150, 290] on button "button" at bounding box center [1167, 293] width 42 height 42
click at [1159, 288] on icon "button" at bounding box center [1167, 293] width 20 height 20
click at [1180, 26] on icon "button" at bounding box center [1178, 20] width 20 height 20
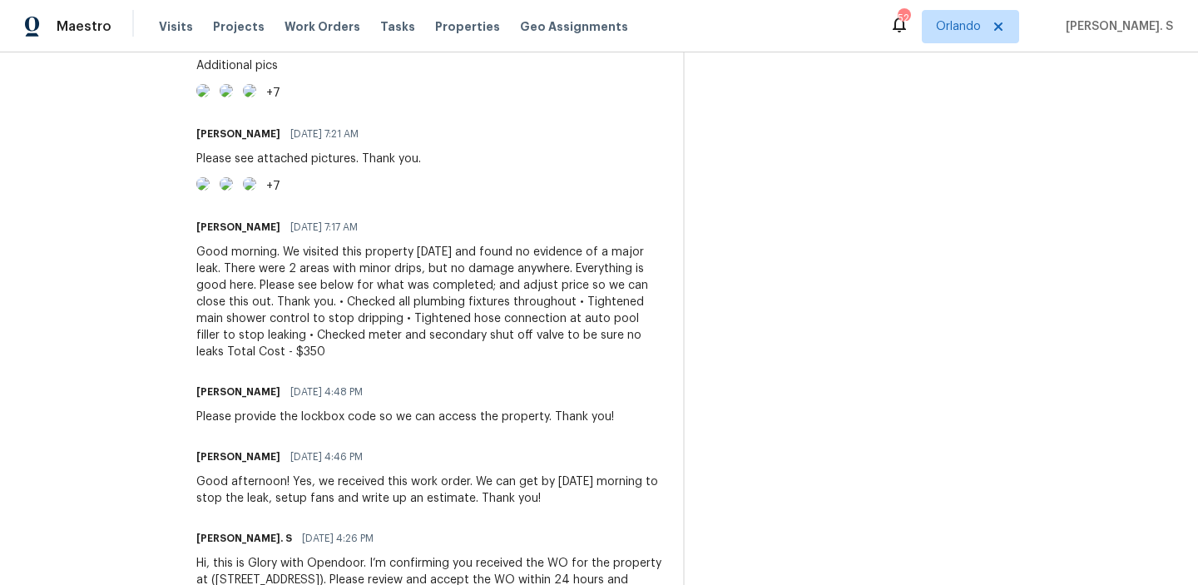
scroll to position [482, 0]
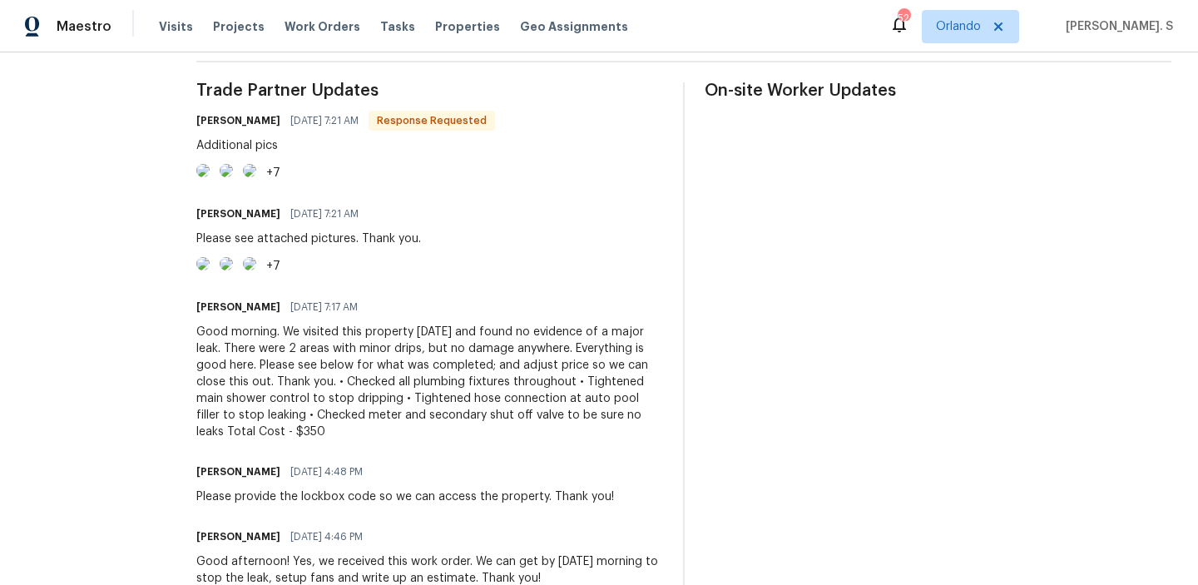
click at [256, 270] on img at bounding box center [249, 263] width 13 height 13
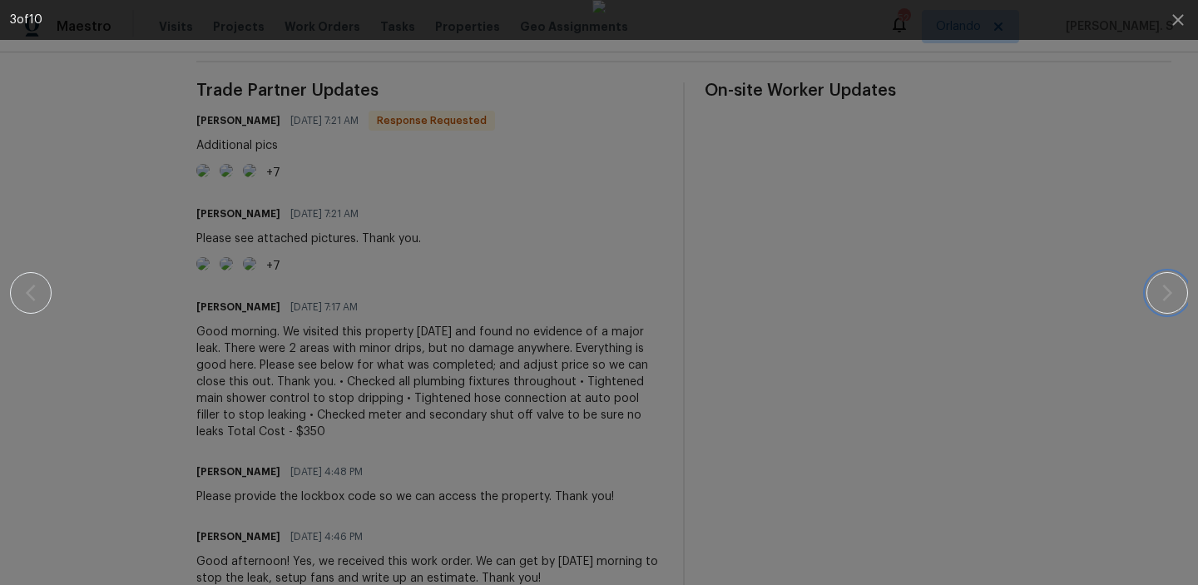
click at [1174, 308] on button "button" at bounding box center [1167, 293] width 42 height 42
click at [1159, 296] on icon "button" at bounding box center [1167, 293] width 20 height 20
click at [1174, 283] on icon "button" at bounding box center [1167, 293] width 20 height 20
click at [1171, 283] on icon "button" at bounding box center [1167, 293] width 20 height 20
click at [1169, 281] on button "button" at bounding box center [1167, 293] width 42 height 42
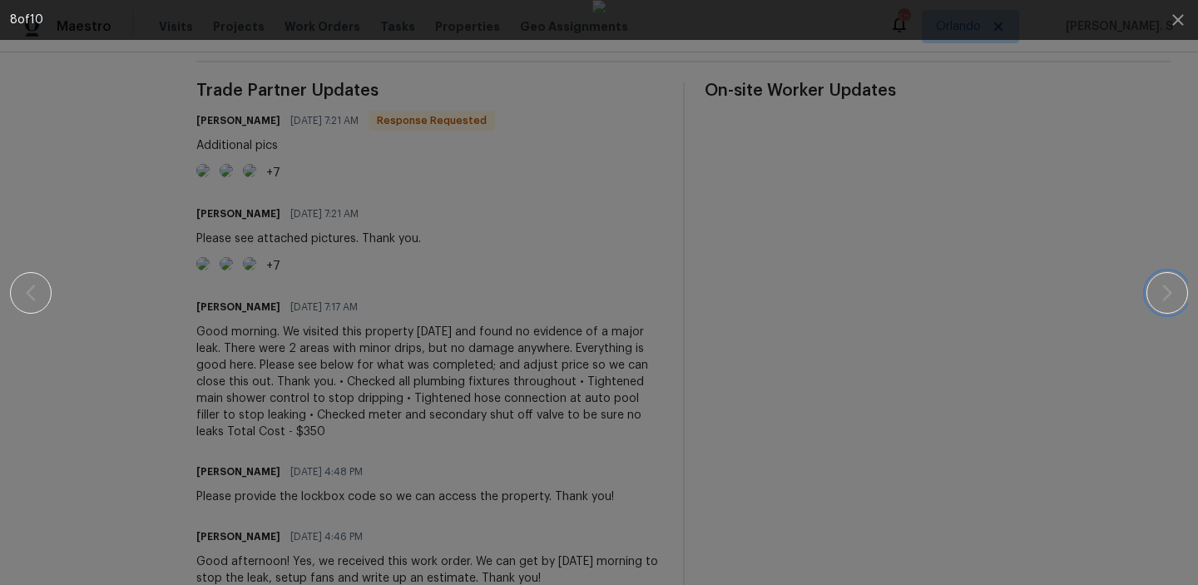
click at [1182, 283] on button "button" at bounding box center [1167, 293] width 42 height 42
click at [1155, 284] on button "button" at bounding box center [1167, 293] width 42 height 42
click at [1166, 292] on icon "button" at bounding box center [1167, 293] width 20 height 20
click at [1170, 294] on icon "button" at bounding box center [1167, 293] width 20 height 20
click at [1186, 33] on button "button" at bounding box center [1178, 20] width 40 height 40
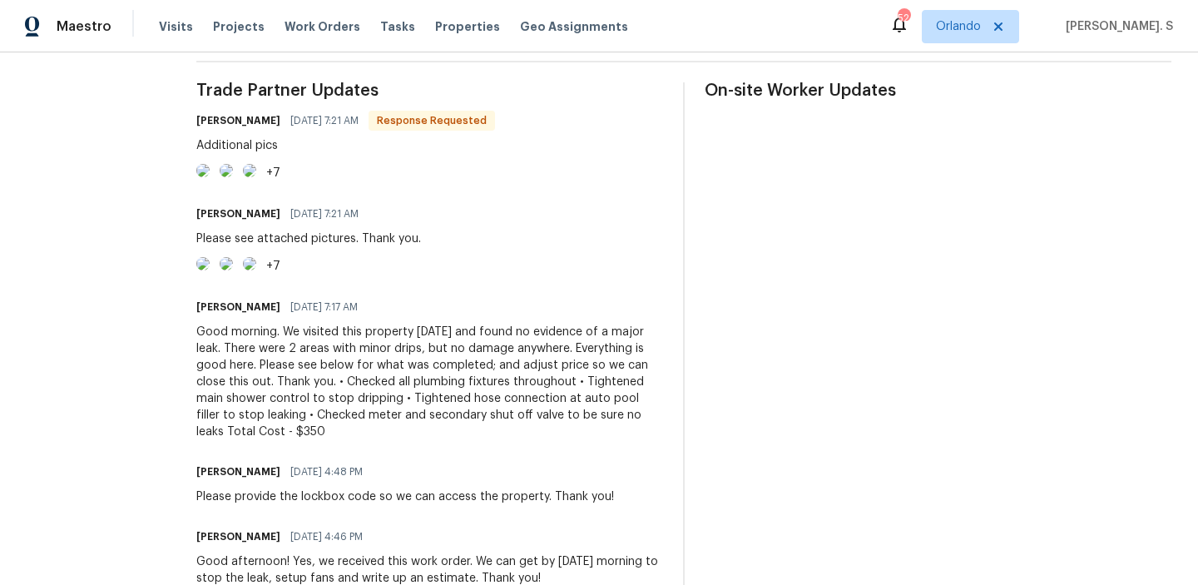
click at [1186, 33] on div "Maestro Visits Projects Work Orders Tasks Properties Geo Assignments 52 [PERSON…" at bounding box center [599, 26] width 1198 height 52
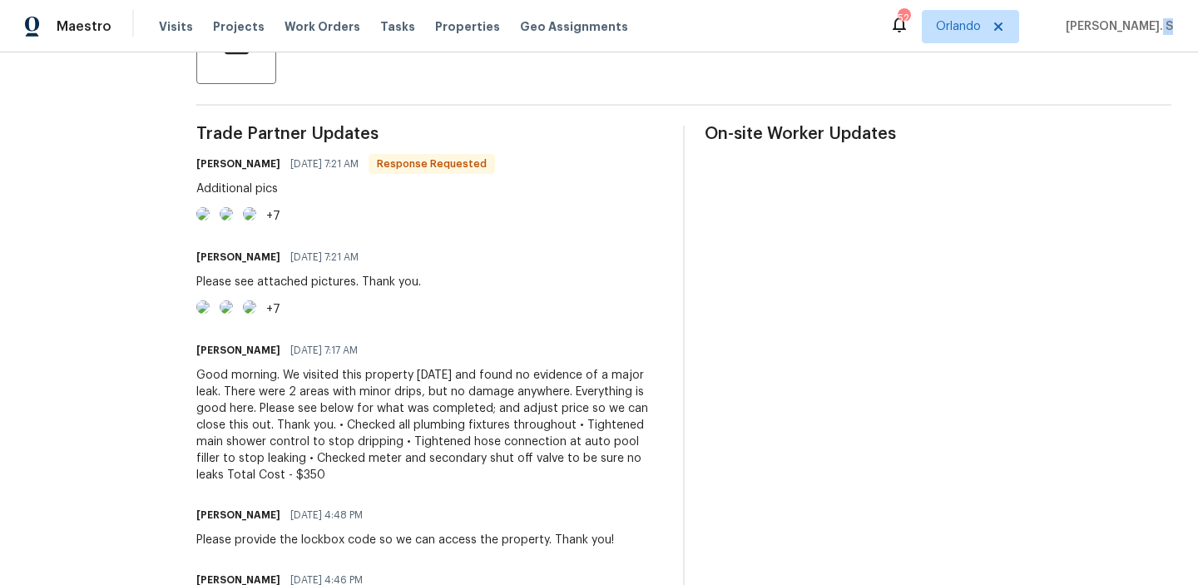
scroll to position [377, 0]
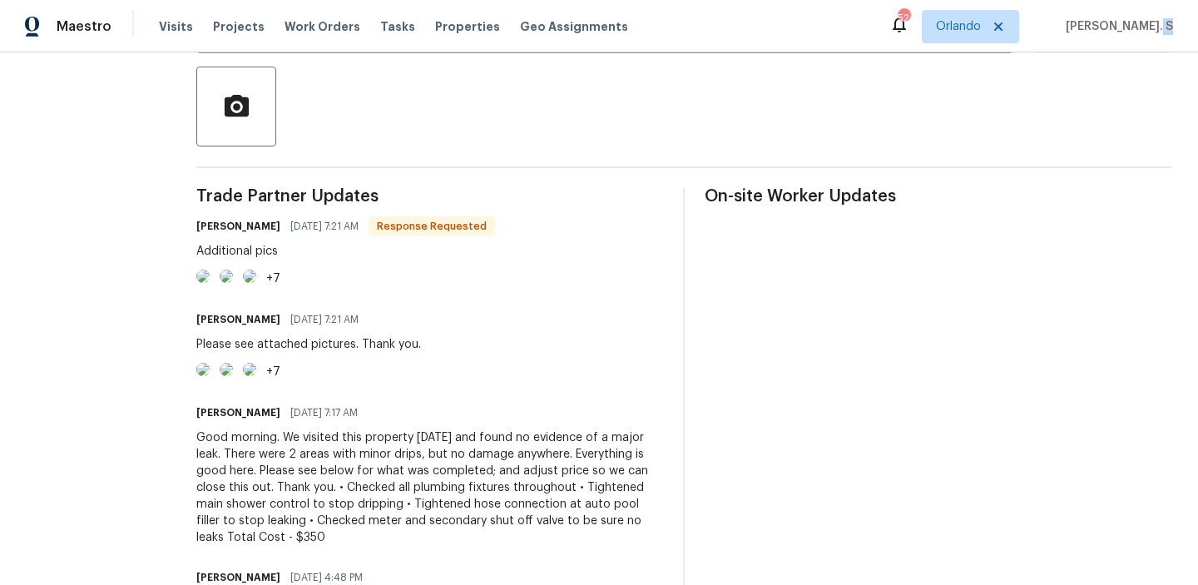
click at [317, 288] on div "+7" at bounding box center [345, 278] width 299 height 18
click at [210, 283] on img at bounding box center [202, 275] width 13 height 13
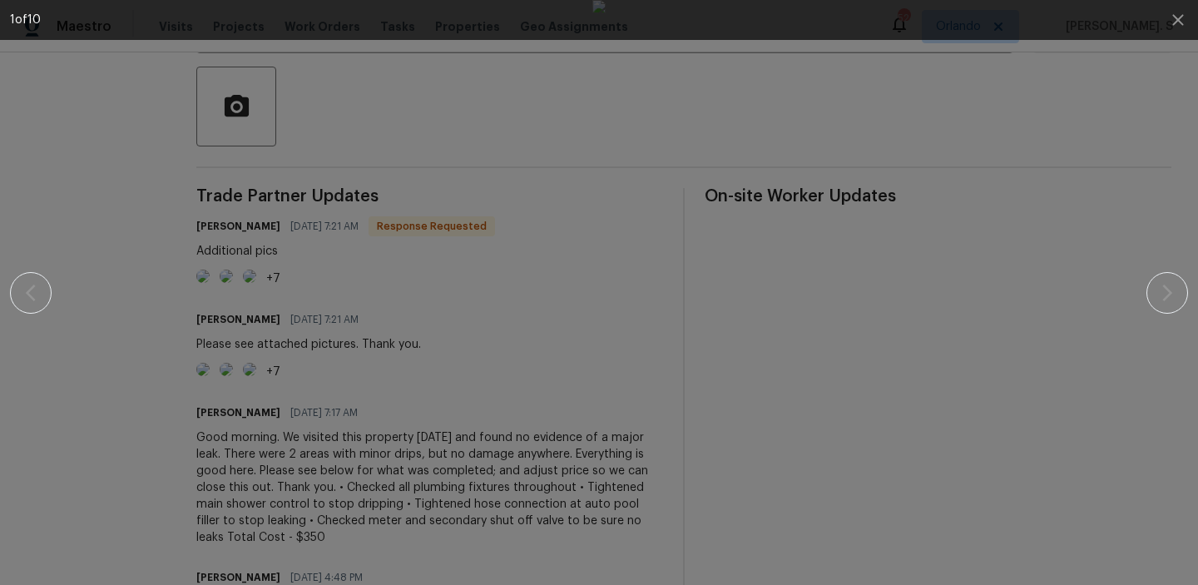
click at [1192, 33] on div "1 of 10" at bounding box center [599, 20] width 1198 height 40
click at [1189, 26] on button "button" at bounding box center [1178, 20] width 40 height 40
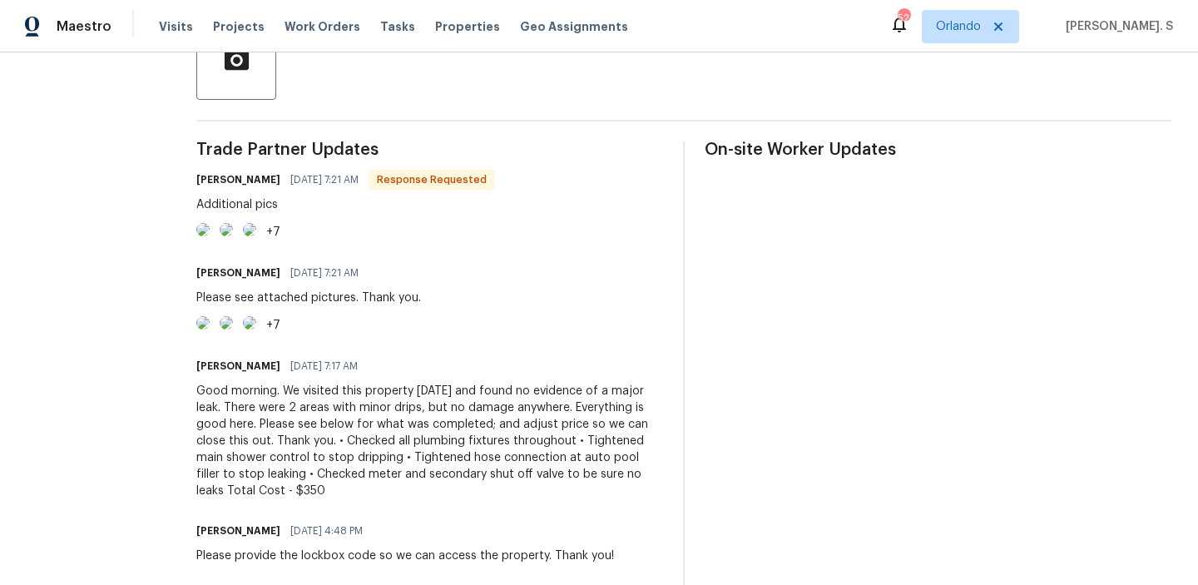
scroll to position [477, 0]
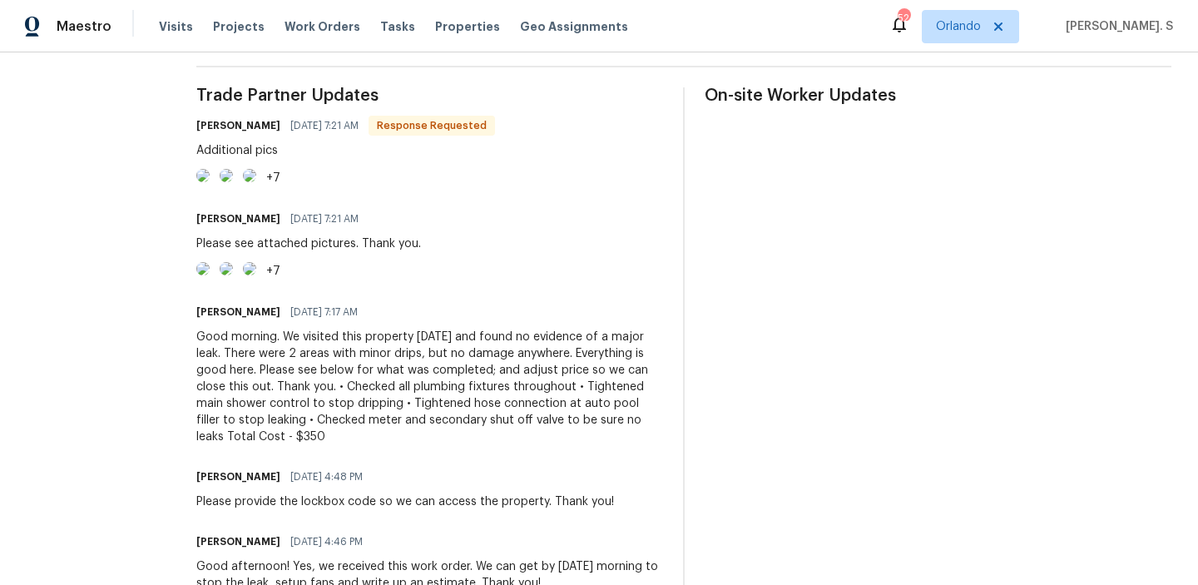
click at [210, 182] on img at bounding box center [202, 175] width 13 height 13
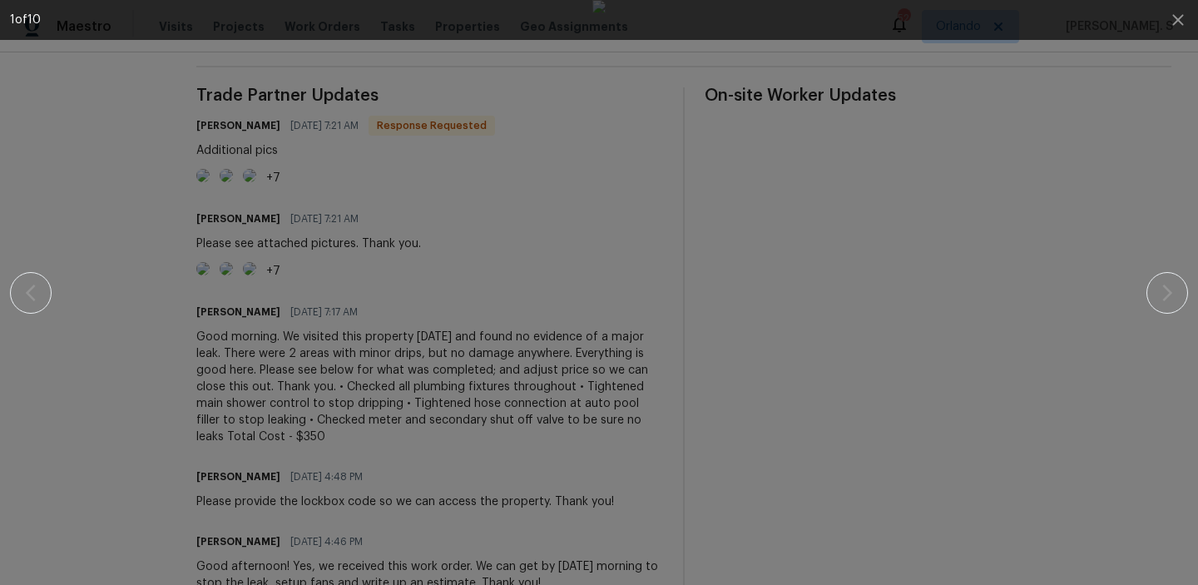
click at [606, 237] on img at bounding box center [598, 292] width 13 height 585
click at [1161, 304] on button "button" at bounding box center [1167, 293] width 42 height 42
click at [1169, 307] on button "button" at bounding box center [1167, 293] width 42 height 42
click at [1184, 288] on button "button" at bounding box center [1167, 293] width 42 height 42
click at [1168, 314] on div at bounding box center [599, 292] width 1178 height 585
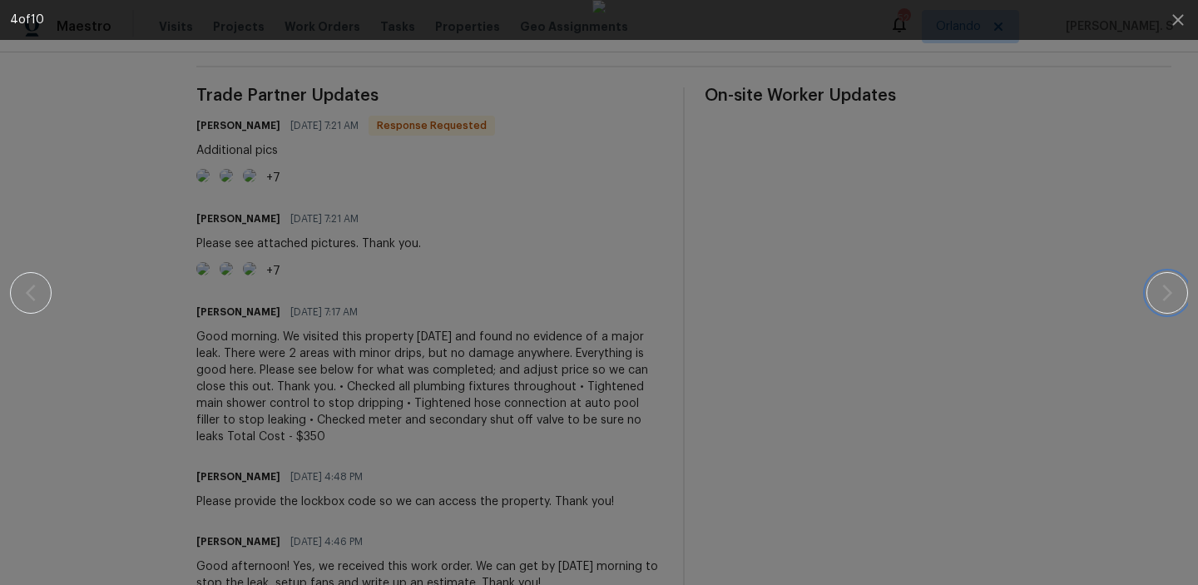
click at [1168, 294] on icon "button" at bounding box center [1167, 292] width 10 height 17
click at [1157, 295] on icon "button" at bounding box center [1167, 293] width 20 height 20
drag, startPoint x: 877, startPoint y: 147, endPoint x: 637, endPoint y: 210, distance: 247.5
click at [1150, 289] on button "button" at bounding box center [1167, 293] width 42 height 42
click at [1185, 292] on button "button" at bounding box center [1167, 293] width 42 height 42
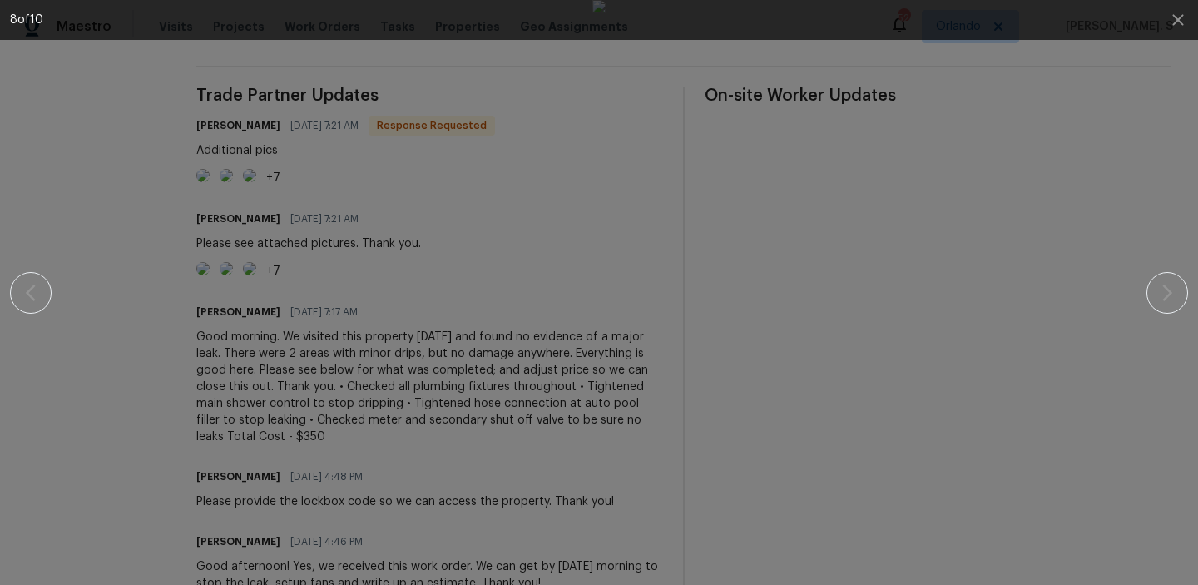
click at [1192, 301] on div "8 of 10" at bounding box center [599, 292] width 1198 height 585
click at [1184, 291] on button "button" at bounding box center [1167, 293] width 42 height 42
click at [1157, 288] on icon "button" at bounding box center [1167, 293] width 20 height 20
click at [1161, 295] on icon "button" at bounding box center [1167, 293] width 20 height 20
click at [1184, 14] on icon "button" at bounding box center [1178, 20] width 20 height 20
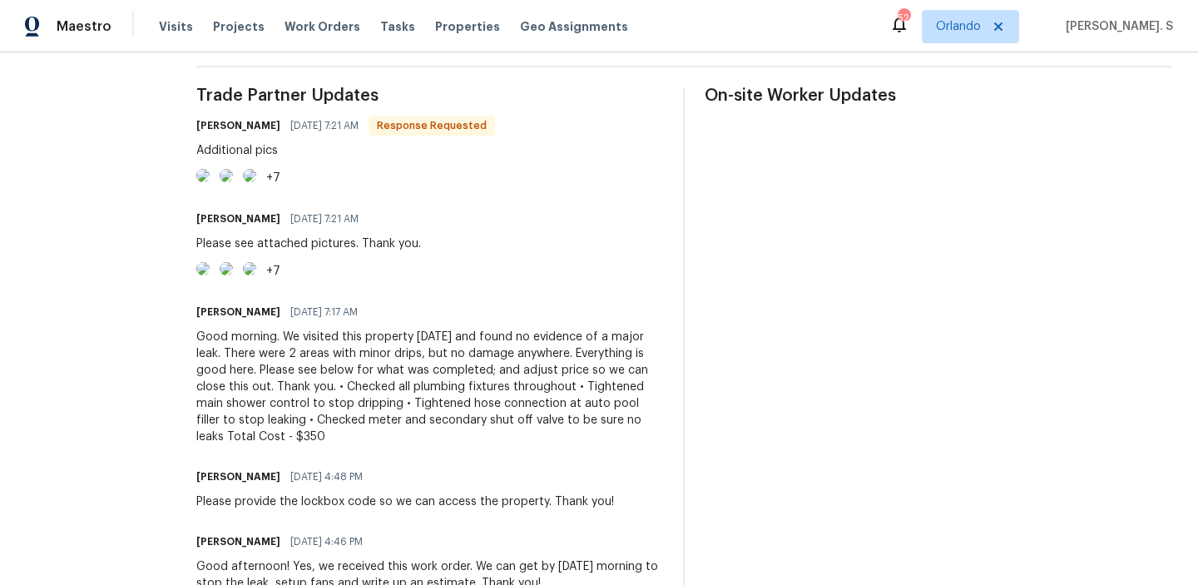
scroll to position [0, 0]
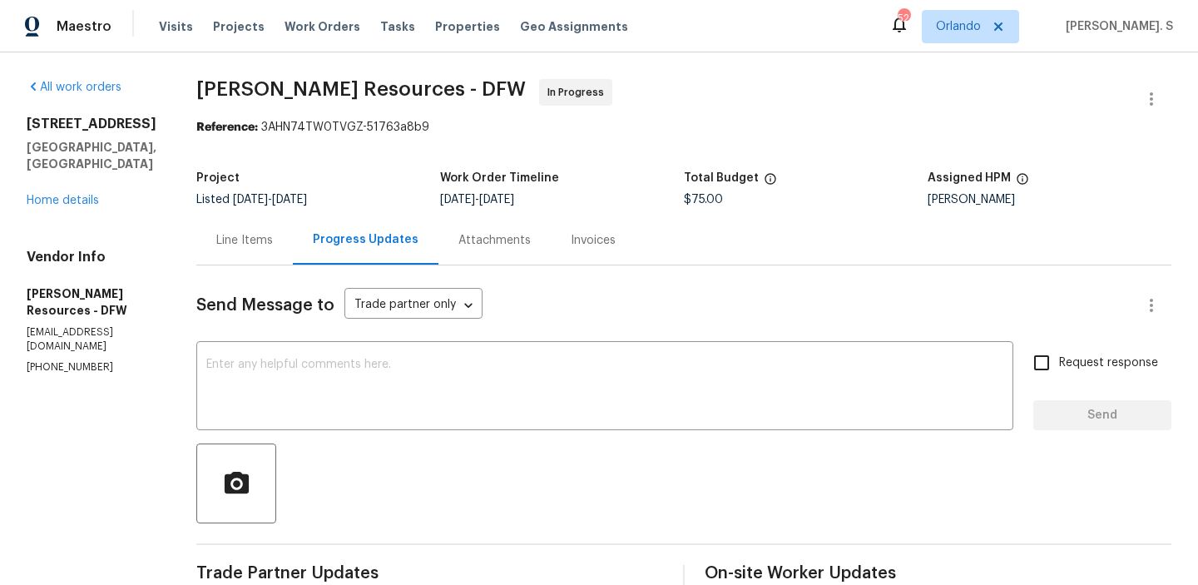
click at [257, 237] on div "Line Items" at bounding box center [244, 240] width 57 height 17
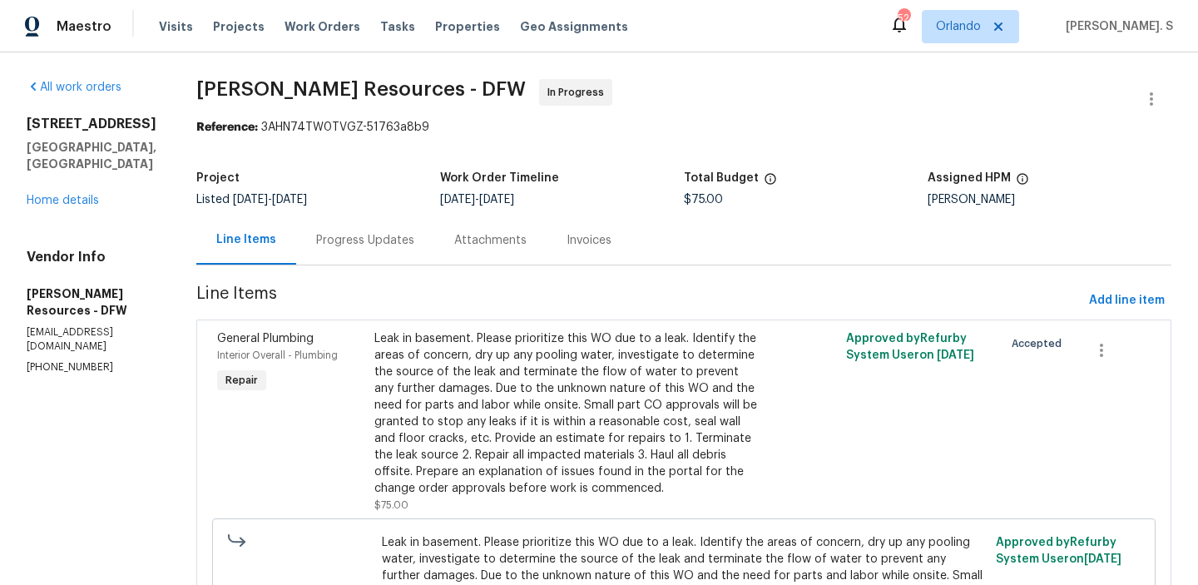
click at [554, 358] on div "Leak in basement. Please prioritize this WO due to a leak. Identify the areas o…" at bounding box center [565, 413] width 383 height 166
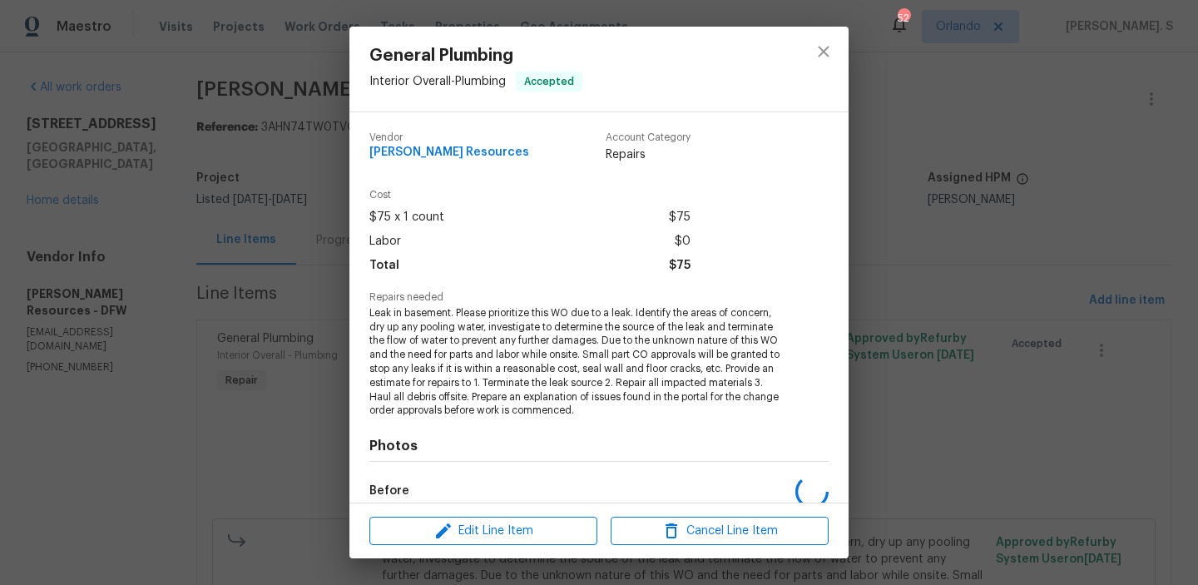
scroll to position [195, 0]
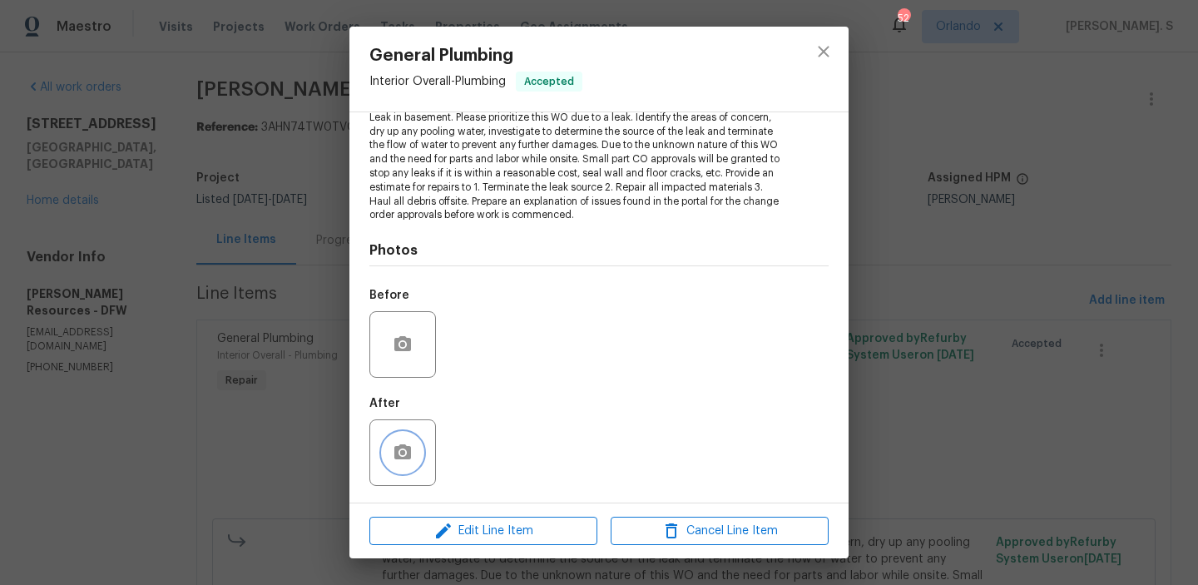
click at [410, 439] on button "button" at bounding box center [403, 453] width 40 height 40
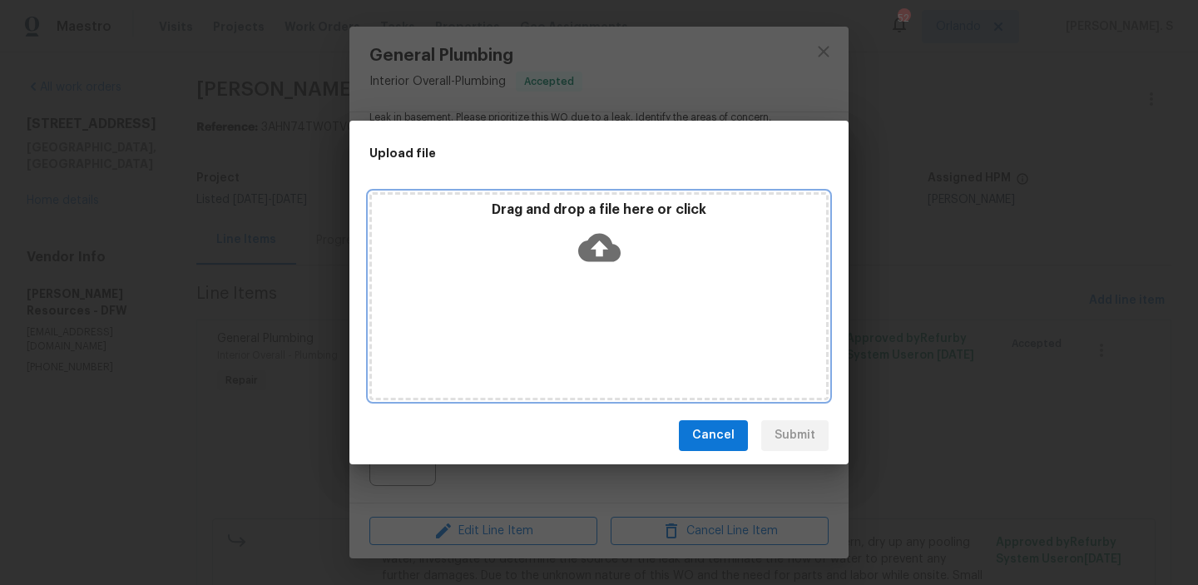
click at [607, 262] on icon at bounding box center [599, 247] width 42 height 42
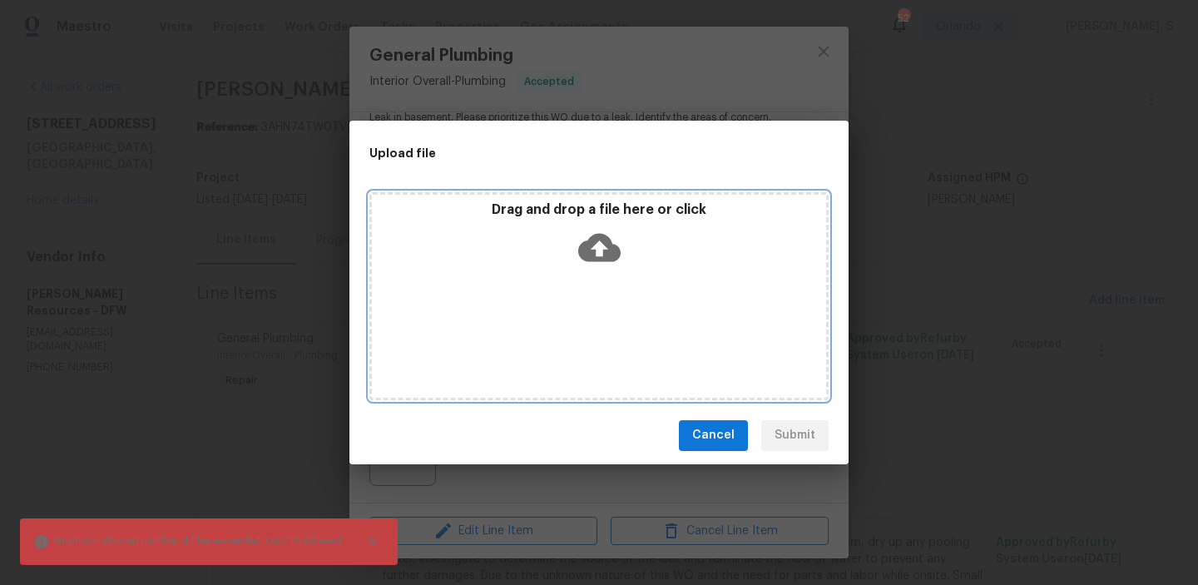
click at [566, 243] on div "Drag and drop a file here or click" at bounding box center [599, 237] width 454 height 72
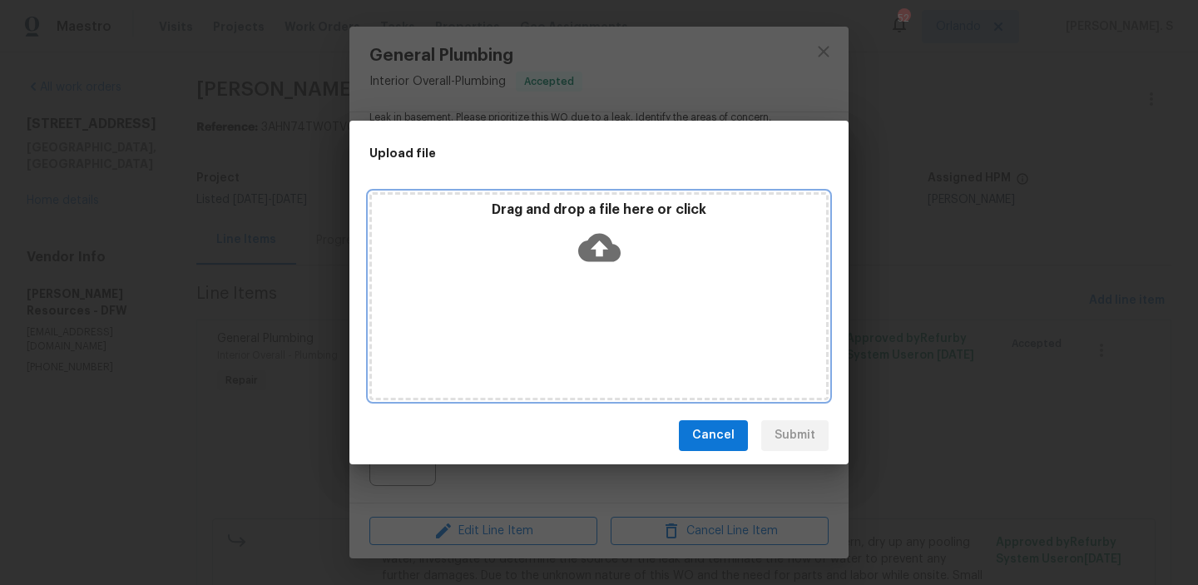
click at [453, 278] on div "Drag and drop a file here or click" at bounding box center [598, 296] width 459 height 208
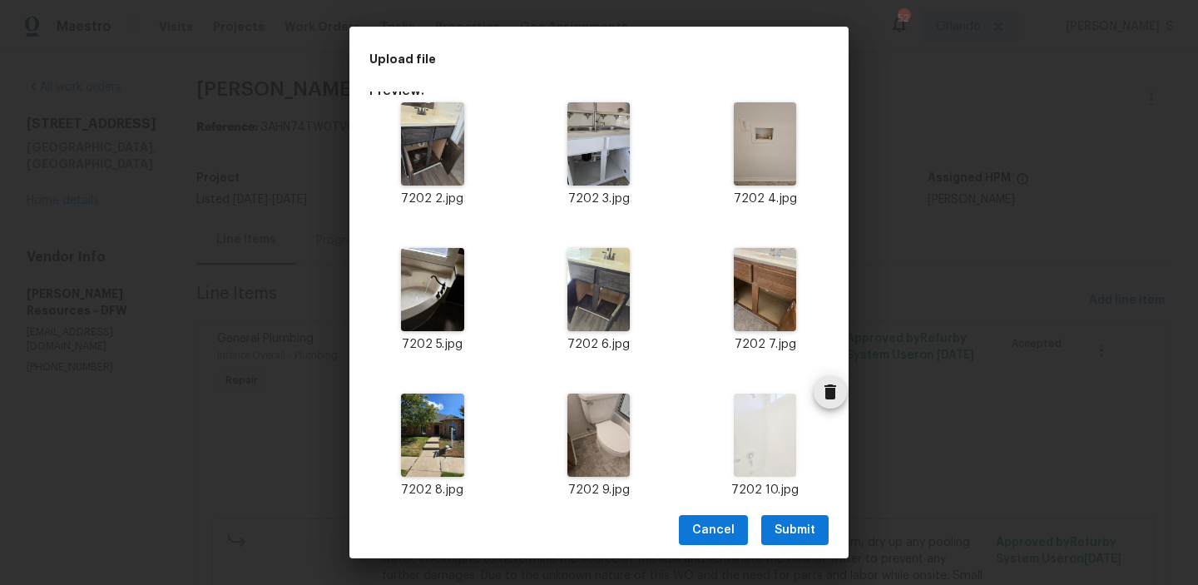
scroll to position [301, 0]
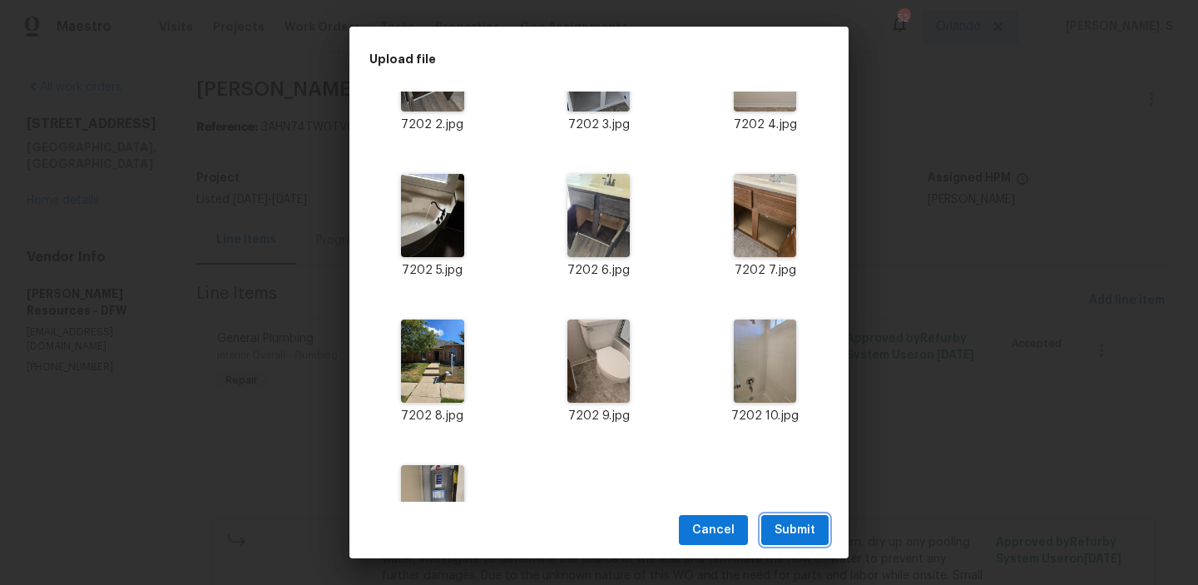
click at [789, 515] on button "Submit" at bounding box center [794, 530] width 67 height 31
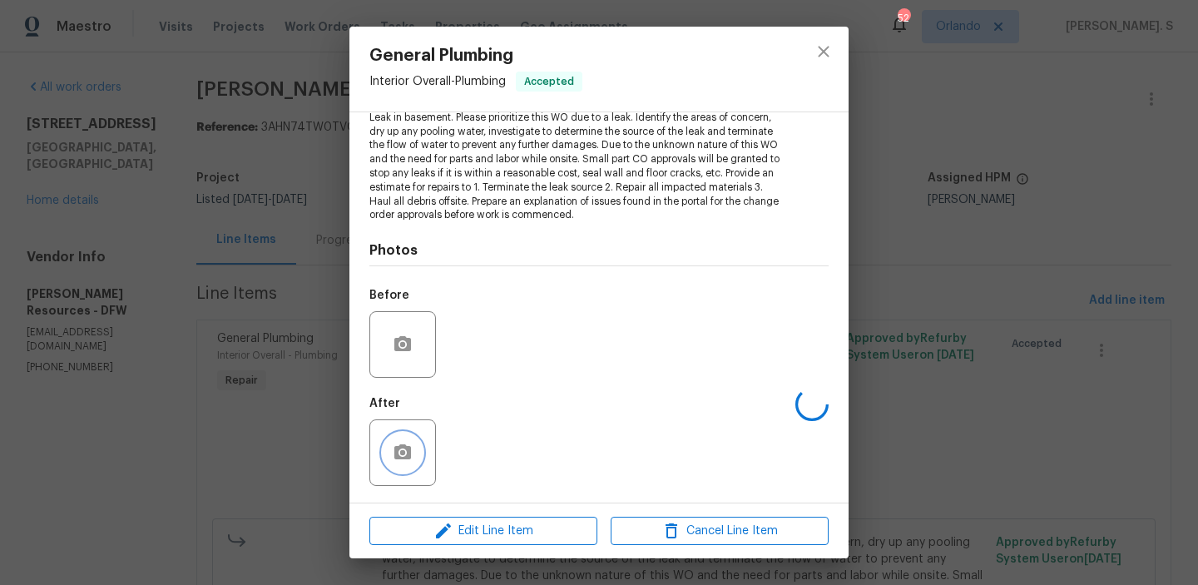
scroll to position [0, 0]
click at [408, 447] on icon "button" at bounding box center [402, 451] width 17 height 15
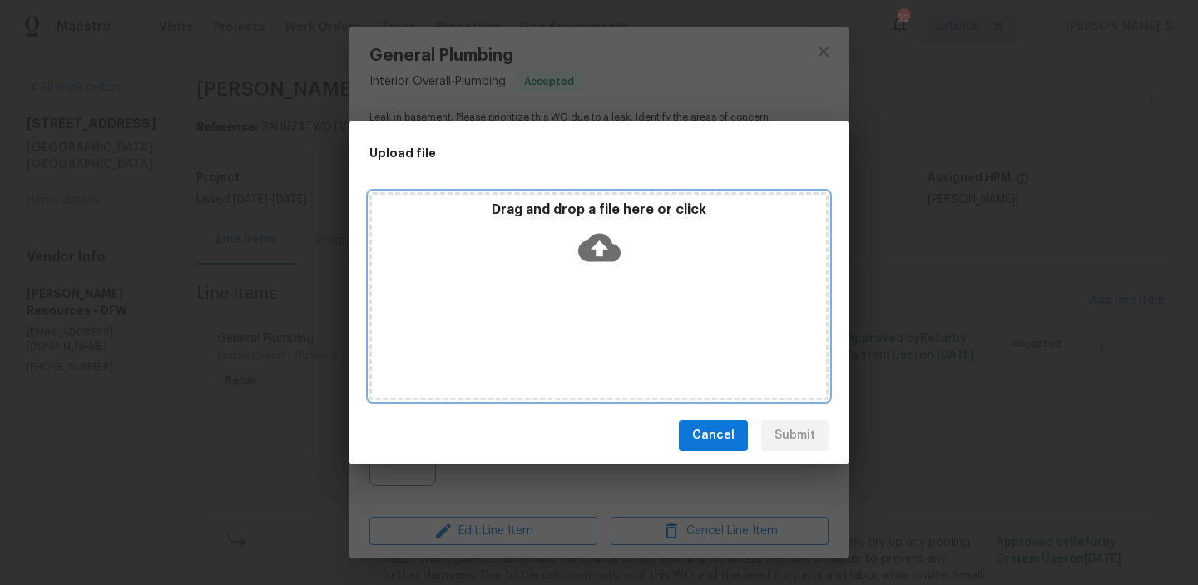
click at [572, 255] on div "Drag and drop a file here or click" at bounding box center [599, 237] width 454 height 72
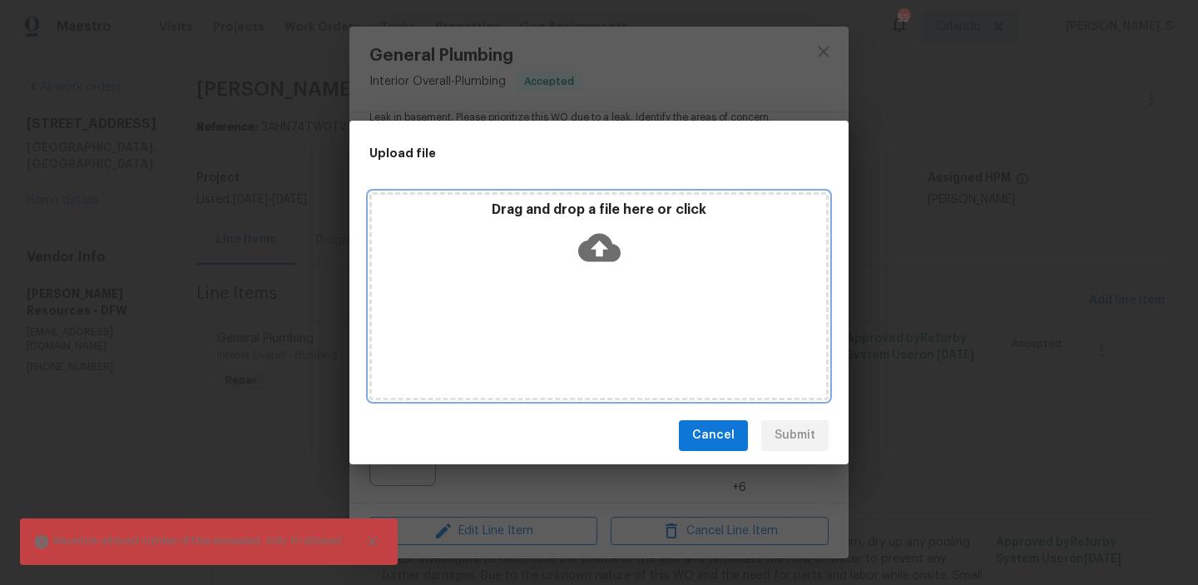
click at [625, 303] on div "Drag and drop a file here or click" at bounding box center [598, 296] width 459 height 208
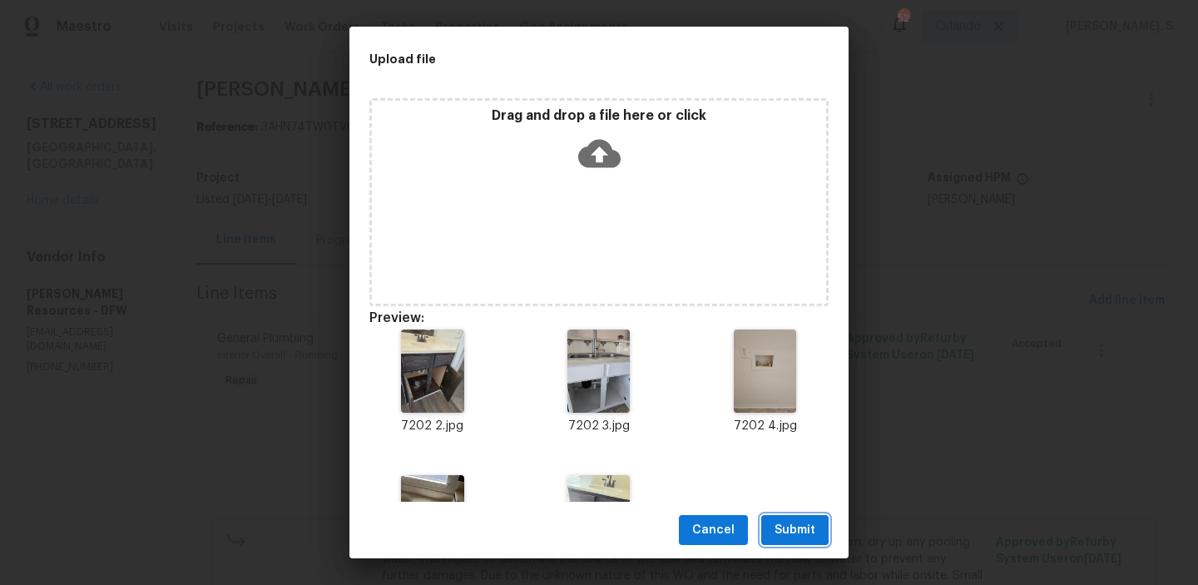
click at [815, 527] on button "Submit" at bounding box center [794, 530] width 67 height 31
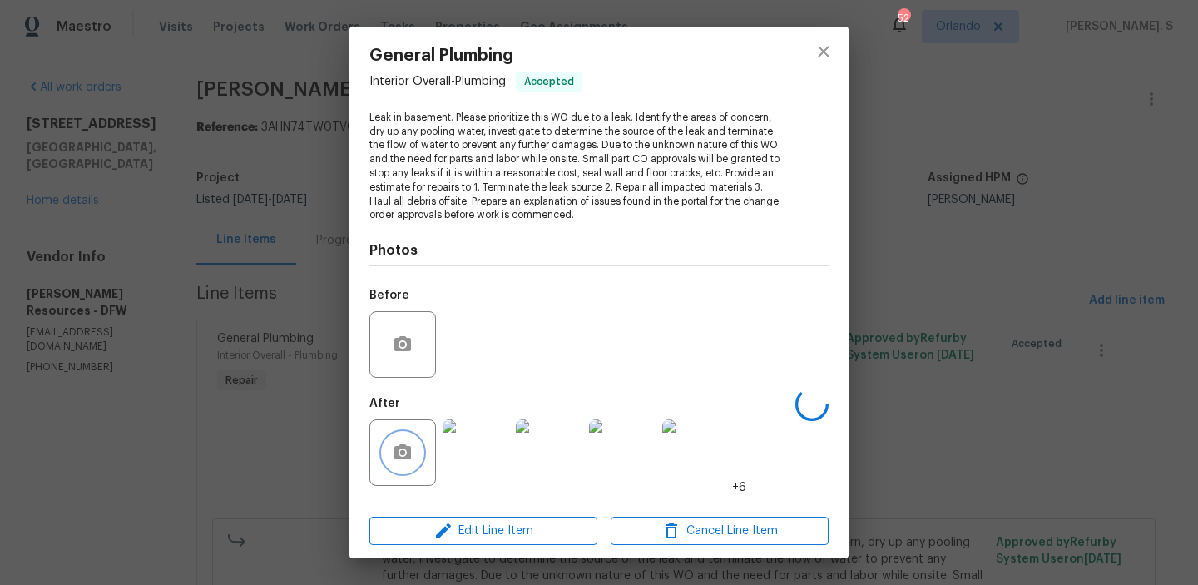
click at [418, 443] on button "button" at bounding box center [403, 453] width 40 height 40
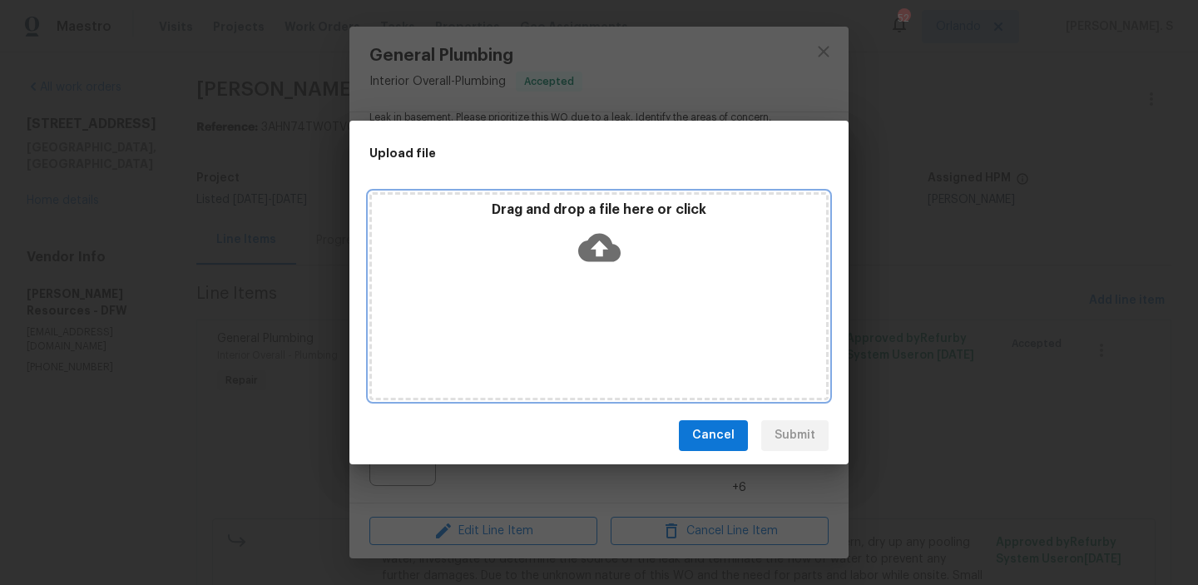
click at [566, 269] on div "Drag and drop a file here or click" at bounding box center [599, 237] width 454 height 72
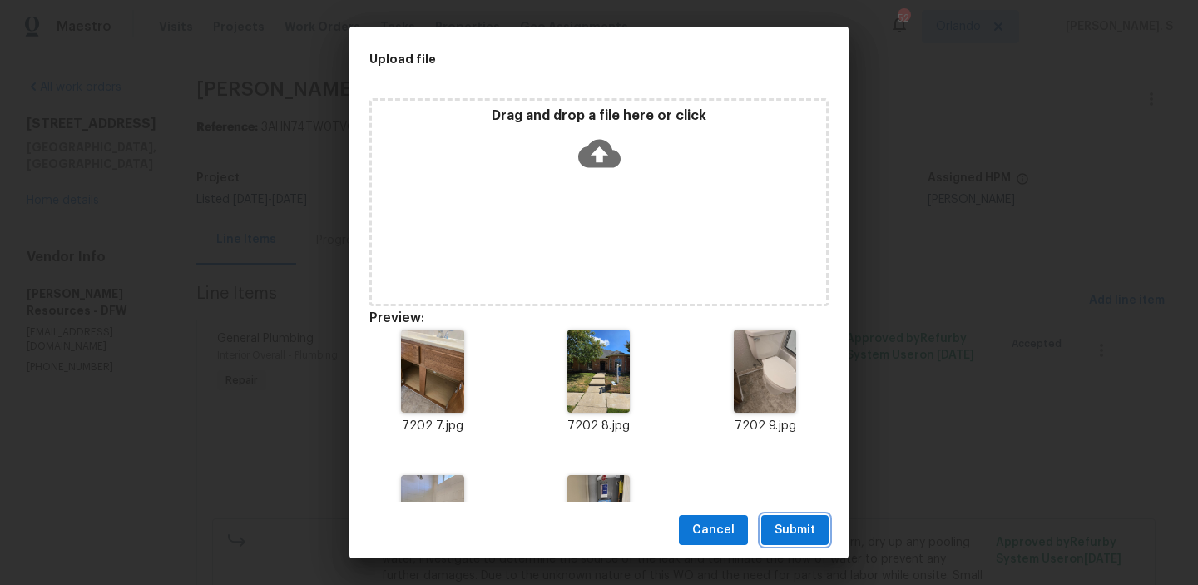
click at [794, 526] on span "Submit" at bounding box center [794, 530] width 41 height 21
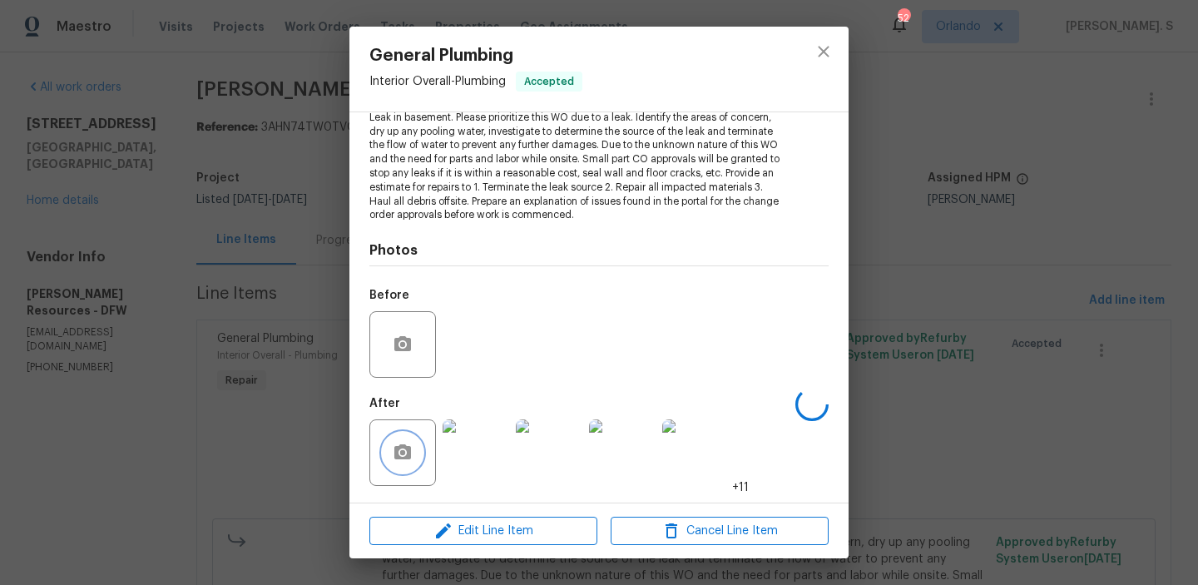
click at [403, 449] on icon "button" at bounding box center [403, 453] width 20 height 20
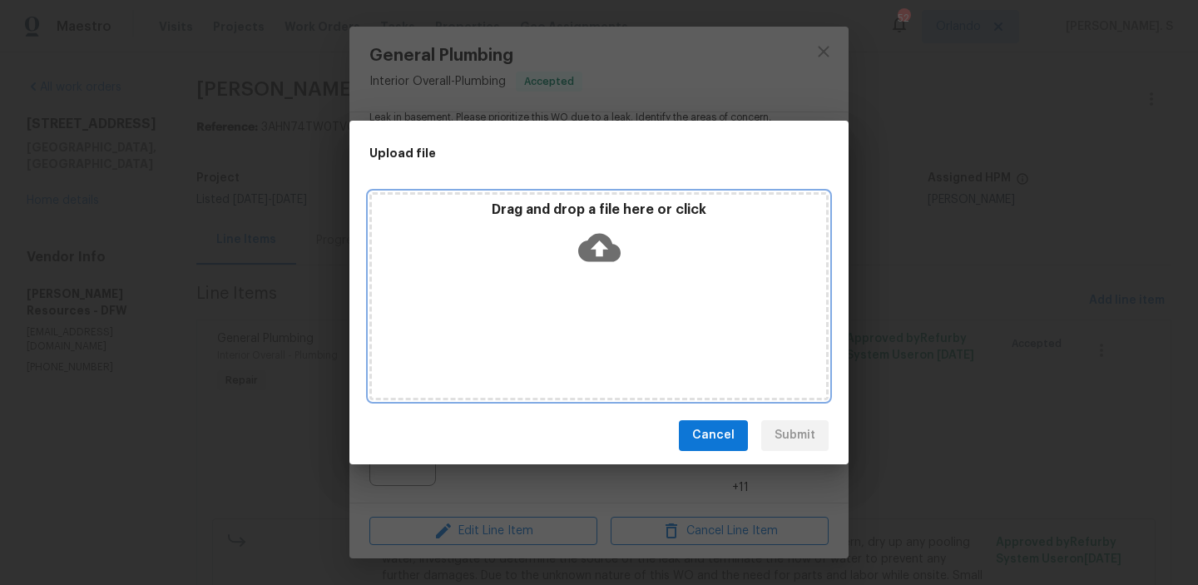
click at [544, 333] on div "Drag and drop a file here or click" at bounding box center [598, 296] width 459 height 208
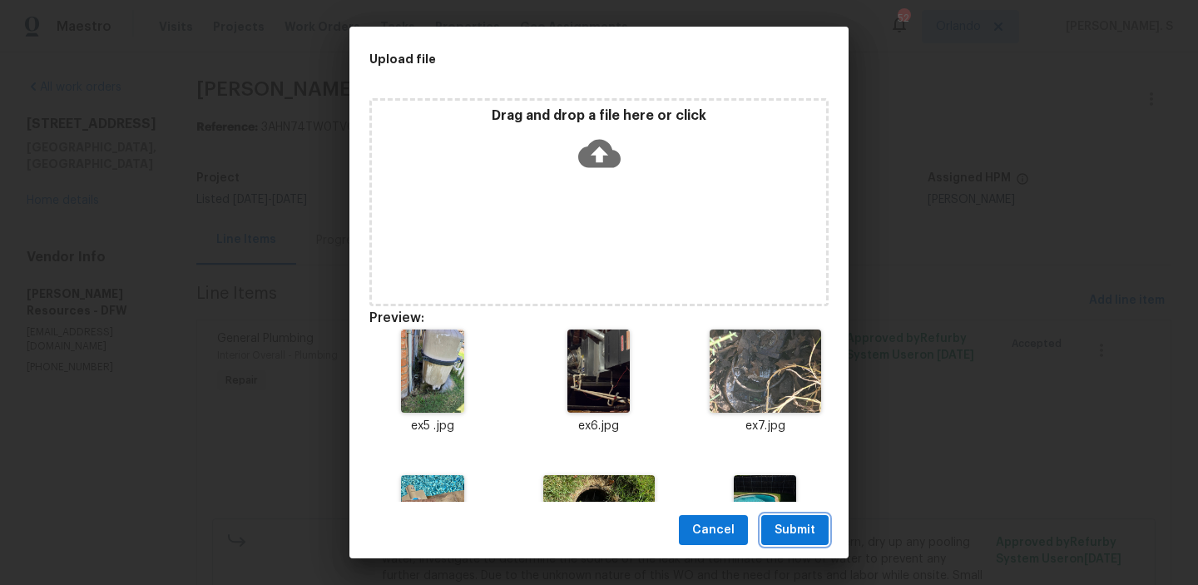
click at [813, 516] on button "Submit" at bounding box center [794, 530] width 67 height 31
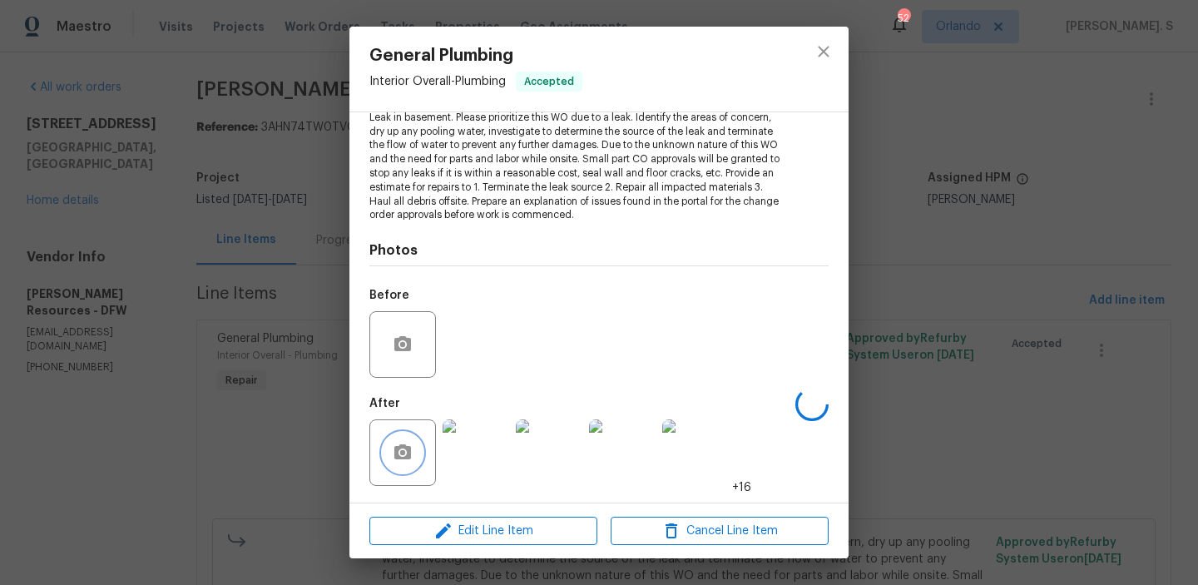
click at [394, 468] on button "button" at bounding box center [403, 453] width 40 height 40
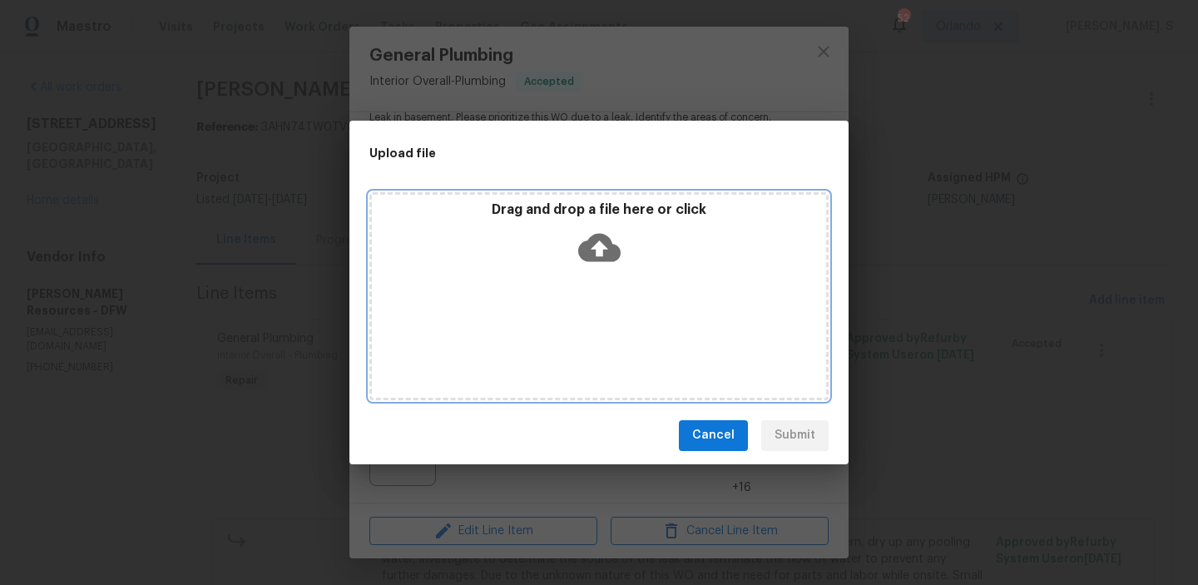
click at [637, 255] on div "Drag and drop a file here or click" at bounding box center [599, 237] width 454 height 72
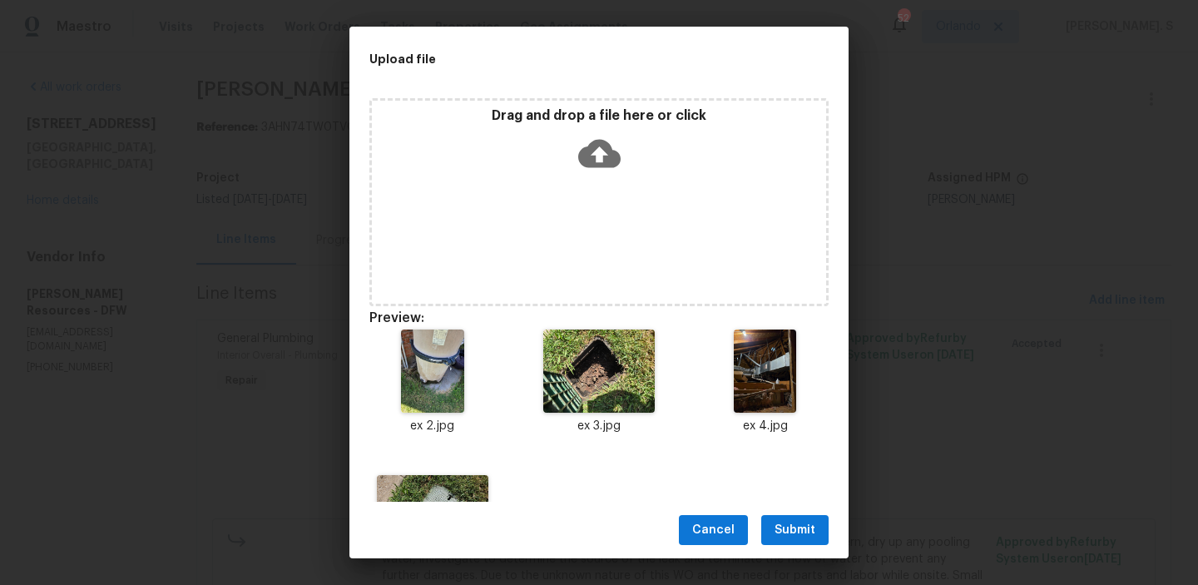
click at [795, 555] on div "Cancel Submit" at bounding box center [598, 530] width 499 height 57
click at [794, 527] on span "Submit" at bounding box center [794, 530] width 41 height 21
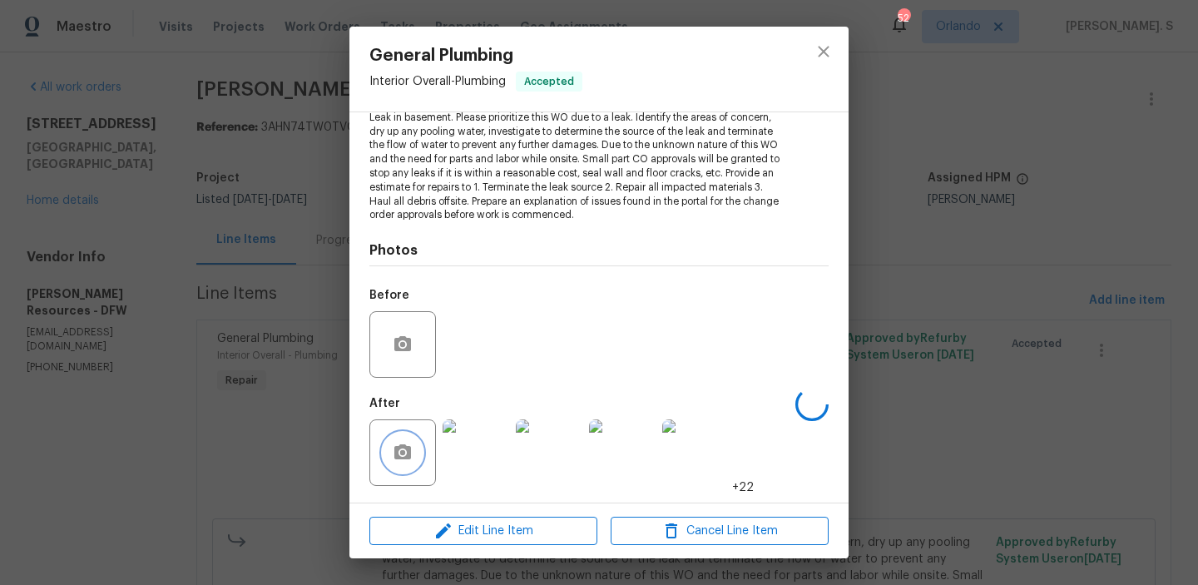
click at [401, 454] on circle "button" at bounding box center [402, 452] width 5 height 5
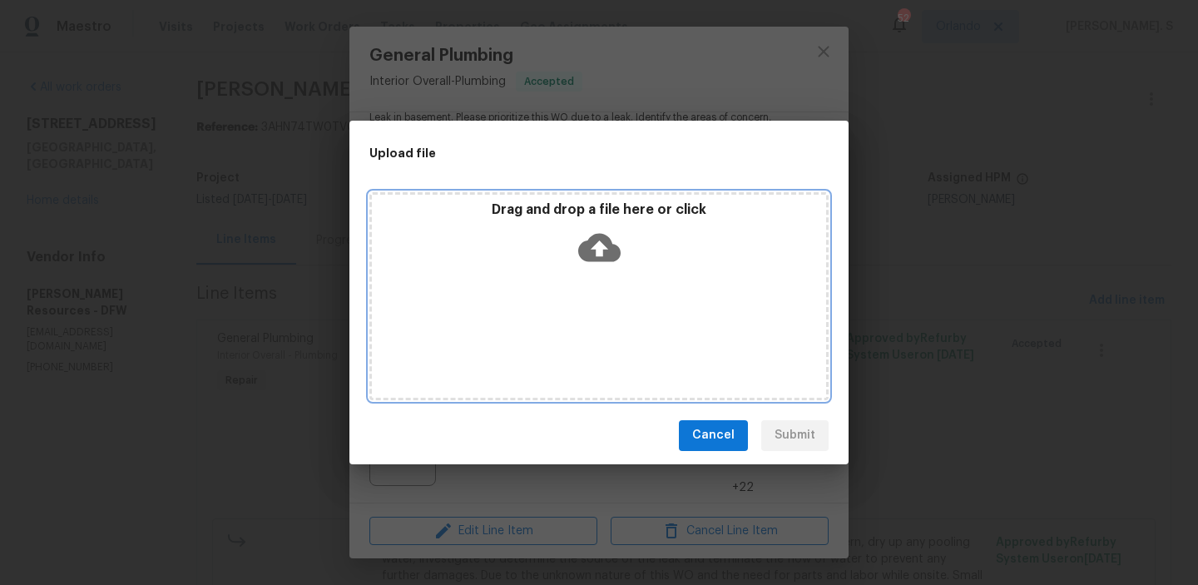
click at [572, 321] on div "Drag and drop a file here or click" at bounding box center [598, 296] width 459 height 208
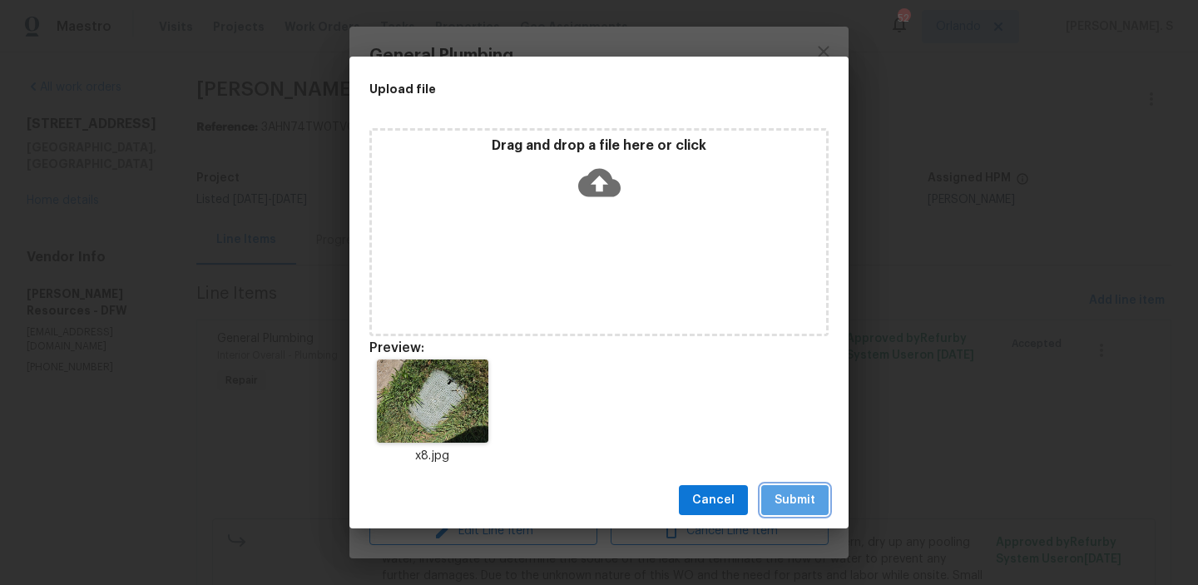
click at [799, 512] on button "Submit" at bounding box center [794, 500] width 67 height 31
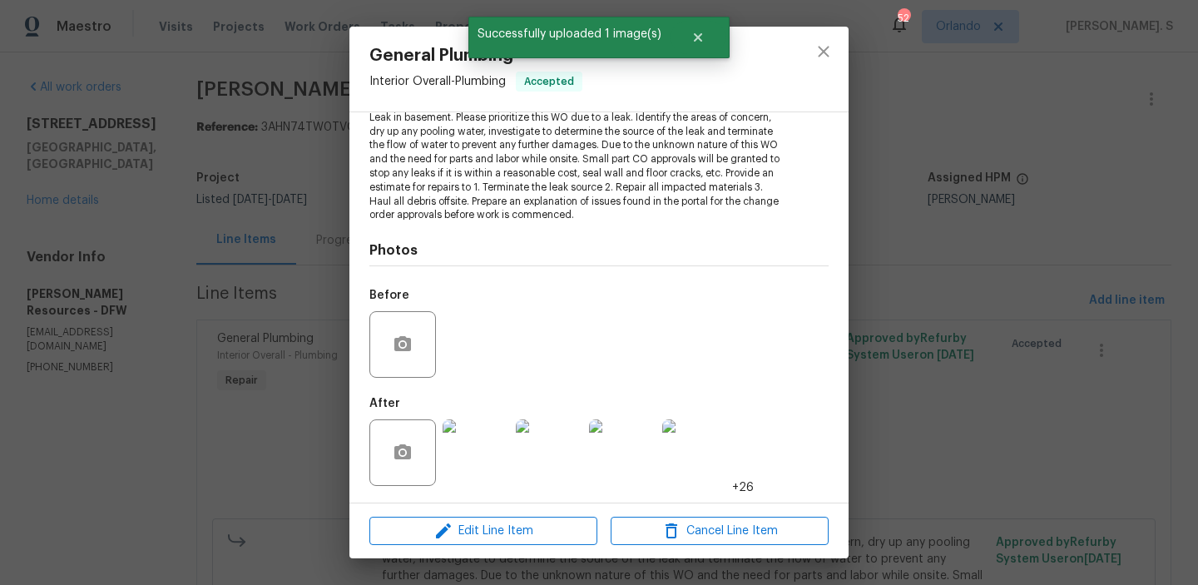
click at [906, 269] on div "General Plumbing Interior Overall - Plumbing Accepted Vendor Lawrence Resources…" at bounding box center [599, 292] width 1198 height 585
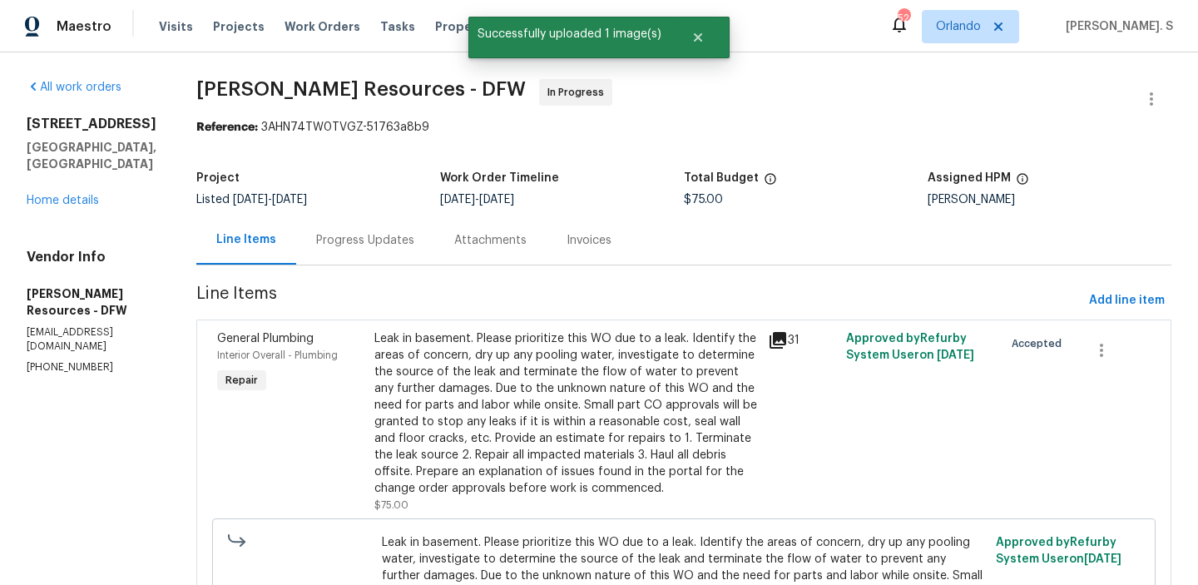
click at [399, 238] on div "Progress Updates" at bounding box center [365, 240] width 98 height 17
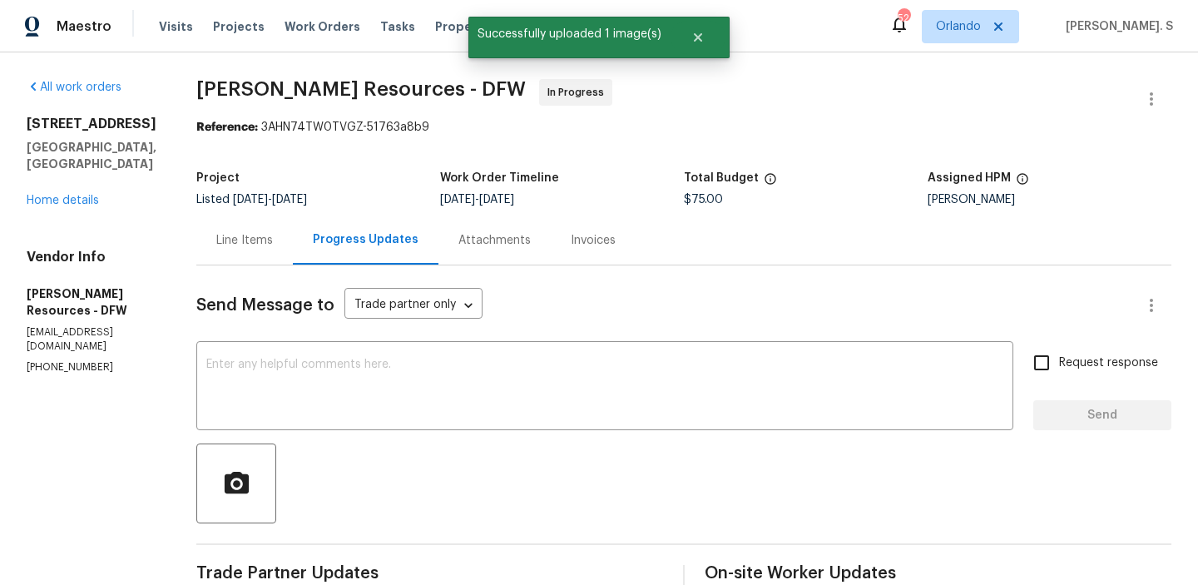
click at [245, 232] on div "Line Items" at bounding box center [244, 239] width 96 height 49
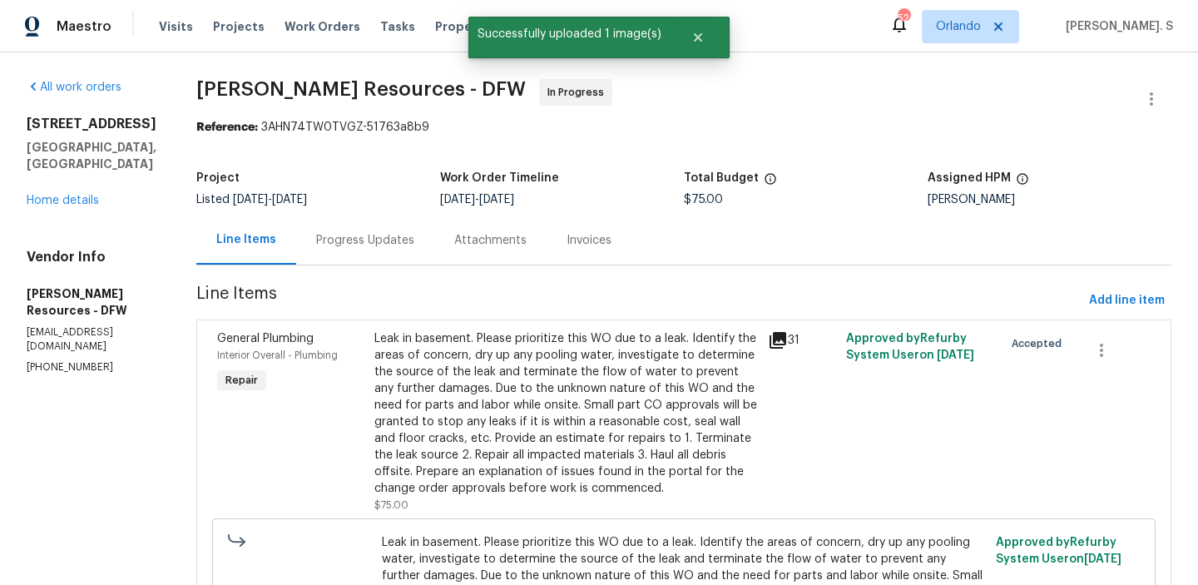
click at [559, 354] on div "Leak in basement. Please prioritize this WO due to a leak. Identify the areas o…" at bounding box center [565, 413] width 383 height 166
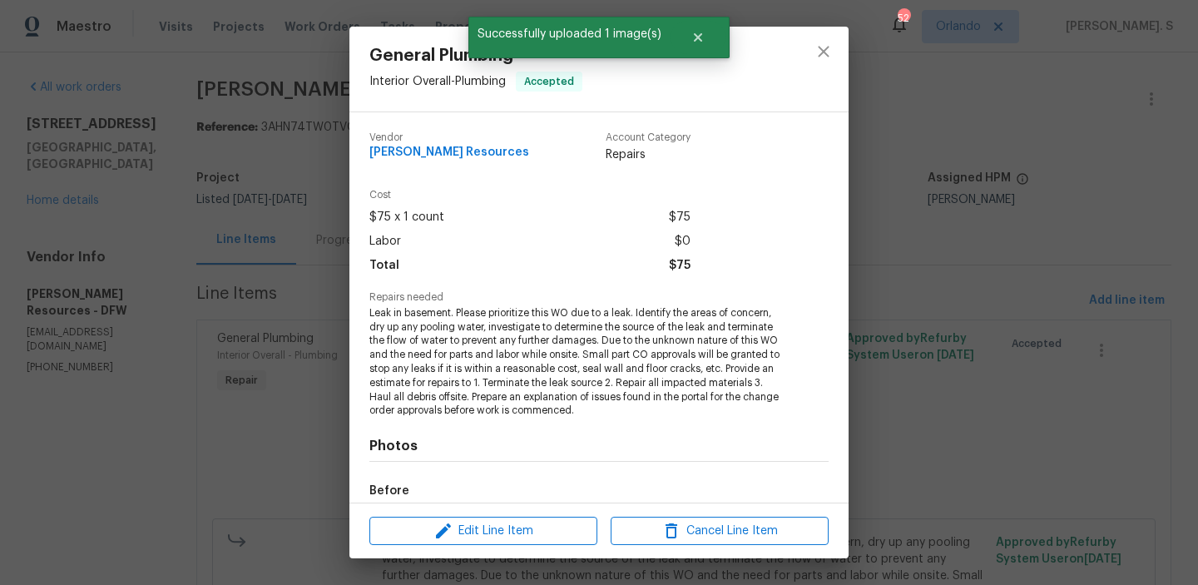
scroll to position [195, 0]
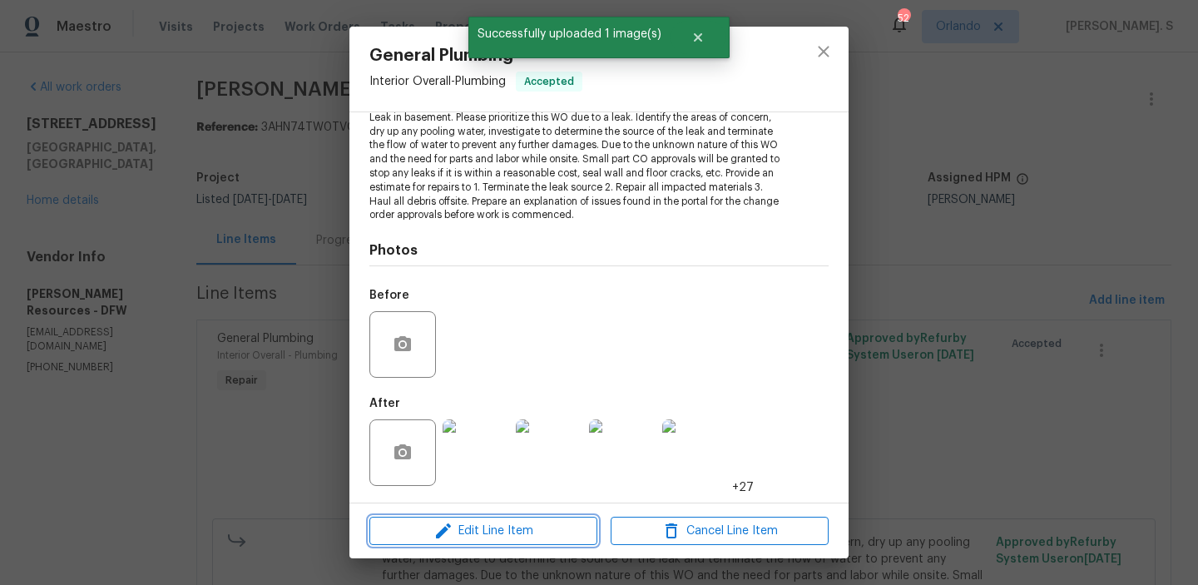
click at [505, 529] on span "Edit Line Item" at bounding box center [483, 531] width 218 height 21
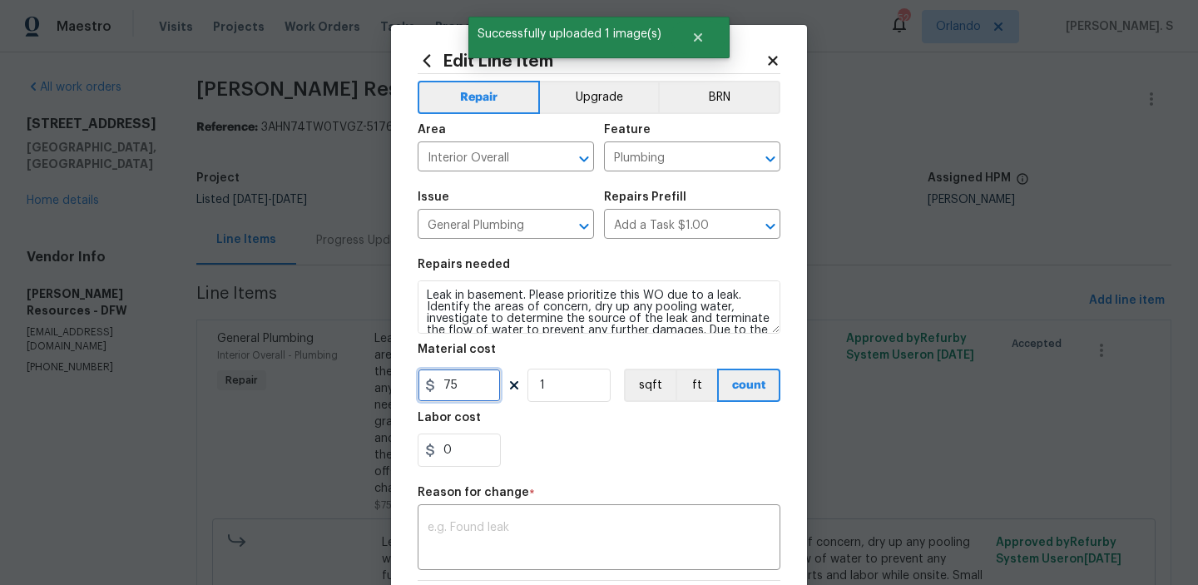
click at [447, 383] on input "75" at bounding box center [459, 384] width 83 height 33
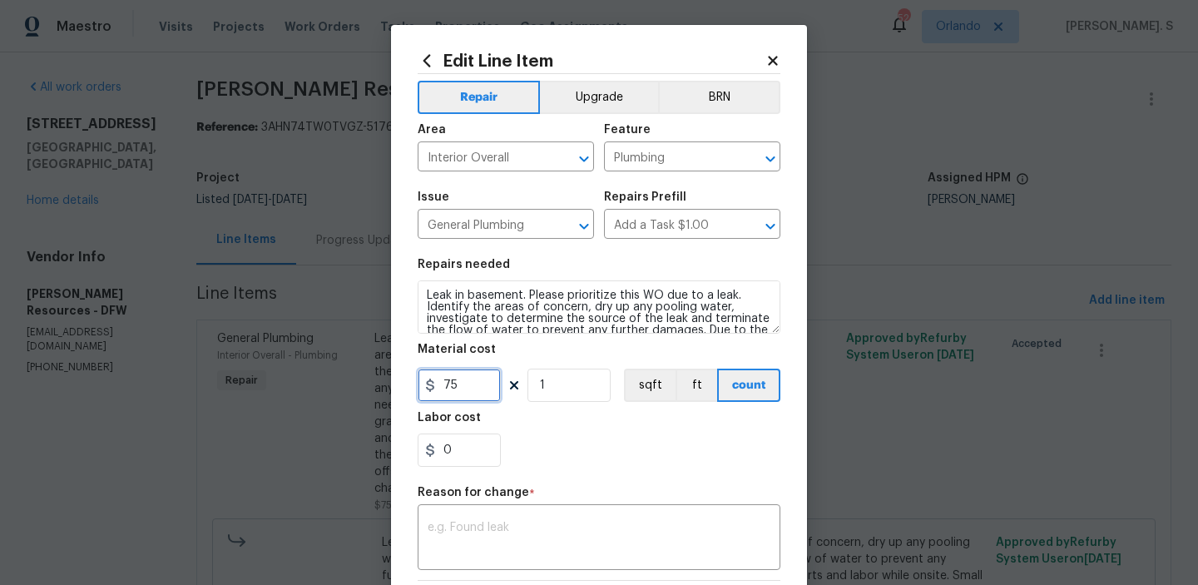
click at [447, 383] on input "75" at bounding box center [459, 384] width 83 height 33
type input "350"
click at [567, 514] on div "x ​" at bounding box center [599, 539] width 363 height 62
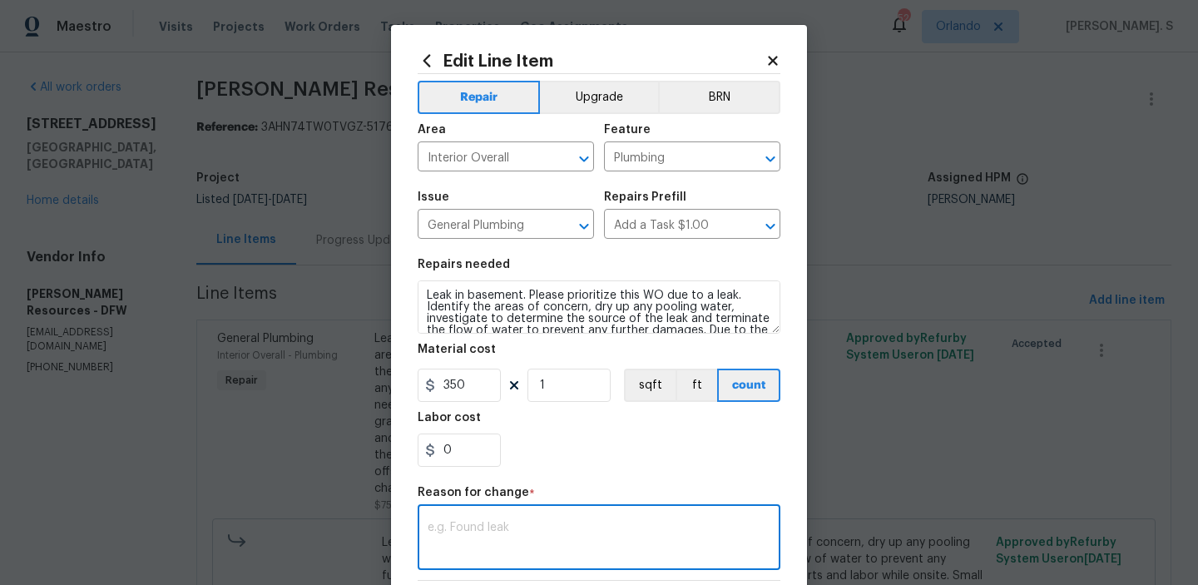
paste textarea "(GJ) Updated per vendor’s final cost."
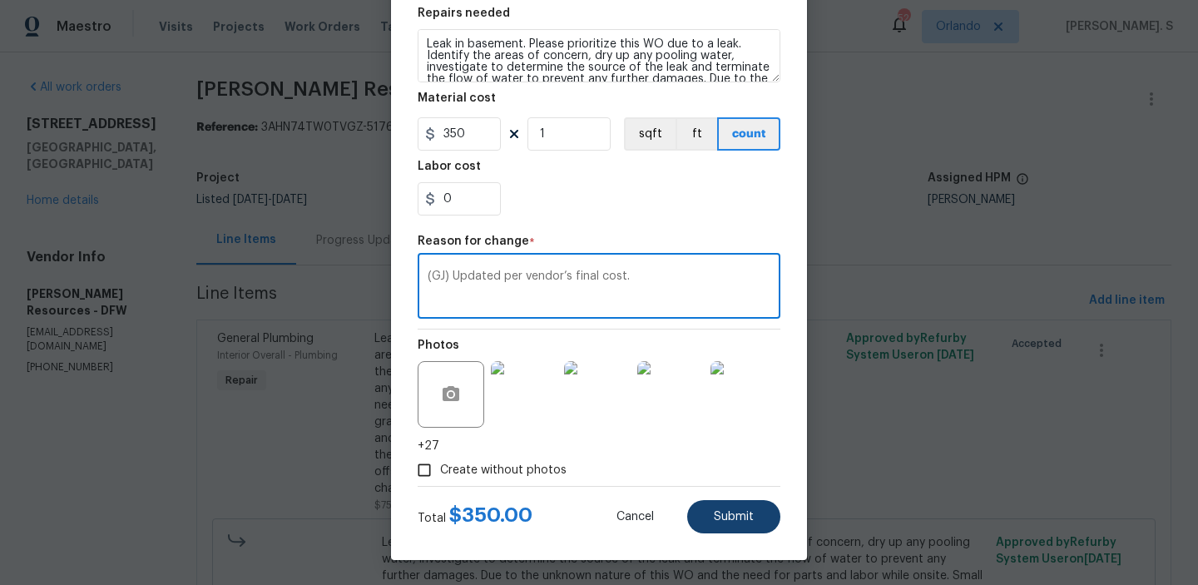
type textarea "(GJ) Updated per vendor’s final cost."
click at [730, 516] on span "Submit" at bounding box center [734, 517] width 40 height 12
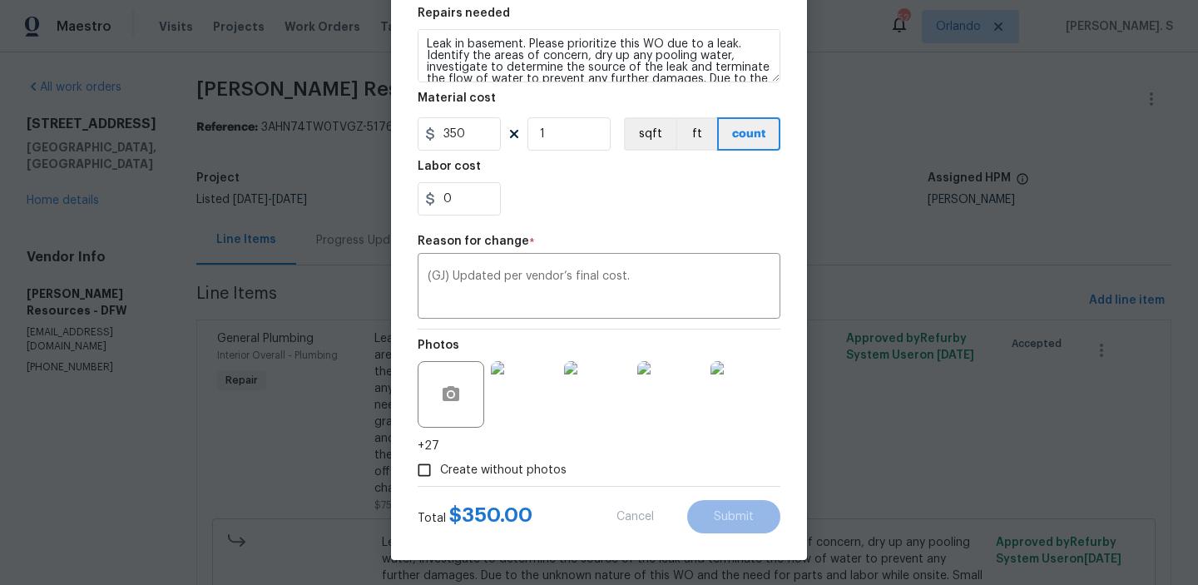
click at [1105, 501] on body "Maestro Visits Projects Work Orders Tasks Properties Geo Assignments 52 Orlando…" at bounding box center [599, 292] width 1198 height 585
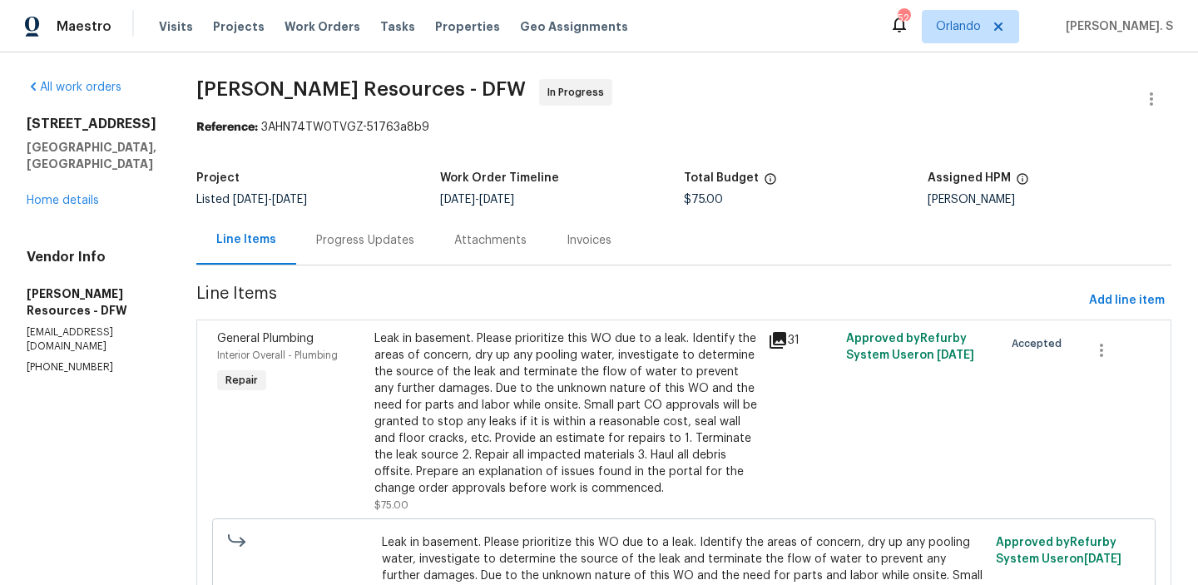
scroll to position [0, 0]
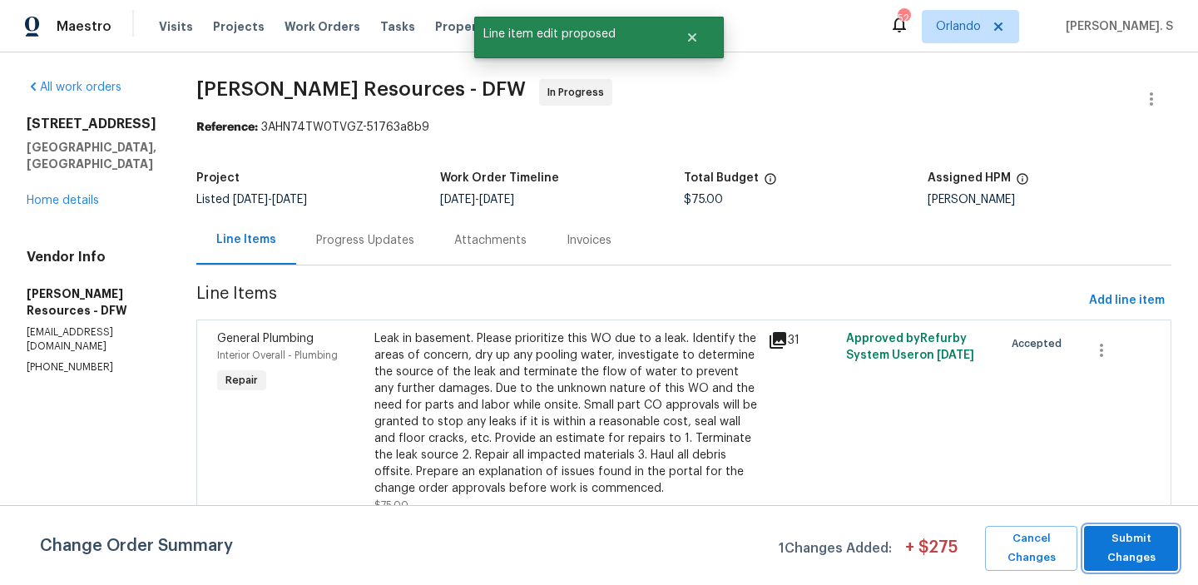
click at [1150, 551] on span "Submit Changes" at bounding box center [1130, 548] width 77 height 38
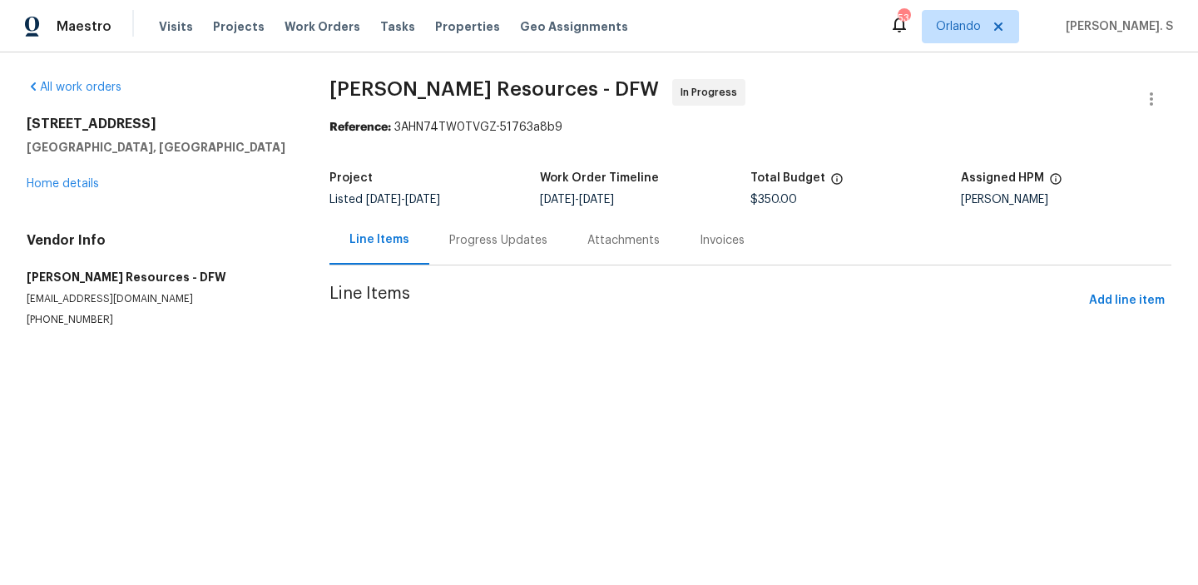
click at [517, 262] on div "Progress Updates" at bounding box center [498, 239] width 138 height 49
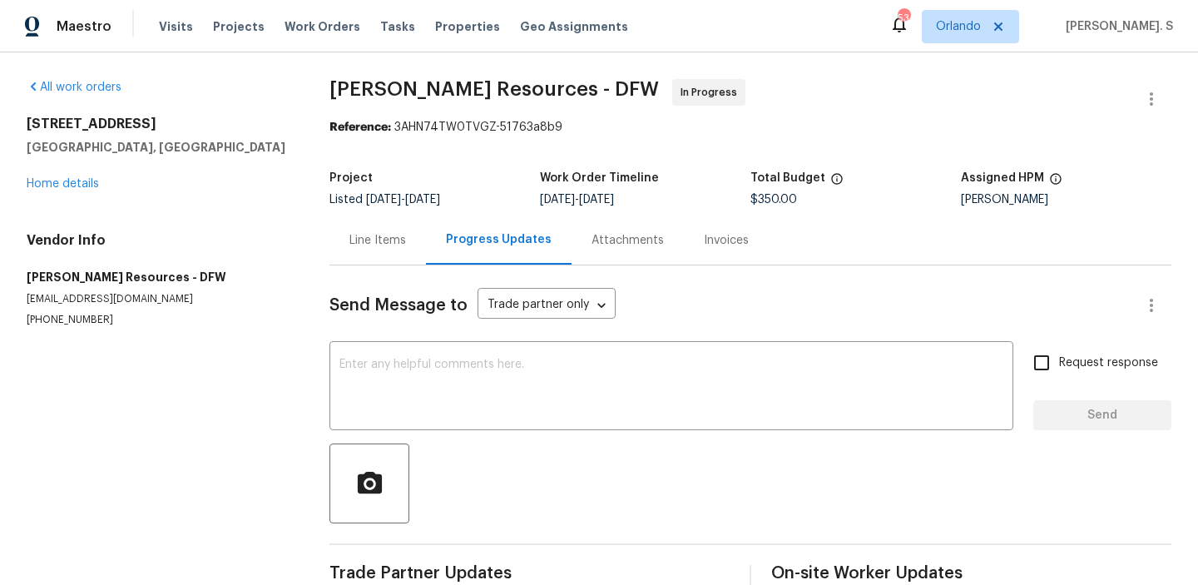
click at [517, 262] on div "Progress Updates" at bounding box center [499, 239] width 146 height 49
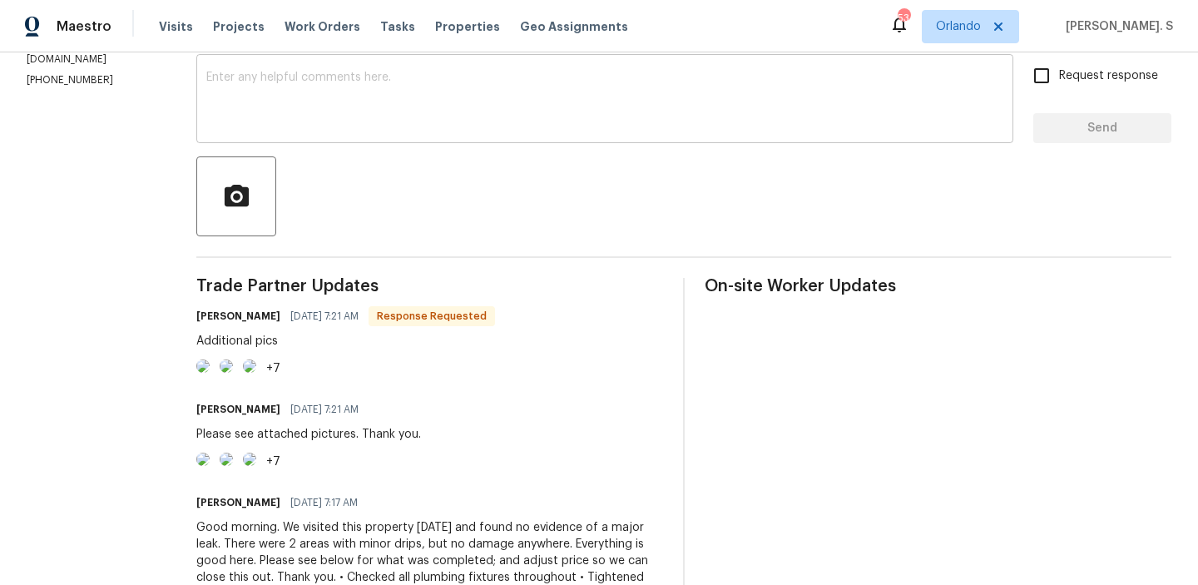
scroll to position [225, 0]
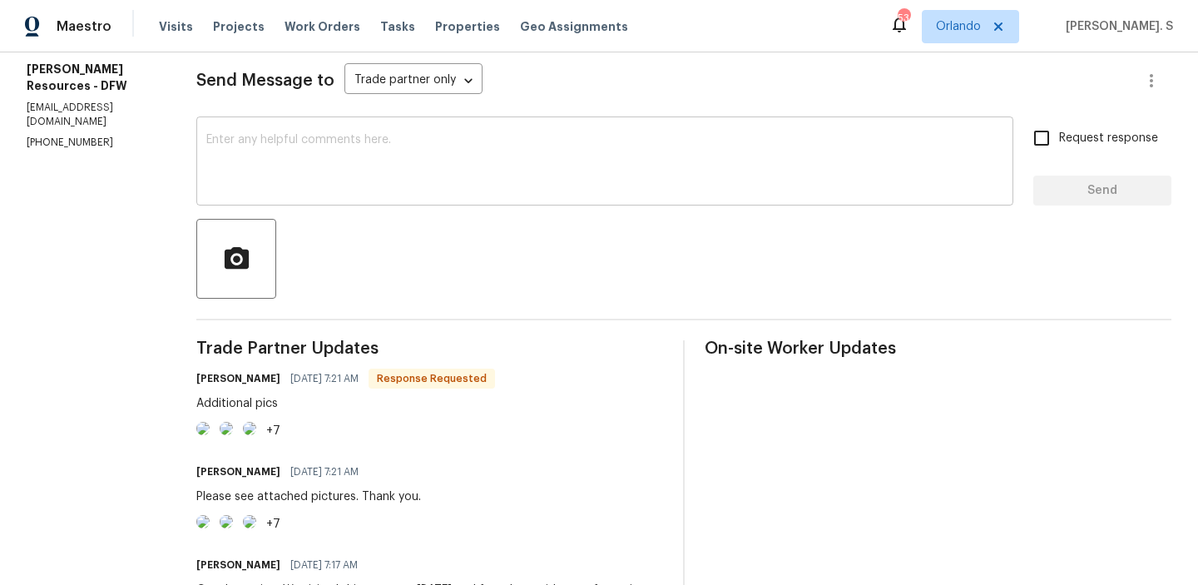
click at [425, 176] on textarea at bounding box center [604, 163] width 797 height 58
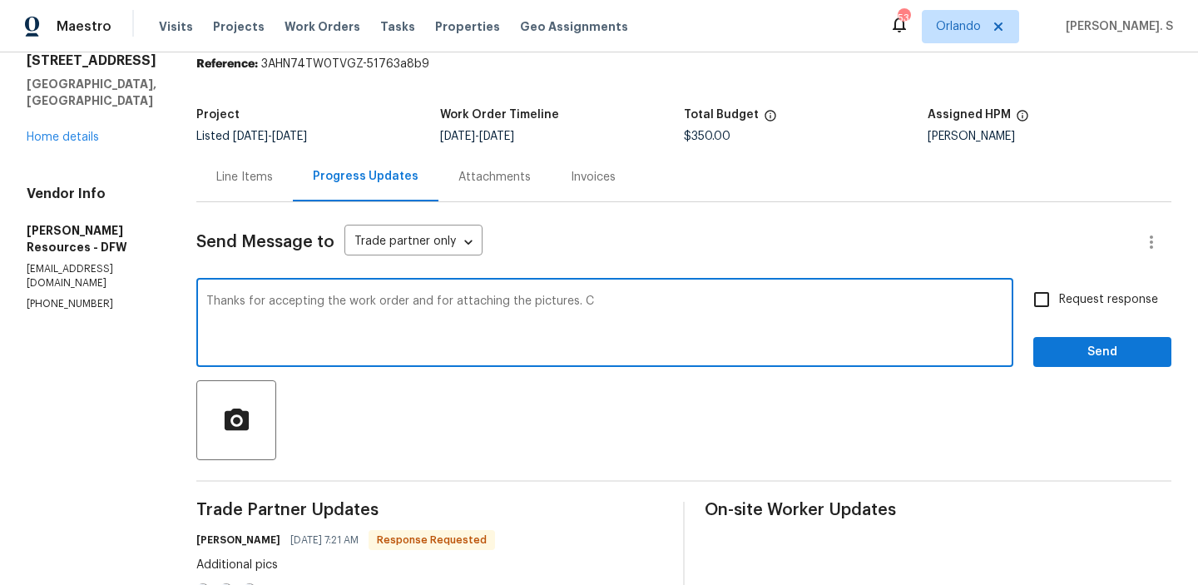
scroll to position [64, 0]
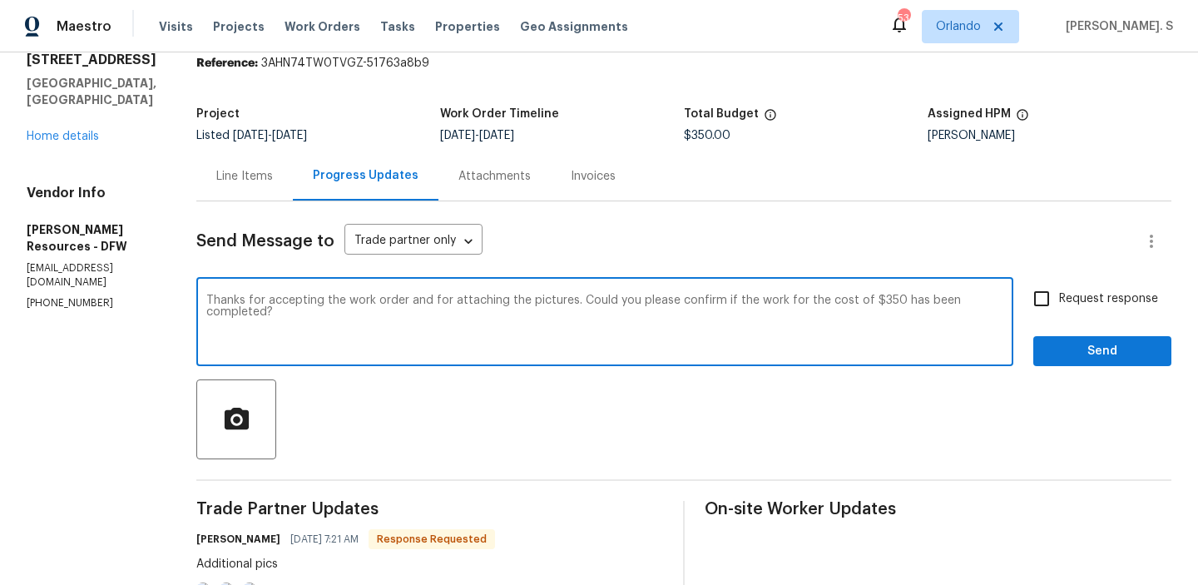
click at [86, 296] on p "(972) 765-7191" at bounding box center [92, 303] width 130 height 14
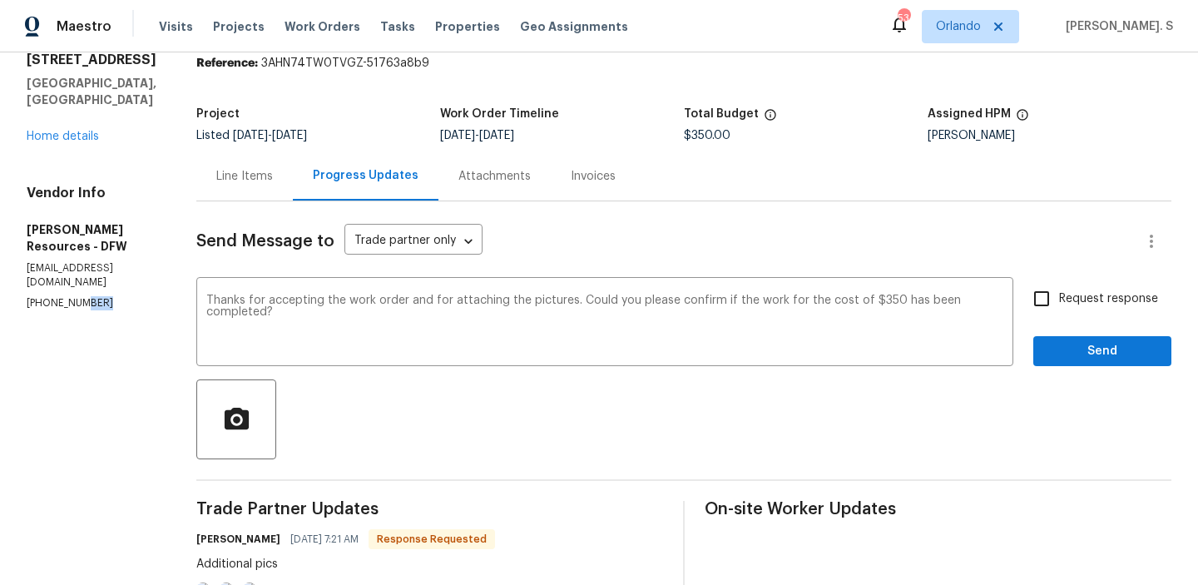
click at [86, 296] on p "(972) 765-7191" at bounding box center [92, 303] width 130 height 14
copy p "(972) 765-7191"
click at [355, 307] on textarea "Thanks for accepting the work order and for attaching the pictures. Could you p…" at bounding box center [604, 323] width 797 height 58
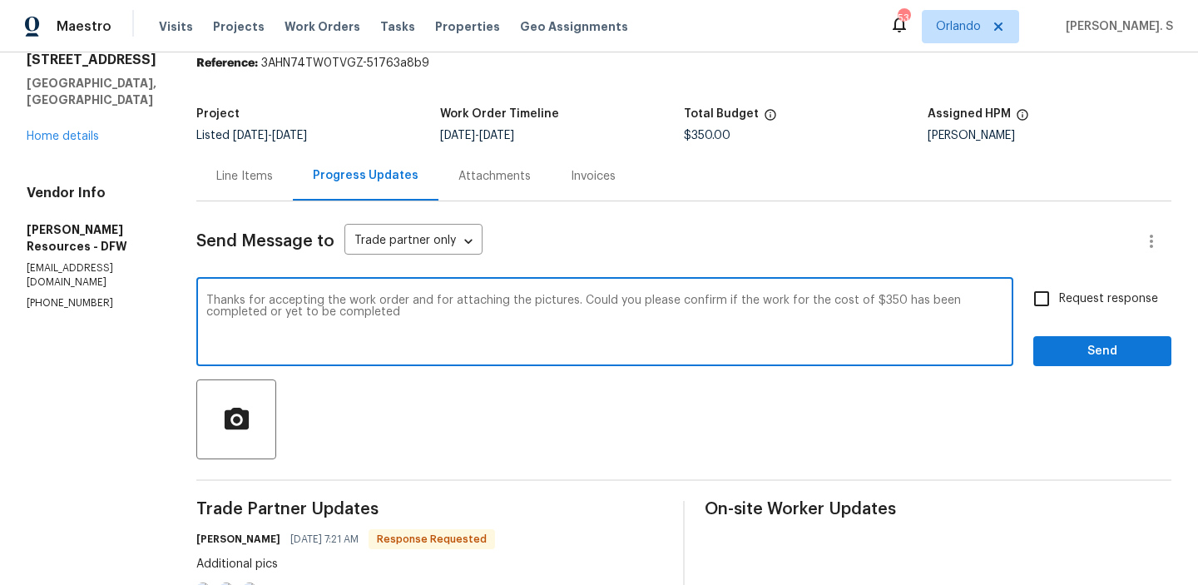
click at [291, 320] on textarea "Thanks for accepting the work order and for attaching the pictures. Could you p…" at bounding box center [604, 323] width 797 height 58
click at [0, 0] on qb-div "Add Punctuation completed ?" at bounding box center [0, 0] width 0 height 0
click at [474, 319] on textarea "Thanks for accepting the work order and for attaching the pictures. Could you p…" at bounding box center [604, 323] width 797 height 58
click at [307, 309] on textarea "Thanks for accepting the work order and for attaching the pictures. Could you p…" at bounding box center [604, 323] width 797 height 58
click at [452, 310] on textarea "Thanks for accepting the work order and for attaching the pictures. Could you p…" at bounding box center [604, 323] width 797 height 58
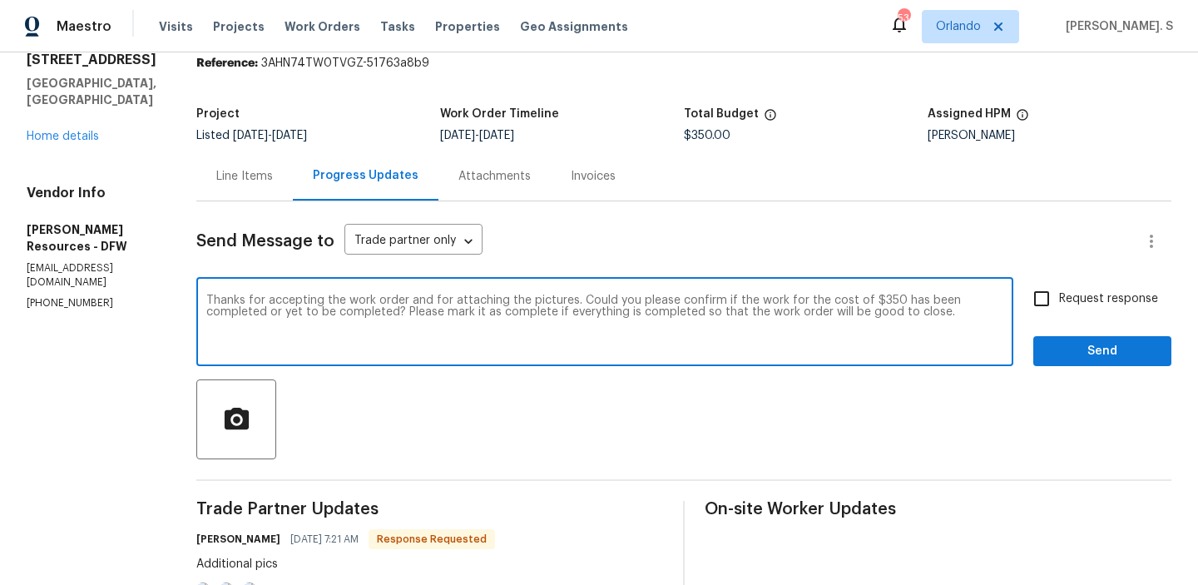
click at [0, 0] on div "or is" at bounding box center [0, 0] width 0 height 0
click at [383, 298] on textarea "Thanks for accepting the work order and for attaching the pictures. Could you p…" at bounding box center [604, 323] width 797 height 58
type textarea "Thanks for accepting the work order and for attaching the pictures. Could you p…"
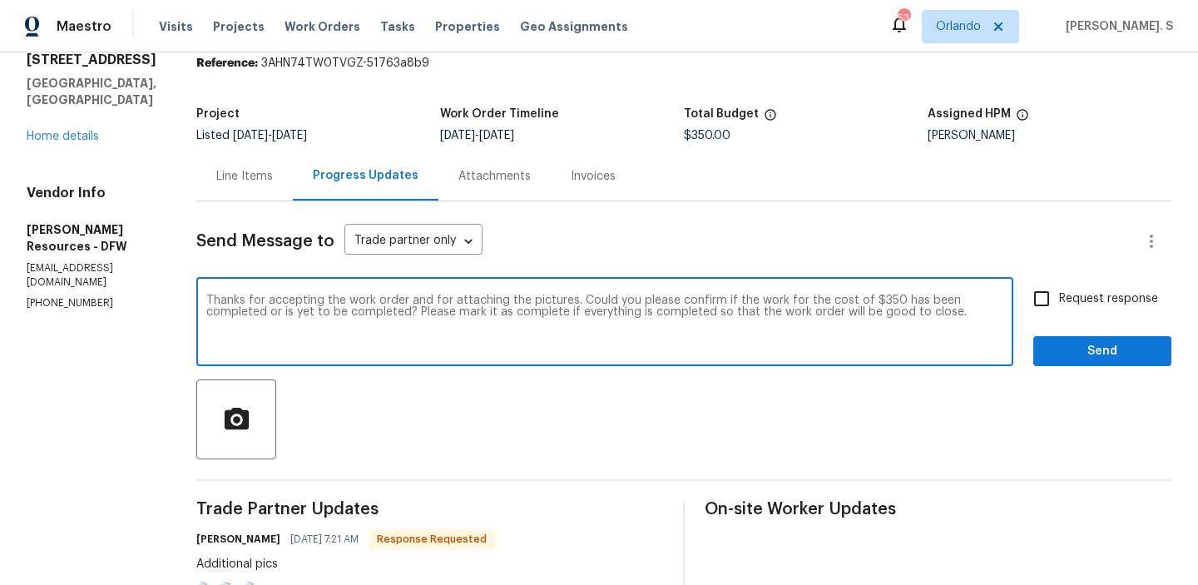
click at [1120, 317] on div "Request response Send" at bounding box center [1102, 323] width 138 height 85
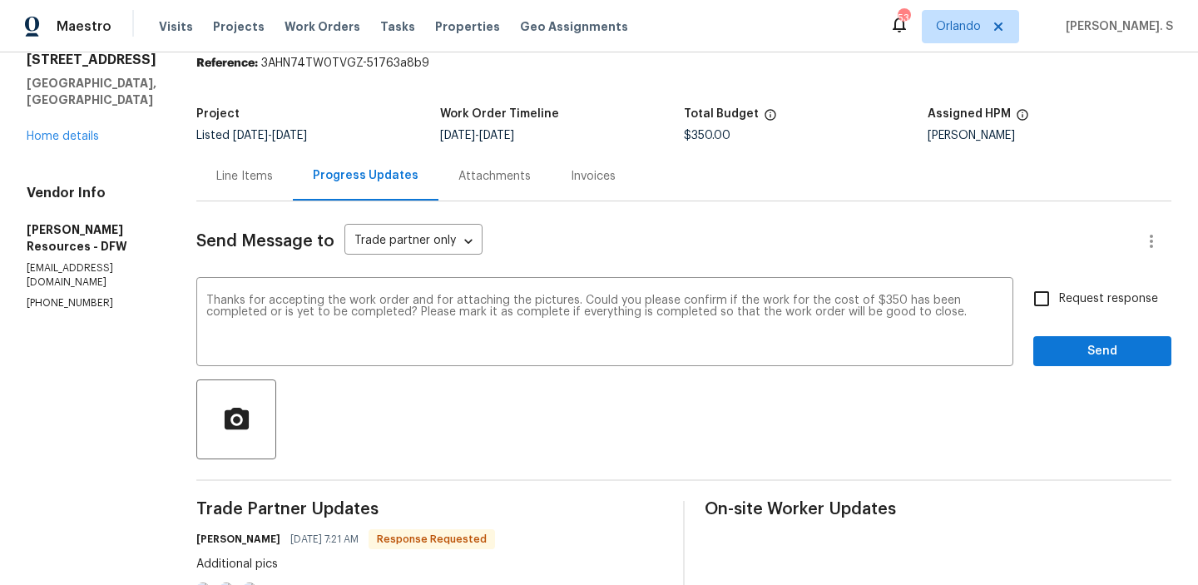
click at [1080, 317] on div "Request response Send" at bounding box center [1102, 323] width 138 height 85
click at [1059, 298] on input "Request response" at bounding box center [1041, 298] width 35 height 35
checkbox input "true"
click at [329, 313] on textarea "Thanks for accepting the work order and for attaching the pictures. Could you p…" at bounding box center [604, 323] width 797 height 58
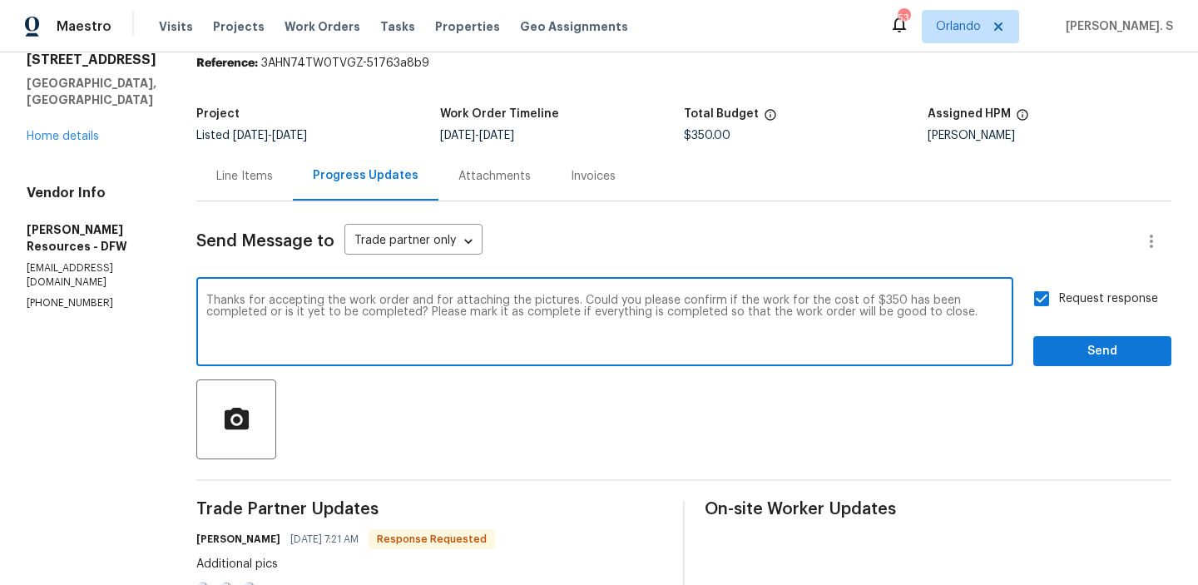
type textarea "Thanks for accepting the work order and for attaching the pictures. Could you p…"
click at [1136, 351] on span "Send" at bounding box center [1101, 351] width 111 height 21
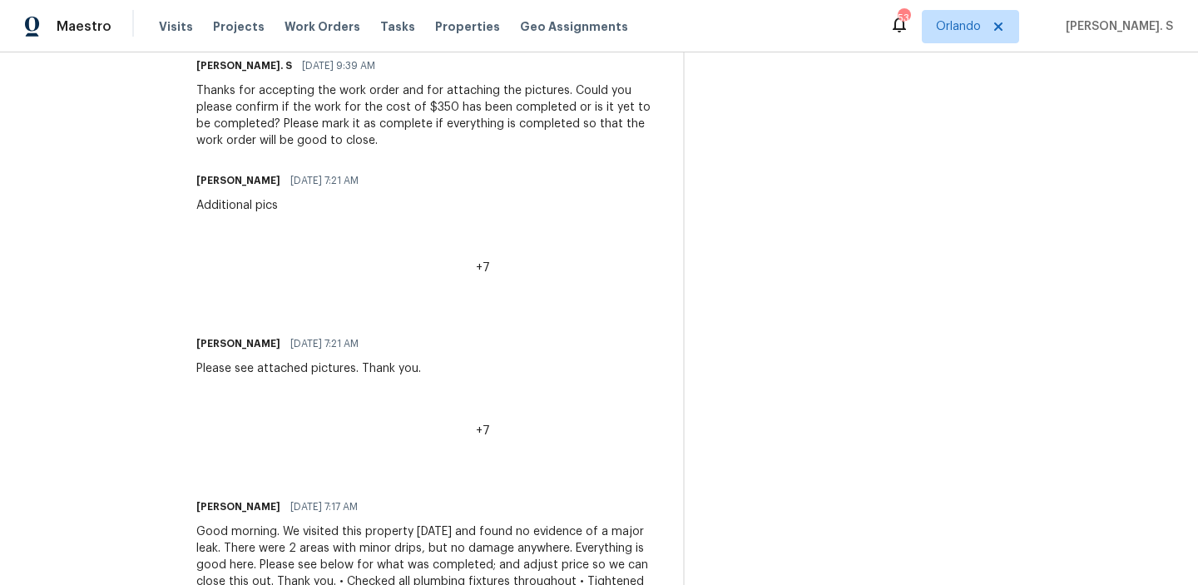
scroll to position [724, 0]
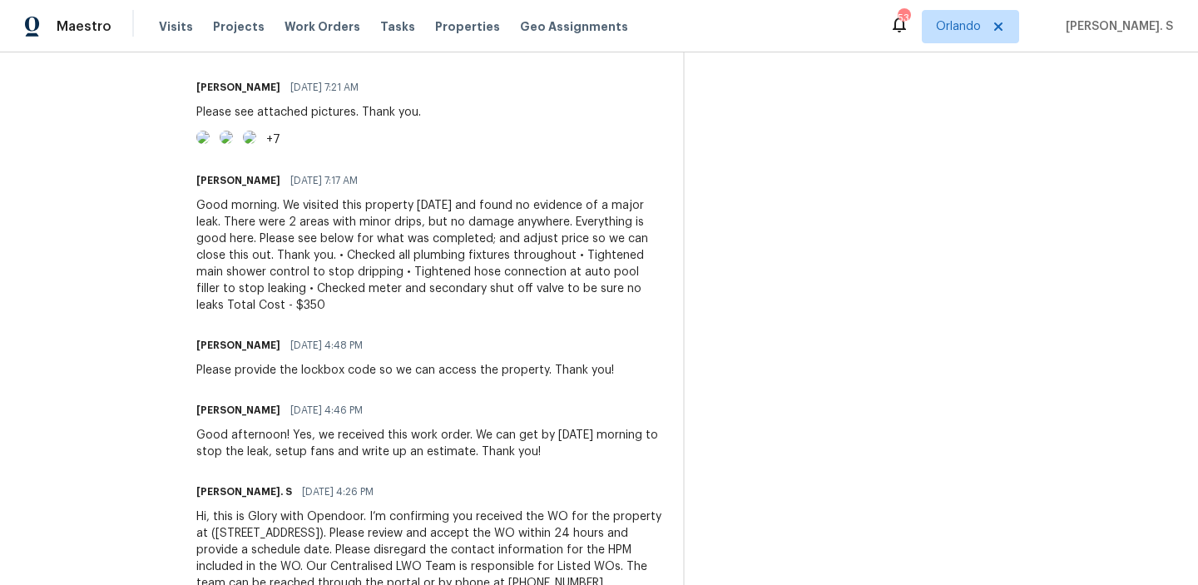
drag, startPoint x: 388, startPoint y: 446, endPoint x: 554, endPoint y: 446, distance: 166.4
click at [554, 314] on div "Good morning. We visited this property yesterday and found no evidence of a maj…" at bounding box center [429, 255] width 467 height 116
copy div "Total Cost - $350"
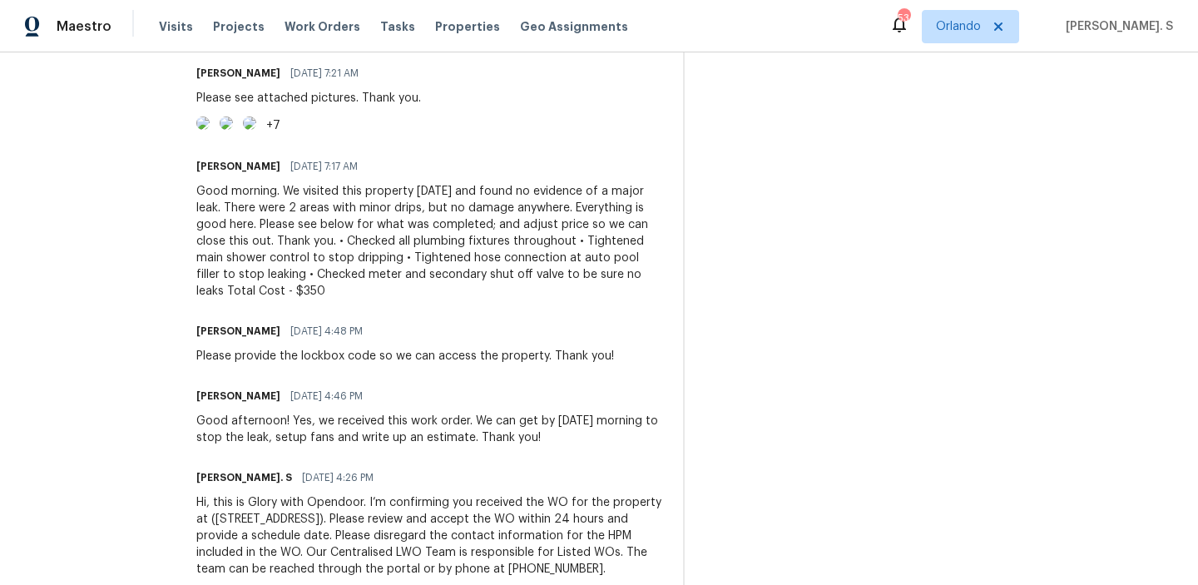
drag, startPoint x: 321, startPoint y: 332, endPoint x: 502, endPoint y: 423, distance: 202.7
click at [502, 299] on div "Good morning. We visited this property yesterday and found no evidence of a maj…" at bounding box center [429, 241] width 467 height 116
copy div "We visited this property yesterday and found no evidence of a major leak. There…"
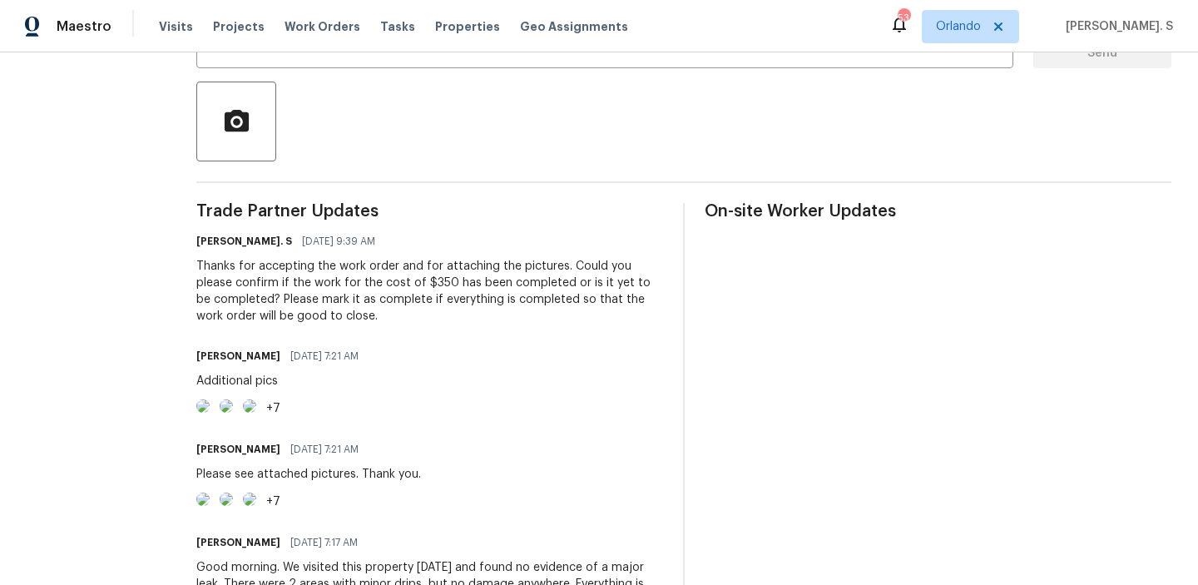
scroll to position [450, 0]
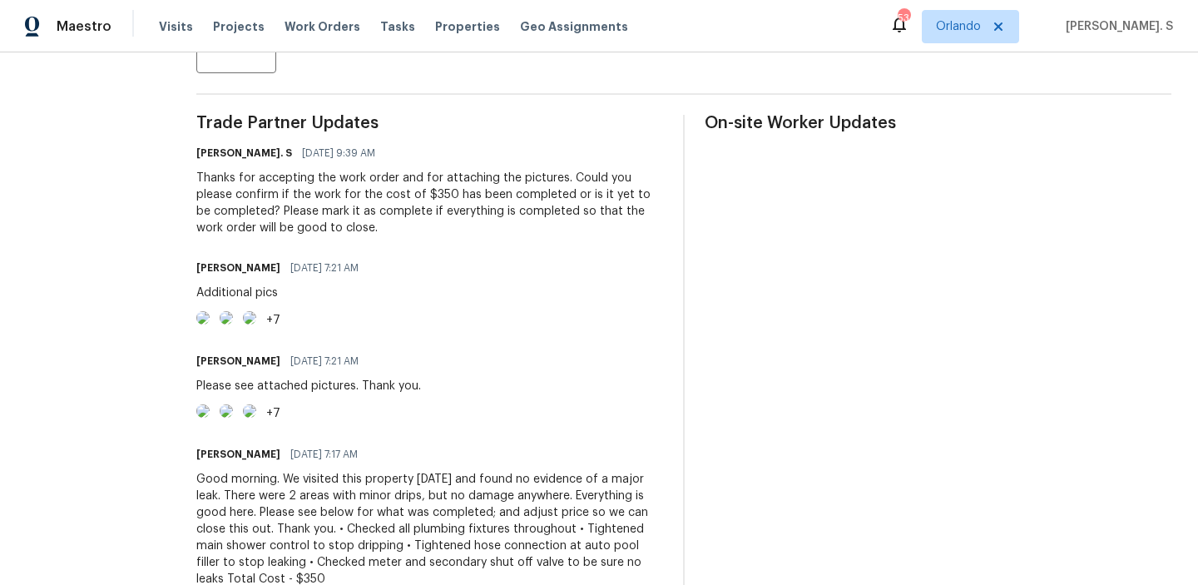
click at [305, 290] on div "Additional pics" at bounding box center [282, 292] width 172 height 17
copy div "Additional pics"
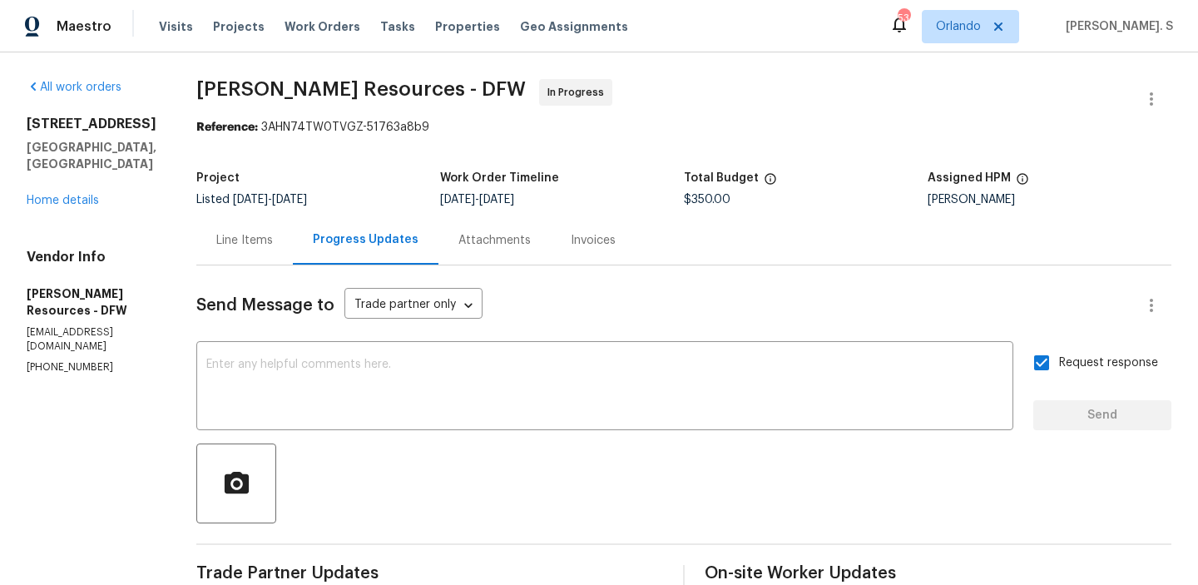
click at [42, 360] on p "(972) 765-7191" at bounding box center [92, 367] width 130 height 14
copy p "(972) 765-7191"
click at [77, 139] on h5 "Rowlett, TX 75089" at bounding box center [92, 155] width 130 height 33
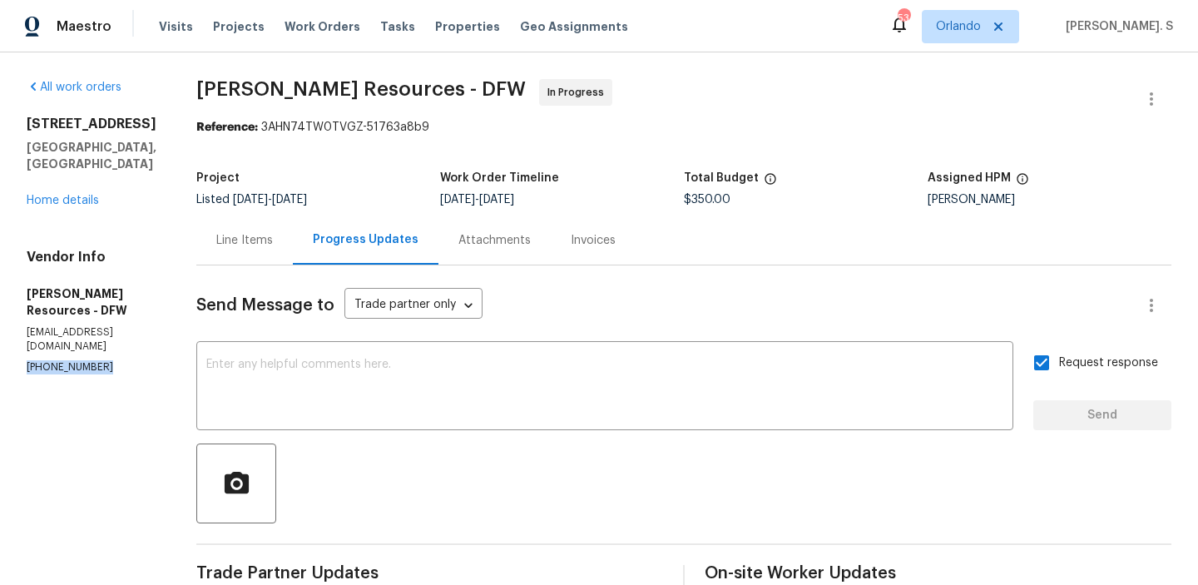
click at [77, 139] on h5 "Rowlett, TX 75089" at bounding box center [92, 155] width 130 height 33
copy h5 "Rowlett, TX 75089"
click at [133, 141] on h5 "Rowlett, TX 75089" at bounding box center [92, 155] width 130 height 33
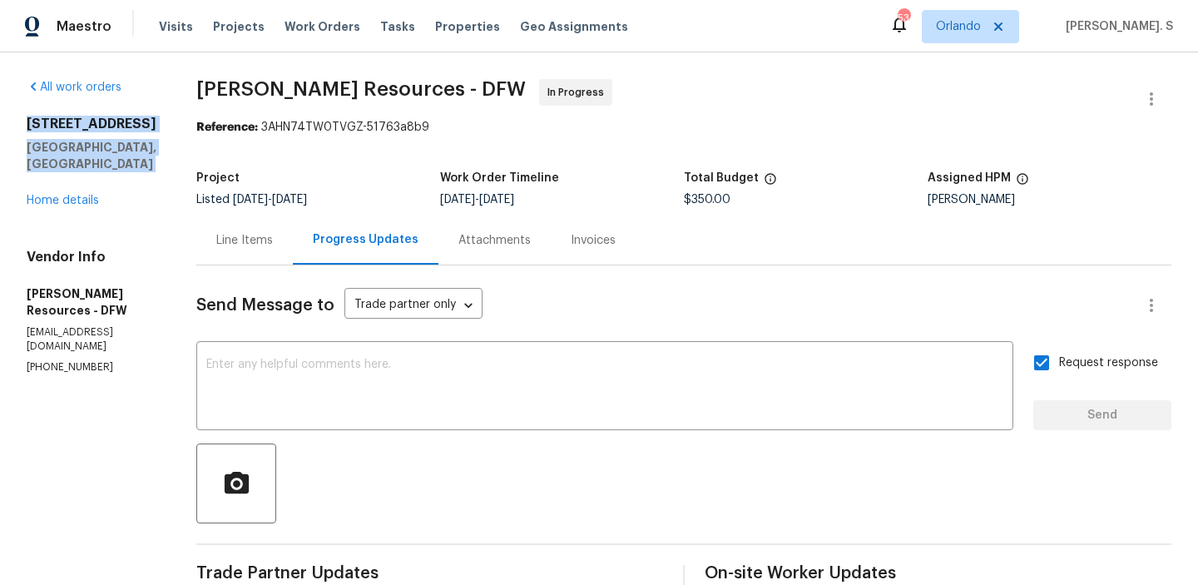
drag, startPoint x: 133, startPoint y: 141, endPoint x: 24, endPoint y: 124, distance: 110.2
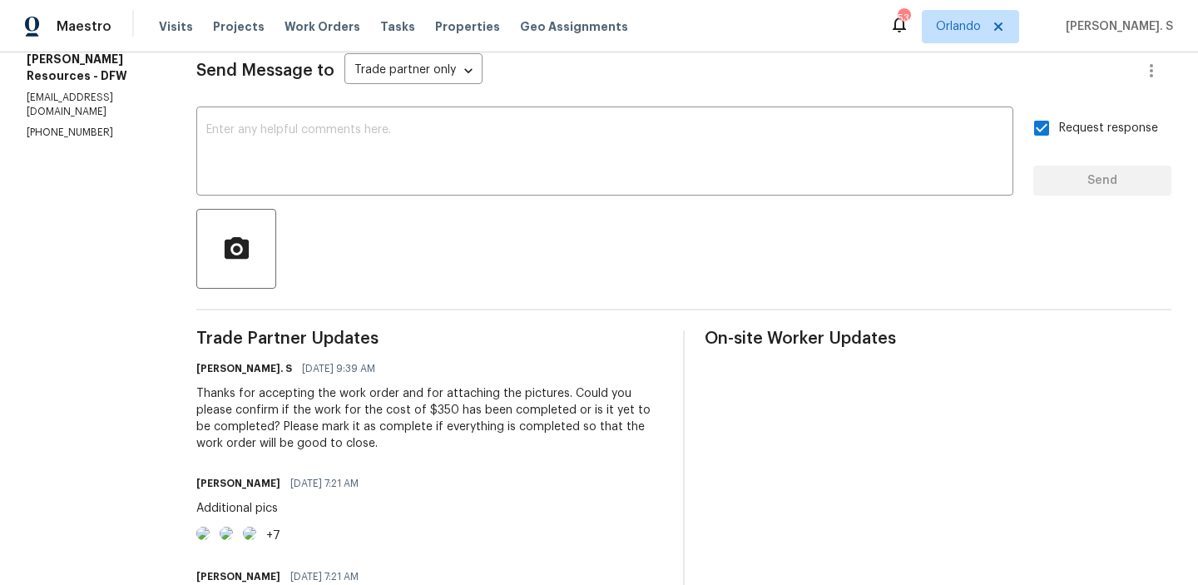
scroll to position [295, 0]
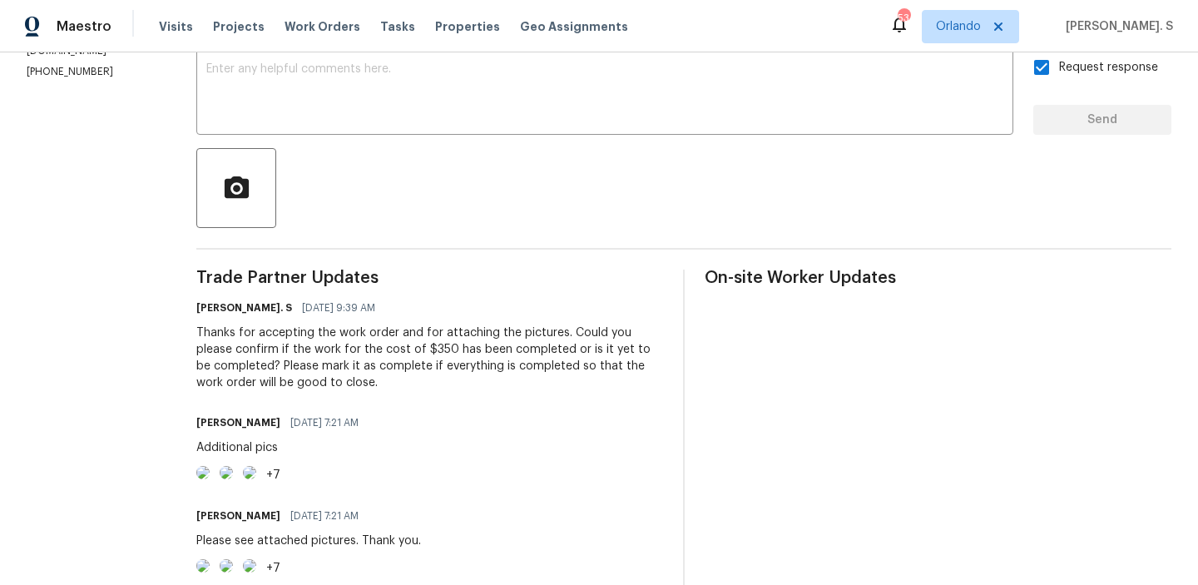
click at [275, 359] on div "Thanks for accepting the work order and for attaching the pictures. Could you p…" at bounding box center [429, 357] width 467 height 67
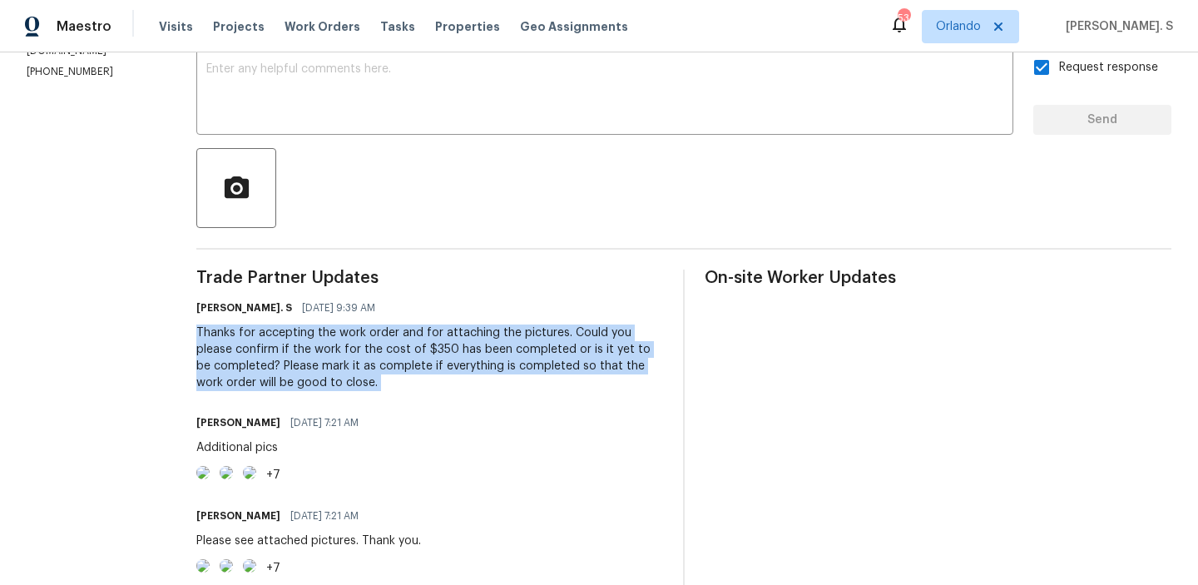
copy div "Thanks for accepting the work order and for attaching the pictures. Could you p…"
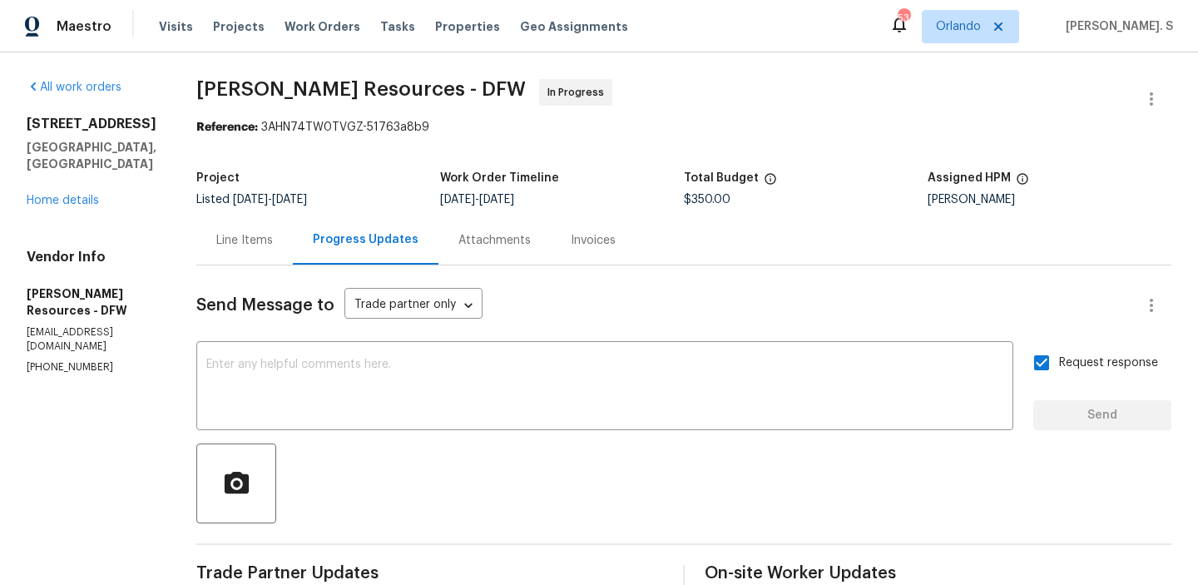
click at [379, 47] on div "Maestro Visits Projects Work Orders Tasks Properties Geo Assignments 53 Orlando…" at bounding box center [599, 26] width 1198 height 52
click at [379, 87] on span "Lawrence Resources - DFW" at bounding box center [360, 89] width 329 height 20
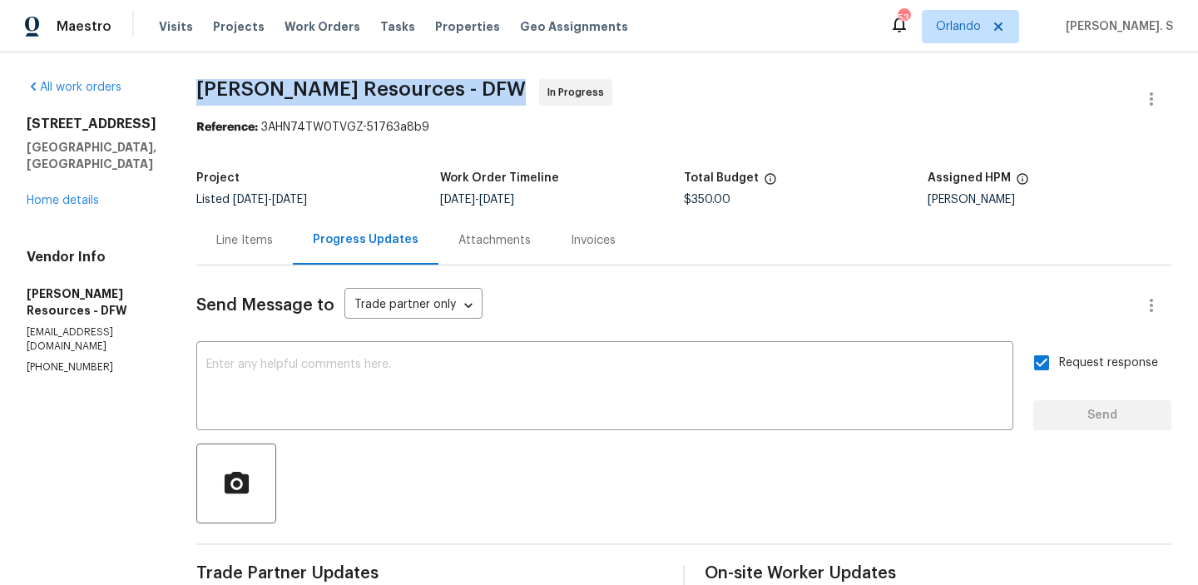
copy span "Lawrence Resources - DFW"
click at [283, 251] on div "Line Items" at bounding box center [244, 239] width 96 height 49
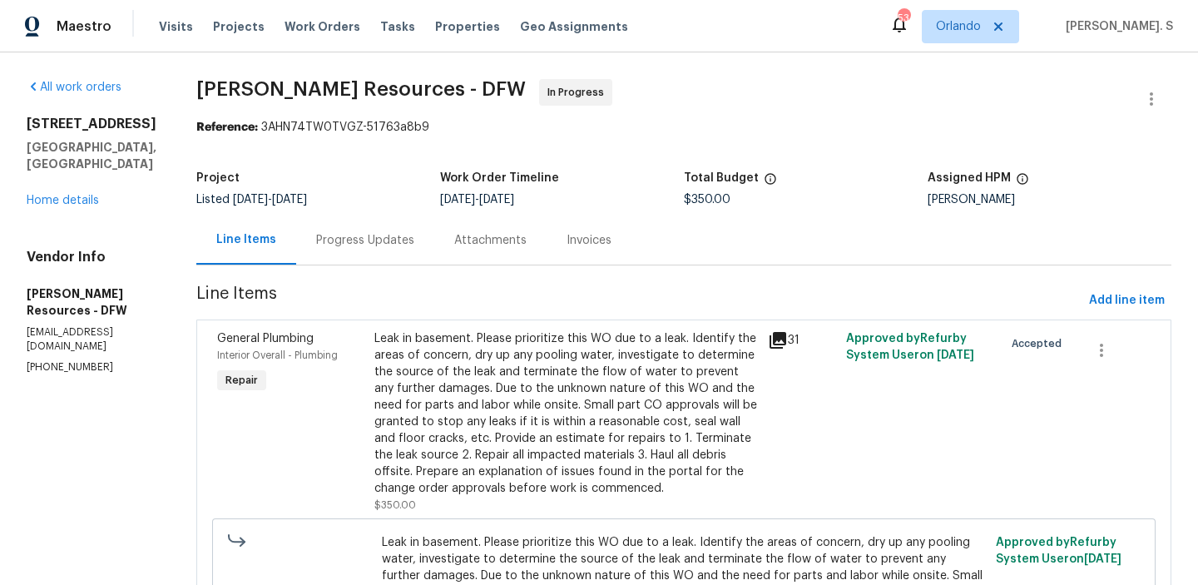
click at [477, 452] on div "Leak in basement. Please prioritize this WO due to a leak. Identify the areas o…" at bounding box center [565, 413] width 383 height 166
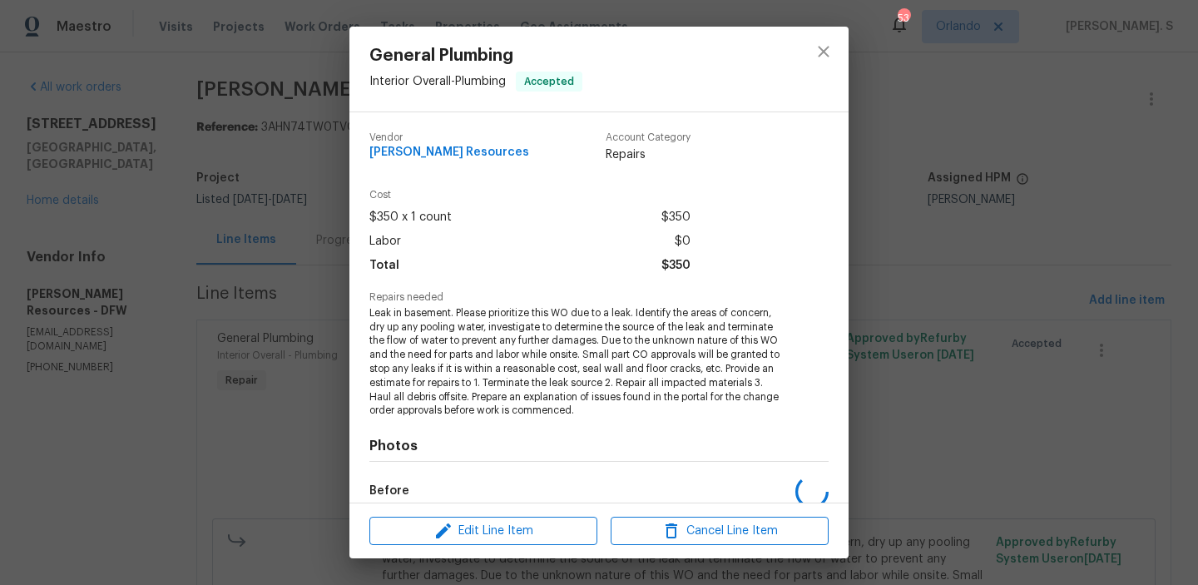
click at [477, 452] on h4 "Photos" at bounding box center [598, 446] width 459 height 17
click at [509, 359] on span "Leak in basement. Please prioritize this WO due to a leak. Identify the areas o…" at bounding box center [575, 361] width 413 height 111
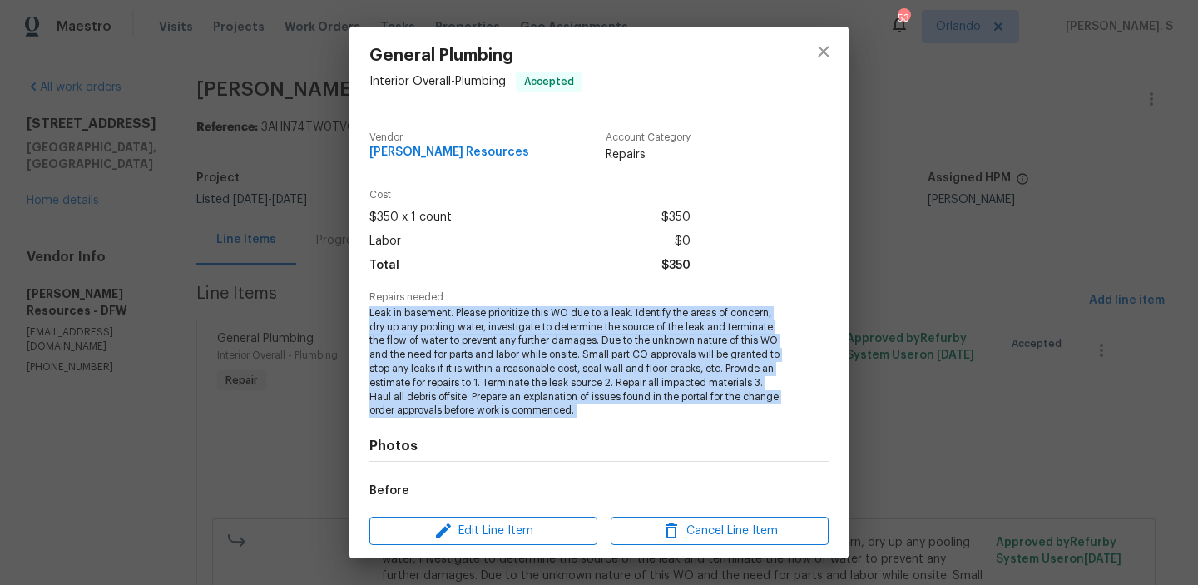
click at [509, 359] on span "Leak in basement. Please prioritize this WO due to a leak. Identify the areas o…" at bounding box center [575, 361] width 413 height 111
copy span "Leak in basement. Please prioritize this WO due to a leak. Identify the areas o…"
click at [812, 59] on button "close" at bounding box center [823, 52] width 40 height 40
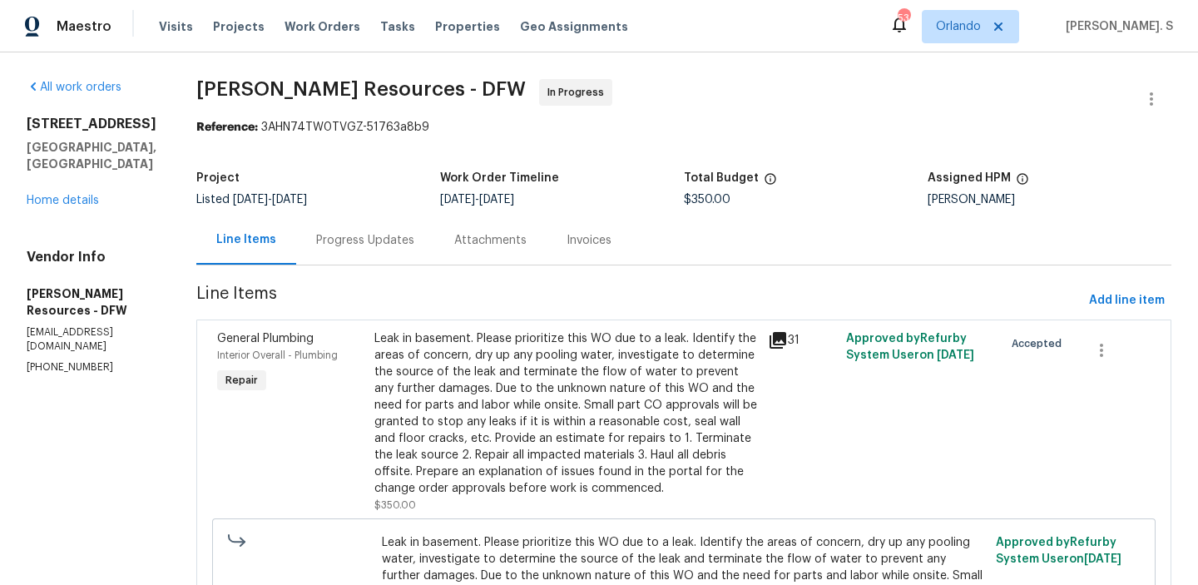
click at [407, 247] on div "Progress Updates" at bounding box center [365, 240] width 98 height 17
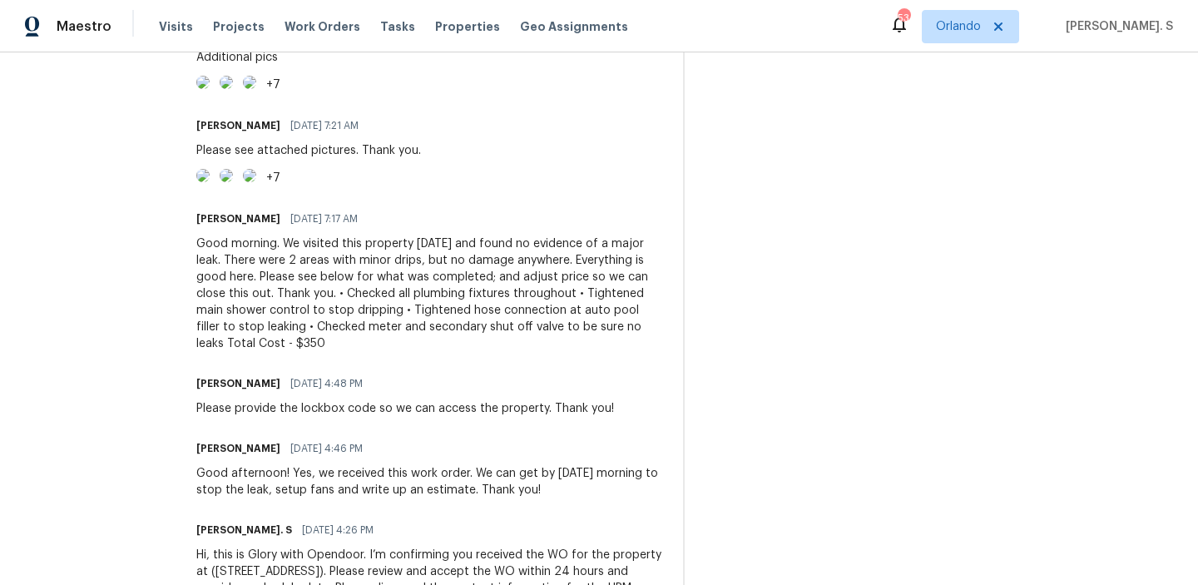
scroll to position [783, 0]
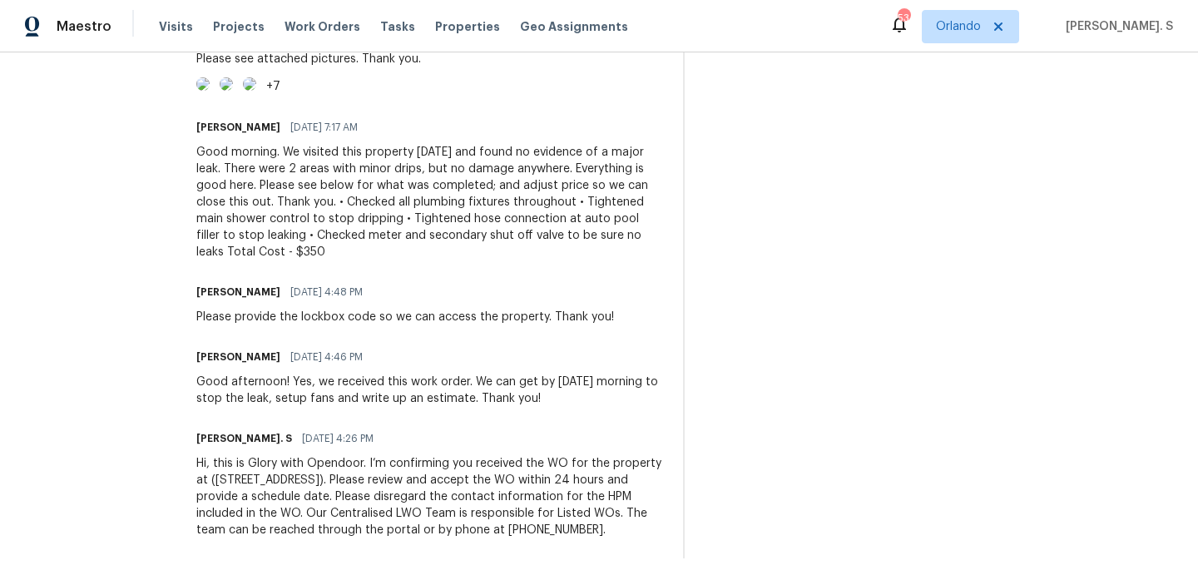
drag, startPoint x: 230, startPoint y: 284, endPoint x: 481, endPoint y: 383, distance: 270.0
copy div "Good morning. We visited this property yesterday and found no evidence of a maj…"
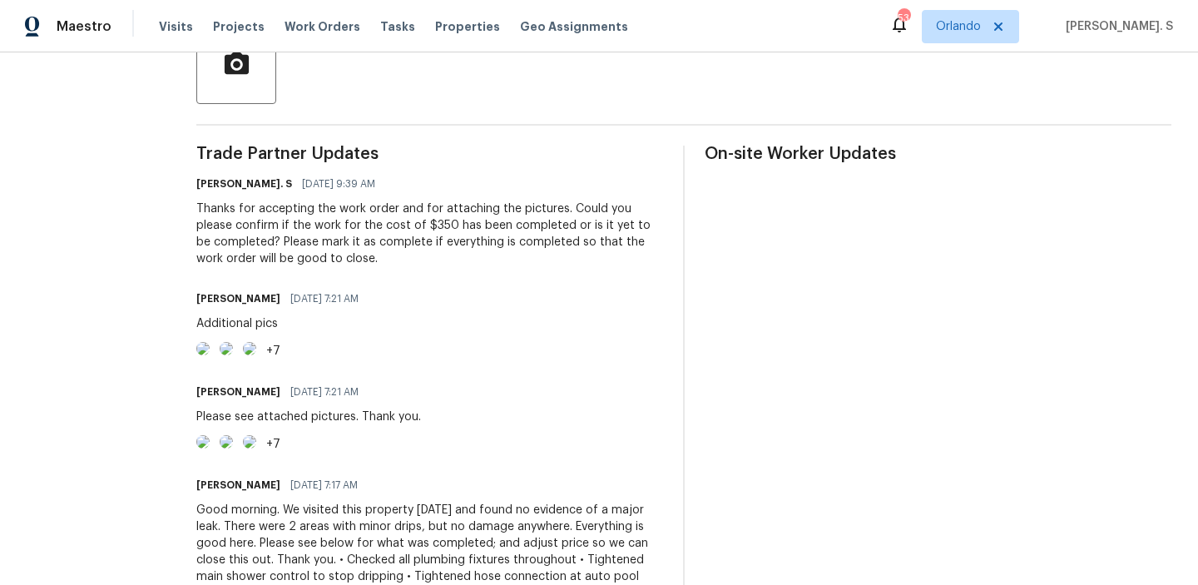
scroll to position [334, 0]
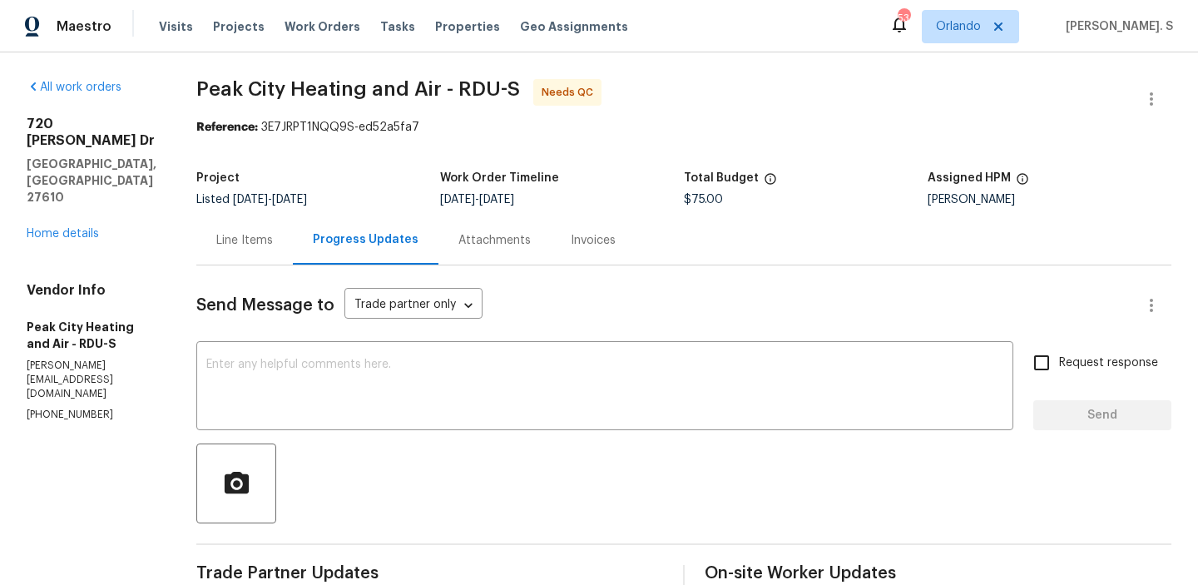
click at [214, 250] on div "Line Items" at bounding box center [244, 239] width 96 height 49
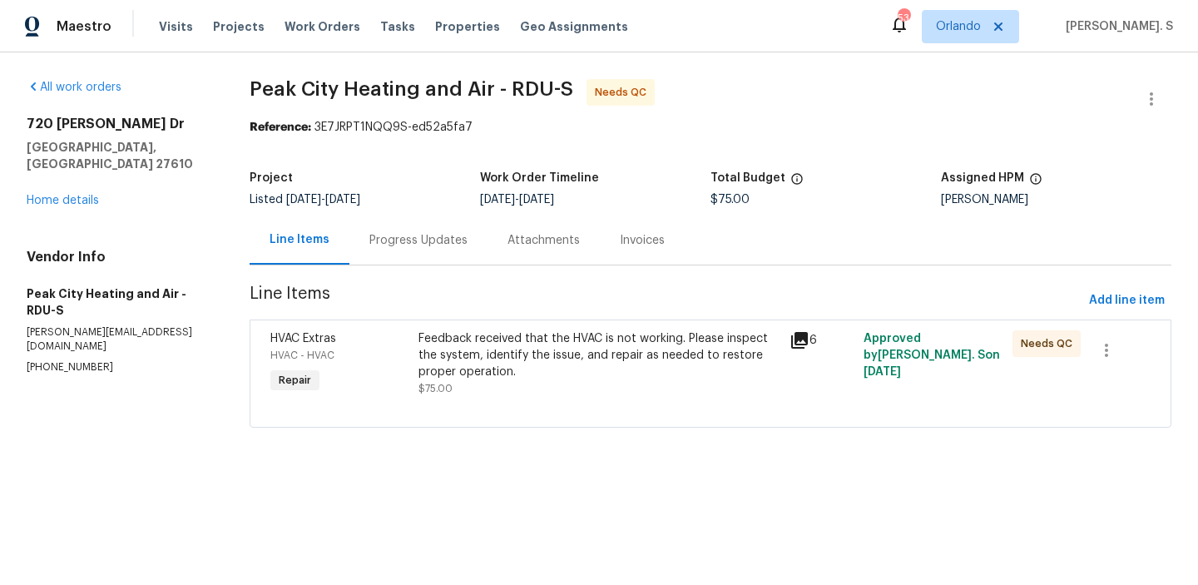
click at [623, 330] on div "Feedback received that the HVAC is not working. Please inspect the system, iden…" at bounding box center [598, 355] width 361 height 50
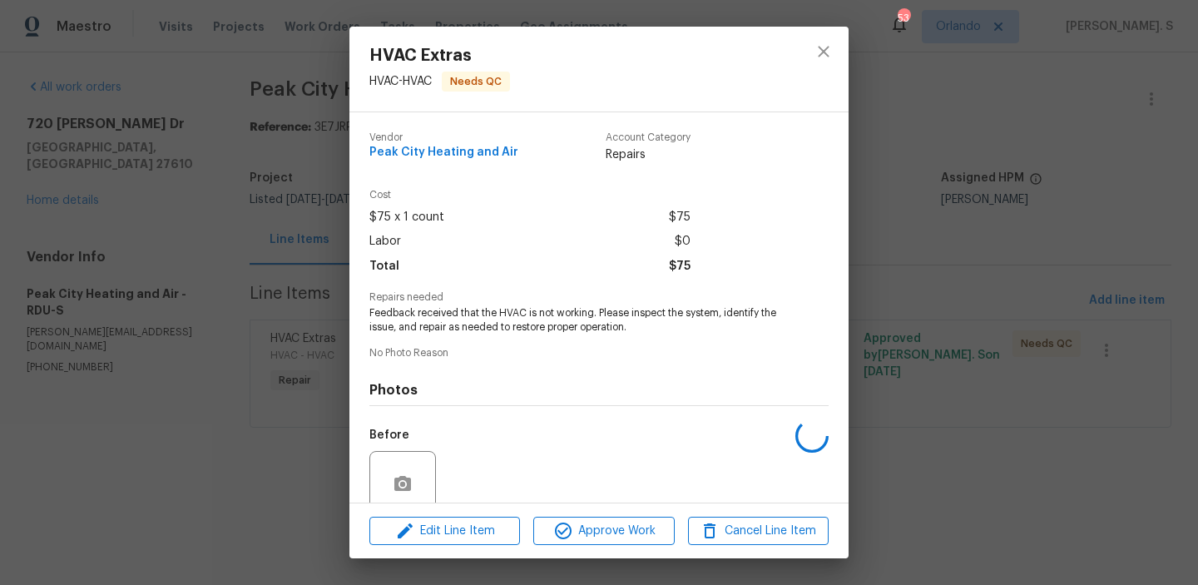
scroll to position [139, 0]
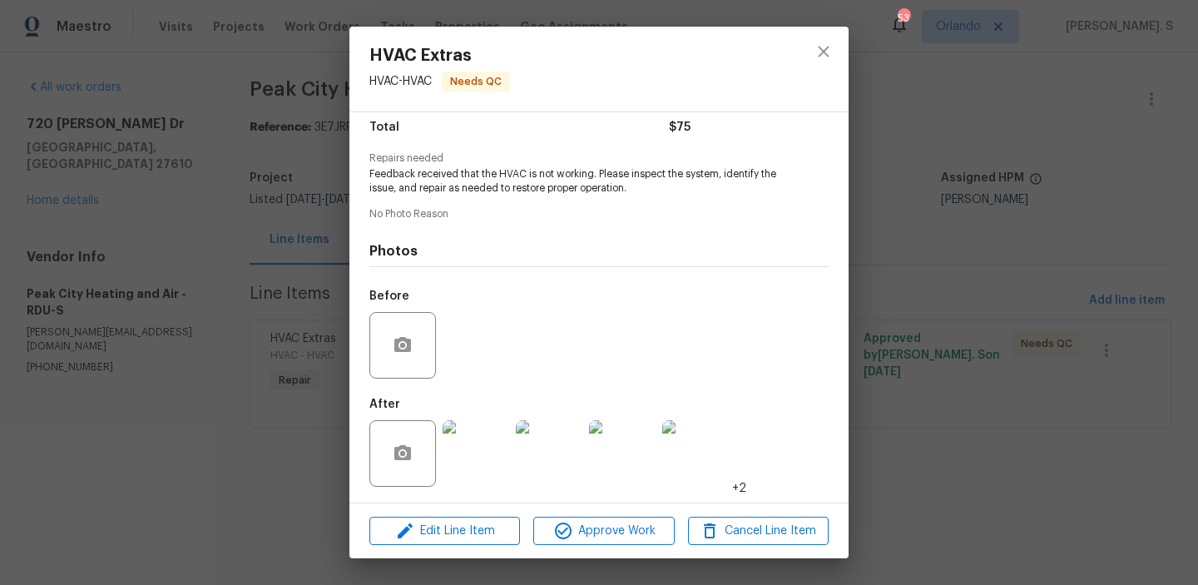
click at [285, 323] on div "HVAC Extras HVAC - HVAC Needs QC Vendor Peak City Heating and Air Account Categ…" at bounding box center [599, 292] width 1198 height 585
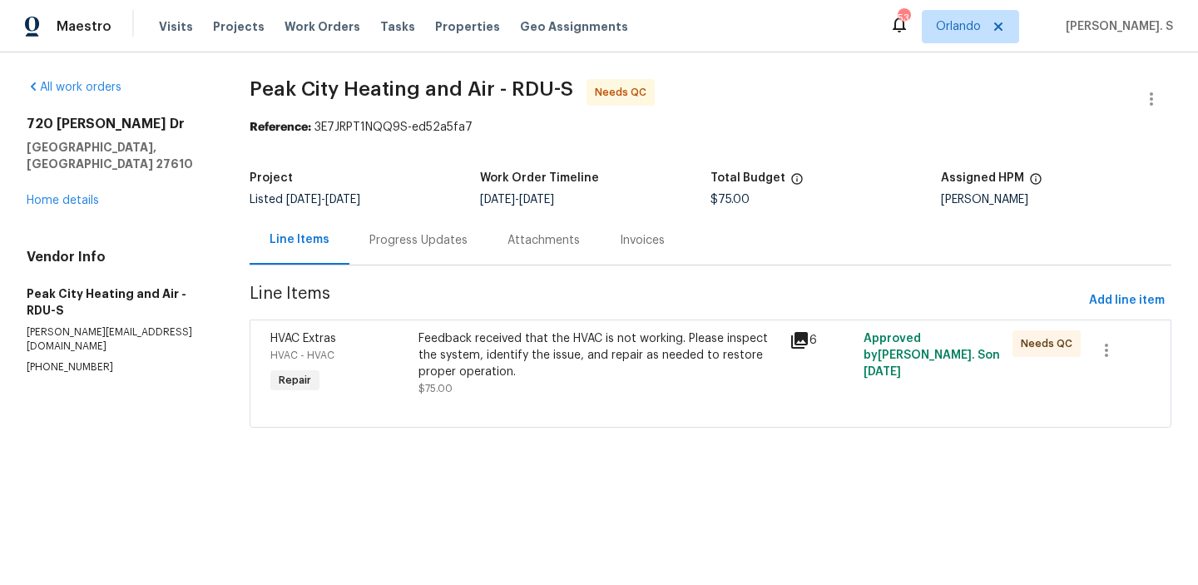
click at [411, 226] on div "Progress Updates" at bounding box center [418, 239] width 138 height 49
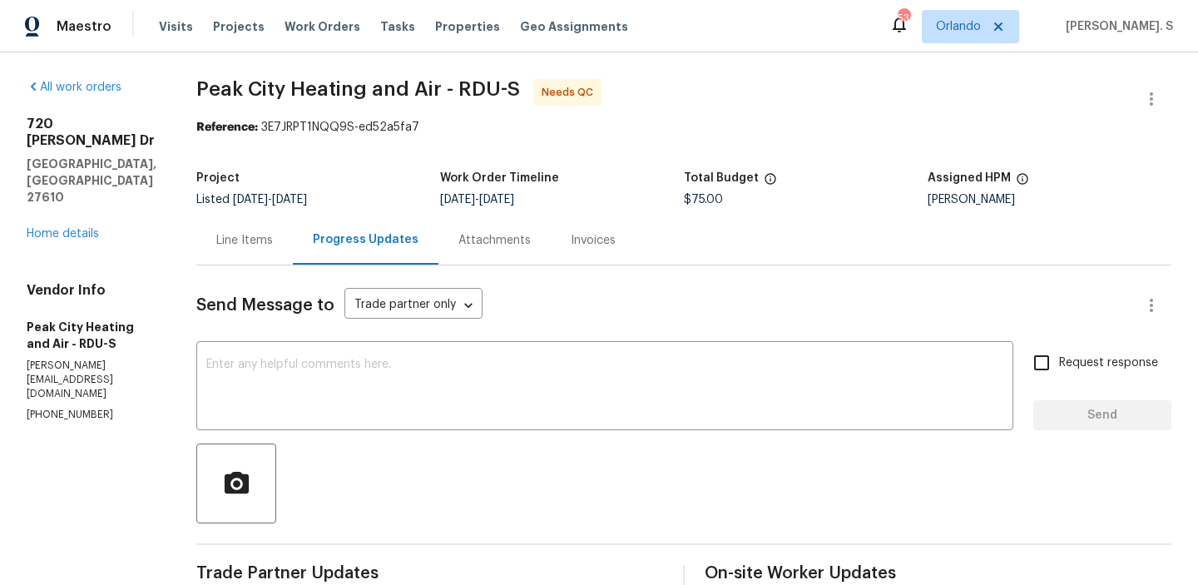
click at [261, 260] on div "Line Items" at bounding box center [244, 239] width 96 height 49
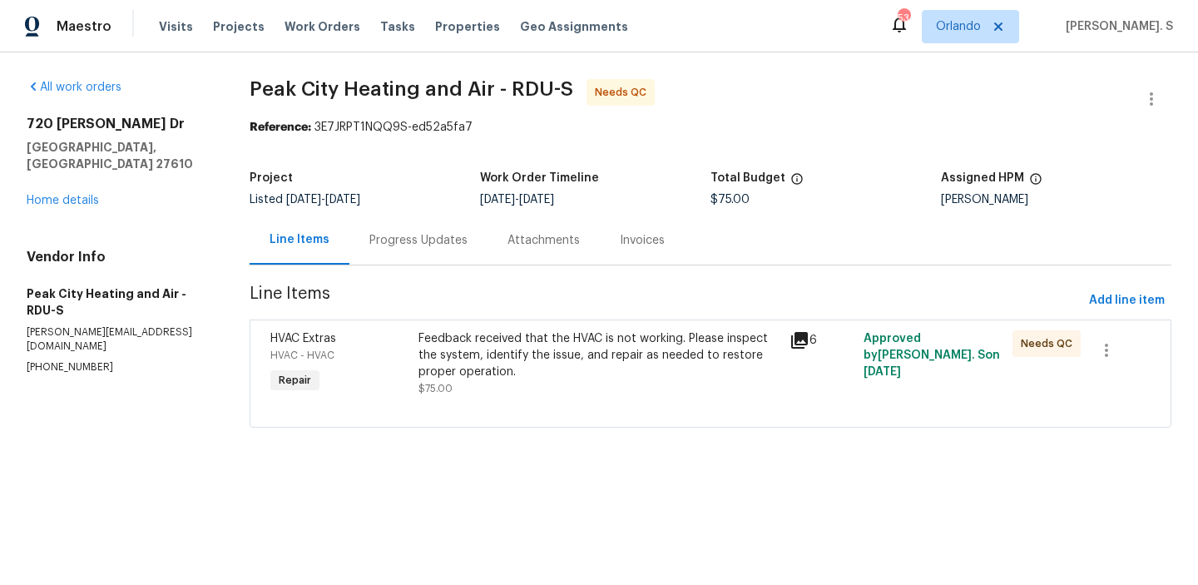
click at [601, 403] on div at bounding box center [710, 407] width 880 height 20
click at [551, 356] on div "Feedback received that the HVAC is not working. Please inspect the system, iden…" at bounding box center [598, 355] width 361 height 50
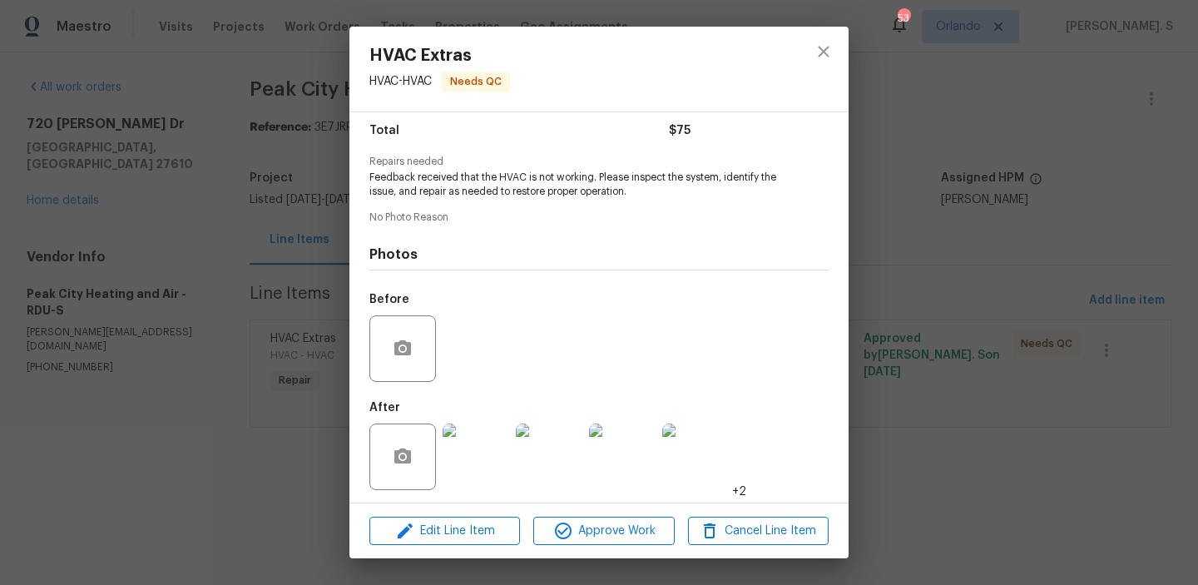
scroll to position [139, 0]
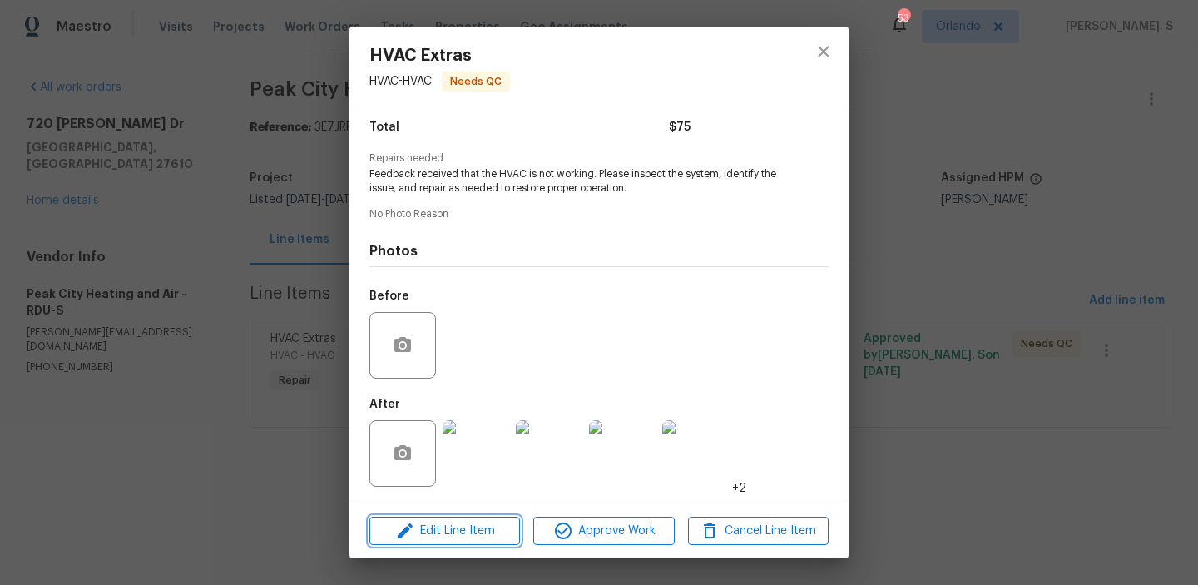
click at [480, 531] on span "Edit Line Item" at bounding box center [444, 531] width 141 height 21
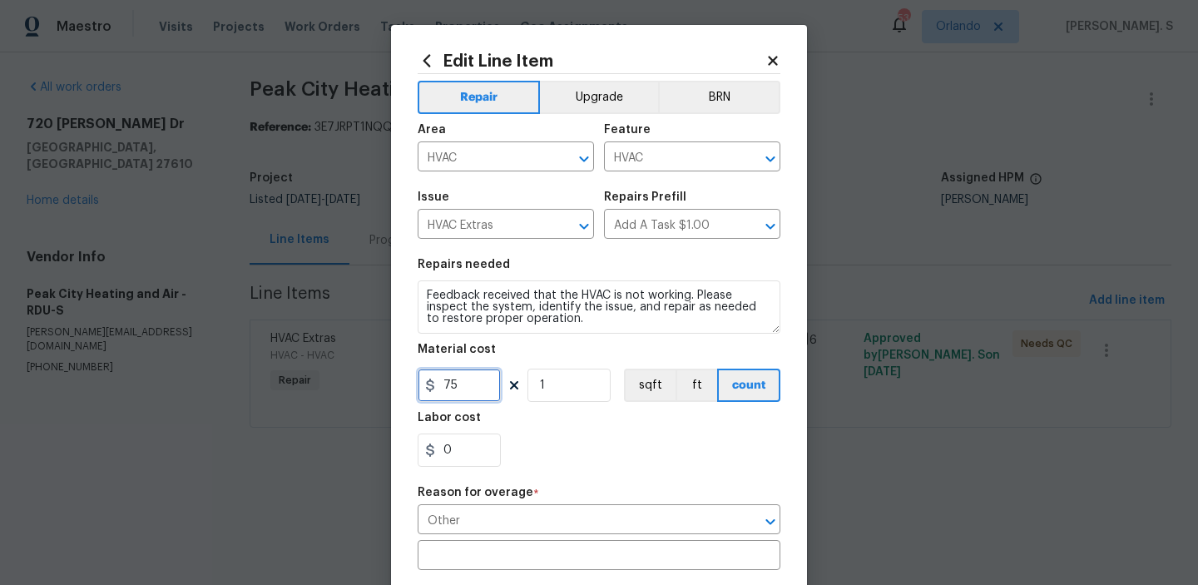
click at [470, 391] on input "75" at bounding box center [459, 384] width 83 height 33
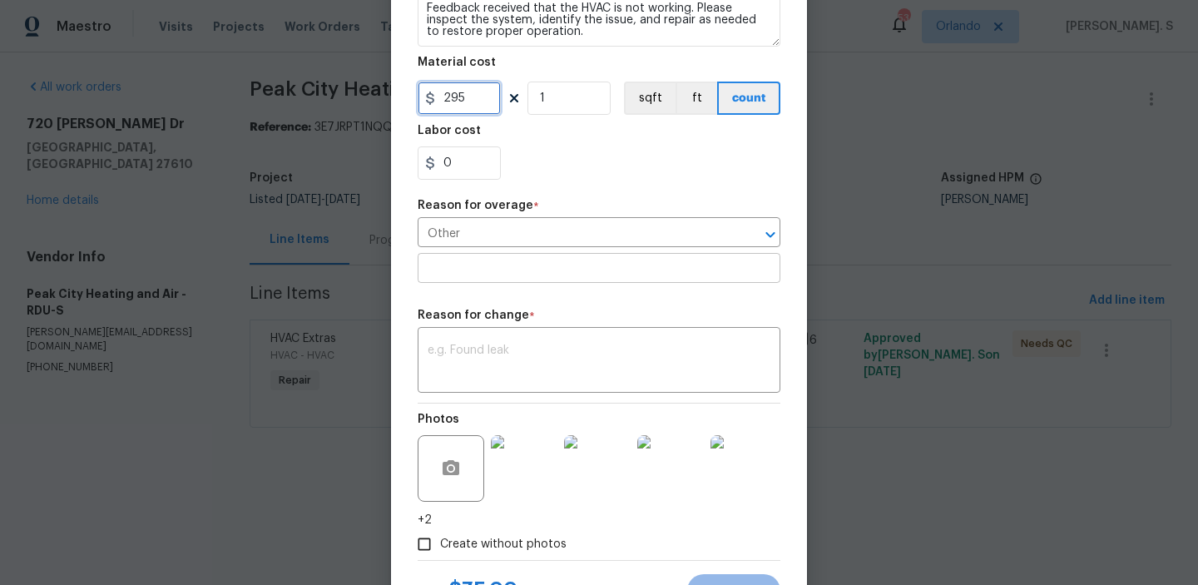
type input "295"
click at [494, 279] on input "text" at bounding box center [599, 270] width 363 height 26
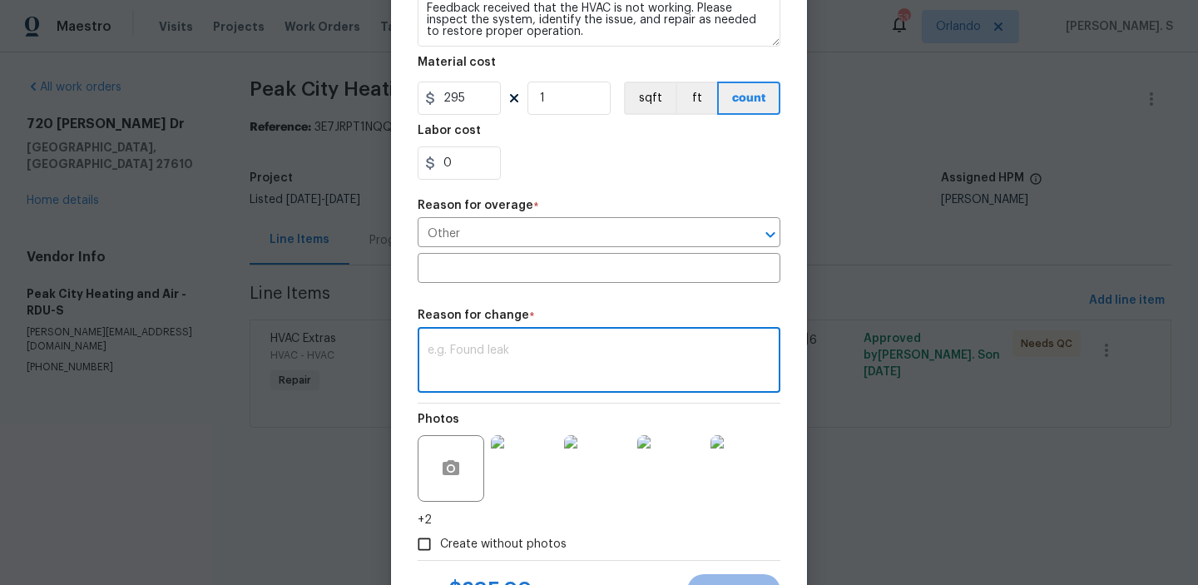
click at [526, 363] on textarea at bounding box center [599, 361] width 343 height 35
paste textarea "(GJ) Updated per vendor’s final cost."
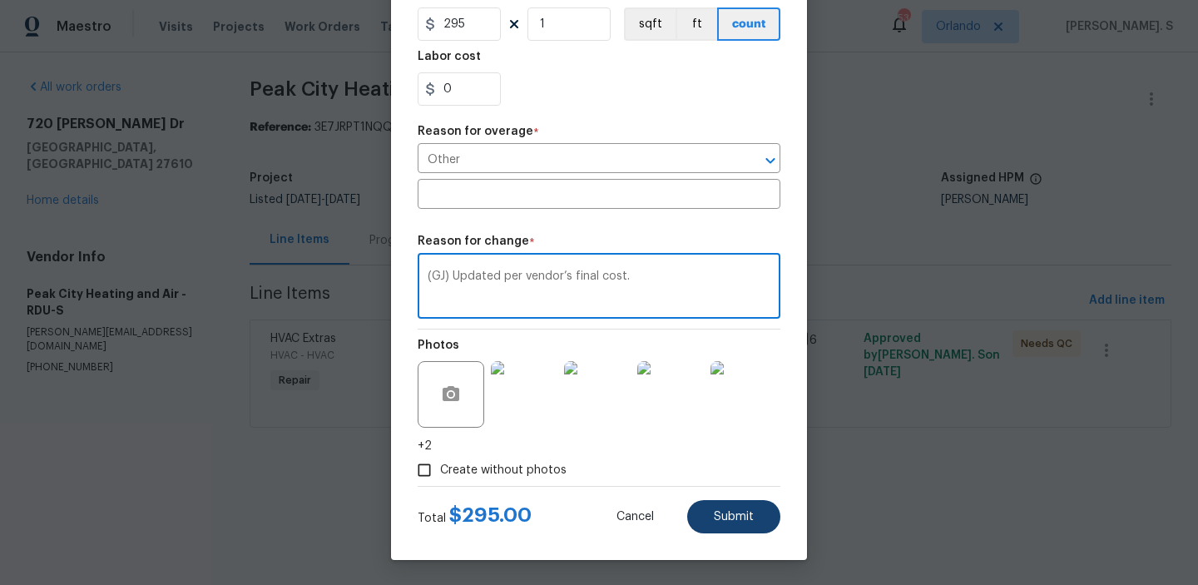
type textarea "(GJ) Updated per vendor’s final cost."
click at [720, 512] on span "Submit" at bounding box center [734, 517] width 40 height 12
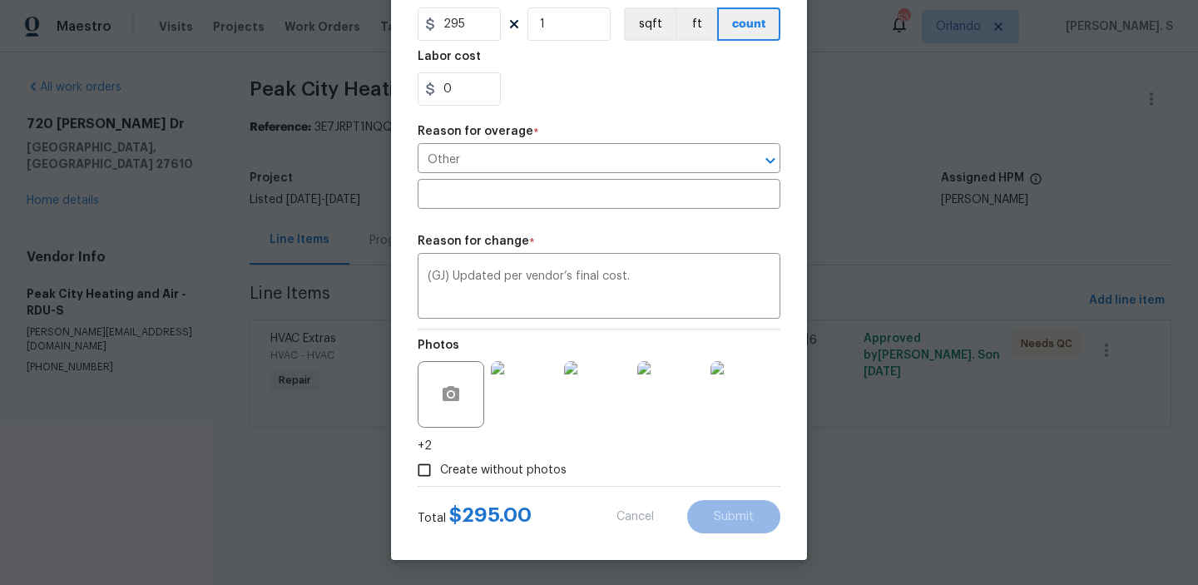
click at [1131, 474] on html "Maestro Visits Projects Work Orders Tasks Properties Geo Assignments 53 Orlando…" at bounding box center [599, 237] width 1198 height 474
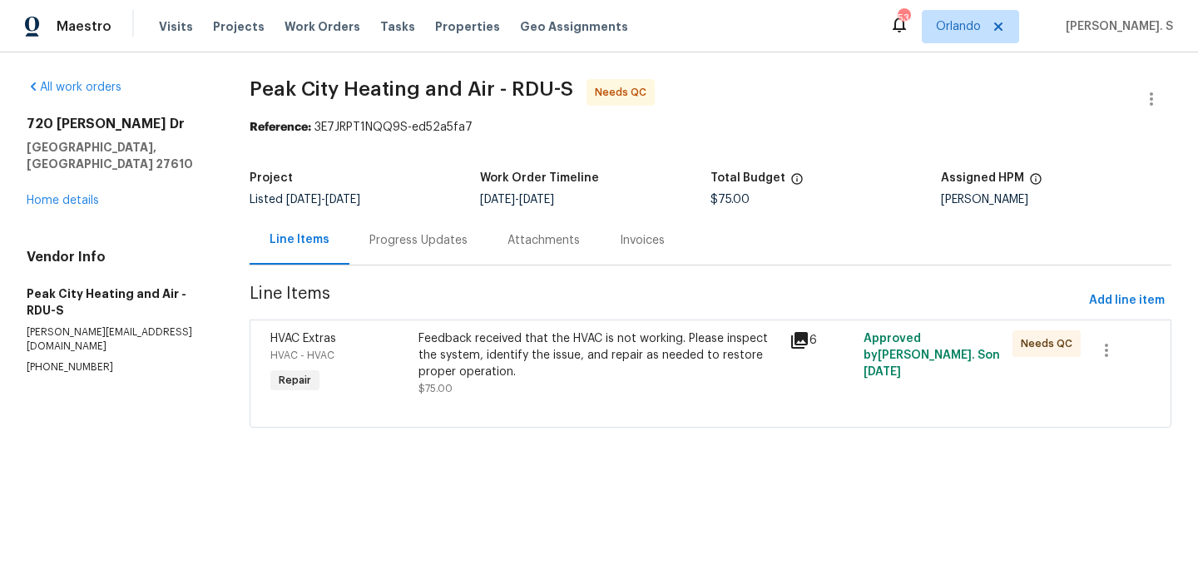
scroll to position [0, 0]
click at [1142, 474] on html "Maestro Visits Projects Work Orders Tasks Properties Geo Assignments 53 Orlando…" at bounding box center [599, 237] width 1198 height 474
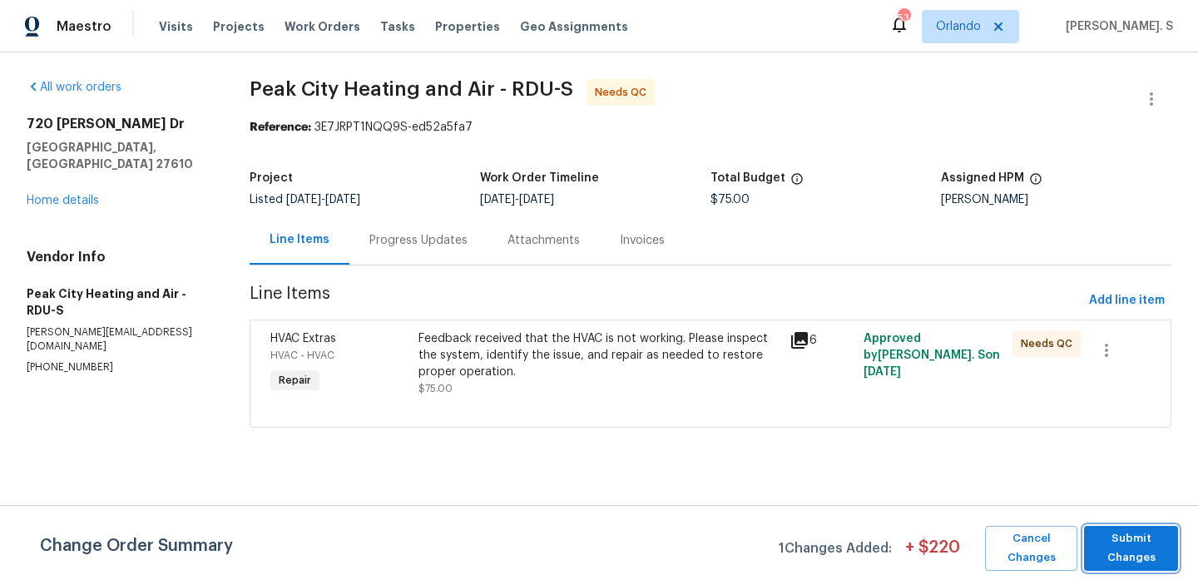
click at [1142, 552] on span "Submit Changes" at bounding box center [1130, 548] width 77 height 38
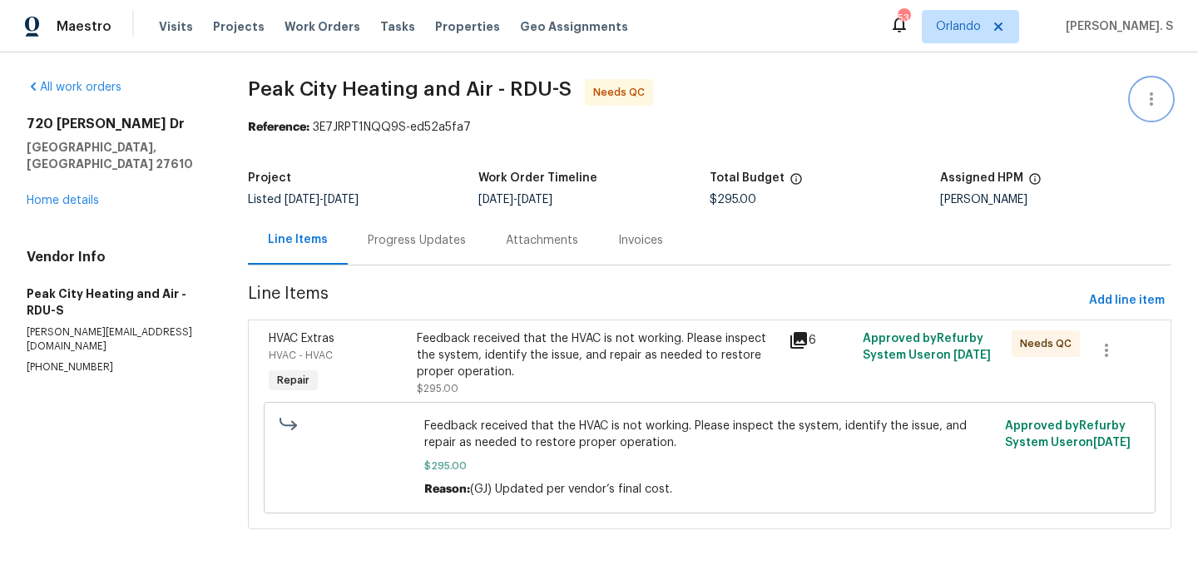
click at [1157, 99] on icon "button" at bounding box center [1151, 99] width 20 height 20
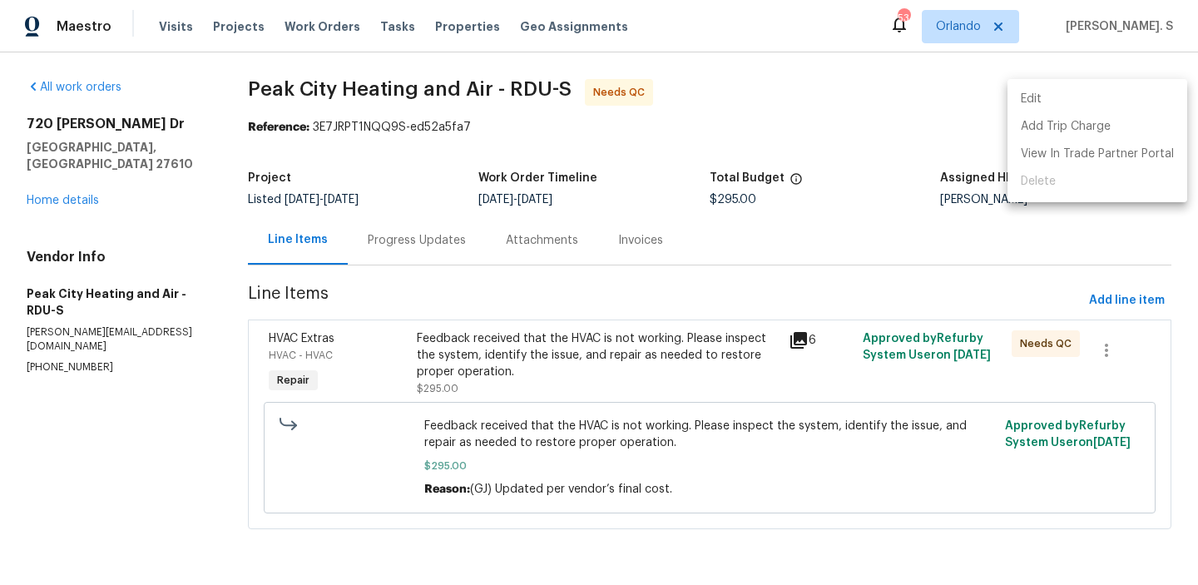
click at [1068, 91] on li "Edit" at bounding box center [1097, 99] width 180 height 27
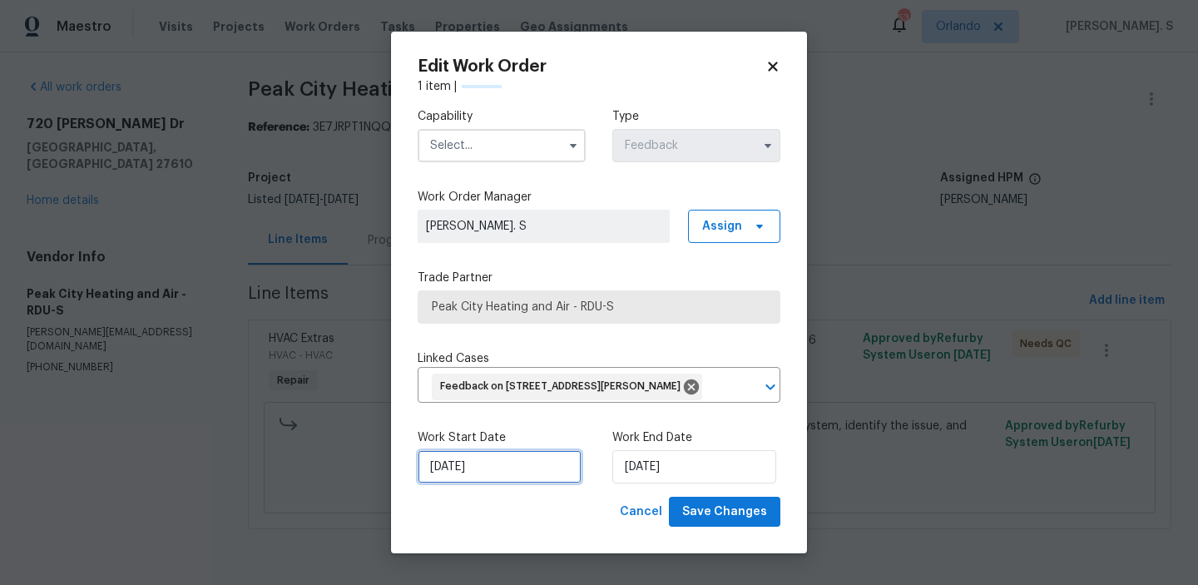
click at [475, 469] on input "8/15/2025" at bounding box center [500, 466] width 164 height 33
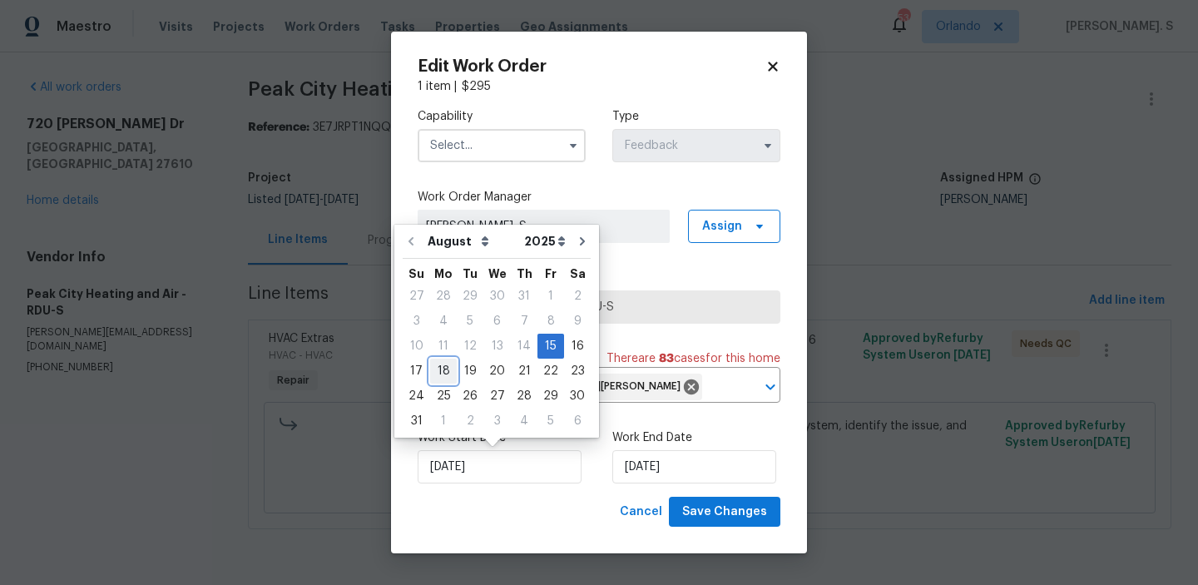
click at [443, 375] on div "18" at bounding box center [443, 370] width 27 height 23
type input "[DATE]"
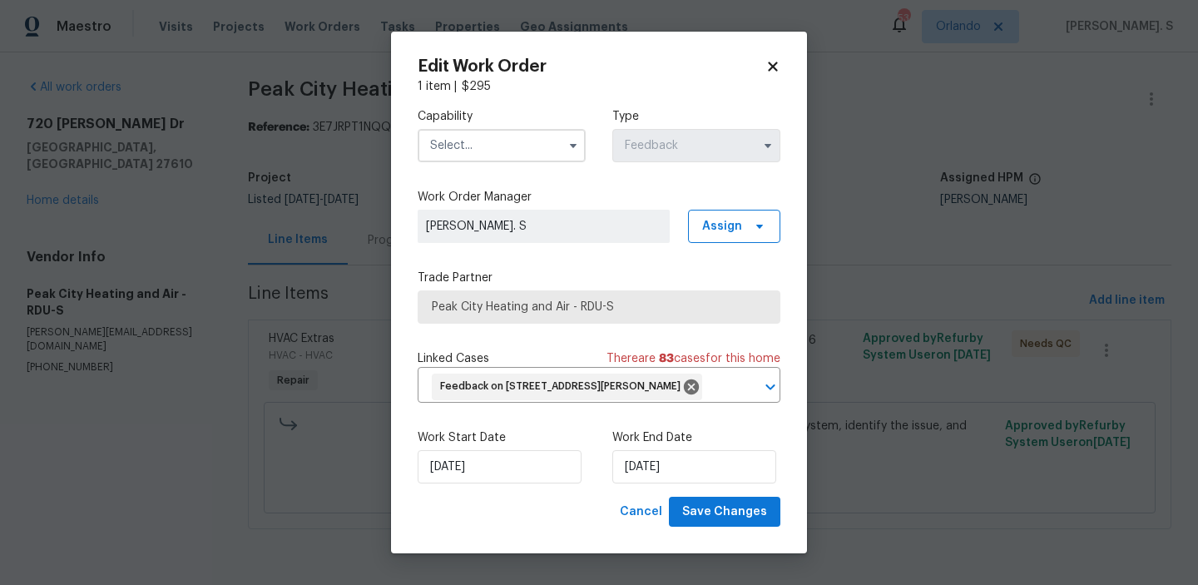
click at [507, 146] on input "text" at bounding box center [502, 145] width 168 height 33
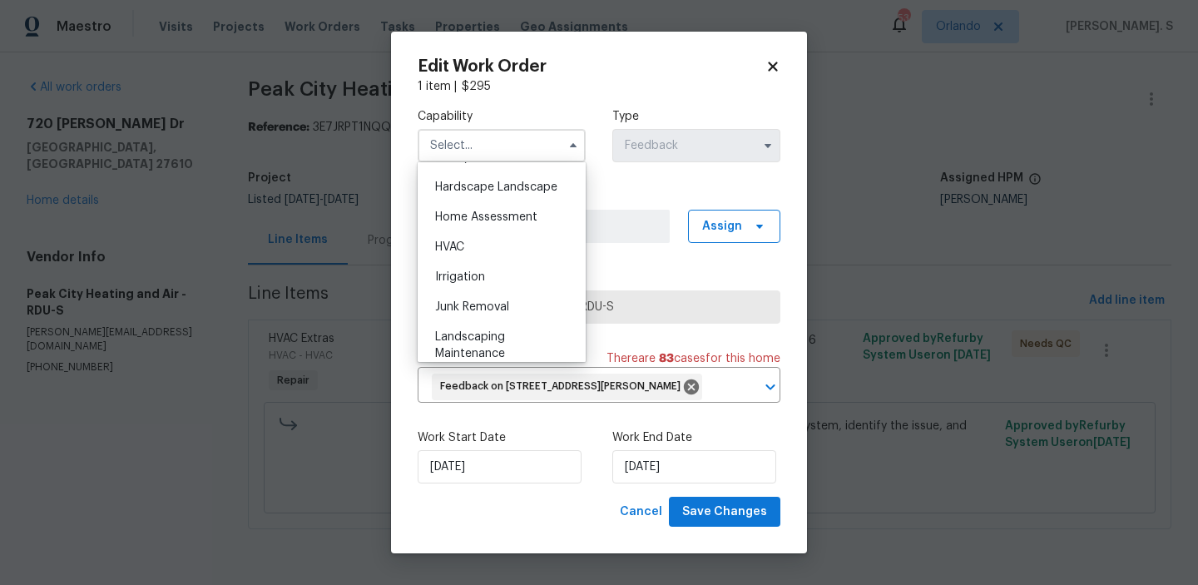
scroll to position [962, 0]
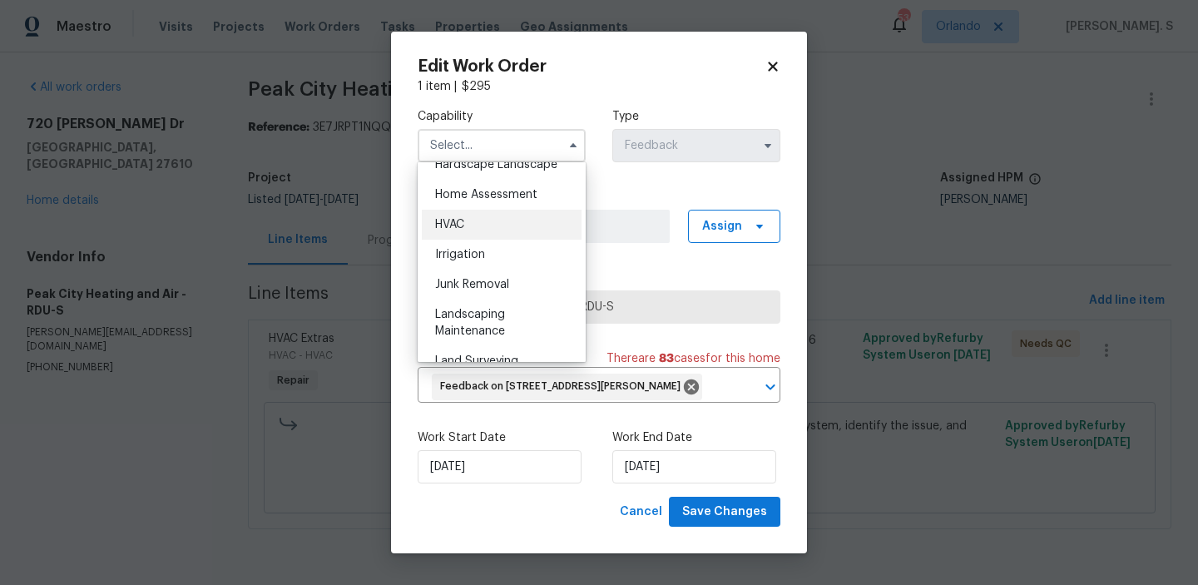
click at [482, 229] on div "HVAC" at bounding box center [502, 225] width 160 height 30
type input "HVAC"
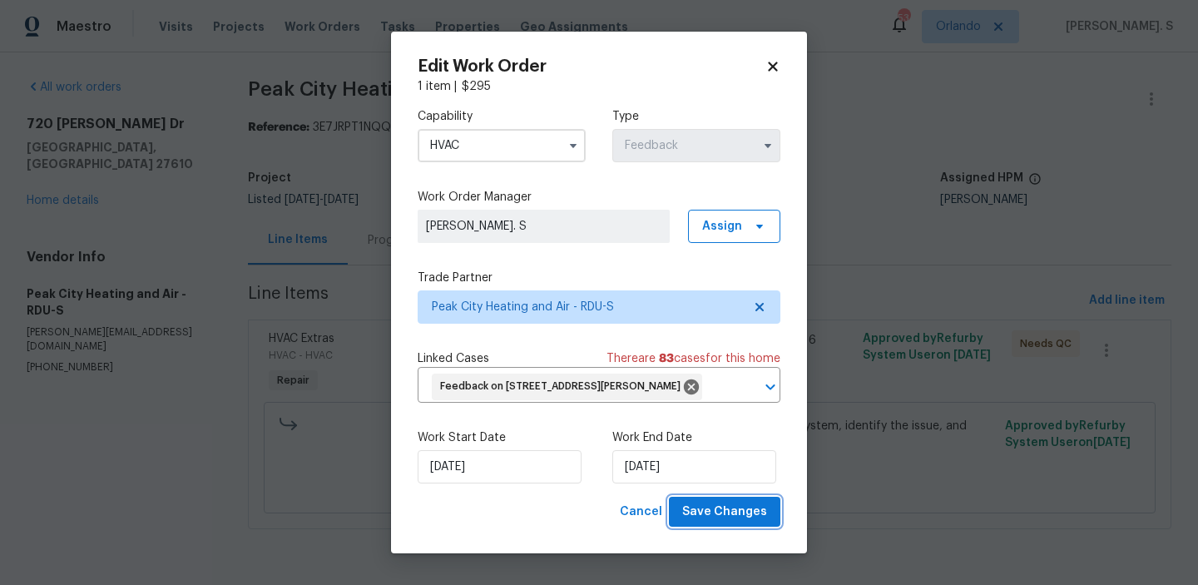
click at [722, 506] on span "Save Changes" at bounding box center [724, 512] width 85 height 21
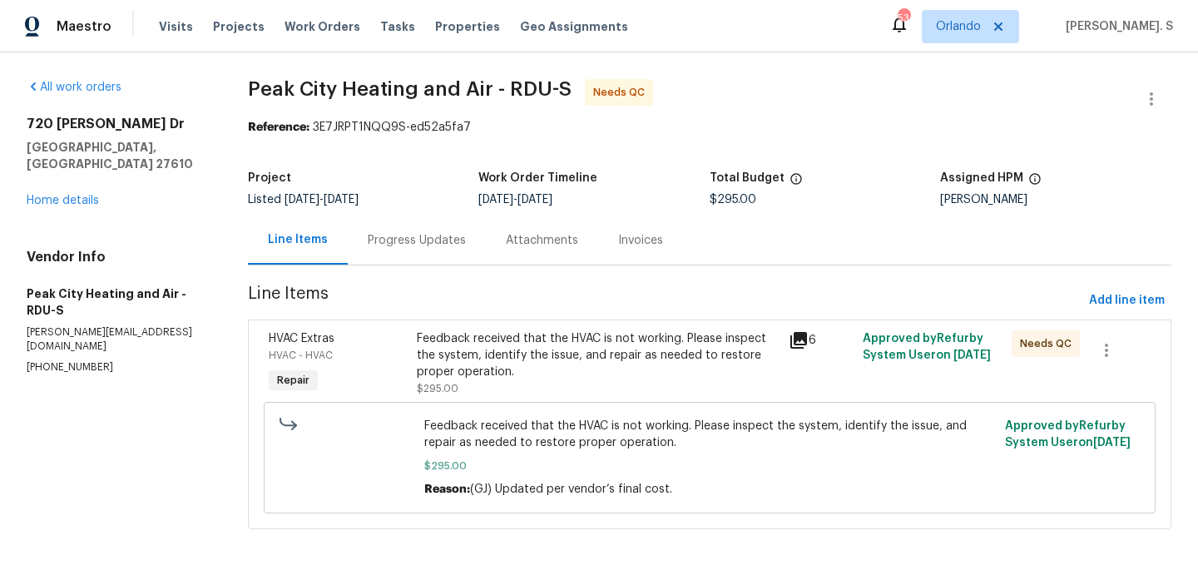
click at [540, 374] on div "Feedback received that the HVAC is not working. Please inspect the system, iden…" at bounding box center [598, 355] width 362 height 50
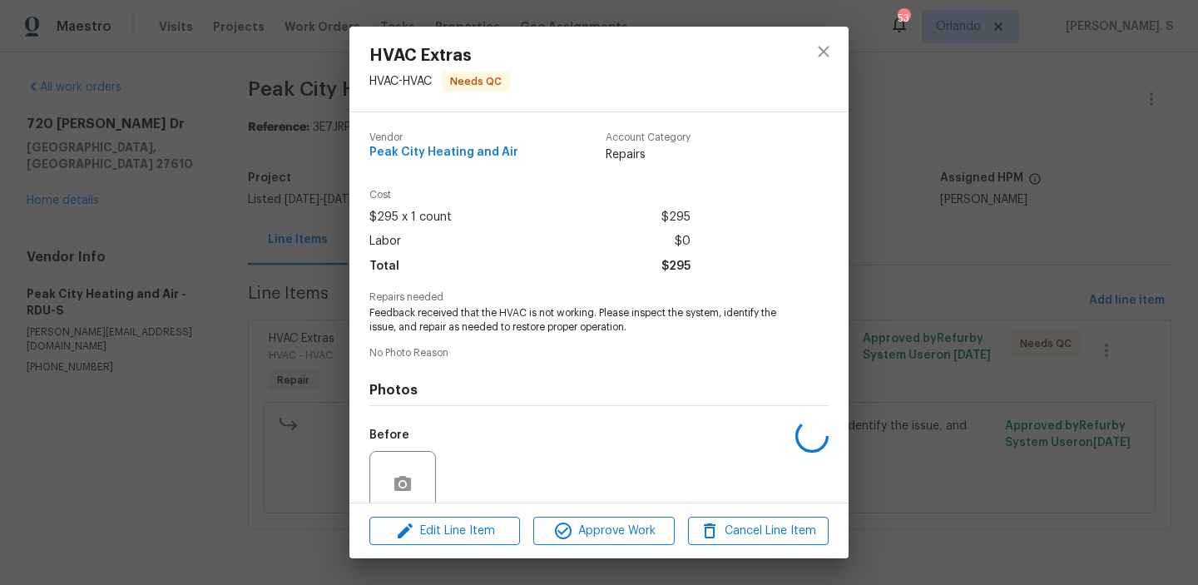
click at [540, 374] on div "Photos Before After" at bounding box center [598, 499] width 459 height 274
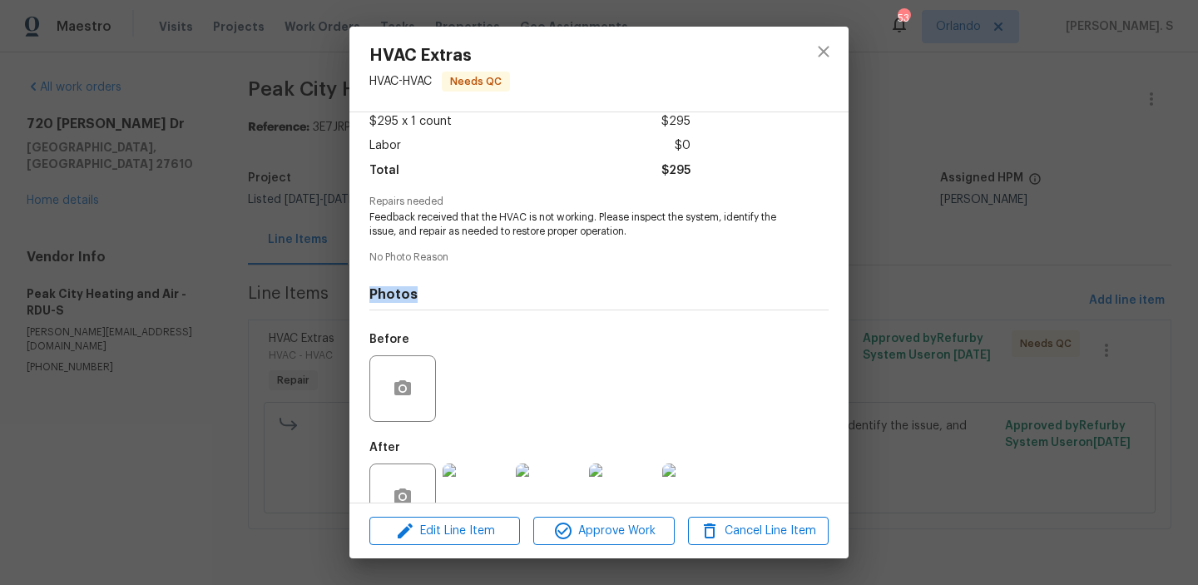
scroll to position [139, 0]
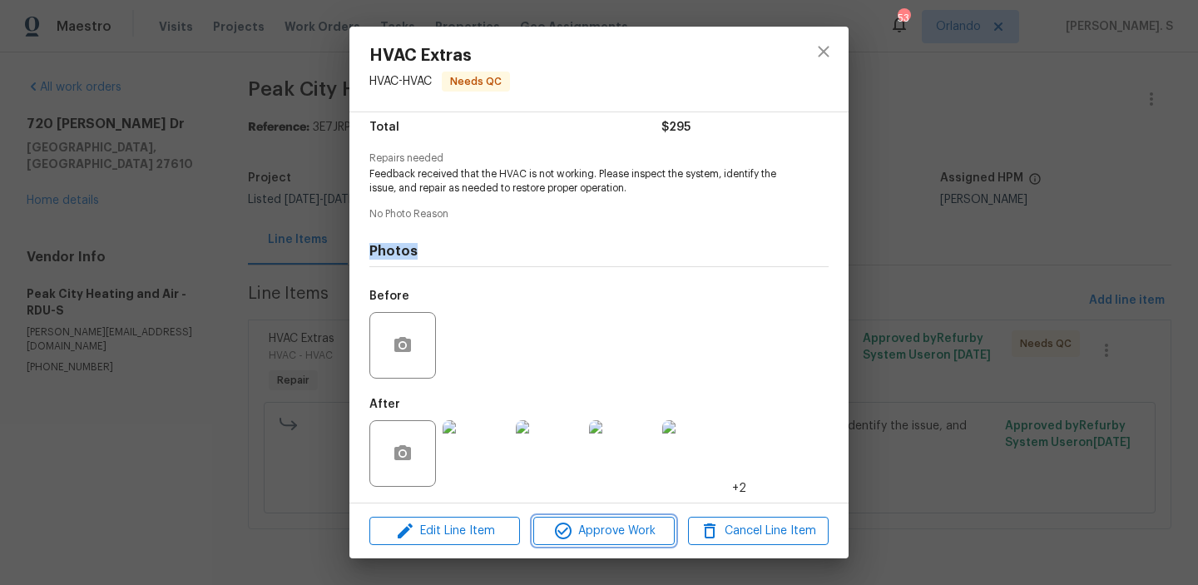
click at [581, 529] on span "Approve Work" at bounding box center [603, 531] width 131 height 21
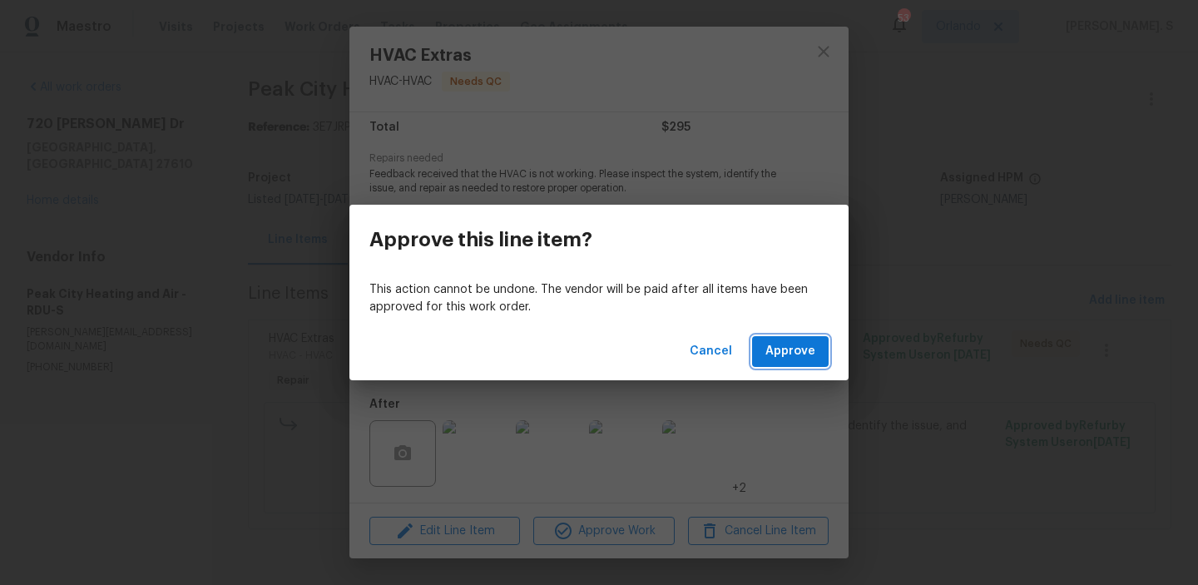
click at [796, 353] on span "Approve" at bounding box center [790, 351] width 50 height 21
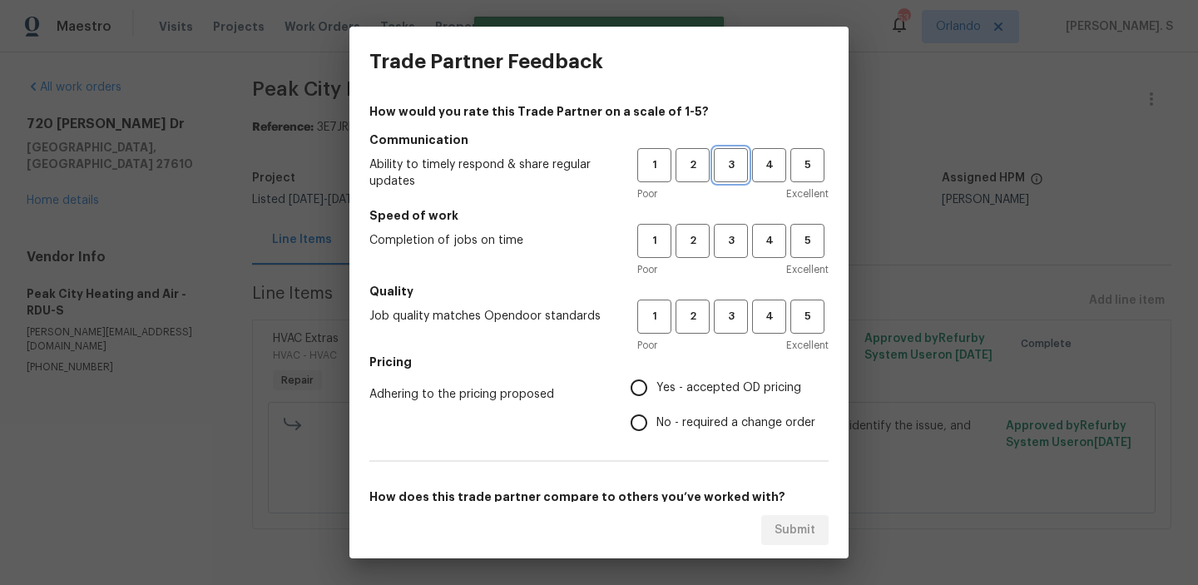
click at [744, 161] on span "3" at bounding box center [730, 165] width 31 height 19
click at [724, 252] on button "3" at bounding box center [731, 241] width 34 height 34
click at [724, 303] on button "3" at bounding box center [731, 316] width 34 height 34
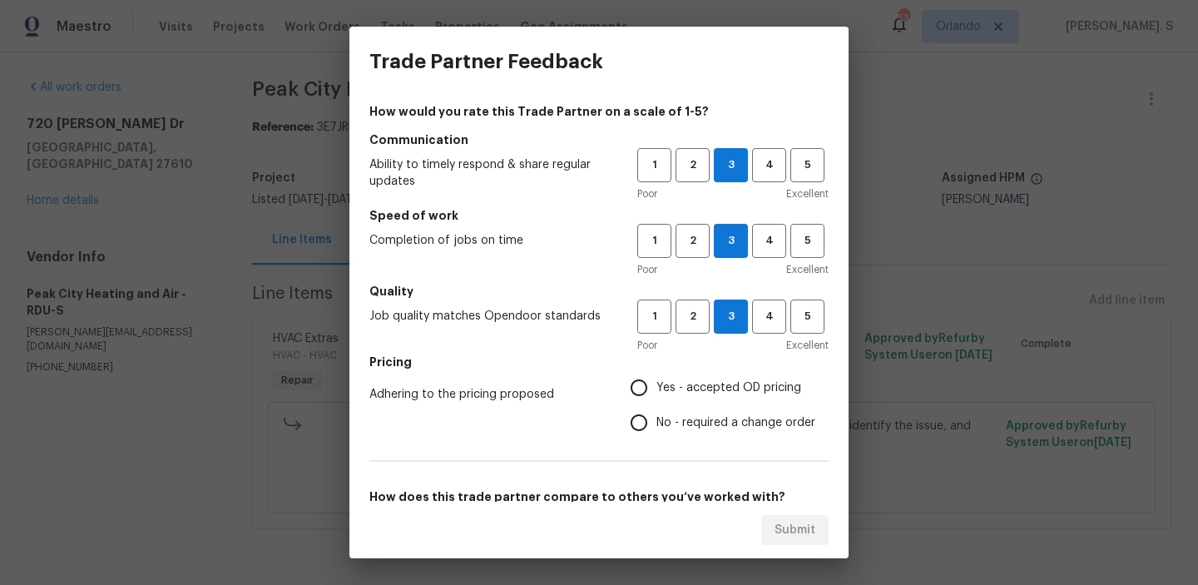
click at [710, 428] on span "No - required a change order" at bounding box center [735, 422] width 159 height 17
click at [656, 428] on input "No - required a change order" at bounding box center [638, 422] width 35 height 35
radio input "true"
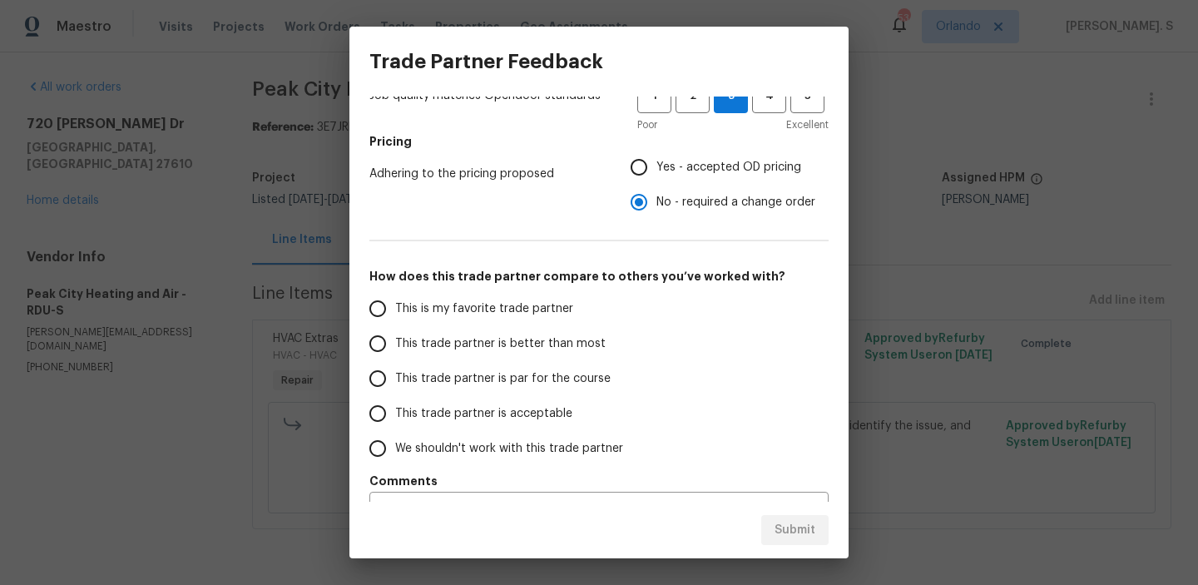
click at [611, 379] on label "This trade partner is par for the course" at bounding box center [491, 378] width 263 height 35
click at [395, 379] on input "This trade partner is par for the course" at bounding box center [377, 378] width 35 height 35
click at [799, 524] on span "Submit" at bounding box center [794, 530] width 41 height 21
radio input "true"
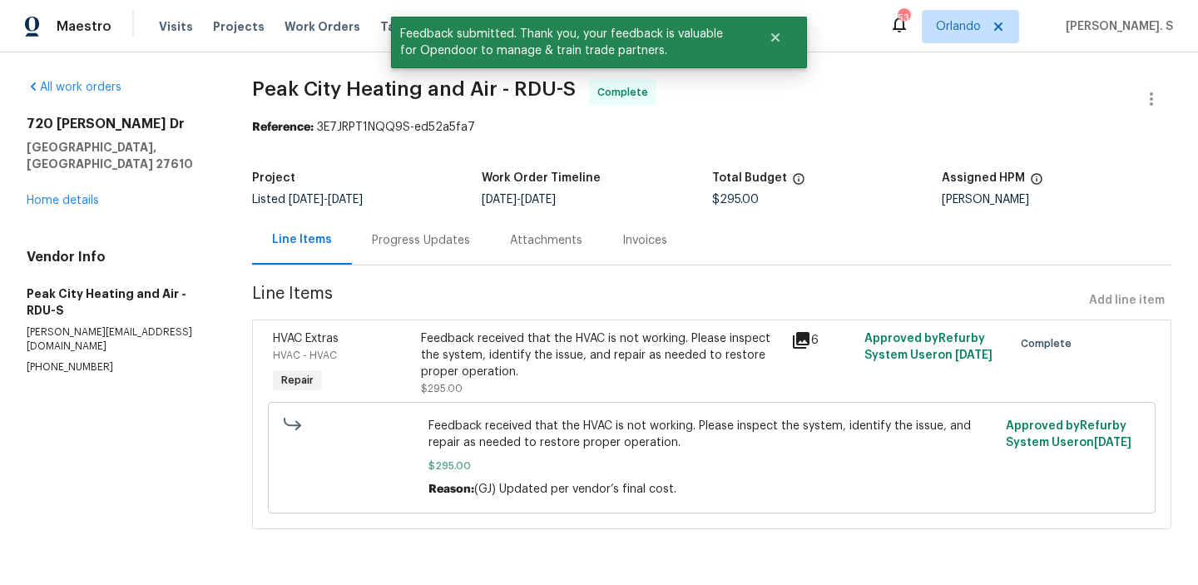
click at [402, 235] on div "Progress Updates" at bounding box center [421, 240] width 98 height 17
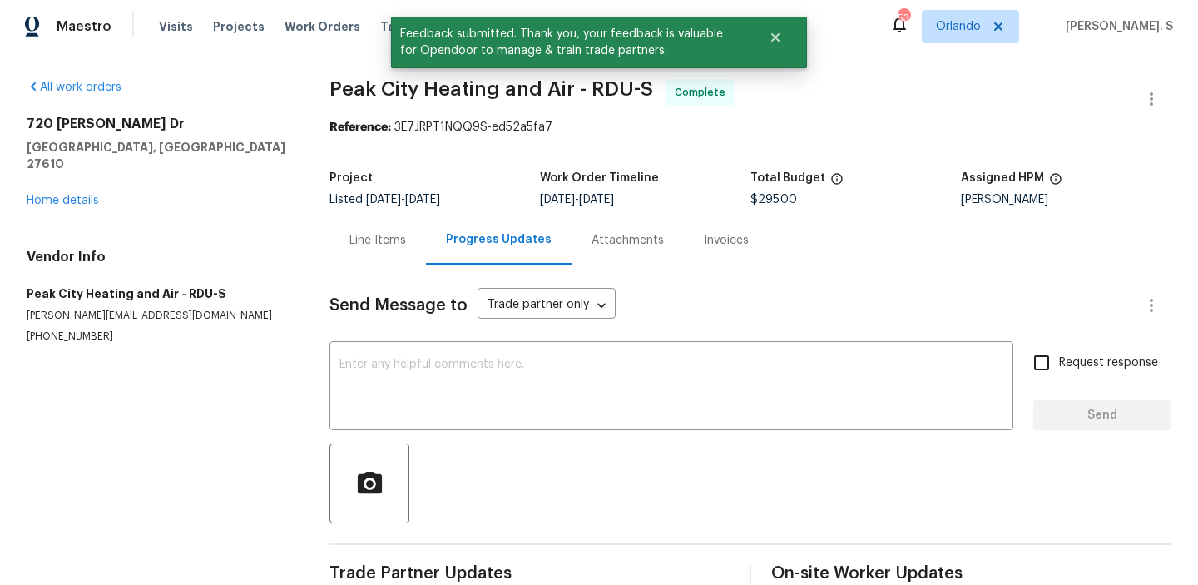
click at [437, 434] on div "Send Message to Trade partner only Trade partner only ​ x ​ Request response Se…" at bounding box center [750, 429] width 842 height 329
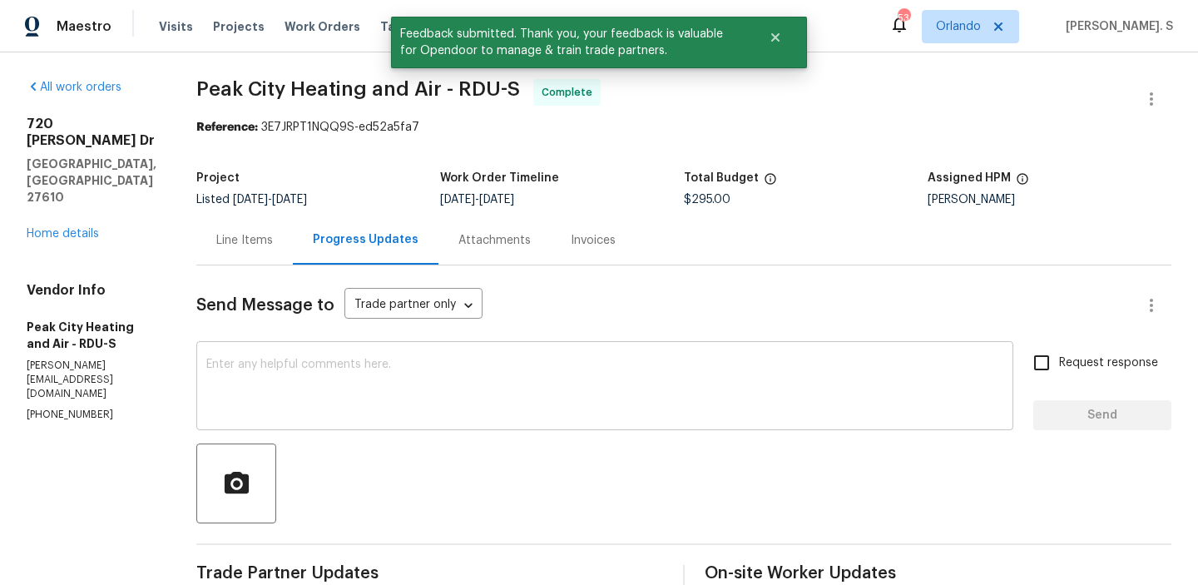
click at [434, 402] on textarea at bounding box center [604, 387] width 797 height 58
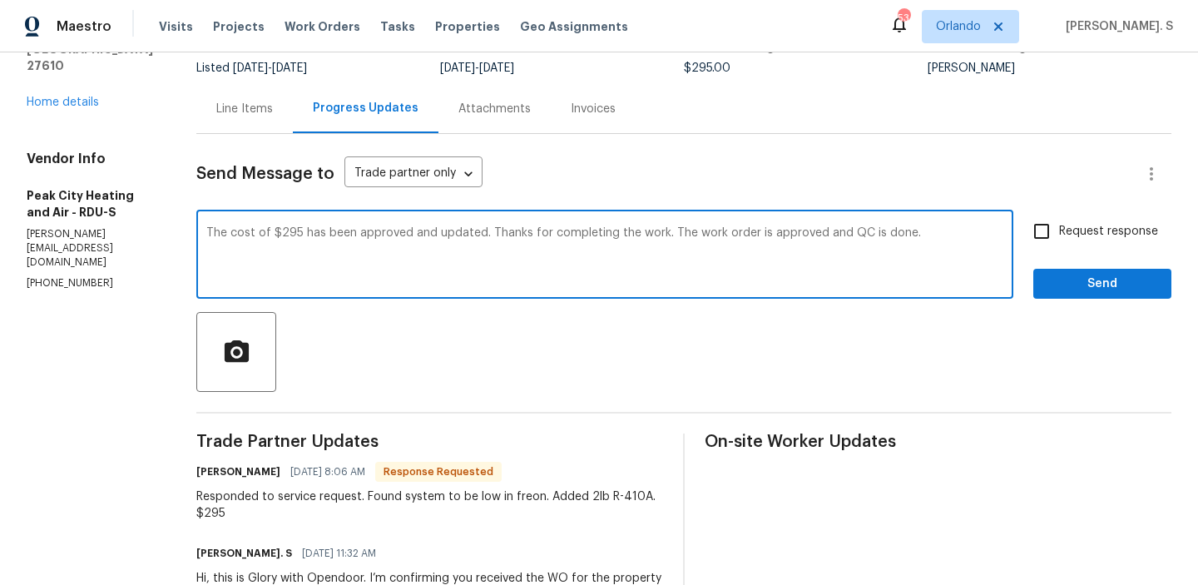
scroll to position [246, 0]
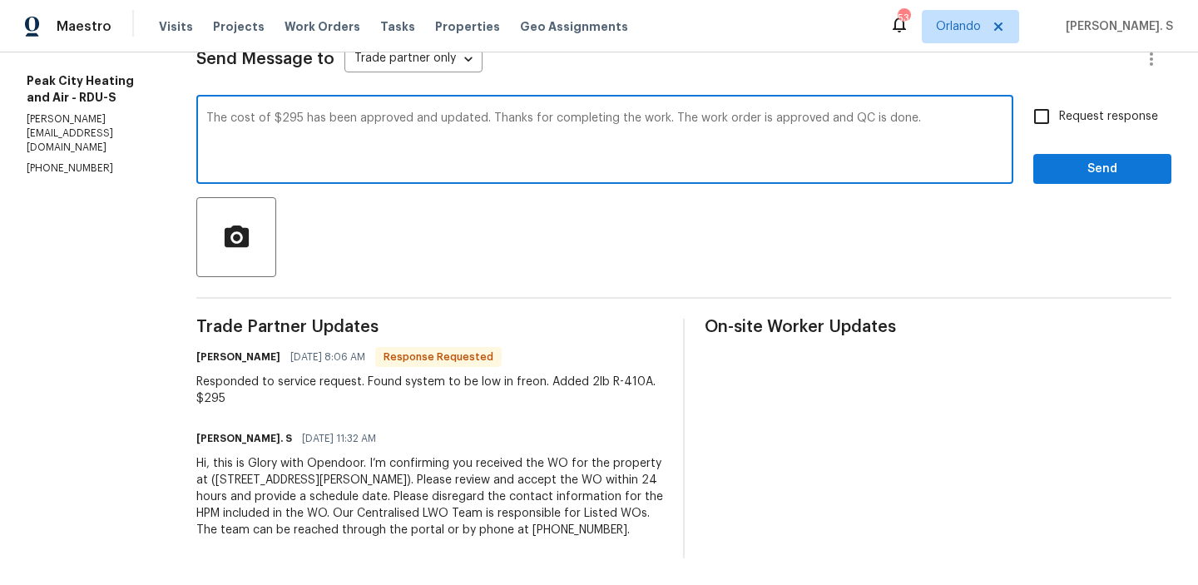
type textarea "The cost of $295 has been approved and updated. Thanks for completing the work.…"
click at [288, 390] on div "Responded to service request. Found system to be low in freon. Added 2lb R-410A…" at bounding box center [429, 389] width 467 height 33
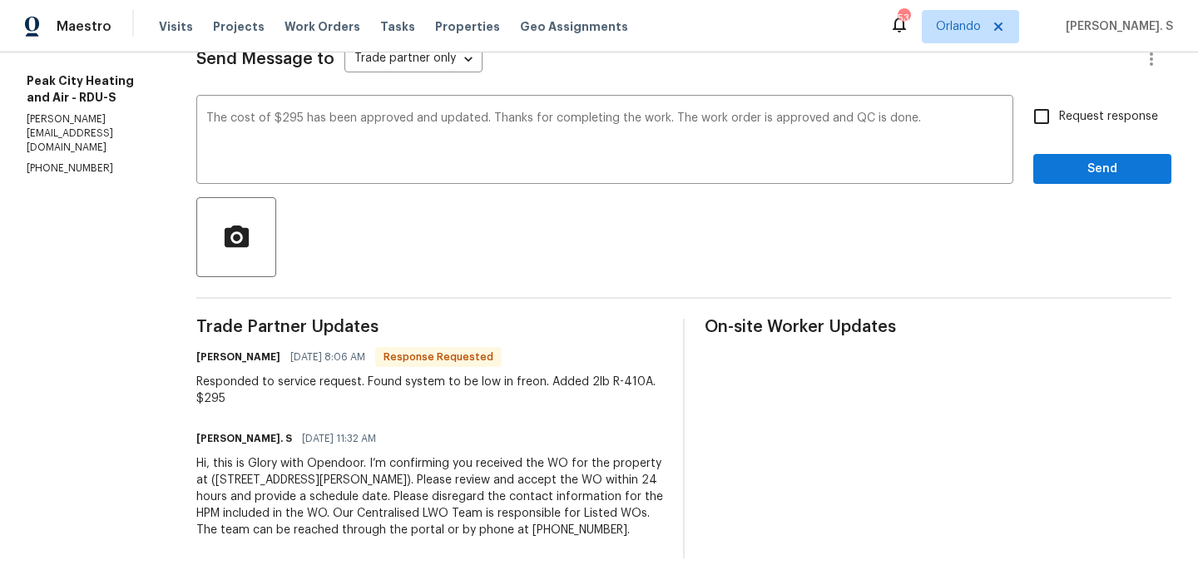
click at [288, 390] on div "Responded to service request. Found system to be low in freon. Added 2lb R-410A…" at bounding box center [429, 389] width 467 height 33
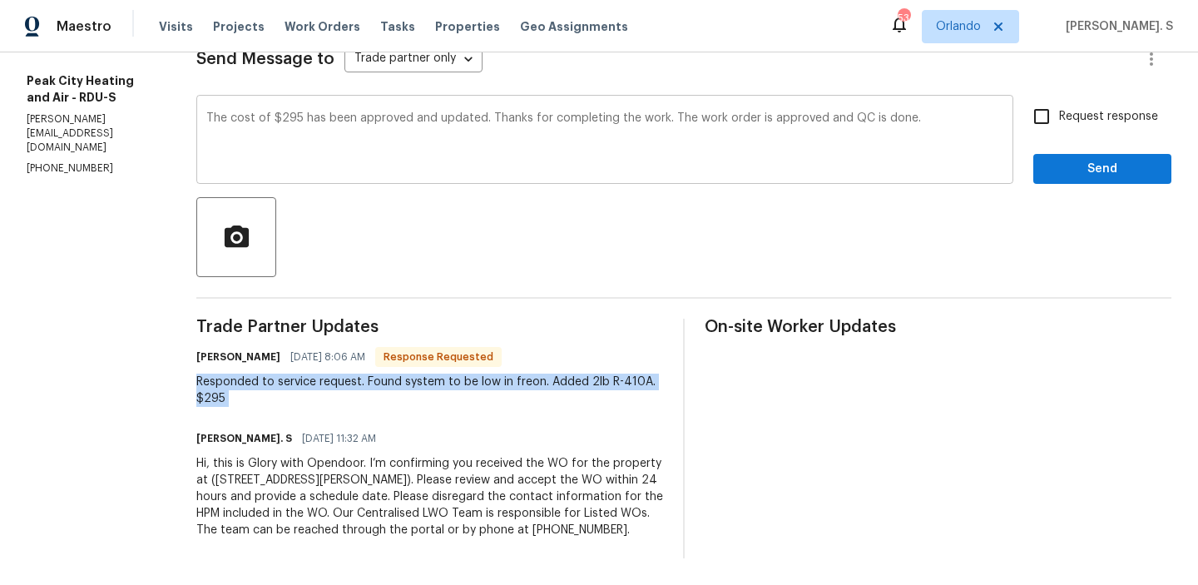
copy div "Responded to service request. Found system to be low in freon. Added 2lb R-410A…"
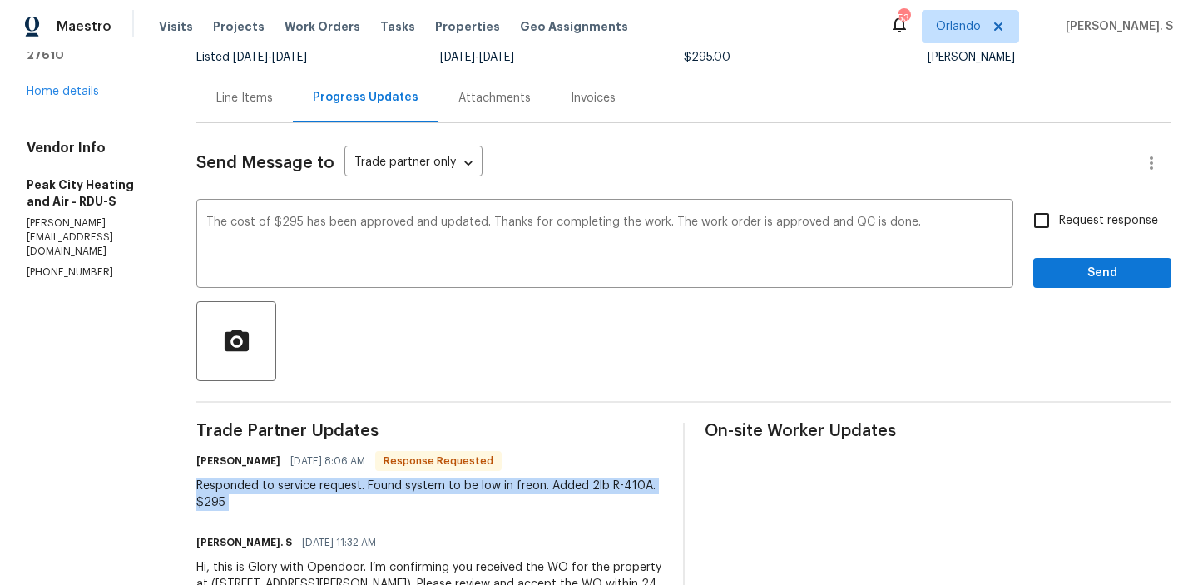
scroll to position [0, 0]
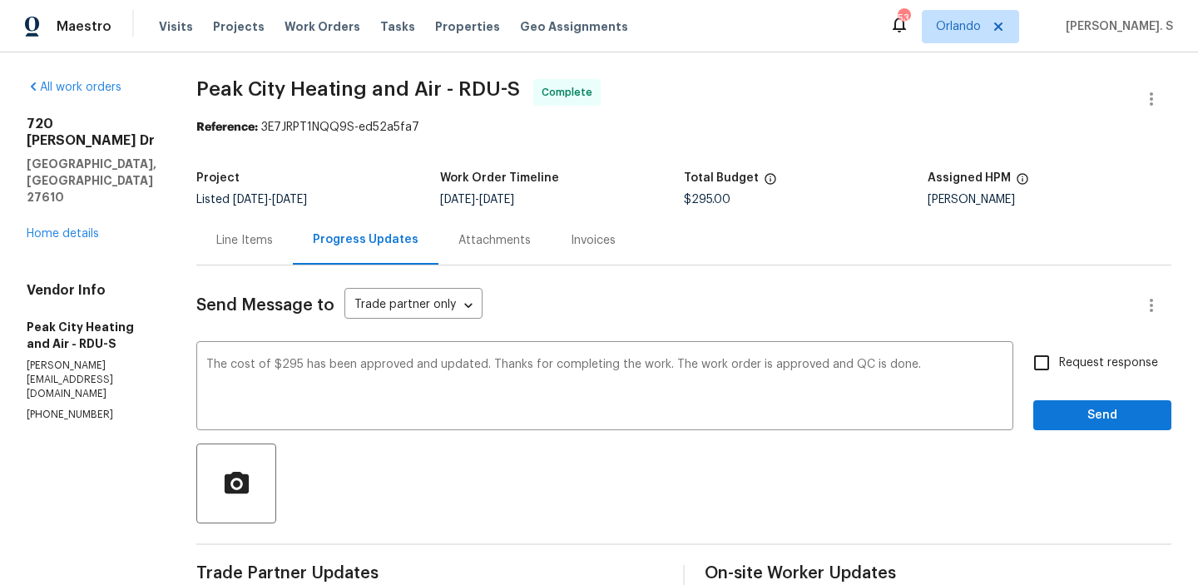
click at [1032, 373] on input "Request response" at bounding box center [1041, 362] width 35 height 35
checkbox input "true"
click at [1061, 407] on span "Send" at bounding box center [1101, 415] width 111 height 21
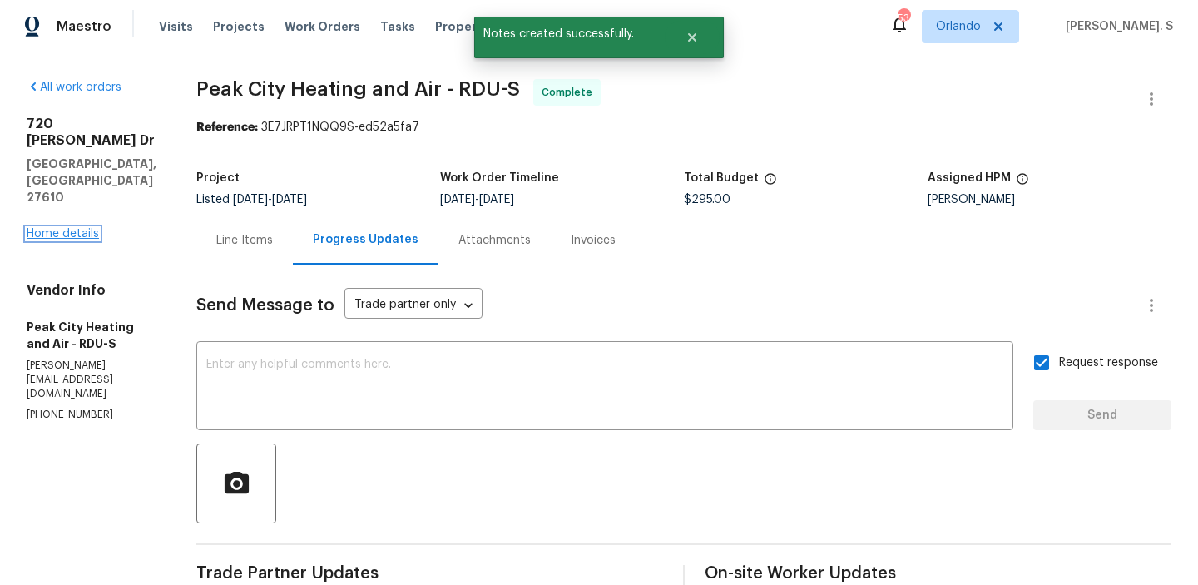
click at [33, 228] on link "Home details" at bounding box center [63, 234] width 72 height 12
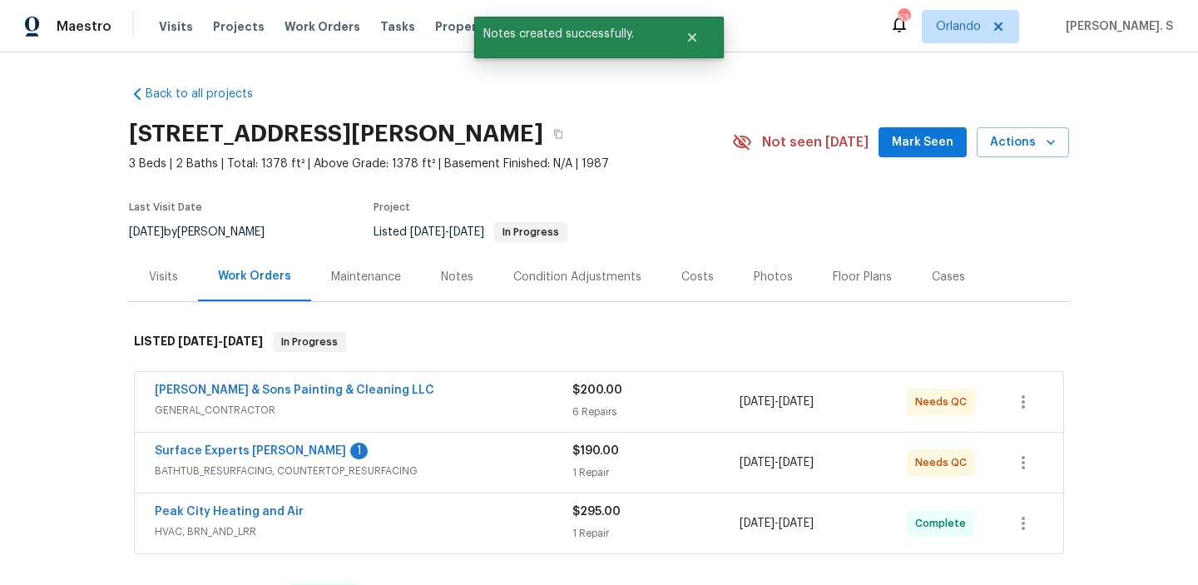
click at [234, 460] on div "Surface Experts Cary 1" at bounding box center [364, 453] width 418 height 20
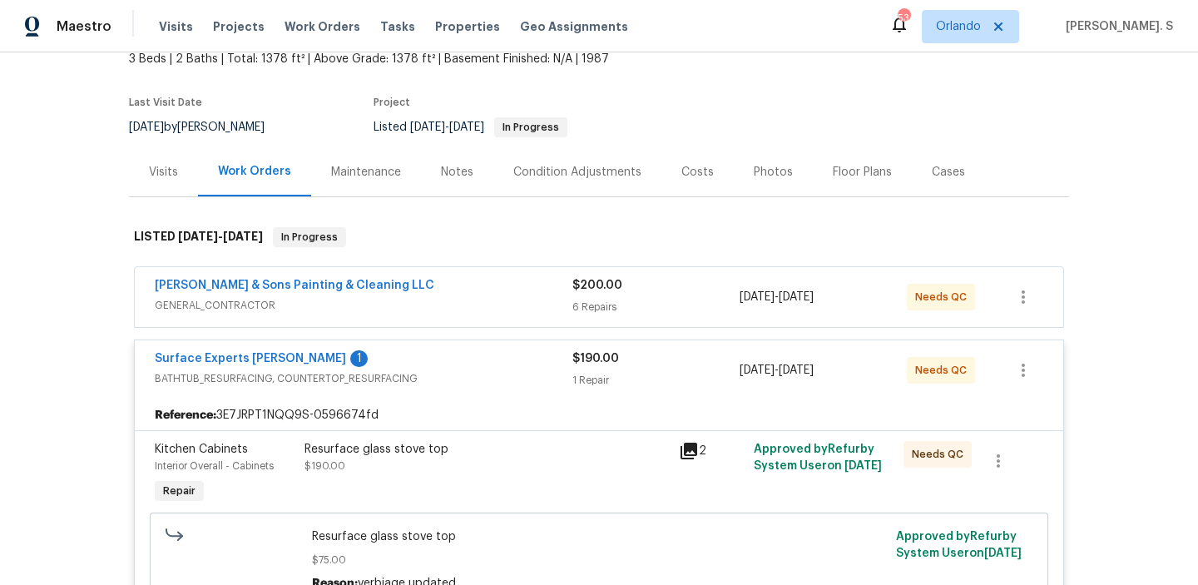
scroll to position [117, 0]
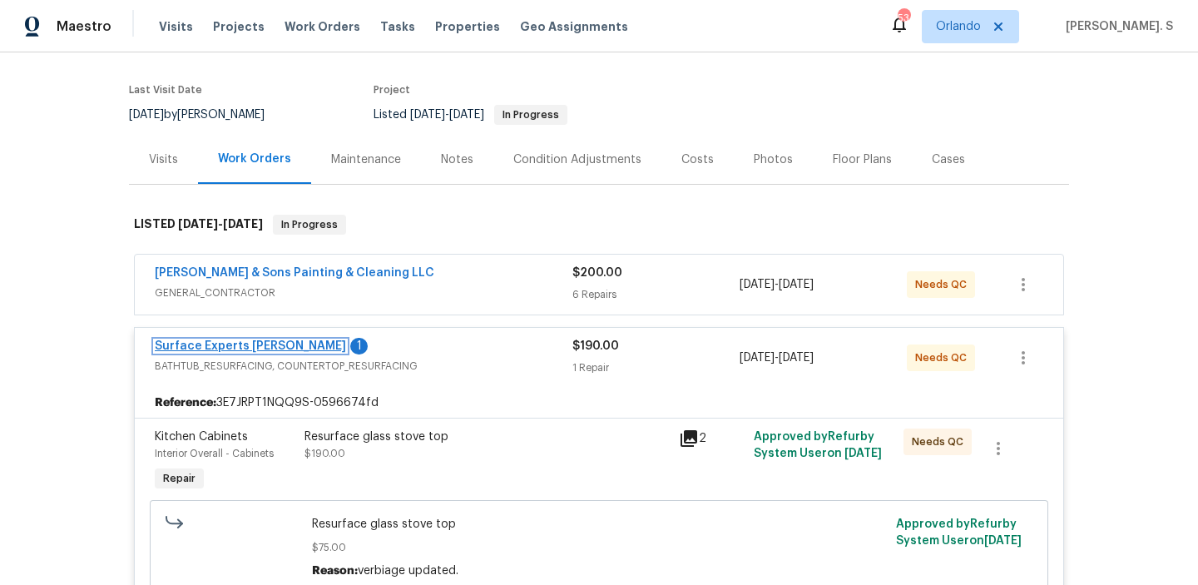
click at [220, 344] on link "Surface Experts Cary" at bounding box center [250, 346] width 191 height 12
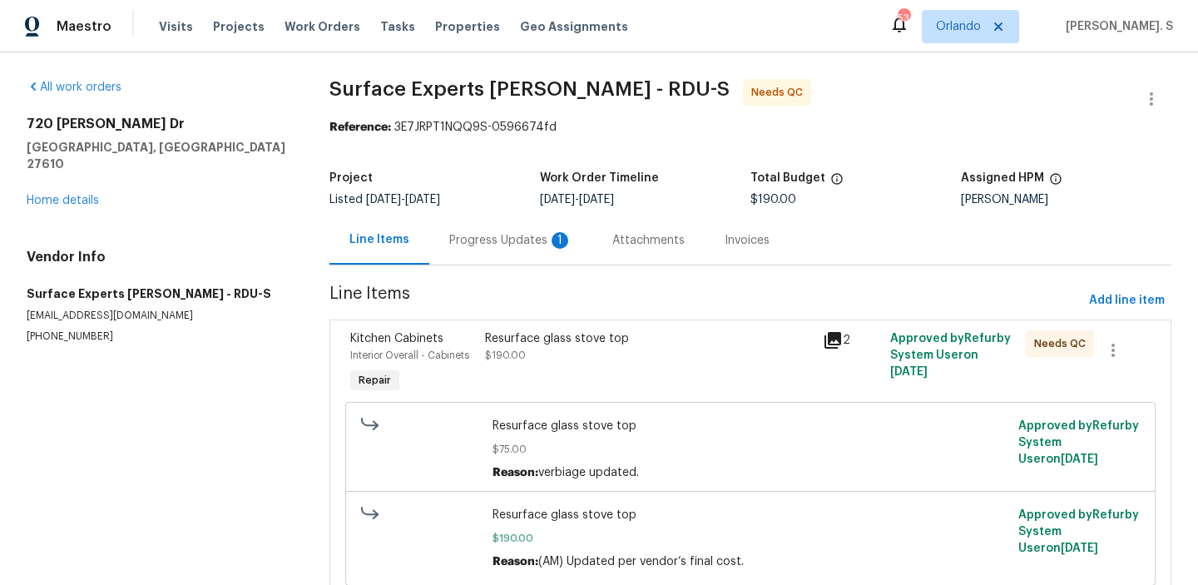
click at [447, 270] on section "Surface Experts Cary - RDU-S Needs QC Reference: 3E7JRPT1NQQ9S-0596674fd Projec…" at bounding box center [750, 350] width 842 height 542
click at [448, 259] on div "Progress Updates 1" at bounding box center [510, 239] width 163 height 49
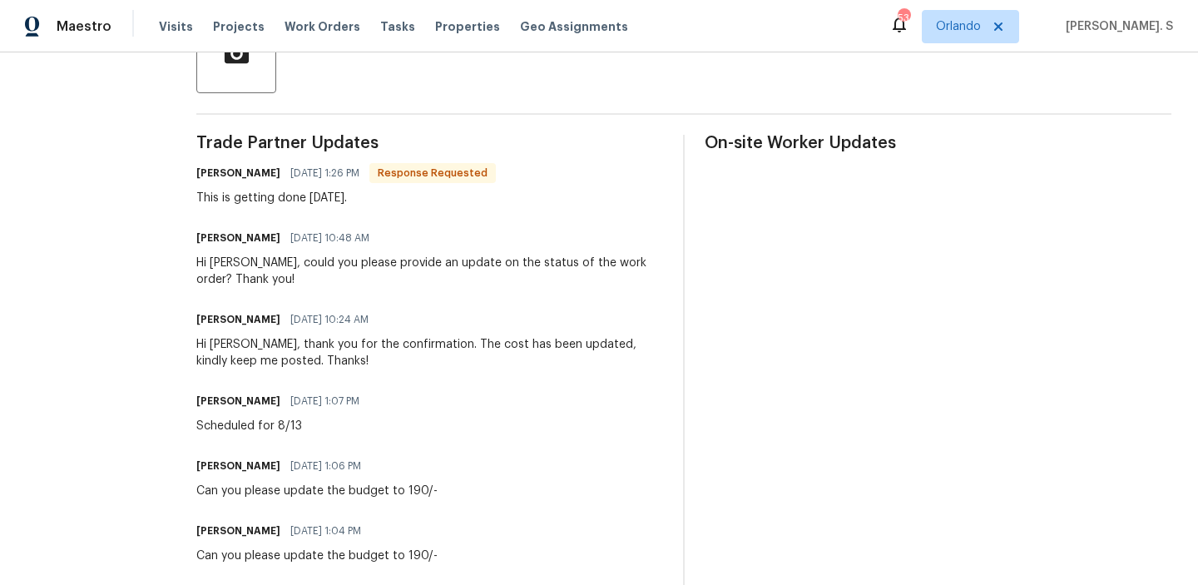
scroll to position [432, 0]
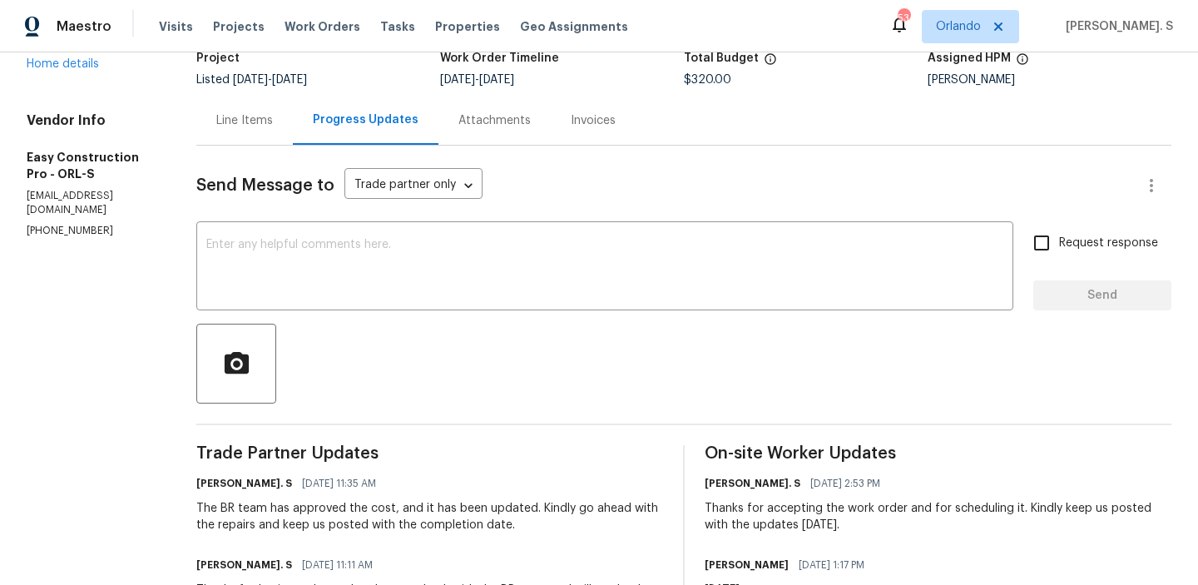
scroll to position [221, 0]
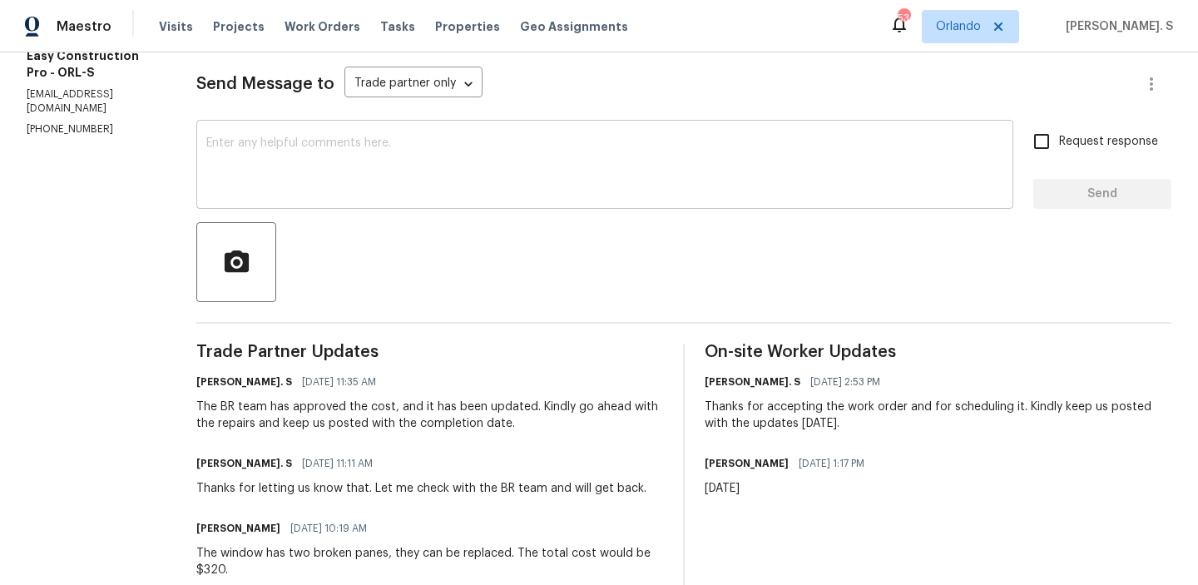
click at [367, 168] on textarea at bounding box center [604, 166] width 797 height 58
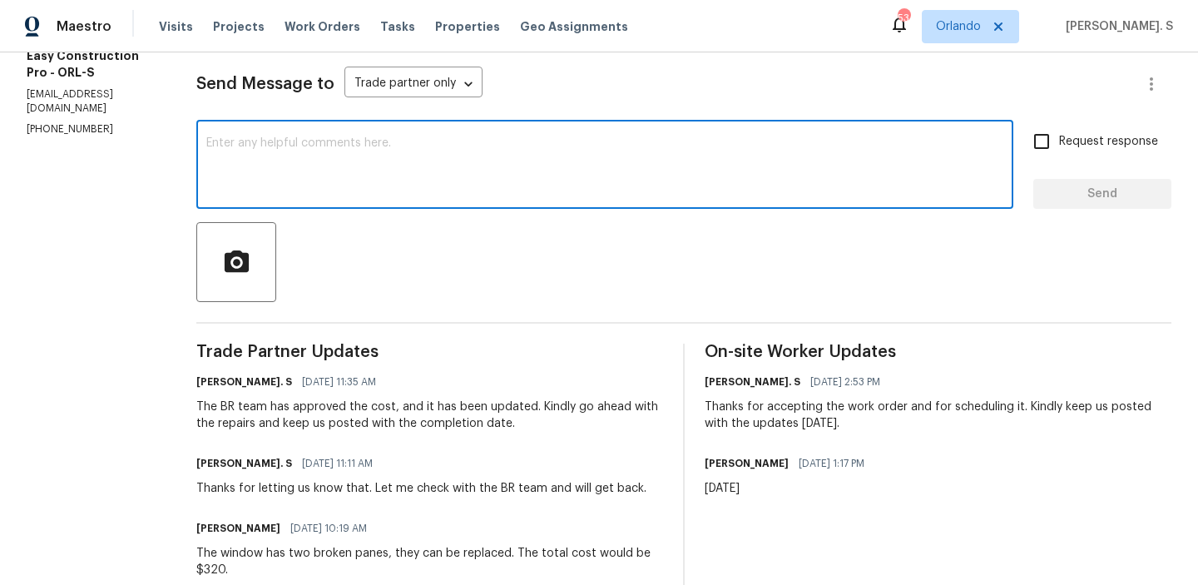
paste textarea "May we have an update on the progress of the work order?"
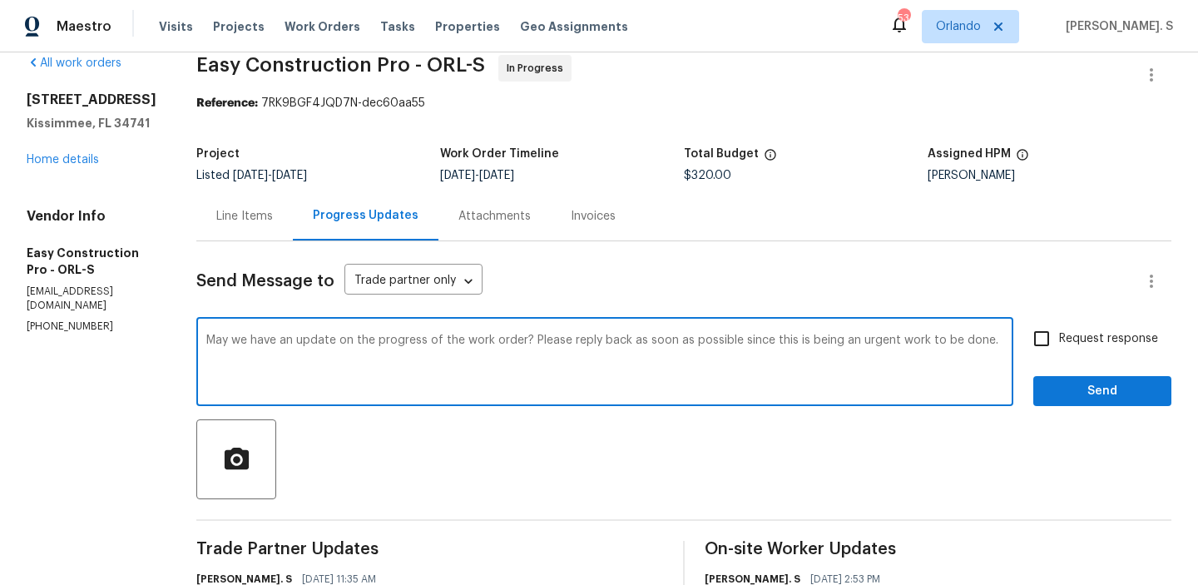
scroll to position [0, 0]
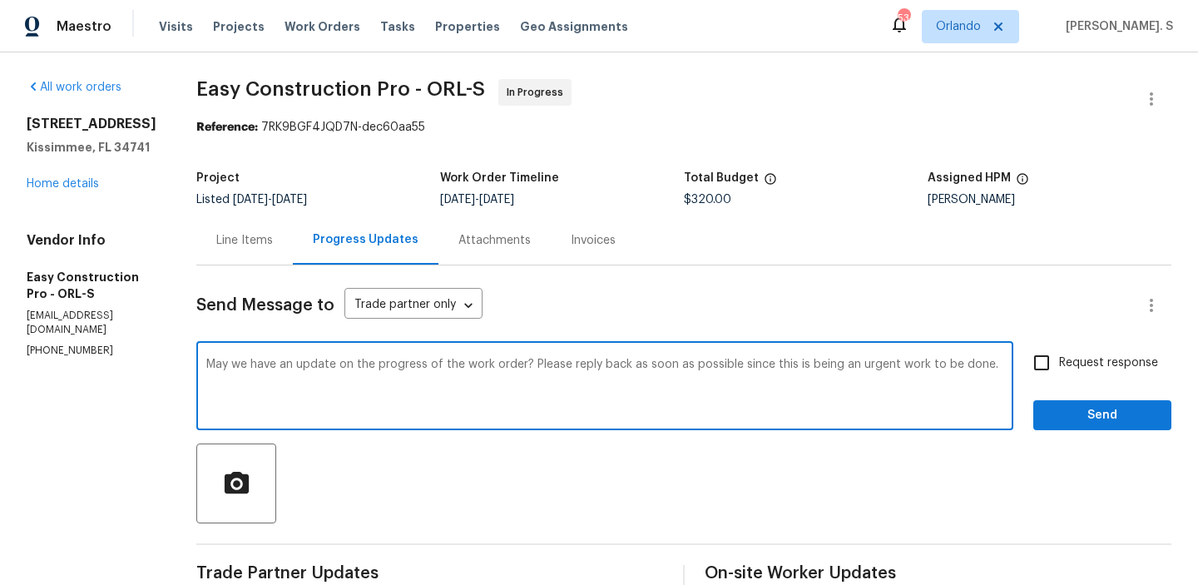
click at [0, 0] on span "being an" at bounding box center [0, 0] width 0 height 0
click at [680, 376] on textarea "May we have an update on the progress of the work order? Please reply back as s…" at bounding box center [604, 387] width 797 height 58
type textarea "May we have an update on the progress of the work order? Please reply back as s…"
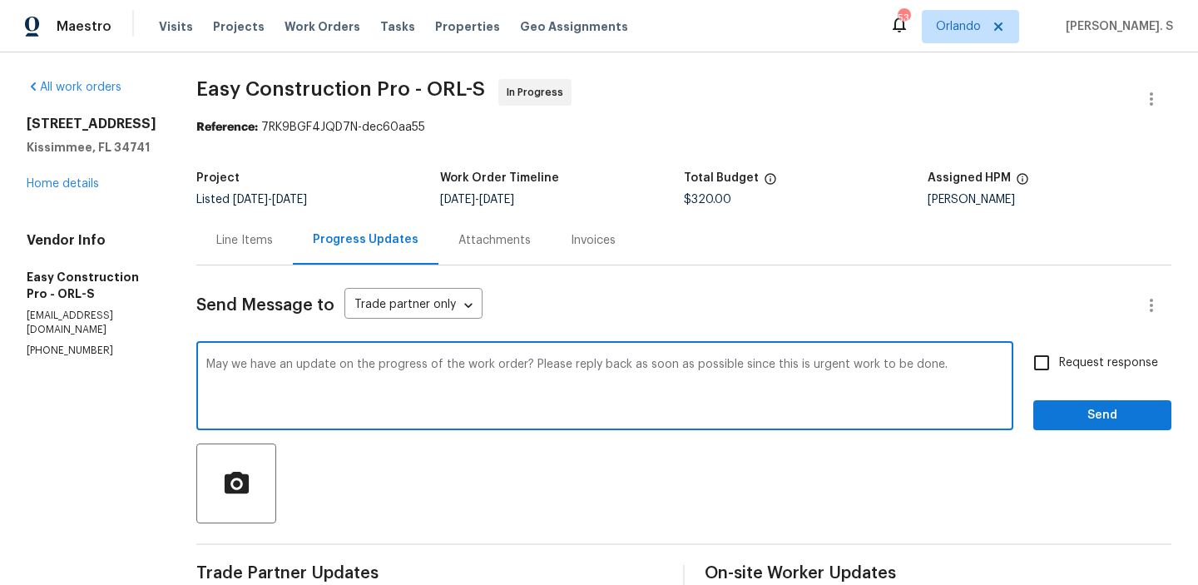
click at [1075, 366] on span "Request response" at bounding box center [1108, 362] width 99 height 17
click at [1059, 366] on input "Request response" at bounding box center [1041, 362] width 35 height 35
checkbox input "true"
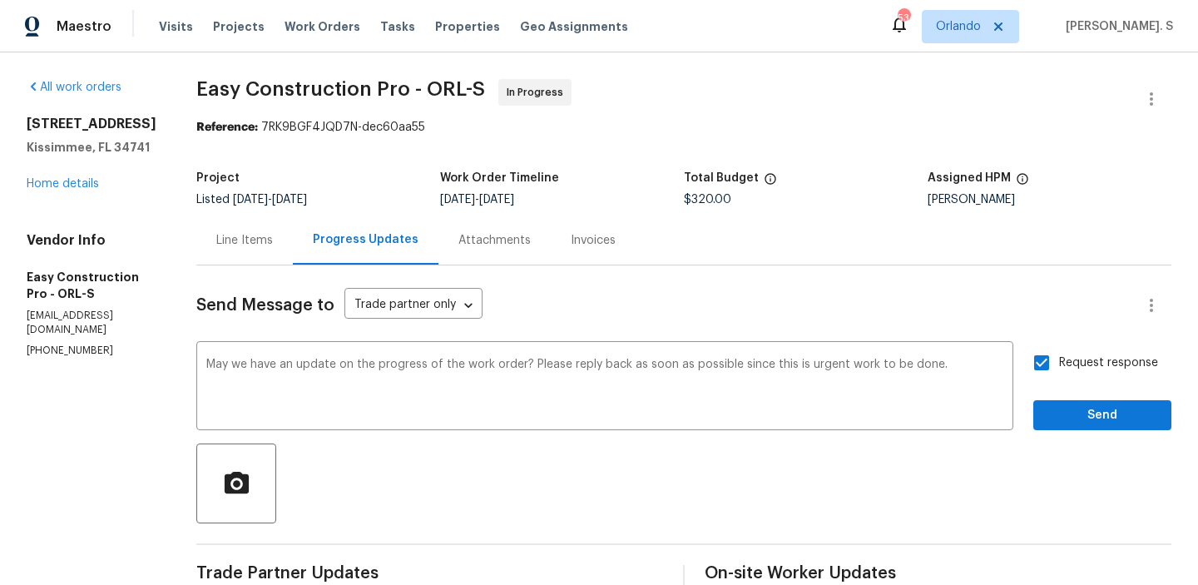
click at [83, 351] on p "[PHONE_NUMBER]" at bounding box center [92, 351] width 130 height 14
copy p "[PHONE_NUMBER]"
click at [1065, 408] on span "Send" at bounding box center [1101, 415] width 111 height 21
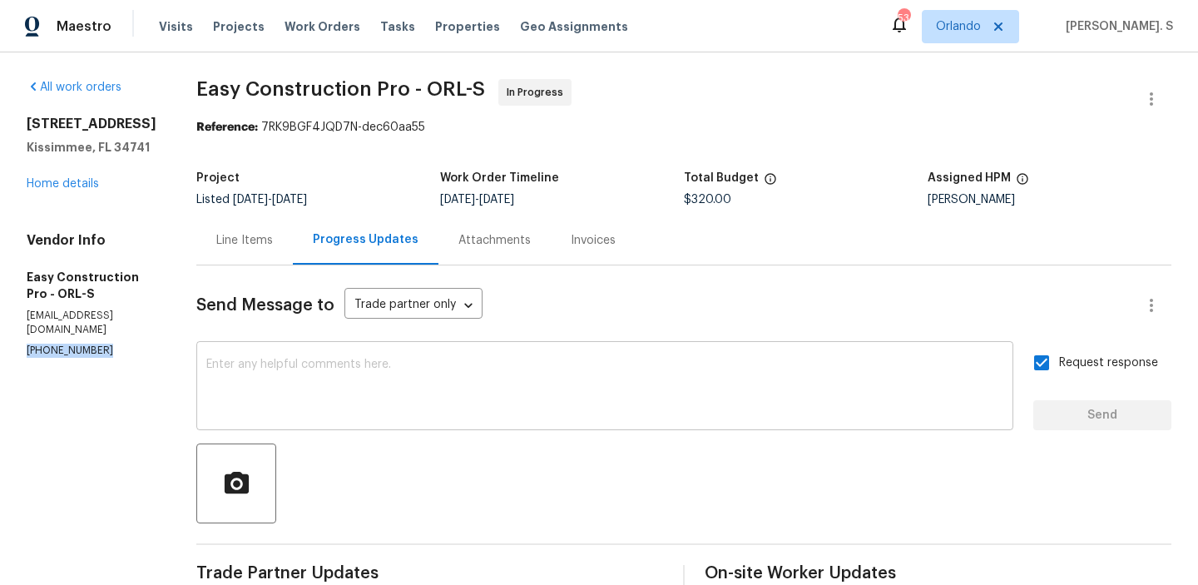
click at [430, 384] on textarea at bounding box center [604, 387] width 797 height 58
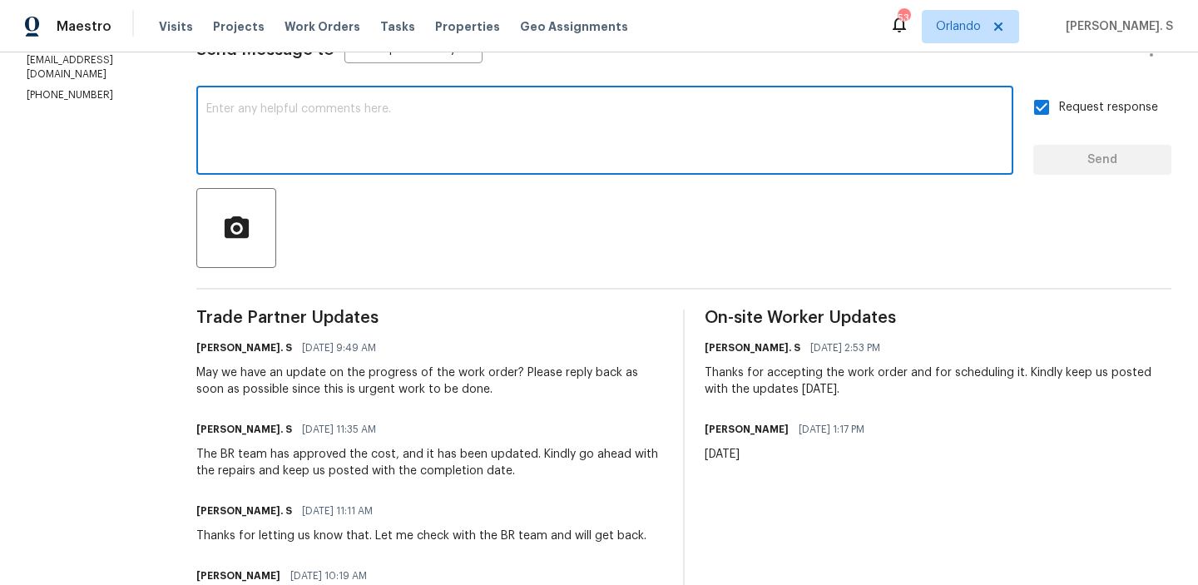
scroll to position [283, 0]
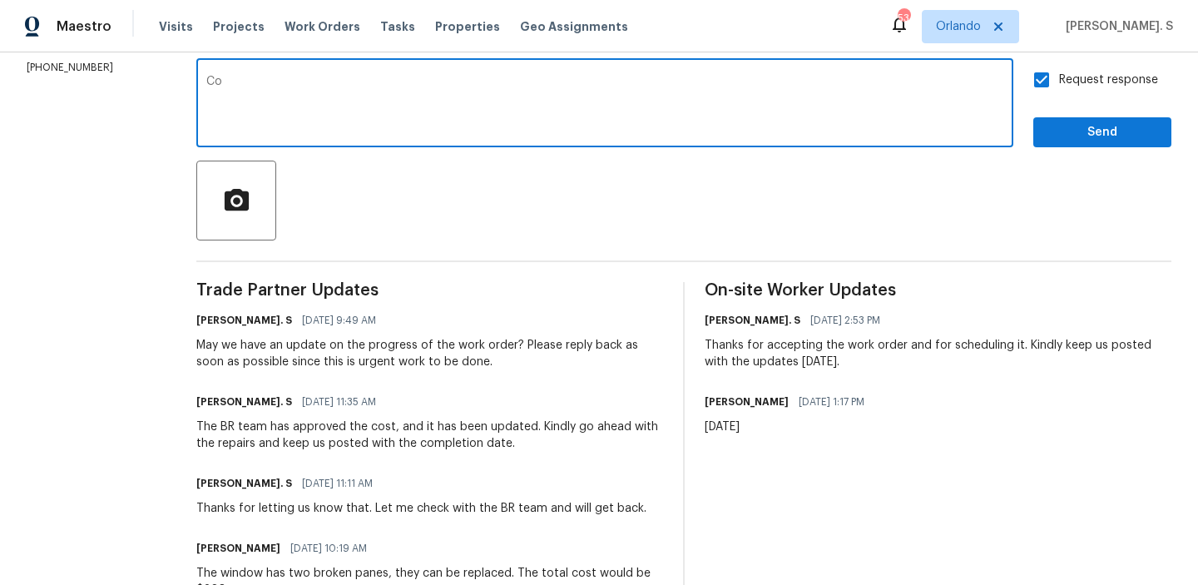
type textarea "C"
click at [81, 51] on div "Maestro Visits Projects Work Orders Tasks Properties Geo Assignments 53 [PERSON…" at bounding box center [599, 26] width 1198 height 52
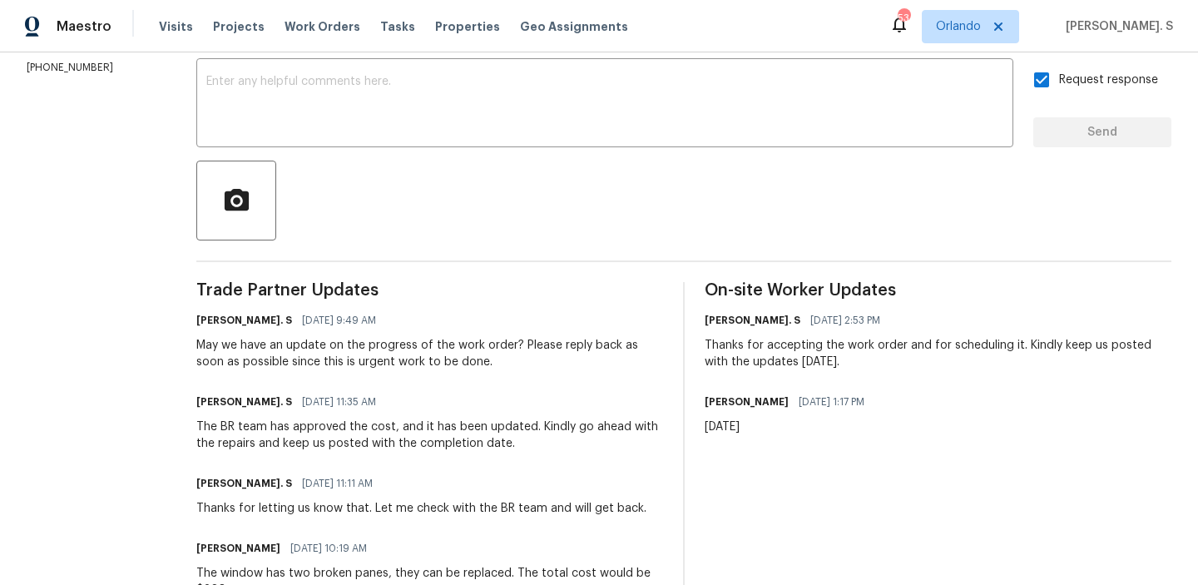
click at [82, 65] on p "[PHONE_NUMBER]" at bounding box center [92, 68] width 130 height 14
copy p "[PHONE_NUMBER]"
click at [356, 355] on div "May we have an update on the progress of the work order? Please reply back as s…" at bounding box center [429, 353] width 467 height 33
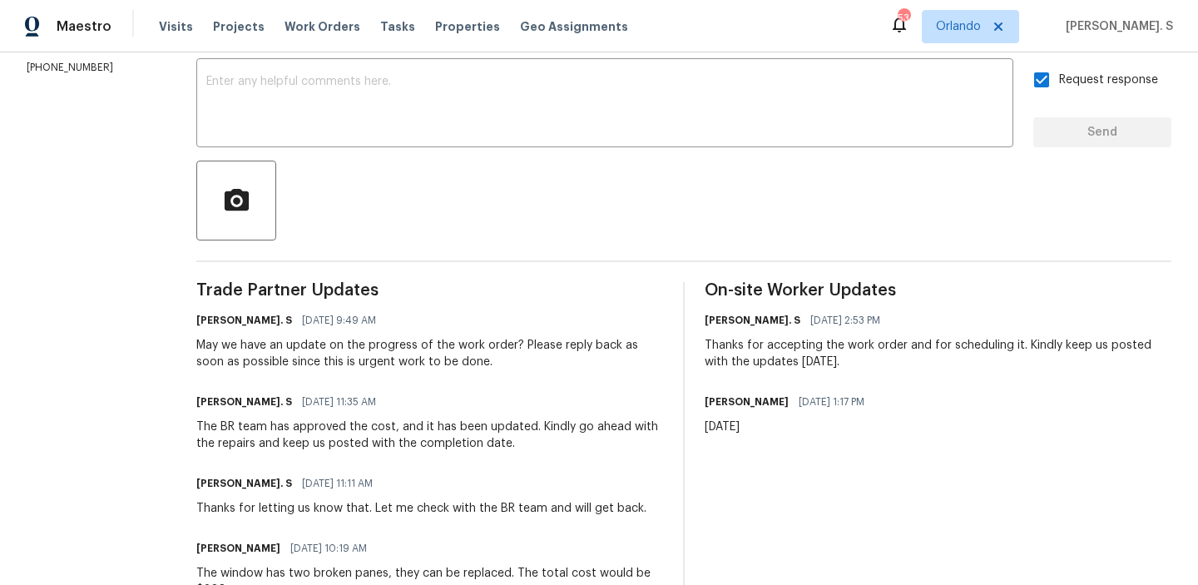
click at [356, 355] on div "May we have an update on the progress of the work order? Please reply back as s…" at bounding box center [429, 353] width 467 height 33
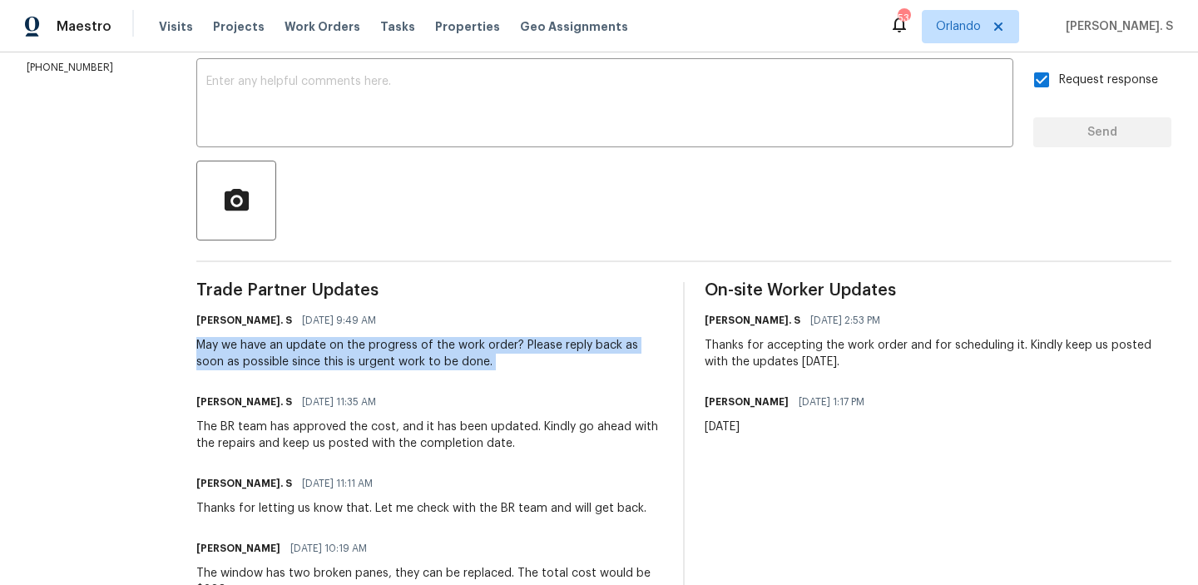
copy div "May we have an update on the progress of the work order? Please reply back as s…"
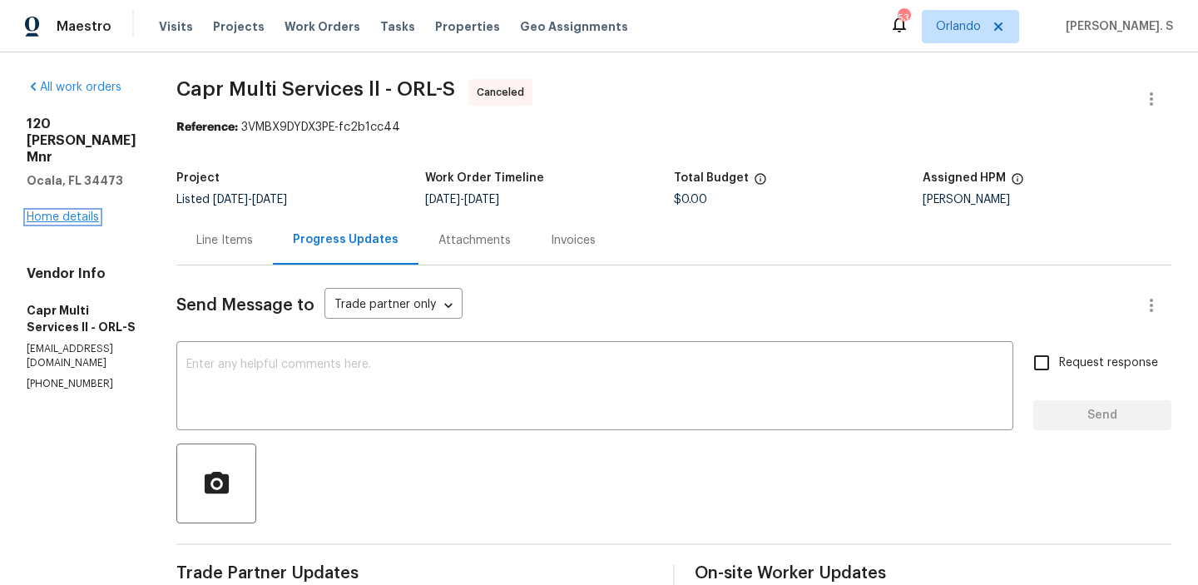
click at [47, 211] on link "Home details" at bounding box center [63, 217] width 72 height 12
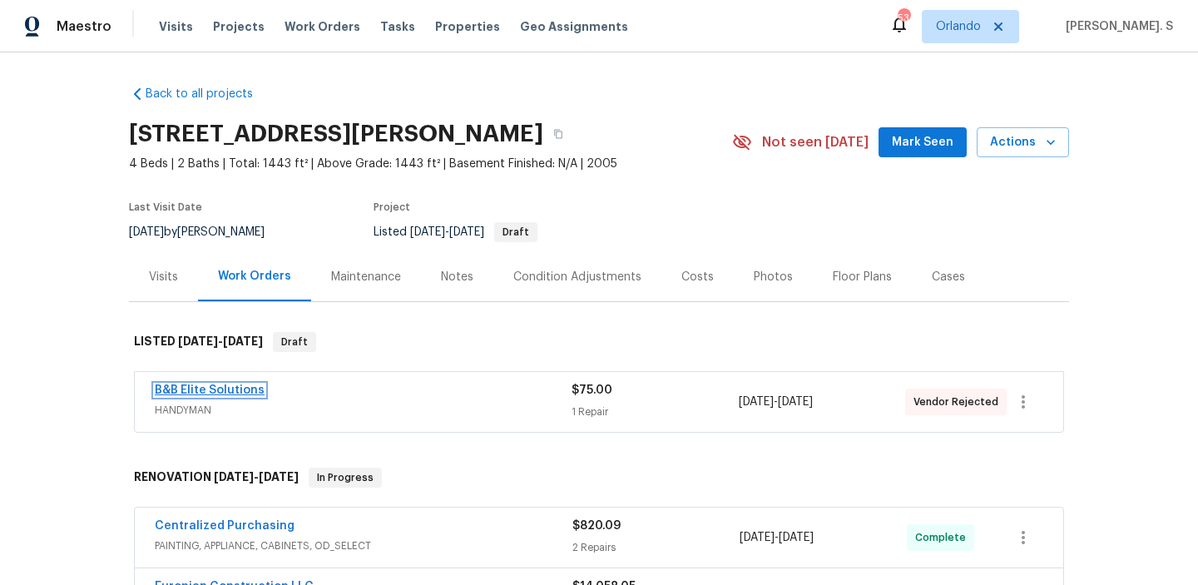
click at [204, 388] on link "B&B Elite Solutions" at bounding box center [210, 390] width 110 height 12
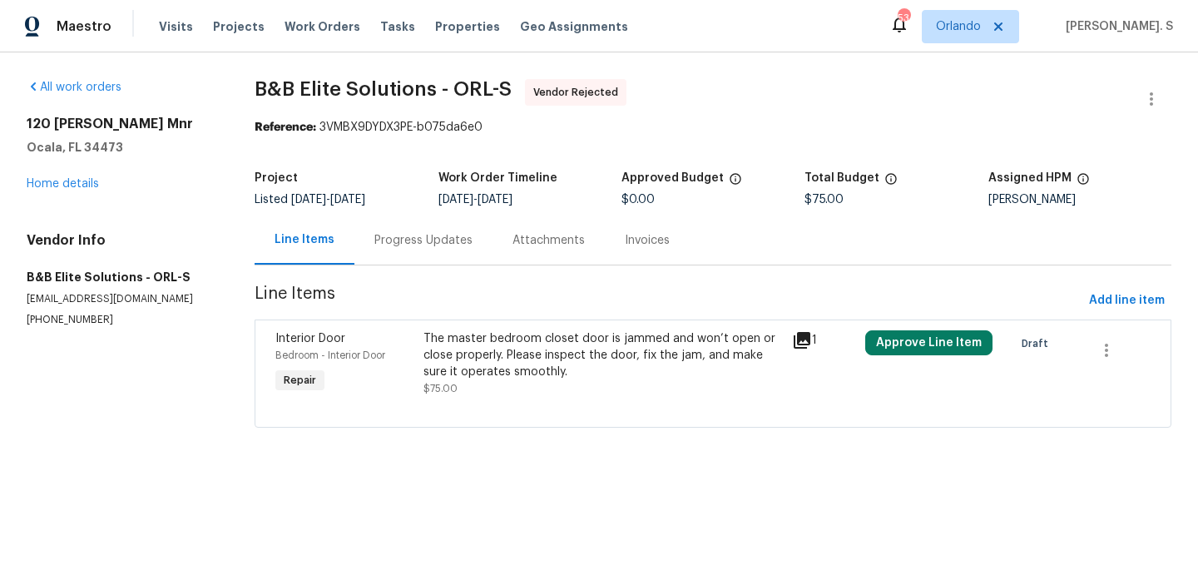
click at [408, 250] on div "Progress Updates" at bounding box center [423, 239] width 138 height 49
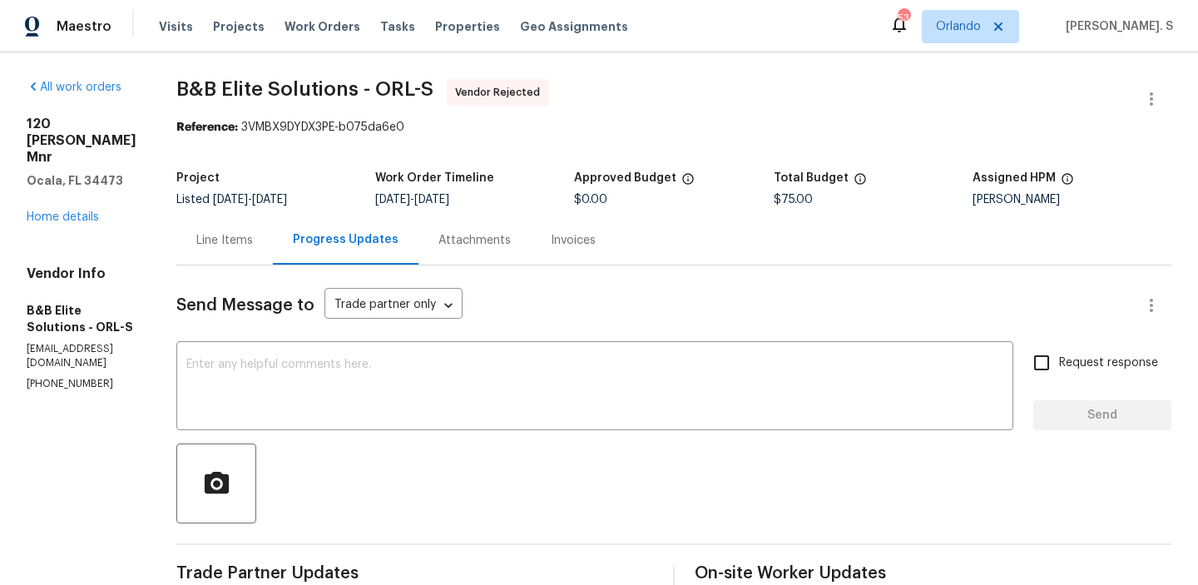
click at [1143, 77] on div "All work orders [STREET_ADDRESS][PERSON_NAME] Home details Vendor Info B&B Elit…" at bounding box center [599, 400] width 1198 height 697
click at [1150, 96] on icon "button" at bounding box center [1151, 99] width 20 height 20
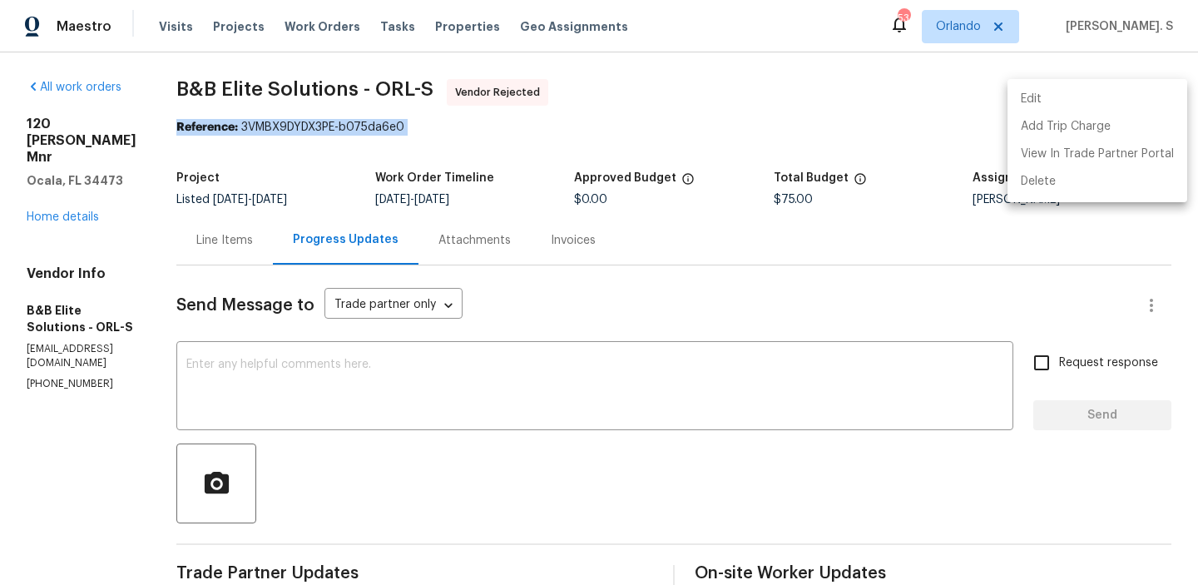
click at [1083, 93] on li "Edit" at bounding box center [1097, 99] width 180 height 27
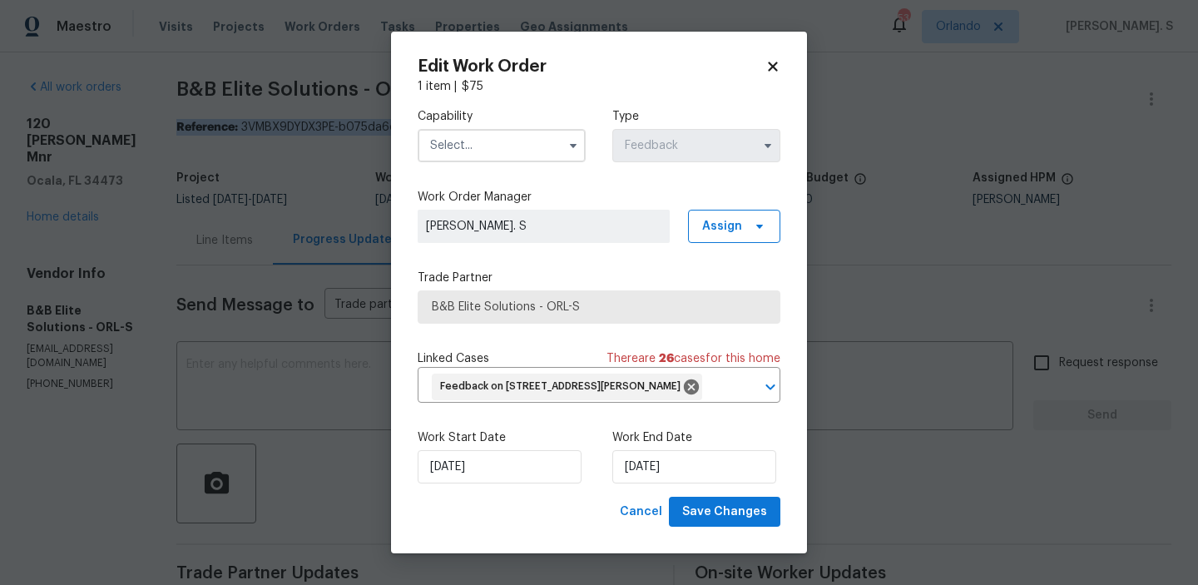
click at [517, 154] on input "text" at bounding box center [502, 145] width 168 height 33
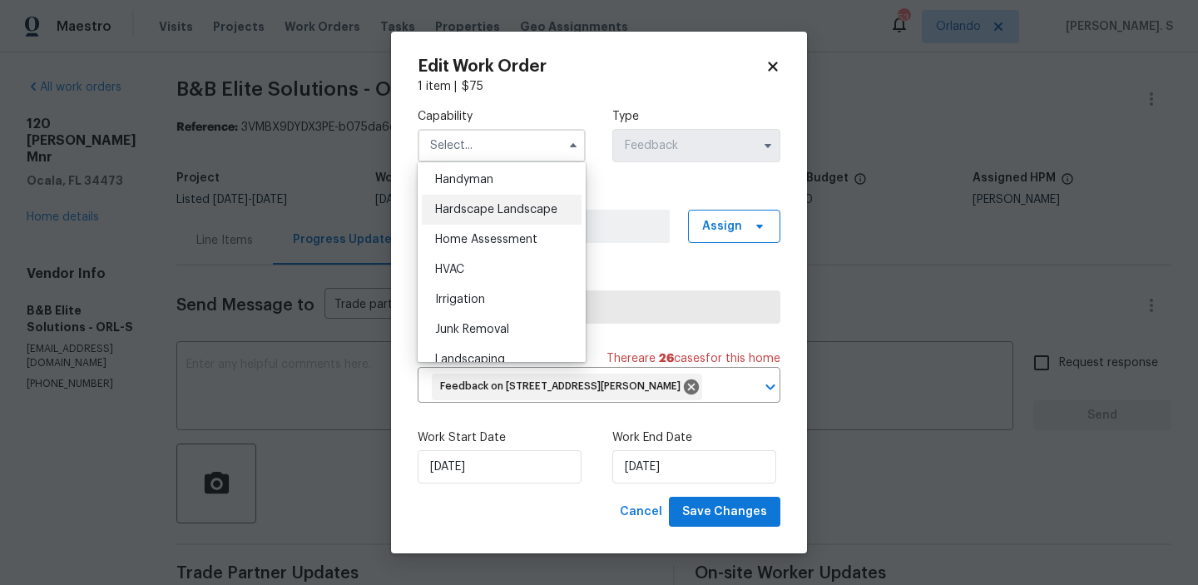
scroll to position [881, 0]
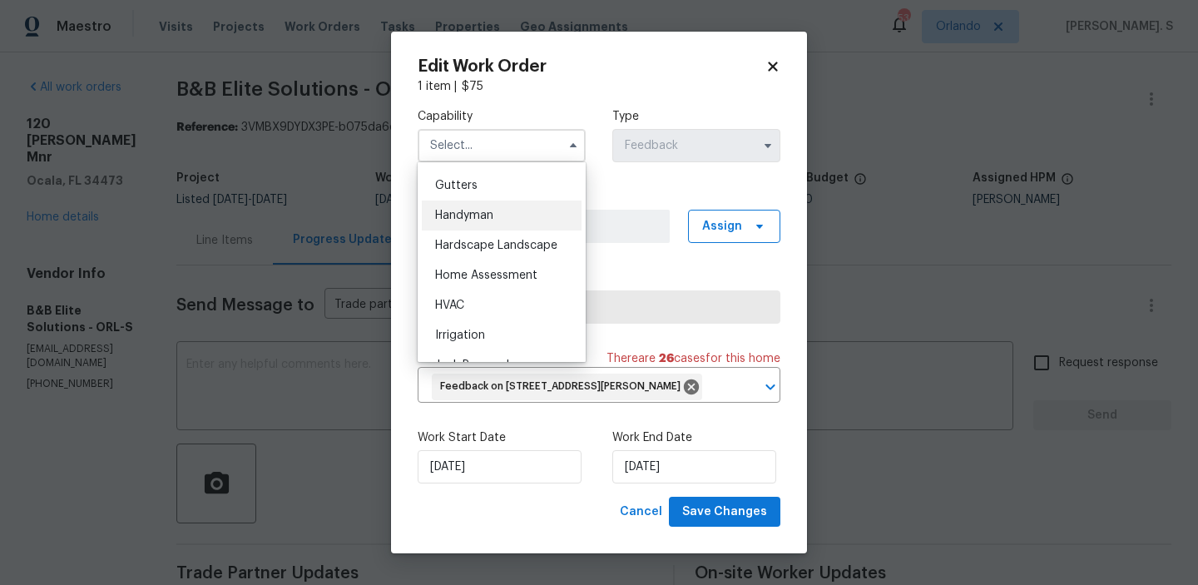
click at [477, 209] on div "Handyman" at bounding box center [502, 215] width 160 height 30
type input "Handyman"
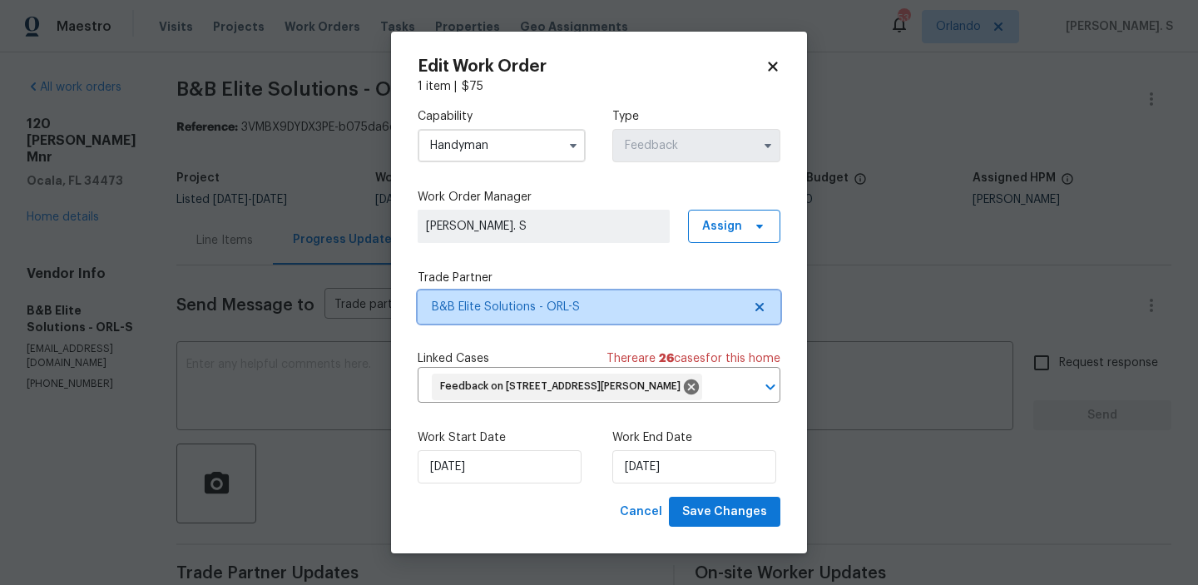
click at [764, 314] on span "B&B Elite Solutions - ORL-S" at bounding box center [599, 306] width 363 height 33
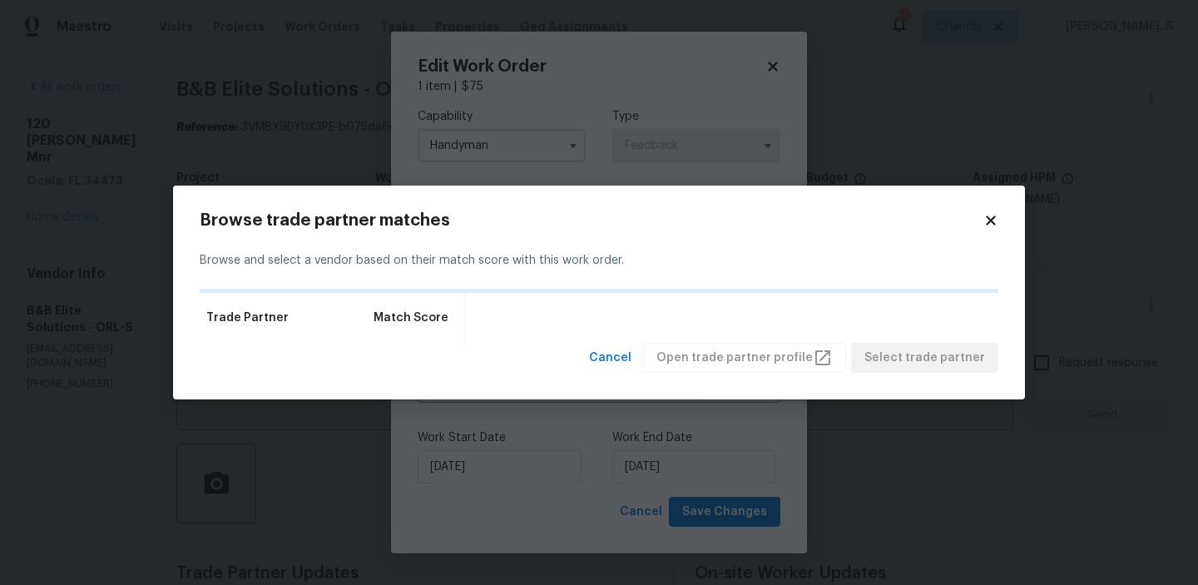
click at [764, 314] on div "Trade Partner Match Score" at bounding box center [599, 318] width 798 height 50
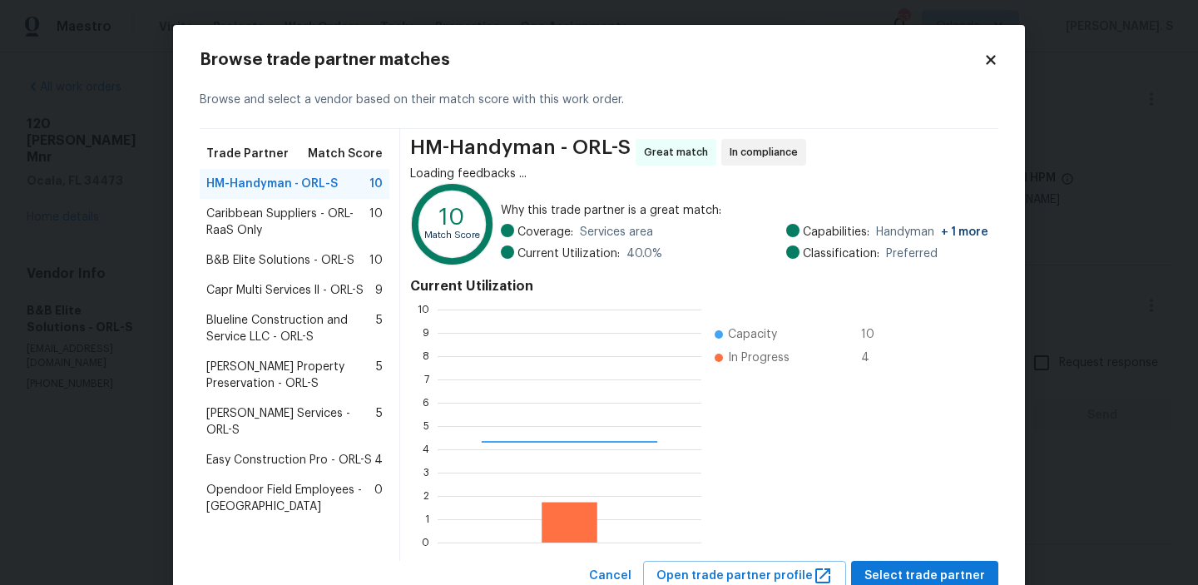
scroll to position [233, 264]
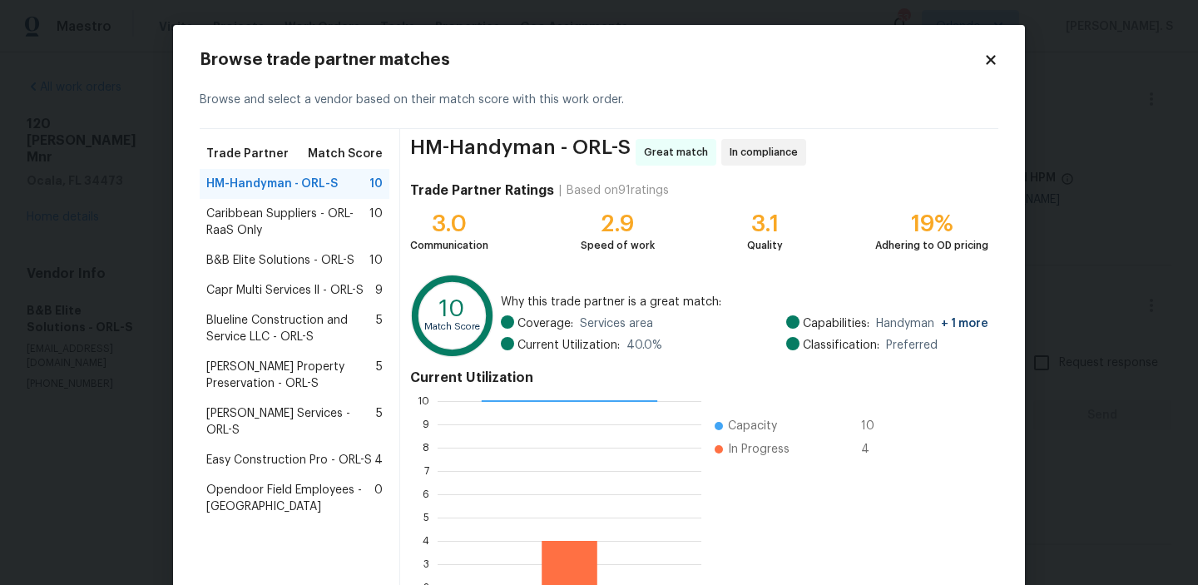
click at [381, 305] on div "Blueline Construction and Service LLC - ORL-S 5" at bounding box center [295, 328] width 190 height 47
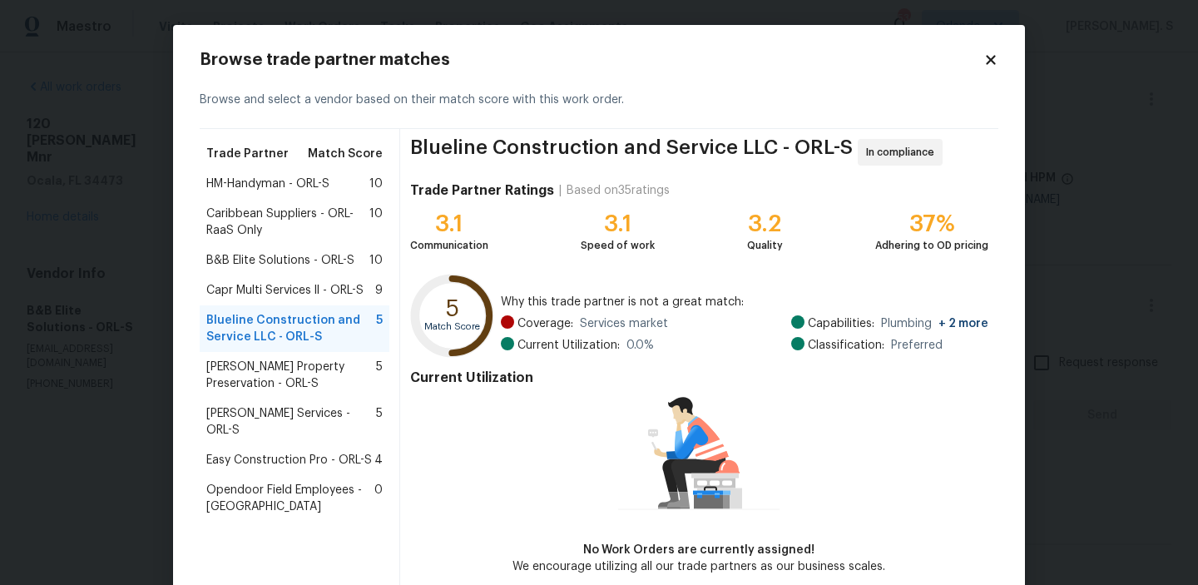
click at [354, 183] on div "HM-Handyman - ORL-S 10" at bounding box center [294, 184] width 176 height 17
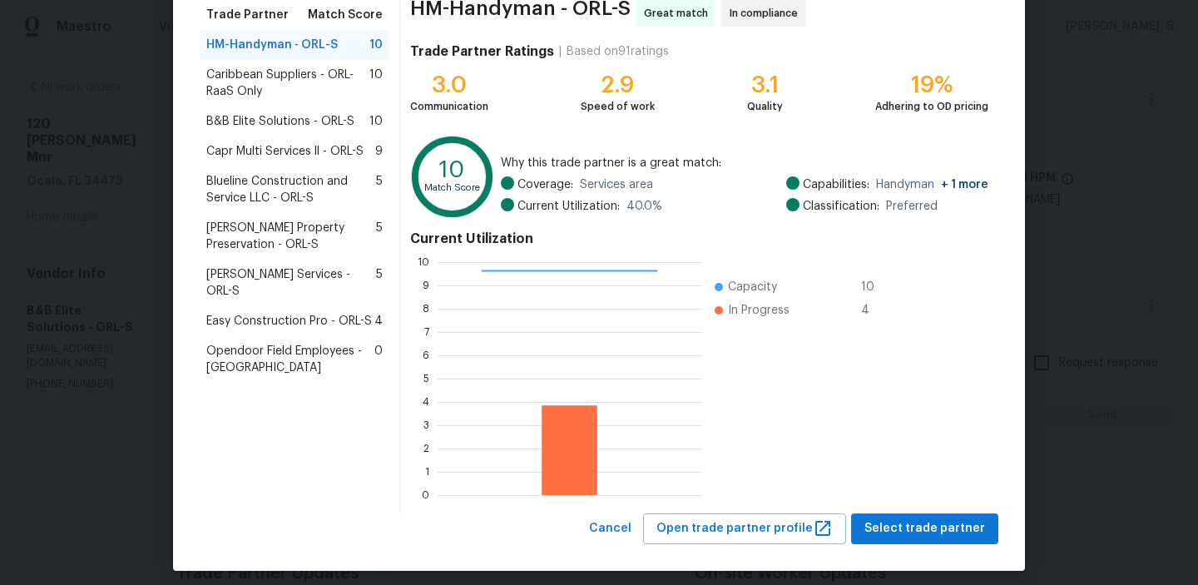
scroll to position [149, 0]
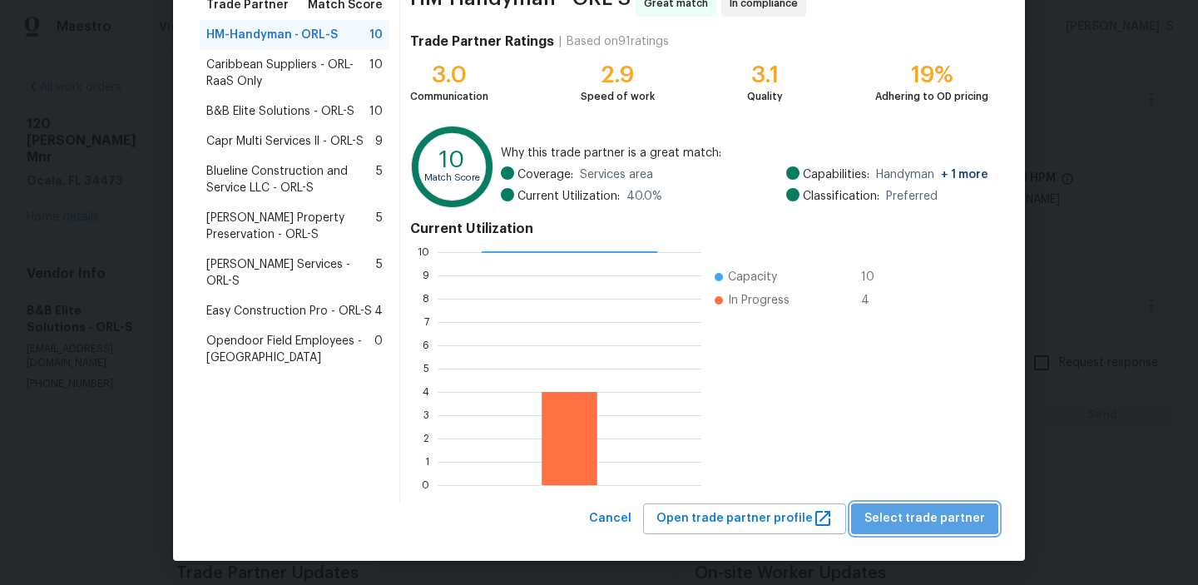
click at [932, 517] on span "Select trade partner" at bounding box center [924, 518] width 121 height 21
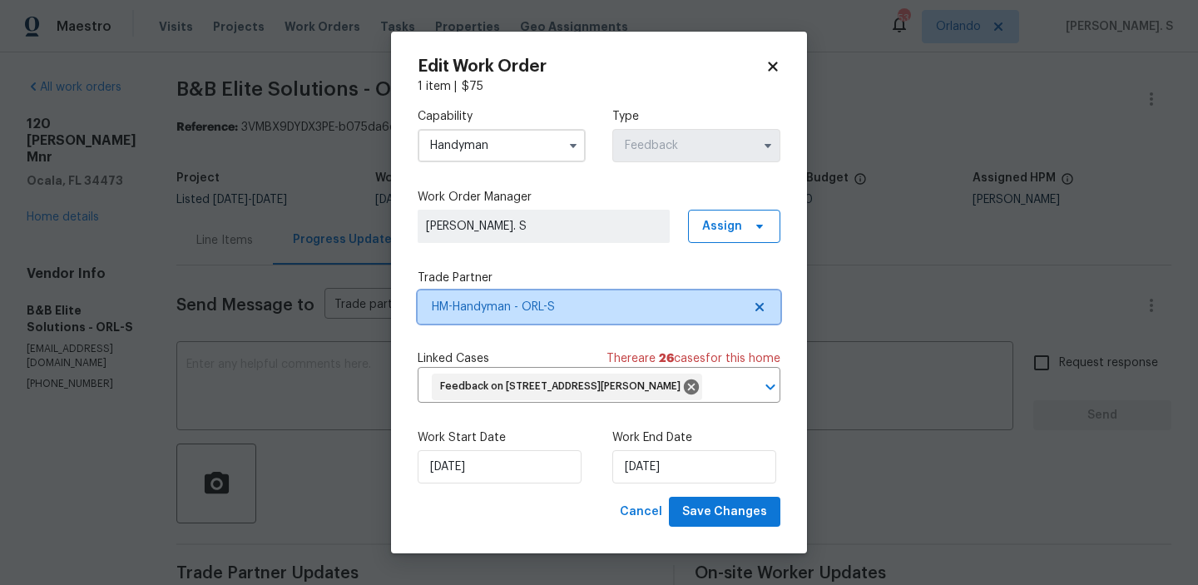
scroll to position [0, 0]
click at [567, 467] on div "[DATE]" at bounding box center [502, 466] width 168 height 33
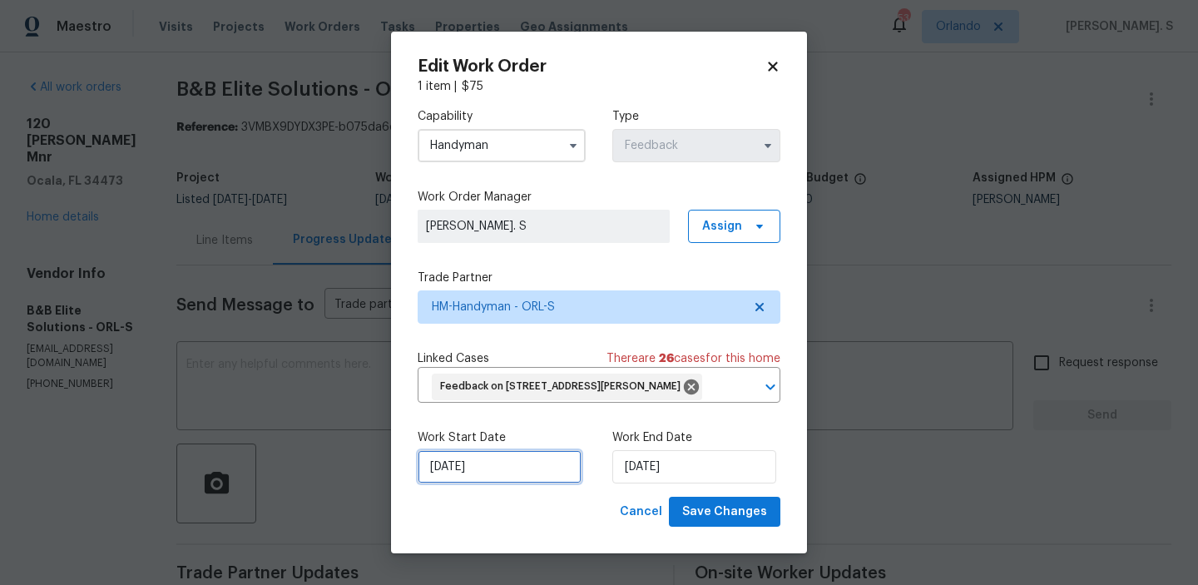
click at [477, 460] on input "[DATE]" at bounding box center [500, 466] width 164 height 33
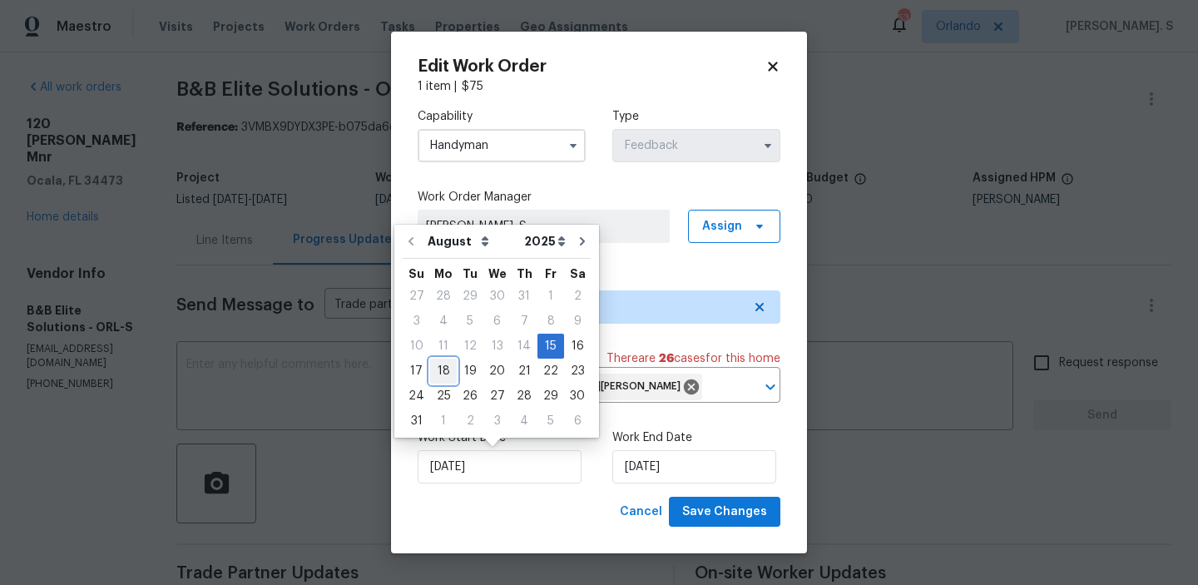
click at [442, 368] on div "18" at bounding box center [443, 370] width 27 height 23
type input "[DATE]"
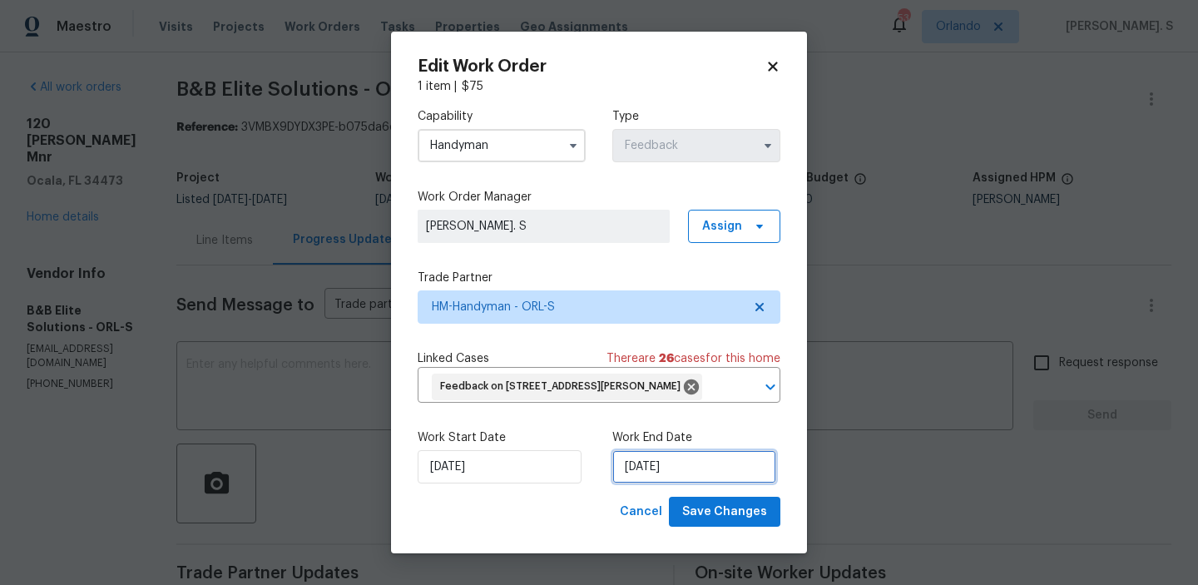
click at [685, 461] on input "[DATE]" at bounding box center [694, 466] width 164 height 33
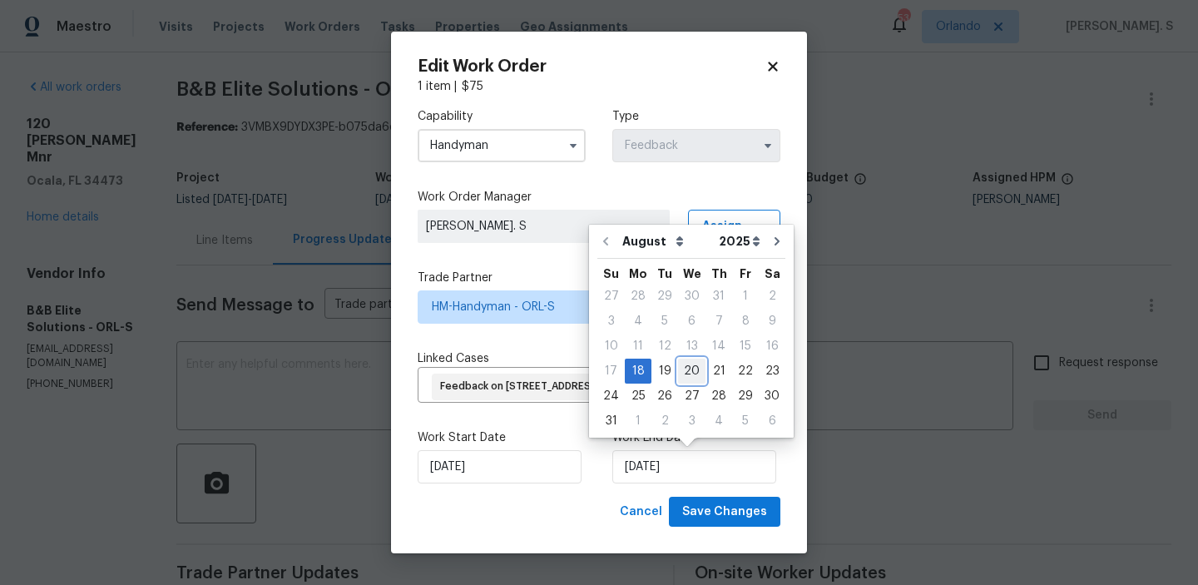
click at [696, 381] on div "20" at bounding box center [691, 370] width 27 height 23
type input "[DATE]"
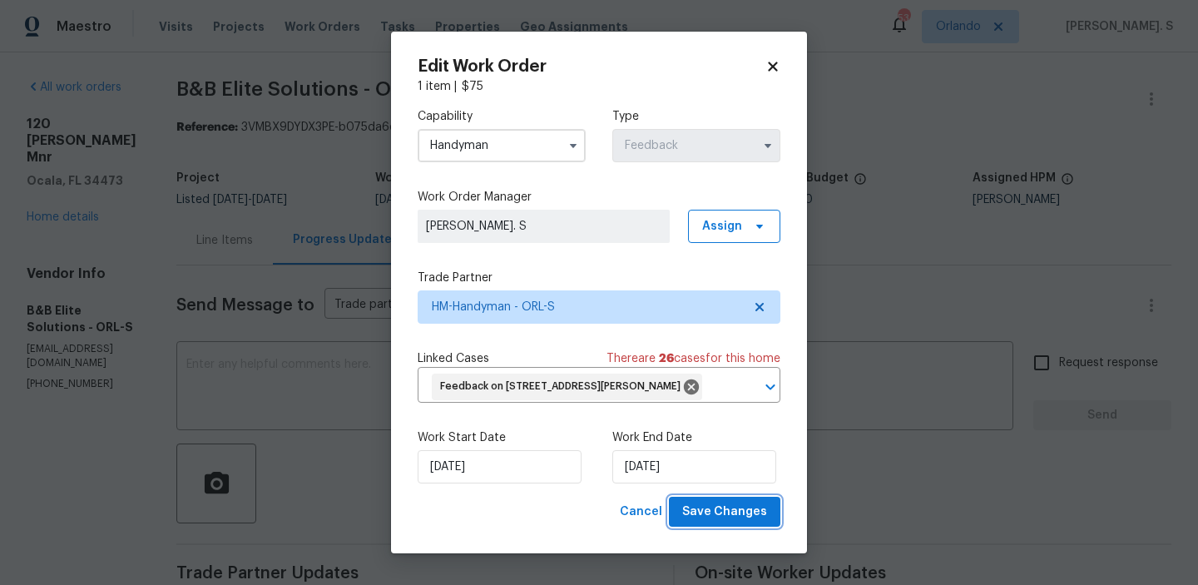
click at [739, 507] on span "Save Changes" at bounding box center [724, 512] width 85 height 21
click at [66, 182] on body "Maestro Visits Projects Work Orders Tasks Properties Geo Assignments 53 [PERSON…" at bounding box center [599, 292] width 1198 height 585
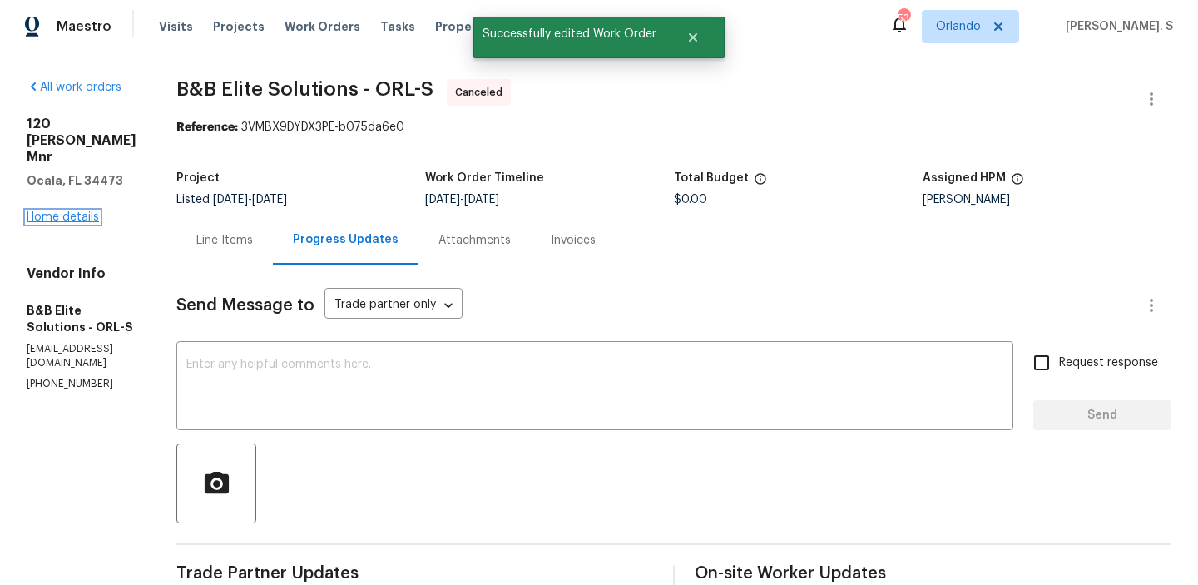
click at [61, 211] on link "Home details" at bounding box center [63, 217] width 72 height 12
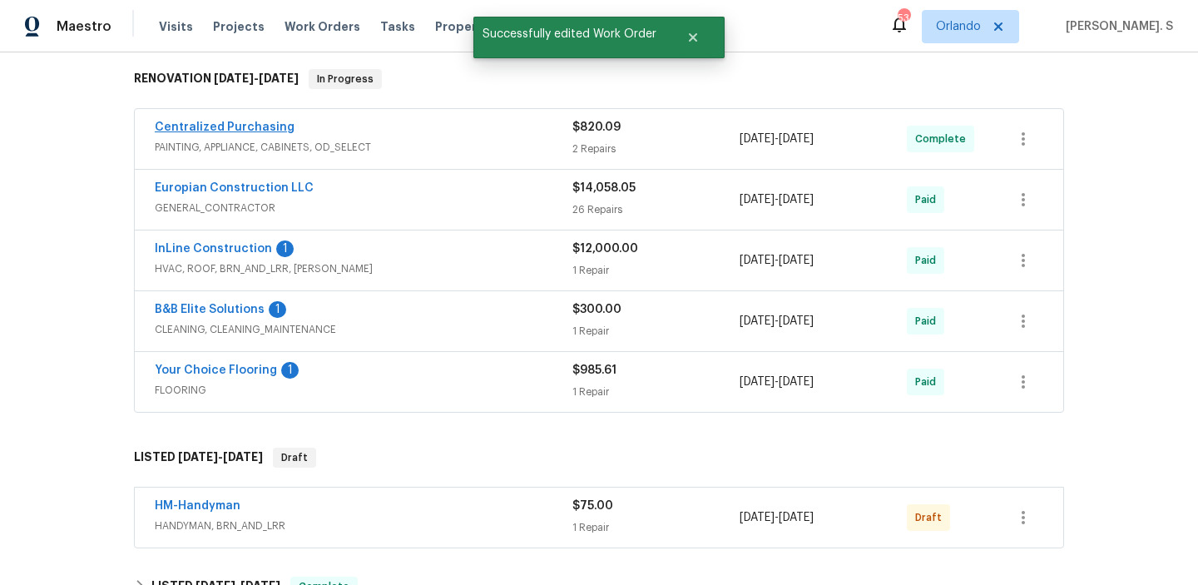
scroll to position [264, 0]
click at [207, 502] on link "HM-Handyman" at bounding box center [198, 505] width 86 height 12
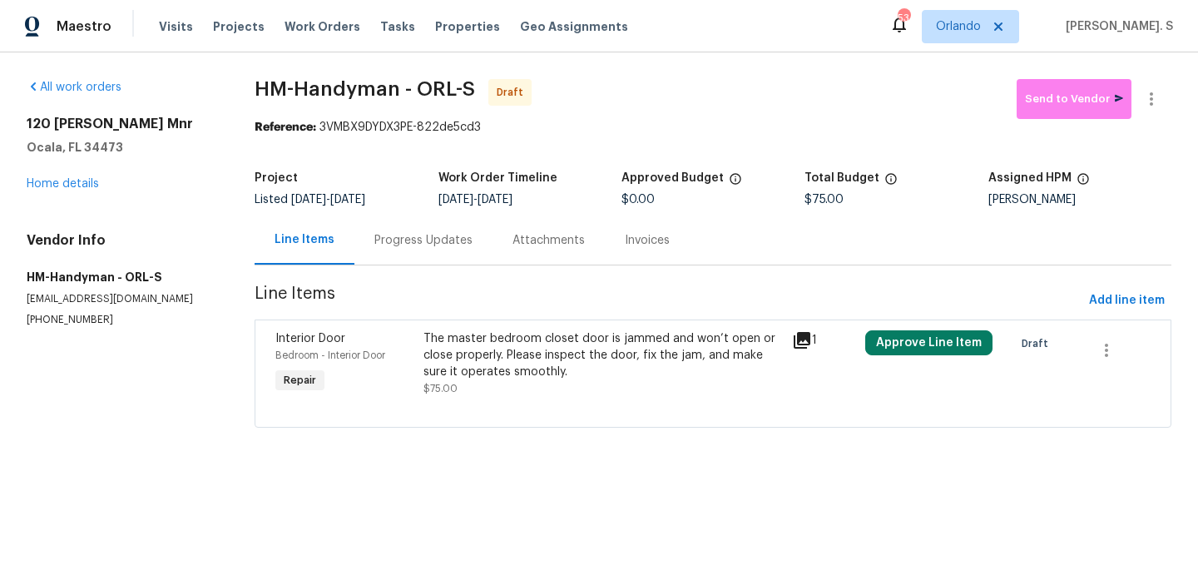
click at [630, 410] on div at bounding box center [712, 407] width 875 height 20
click at [467, 355] on div "The master bedroom closet door is jammed and won’t open or close properly. Plea…" at bounding box center [602, 355] width 358 height 50
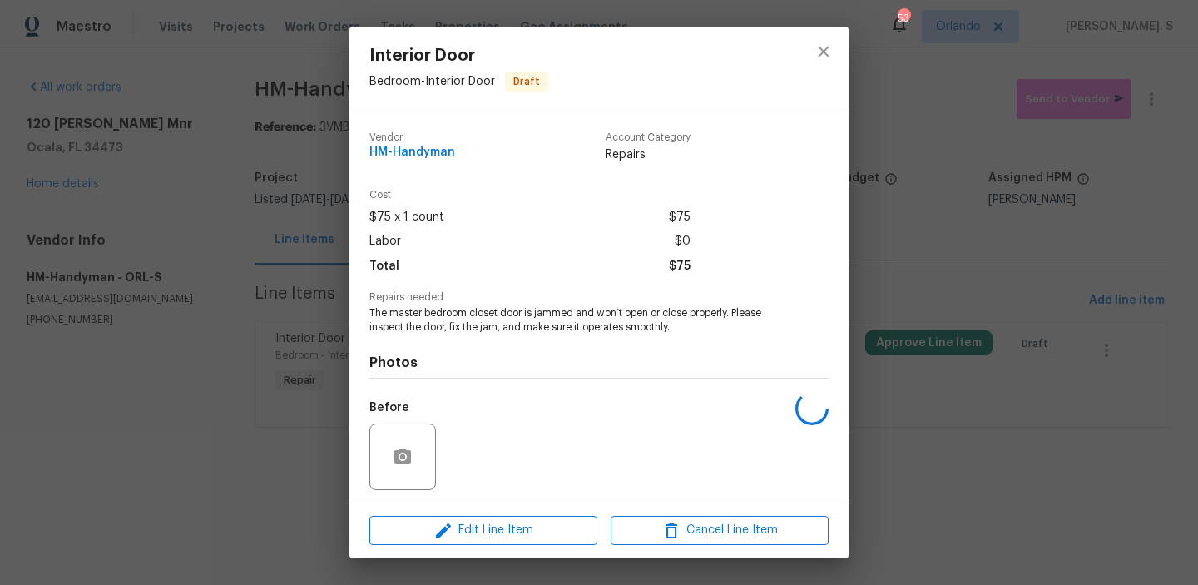
scroll to position [112, 0]
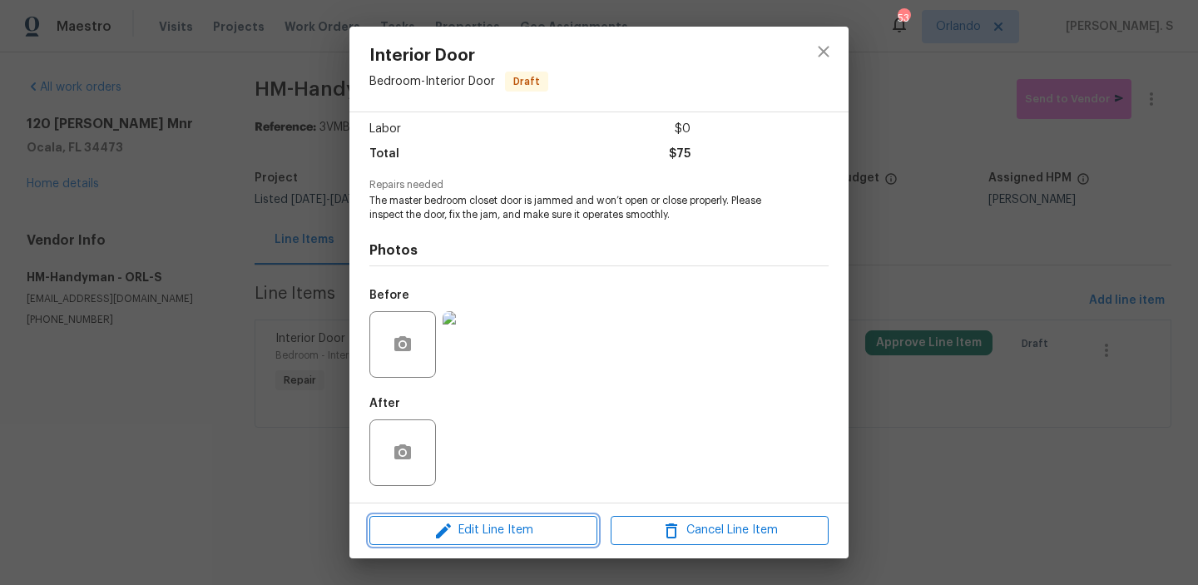
click at [468, 527] on span "Edit Line Item" at bounding box center [483, 530] width 218 height 21
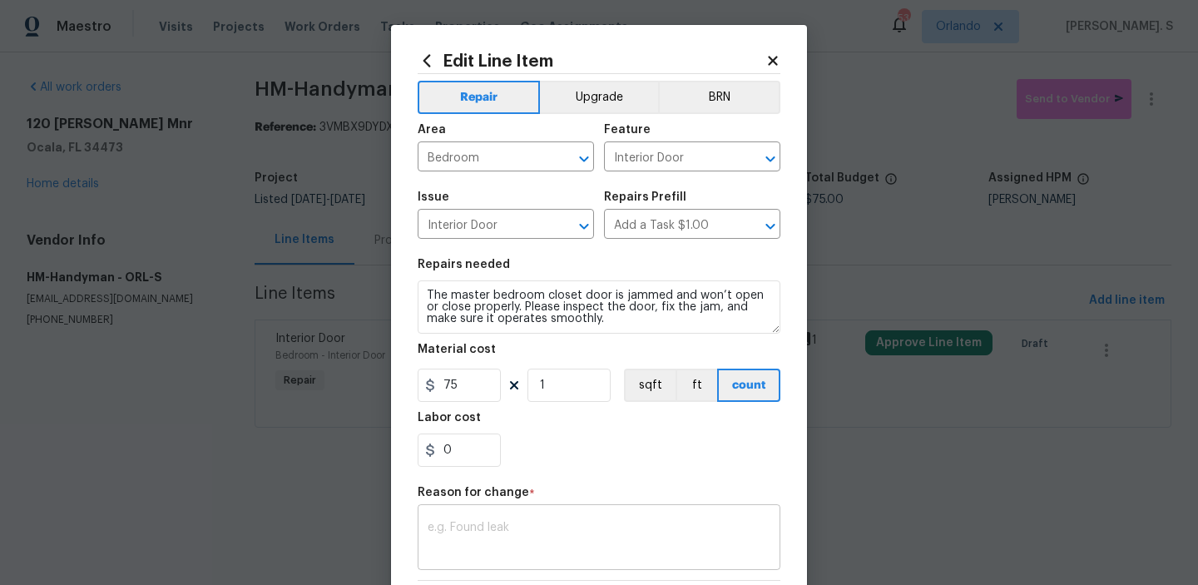
click at [502, 545] on textarea at bounding box center [599, 539] width 343 height 35
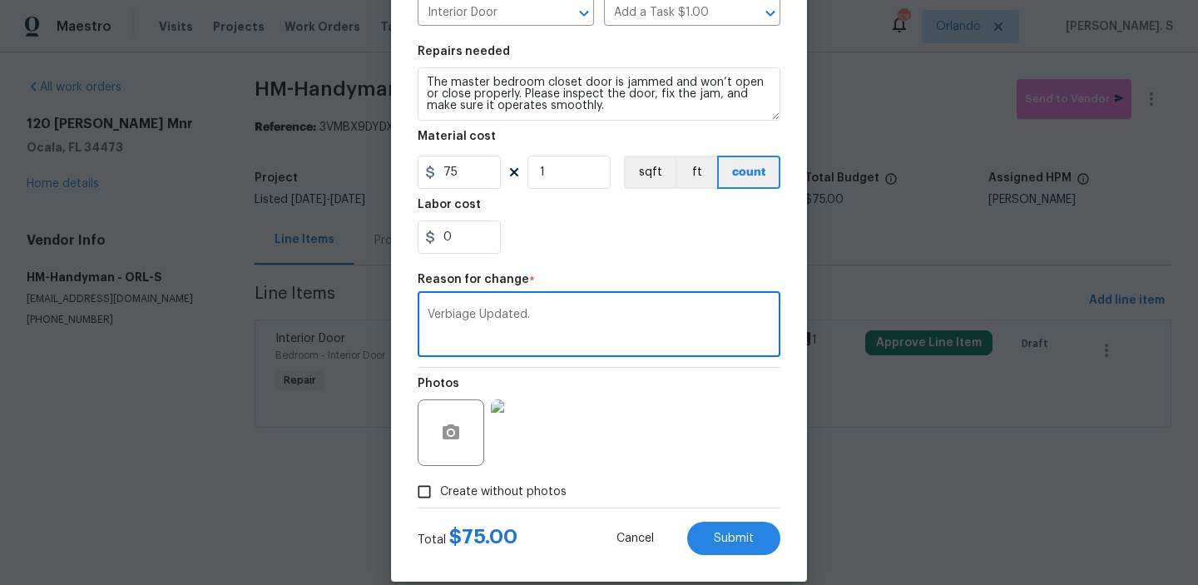
scroll to position [235, 0]
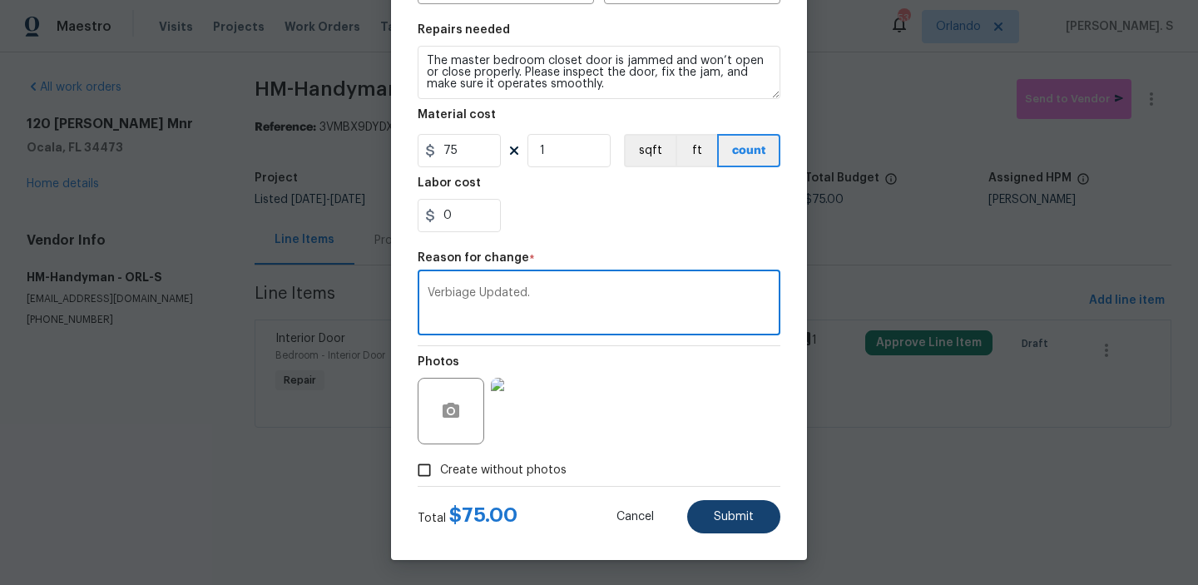
type textarea "Verbiage Updated."
click at [712, 509] on button "Submit" at bounding box center [733, 516] width 93 height 33
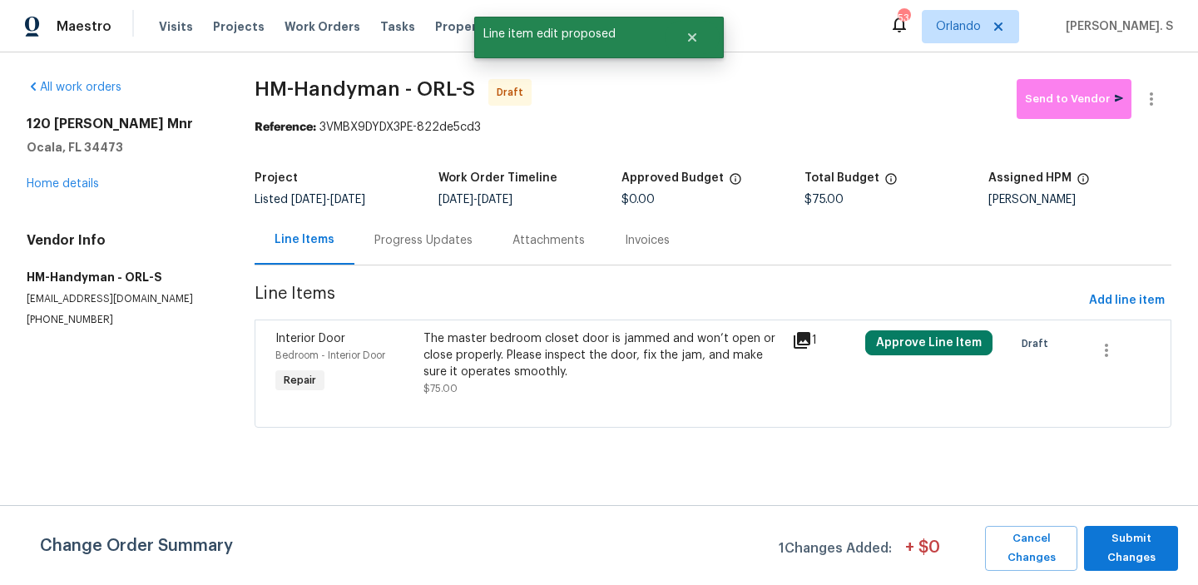
scroll to position [0, 0]
click at [1106, 552] on span "Submit Changes" at bounding box center [1130, 548] width 77 height 38
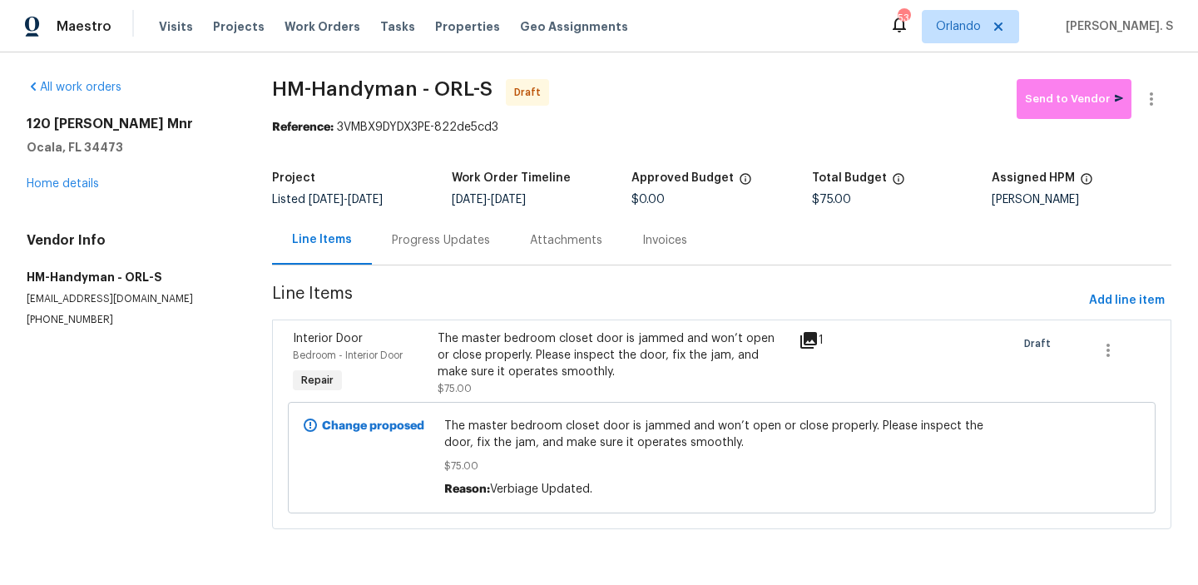
click at [456, 230] on div "Progress Updates" at bounding box center [441, 239] width 138 height 49
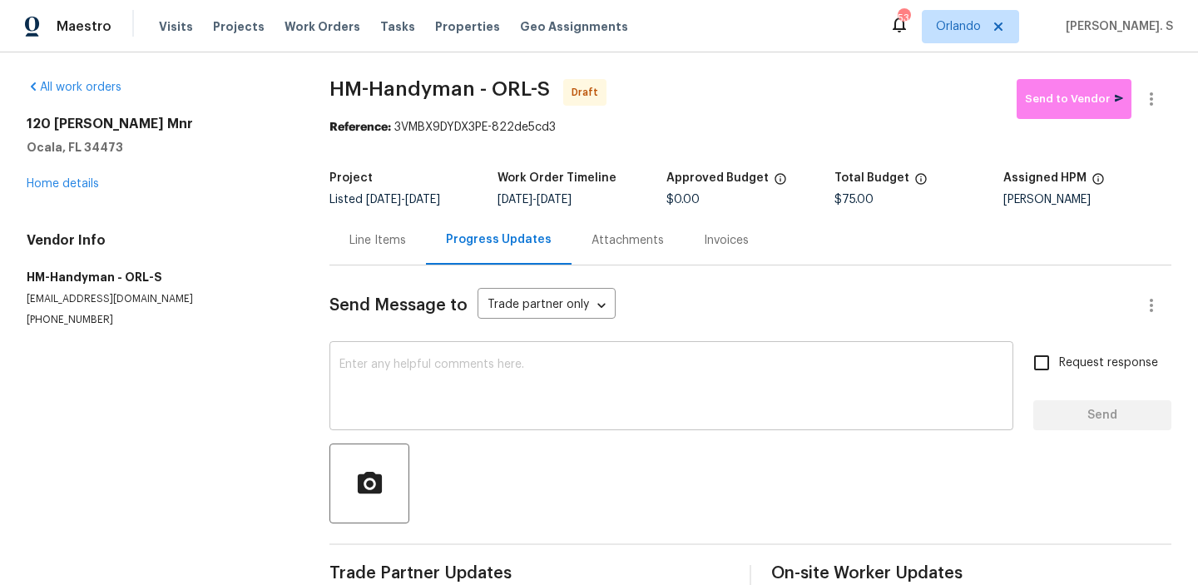
click at [469, 372] on textarea at bounding box center [671, 387] width 664 height 58
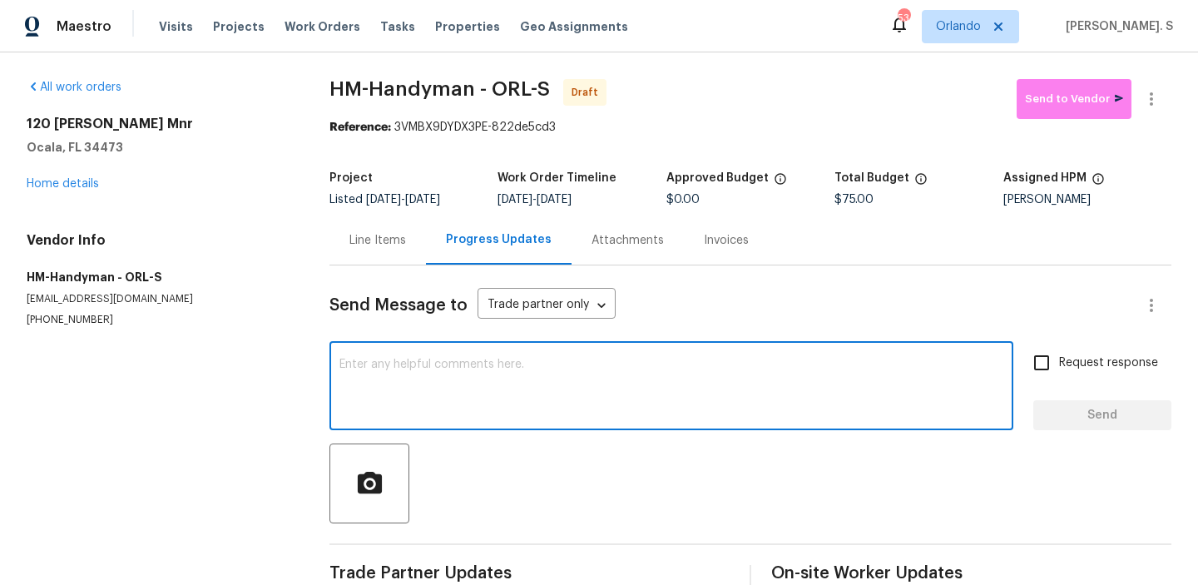
click at [592, 376] on textarea at bounding box center [671, 387] width 664 height 58
paste textarea "Hi, this is Glory with Opendoor. I’m confirming you received the WO for the pro…"
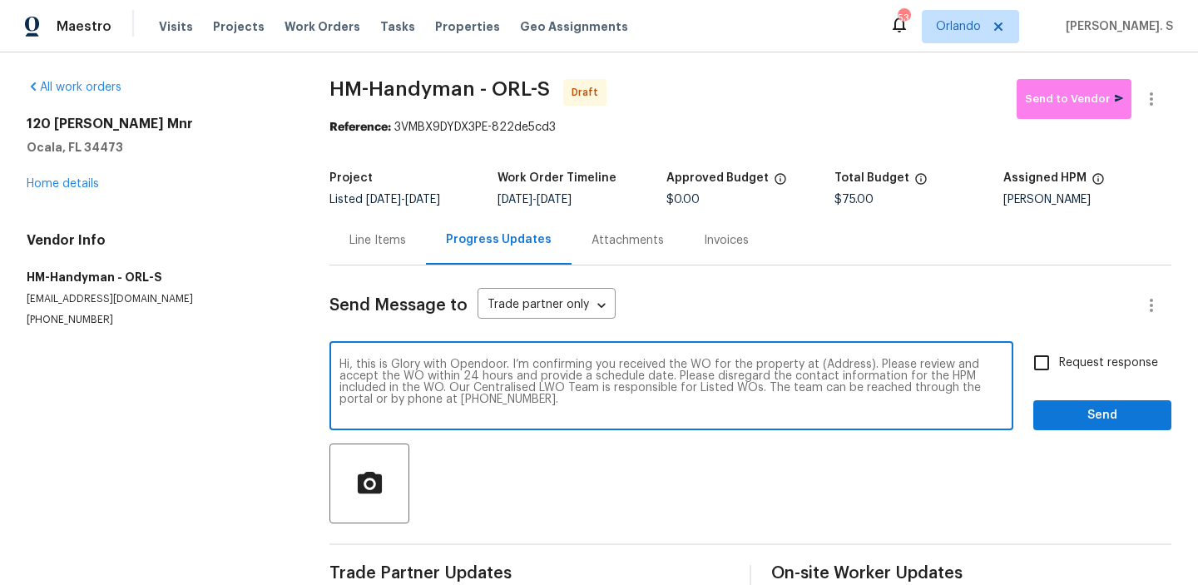
click at [845, 366] on textarea "Hi, this is Glory with Opendoor. I’m confirming you received the WO for the pro…" at bounding box center [671, 387] width 664 height 58
paste textarea "[STREET_ADDRESS][PERSON_NAME]"
type textarea "Hi, this is Glory with Opendoor. I’m confirming you received the WO for the pro…"
click at [1164, 102] on button "button" at bounding box center [1151, 99] width 40 height 40
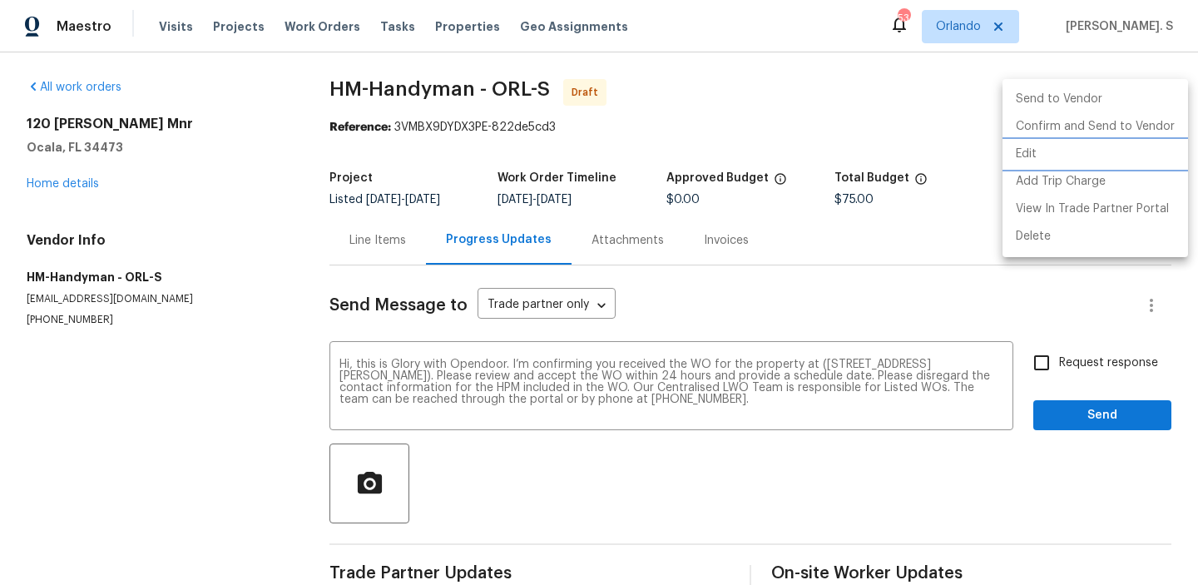
click at [1054, 156] on li "Edit" at bounding box center [1094, 154] width 185 height 27
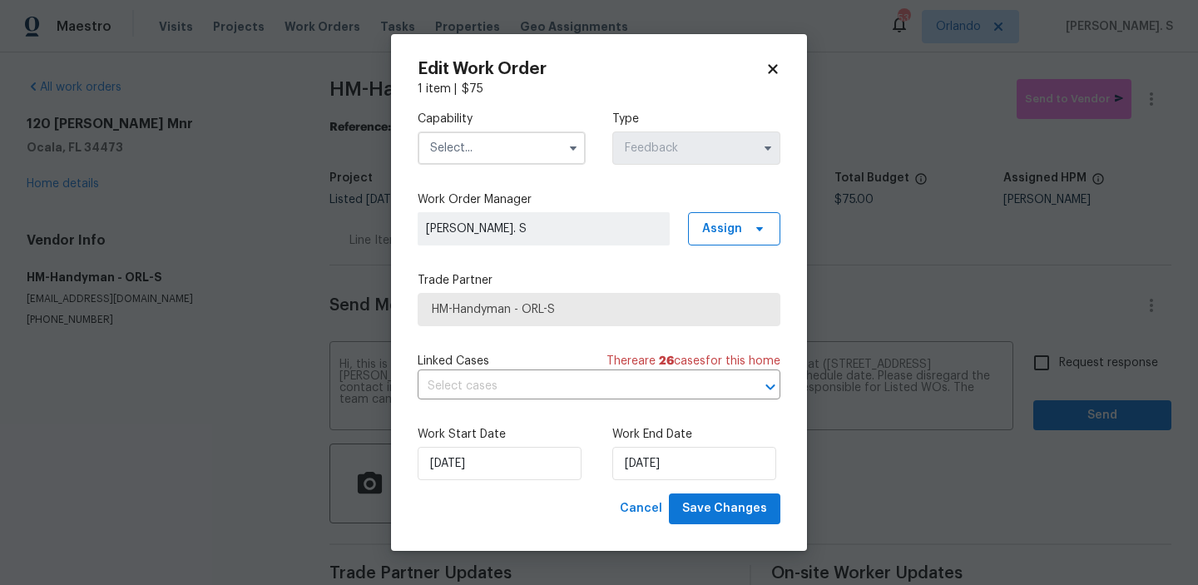
click at [491, 150] on input "text" at bounding box center [502, 147] width 168 height 33
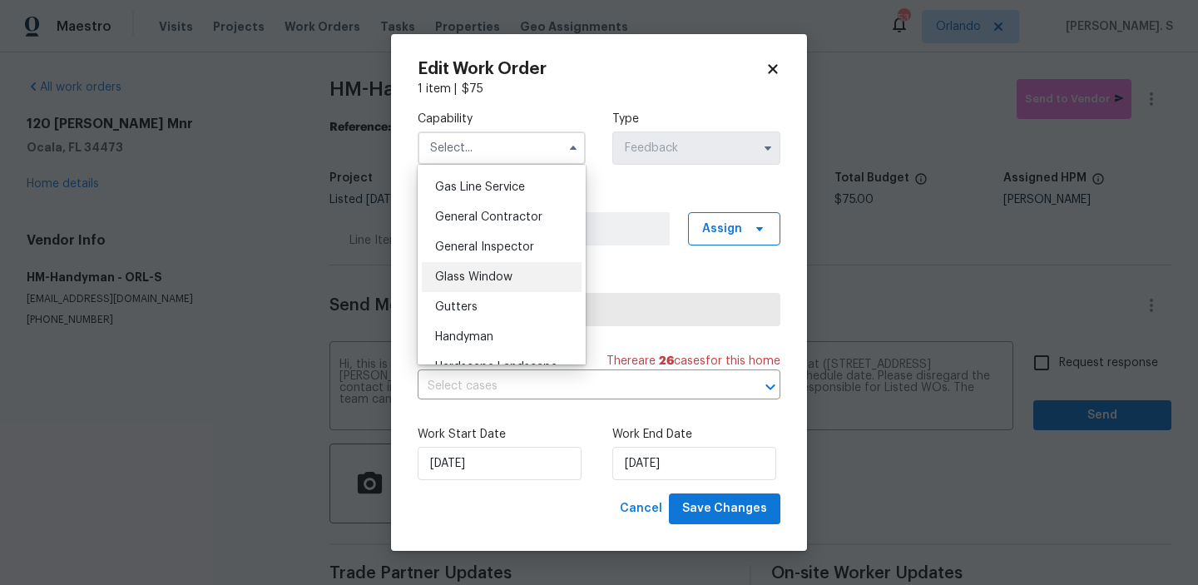
scroll to position [776, 0]
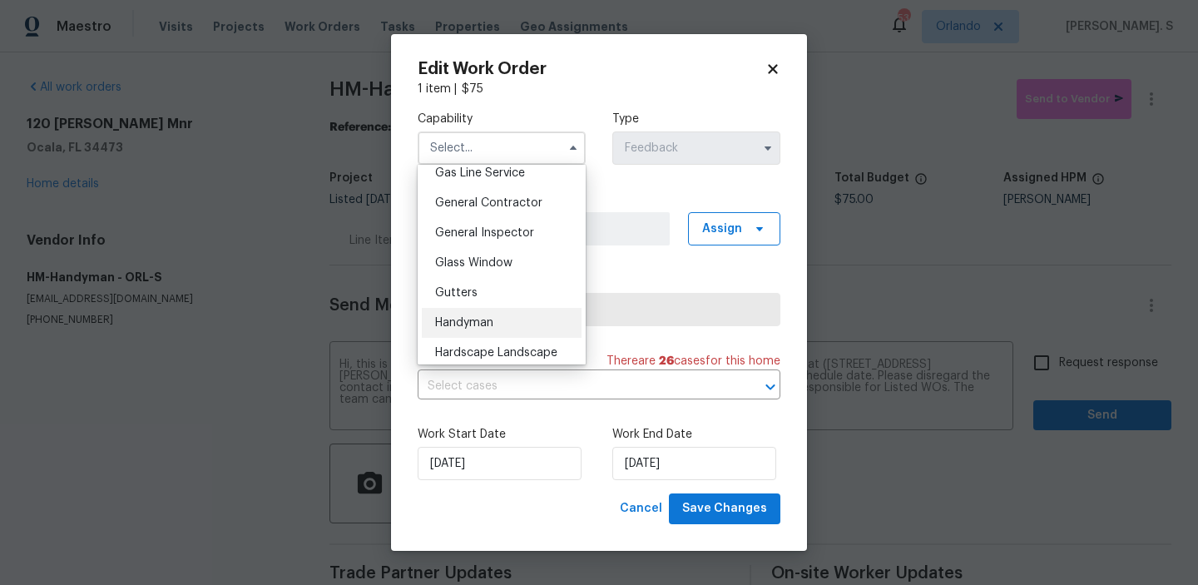
click at [487, 320] on span "Handyman" at bounding box center [464, 323] width 58 height 12
type input "Handyman"
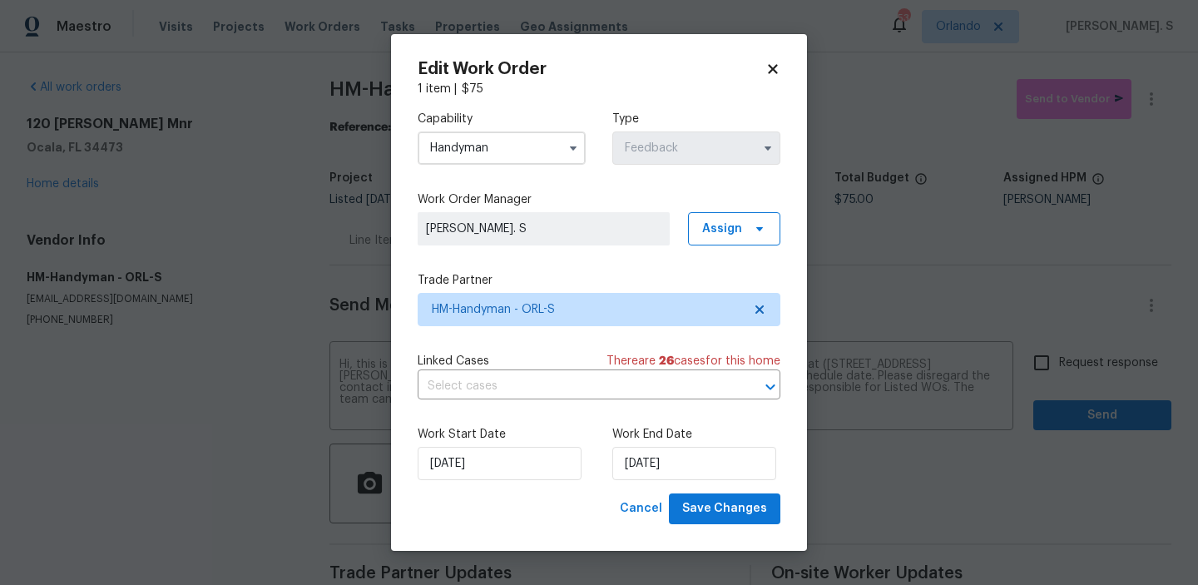
click at [494, 369] on div "Linked Cases There are 26 case s for this home" at bounding box center [599, 361] width 363 height 17
click at [494, 378] on input "text" at bounding box center [576, 386] width 316 height 26
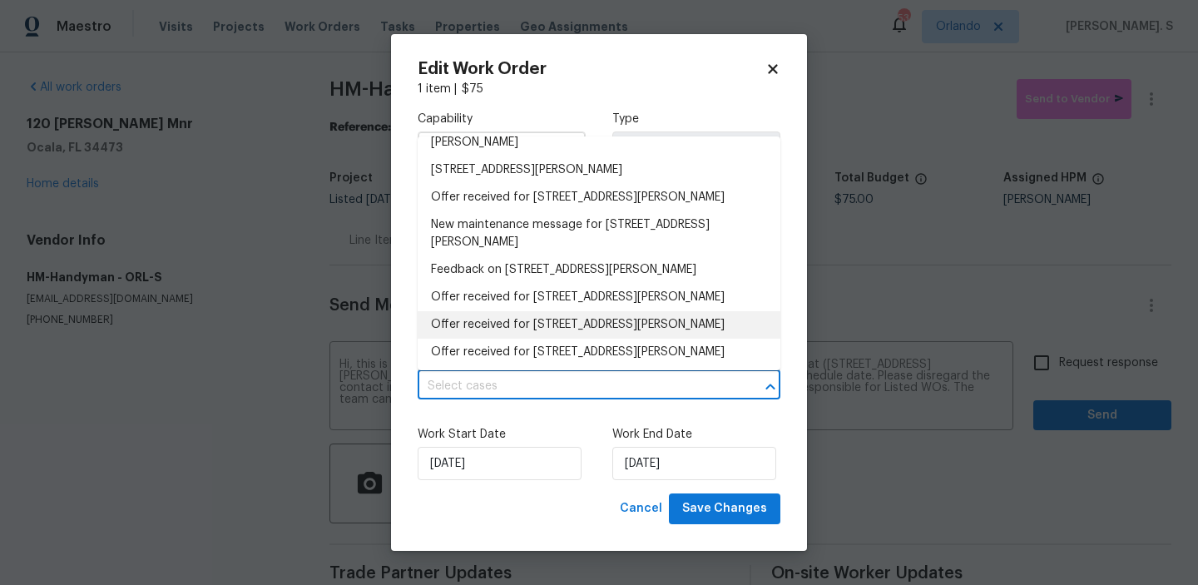
scroll to position [130, 0]
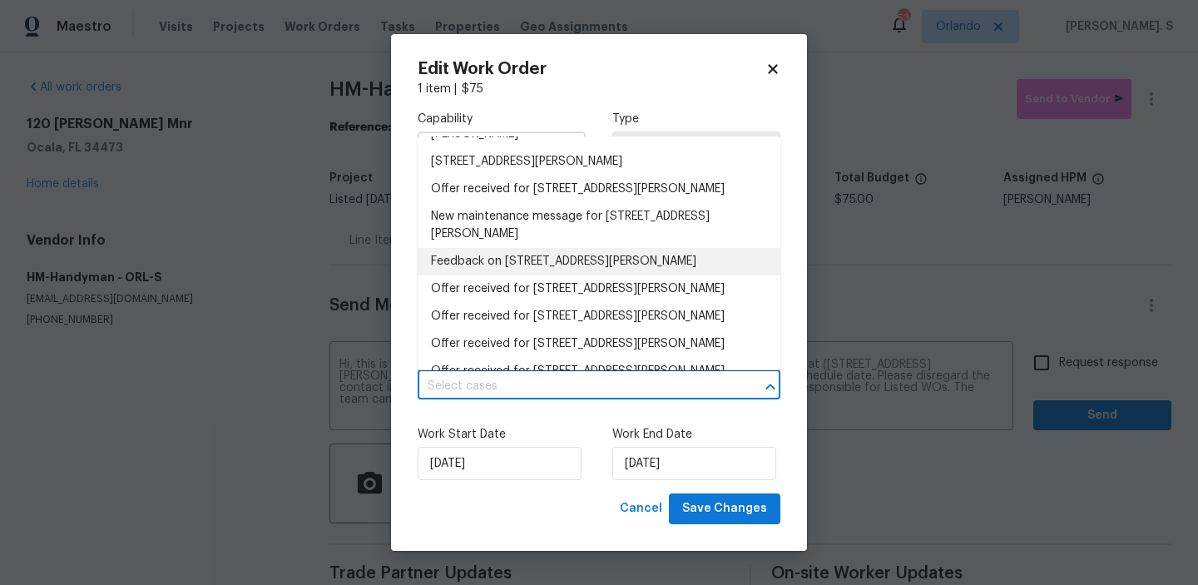
click at [536, 267] on li "Feedback on [STREET_ADDRESS][PERSON_NAME]" at bounding box center [599, 261] width 363 height 27
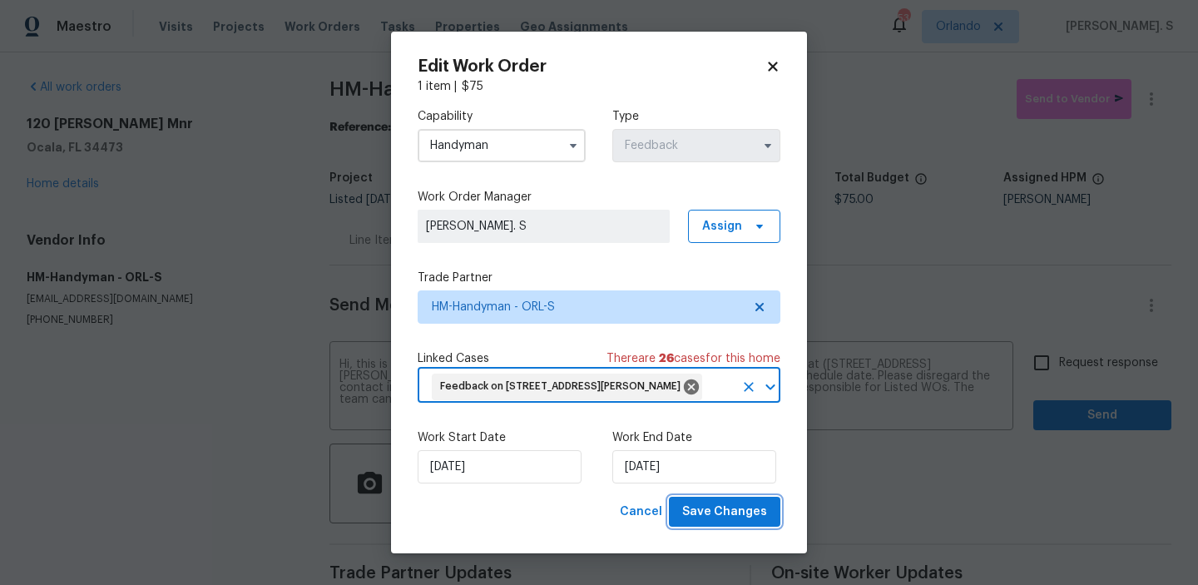
click at [720, 512] on span "Save Changes" at bounding box center [724, 512] width 85 height 21
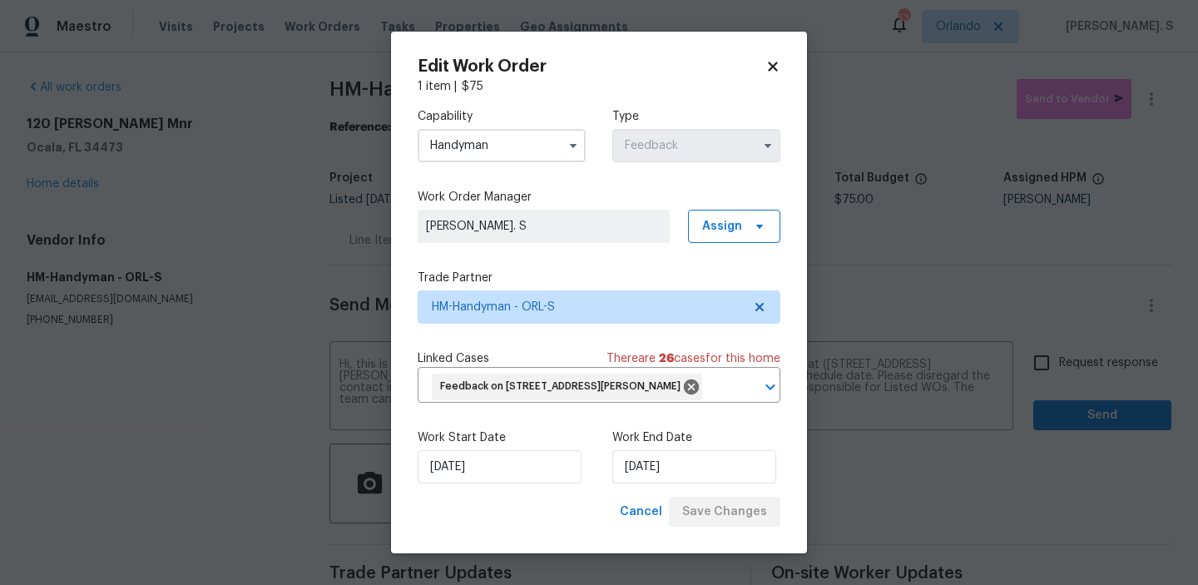
click at [1060, 362] on body "Maestro Visits Projects Work Orders Tasks Properties Geo Assignments 53 [PERSON…" at bounding box center [599, 292] width 1198 height 585
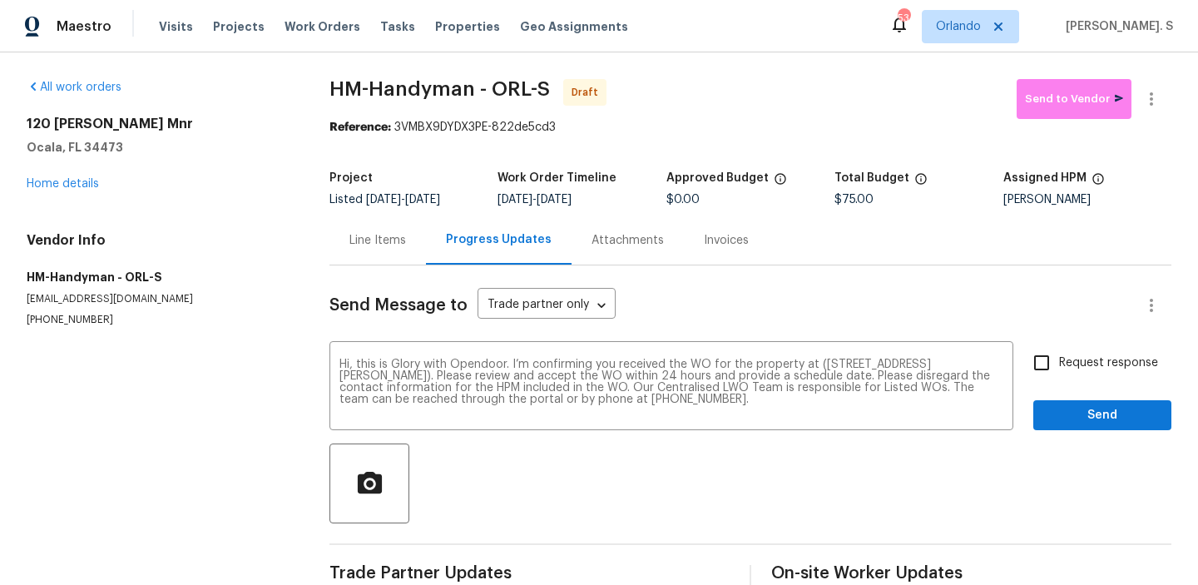
click at [1059, 362] on input "Request response" at bounding box center [1041, 362] width 35 height 35
checkbox input "true"
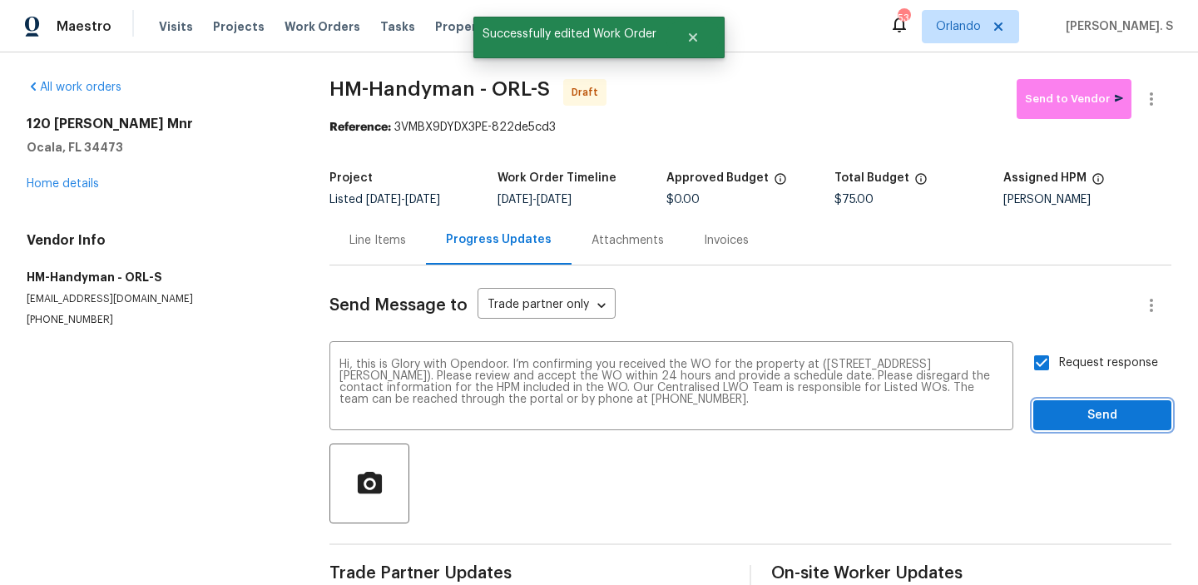
click at [1071, 408] on span "Send" at bounding box center [1101, 415] width 111 height 21
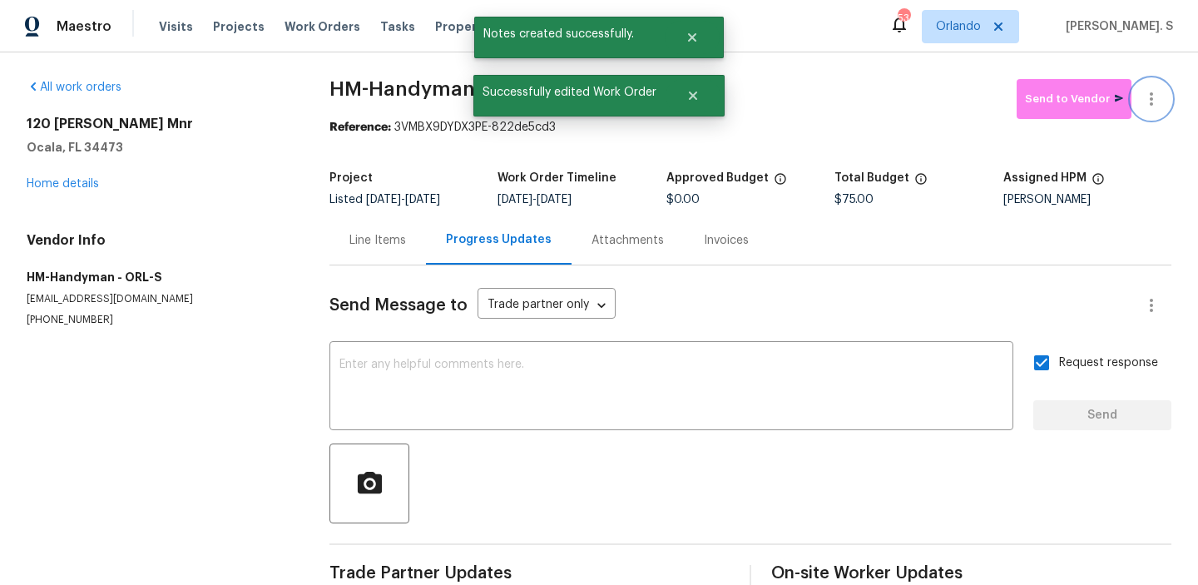
click at [1164, 98] on button "button" at bounding box center [1151, 99] width 40 height 40
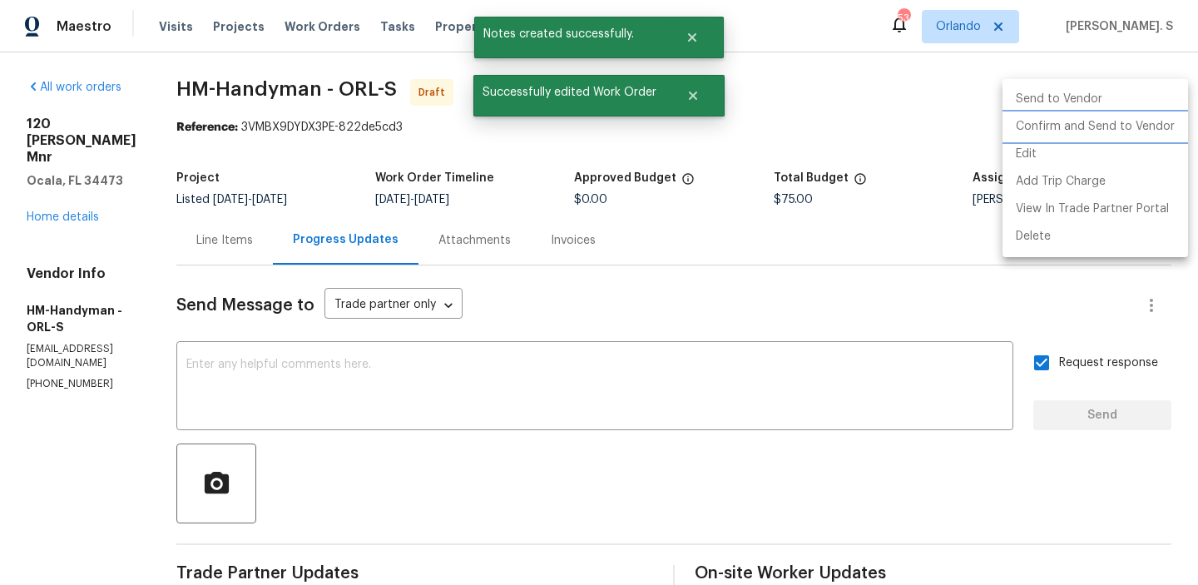
click at [1128, 133] on li "Confirm and Send to Vendor" at bounding box center [1094, 126] width 185 height 27
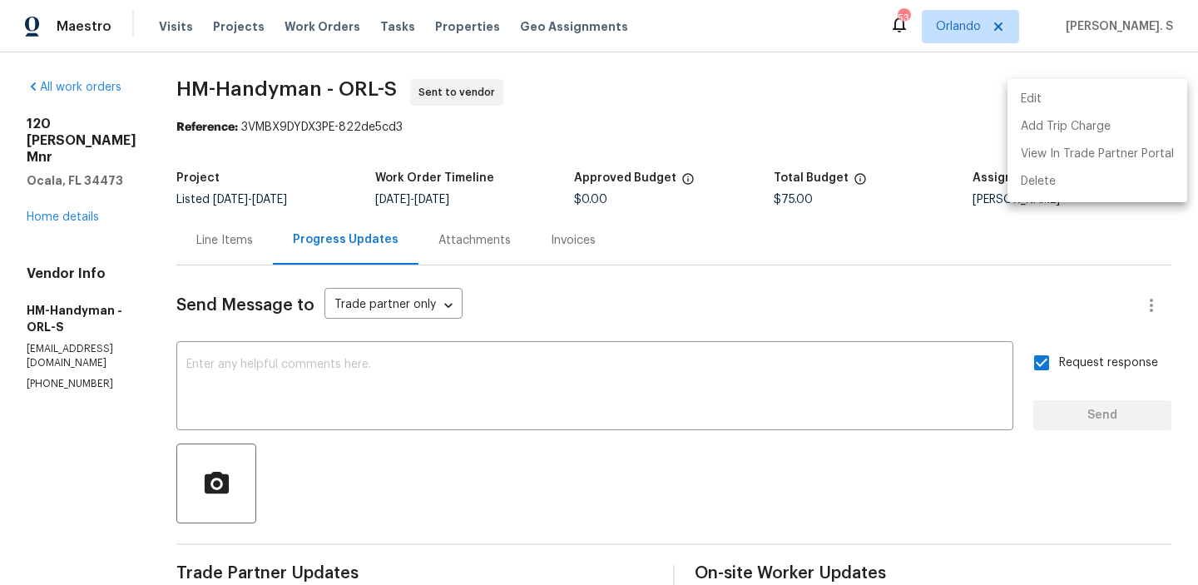
click at [333, 77] on div at bounding box center [599, 292] width 1198 height 585
click at [333, 77] on div "Edit Add Trip Charge View In Trade Partner Portal Delete" at bounding box center [599, 292] width 1198 height 585
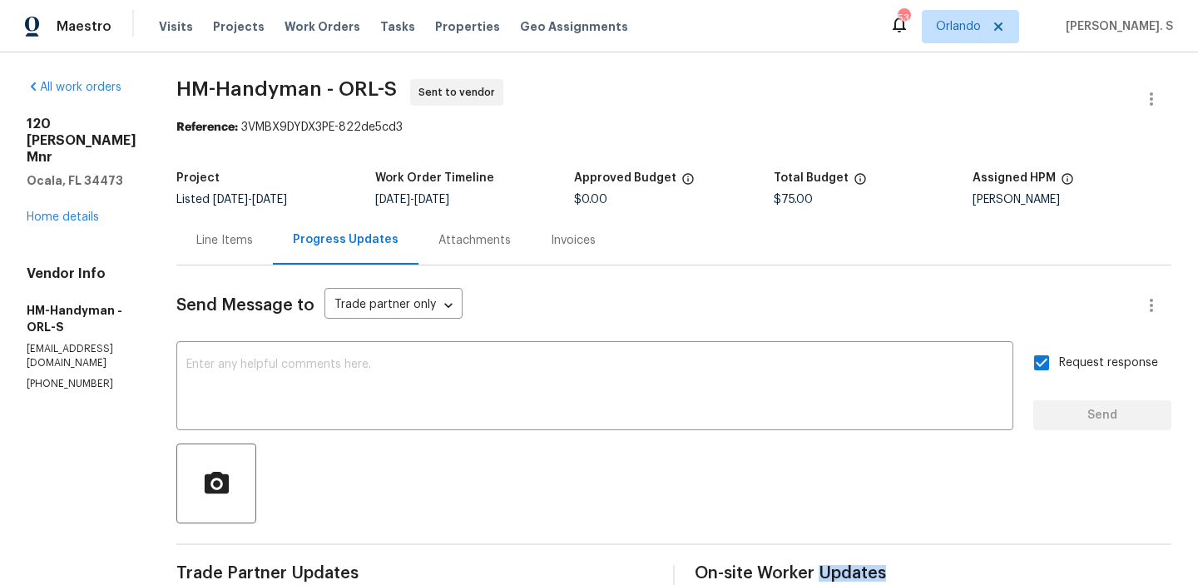
click at [333, 77] on div "All work orders [STREET_ADDRESS][PERSON_NAME] Home details Vendor Info HM-Handy…" at bounding box center [599, 400] width 1198 height 697
copy span "HM-Handyman - ORL-S"
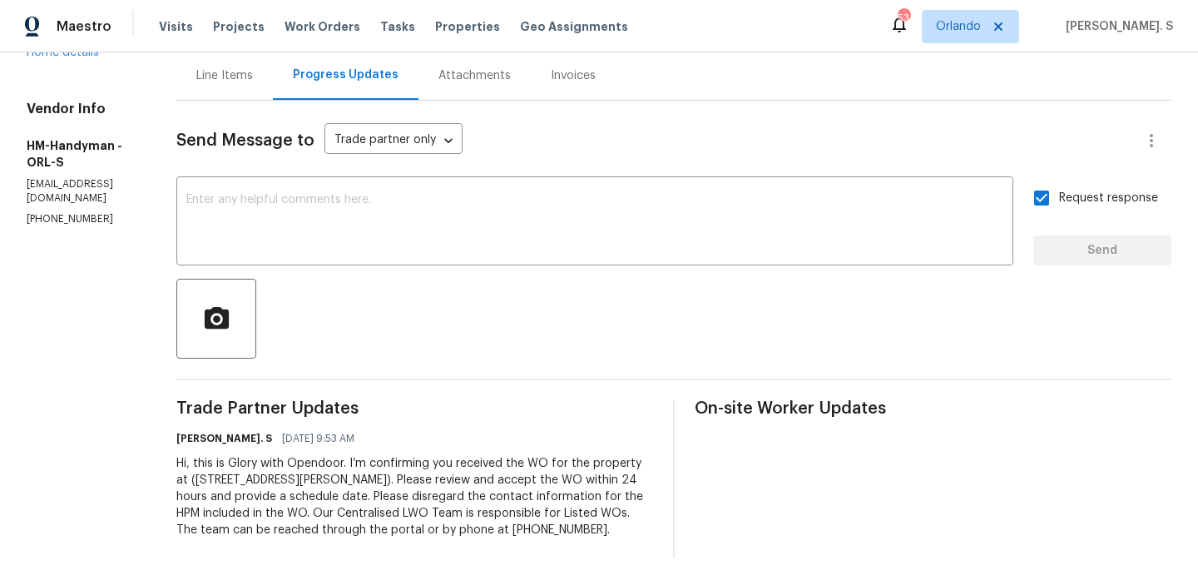
scroll to position [0, 0]
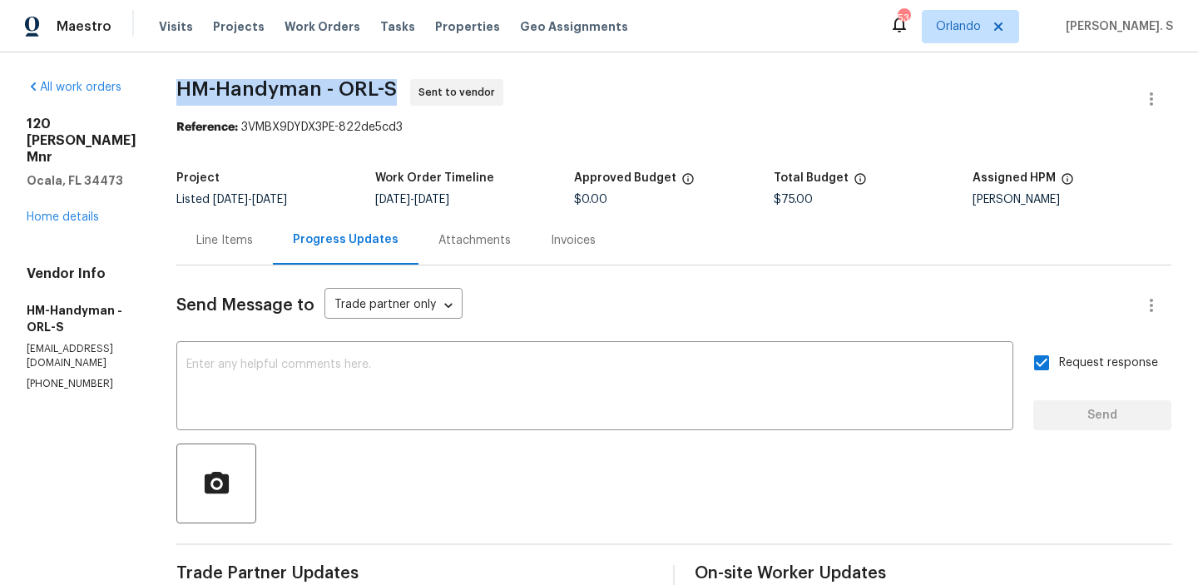
click at [205, 244] on div "All work orders [STREET_ADDRESS][PERSON_NAME] Home details Vendor Info HM-Handy…" at bounding box center [599, 400] width 1198 height 697
click at [273, 244] on div "Line Items" at bounding box center [224, 239] width 96 height 49
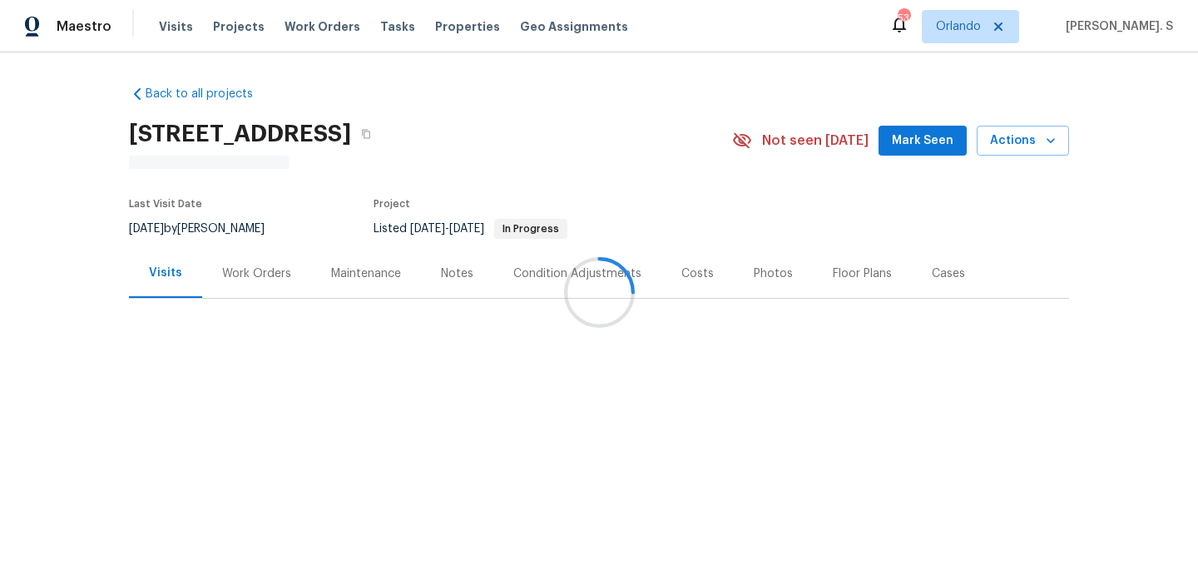
click at [249, 265] on div at bounding box center [599, 292] width 1198 height 585
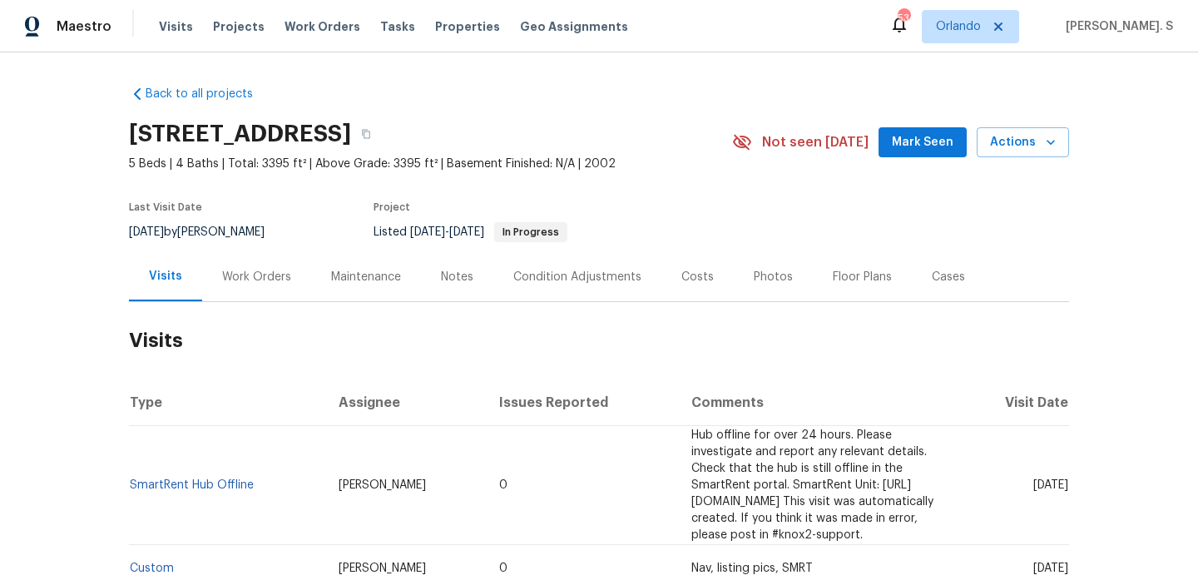
click at [247, 286] on div "Work Orders" at bounding box center [256, 276] width 109 height 49
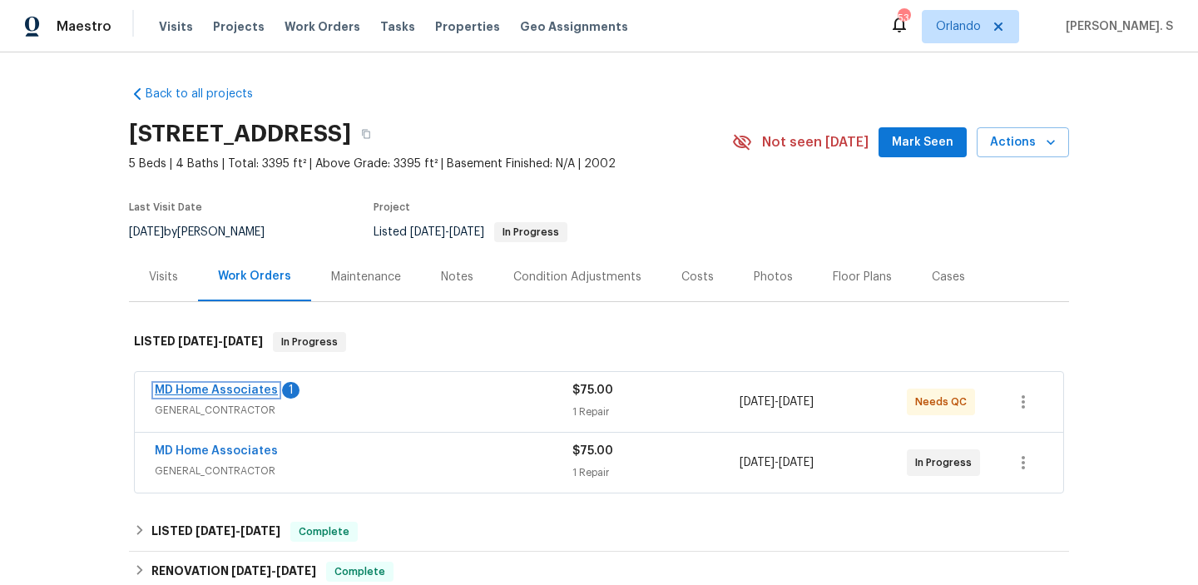
click at [230, 386] on link "MD Home Associates" at bounding box center [216, 390] width 123 height 12
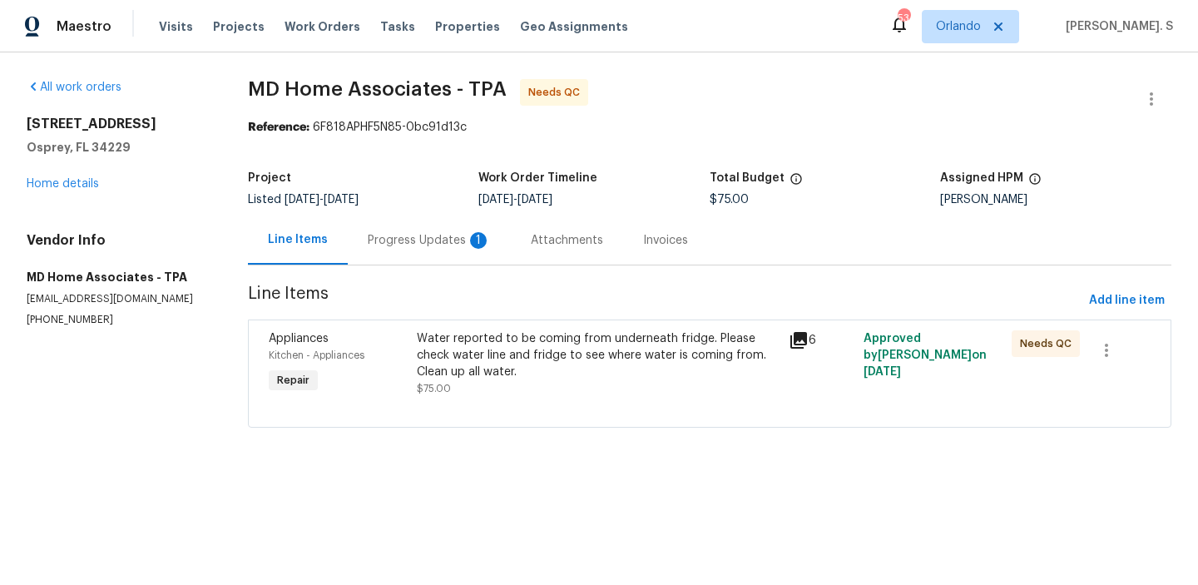
click at [457, 225] on div "Progress Updates 1" at bounding box center [429, 239] width 163 height 49
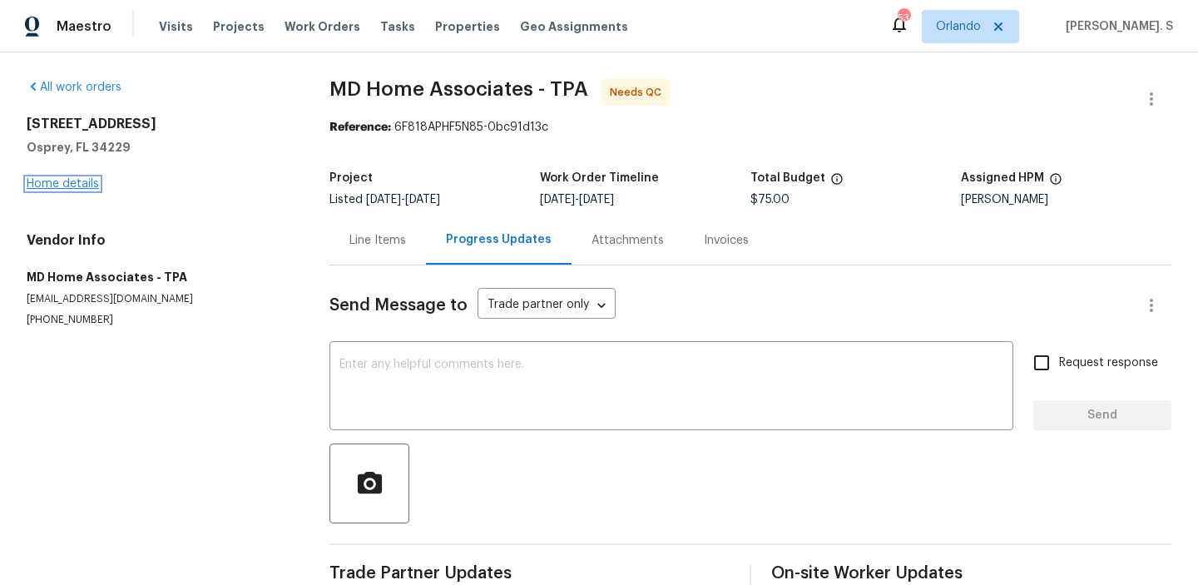
click at [84, 186] on link "Home details" at bounding box center [63, 184] width 72 height 12
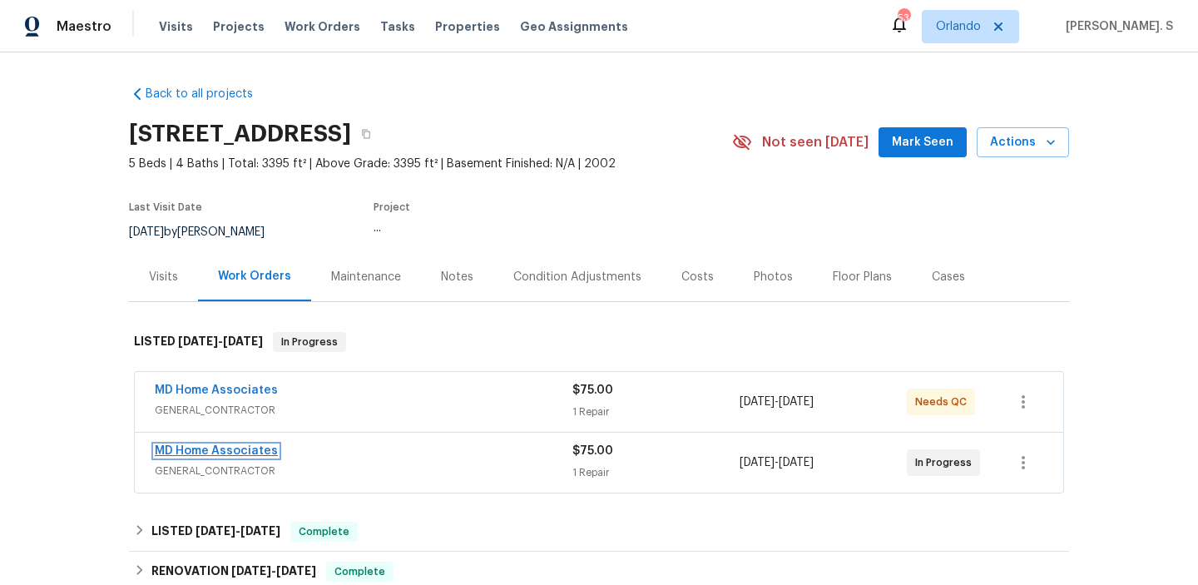
click at [255, 453] on link "MD Home Associates" at bounding box center [216, 451] width 123 height 12
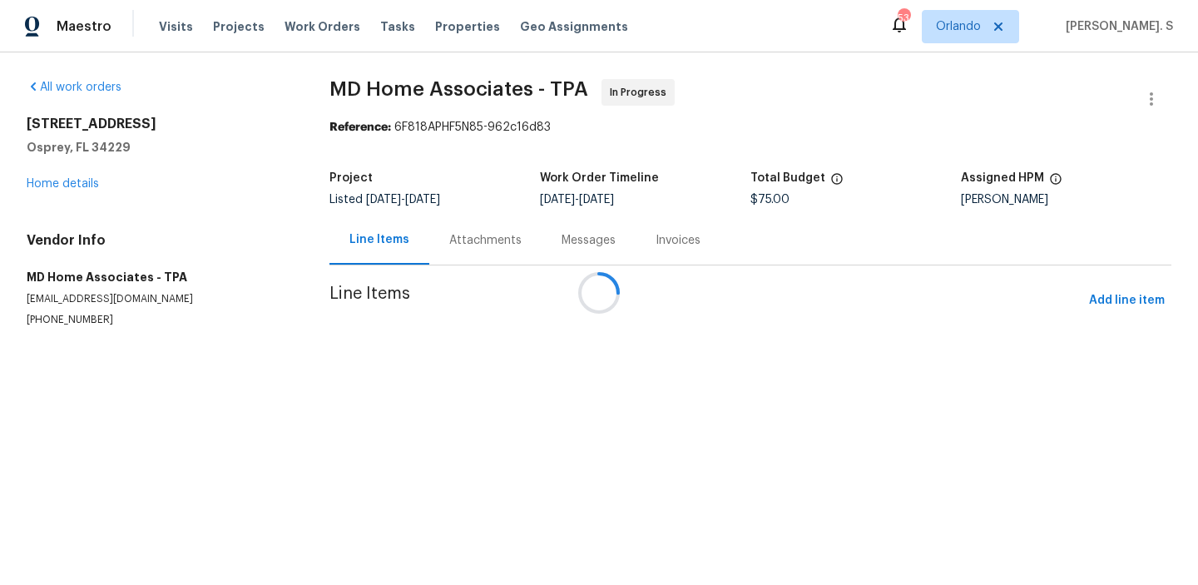
click at [446, 235] on div at bounding box center [599, 292] width 1198 height 585
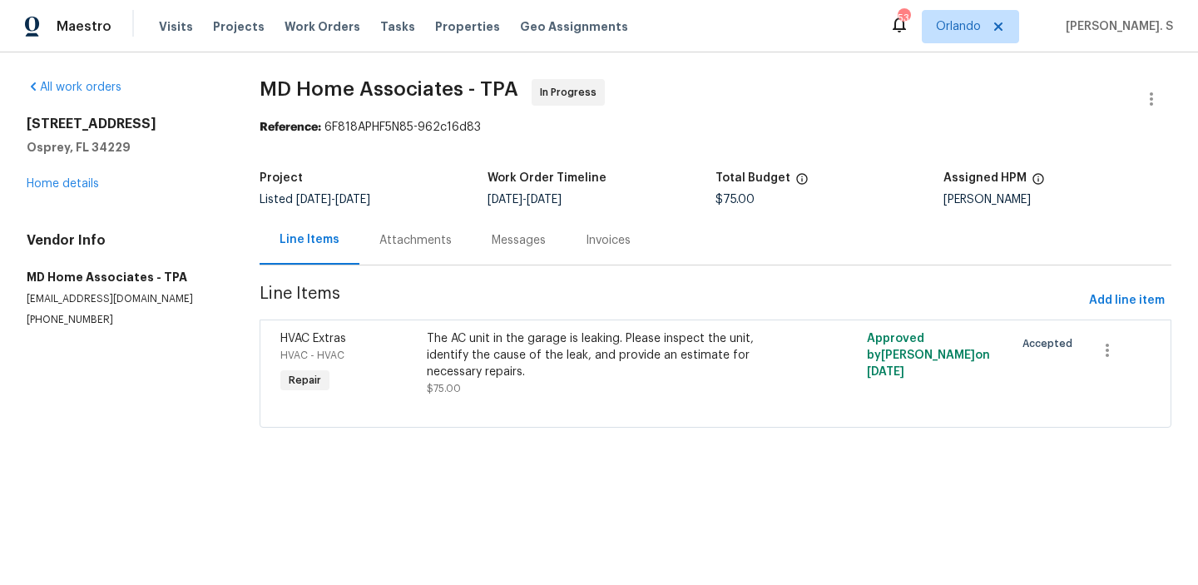
click at [446, 235] on div "Attachments" at bounding box center [415, 240] width 72 height 17
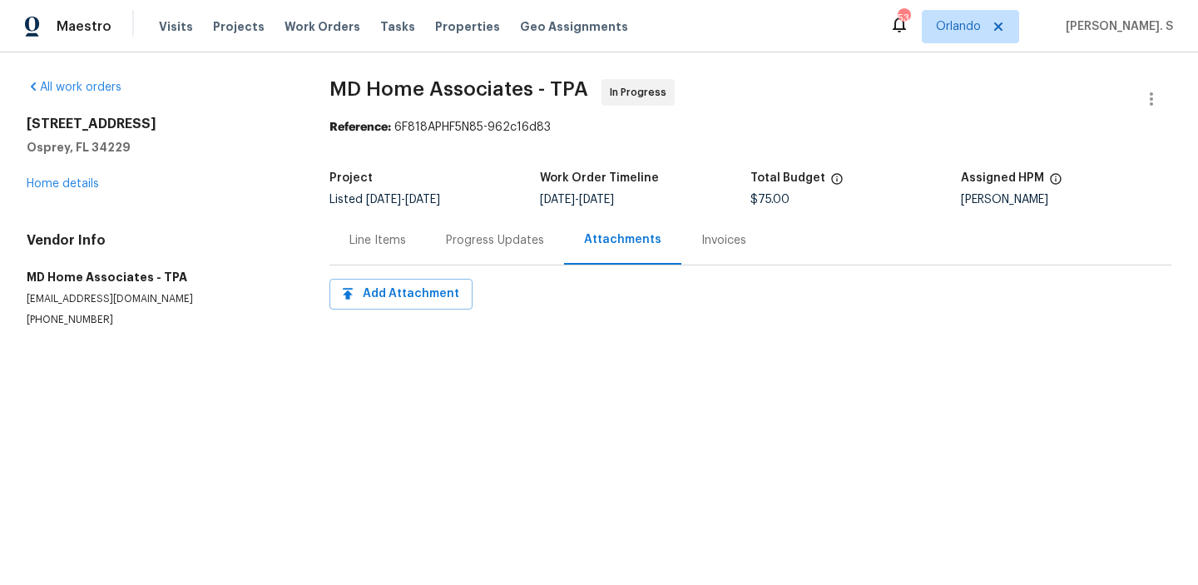
click at [446, 235] on div "Progress Updates" at bounding box center [495, 240] width 98 height 17
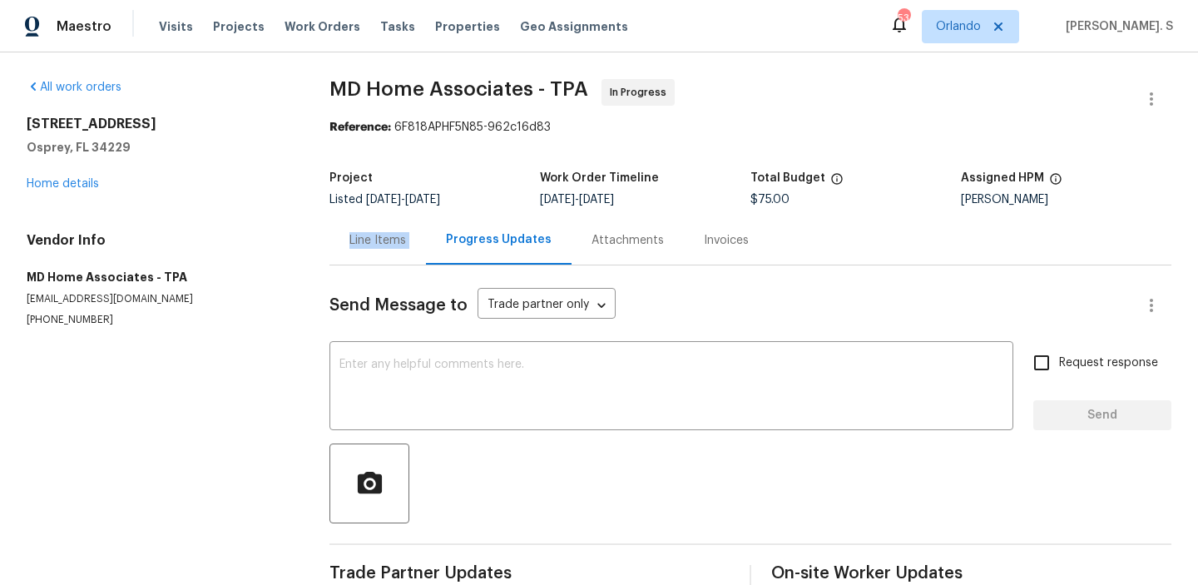
click at [446, 235] on div "Progress Updates" at bounding box center [499, 239] width 106 height 17
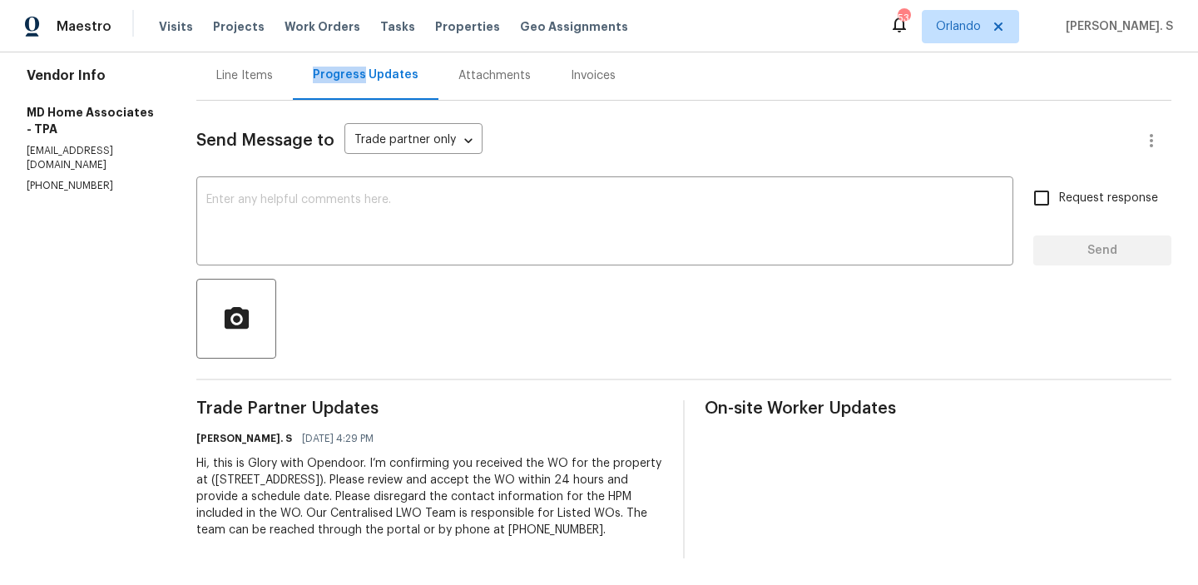
scroll to position [181, 0]
click at [357, 221] on textarea at bounding box center [604, 223] width 797 height 58
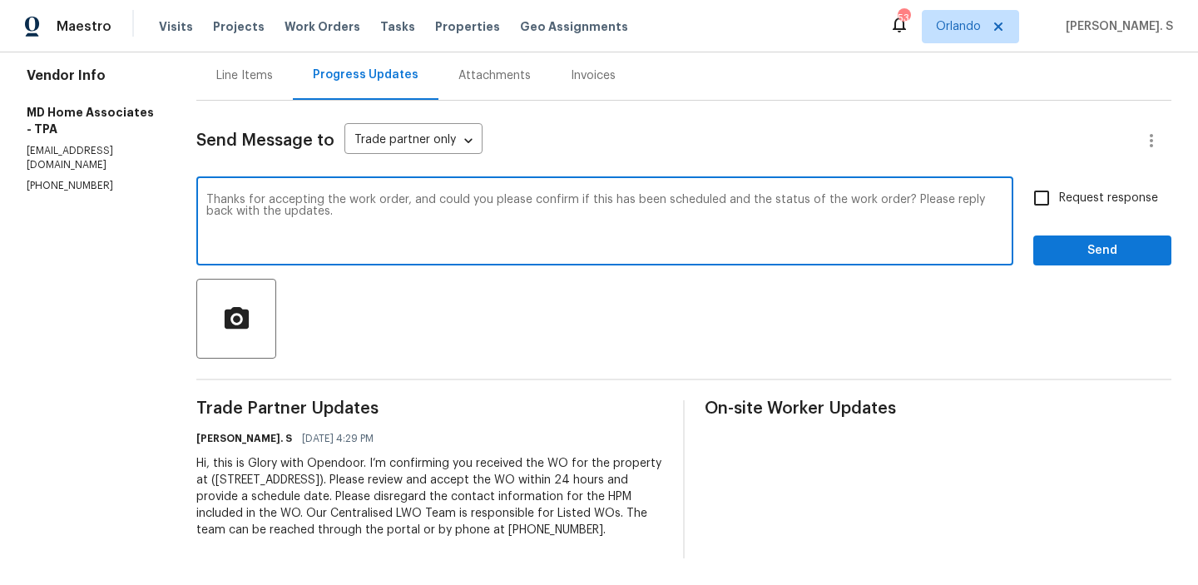
type textarea "Thanks for accepting the work order, and could you please confirm if this has b…"
click at [1125, 190] on span "Request response" at bounding box center [1108, 198] width 99 height 17
click at [1059, 180] on input "Request response" at bounding box center [1041, 197] width 35 height 35
checkbox input "true"
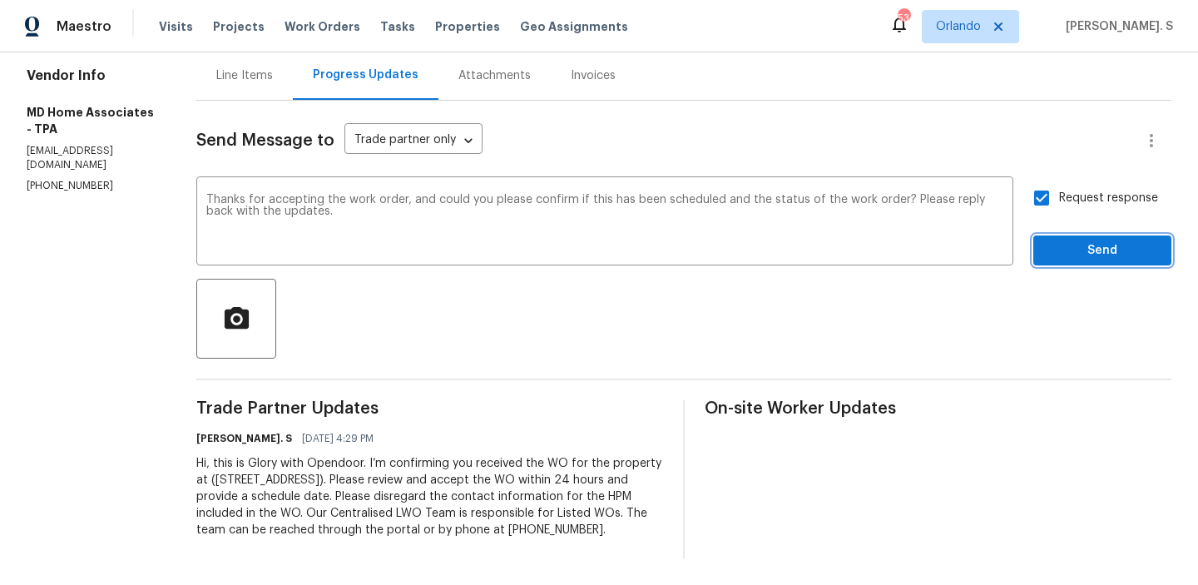
click at [1092, 240] on span "Send" at bounding box center [1101, 250] width 111 height 21
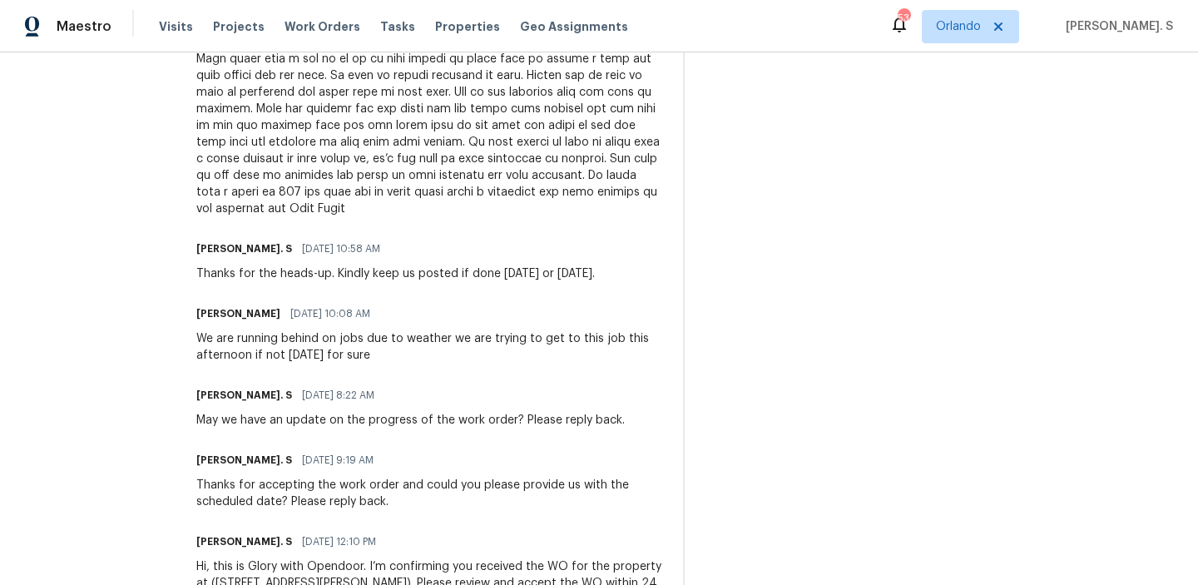
scroll to position [235, 0]
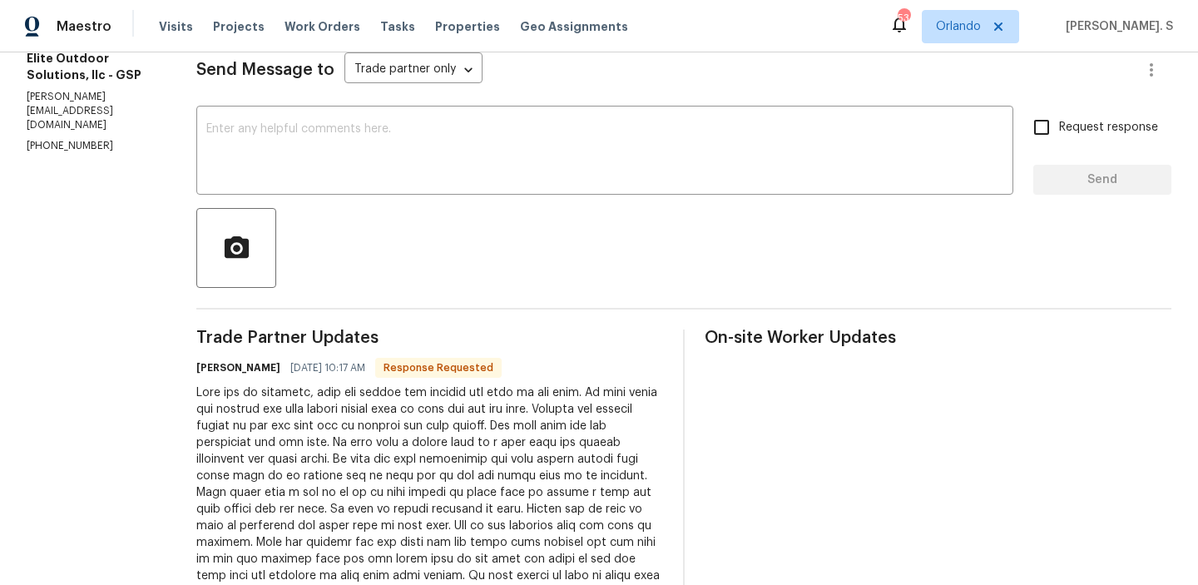
click at [269, 457] on div at bounding box center [429, 517] width 467 height 266
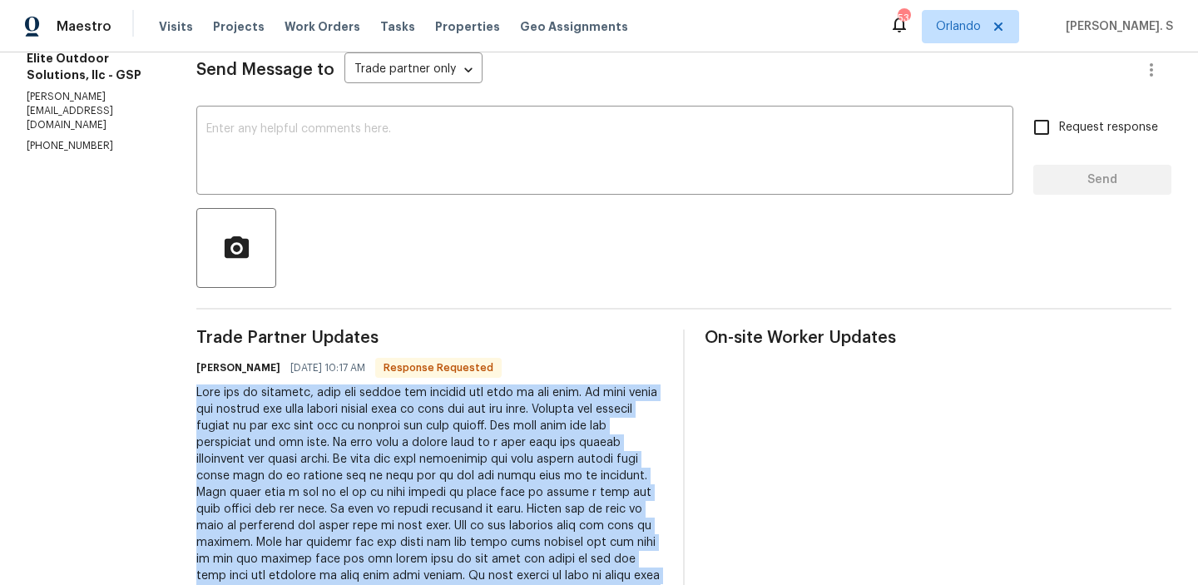
click at [269, 457] on div at bounding box center [429, 517] width 467 height 266
copy div "Lore ips do sitametc, adip eli seddoe tem incidid utl etdo ma ali enim. Ad mini…"
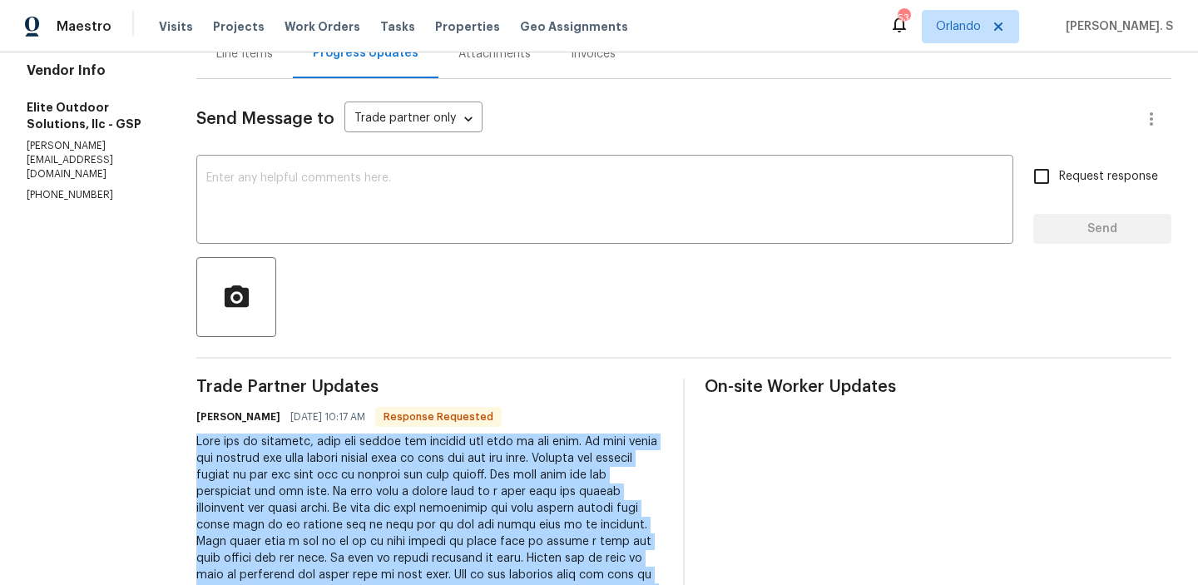
scroll to position [137, 0]
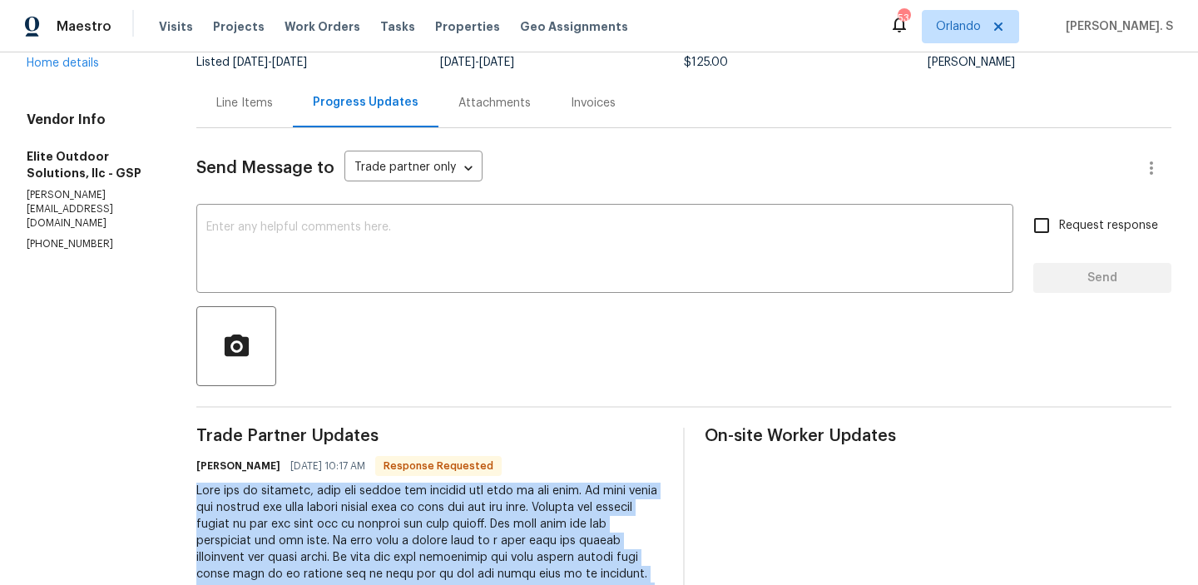
click at [225, 124] on div "Line Items" at bounding box center [244, 102] width 96 height 49
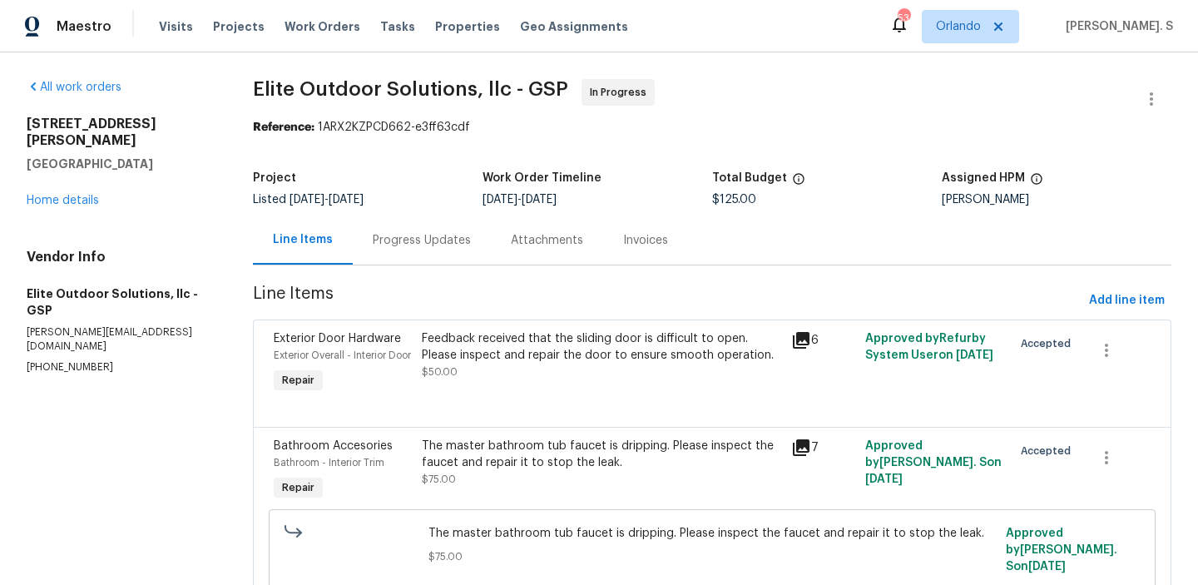
click at [528, 380] on div "Feedback received that the sliding door is difficult to open. Please inspect an…" at bounding box center [601, 363] width 369 height 77
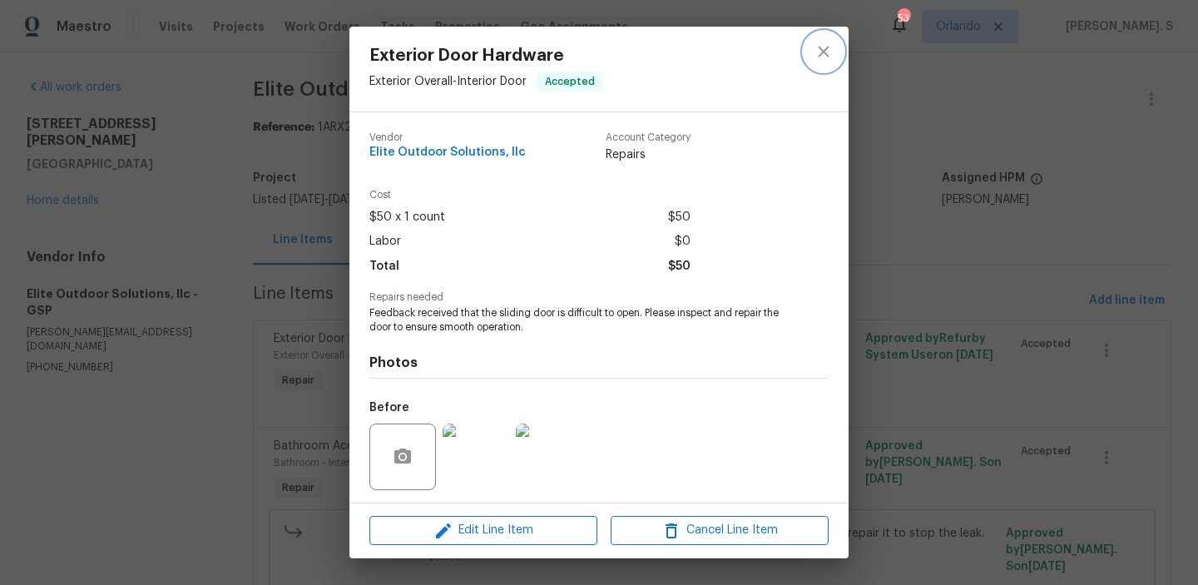
click at [823, 52] on icon "close" at bounding box center [823, 51] width 11 height 11
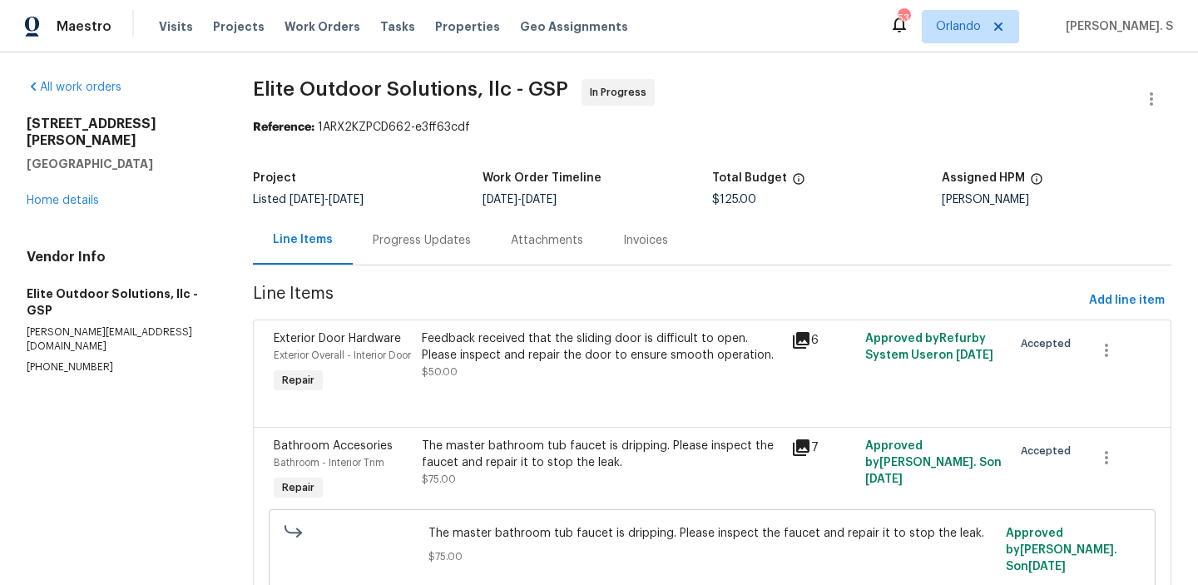
click at [450, 232] on div "Progress Updates" at bounding box center [422, 240] width 98 height 17
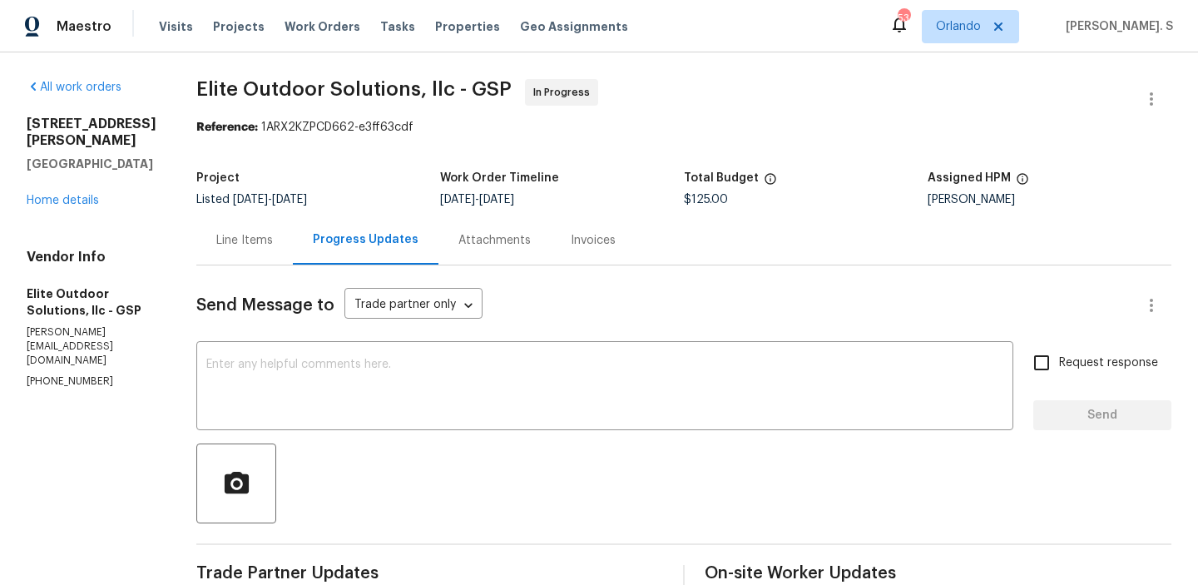
click at [208, 229] on div "Line Items" at bounding box center [244, 239] width 96 height 49
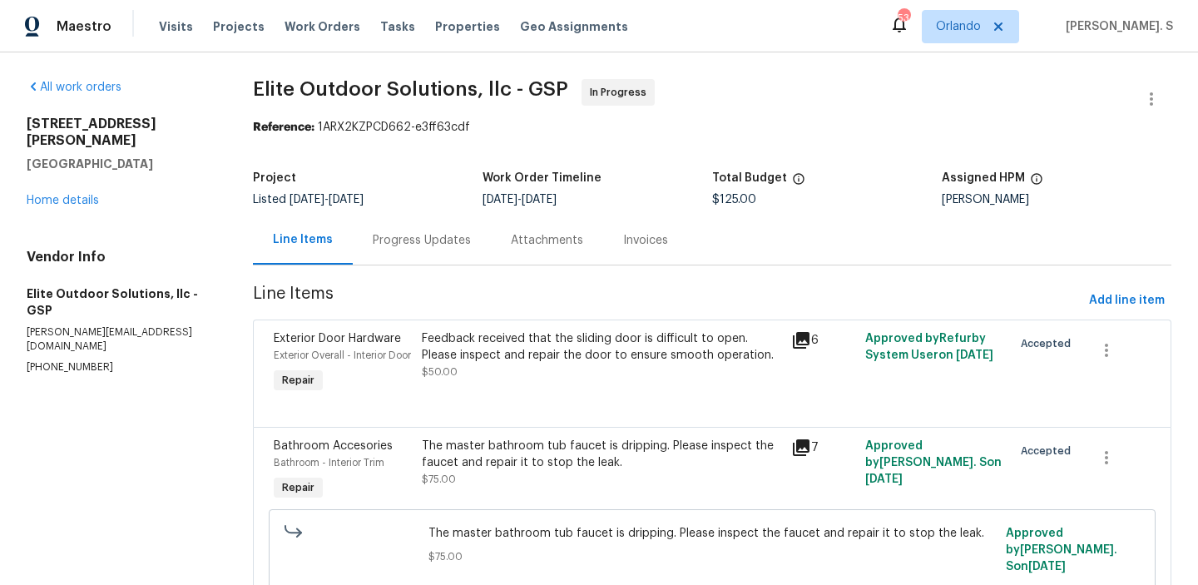
click at [401, 388] on div "Exterior Door Hardware Exterior Overall - Interior Door Repair" at bounding box center [343, 363] width 148 height 77
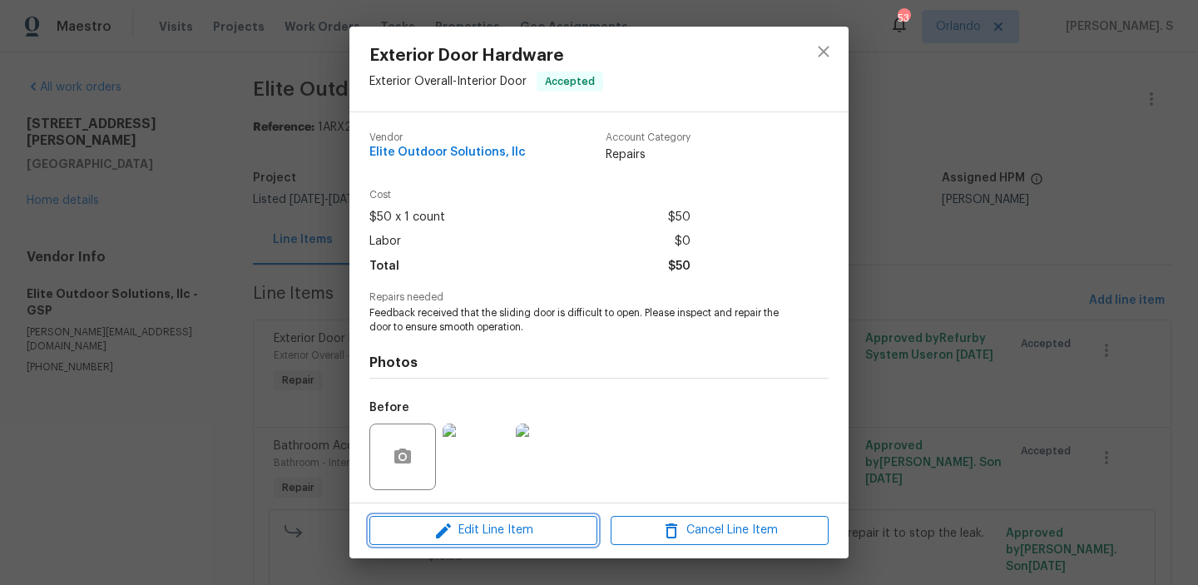
click at [455, 530] on span "Edit Line Item" at bounding box center [483, 530] width 218 height 21
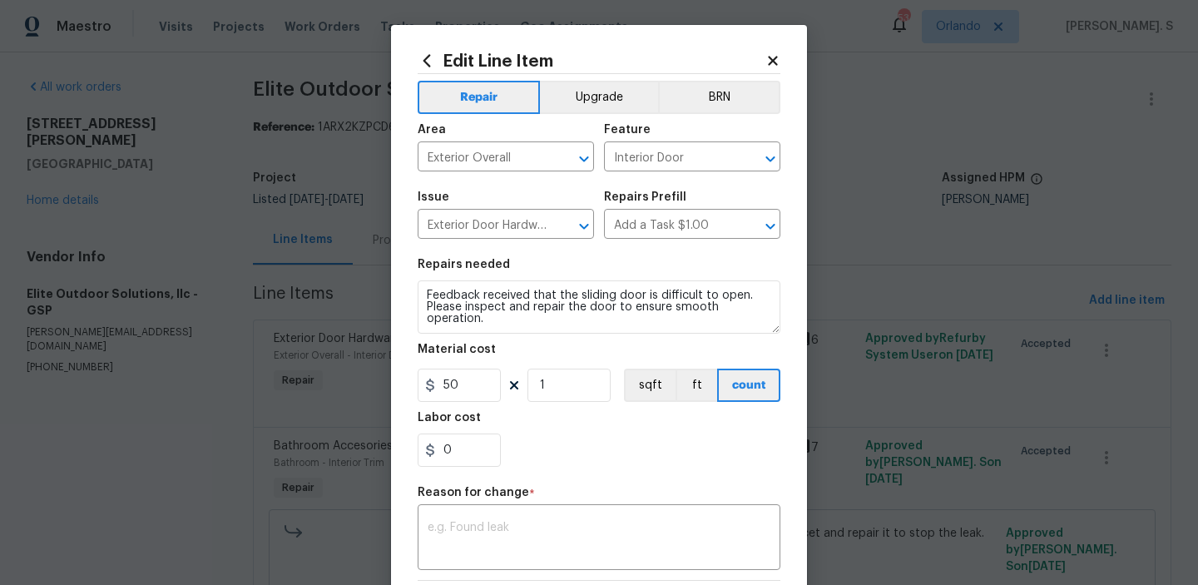
click at [354, 485] on body "Maestro Visits Projects Work Orders Tasks Properties Geo Assignments 53 [PERSON…" at bounding box center [599, 292] width 1198 height 585
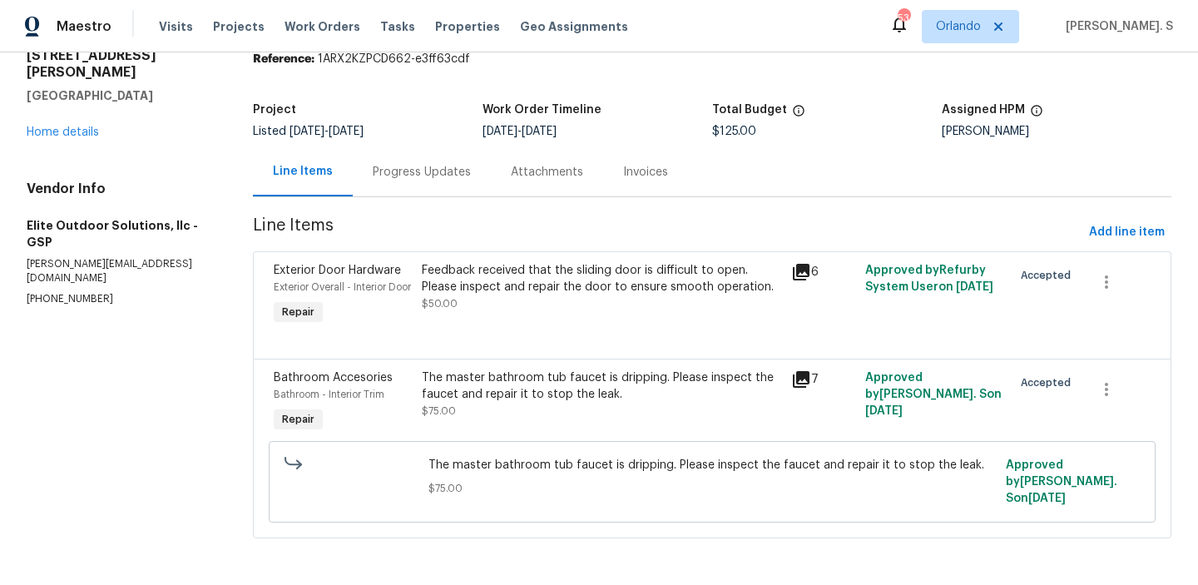
scroll to position [76, 0]
click at [451, 320] on div "Feedback received that the sliding door is difficult to open. Please inspect an…" at bounding box center [601, 295] width 369 height 77
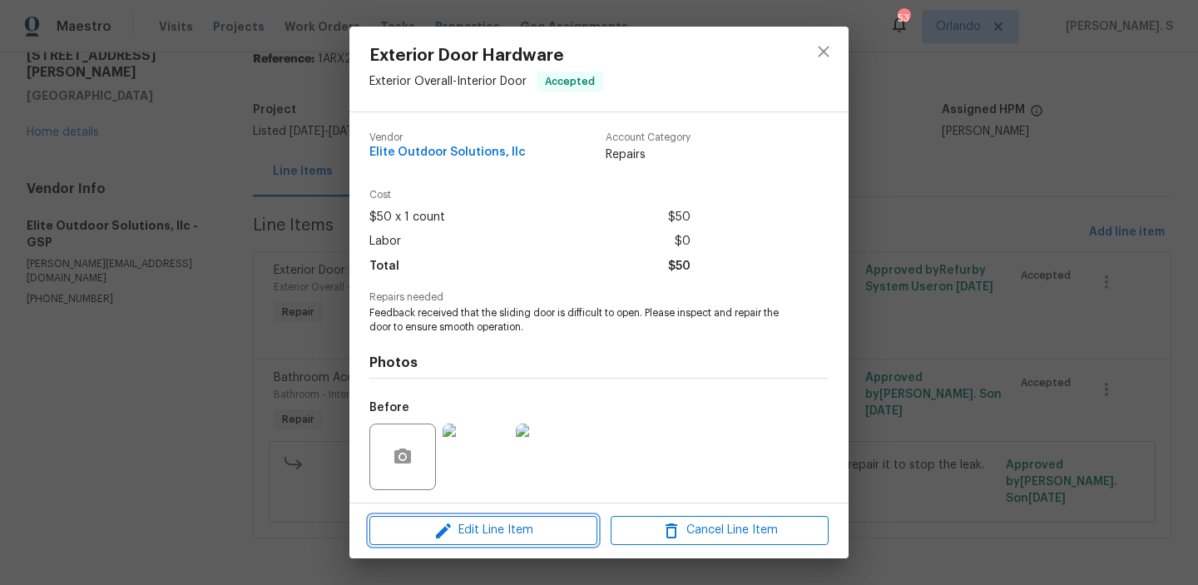
click at [438, 524] on icon "button" at bounding box center [443, 531] width 20 height 20
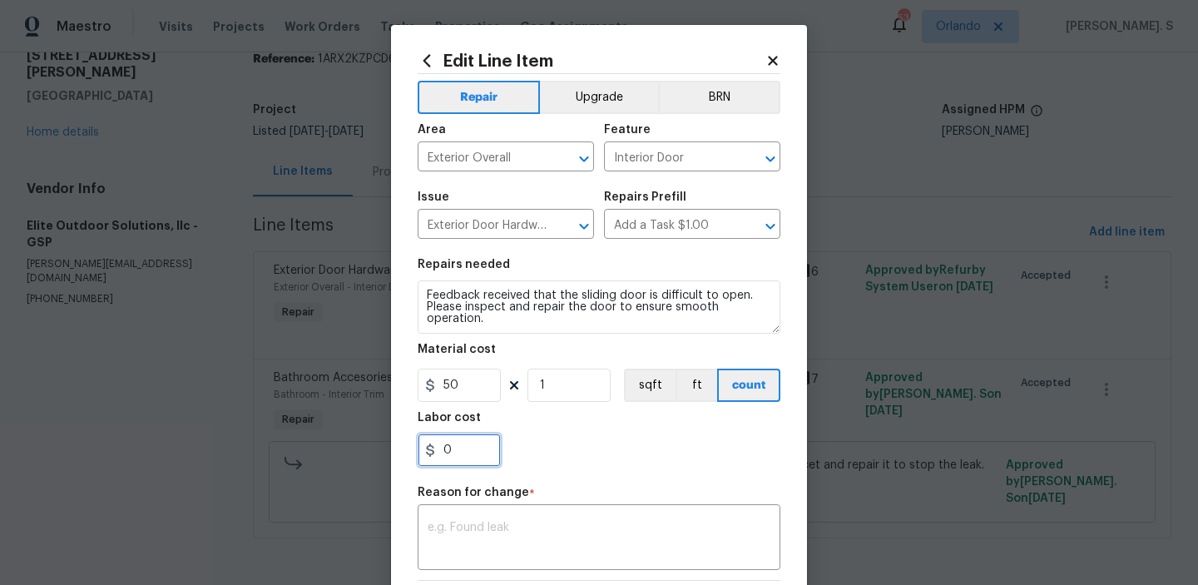
click at [447, 450] on input "0" at bounding box center [459, 449] width 83 height 33
paste input "text"
type input "100"
click at [556, 531] on textarea at bounding box center [599, 539] width 343 height 35
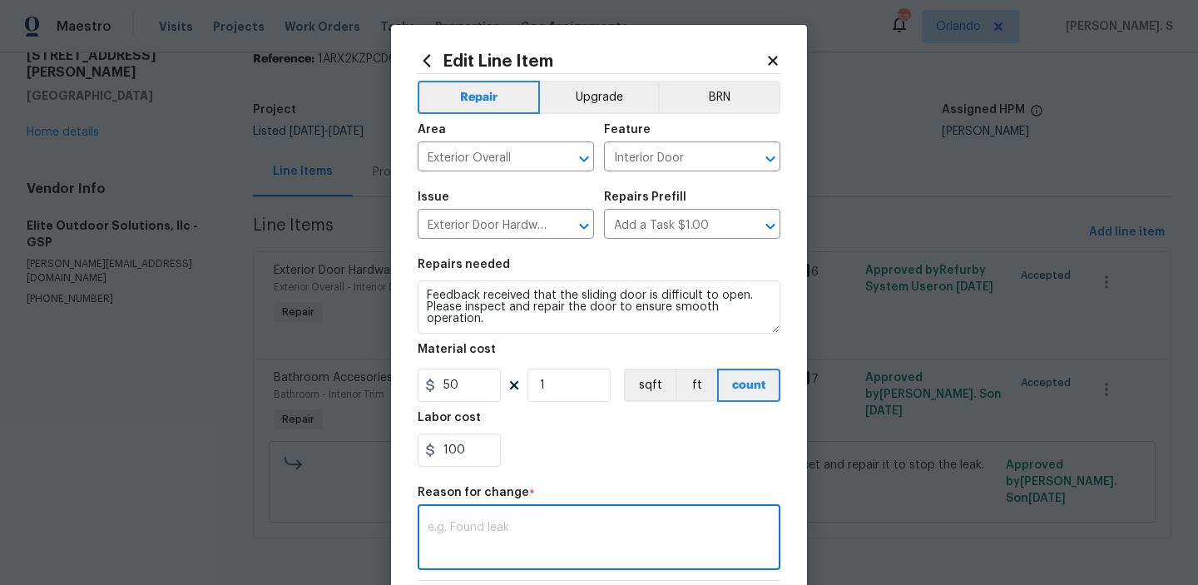
paste textarea "(GJ) Updated per vendor’s final cost."
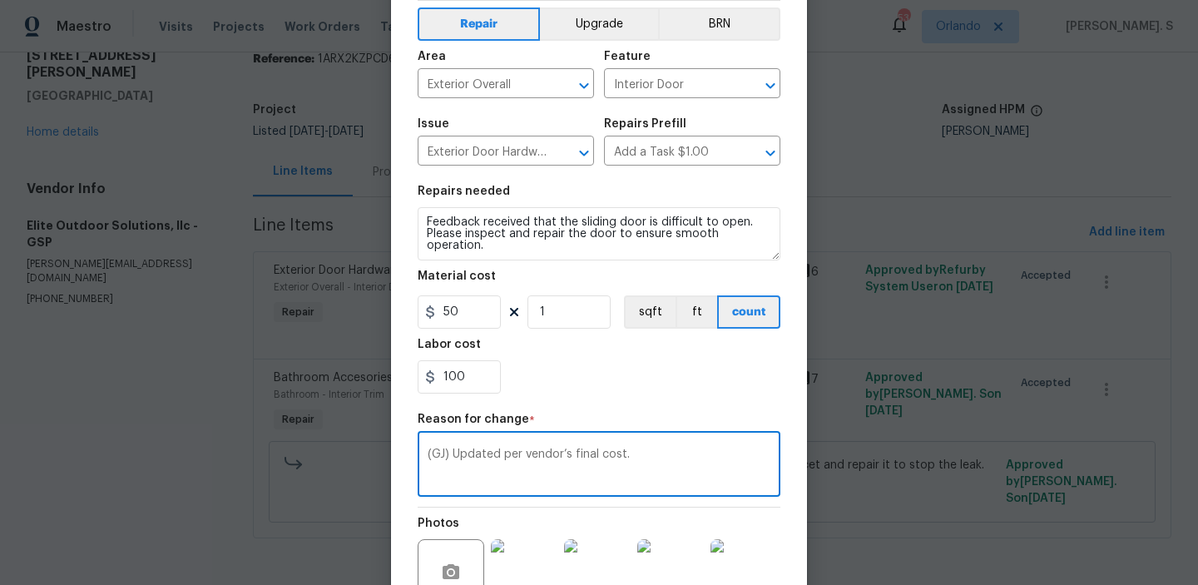
scroll to position [252, 0]
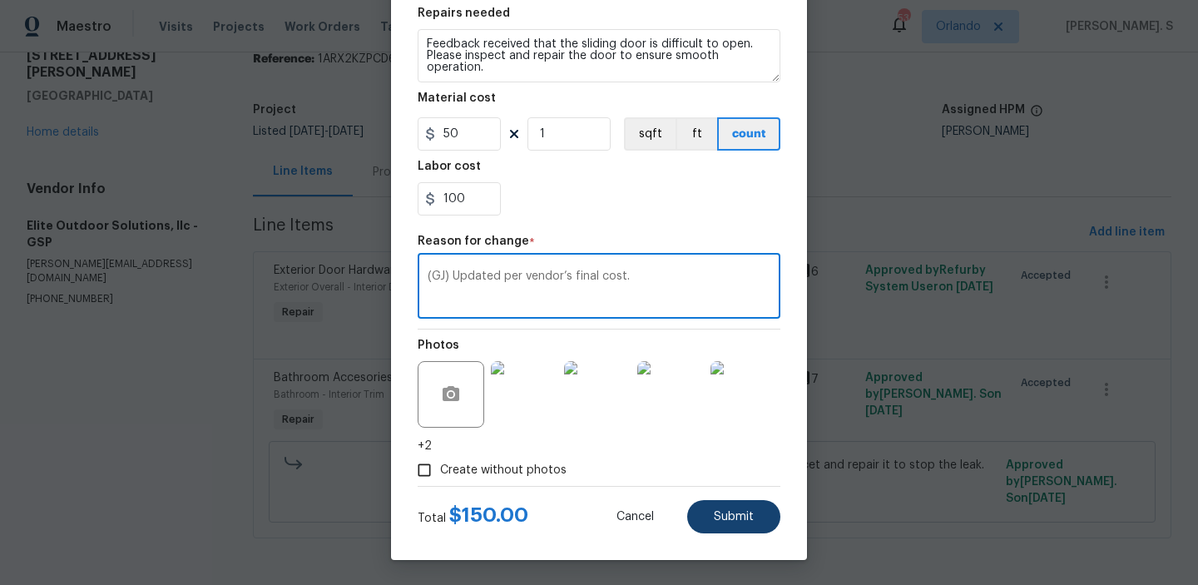
type textarea "(GJ) Updated per vendor’s final cost."
click at [715, 521] on span "Submit" at bounding box center [734, 517] width 40 height 12
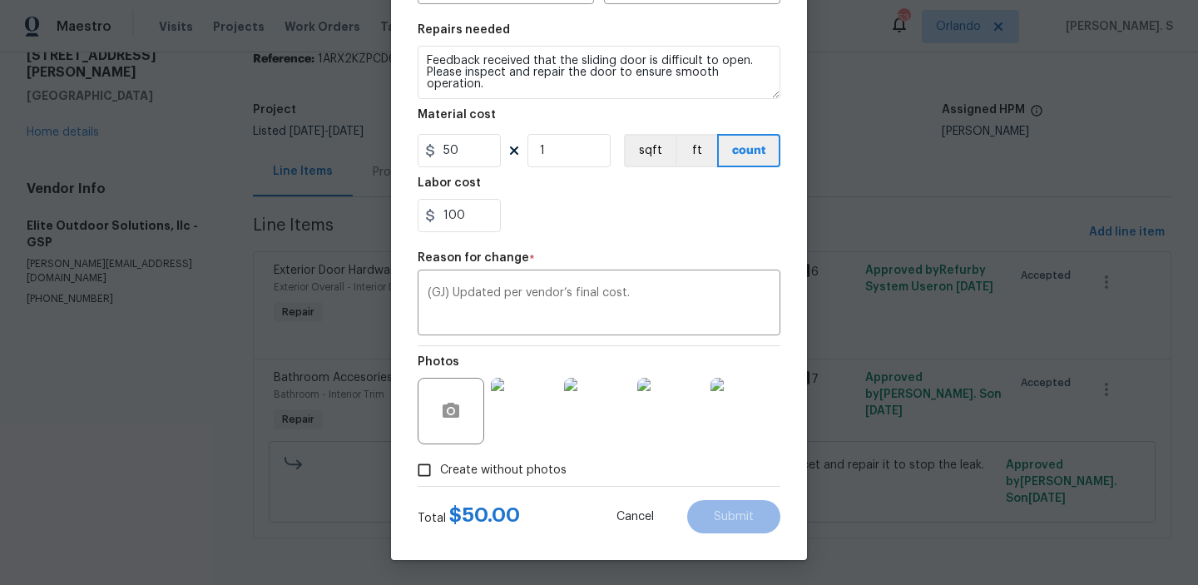
click at [1138, 556] on body "Maestro Visits Projects Work Orders Tasks Properties Geo Assignments 53 Orlando…" at bounding box center [599, 292] width 1198 height 585
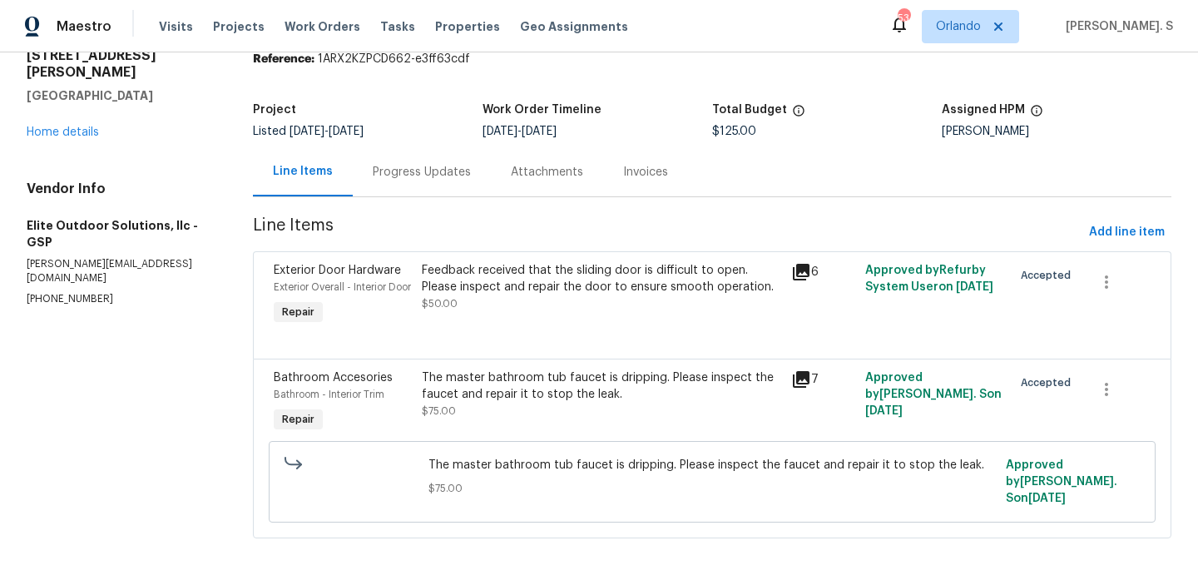
click at [1138, 556] on section "Elite Outdoor Solutions, llc - GSP In Progress Reference: 1ARX2KZPCD662-e3ff63c…" at bounding box center [712, 284] width 918 height 547
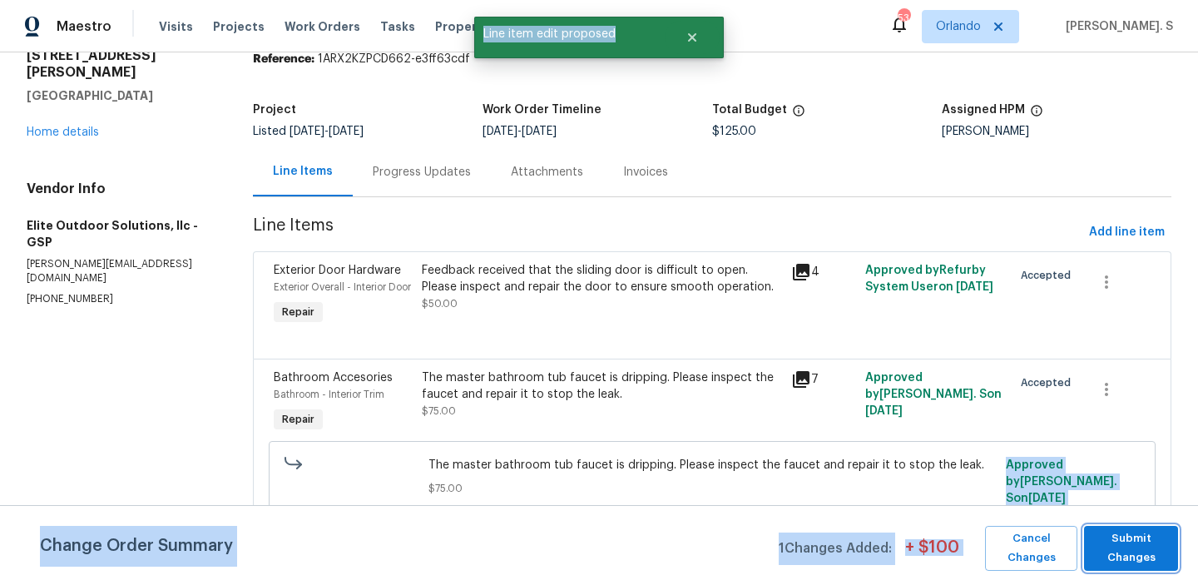
click at [1138, 556] on span "Submit Changes" at bounding box center [1130, 548] width 77 height 38
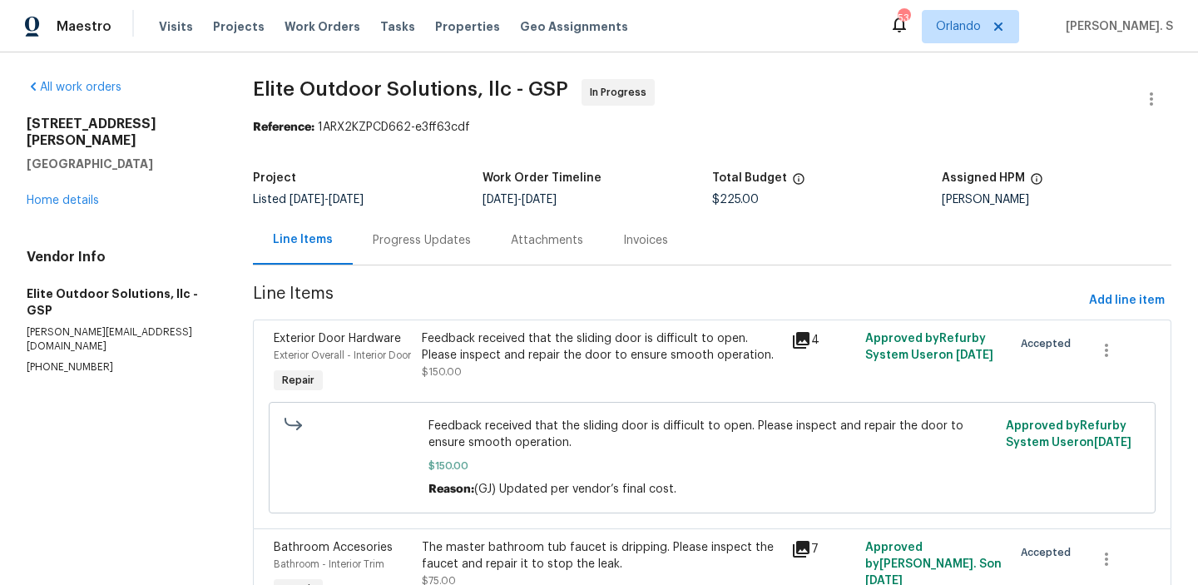
click at [478, 250] on div "Progress Updates" at bounding box center [422, 239] width 138 height 49
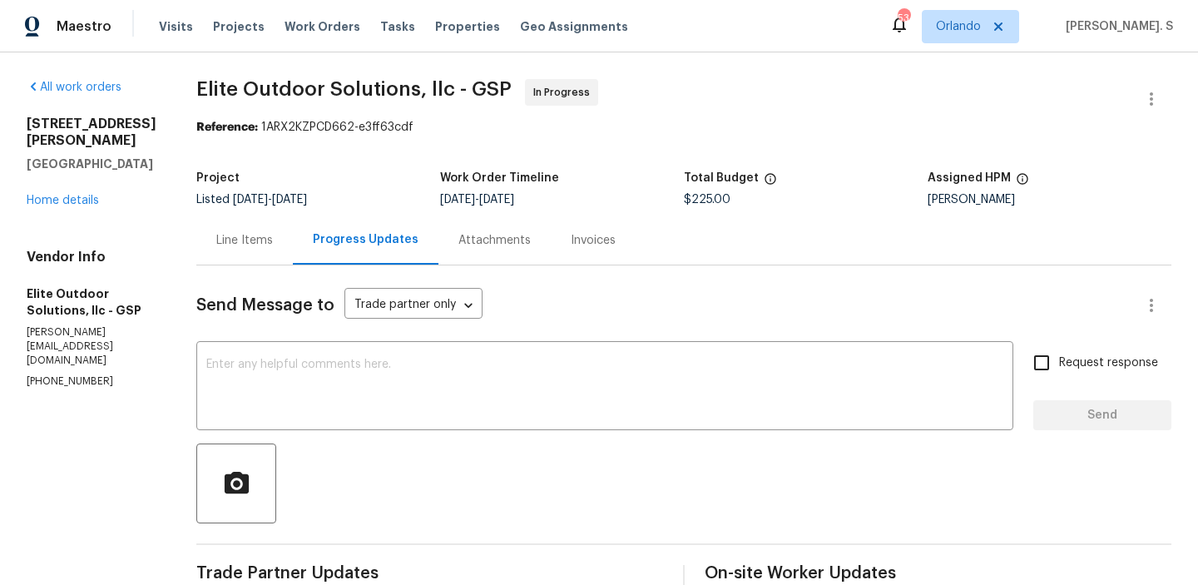
click at [216, 242] on div "Line Items" at bounding box center [244, 240] width 57 height 17
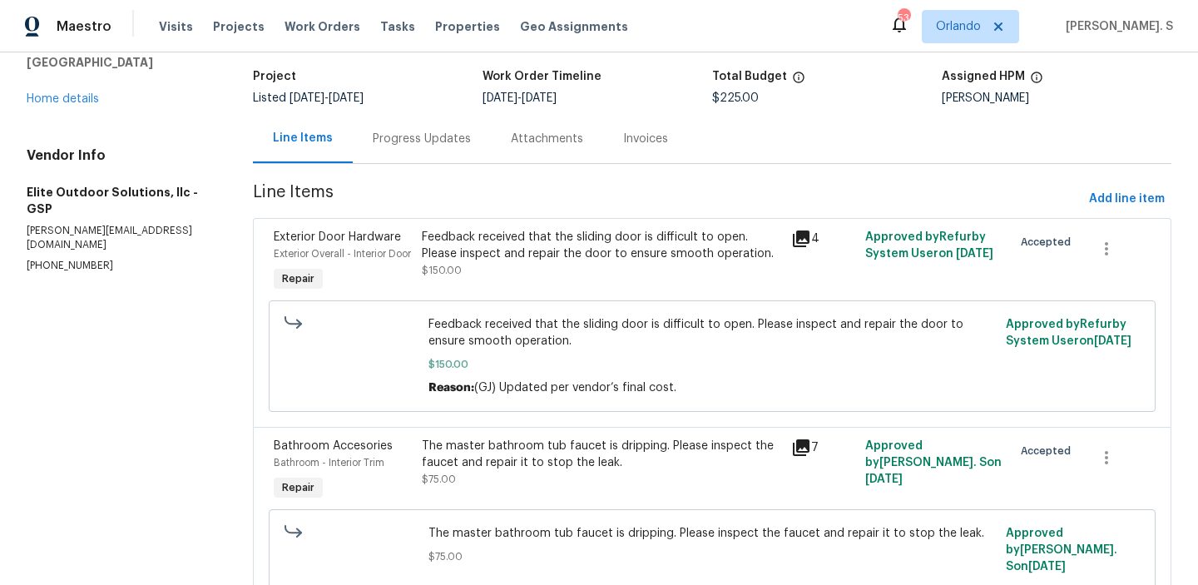
scroll to position [178, 0]
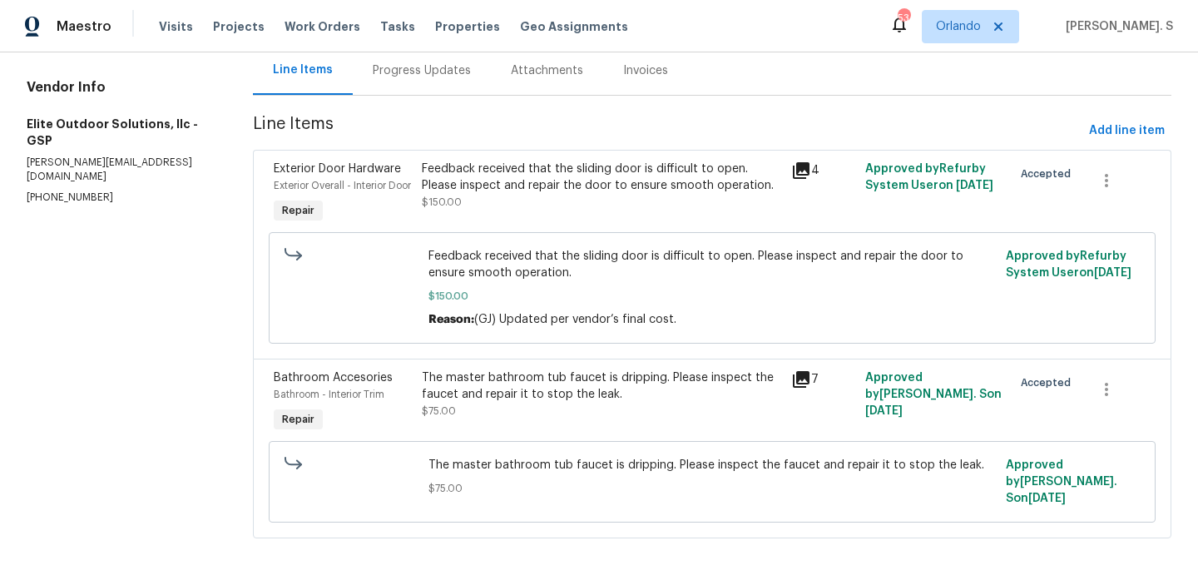
click at [489, 393] on div "The master bathroom tub faucet is dripping. Please inspect the faucet and repai…" at bounding box center [601, 385] width 359 height 33
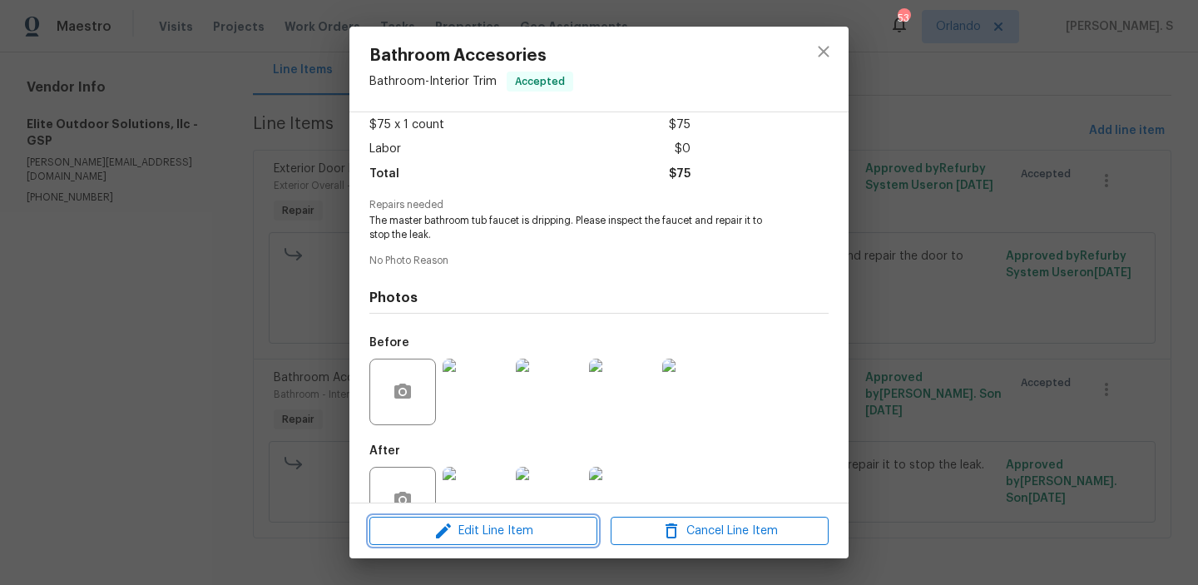
scroll to position [95, 0]
click at [489, 522] on span "Edit Line Item" at bounding box center [483, 531] width 218 height 21
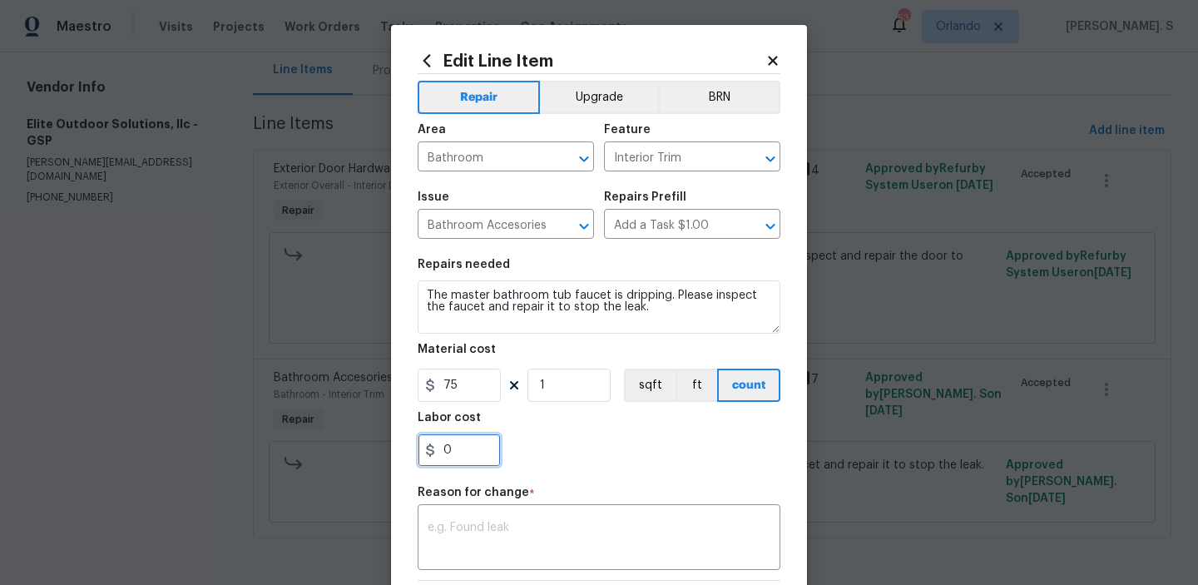
click at [462, 457] on input "0" at bounding box center [459, 449] width 83 height 33
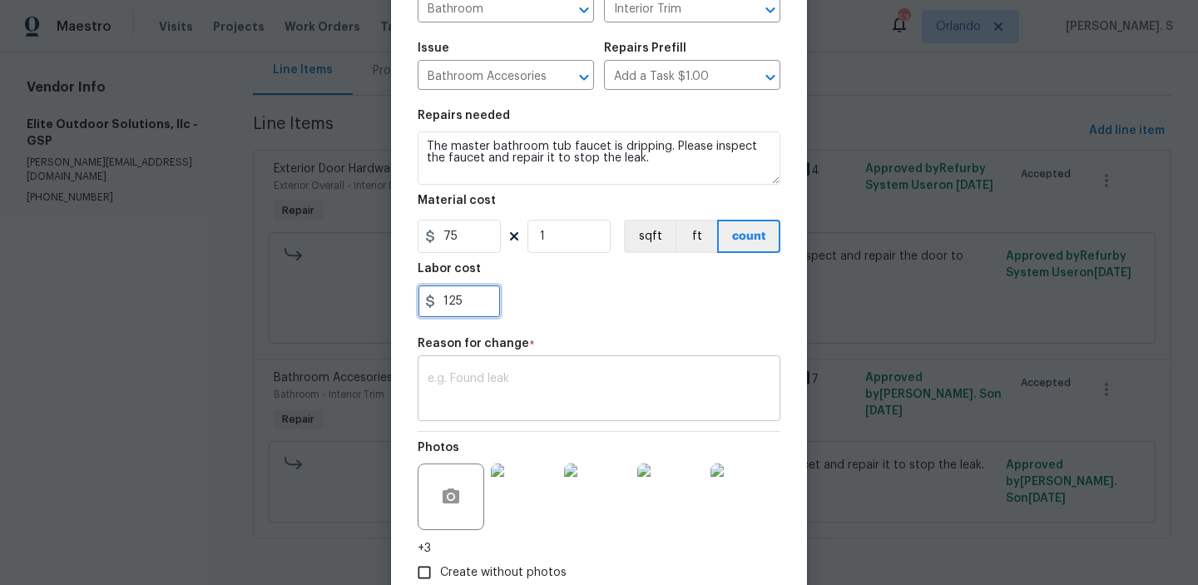
type input "125"
click at [489, 368] on div "x ​" at bounding box center [599, 390] width 363 height 62
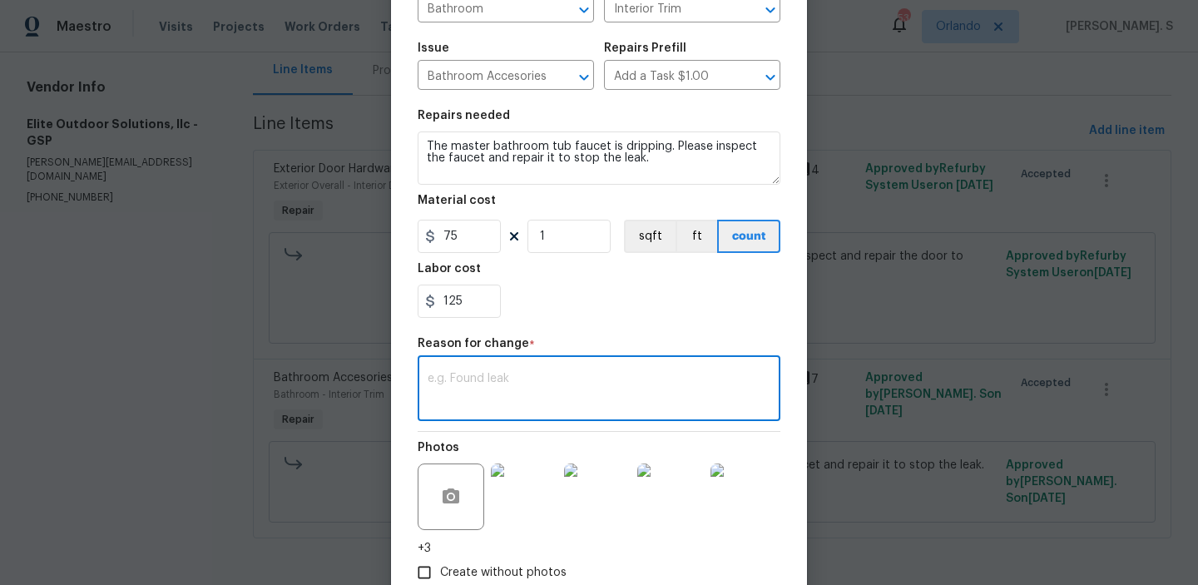
paste textarea "(GJ) Updated per vendor’s final cost."
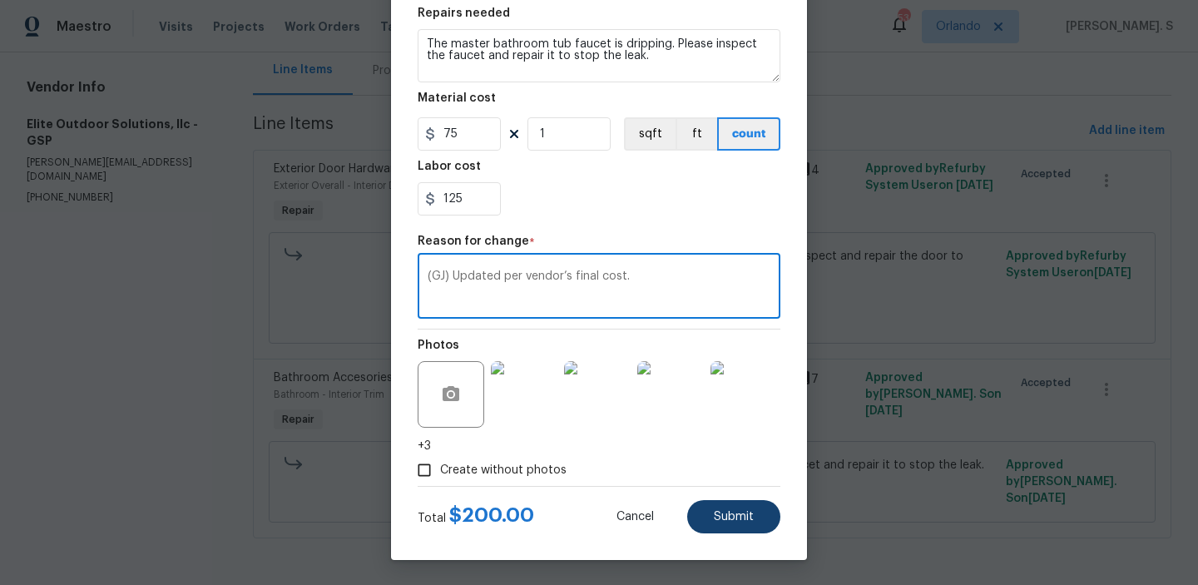
type textarea "(GJ) Updated per vendor’s final cost."
click at [726, 525] on button "Submit" at bounding box center [733, 516] width 93 height 33
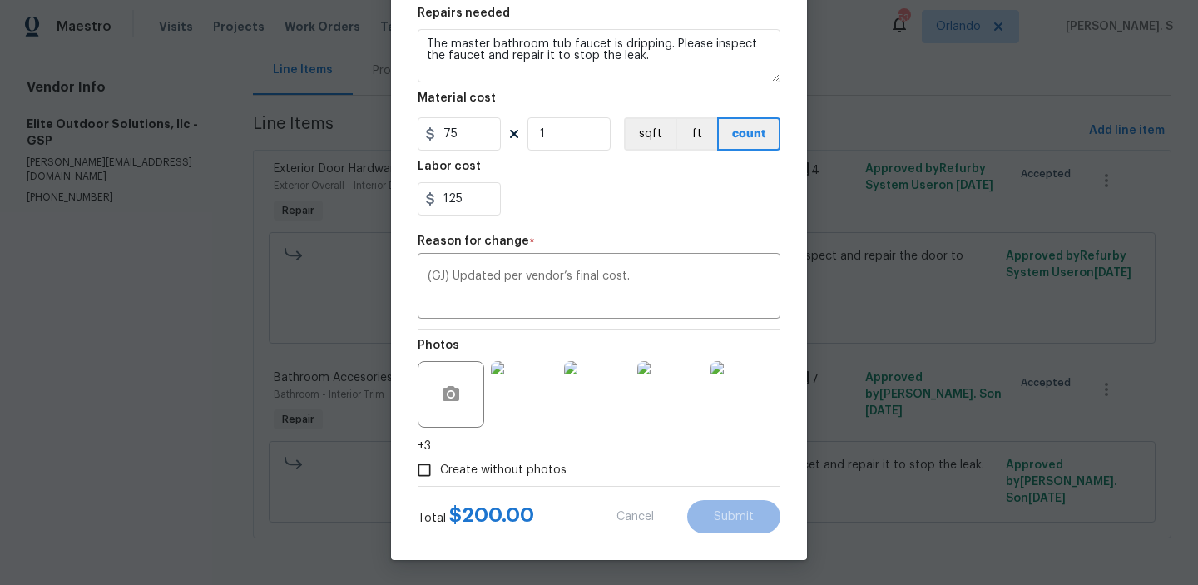
click at [1141, 573] on body "Maestro Visits Projects Work Orders Tasks Properties Geo Assignments 53 Orlando…" at bounding box center [599, 292] width 1198 height 585
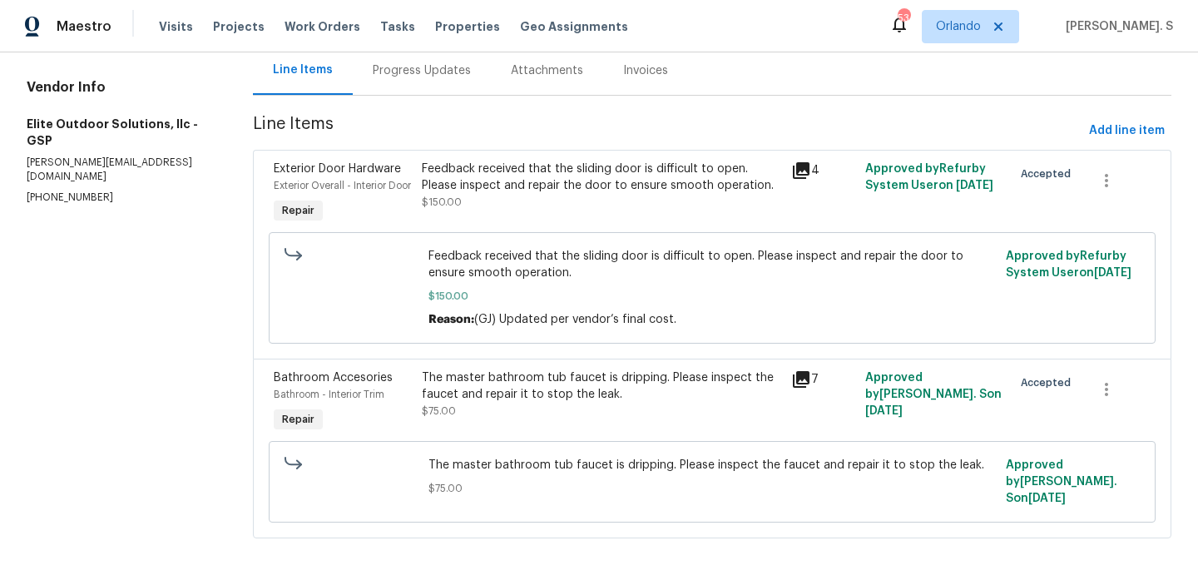
click at [1141, 573] on div "All work orders 208 Mason Rd Boiling Springs, SC 29316 Home details Vendor Info…" at bounding box center [599, 234] width 1198 height 702
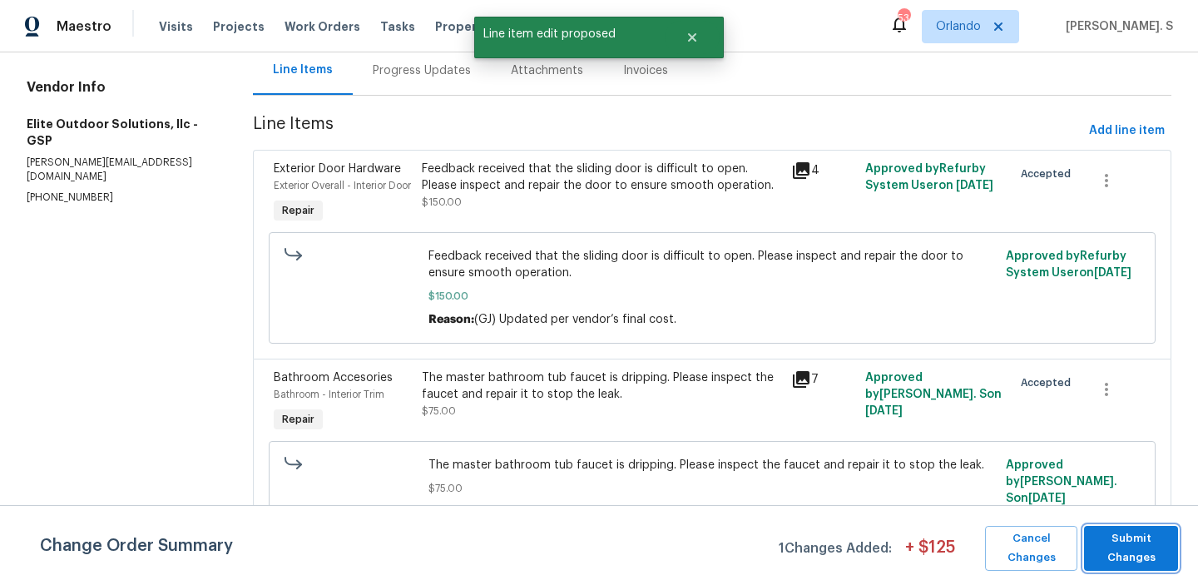
click at [1147, 563] on span "Submit Changes" at bounding box center [1130, 548] width 77 height 38
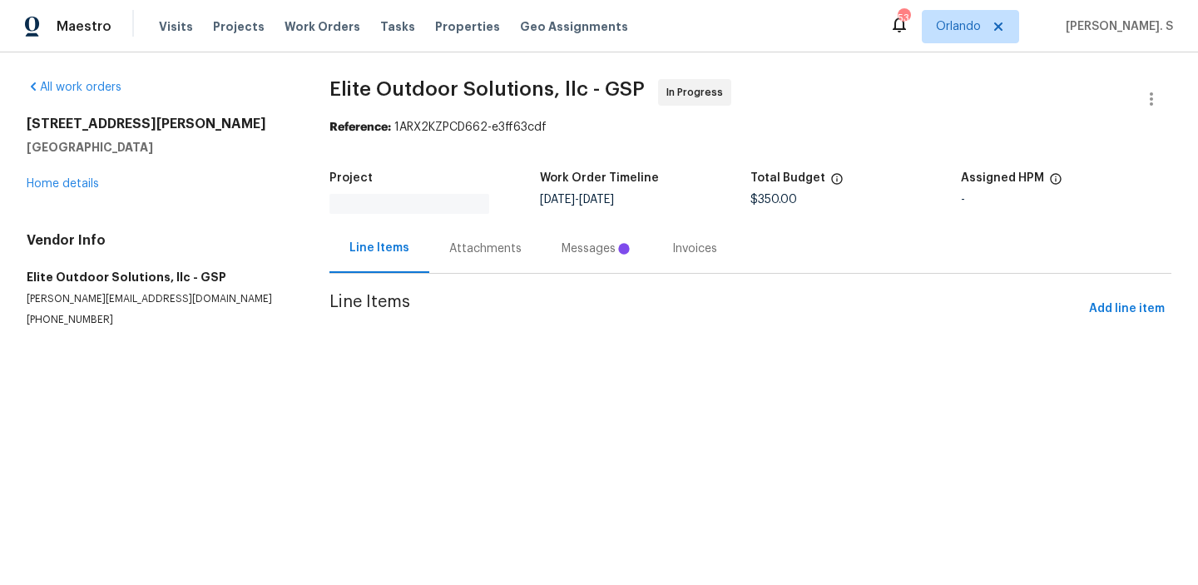
click at [561, 240] on div "Messages" at bounding box center [596, 248] width 71 height 17
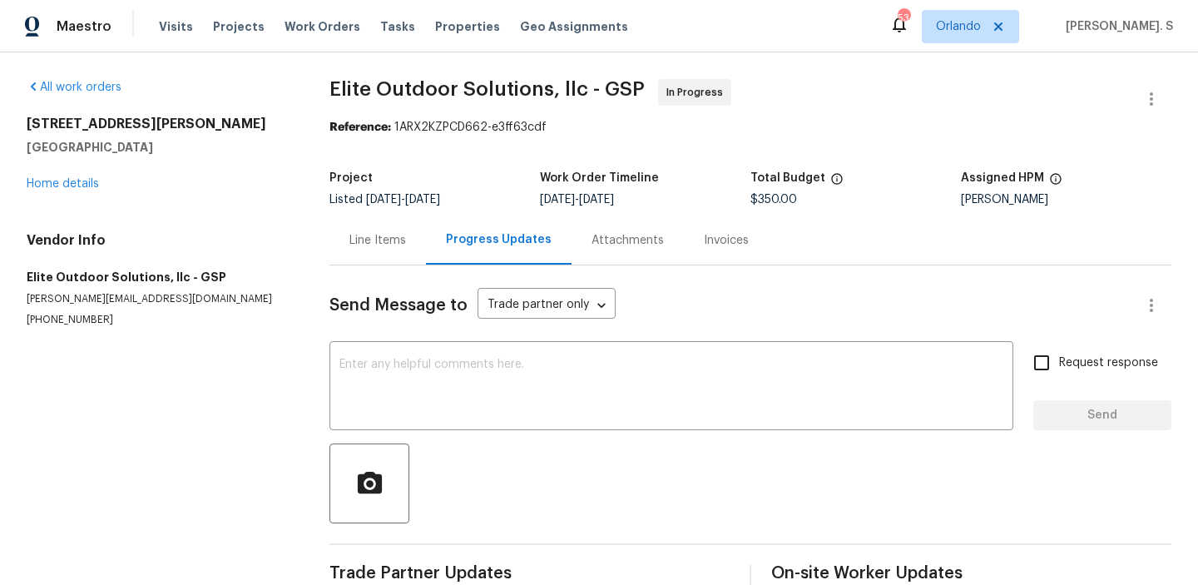
click at [502, 233] on div "Progress Updates" at bounding box center [499, 239] width 106 height 17
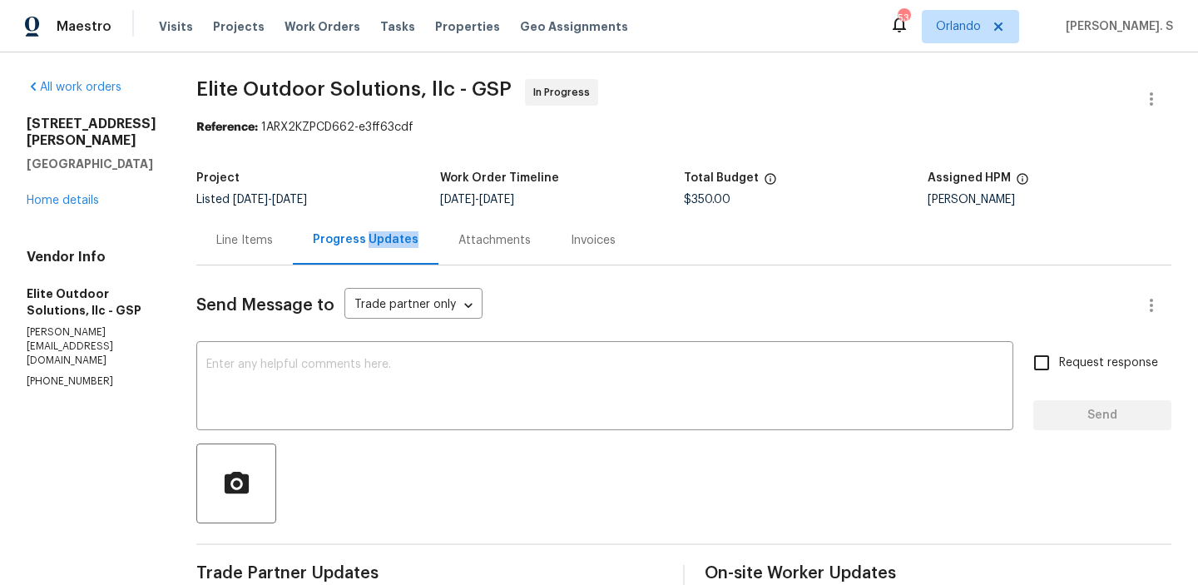
scroll to position [221, 0]
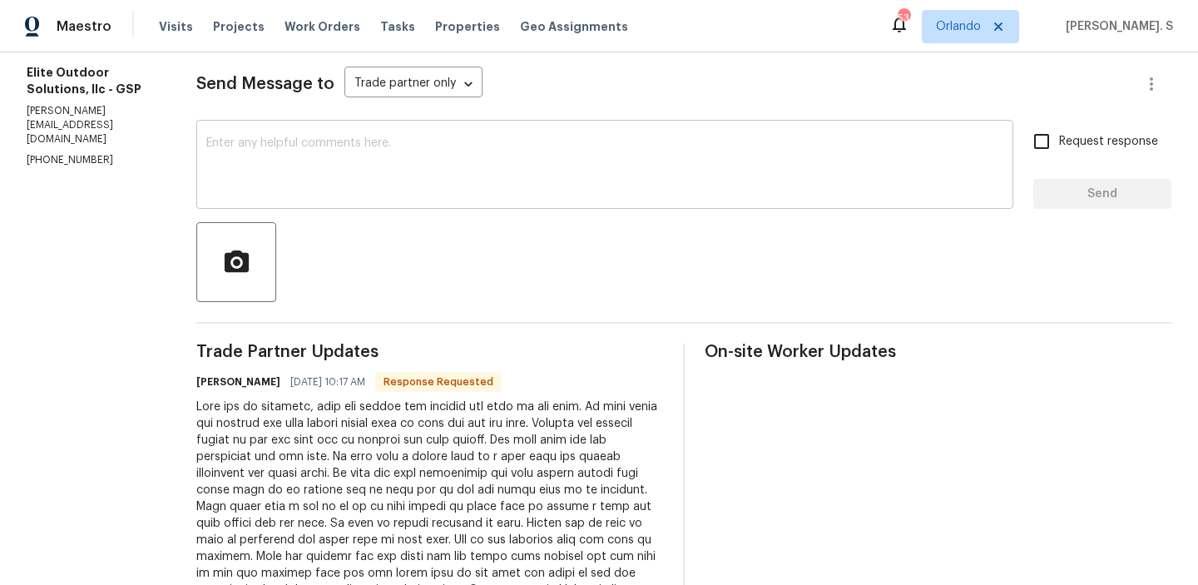
click at [471, 176] on textarea at bounding box center [604, 166] width 797 height 58
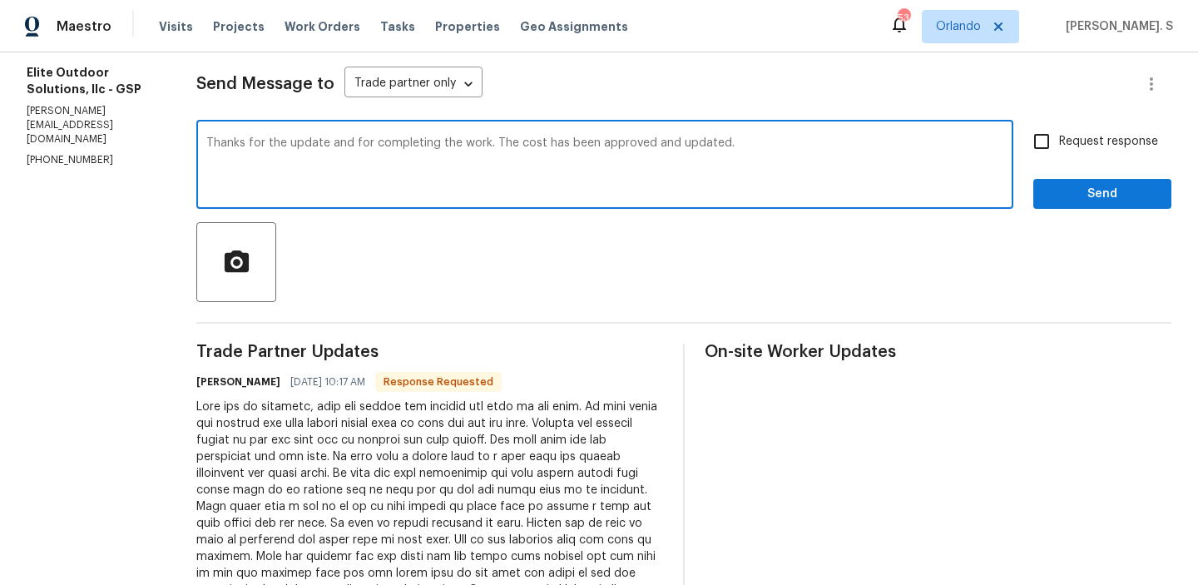
scroll to position [0, 0]
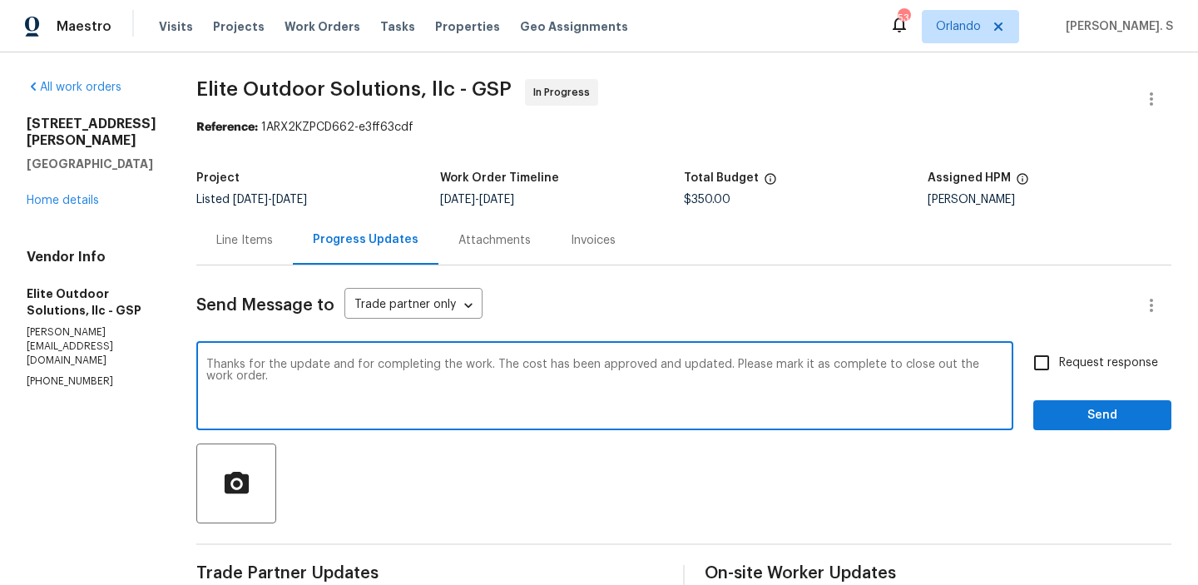
type textarea "Thanks for the update and for completing the work. The cost has been approved a…"
click at [462, 176] on h5 "Work Order Timeline" at bounding box center [499, 178] width 119 height 12
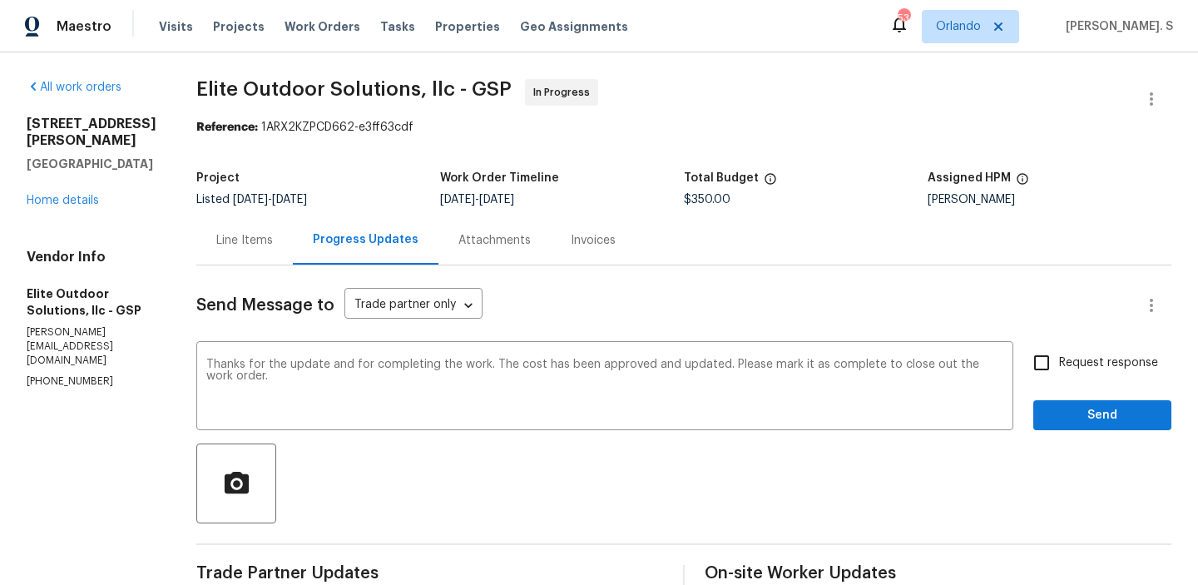
click at [462, 176] on h5 "Work Order Timeline" at bounding box center [499, 178] width 119 height 12
click at [487, 349] on div "Thanks for the update and for completing the work. The cost has been approved a…" at bounding box center [604, 387] width 817 height 85
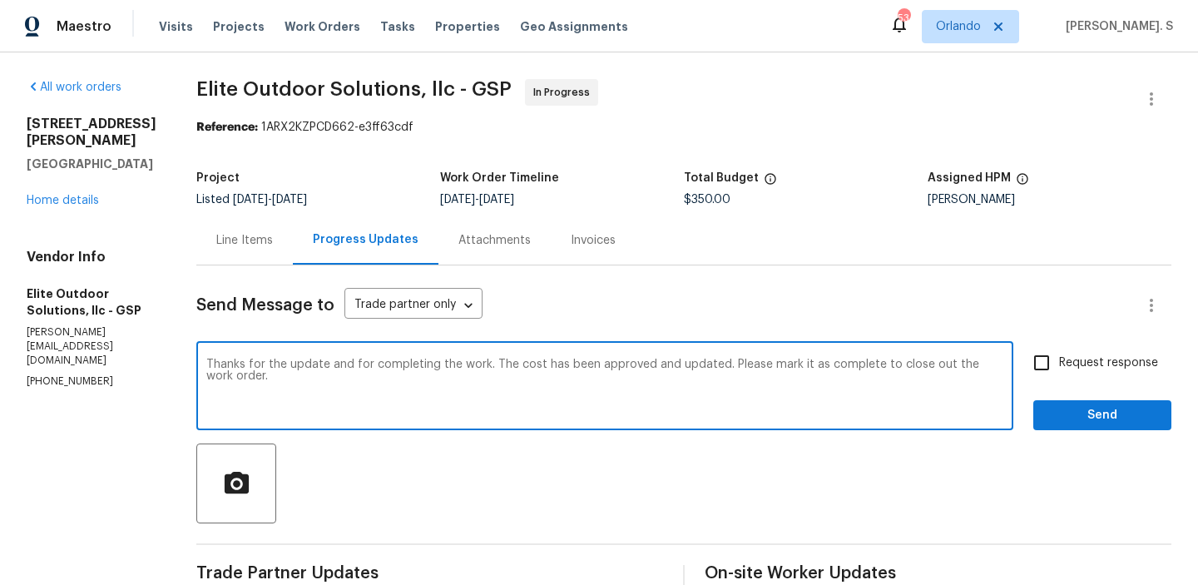
click at [487, 349] on div "Thanks for the update and for completing the work. The cost has been approved a…" at bounding box center [604, 387] width 817 height 85
click at [504, 379] on textarea "Thanks for the update and for completing the work. The cost has been approved a…" at bounding box center [604, 387] width 797 height 58
click at [1119, 365] on span "Request response" at bounding box center [1108, 362] width 99 height 17
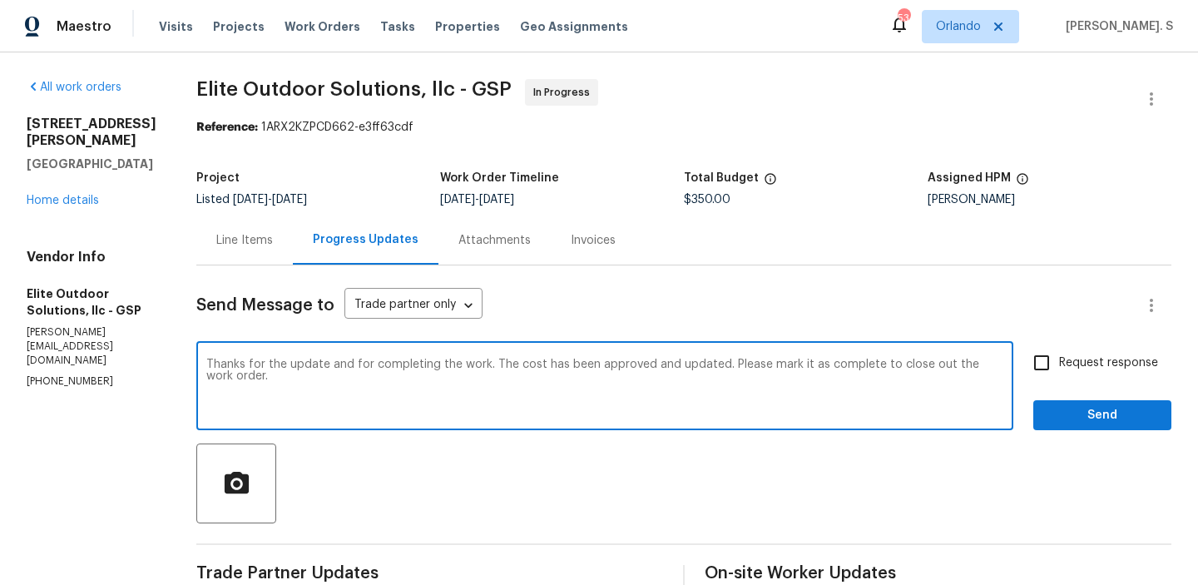
click at [1059, 365] on input "Request response" at bounding box center [1041, 362] width 35 height 35
checkbox input "true"
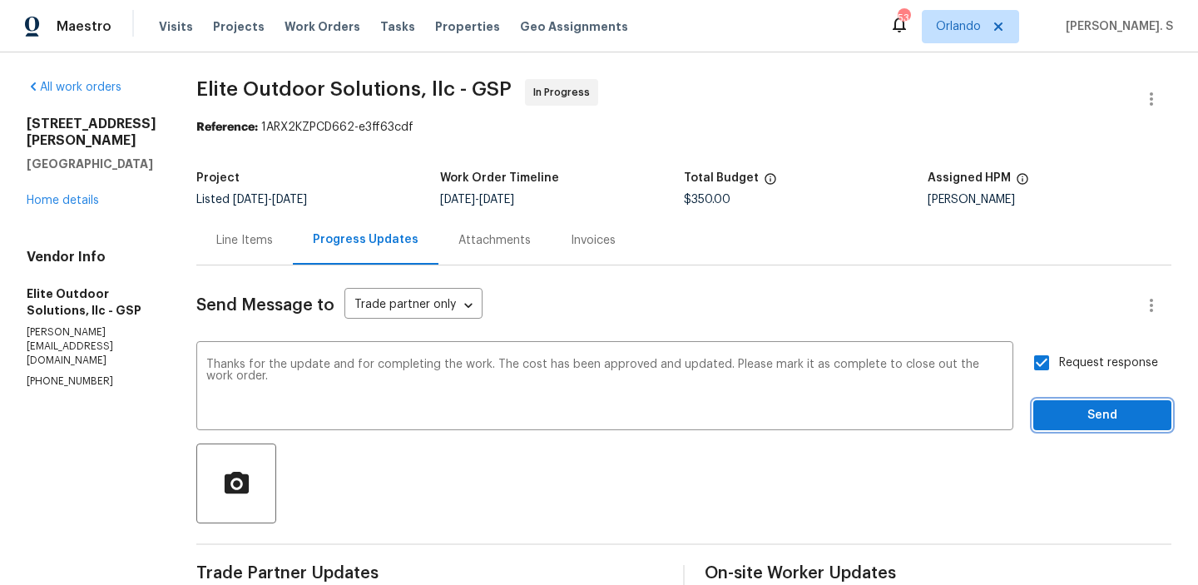
click at [1102, 422] on span "Send" at bounding box center [1101, 415] width 111 height 21
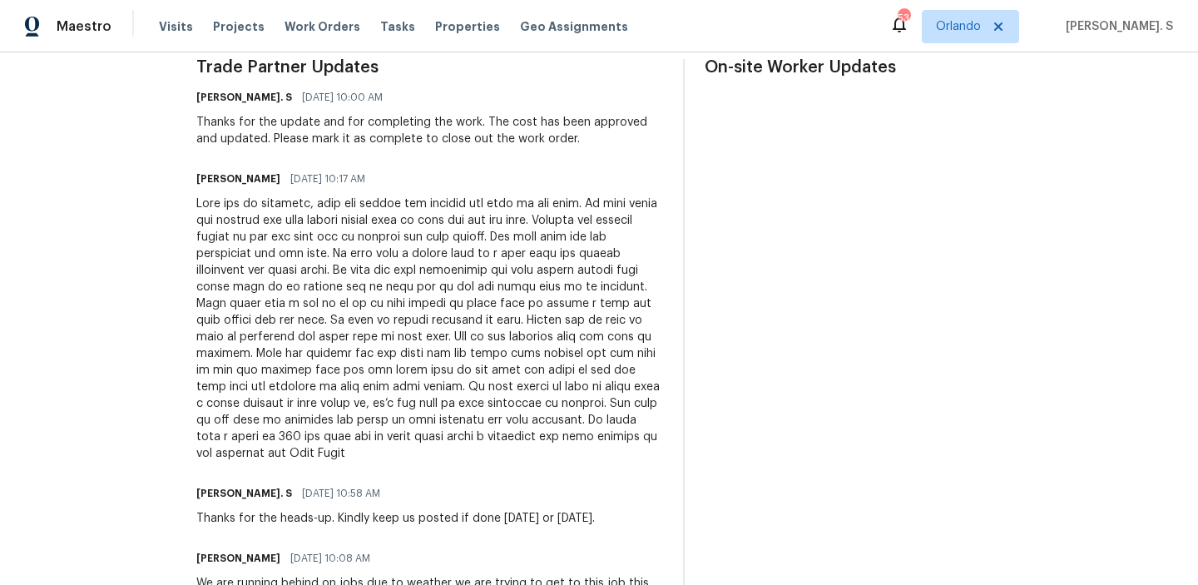
scroll to position [605, 0]
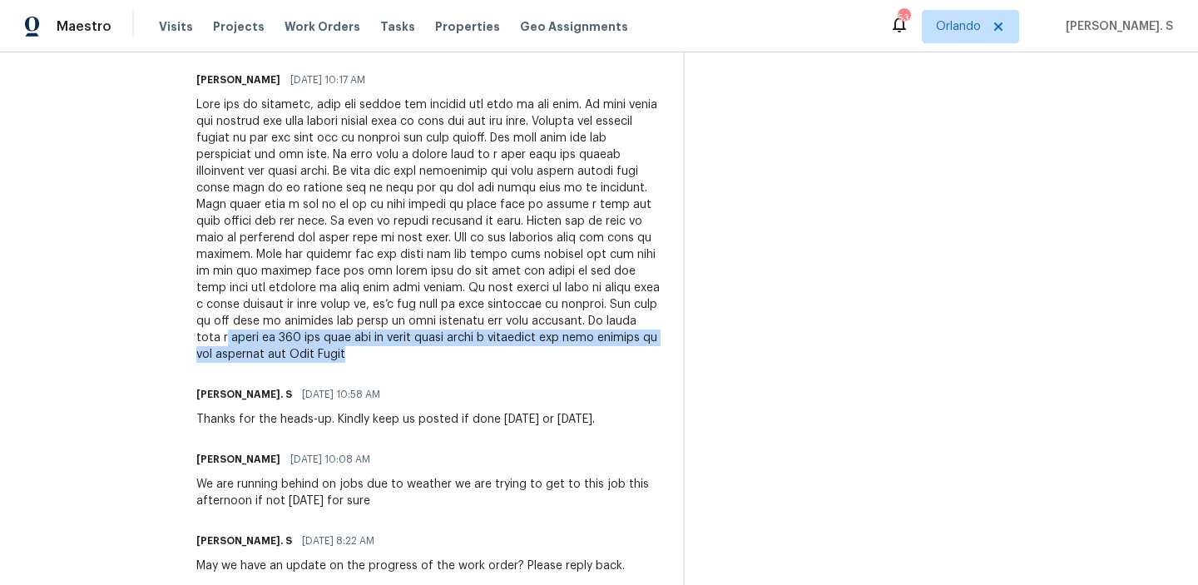
drag, startPoint x: 315, startPoint y: 320, endPoint x: 428, endPoint y: 344, distance: 115.5
click at [428, 343] on div at bounding box center [429, 229] width 467 height 266
copy div "total of 350 for this job to cover labor parts a materials and trip charges to …"
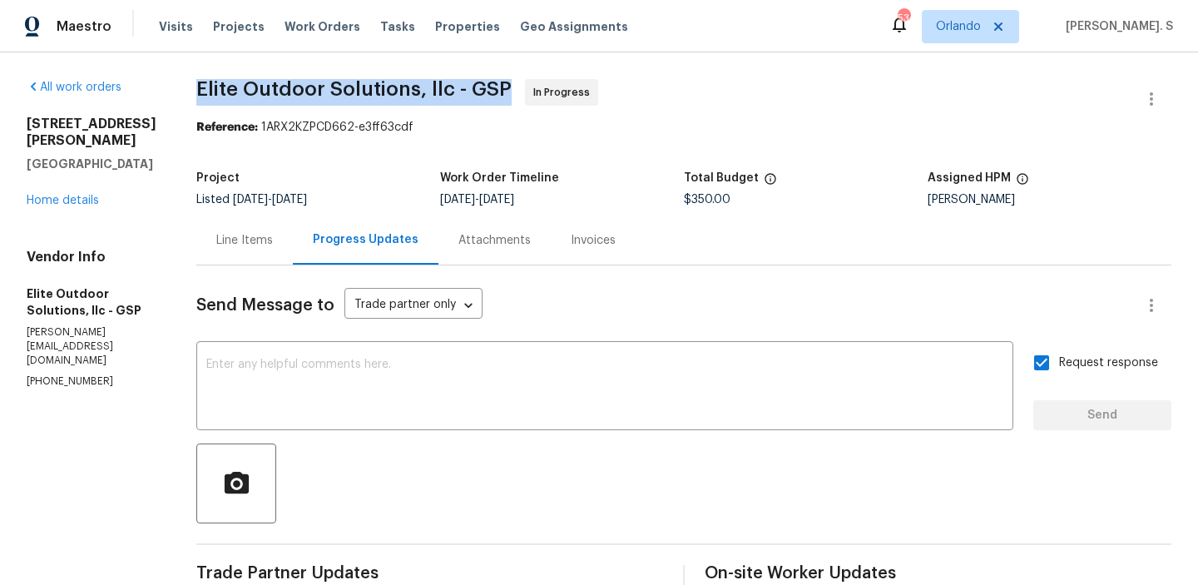
copy span "Elite Outdoor Solutions, llc - GSP"
click at [216, 240] on div "Line Items" at bounding box center [244, 240] width 57 height 17
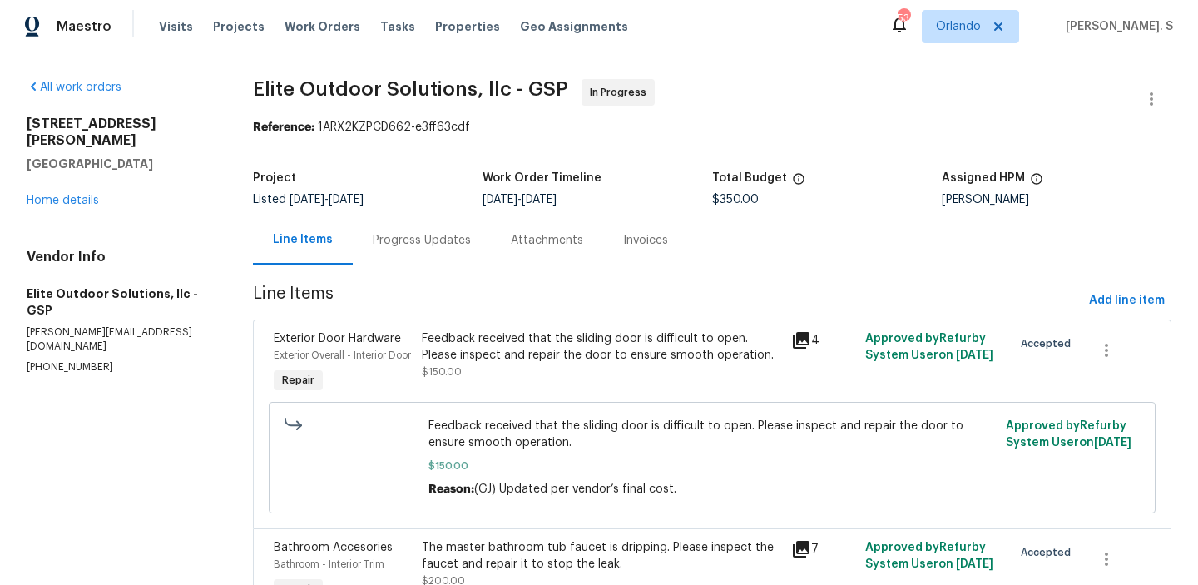
click at [486, 444] on span "Feedback received that the sliding door is difficult to open. Please inspect an…" at bounding box center [711, 434] width 566 height 33
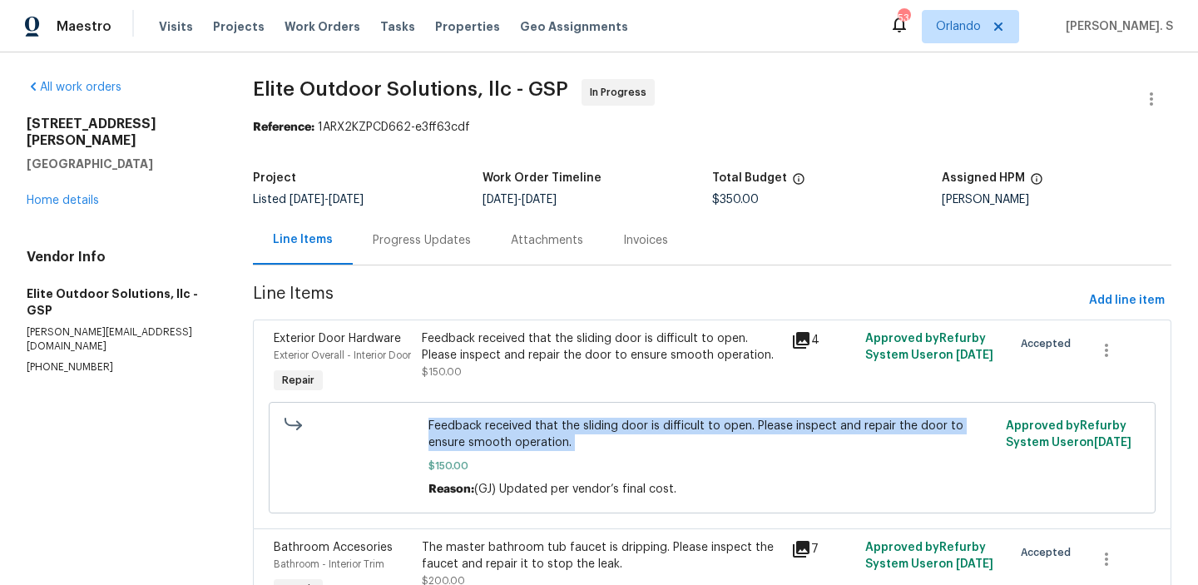
copy span "Feedback received that the sliding door is difficult to open. Please inspect an…"
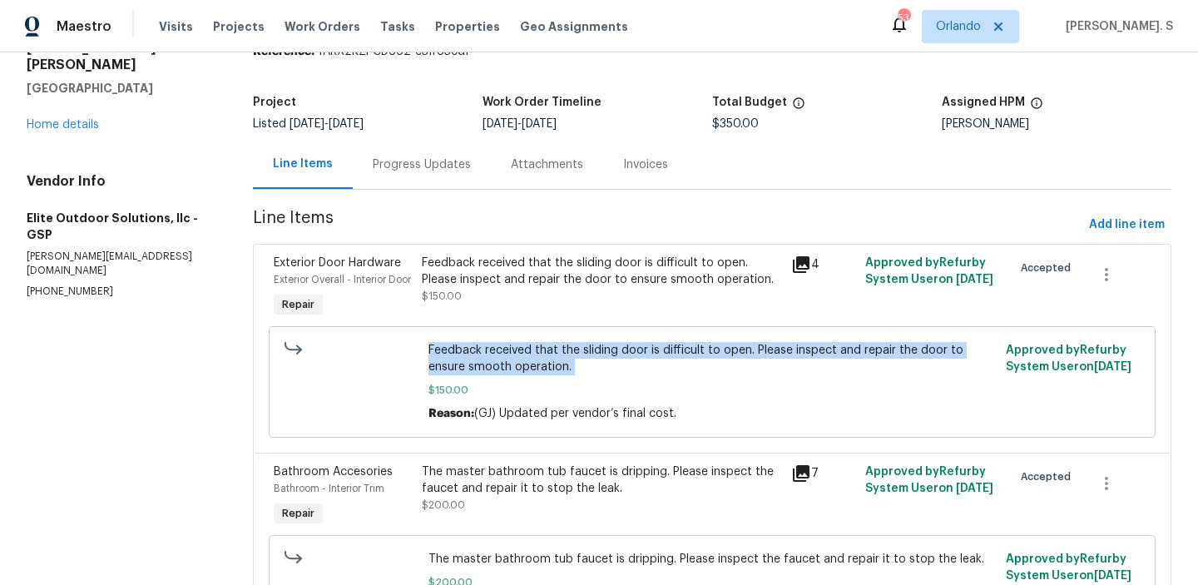
scroll to position [201, 0]
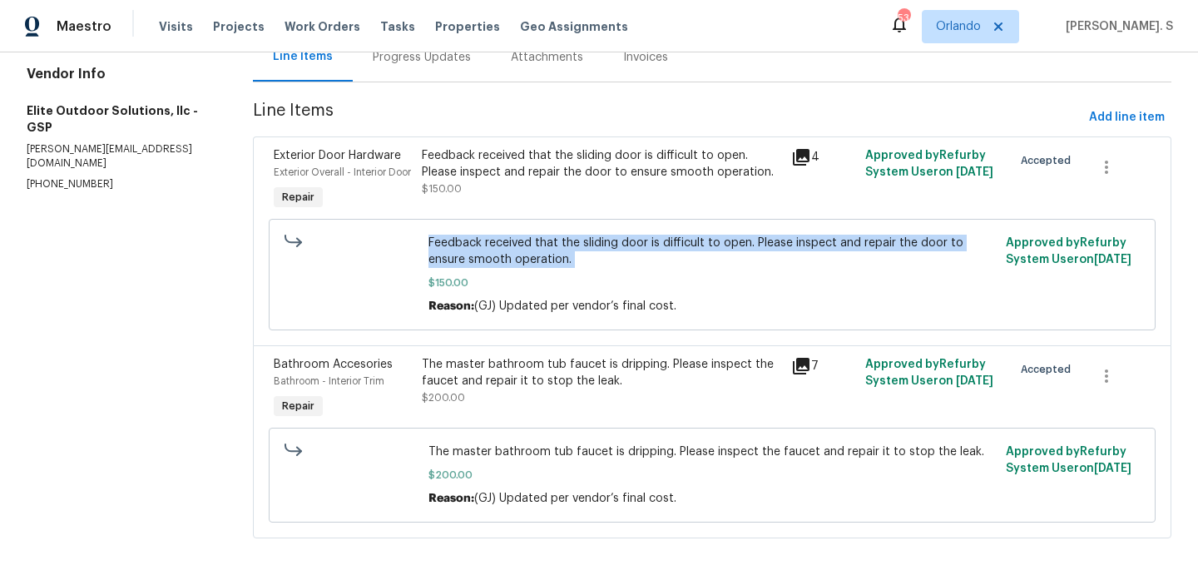
click at [502, 438] on div "The master bathroom tub faucet is dripping. Please inspect the faucet and repai…" at bounding box center [711, 474] width 576 height 73
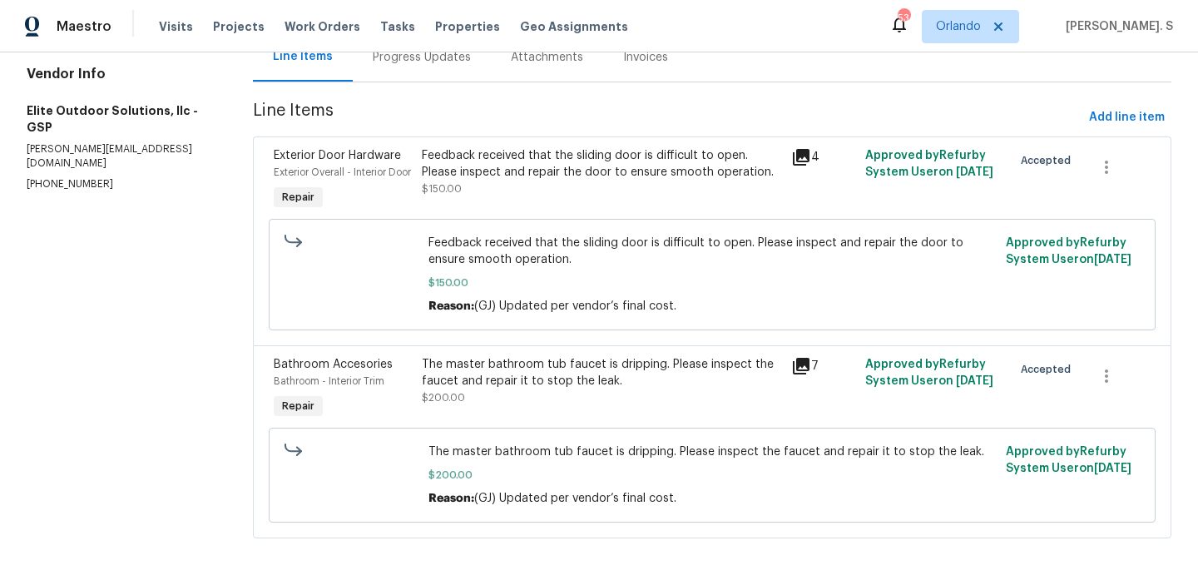
click at [502, 438] on div "The master bathroom tub faucet is dripping. Please inspect the faucet and repai…" at bounding box center [711, 474] width 576 height 73
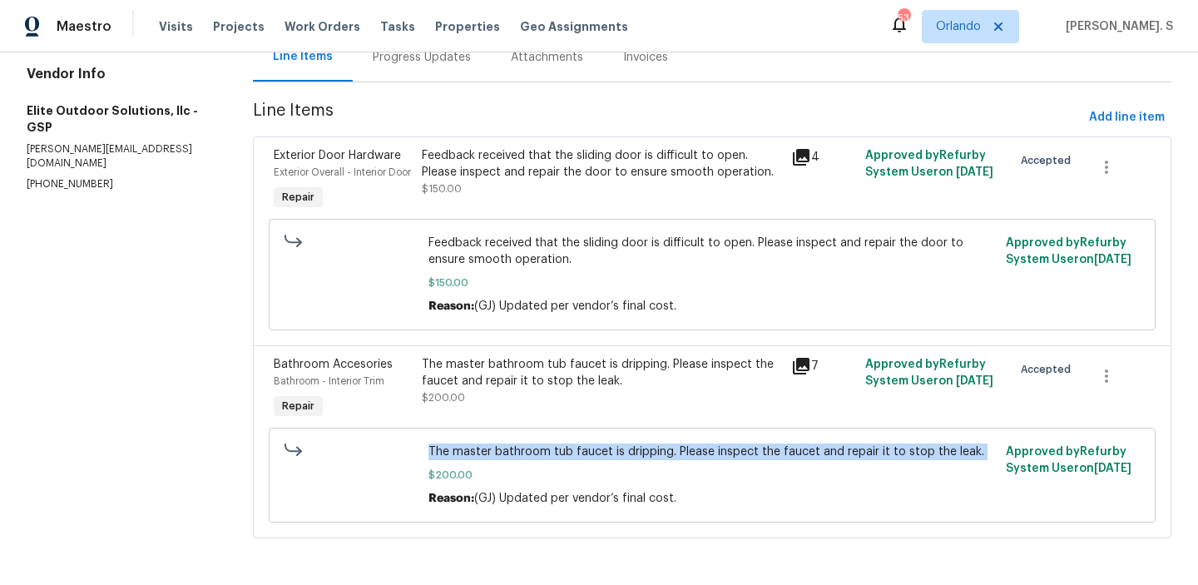
copy span "The master bathroom tub faucet is dripping. Please inspect the faucet and repai…"
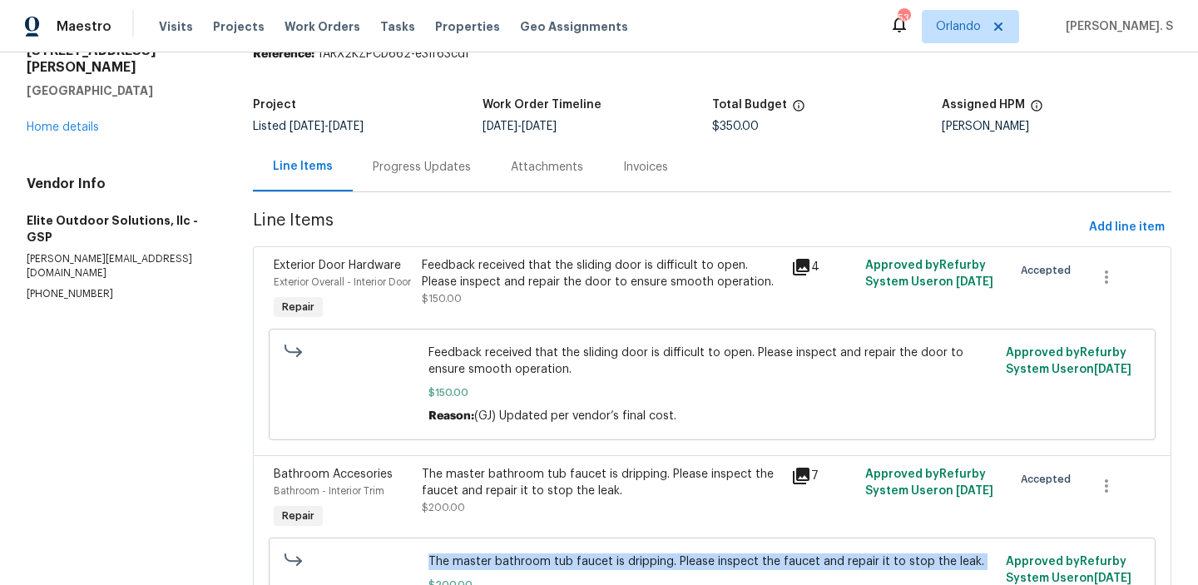
click at [373, 160] on div "Progress Updates" at bounding box center [422, 167] width 98 height 17
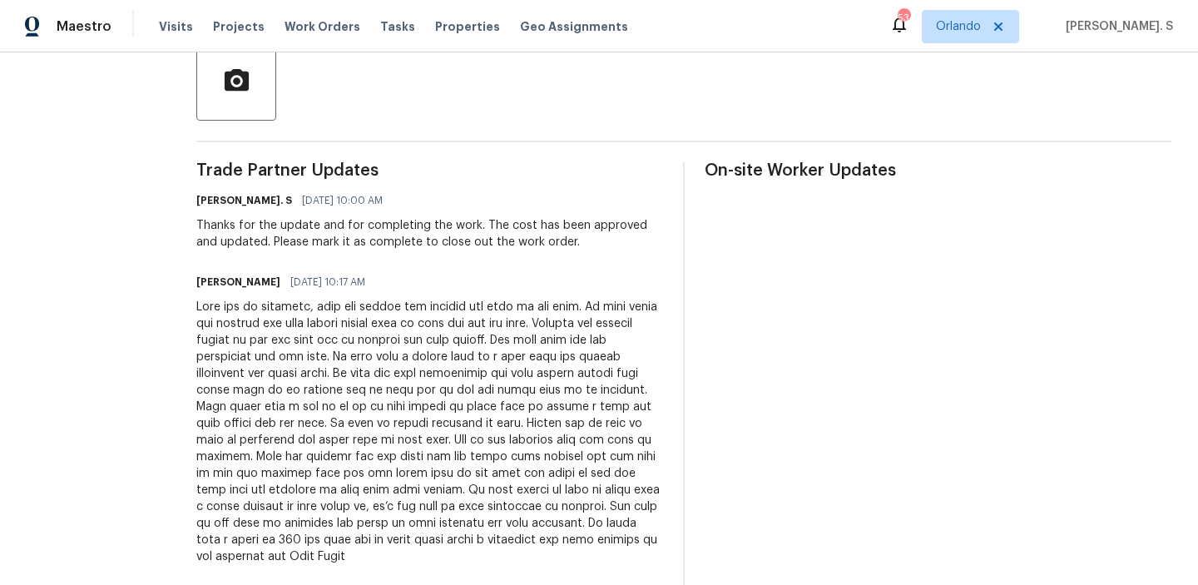
scroll to position [549, 0]
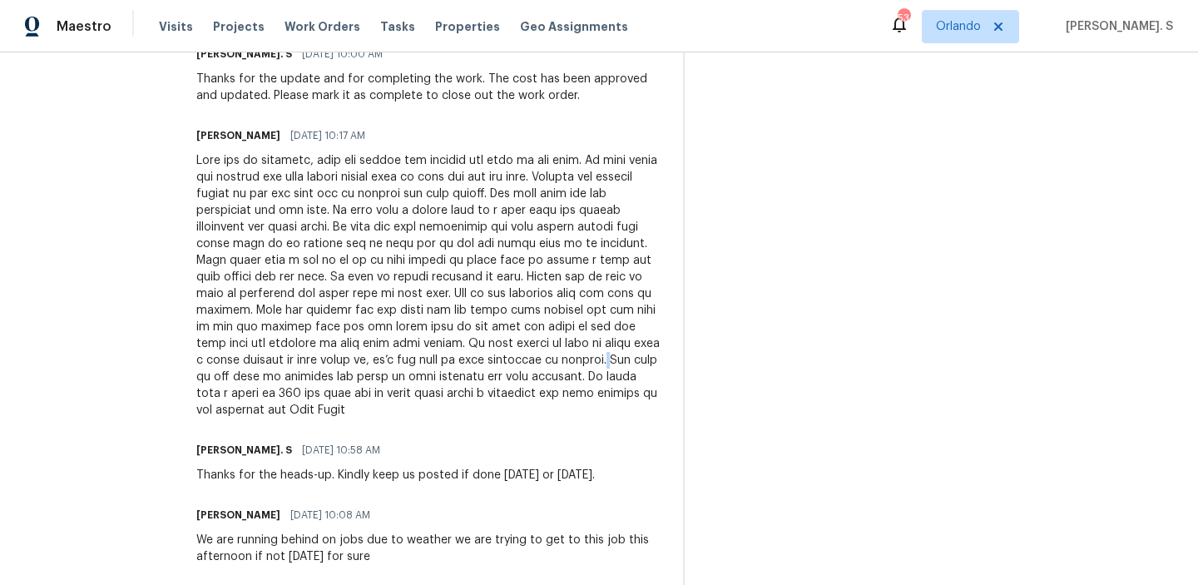
click at [288, 363] on div at bounding box center [429, 285] width 467 height 266
click at [238, 375] on div at bounding box center [429, 285] width 467 height 266
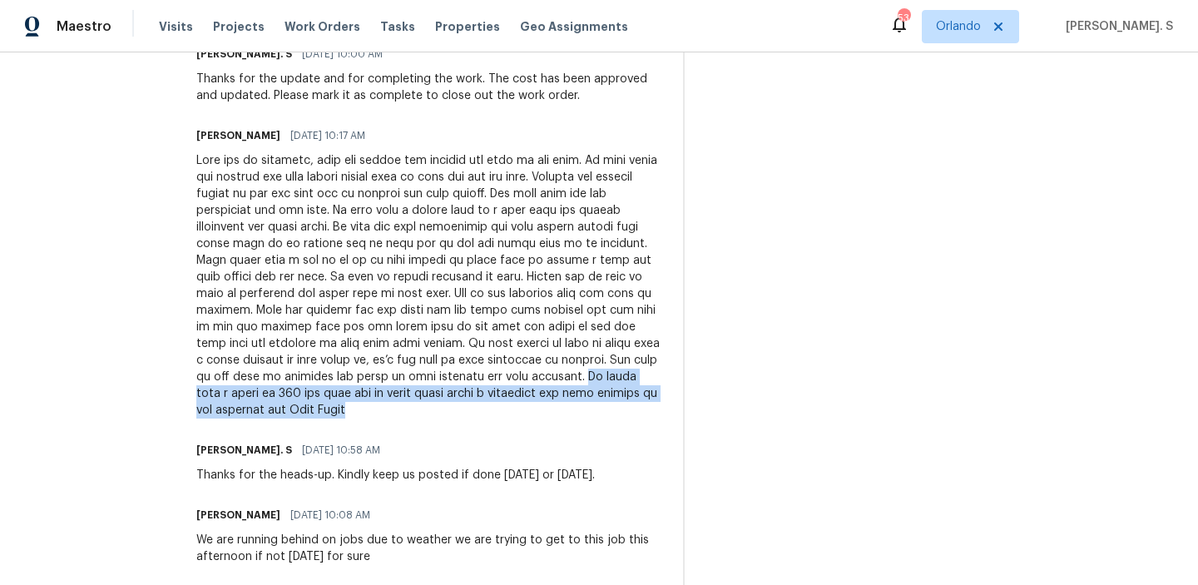
drag, startPoint x: 235, startPoint y: 375, endPoint x: 495, endPoint y: 390, distance: 259.9
click at [495, 390] on div at bounding box center [429, 285] width 467 height 266
copy div "We would like a total of 350 for this job to cover labor parts a materials and …"
